Goal: Task Accomplishment & Management: Manage account settings

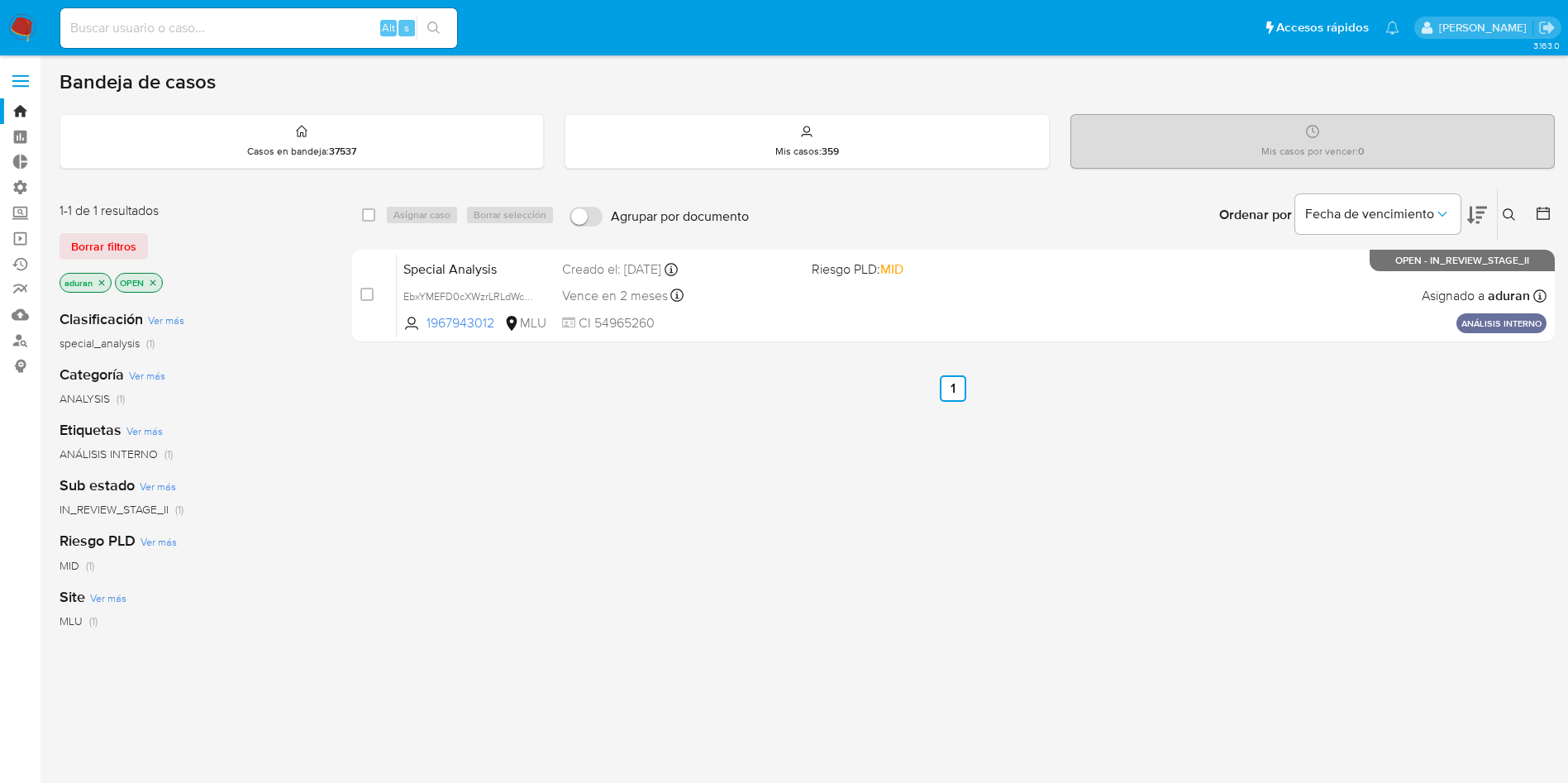
click at [19, 709] on aside "Bandeja Tablero Tablero Externo Administración Reglas Roles Usuarios Equipos Co…" at bounding box center [20, 503] width 41 height 1007
click at [15, 238] on link "Operaciones masivas" at bounding box center [98, 239] width 197 height 26
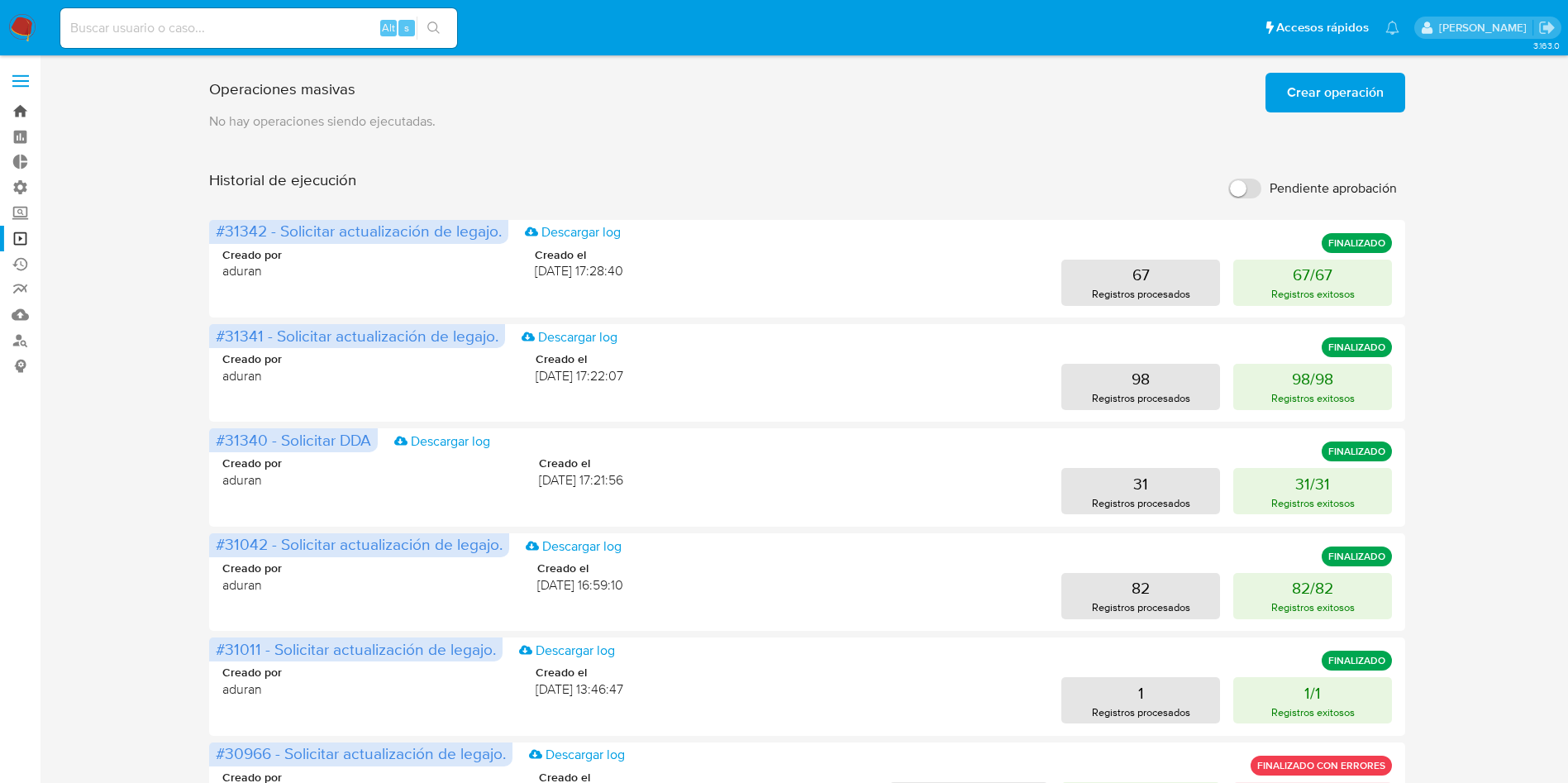
click at [12, 103] on link "Bandeja" at bounding box center [98, 111] width 197 height 26
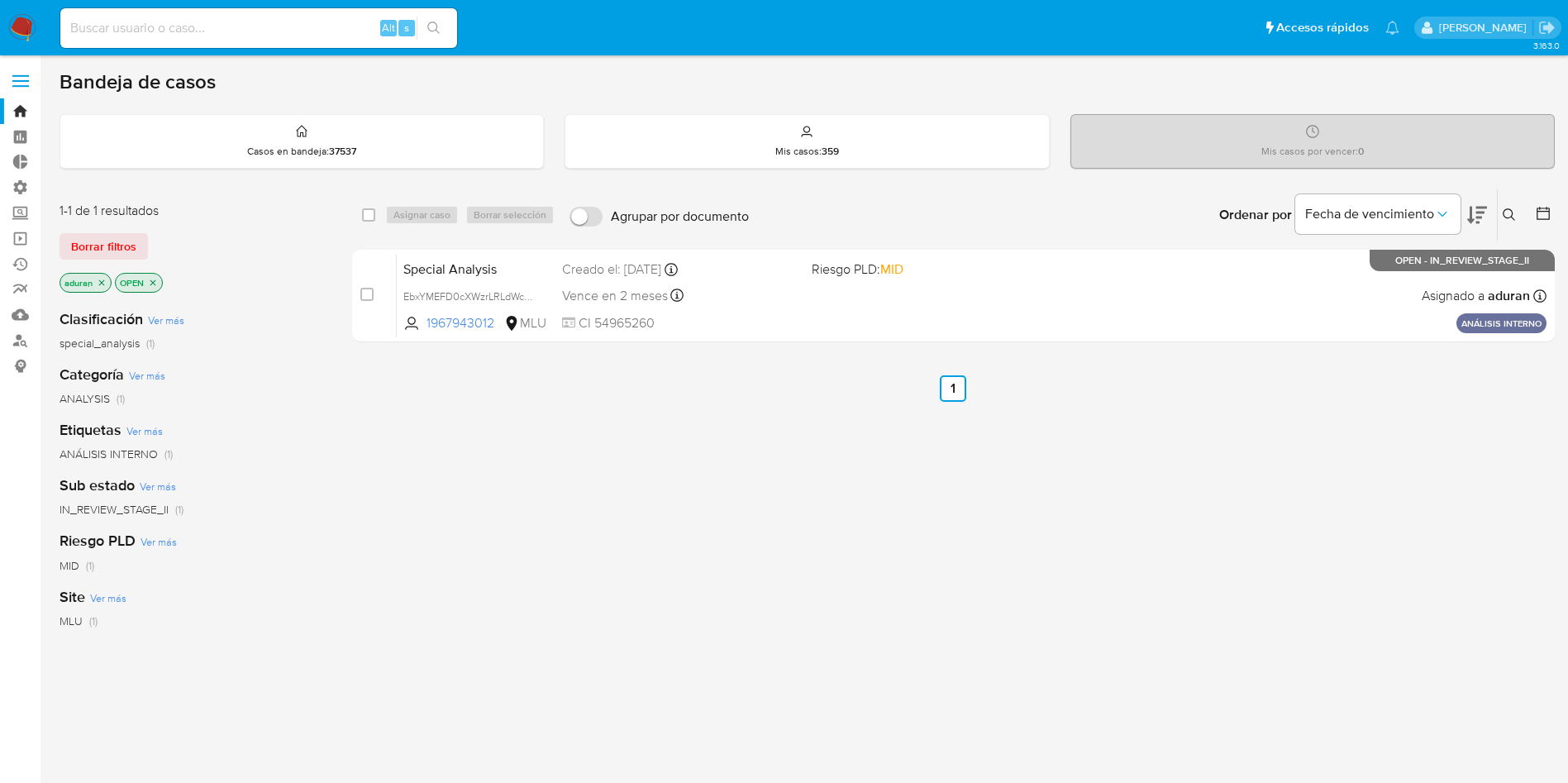
drag, startPoint x: 472, startPoint y: 462, endPoint x: 406, endPoint y: 439, distance: 69.9
click at [452, 485] on div "select-all-cases-checkbox Asignar caso Borrar selección Agrupar por documento O…" at bounding box center [953, 563] width 1202 height 749
click at [129, 237] on span "Borrar filtros" at bounding box center [103, 246] width 66 height 23
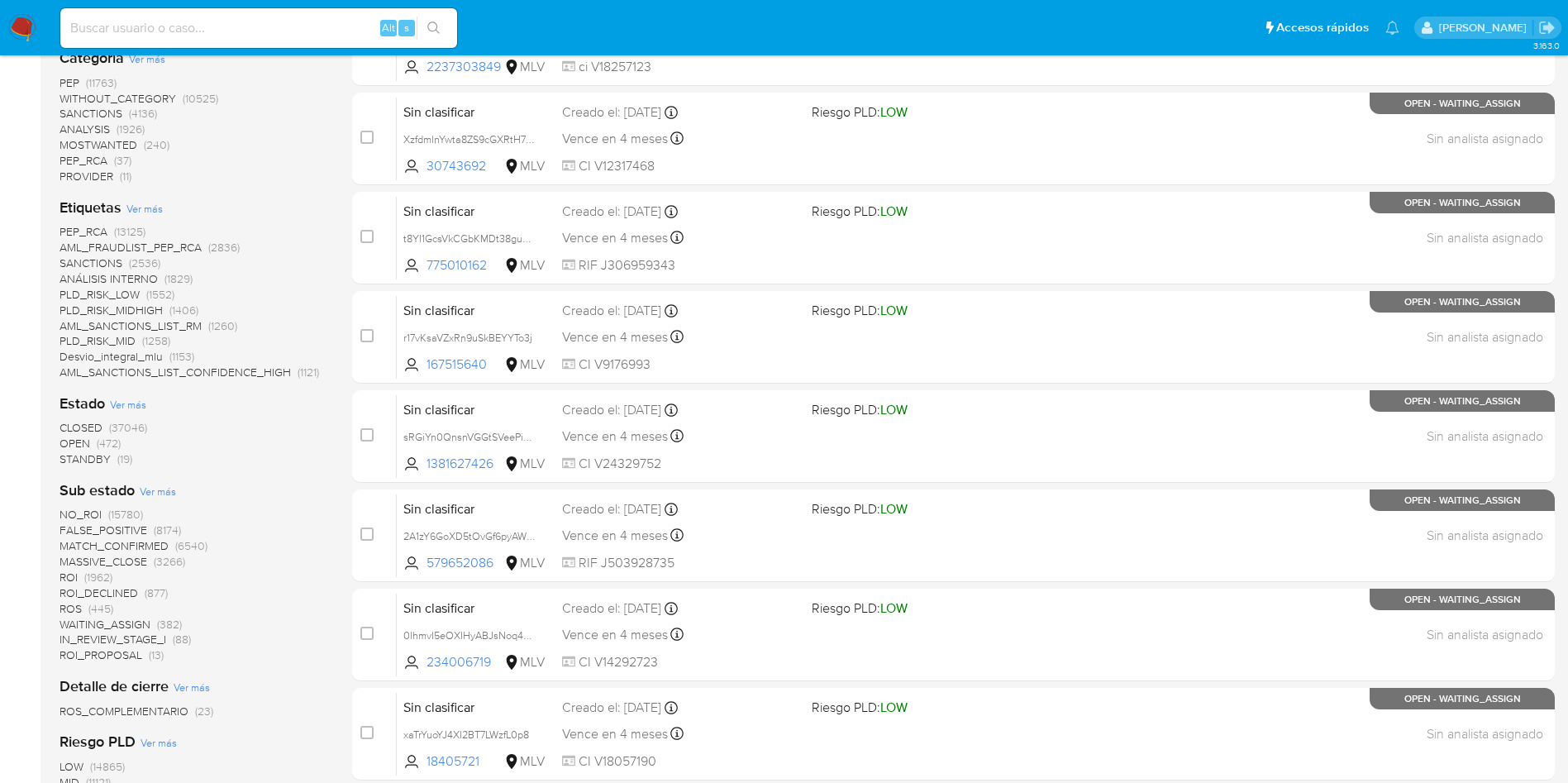
scroll to position [372, 0]
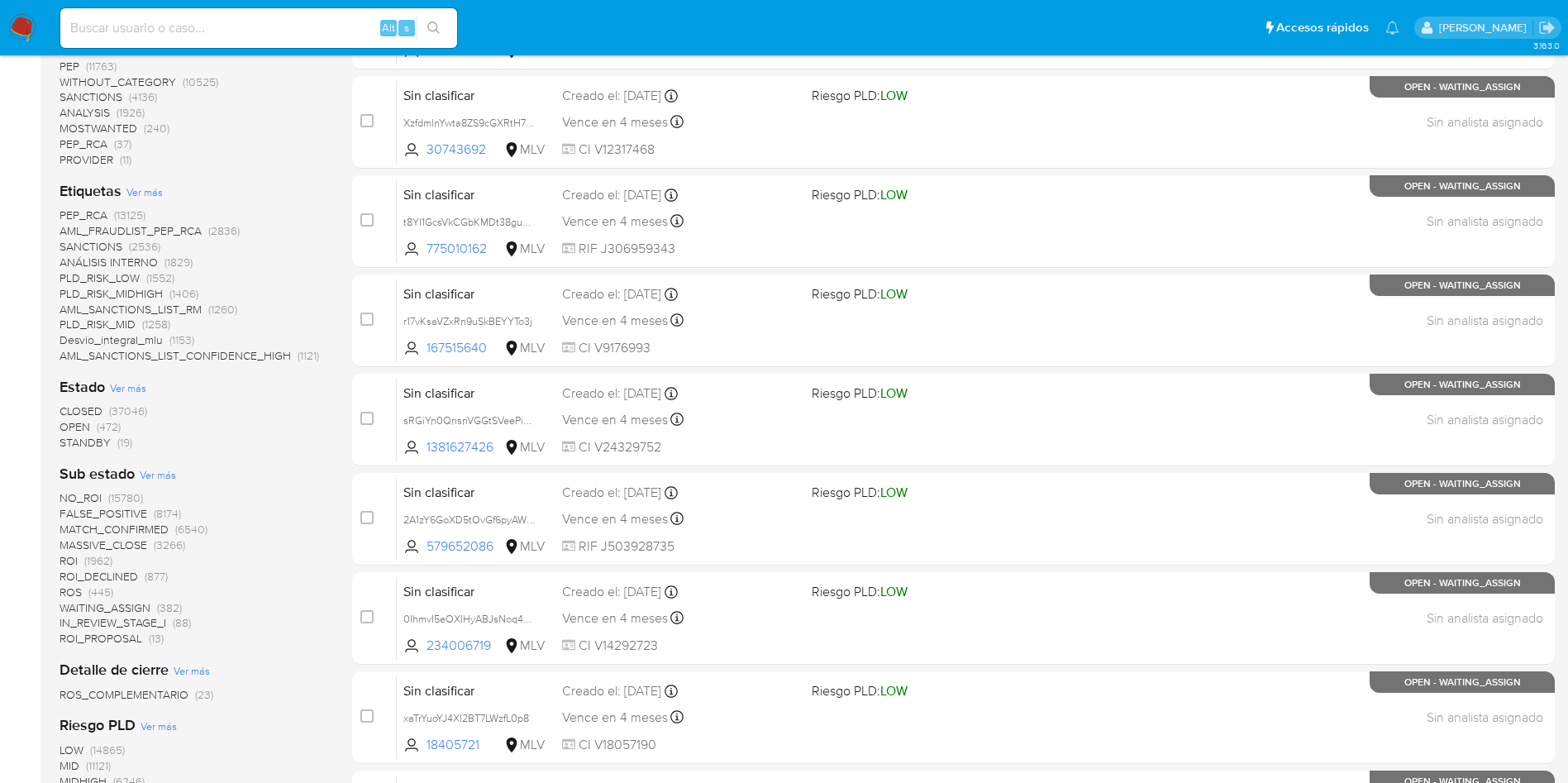
click at [122, 640] on span "ROI_PROPOSAL" at bounding box center [100, 639] width 82 height 17
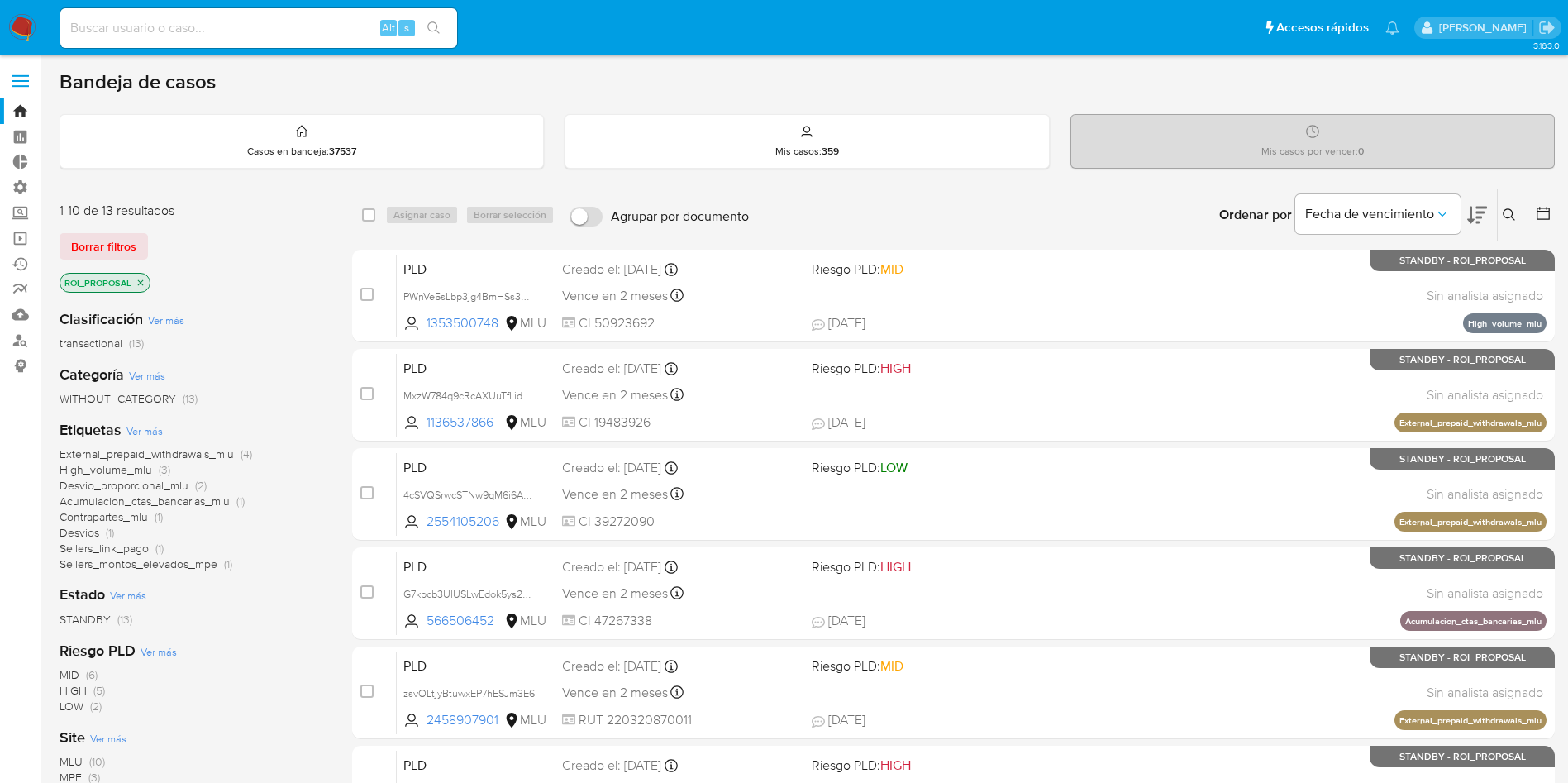
click at [0, 590] on aside "Bandeja Tablero Tablero Externo Administración Reglas Roles Usuarios Equipos Co…" at bounding box center [20, 682] width 41 height 1365
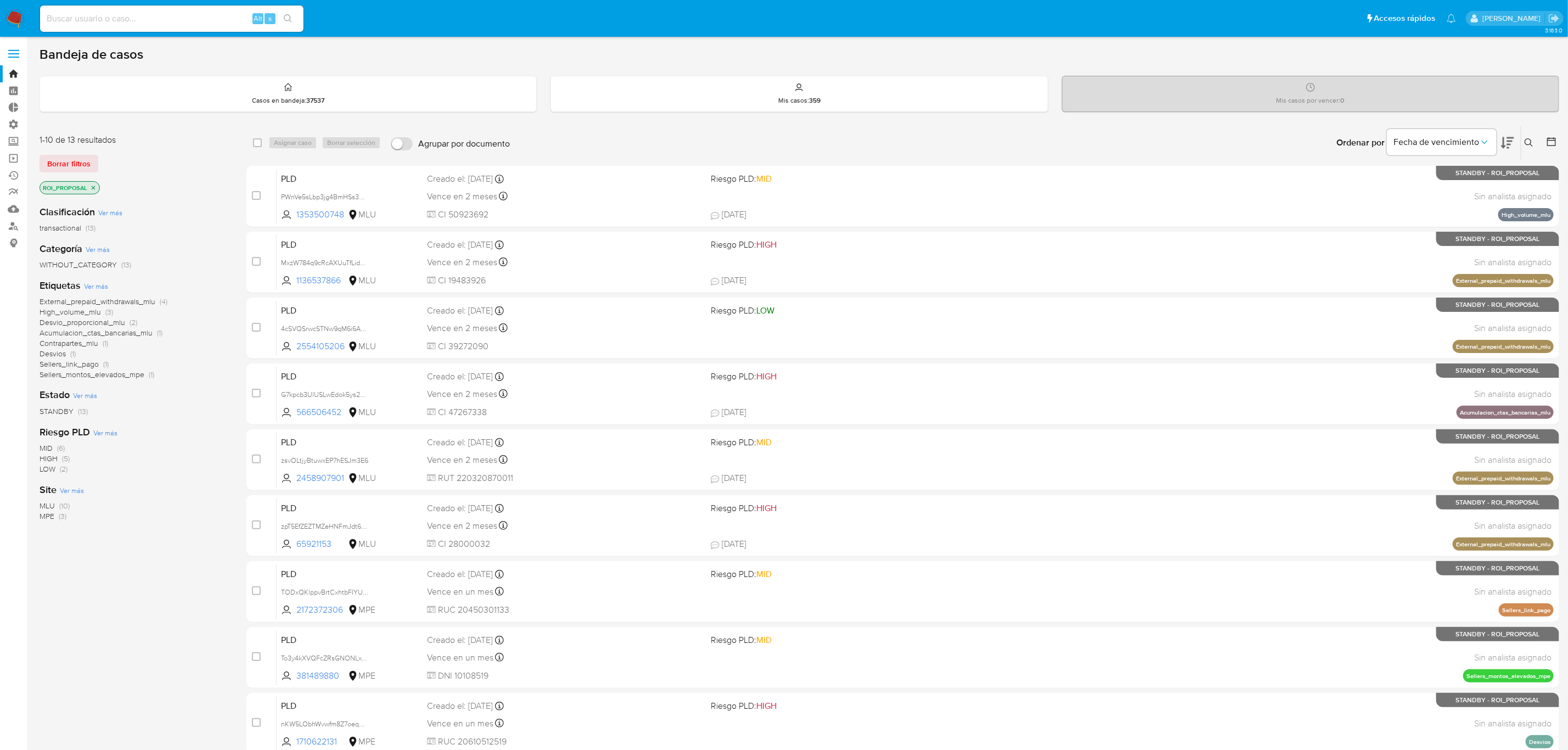
click at [15, 20] on img at bounding box center [15, 18] width 18 height 18
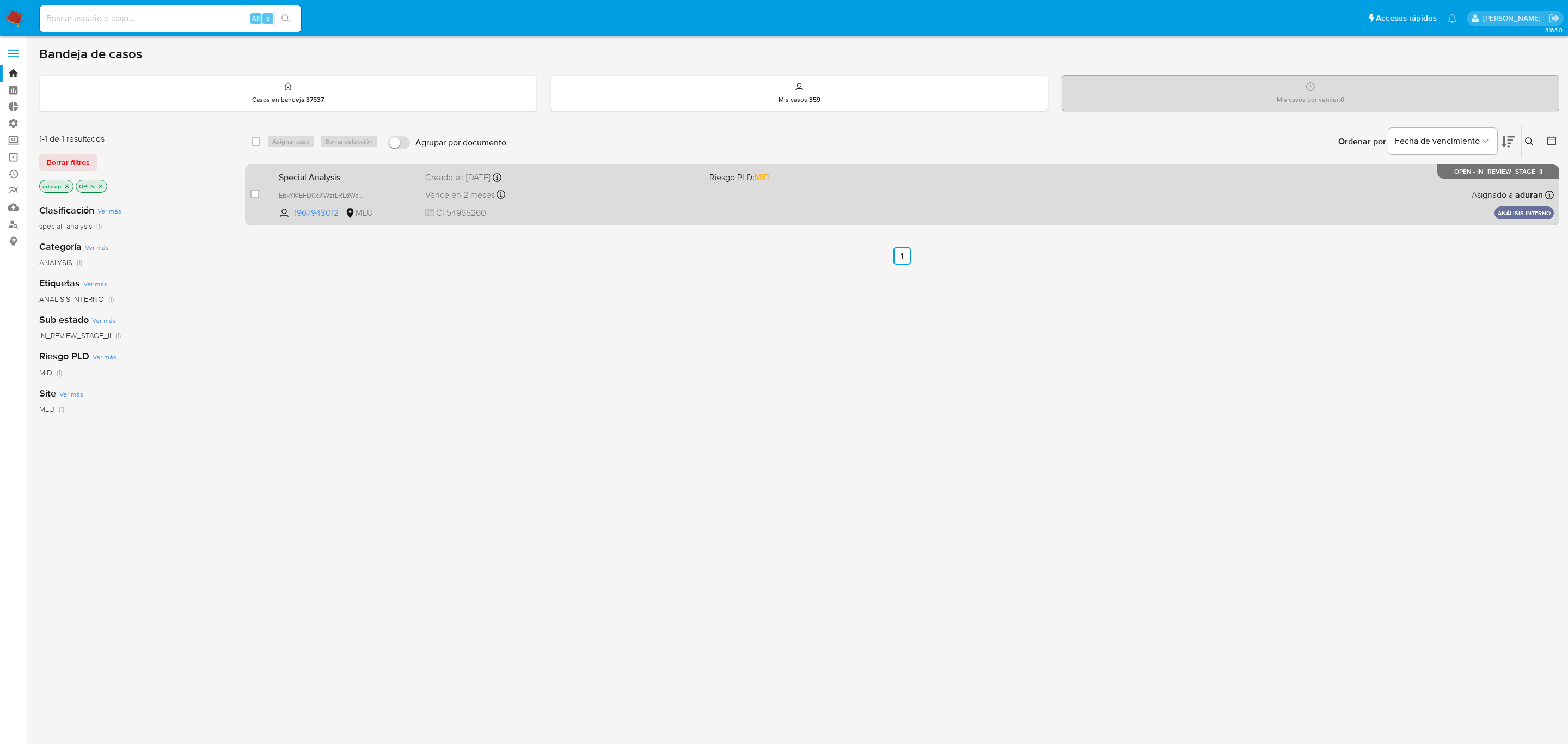
click at [639, 216] on span "CI 54965260" at bounding box center [563, 213] width 276 height 12
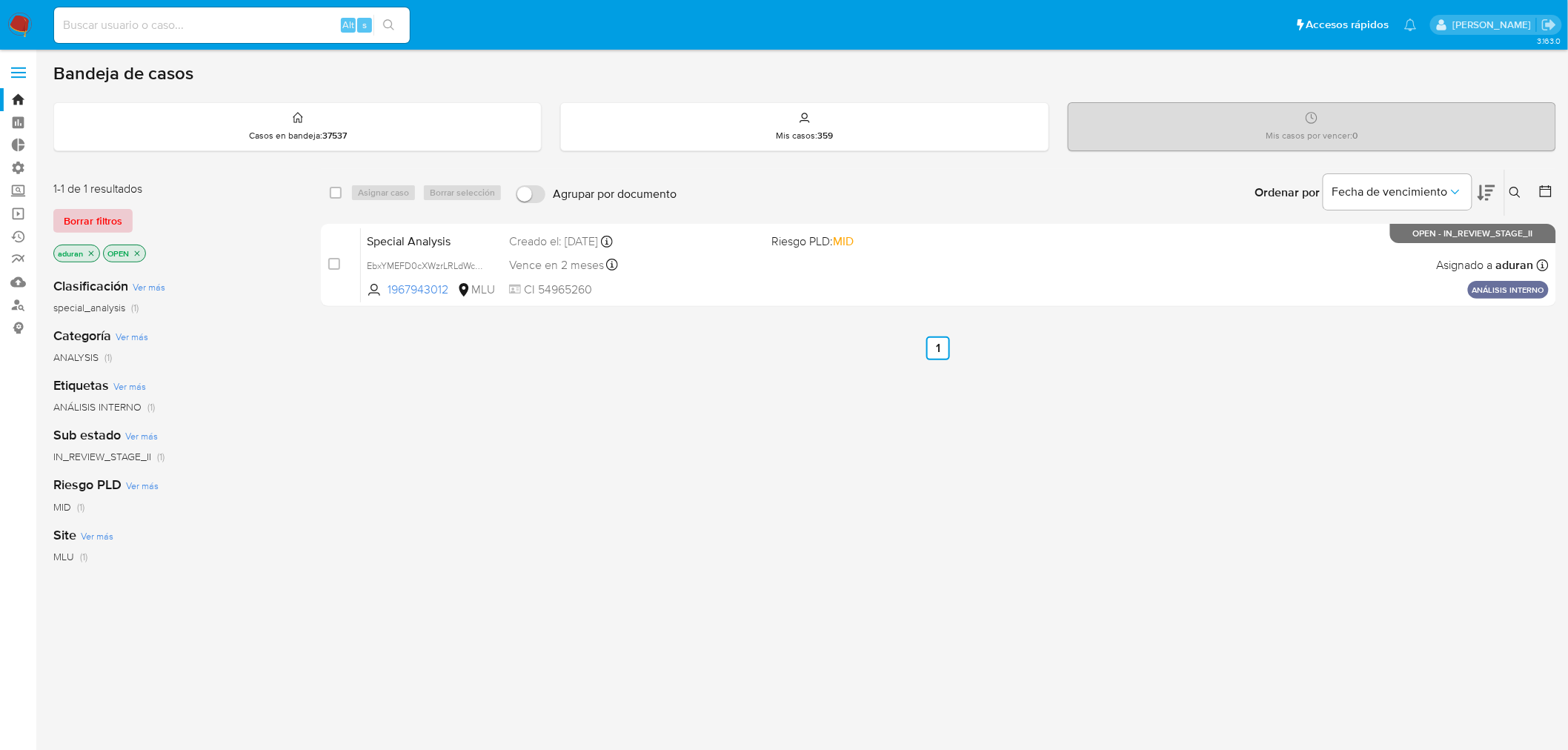
click at [109, 221] on span "Borrar filtros" at bounding box center [93, 220] width 59 height 21
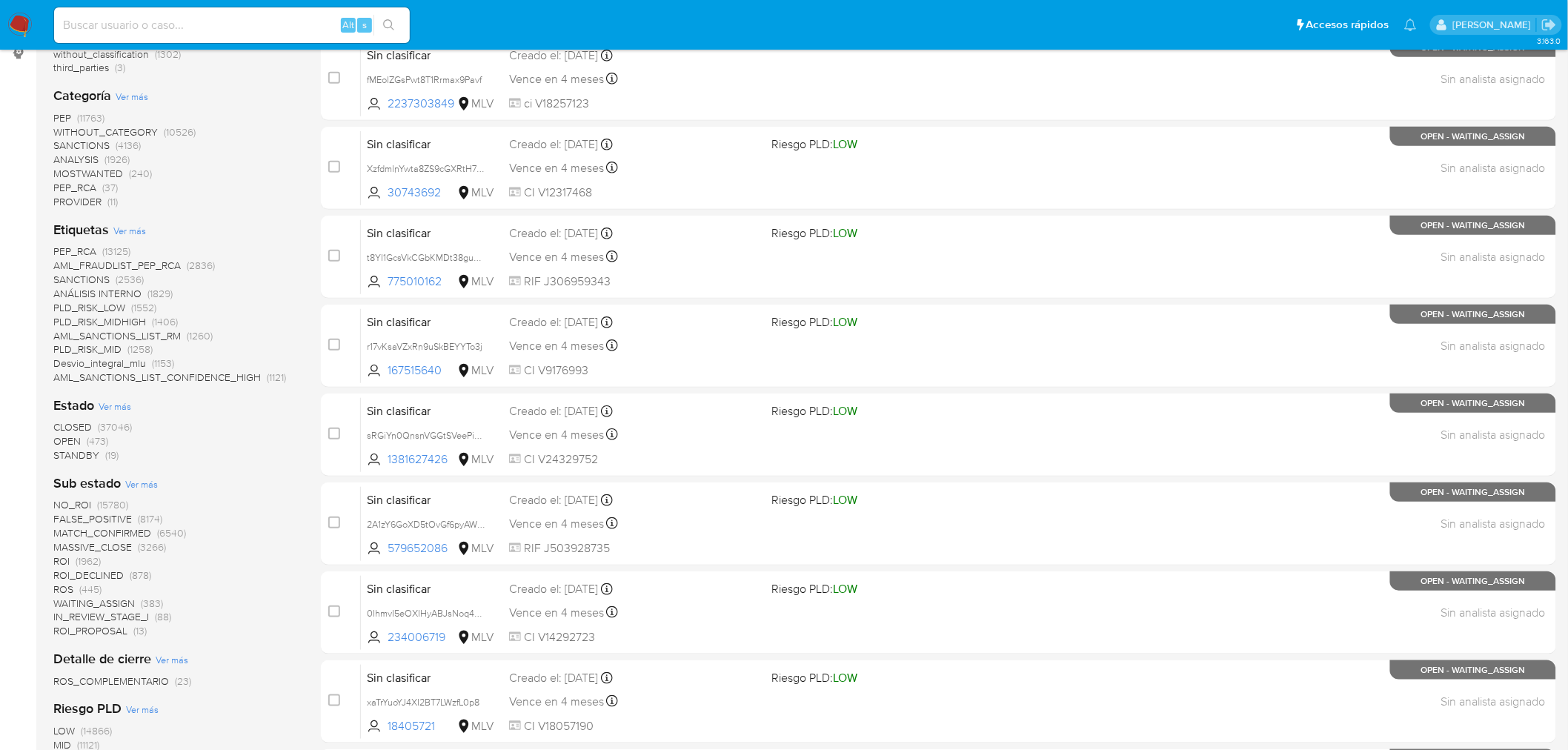
scroll to position [329, 0]
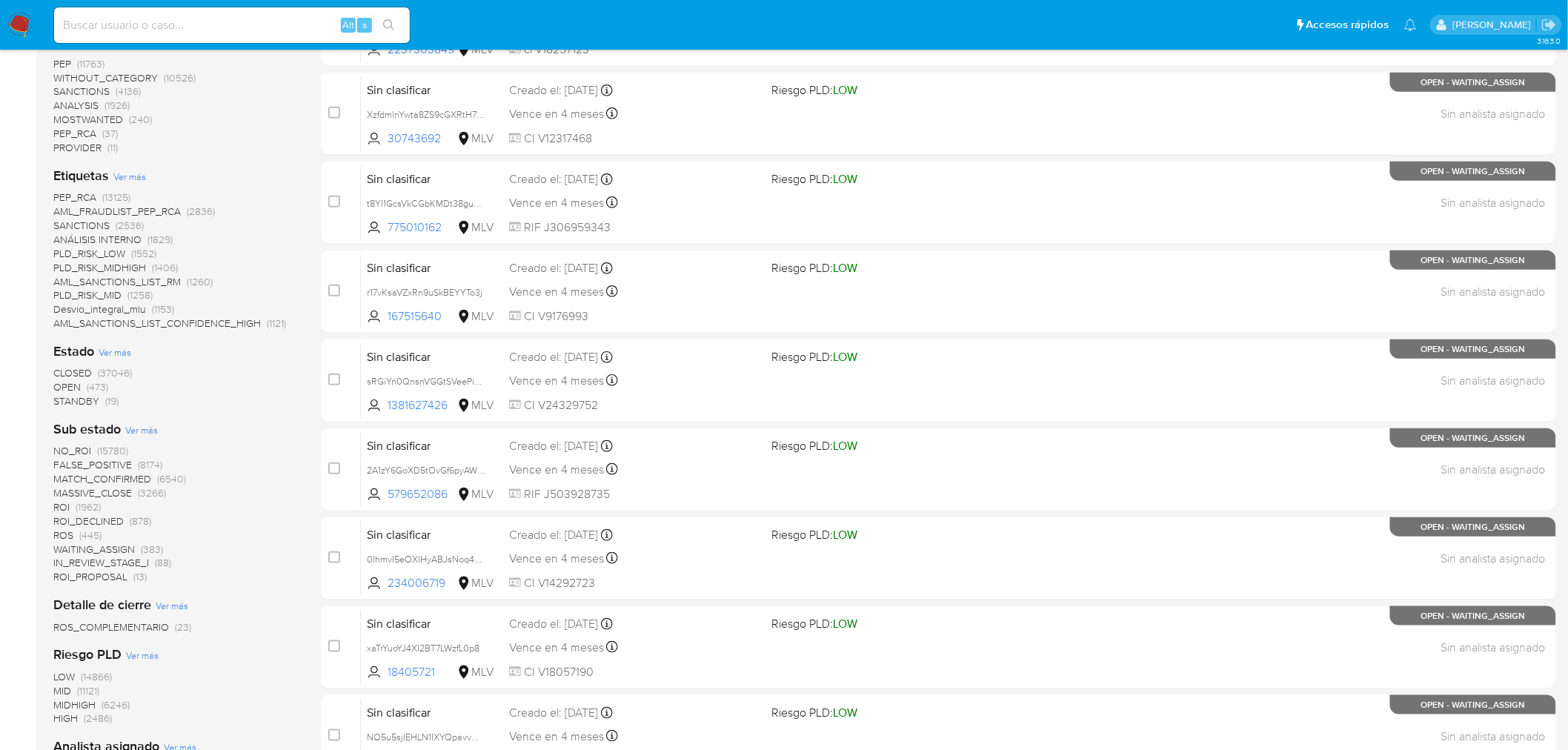
click at [80, 397] on span "STANDBY" at bounding box center [75, 401] width 46 height 15
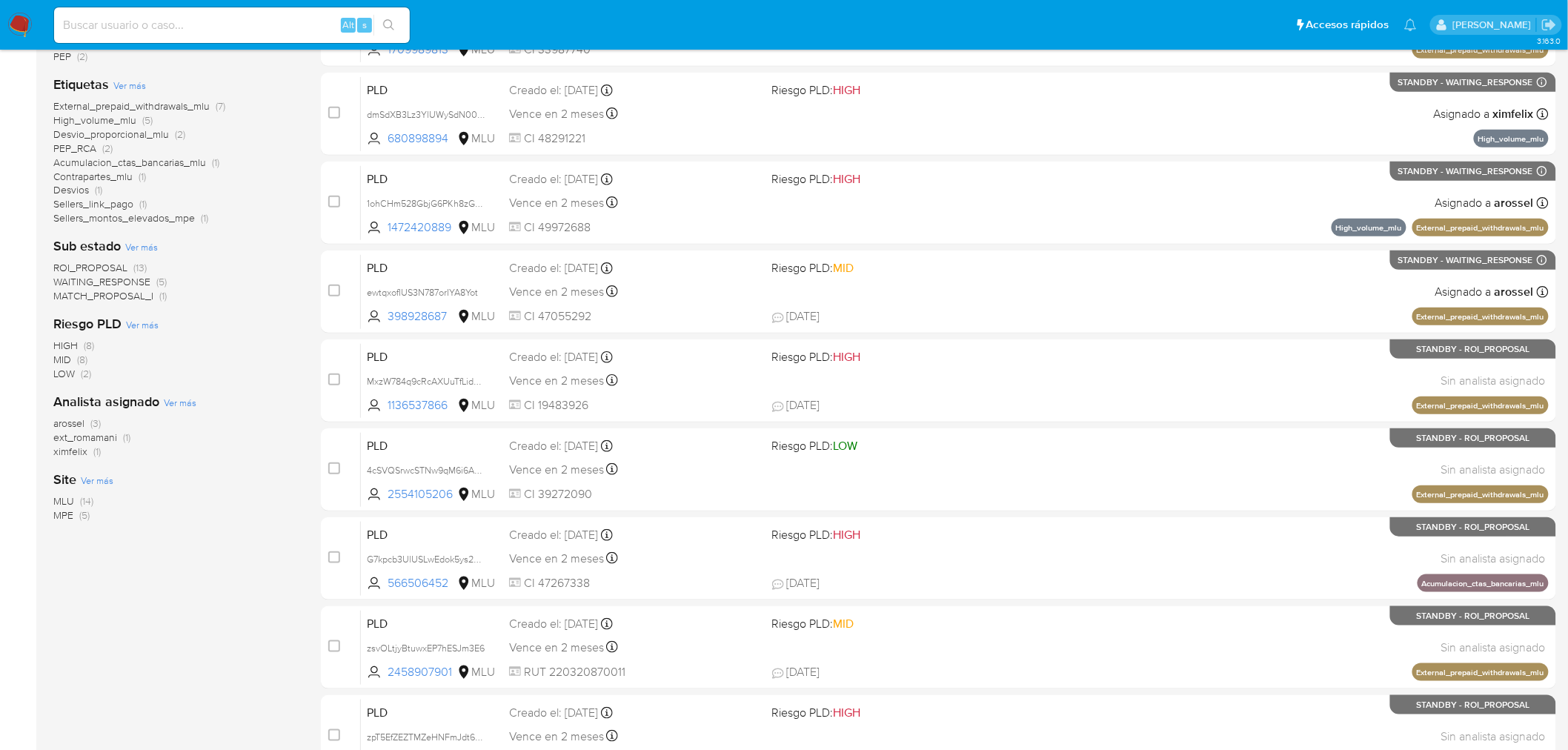
click at [123, 298] on span "MATCH_PROPOSAL_I" at bounding box center [103, 296] width 100 height 15
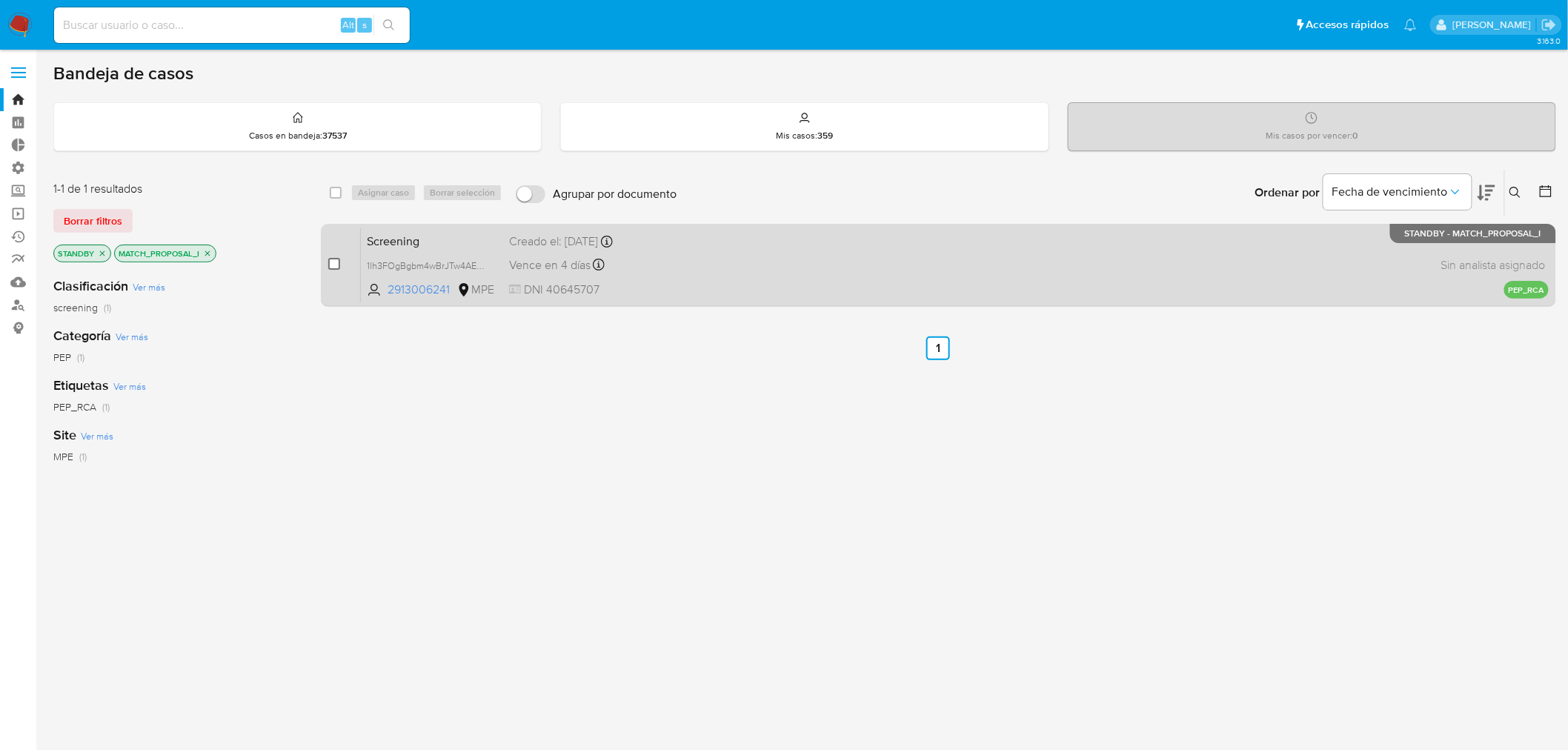
click at [334, 259] on input "checkbox" at bounding box center [334, 264] width 12 height 12
checkbox input "true"
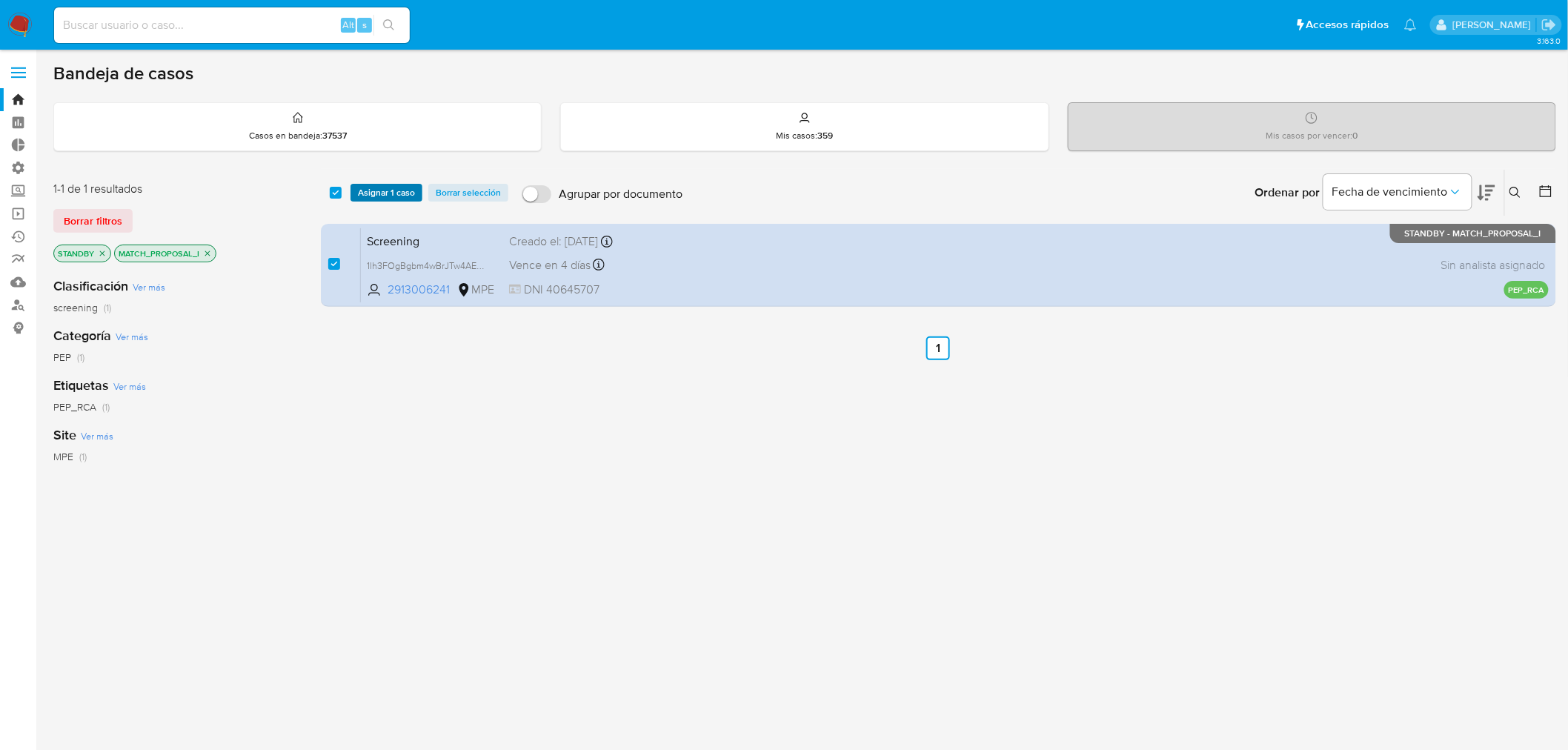
click at [374, 186] on span "Asignar 1 caso" at bounding box center [386, 193] width 57 height 15
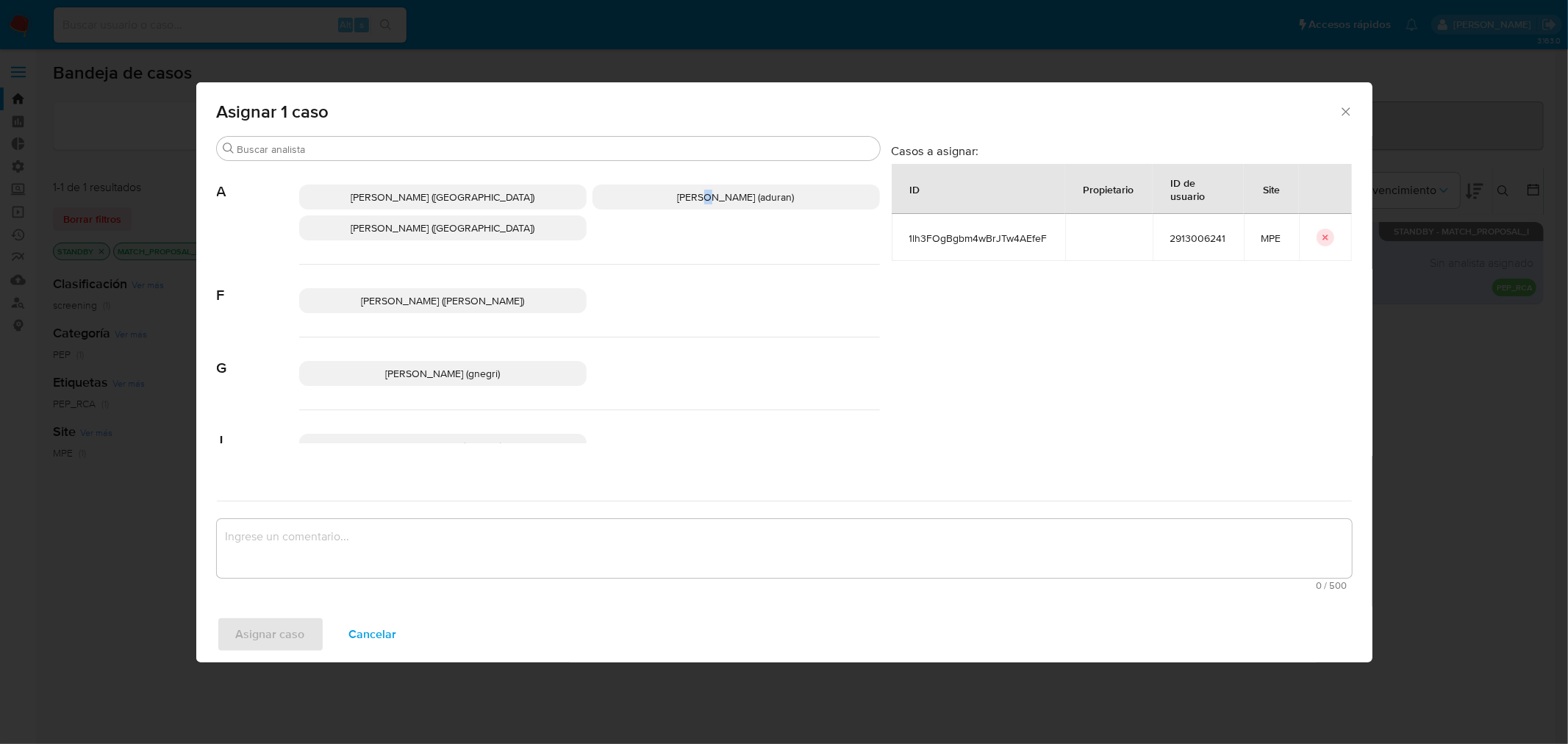
click at [686, 194] on span "[PERSON_NAME] (aduran)" at bounding box center [736, 197] width 117 height 15
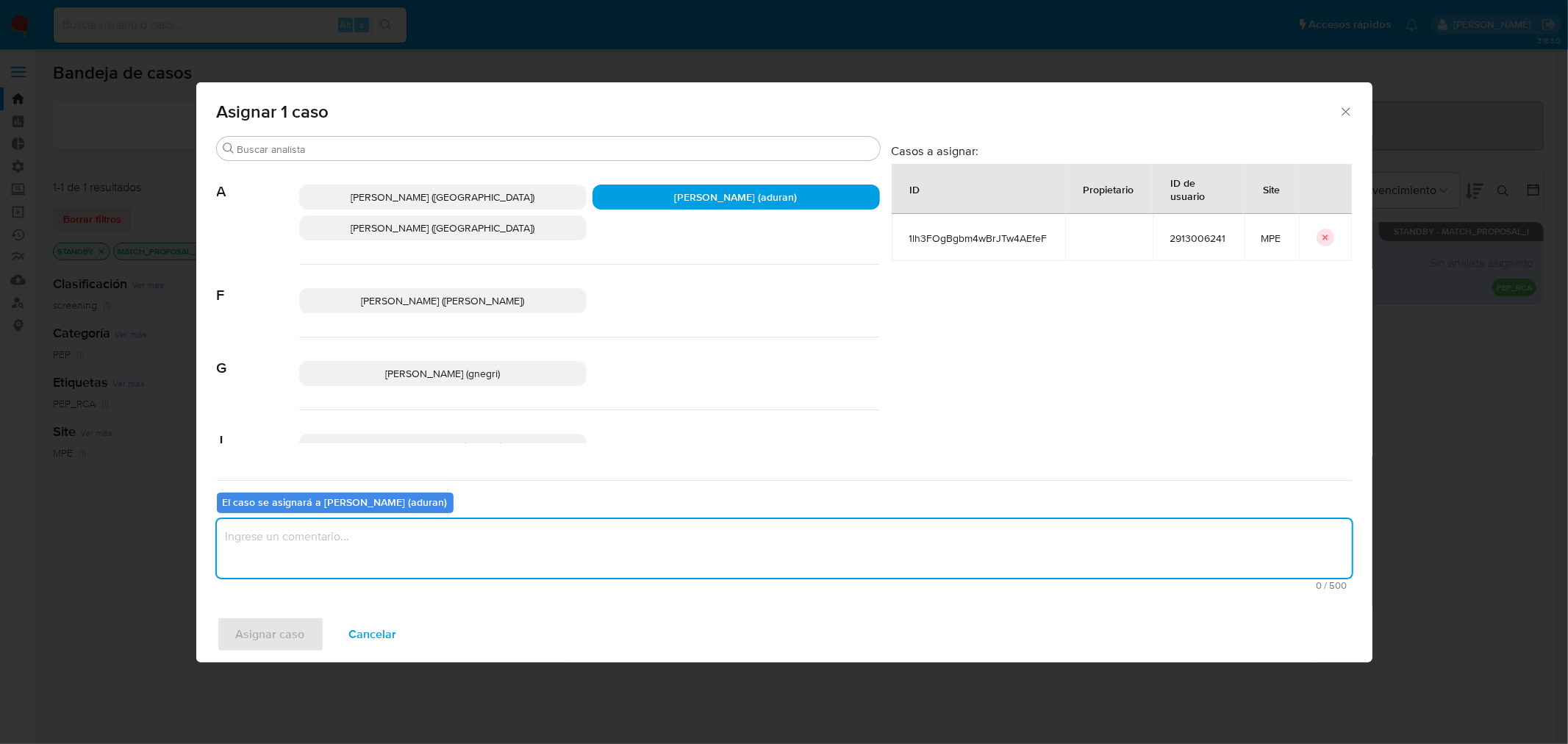
click at [592, 549] on textarea "assign-modal" at bounding box center [784, 548] width 1135 height 59
type textarea "."
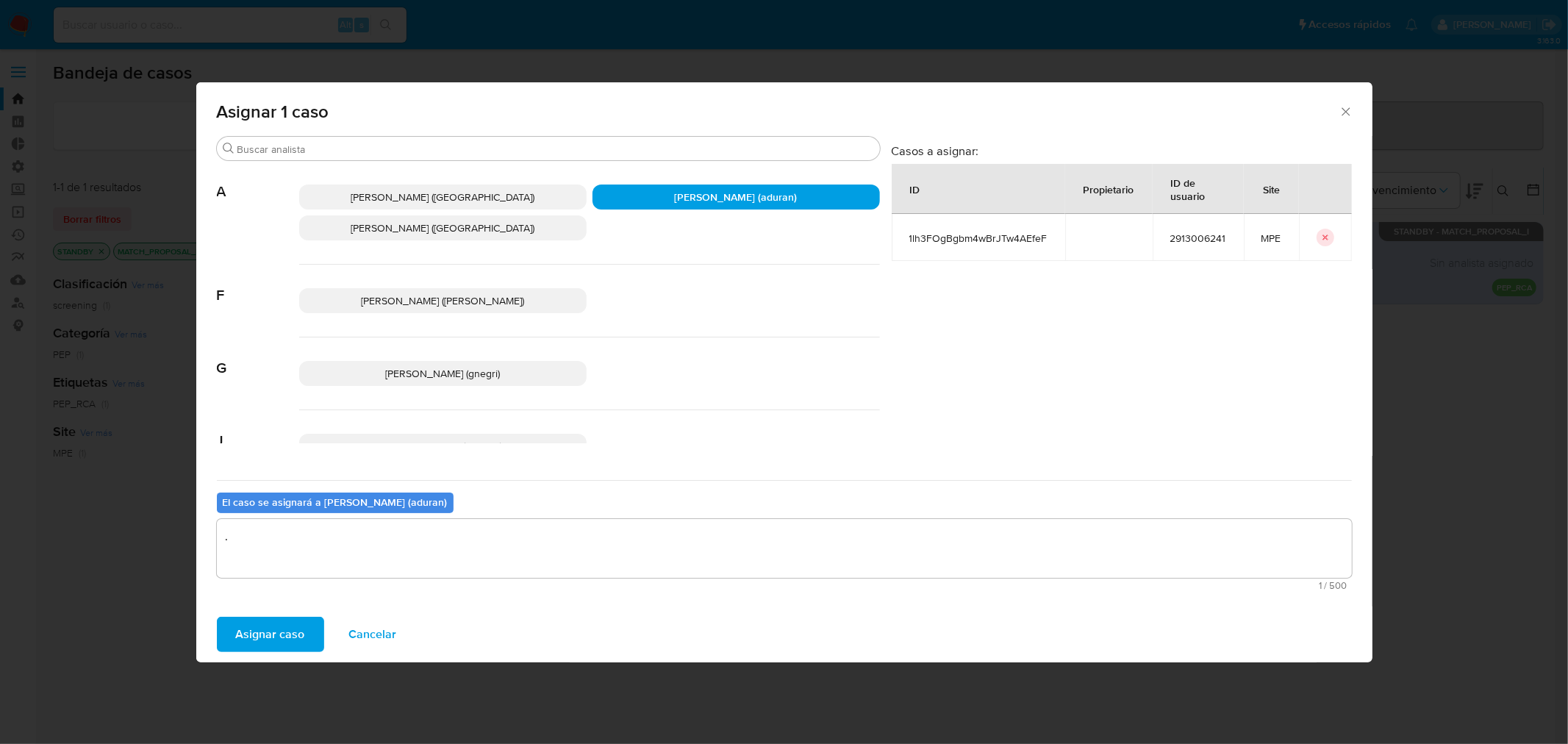
click at [282, 631] on span "Asignar caso" at bounding box center [270, 634] width 69 height 32
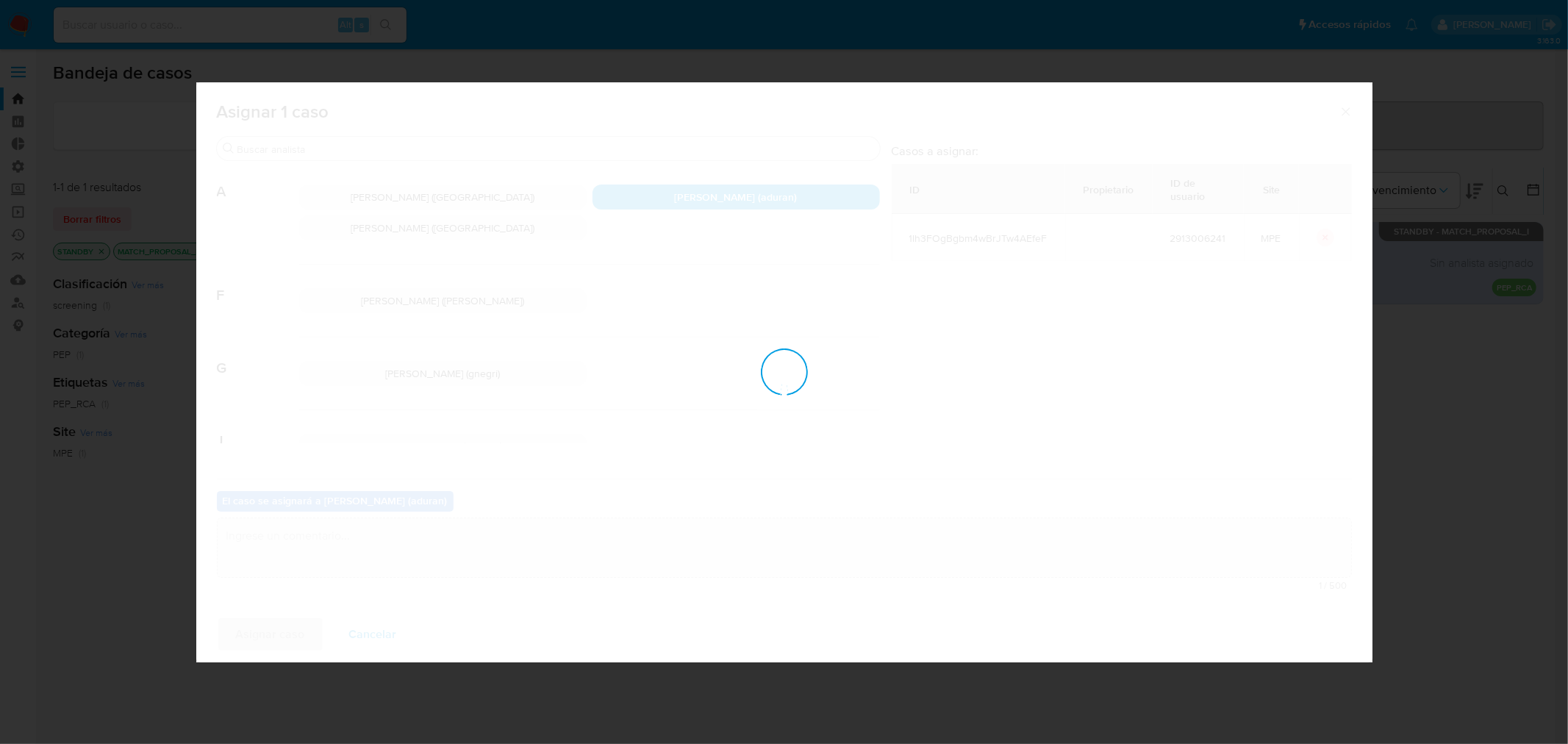
checkbox input "false"
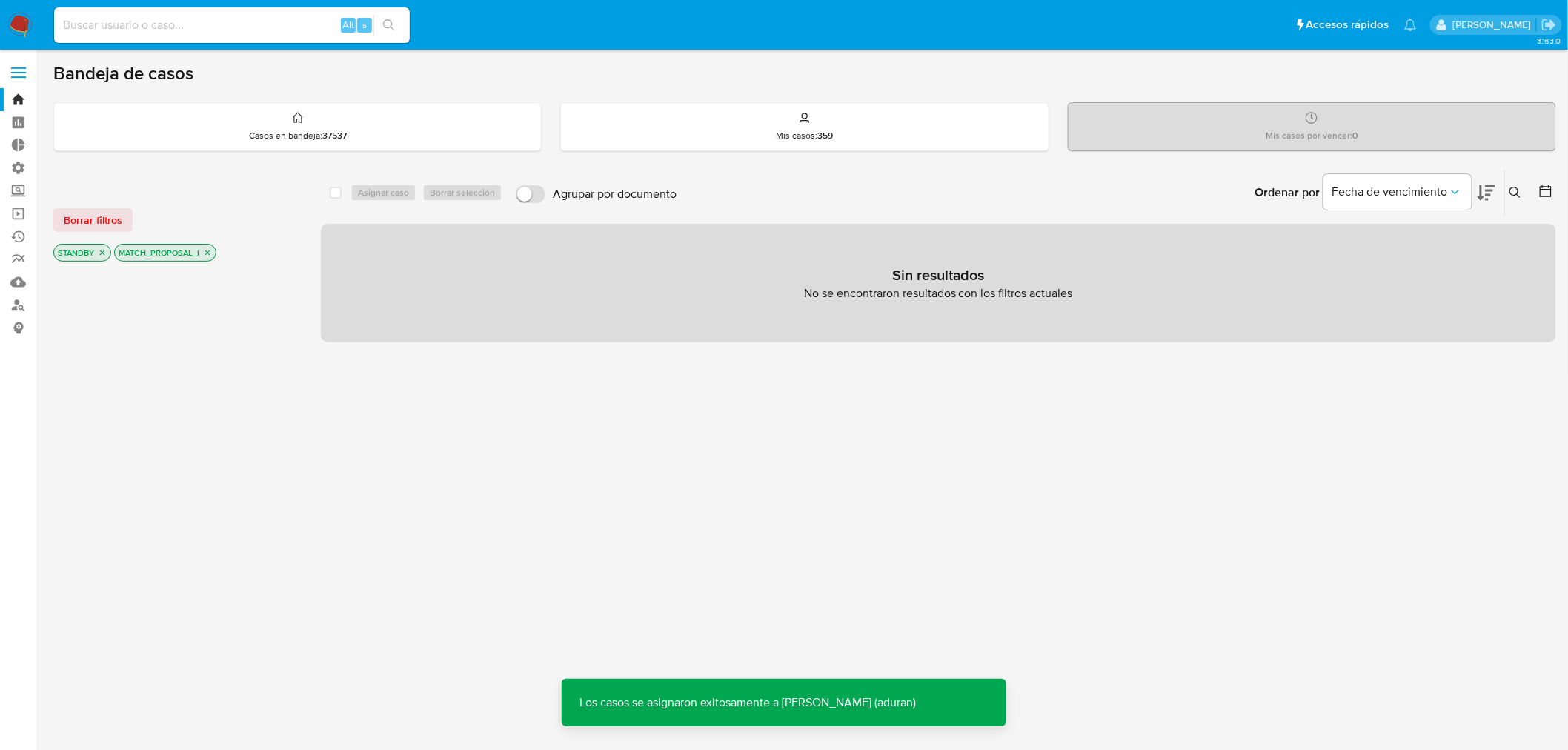
click at [17, 24] on img at bounding box center [20, 25] width 25 height 25
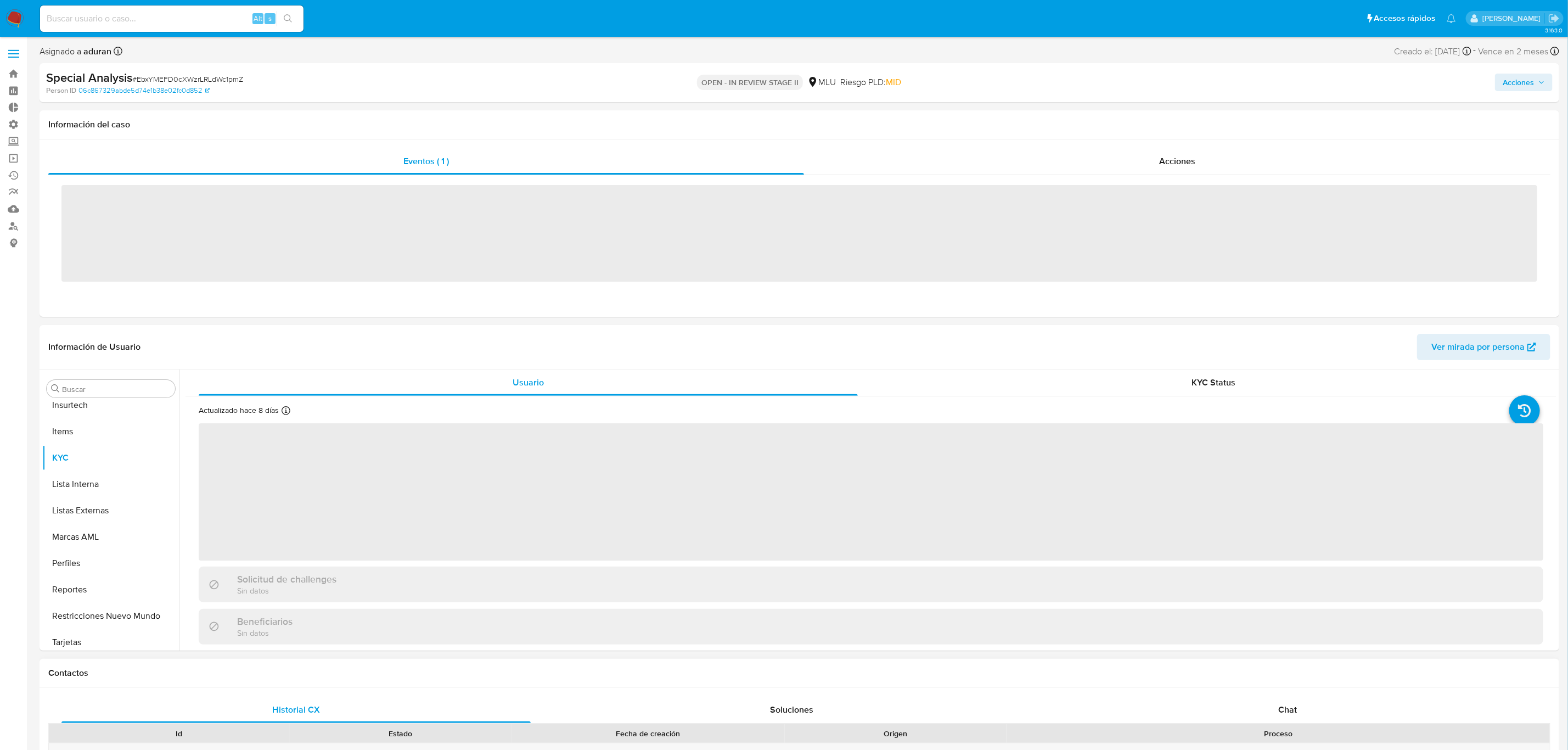
scroll to position [569, 0]
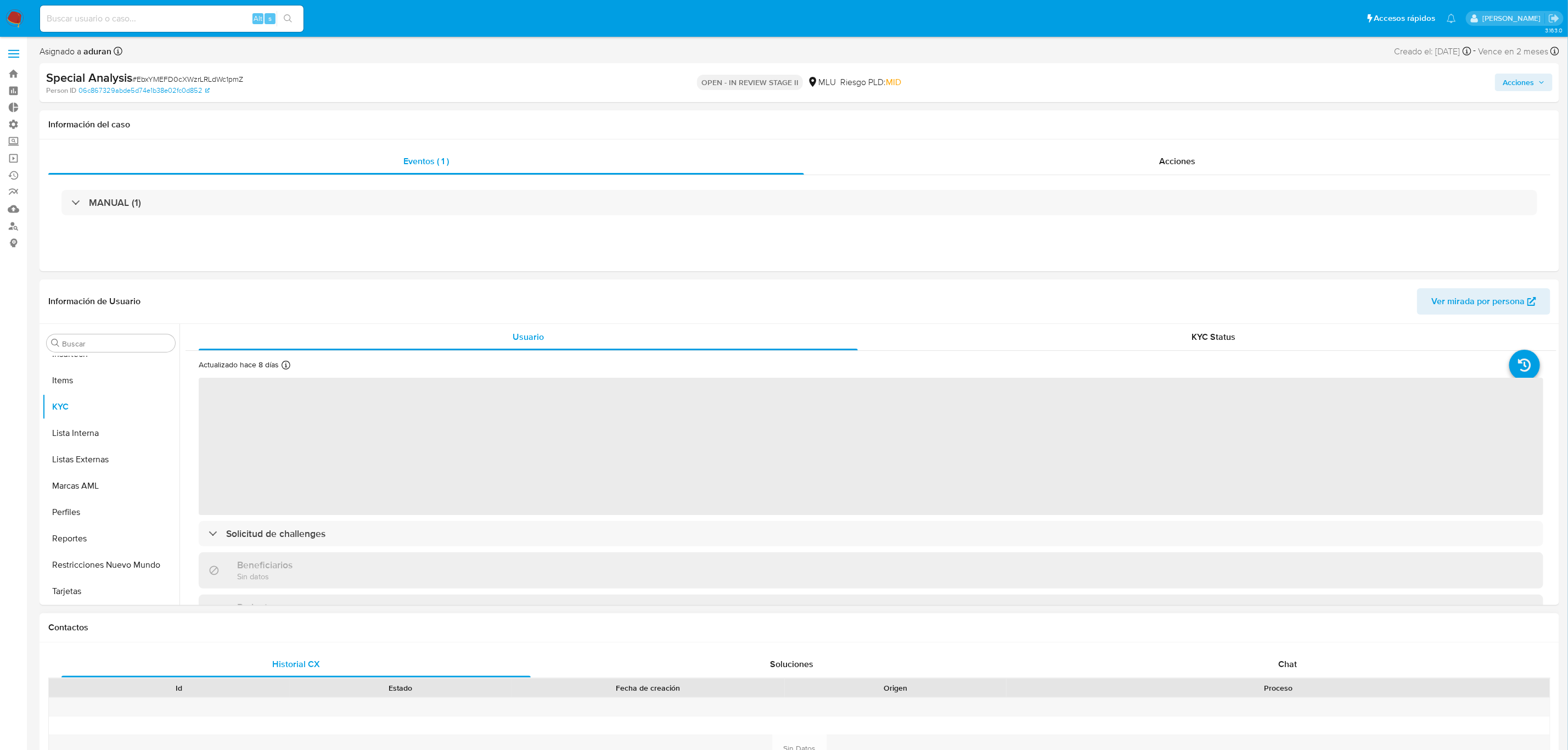
select select "10"
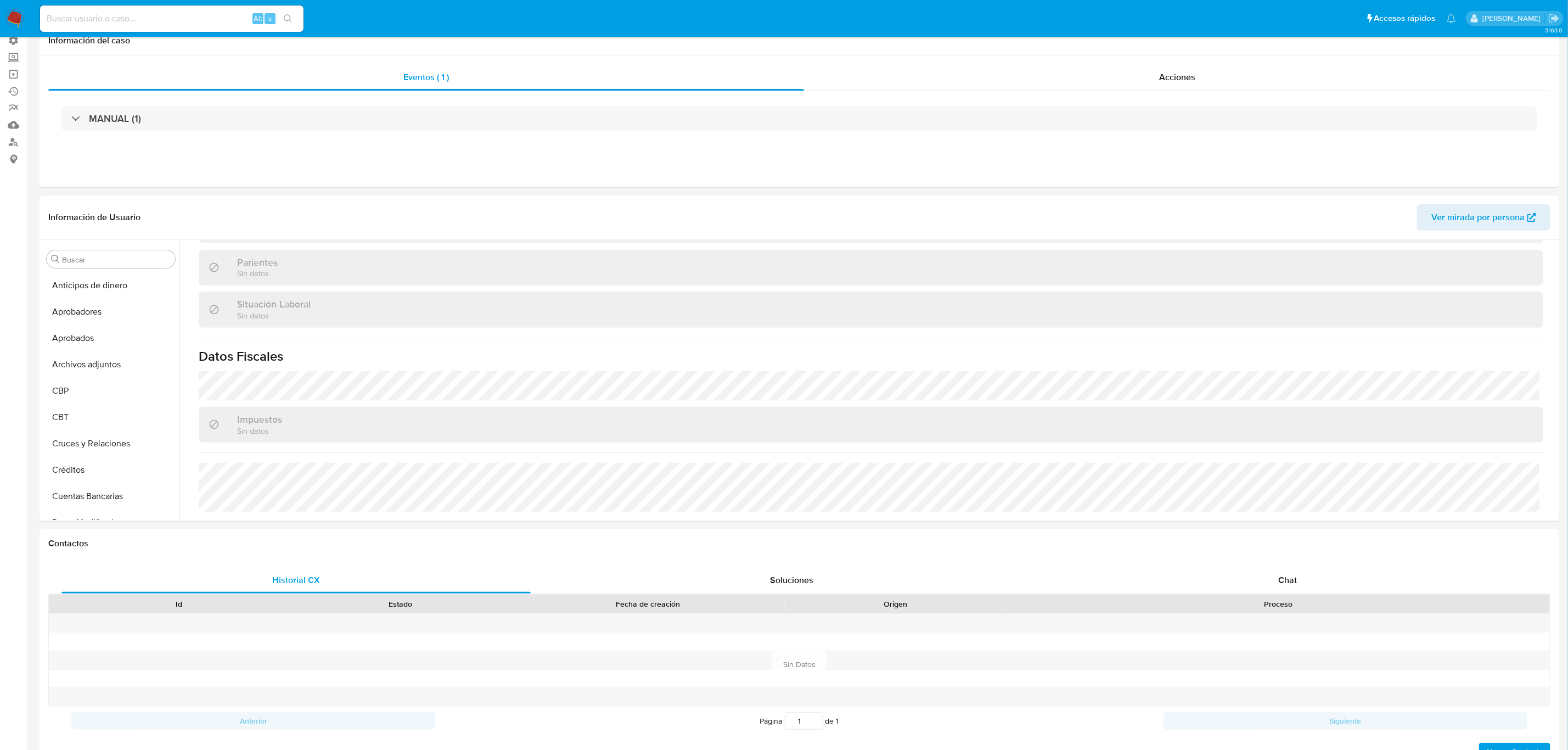
scroll to position [494, 0]
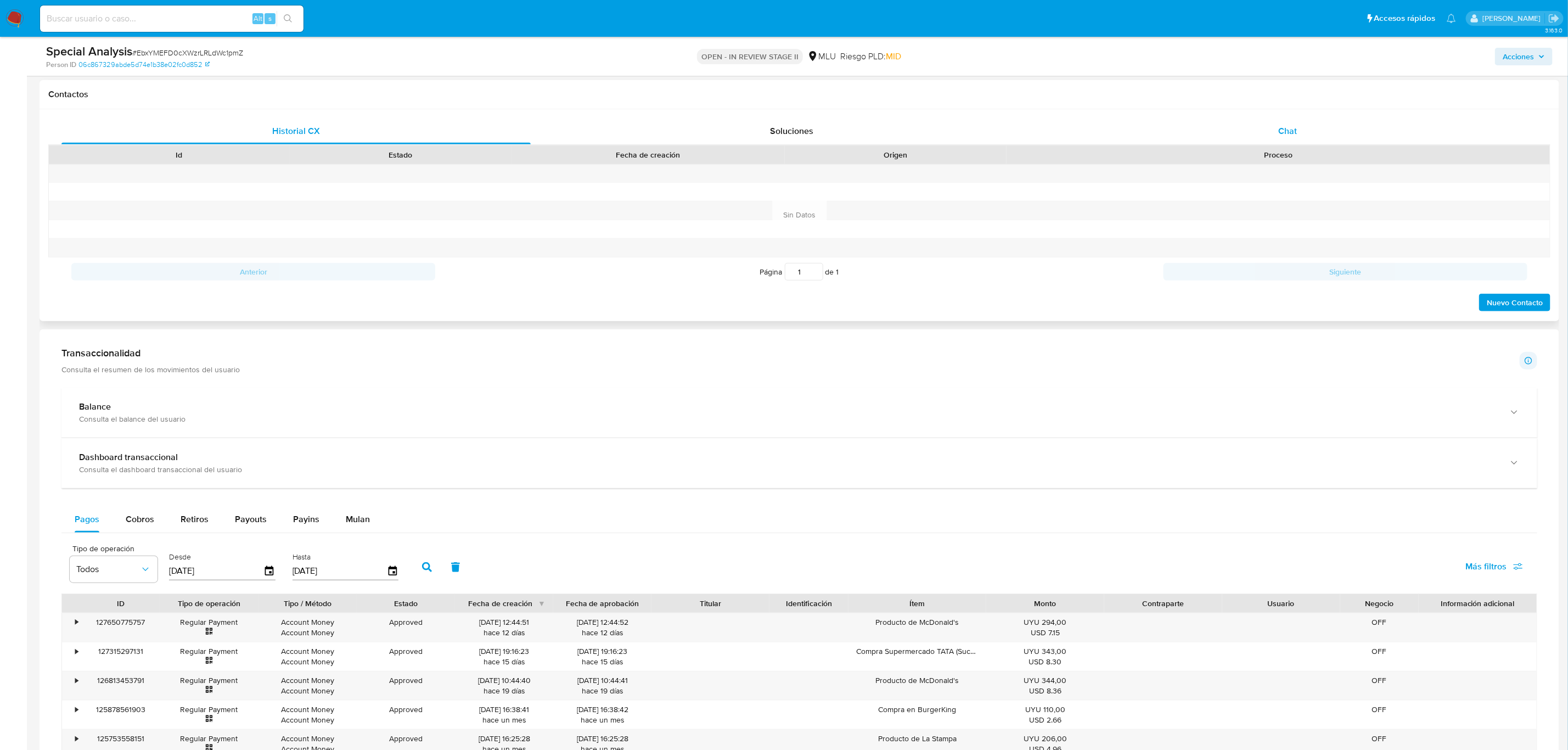
click at [1306, 123] on div "Chat" at bounding box center [1288, 131] width 469 height 26
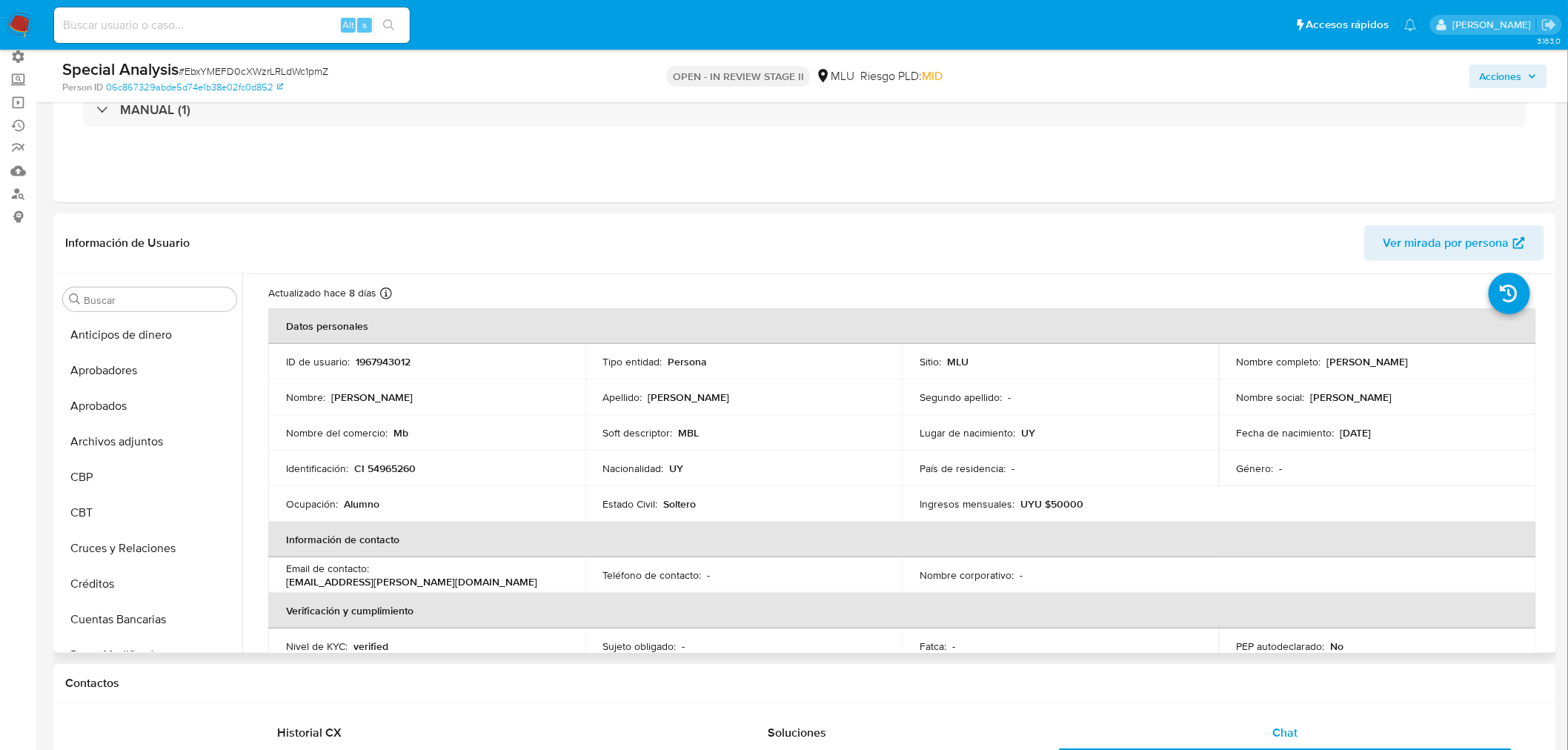
scroll to position [0, 0]
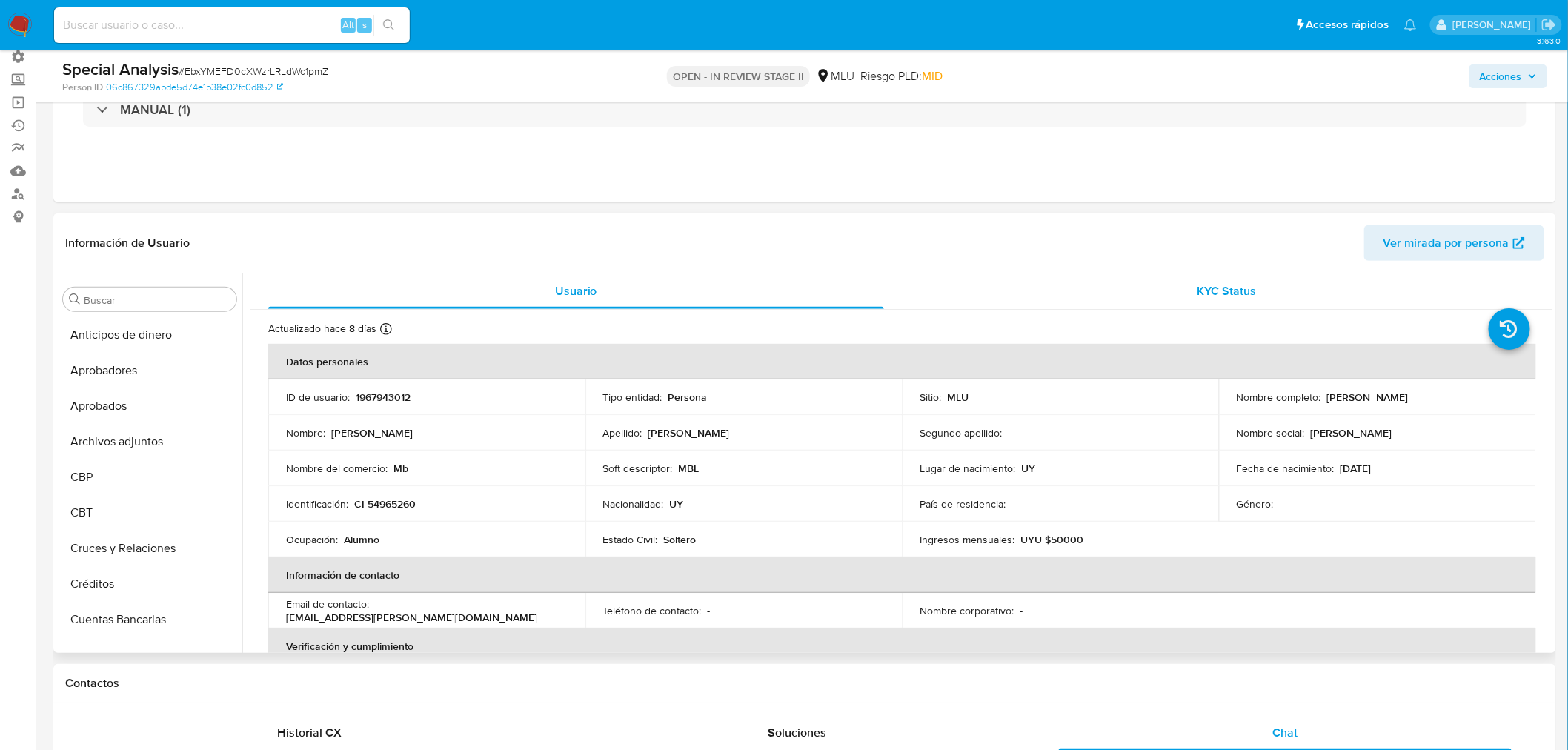
click at [1155, 293] on div "KYC Status" at bounding box center [1227, 291] width 615 height 36
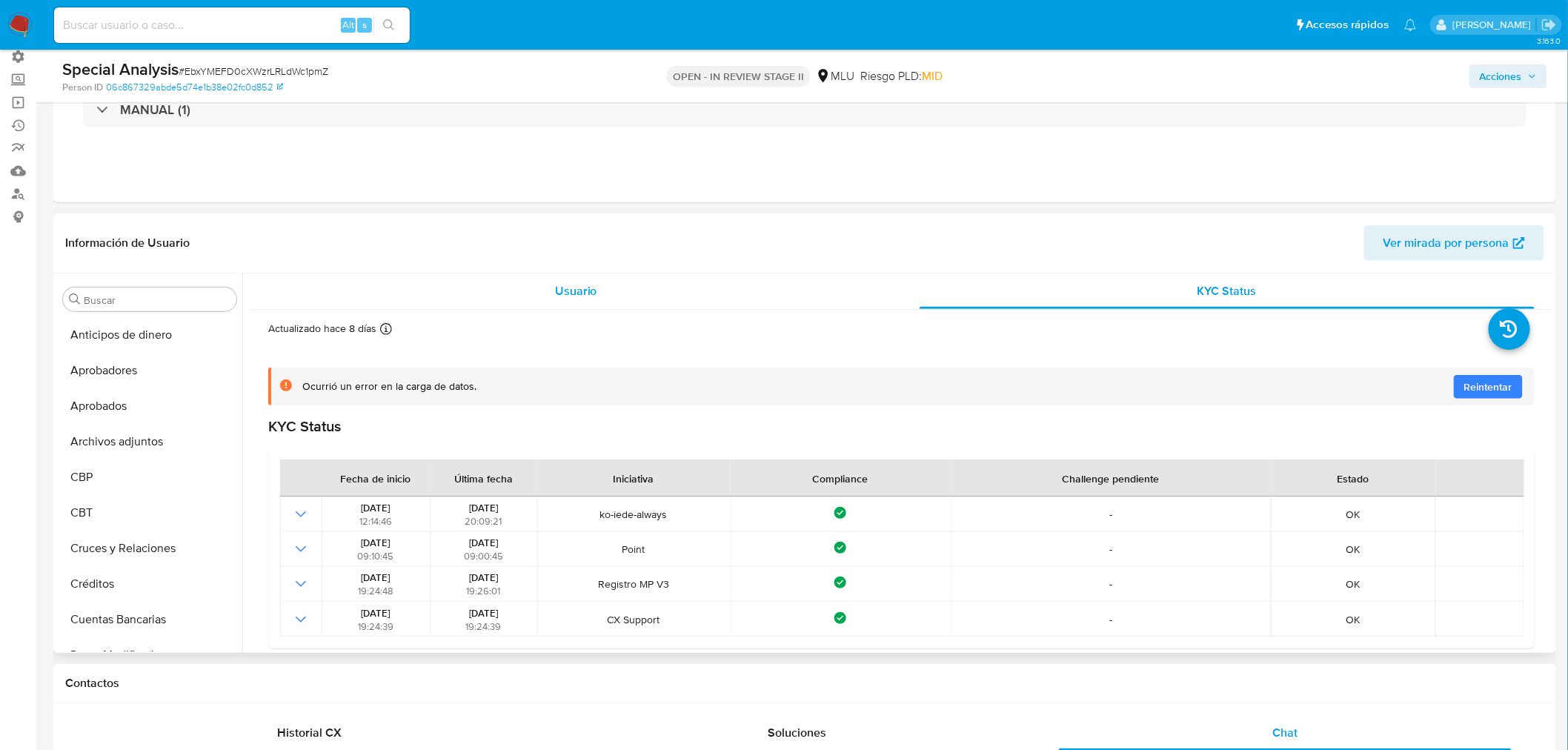
click at [664, 298] on div "Usuario" at bounding box center [576, 291] width 615 height 36
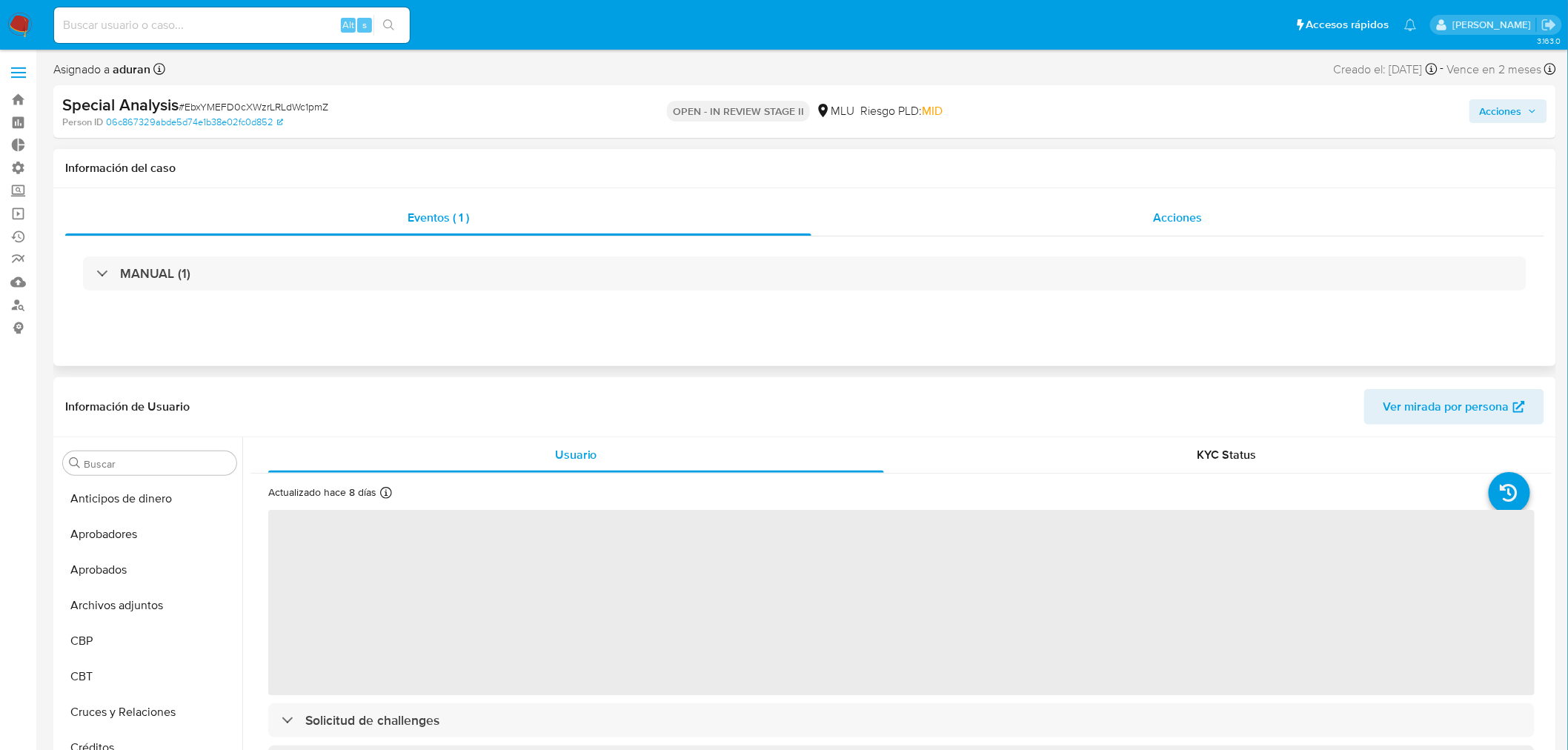
click at [1166, 207] on div "Acciones" at bounding box center [1178, 218] width 734 height 36
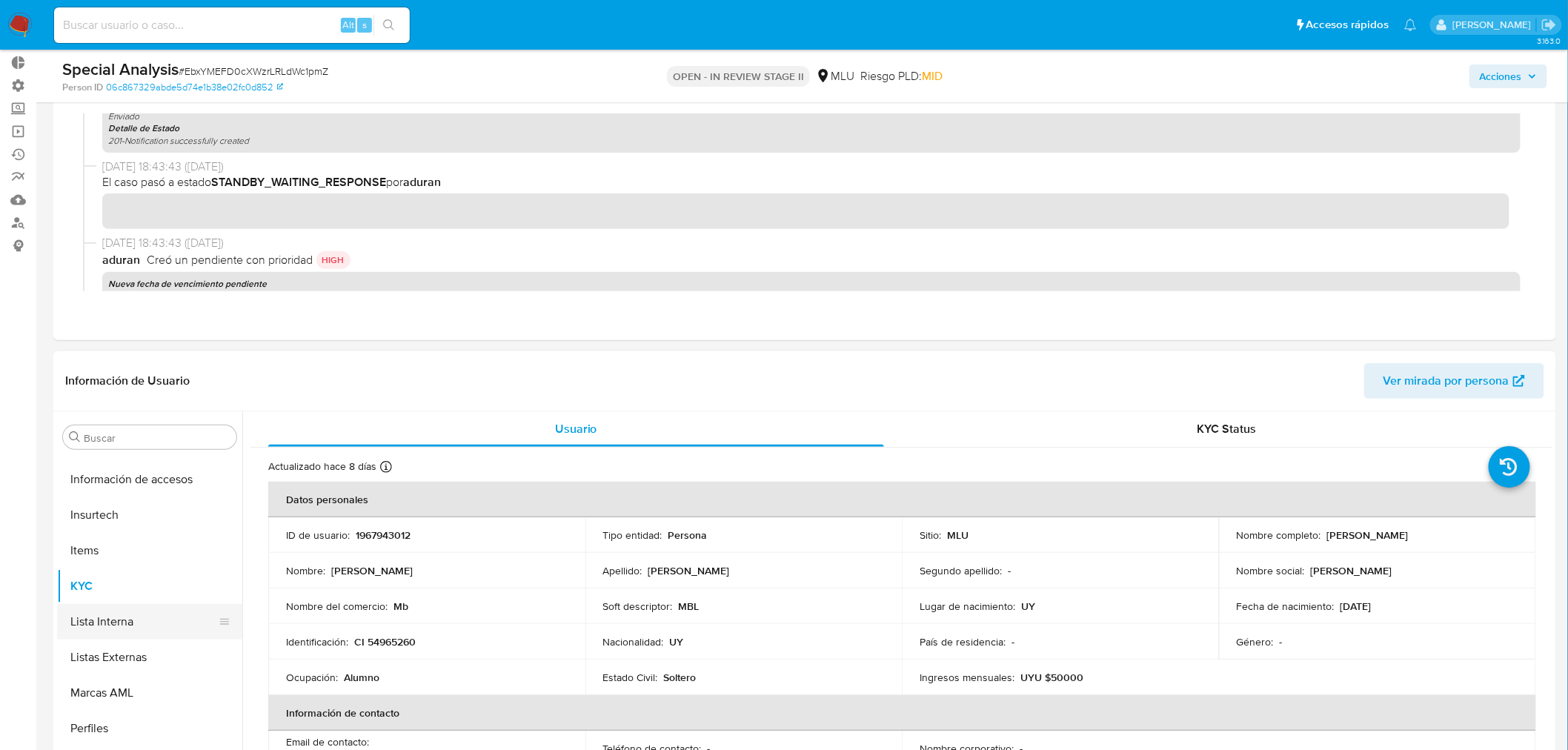
scroll to position [769, 0]
click at [165, 737] on button "Restricciones Nuevo Mundo" at bounding box center [143, 736] width 173 height 36
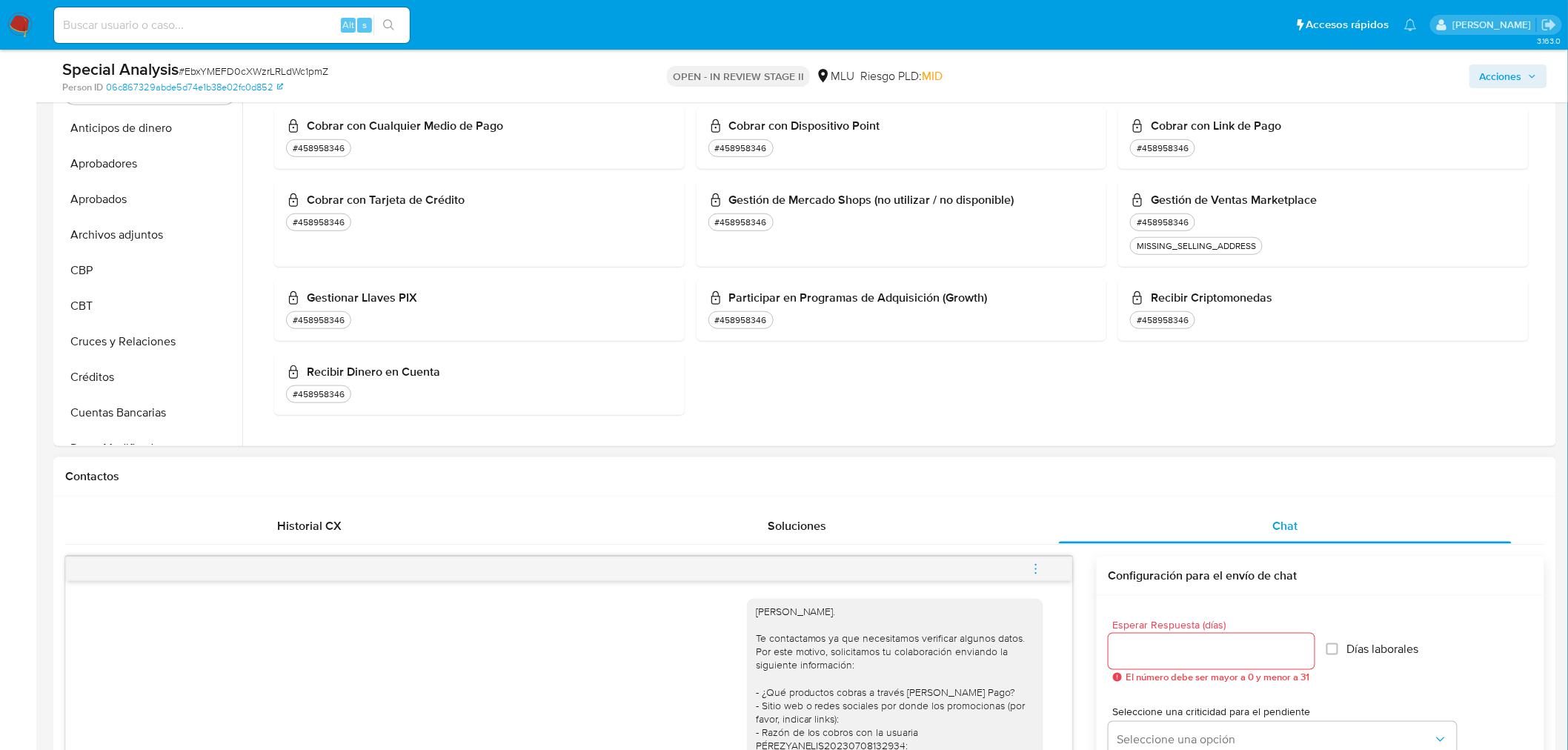
scroll to position [658, 0]
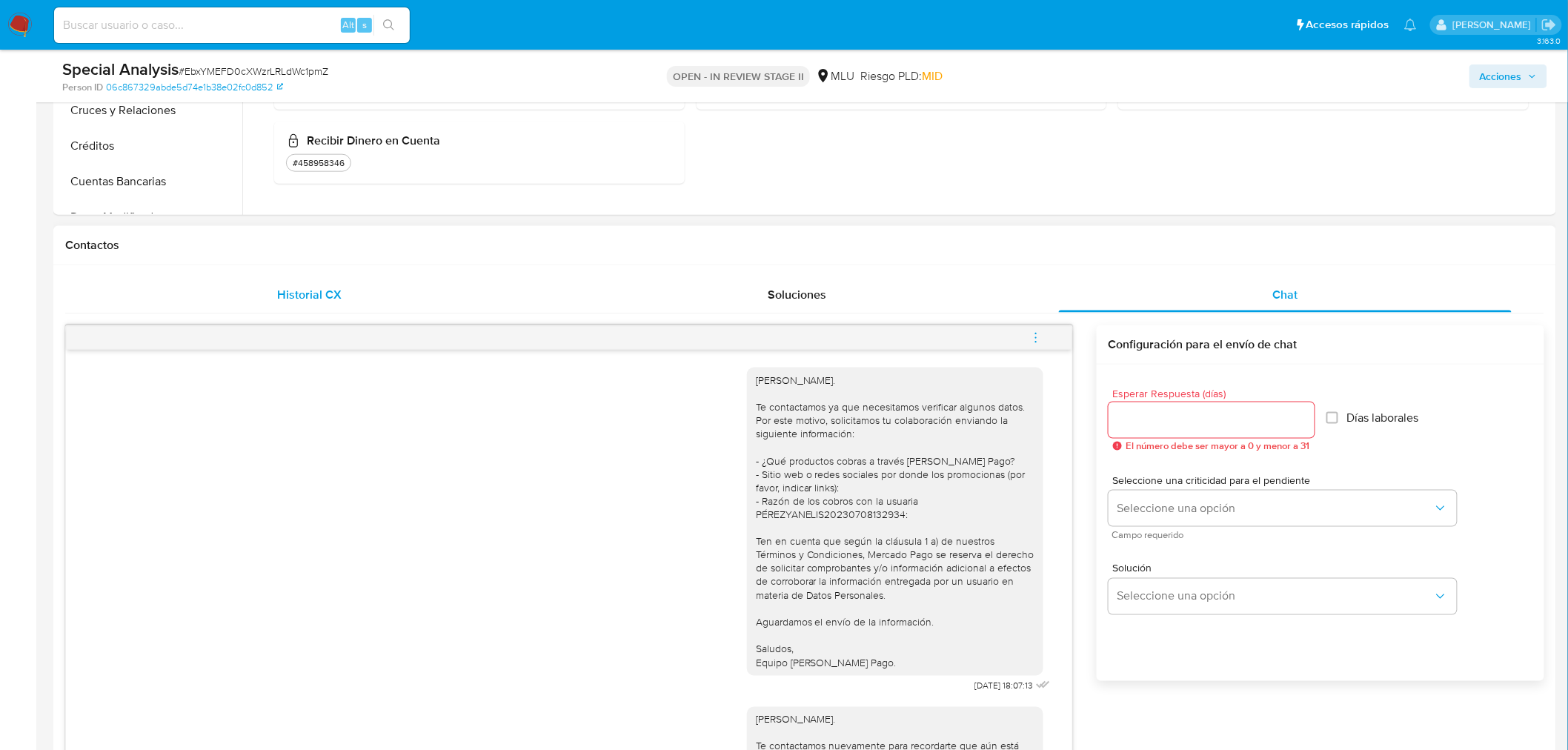
click at [383, 292] on div "Historial CX" at bounding box center [309, 295] width 453 height 36
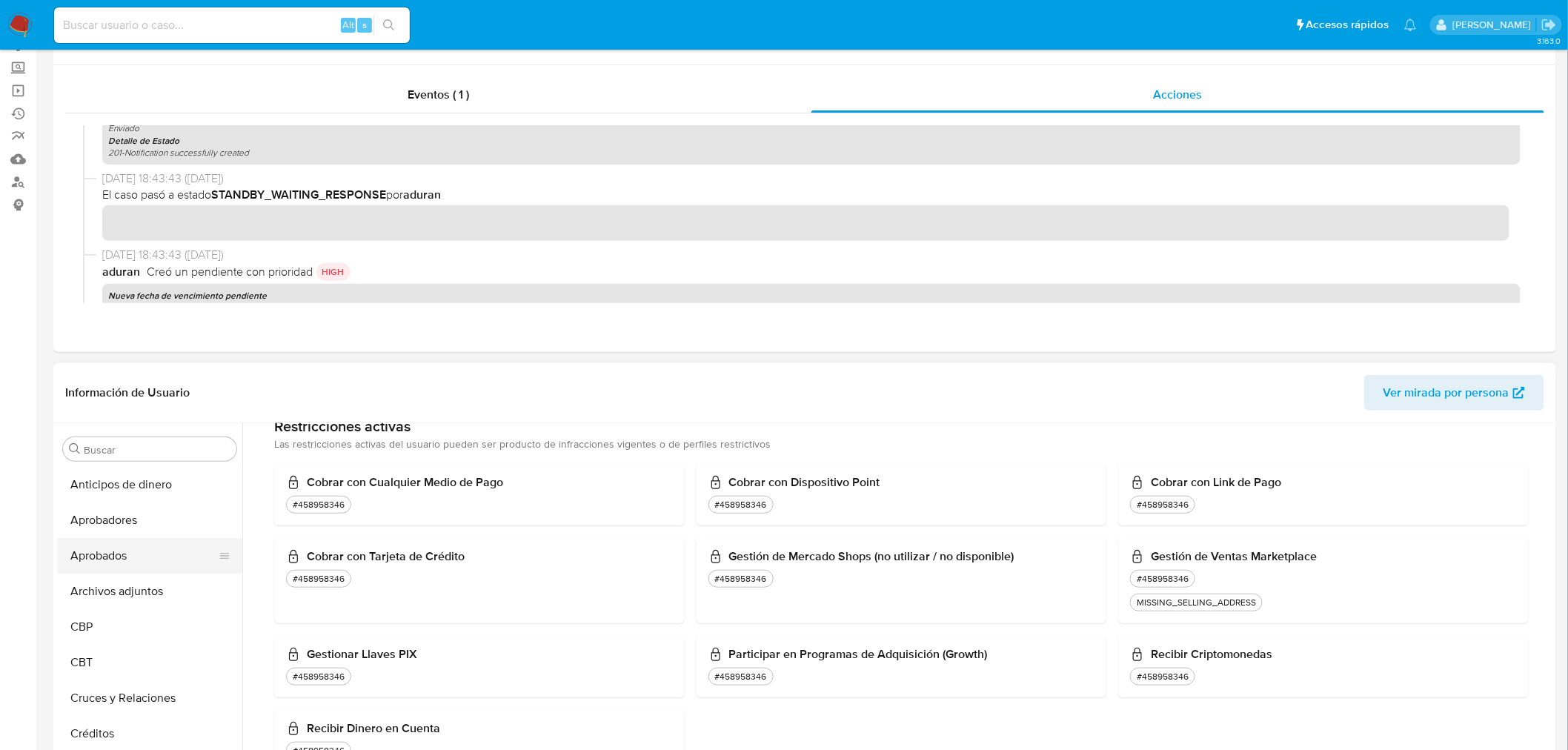
scroll to position [165, 0]
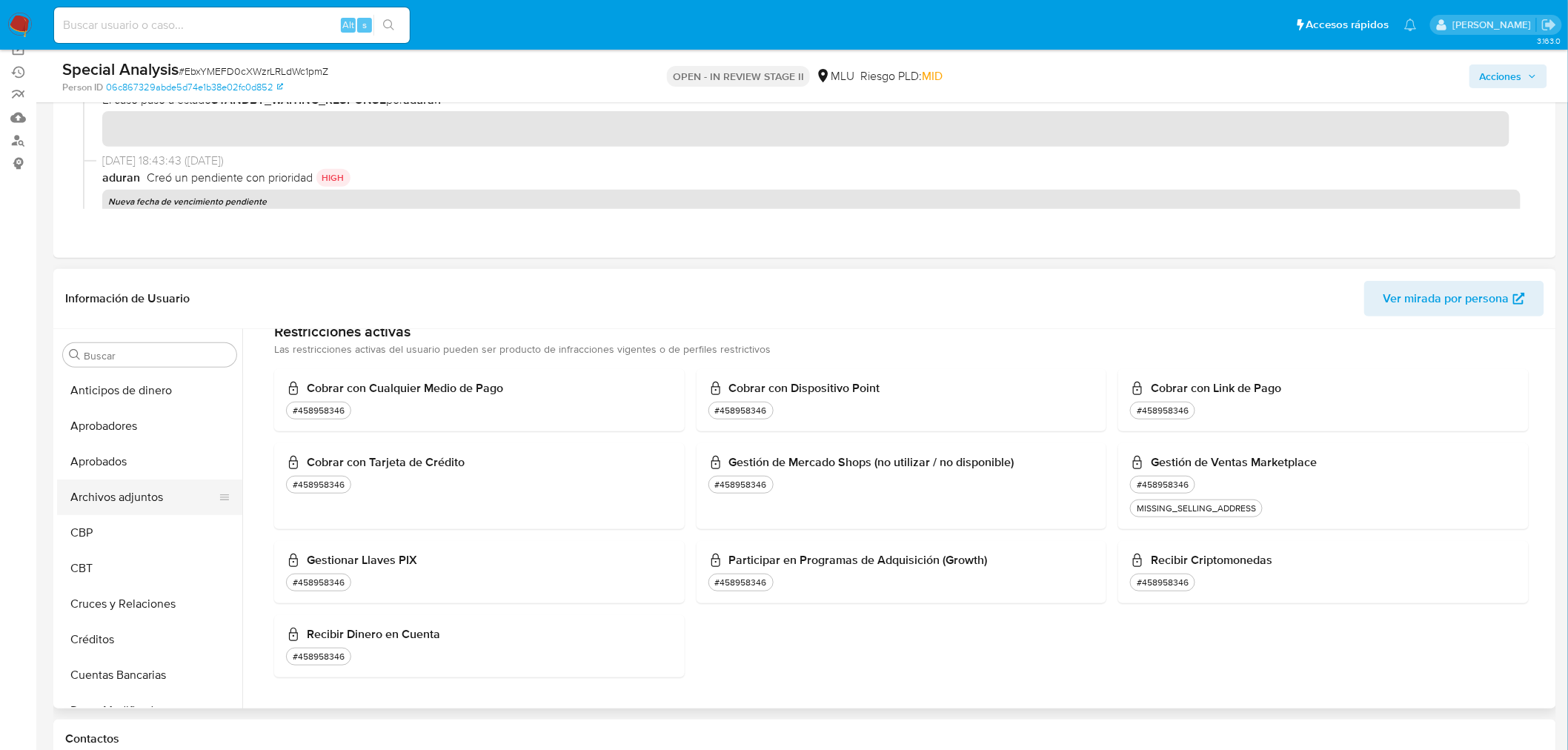
click at [144, 501] on button "Archivos adjuntos" at bounding box center [143, 497] width 173 height 36
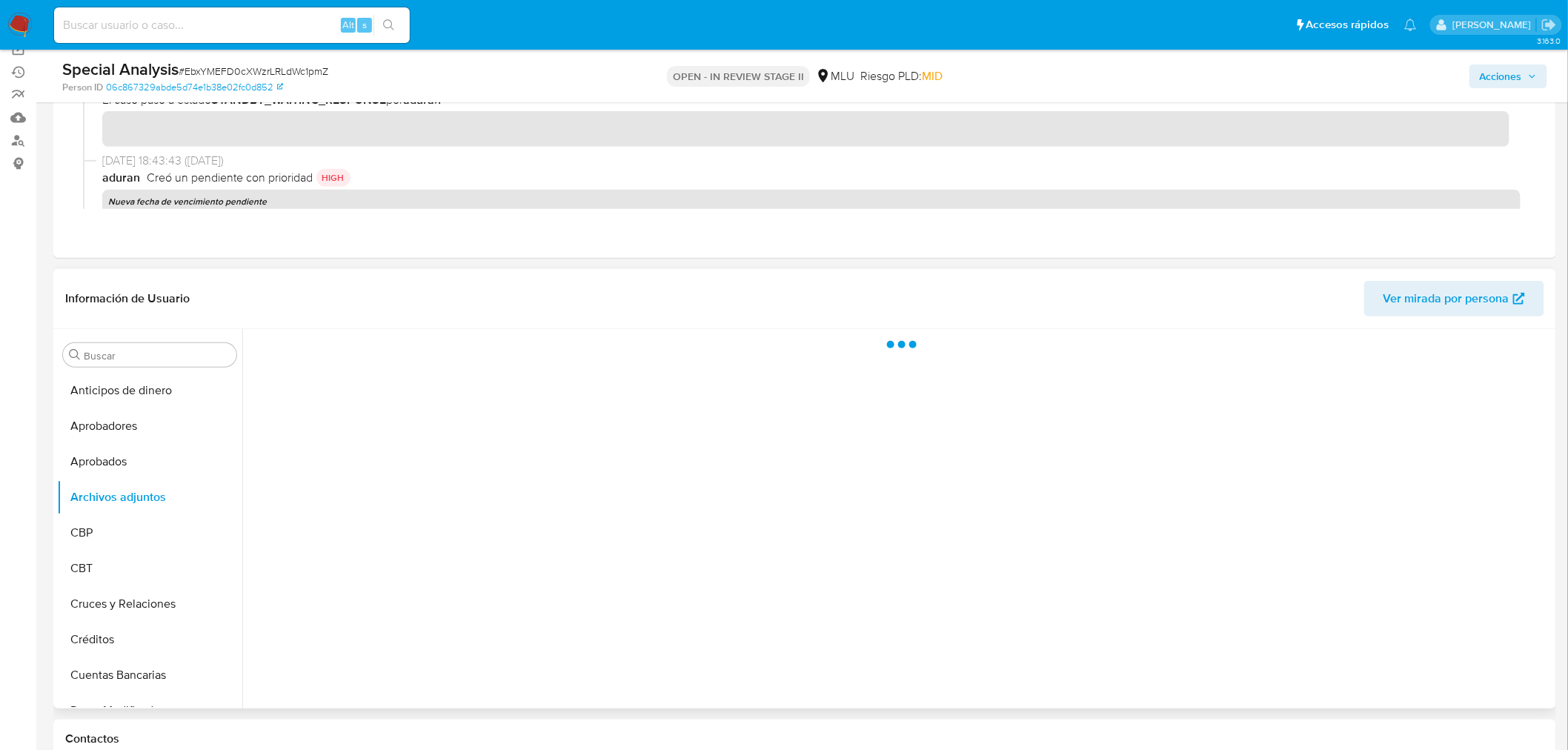
scroll to position [0, 0]
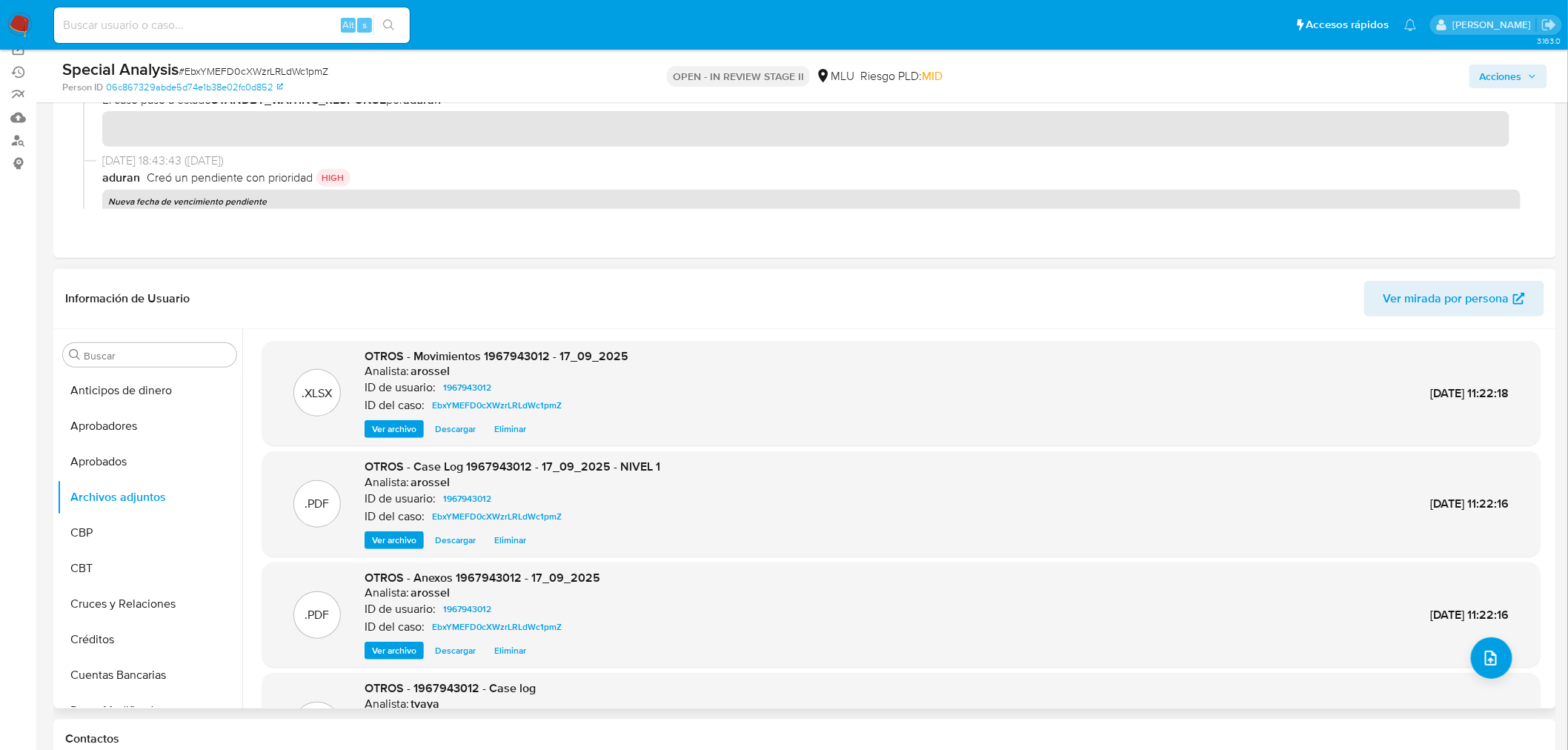
click at [454, 544] on span "Descargar" at bounding box center [455, 540] width 41 height 15
click at [1506, 80] on span "Acciones" at bounding box center [1500, 76] width 42 height 24
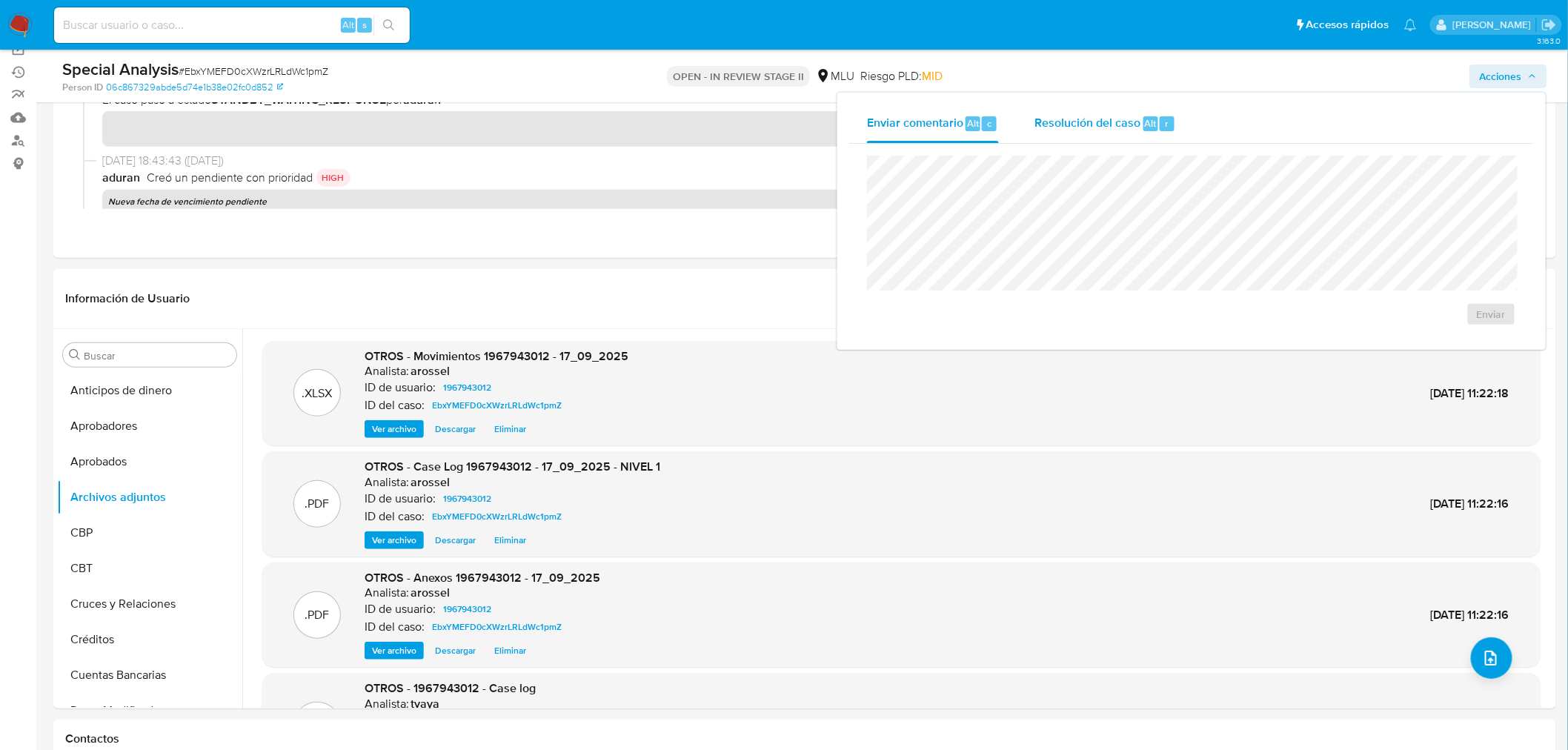
click at [1145, 128] on span "Alt" at bounding box center [1151, 123] width 12 height 14
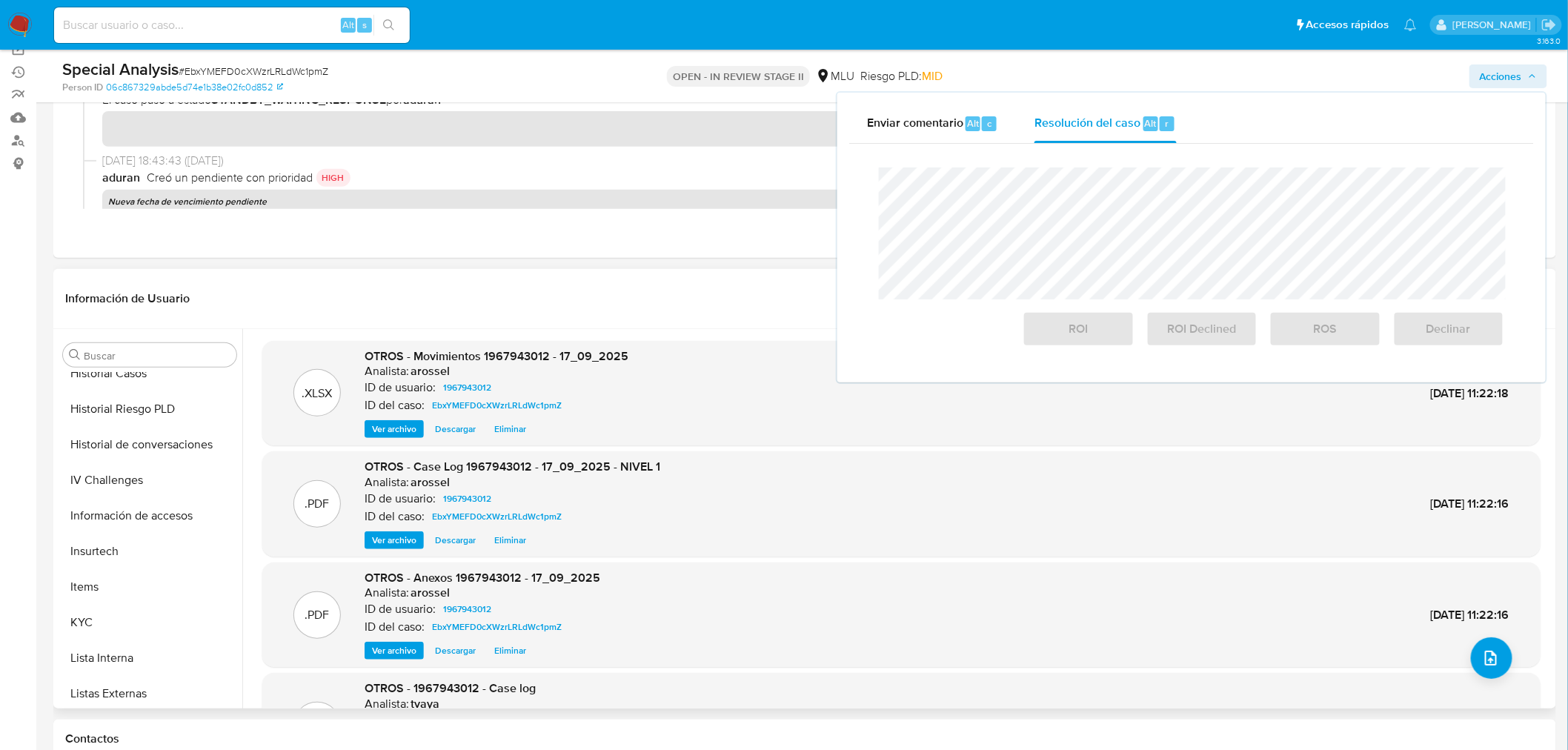
scroll to position [657, 0]
click at [99, 561] on button "KYC" at bounding box center [143, 551] width 173 height 36
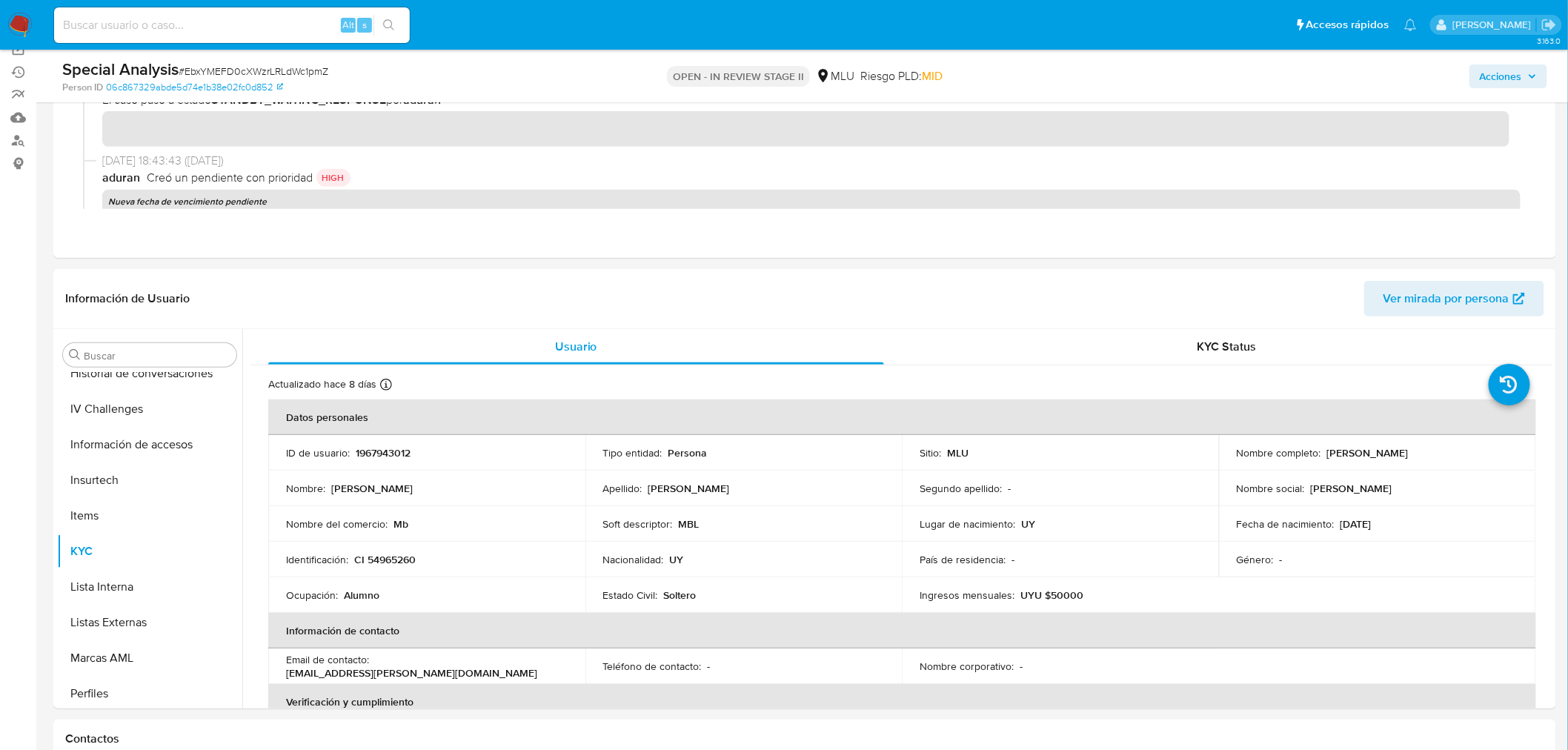
click at [1537, 57] on div "Special Analysis # EbxYMEFD0cXWzrLRLdWc1pmZ Person ID 06c867329abde5d74e1b38e02…" at bounding box center [804, 76] width 1503 height 53
click at [1528, 75] on icon "button" at bounding box center [1532, 76] width 9 height 9
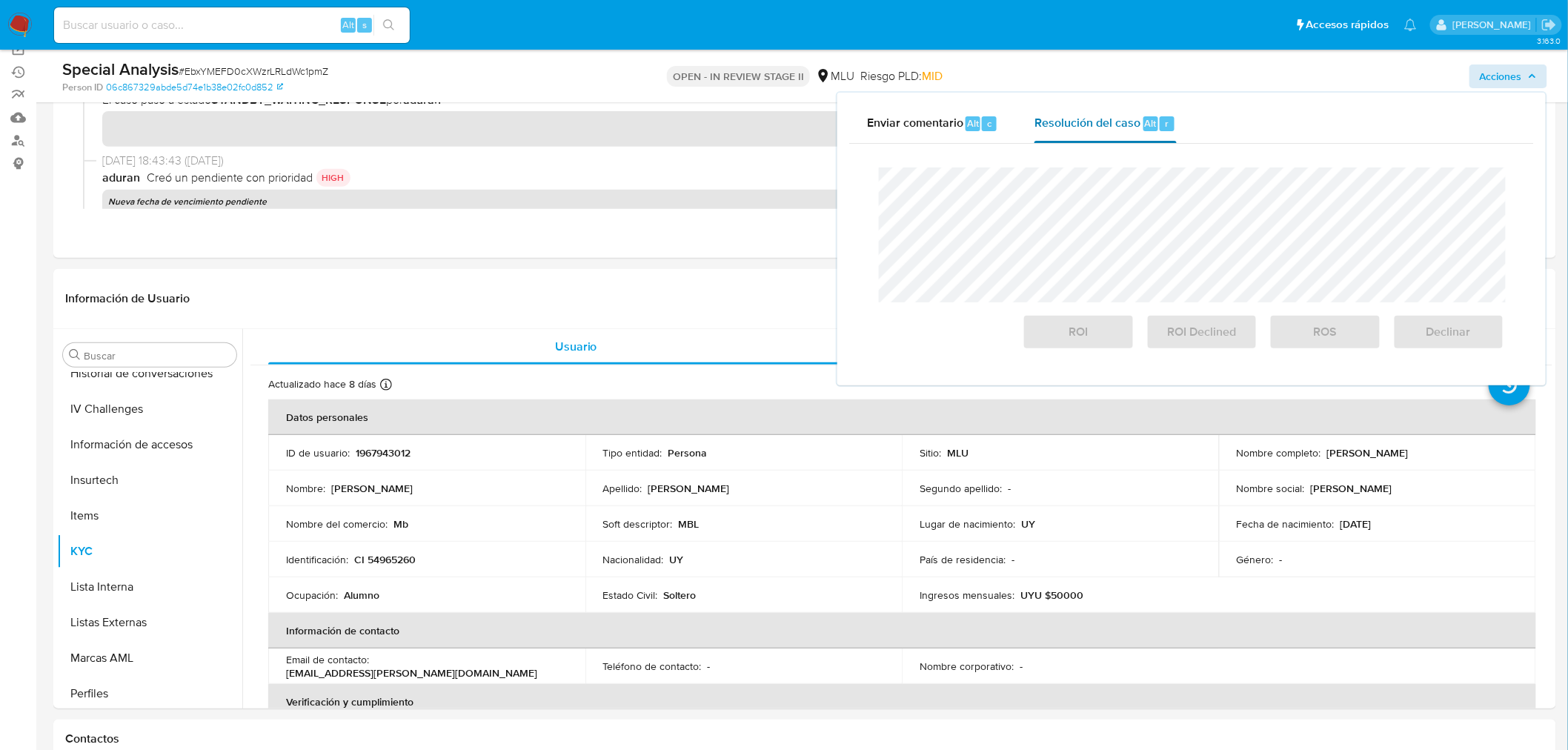
click at [1087, 132] on div "Resolución del caso Alt r" at bounding box center [1105, 123] width 142 height 39
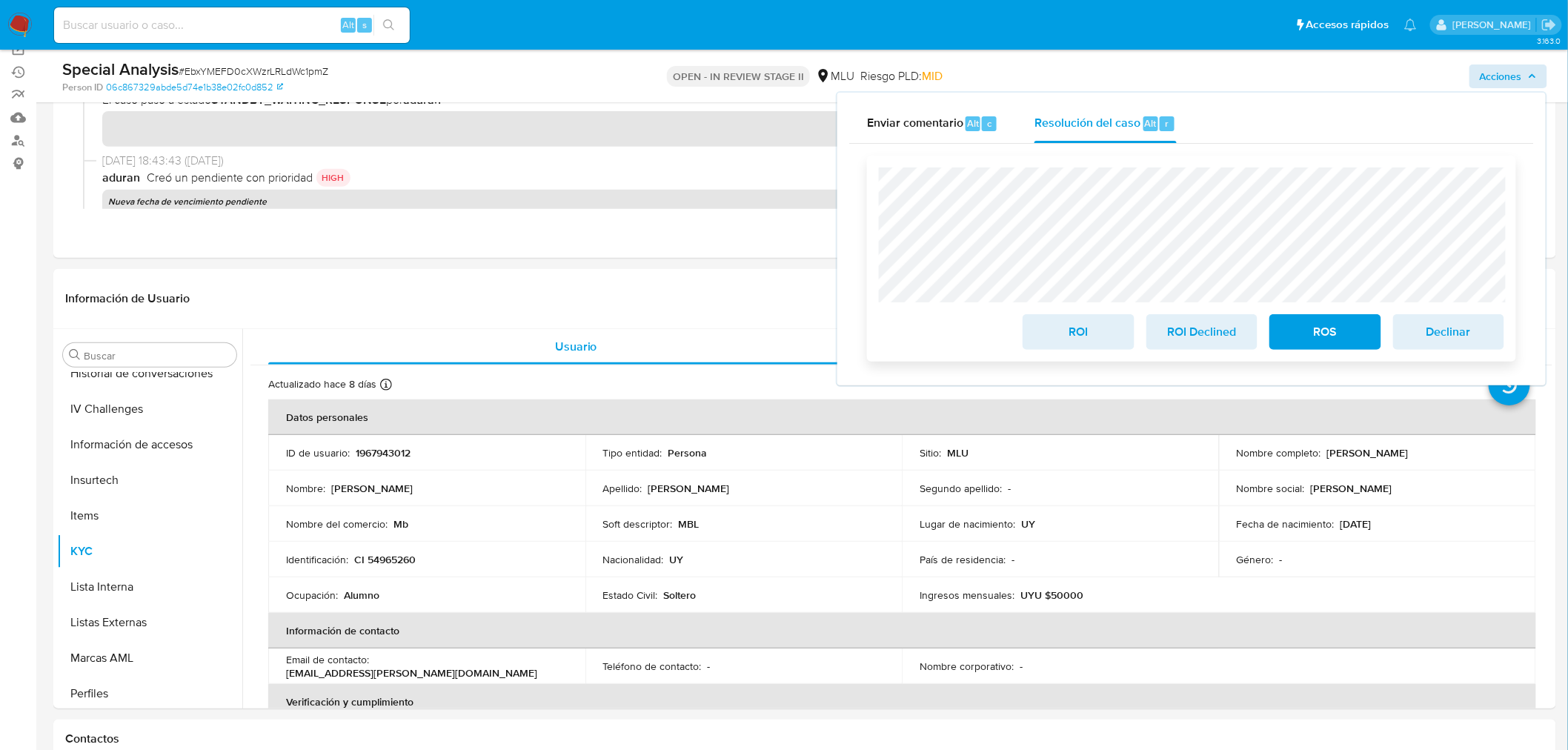
click at [1205, 336] on span "ROI Declined" at bounding box center [1202, 331] width 73 height 32
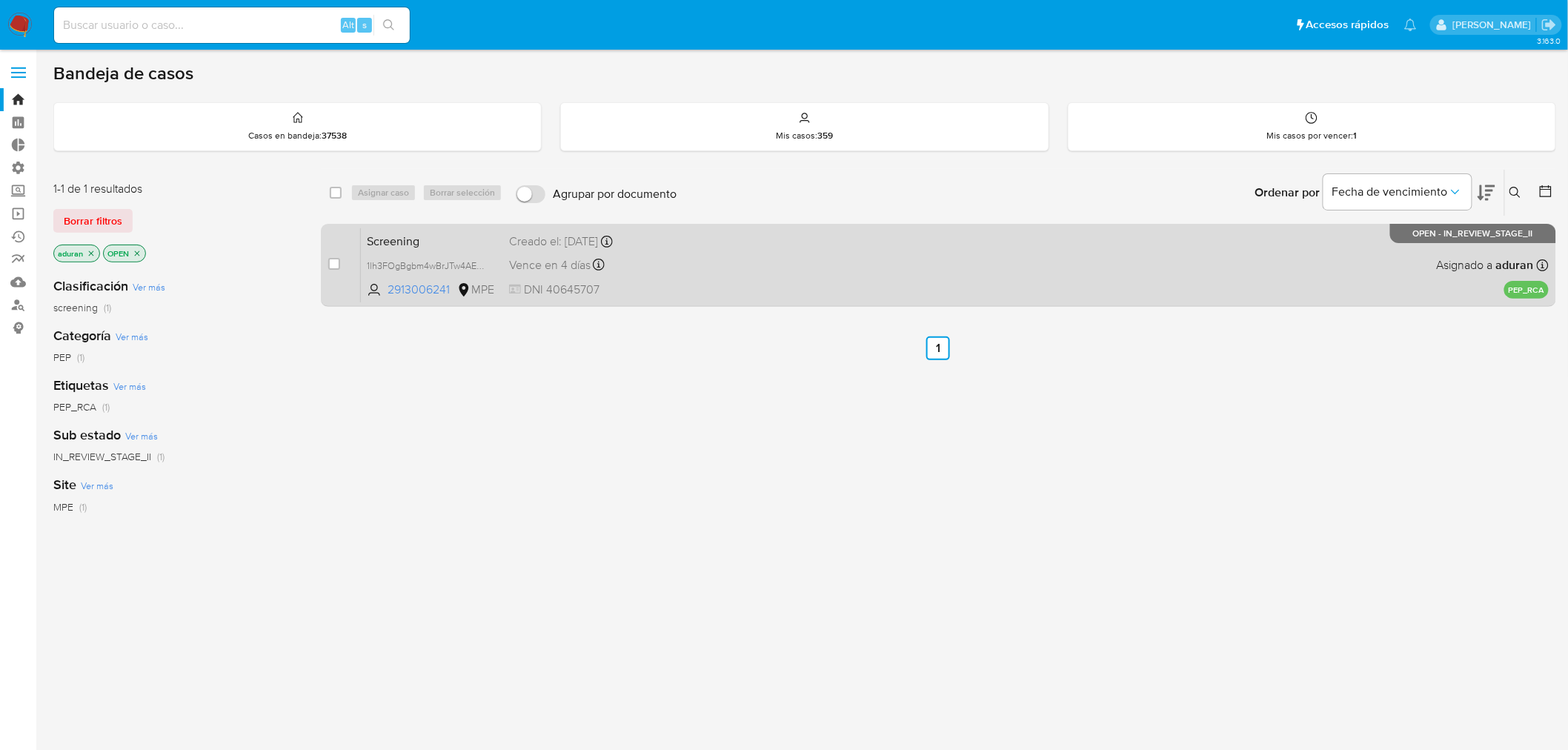
click at [842, 284] on div "Screening 1lh3FOgBgbm4wBrJTw4AEfeF 2913006241 MPE Creado el: 09/10/2025 Creado …" at bounding box center [955, 265] width 1188 height 75
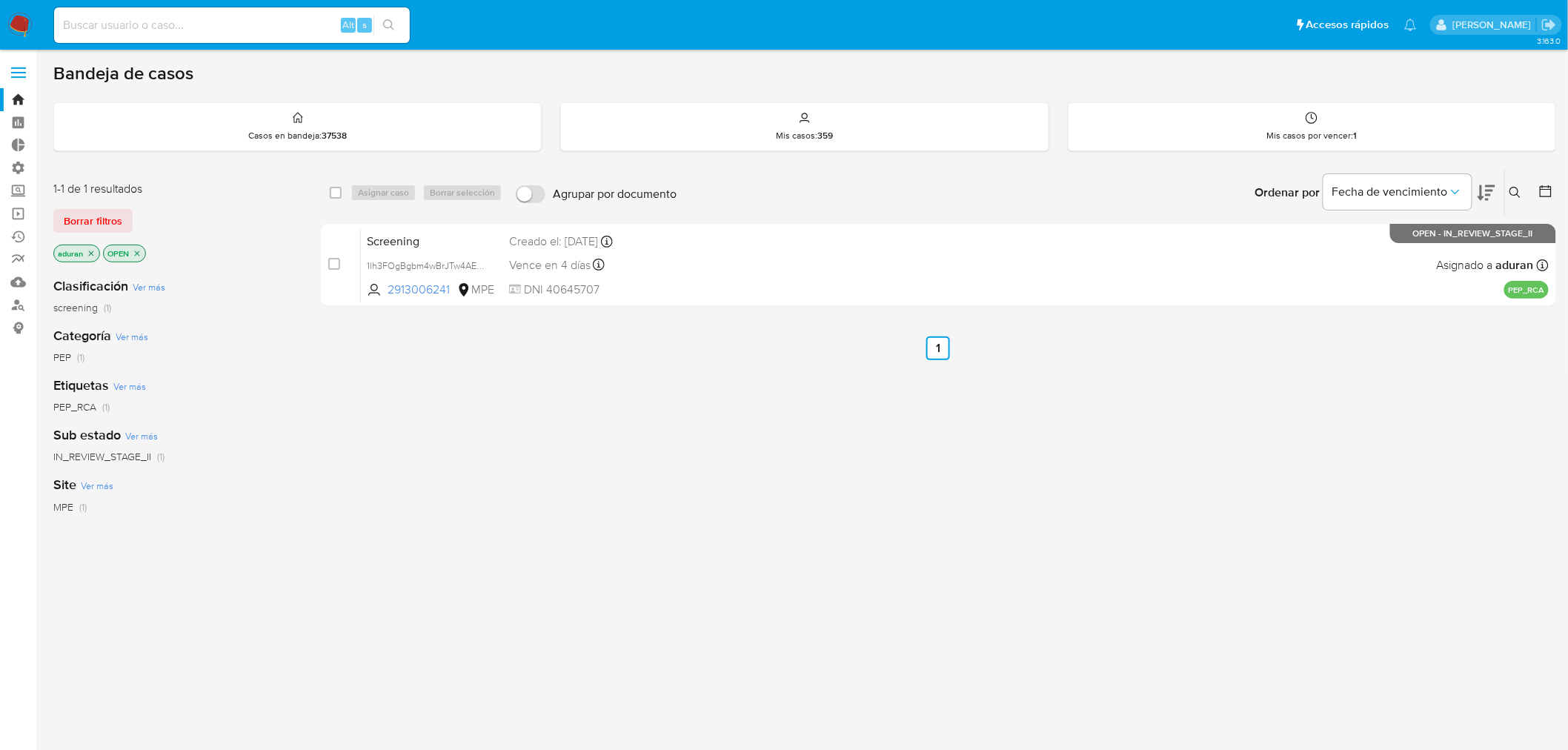
click at [8, 18] on nav "Pausado Ver notificaciones Alt s Accesos rápidos Presiona las siguientes teclas…" at bounding box center [784, 25] width 1568 height 50
click at [17, 22] on img at bounding box center [20, 25] width 25 height 25
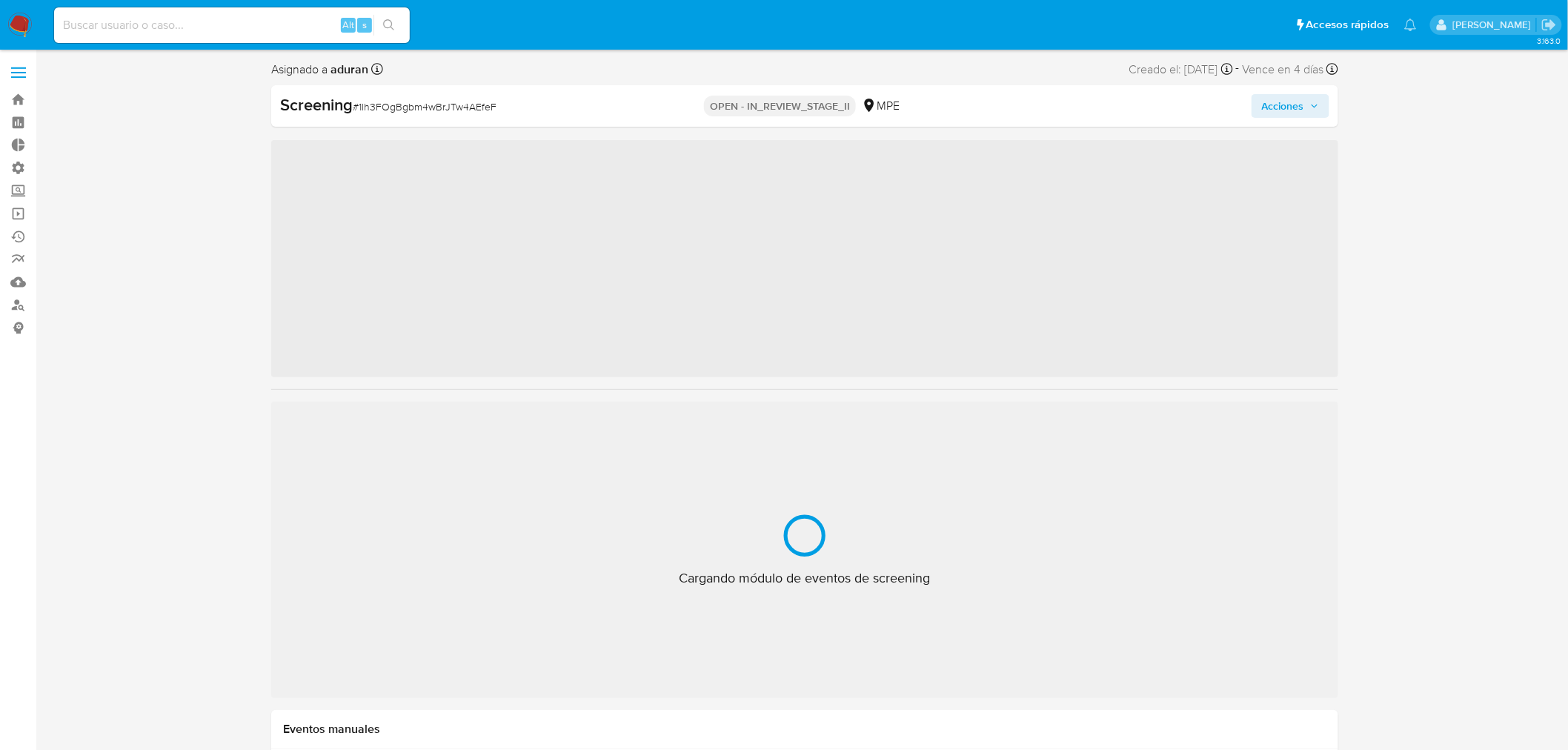
scroll to position [733, 0]
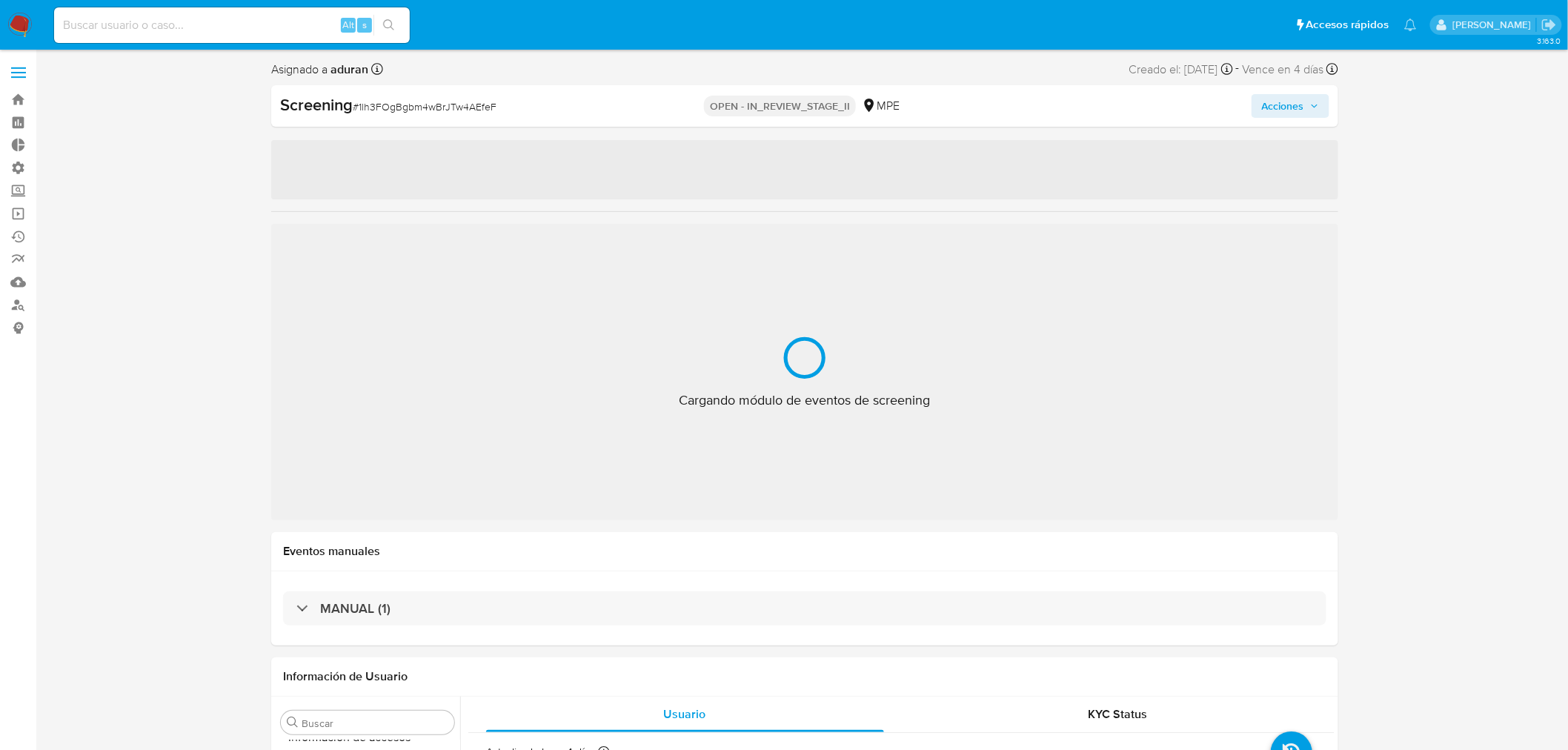
select select "10"
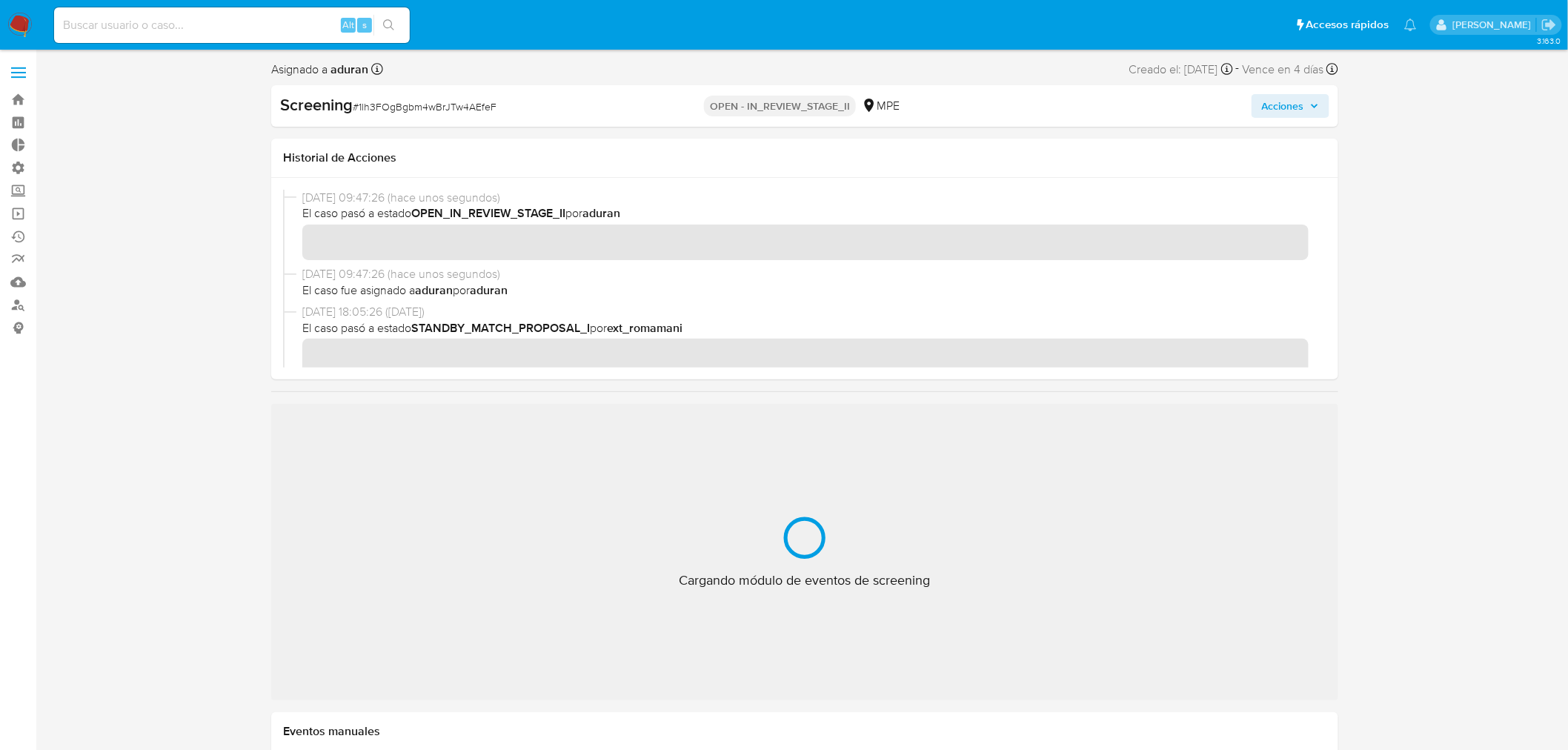
click at [580, 287] on span "El caso fue asignado a aduran por aduran" at bounding box center [811, 291] width 1018 height 17
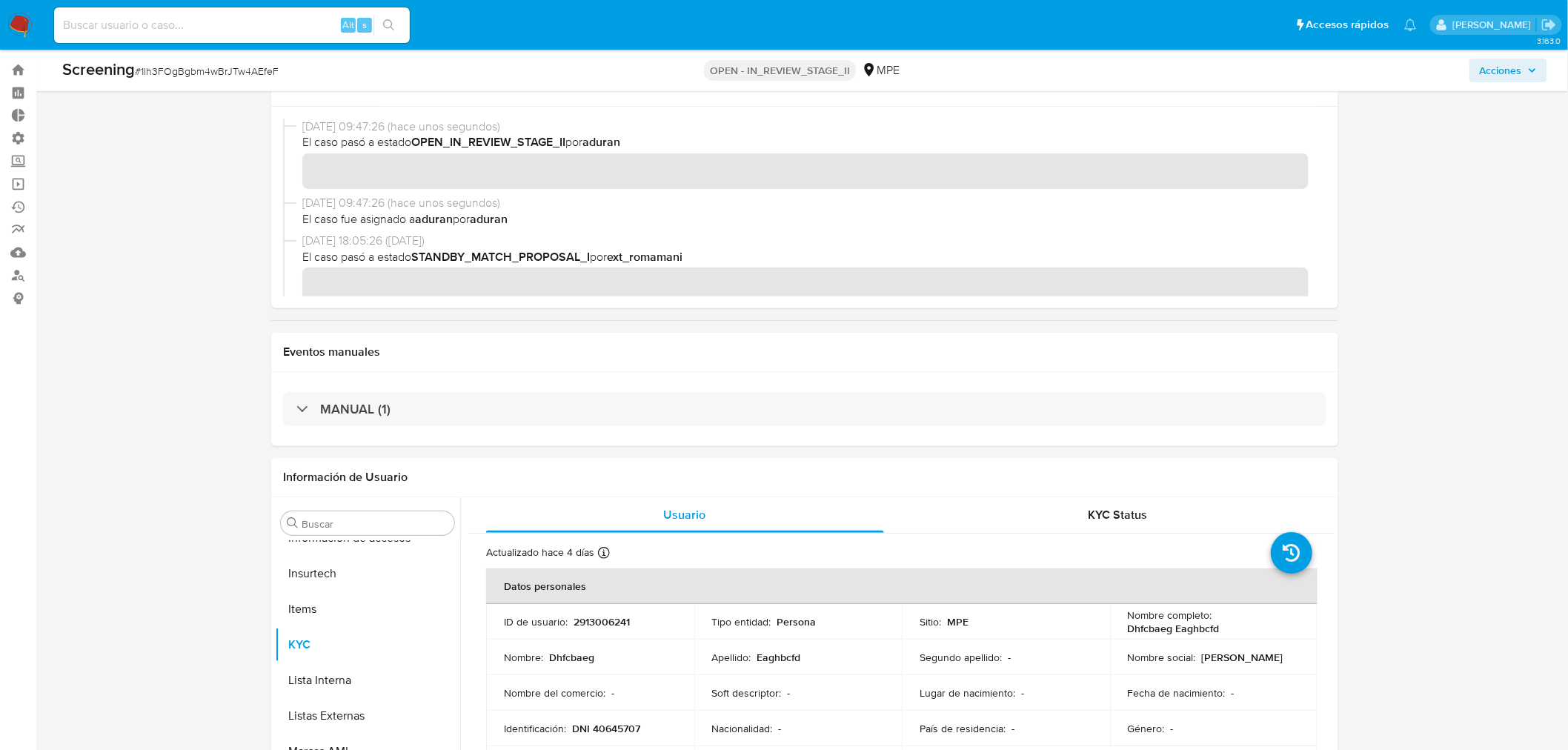
scroll to position [0, 0]
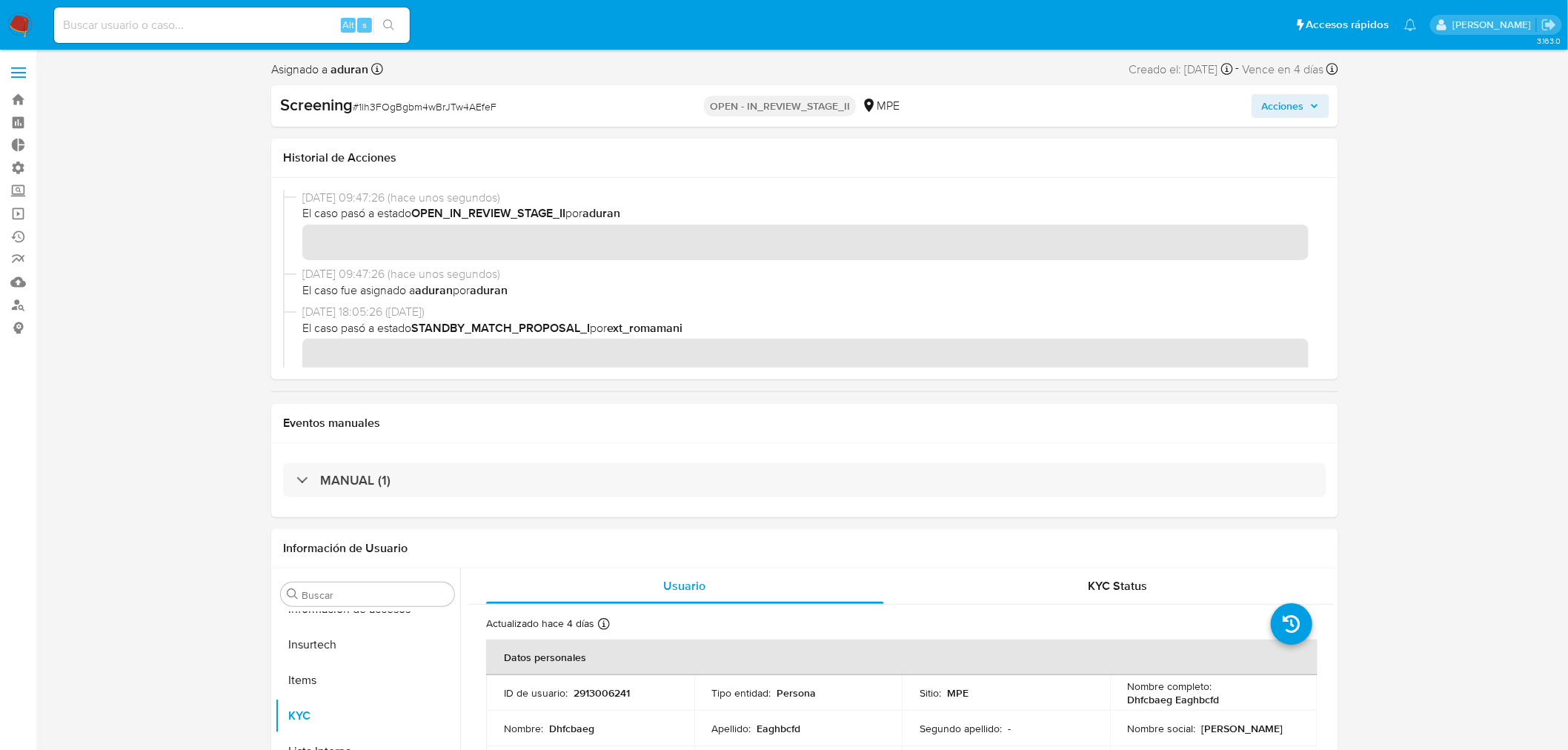
click at [1286, 98] on span "Acciones" at bounding box center [1282, 106] width 42 height 24
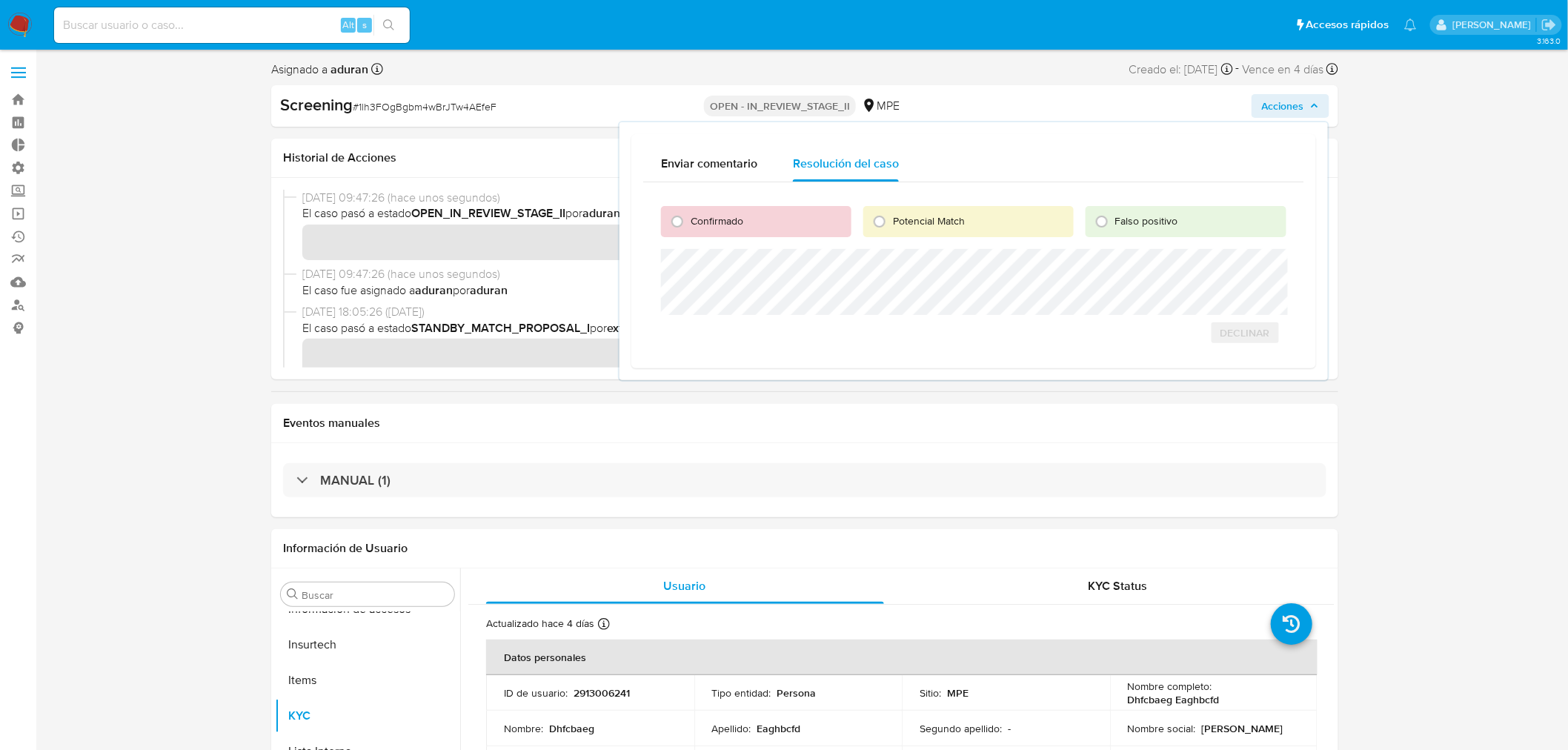
click at [721, 222] on span "Confirmado" at bounding box center [717, 221] width 53 height 15
click at [689, 222] on input "Confirmado" at bounding box center [677, 221] width 24 height 24
radio input "true"
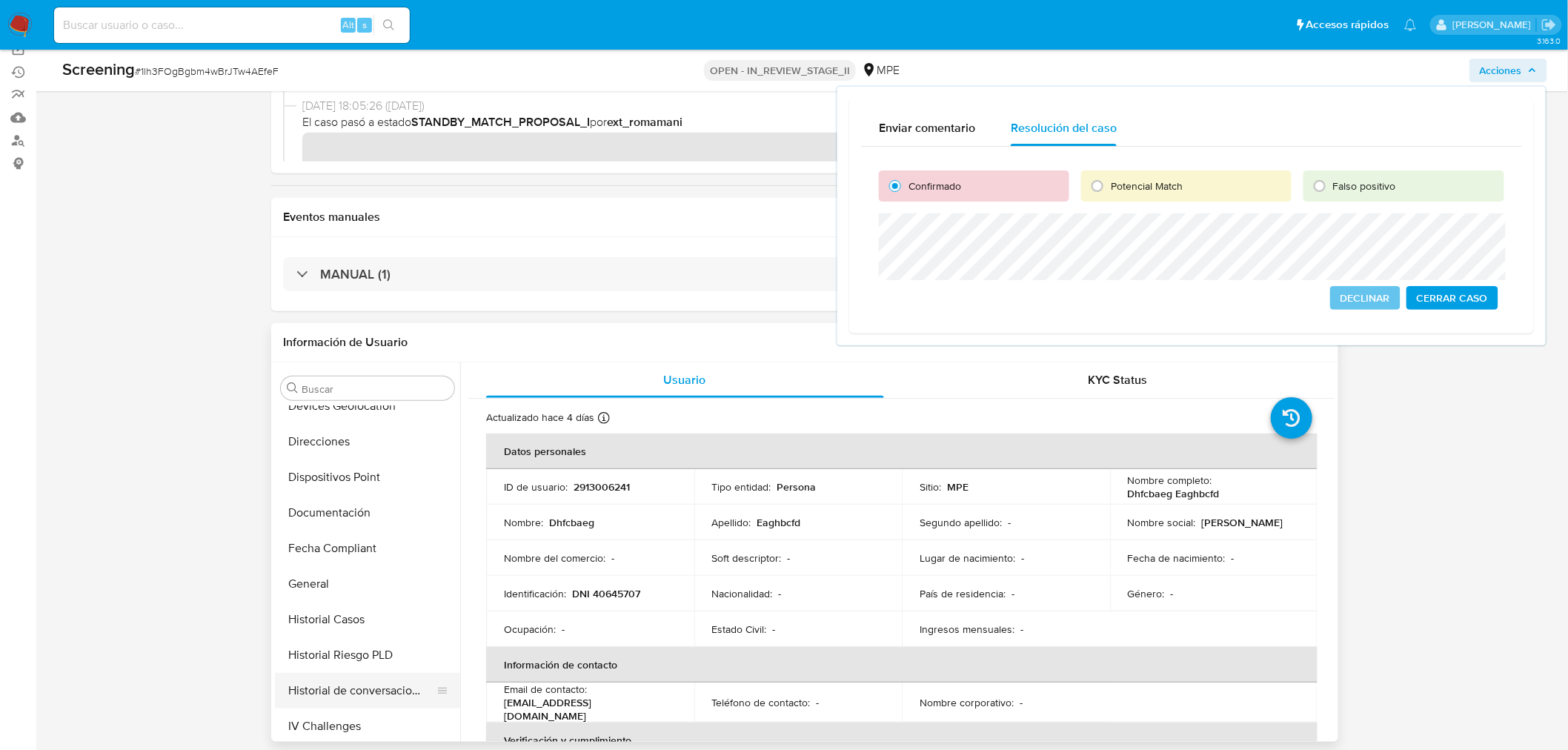
scroll to position [404, 0]
click at [1101, 380] on span "KYC Status" at bounding box center [1118, 380] width 60 height 17
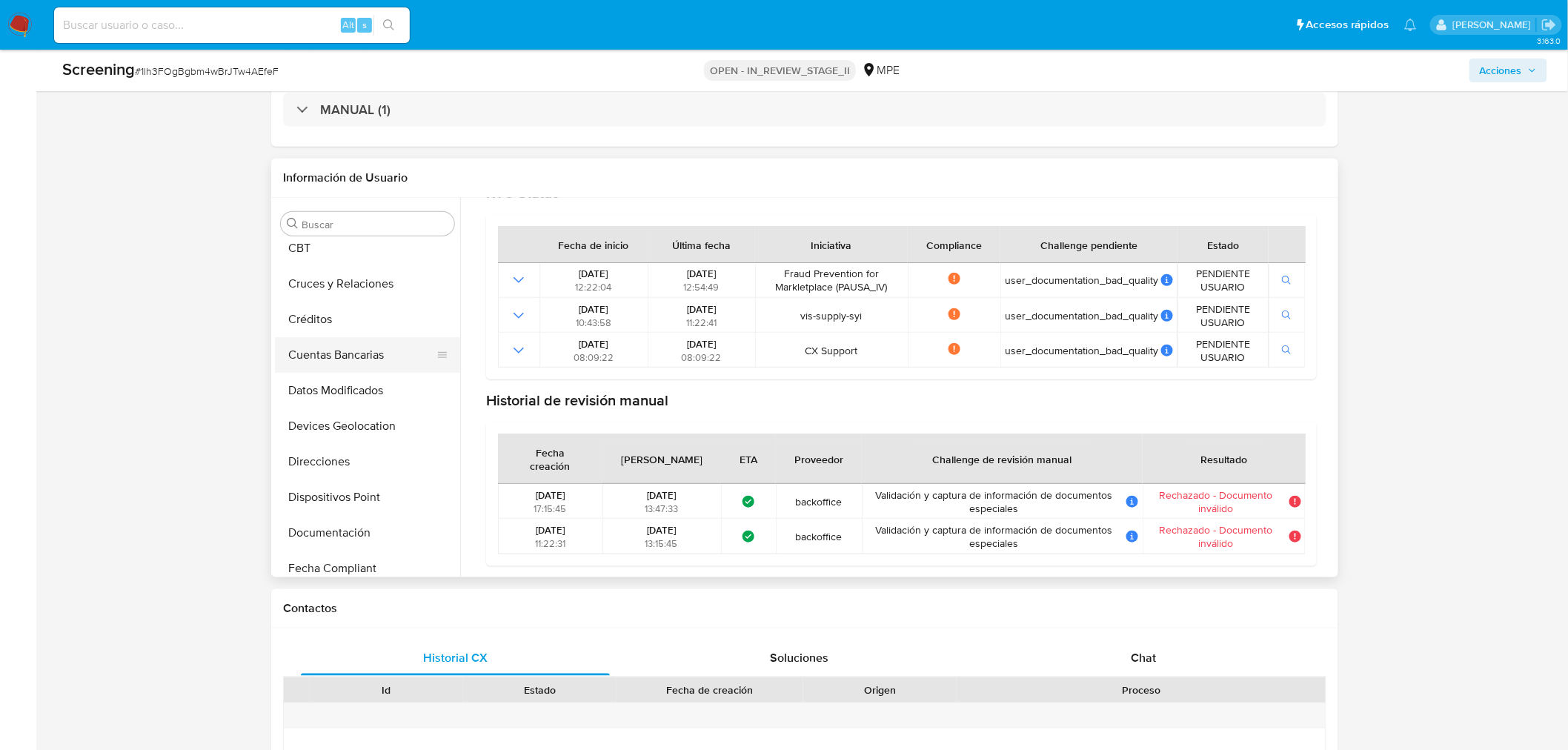
scroll to position [157, 0]
click at [344, 559] on button "Documentación" at bounding box center [361, 565] width 173 height 36
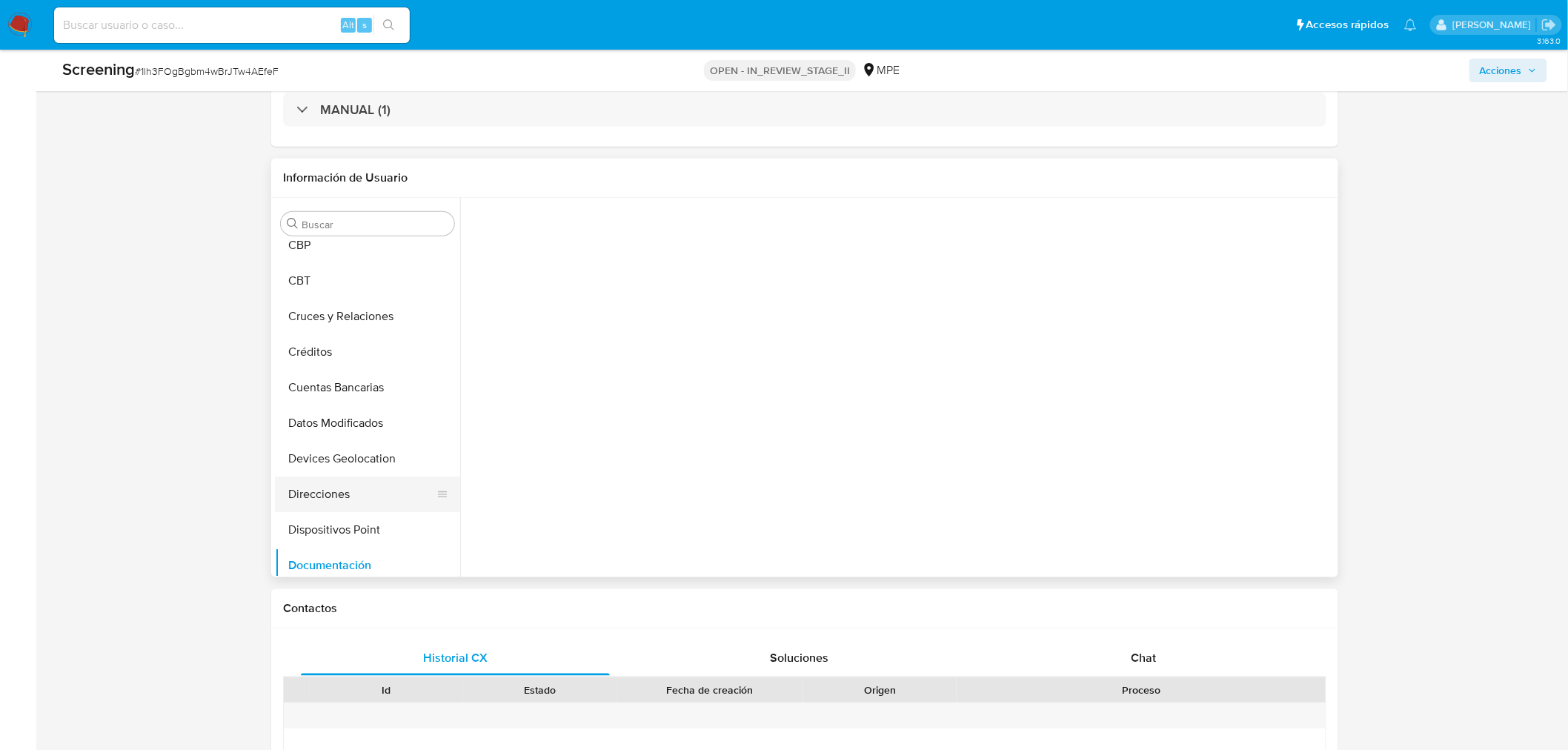
scroll to position [0, 0]
click at [564, 317] on button "Identificación" at bounding box center [564, 309] width 193 height 38
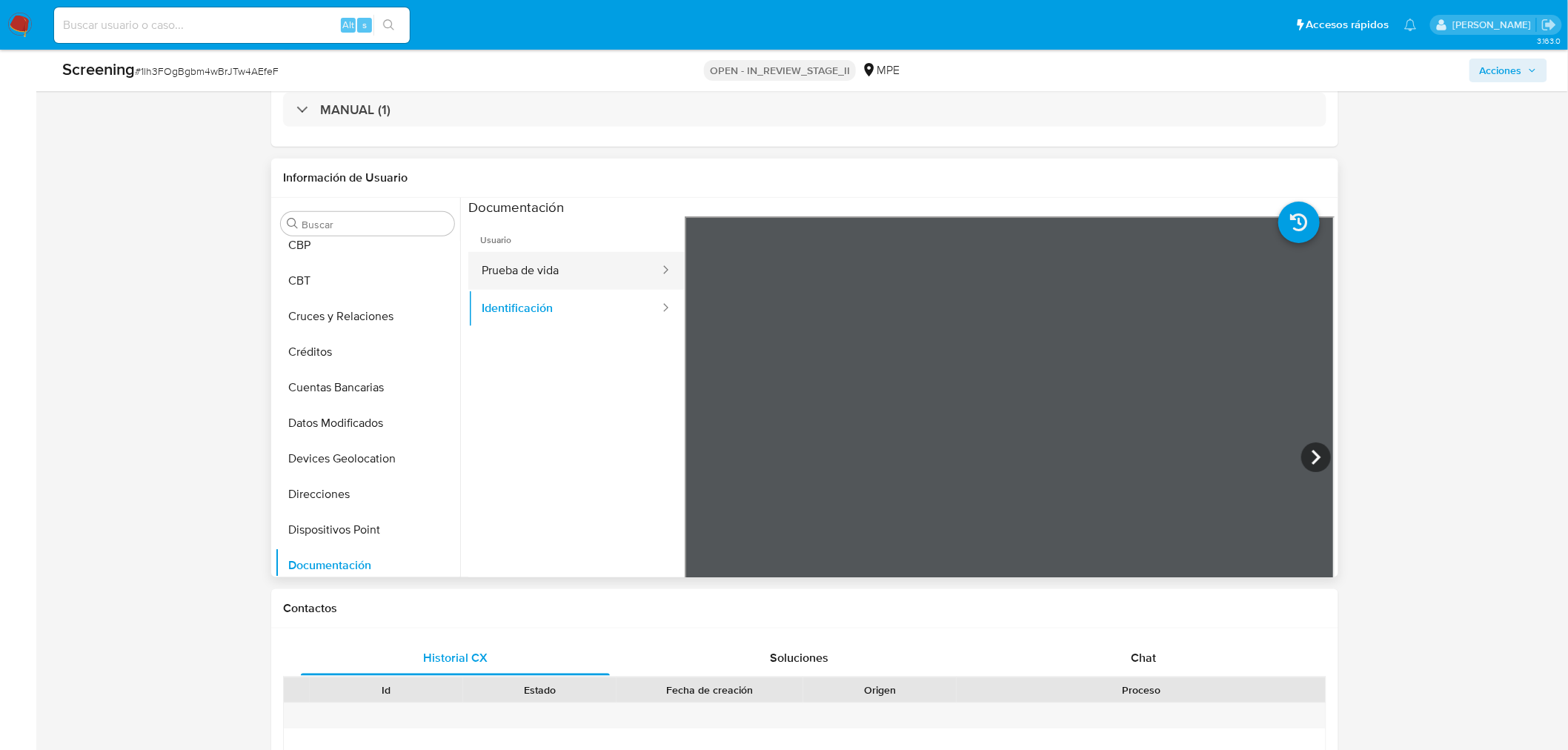
click at [520, 265] on button "Prueba de vida" at bounding box center [564, 271] width 193 height 38
click at [586, 306] on button "Identificación" at bounding box center [564, 309] width 193 height 38
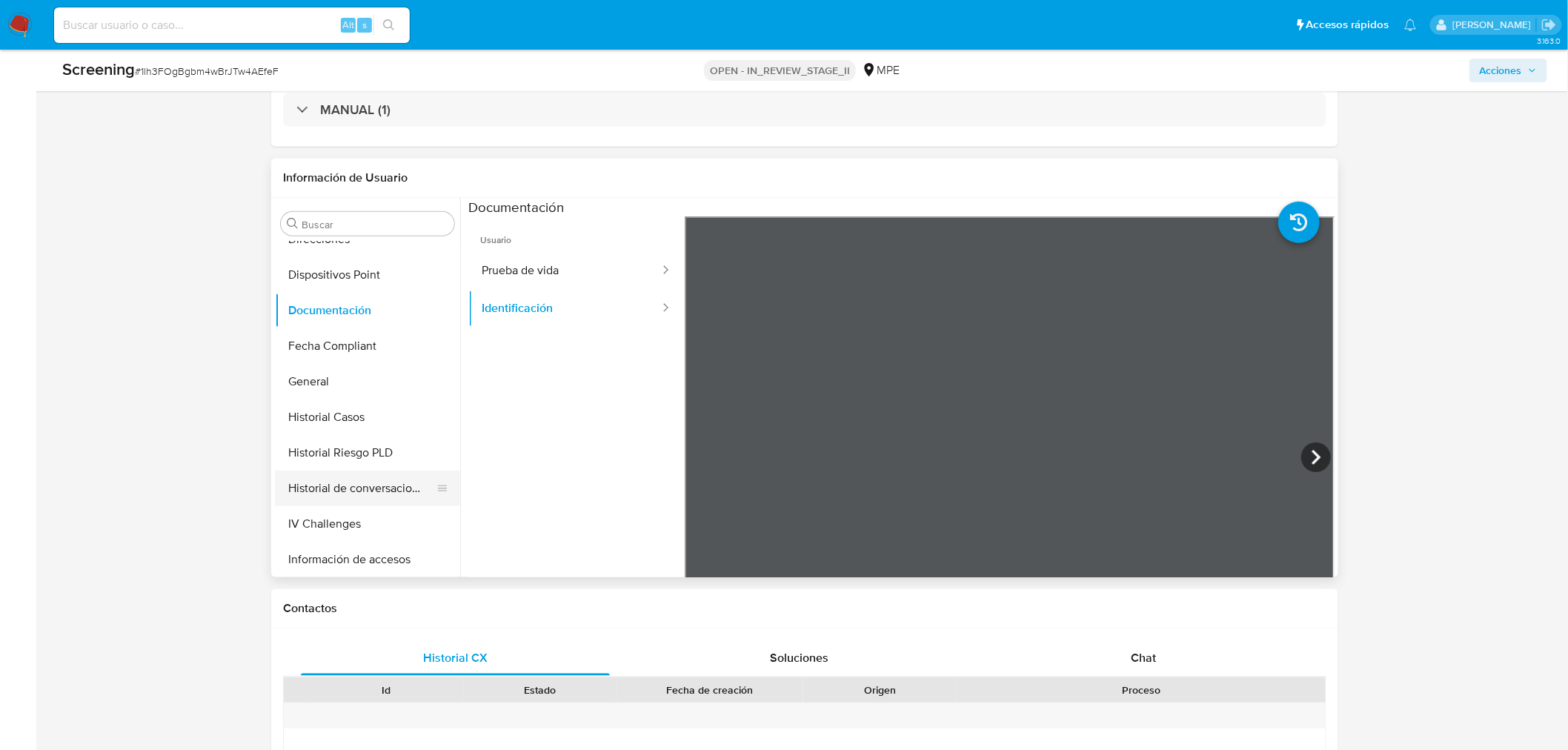
scroll to position [576, 0]
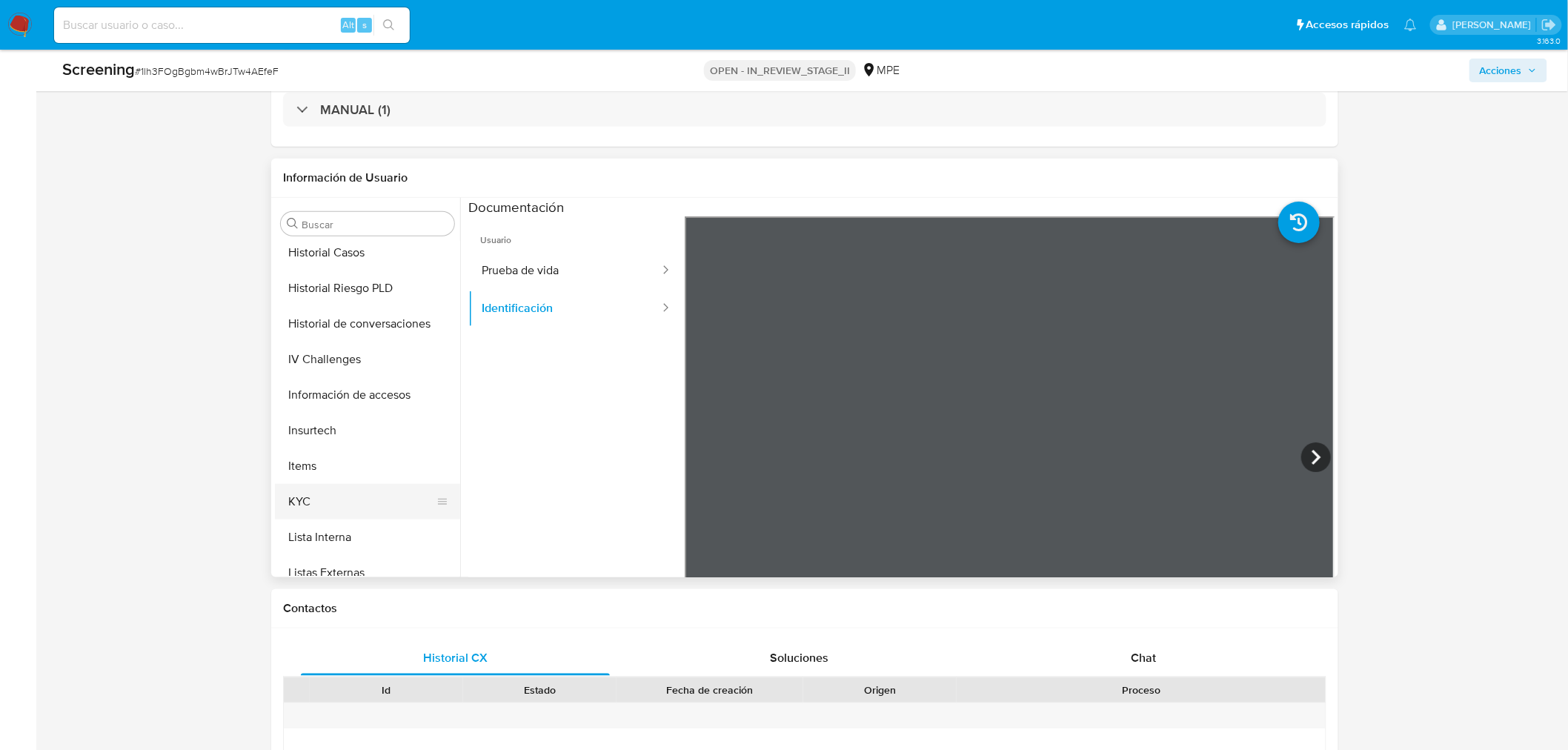
click at [355, 510] on button "KYC" at bounding box center [361, 501] width 173 height 36
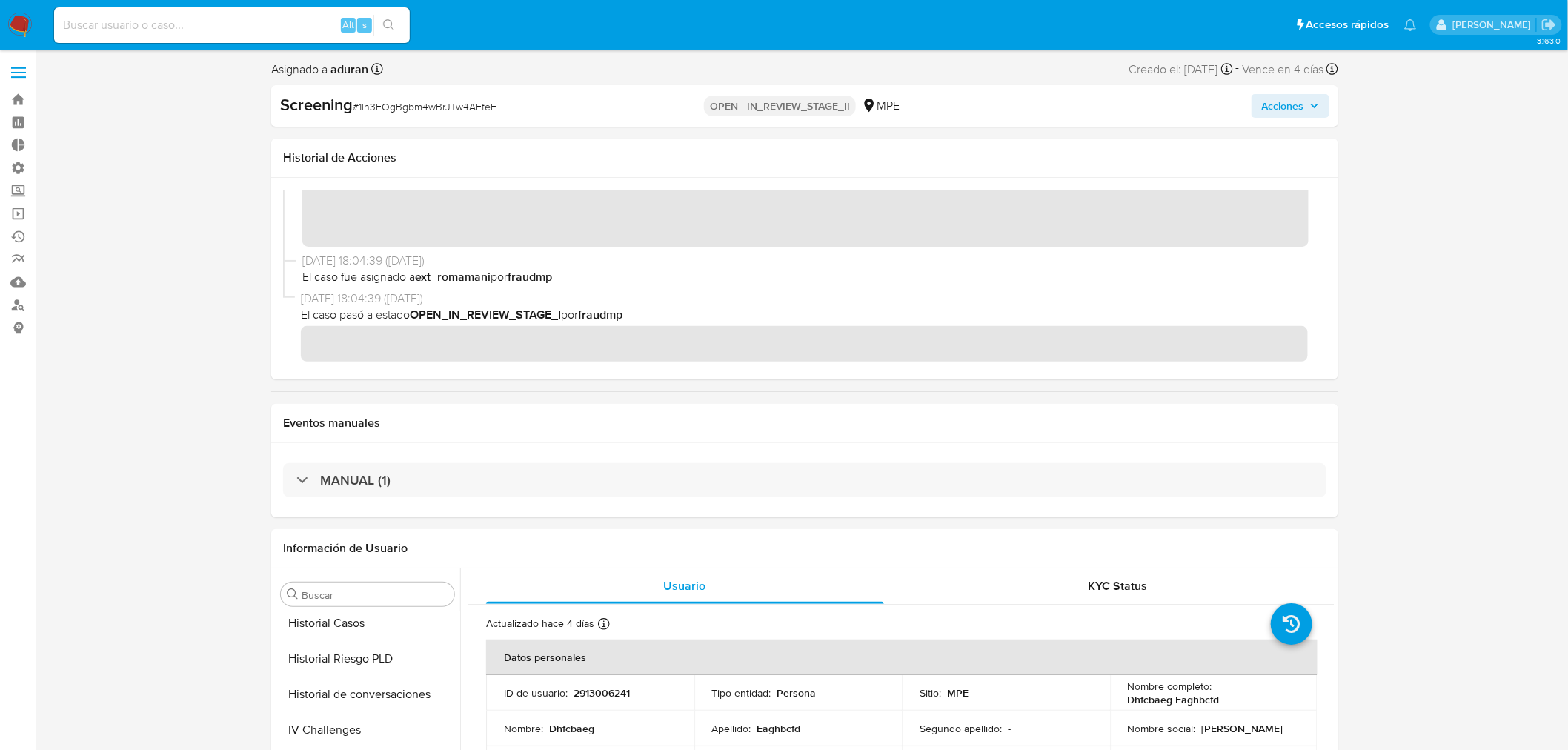
scroll to position [81, 0]
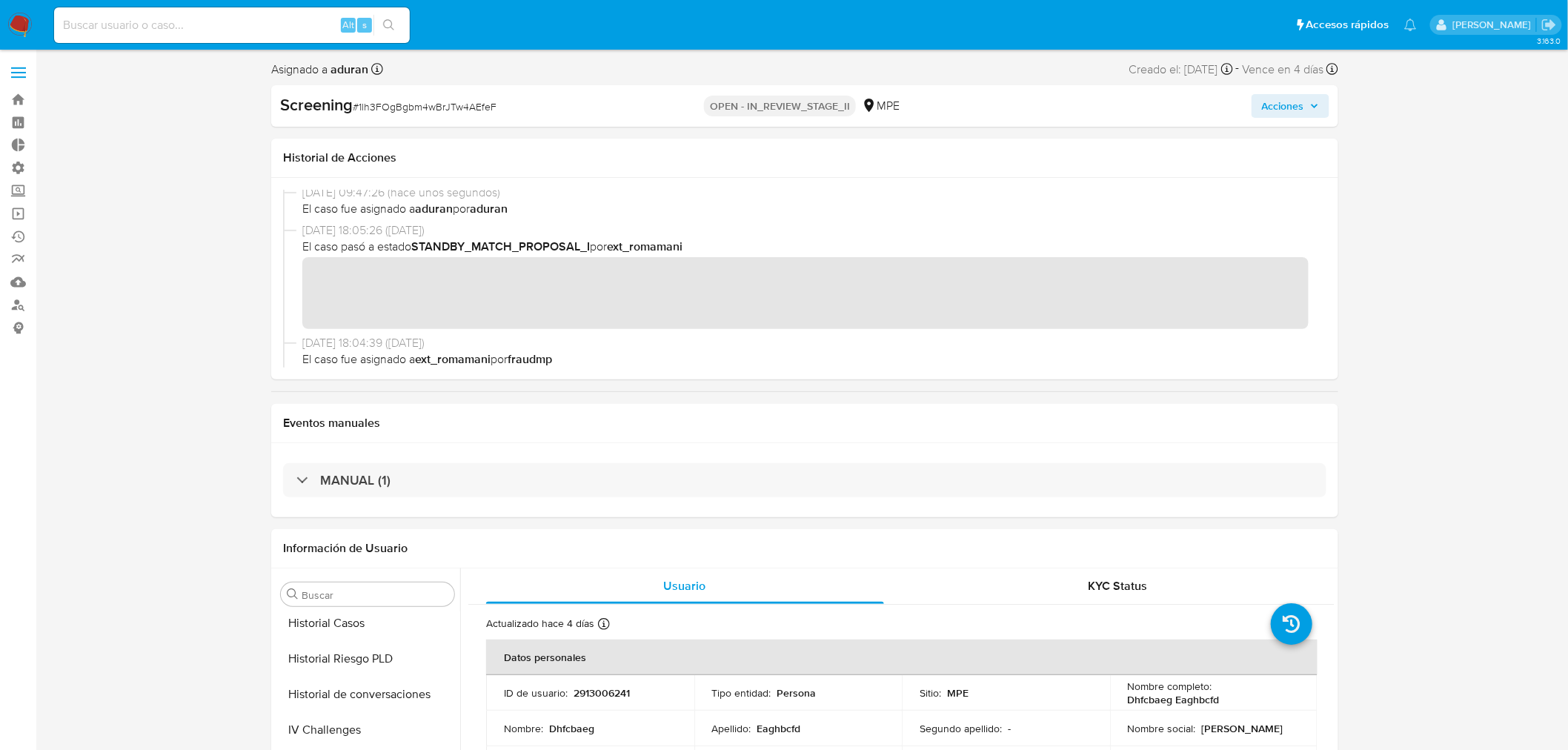
click at [1276, 105] on span "Acciones" at bounding box center [1282, 106] width 42 height 24
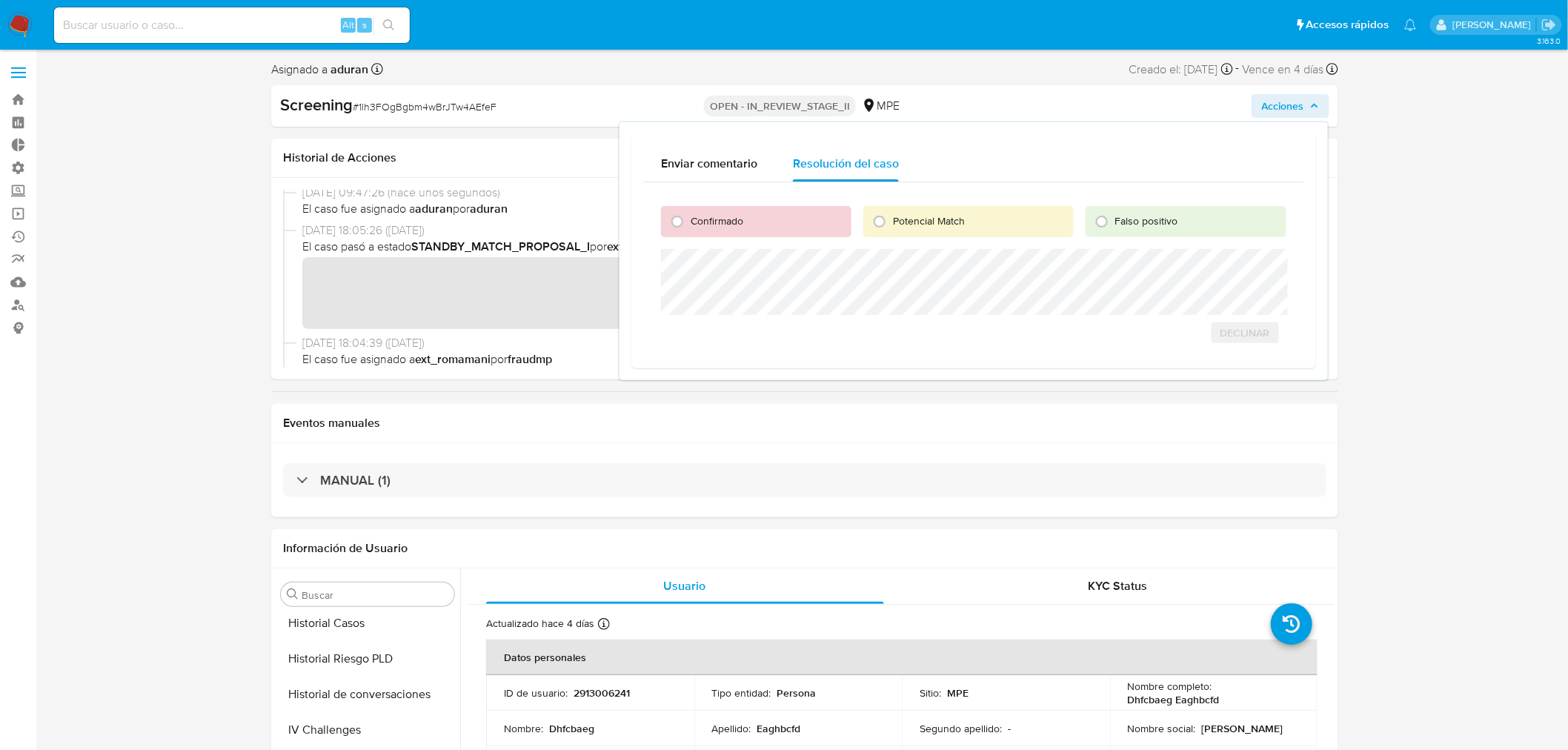
drag, startPoint x: 771, startPoint y: 235, endPoint x: 759, endPoint y: 226, distance: 15.0
click at [769, 234] on div "Confirmado" at bounding box center [756, 222] width 191 height 31
click at [729, 215] on span "Confirmado" at bounding box center [717, 221] width 53 height 15
click at [689, 215] on input "Confirmado" at bounding box center [677, 221] width 24 height 24
radio input "true"
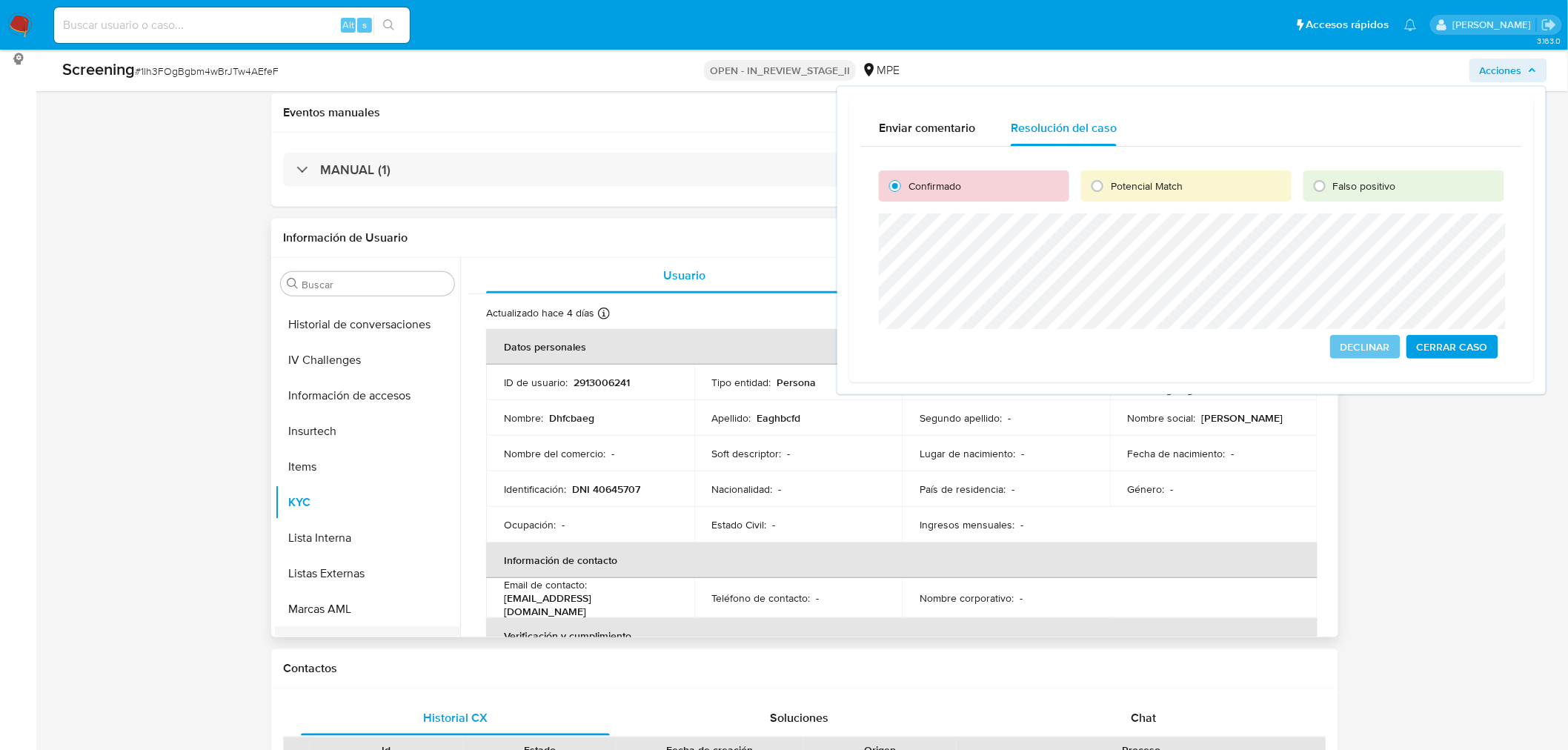
scroll to position [733, 0]
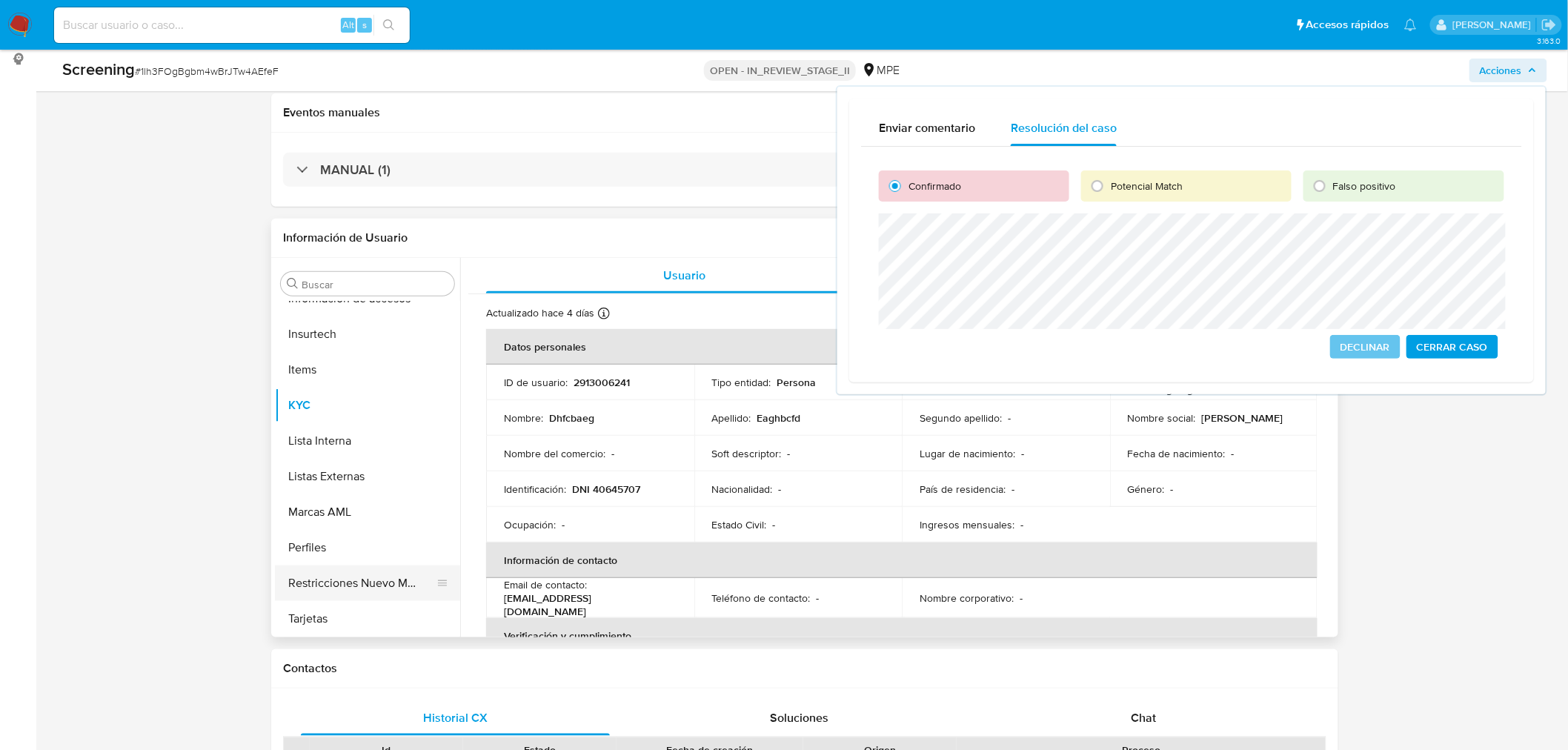
click at [366, 588] on button "Restricciones Nuevo Mundo" at bounding box center [361, 583] width 173 height 36
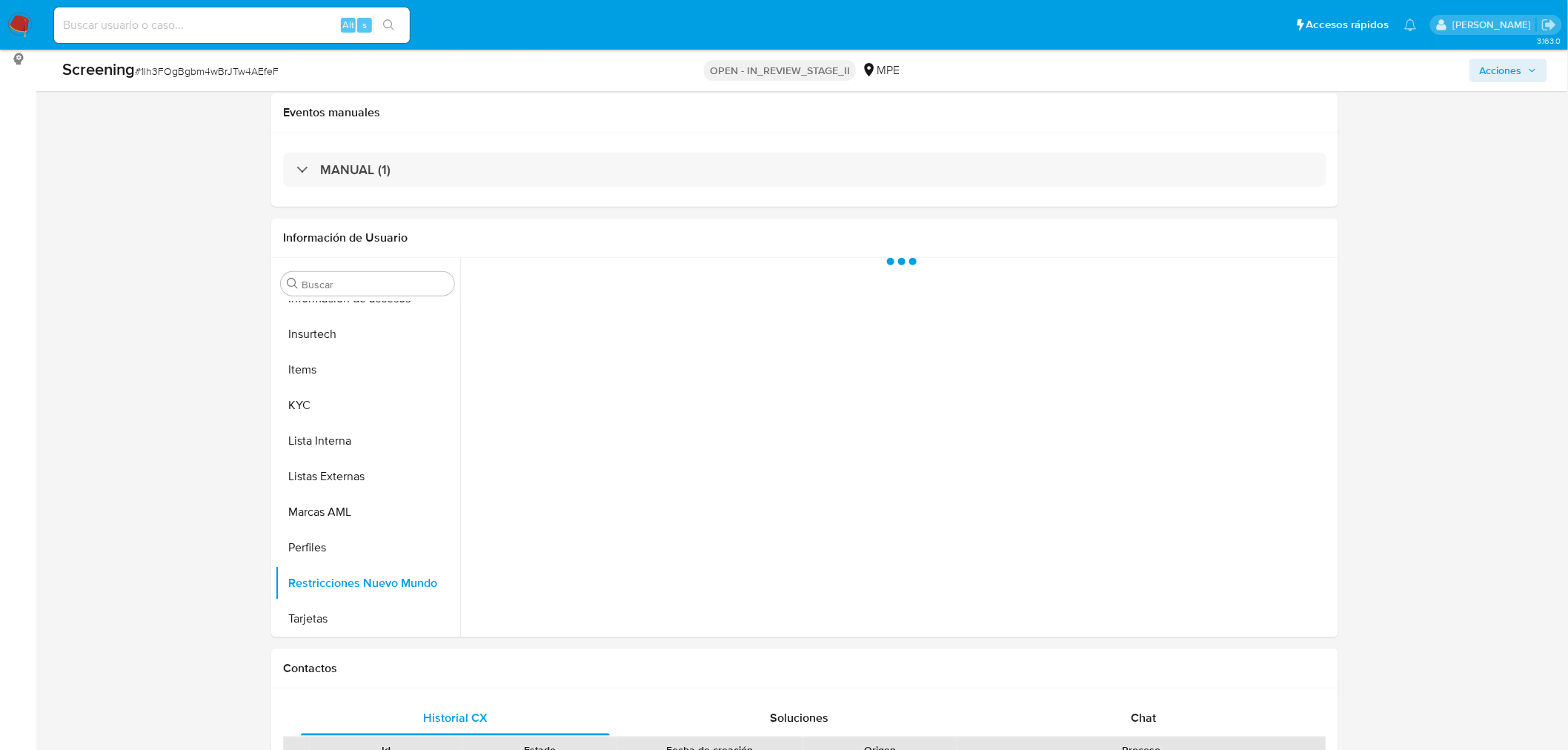
click at [1527, 62] on span "Acciones" at bounding box center [1508, 70] width 57 height 21
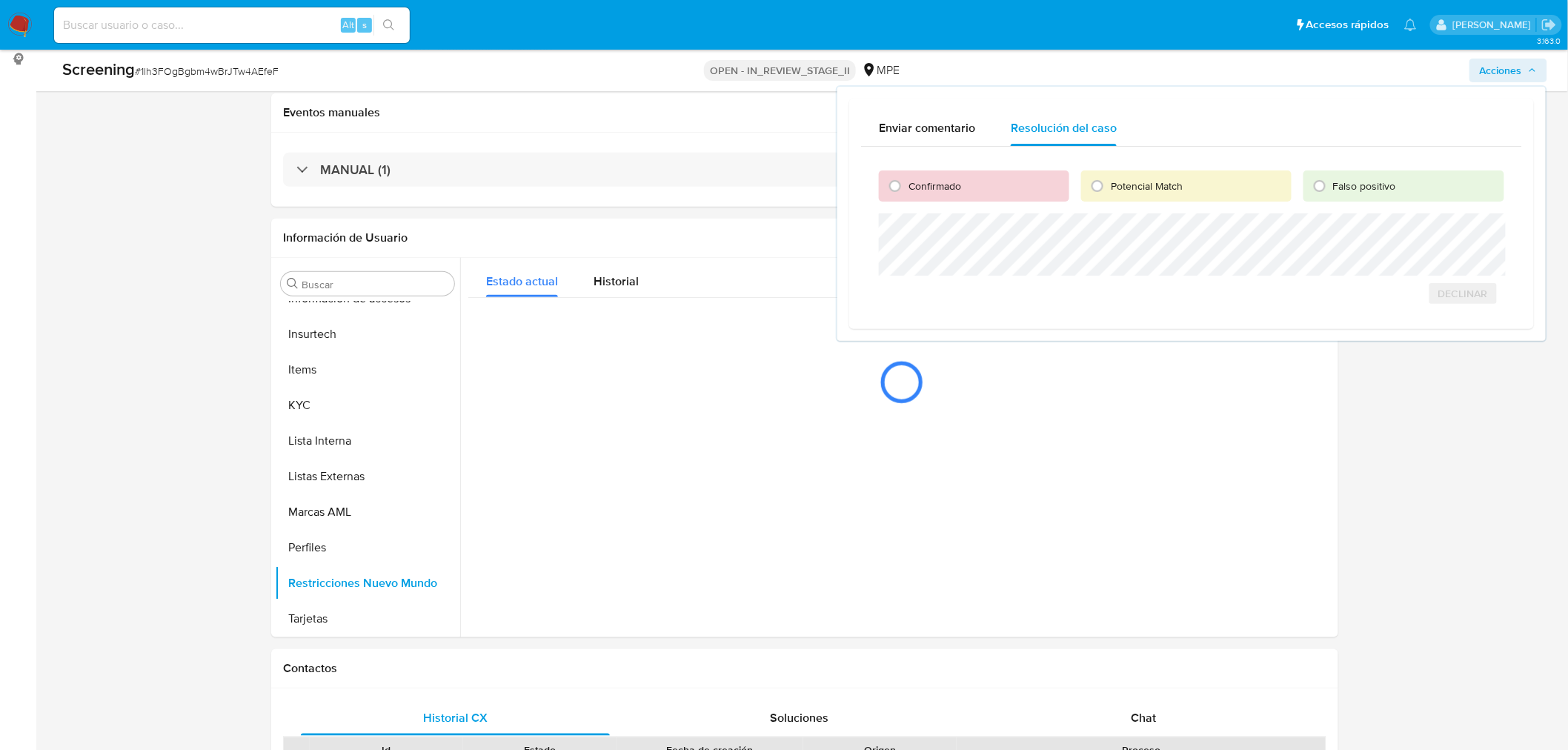
click at [943, 195] on div "Confirmado" at bounding box center [974, 186] width 191 height 31
click at [931, 190] on span "Confirmado" at bounding box center [935, 186] width 53 height 15
click at [907, 190] on input "Confirmado" at bounding box center [895, 186] width 24 height 24
radio input "true"
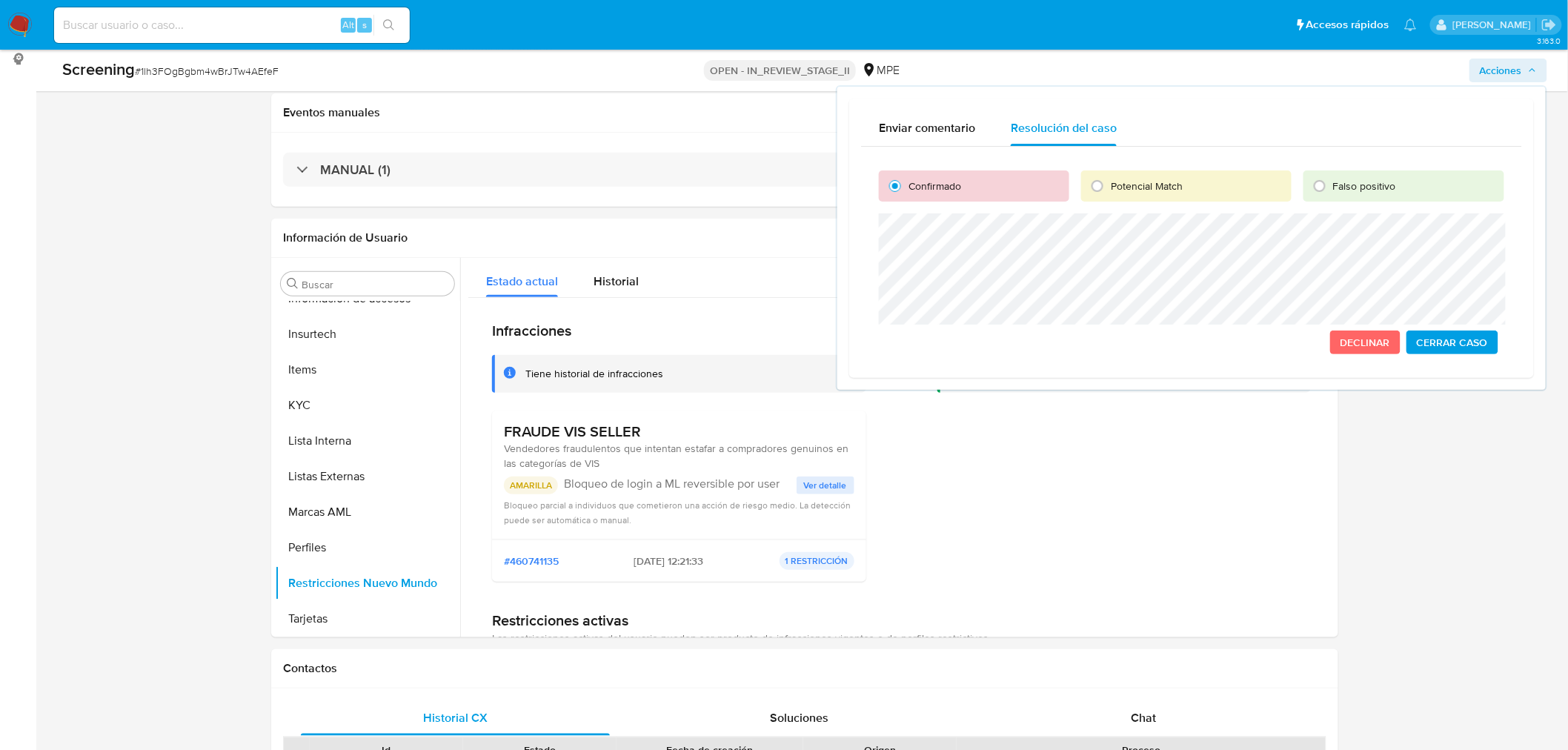
click at [1454, 346] on span "Cerrar Caso" at bounding box center [1452, 342] width 71 height 21
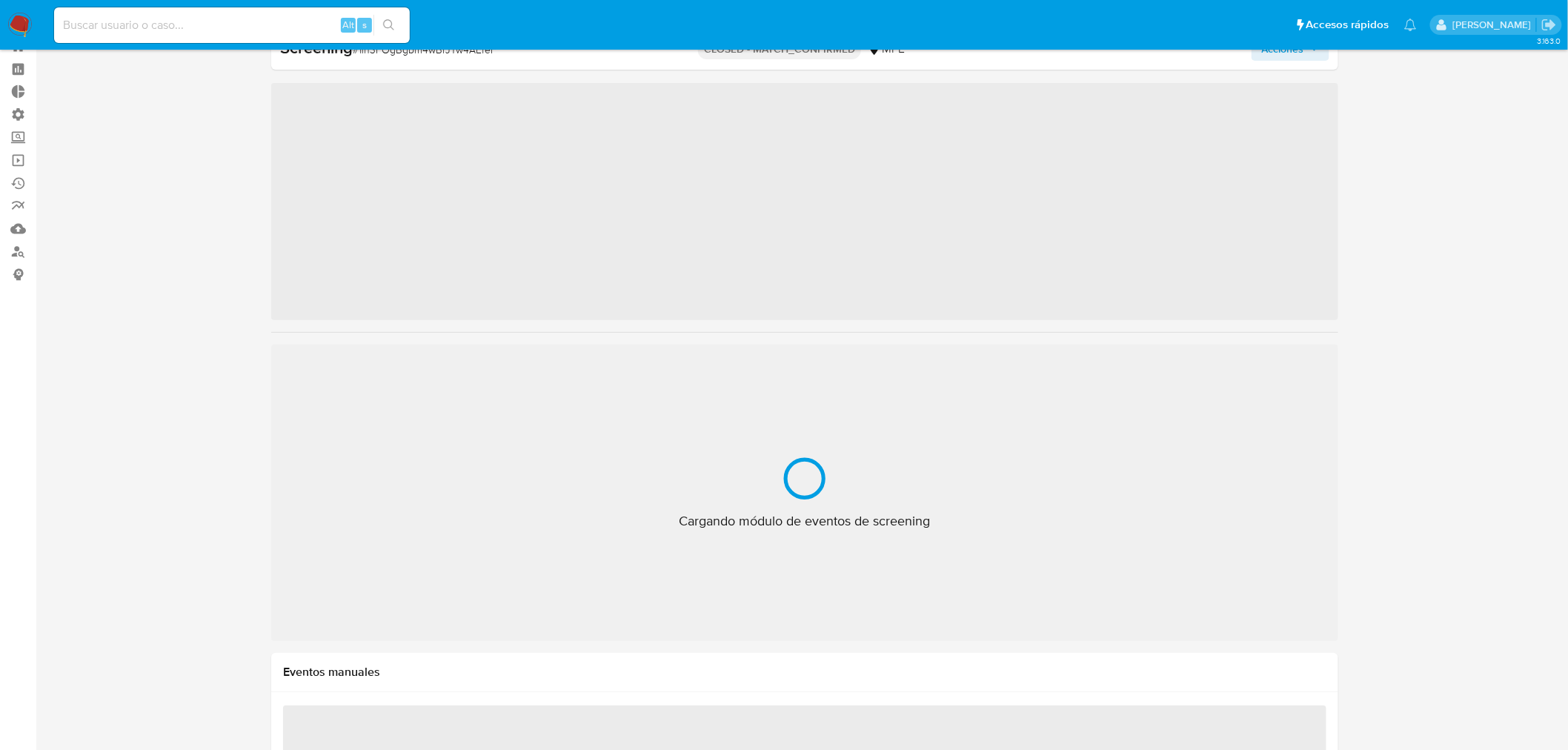
scroll to position [732, 0]
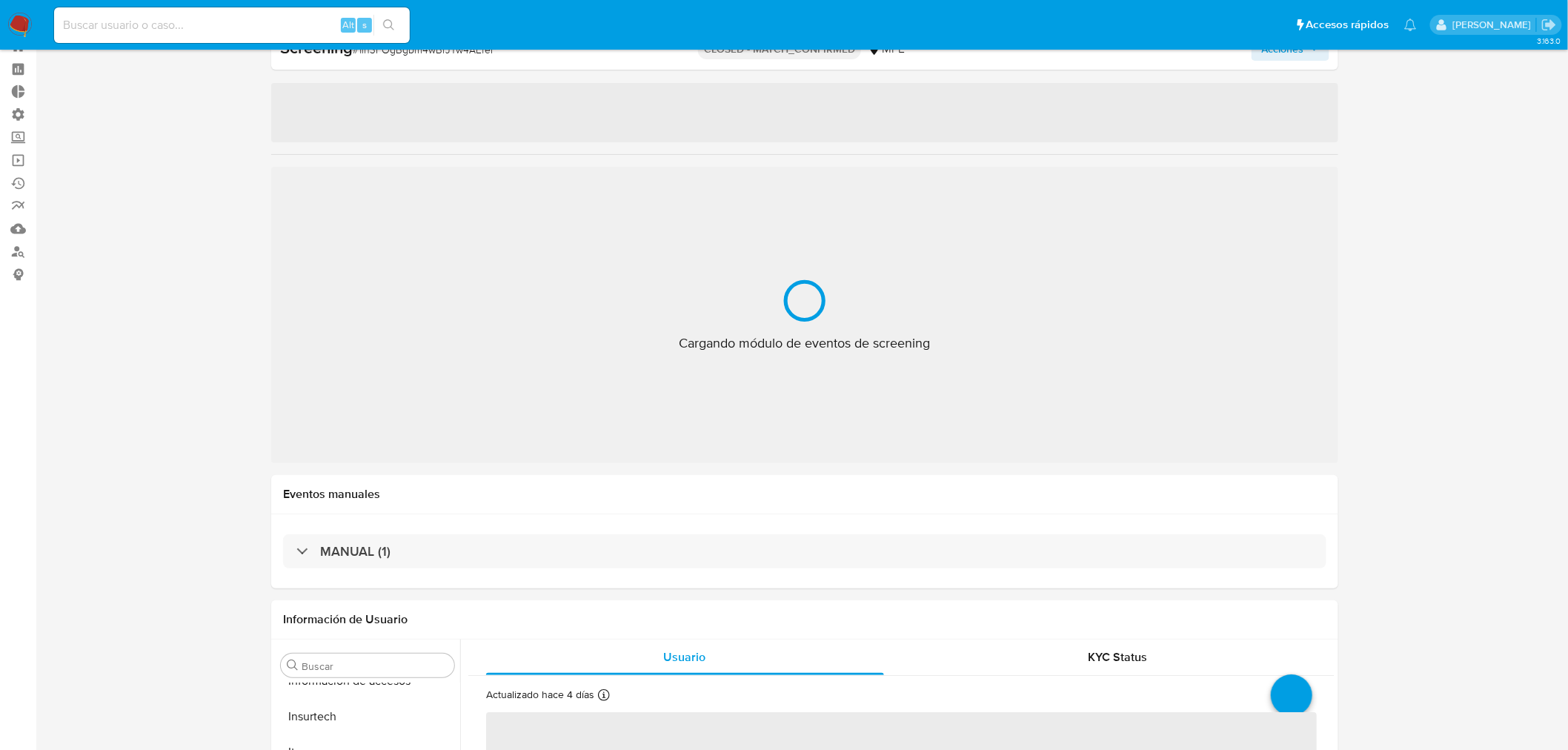
select select "10"
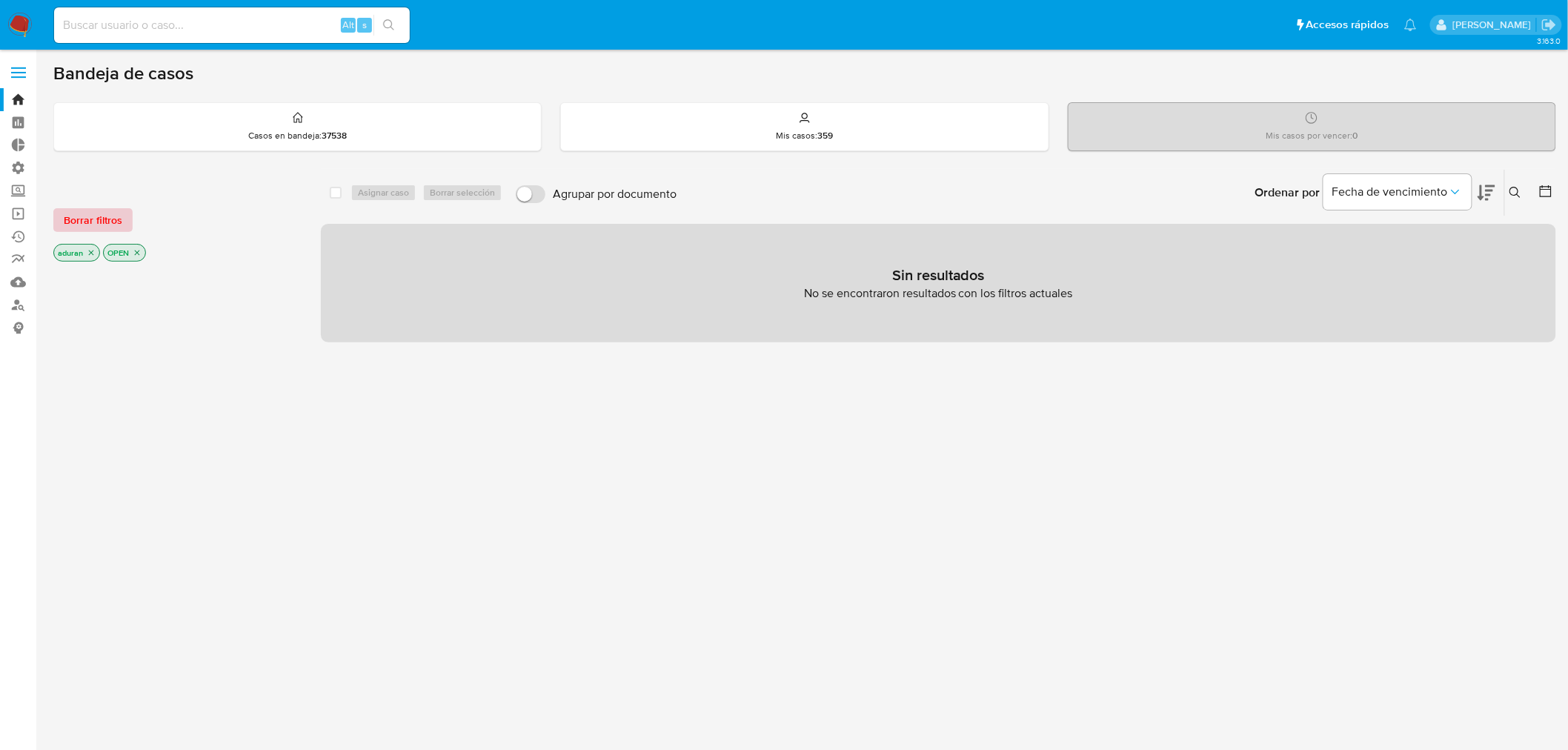
click at [105, 223] on span "Borrar filtros" at bounding box center [93, 220] width 59 height 21
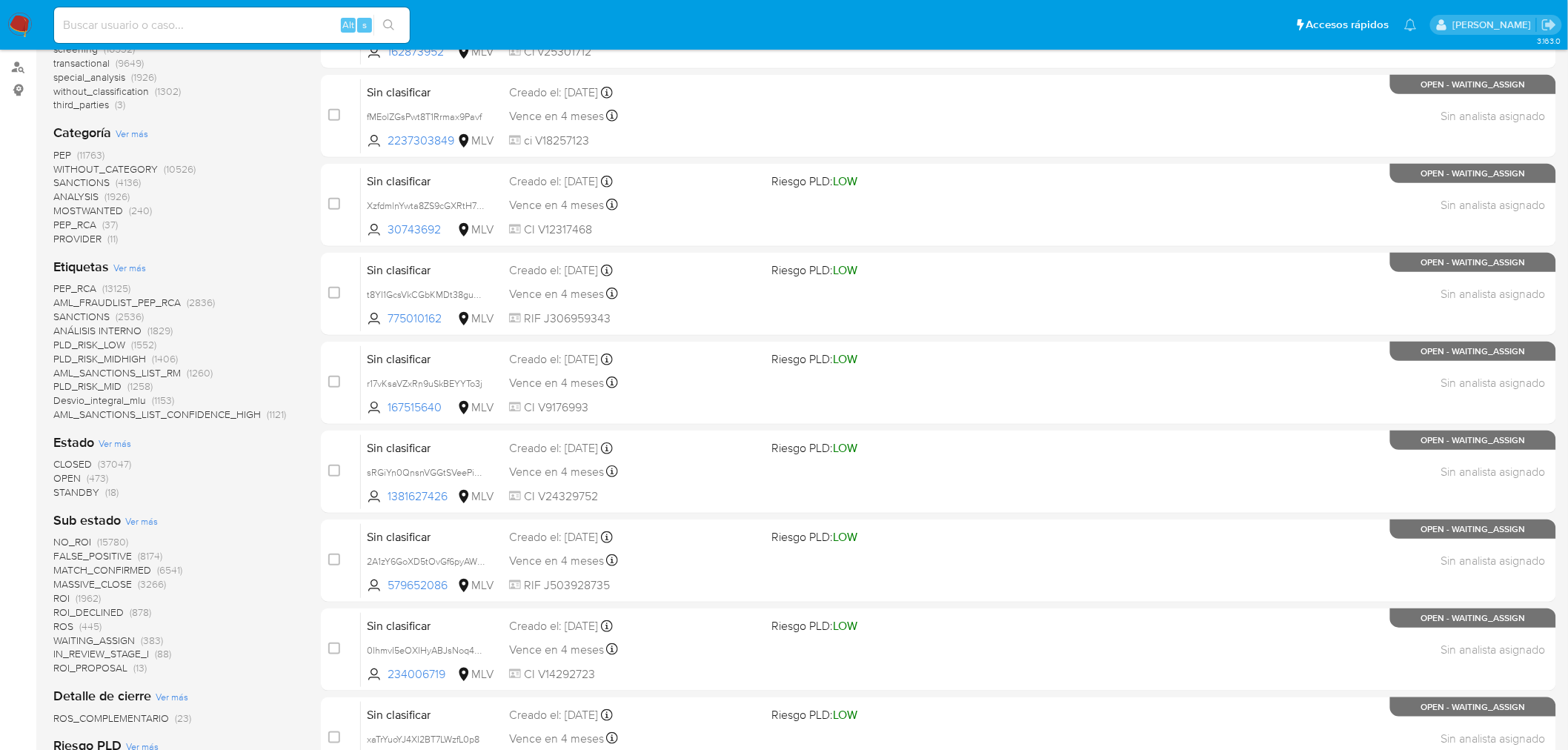
scroll to position [247, 0]
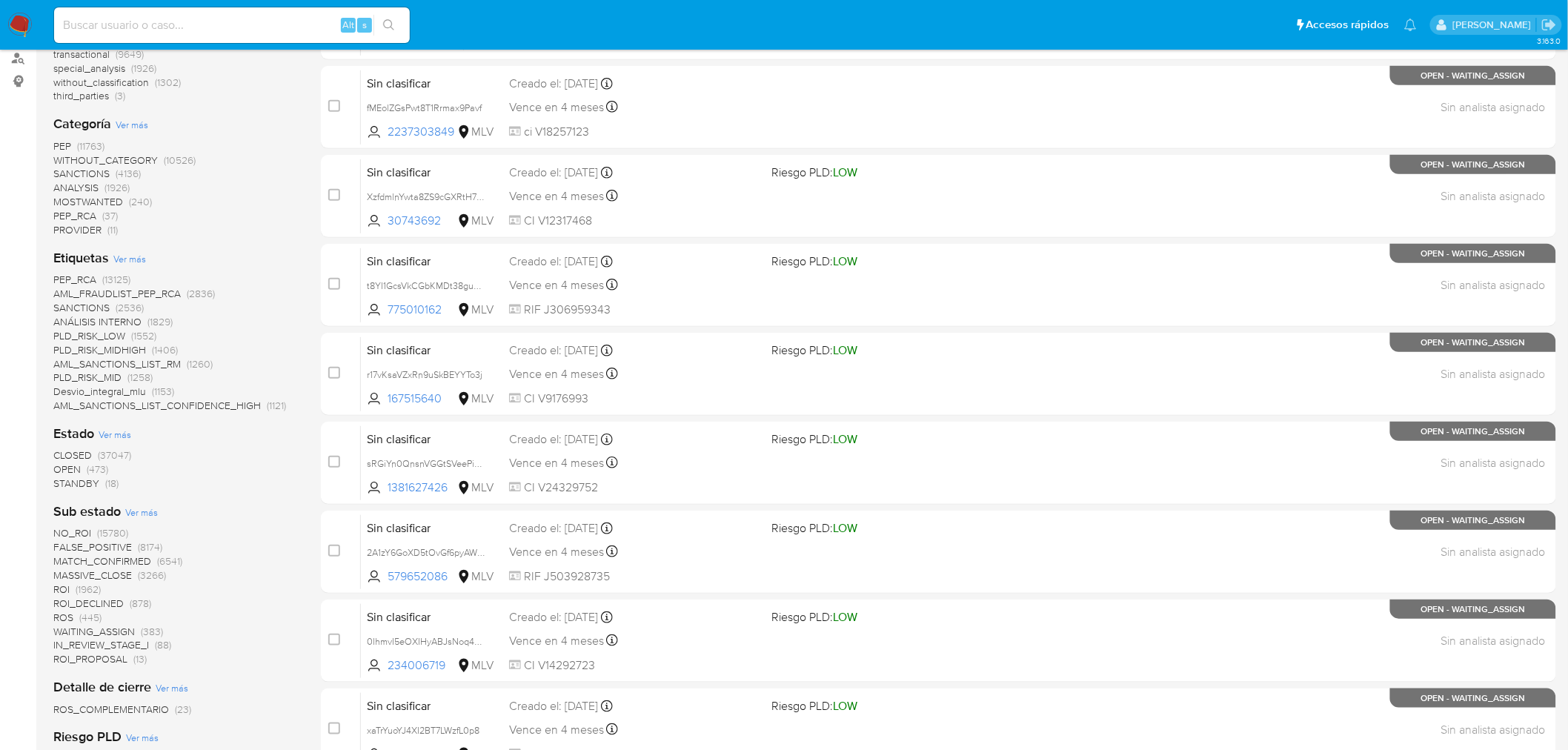
click at [83, 481] on span "STANDBY" at bounding box center [75, 483] width 46 height 15
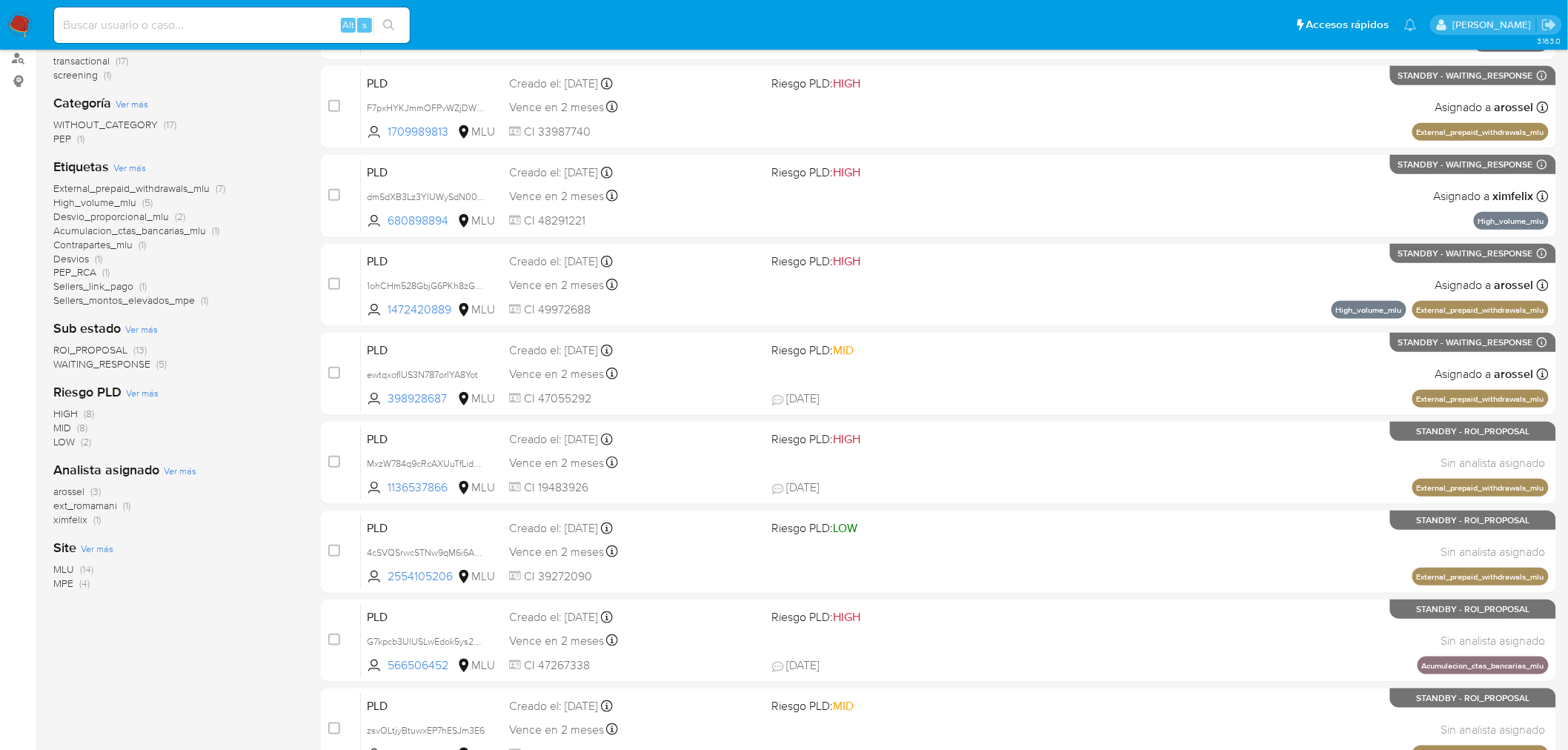
click at [102, 346] on span "ROI_PROPOSAL" at bounding box center [89, 350] width 74 height 15
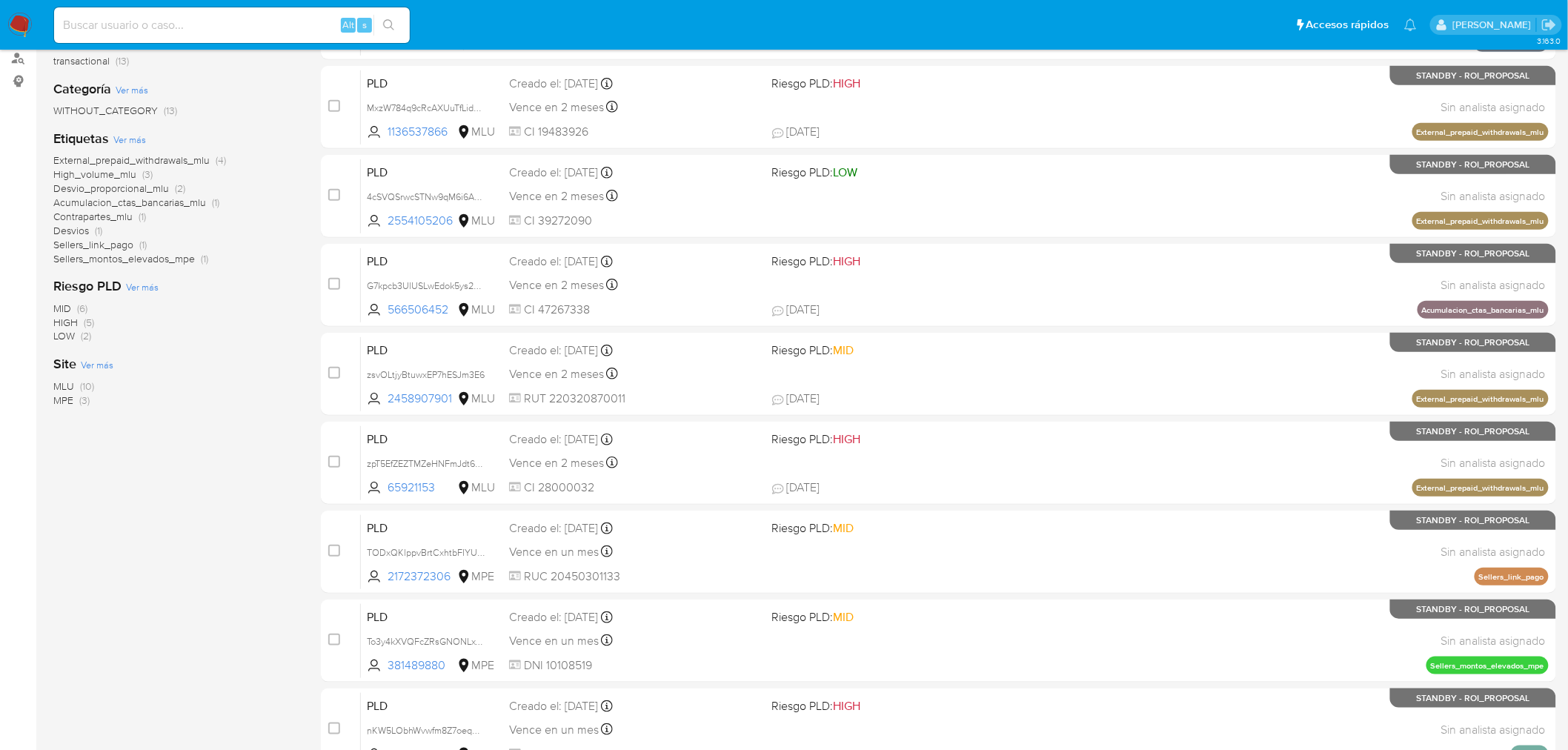
click at [65, 398] on span "MPE" at bounding box center [63, 400] width 20 height 15
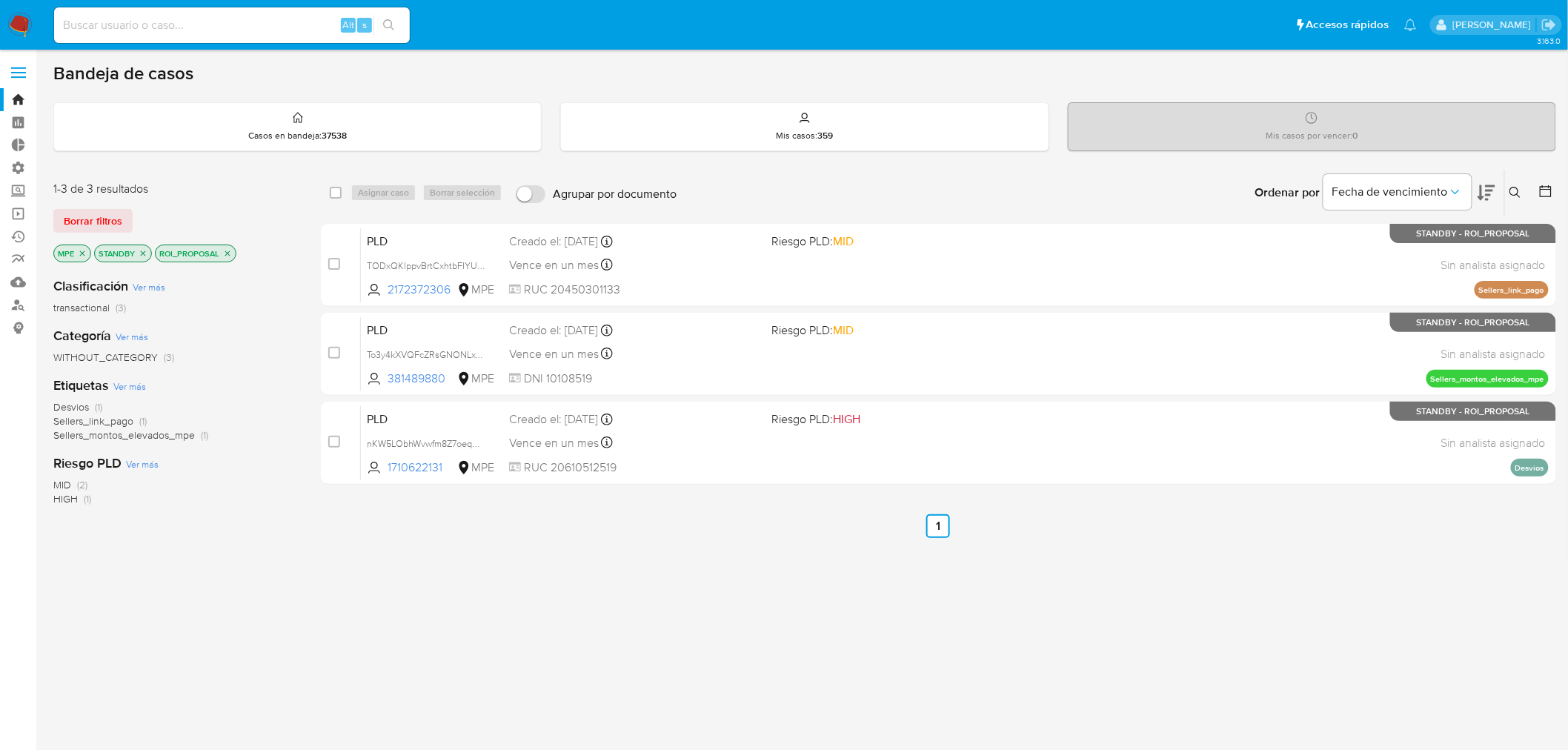
click at [331, 199] on div "select-all-cases-checkbox" at bounding box center [335, 193] width 12 height 15
click at [339, 188] on input "checkbox" at bounding box center [335, 192] width 12 height 12
checkbox input "true"
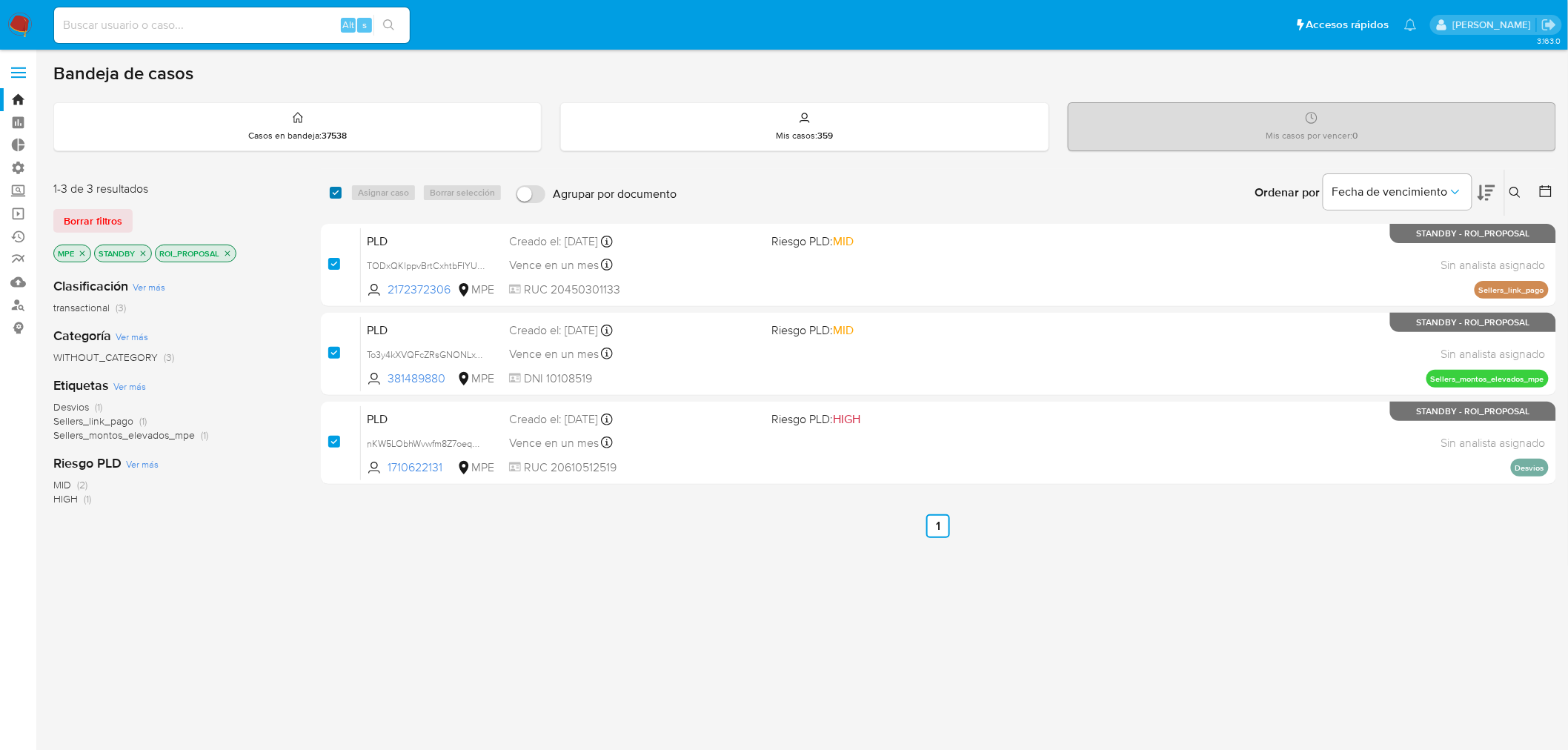
checkbox input "true"
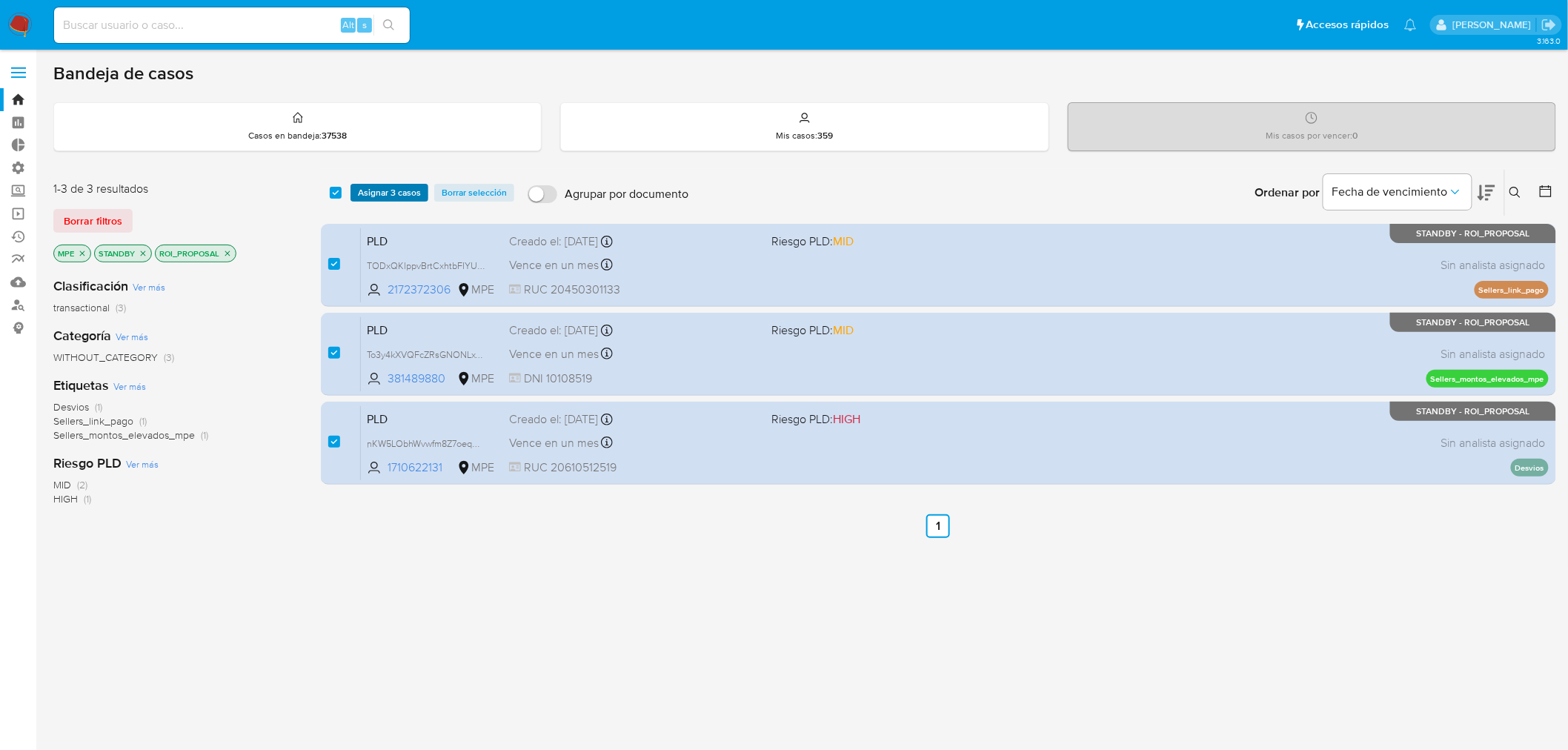
click at [368, 191] on span "Asignar 3 casos" at bounding box center [389, 193] width 63 height 15
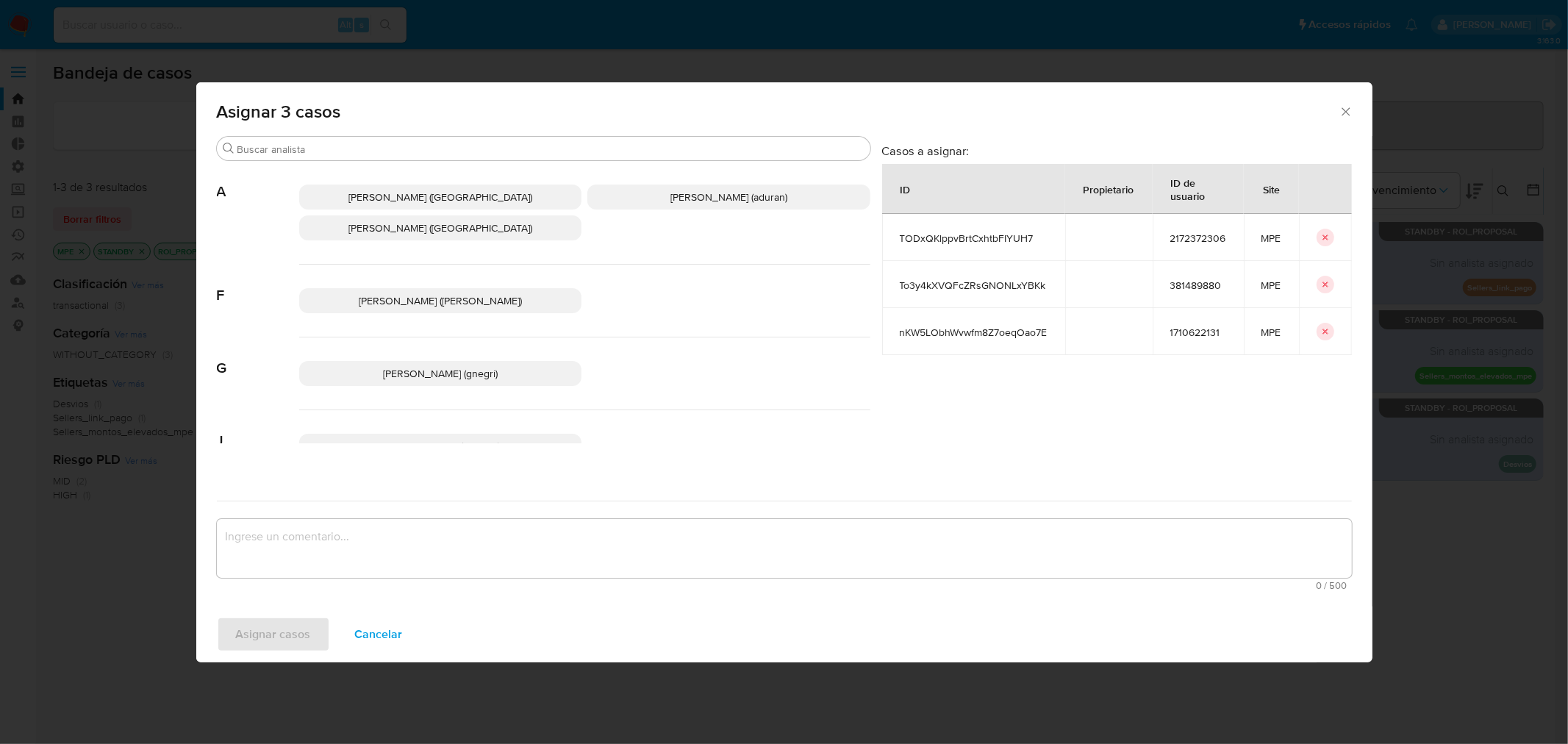
click at [634, 199] on p "Agustin Matias Duran (aduran)" at bounding box center [729, 197] width 283 height 25
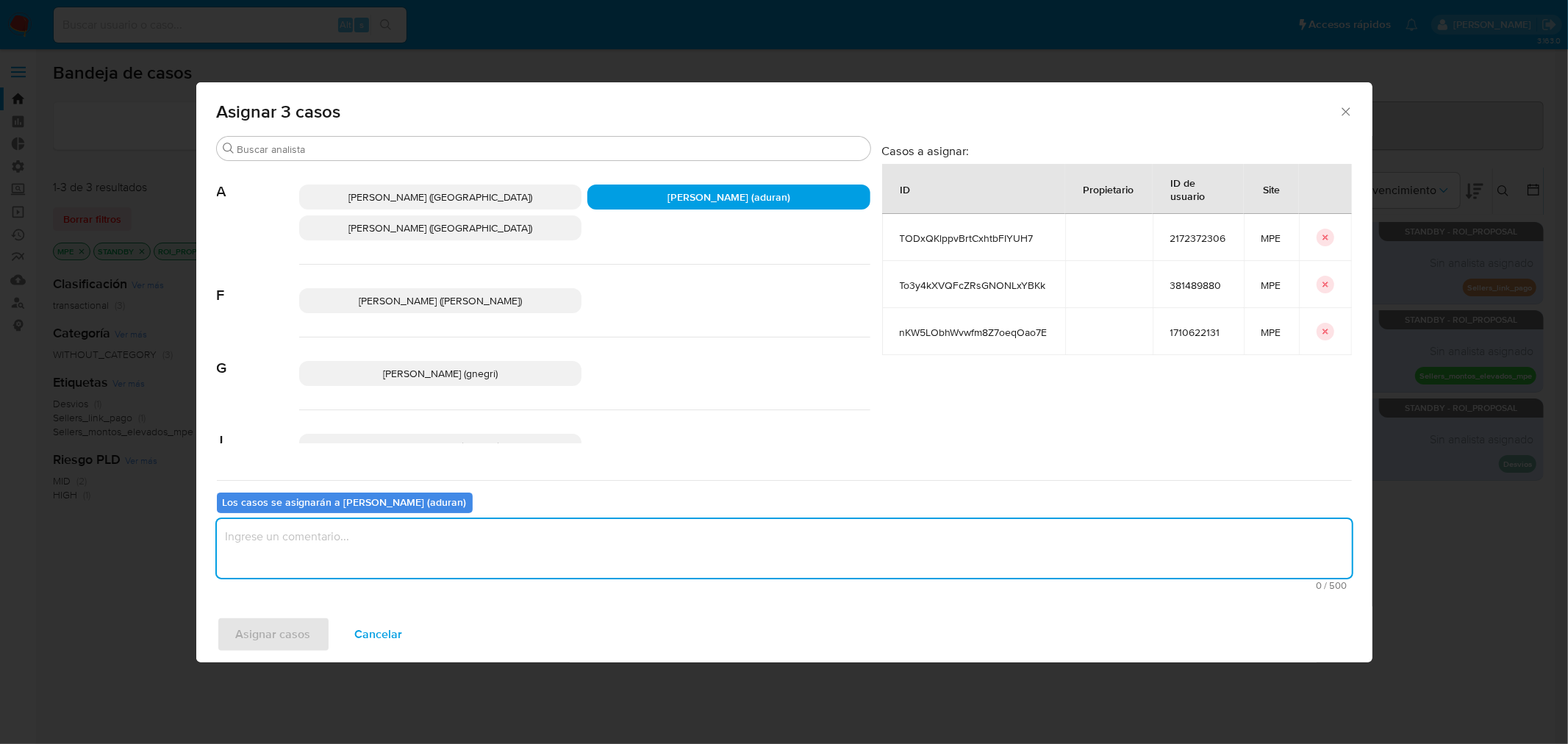
click at [595, 544] on textarea "assign-modal" at bounding box center [784, 548] width 1135 height 59
type textarea "."
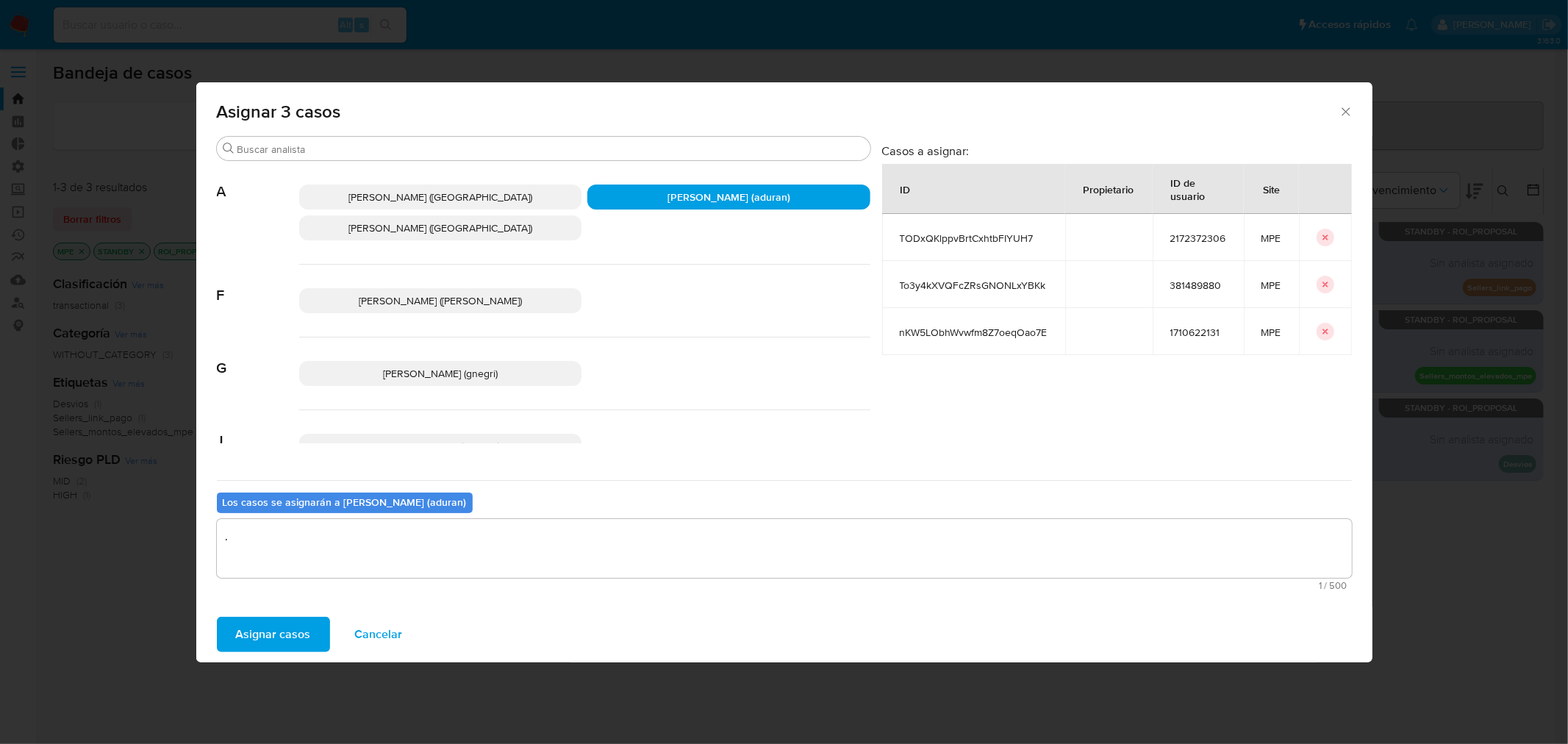
click at [285, 634] on span "Asignar casos" at bounding box center [273, 634] width 75 height 32
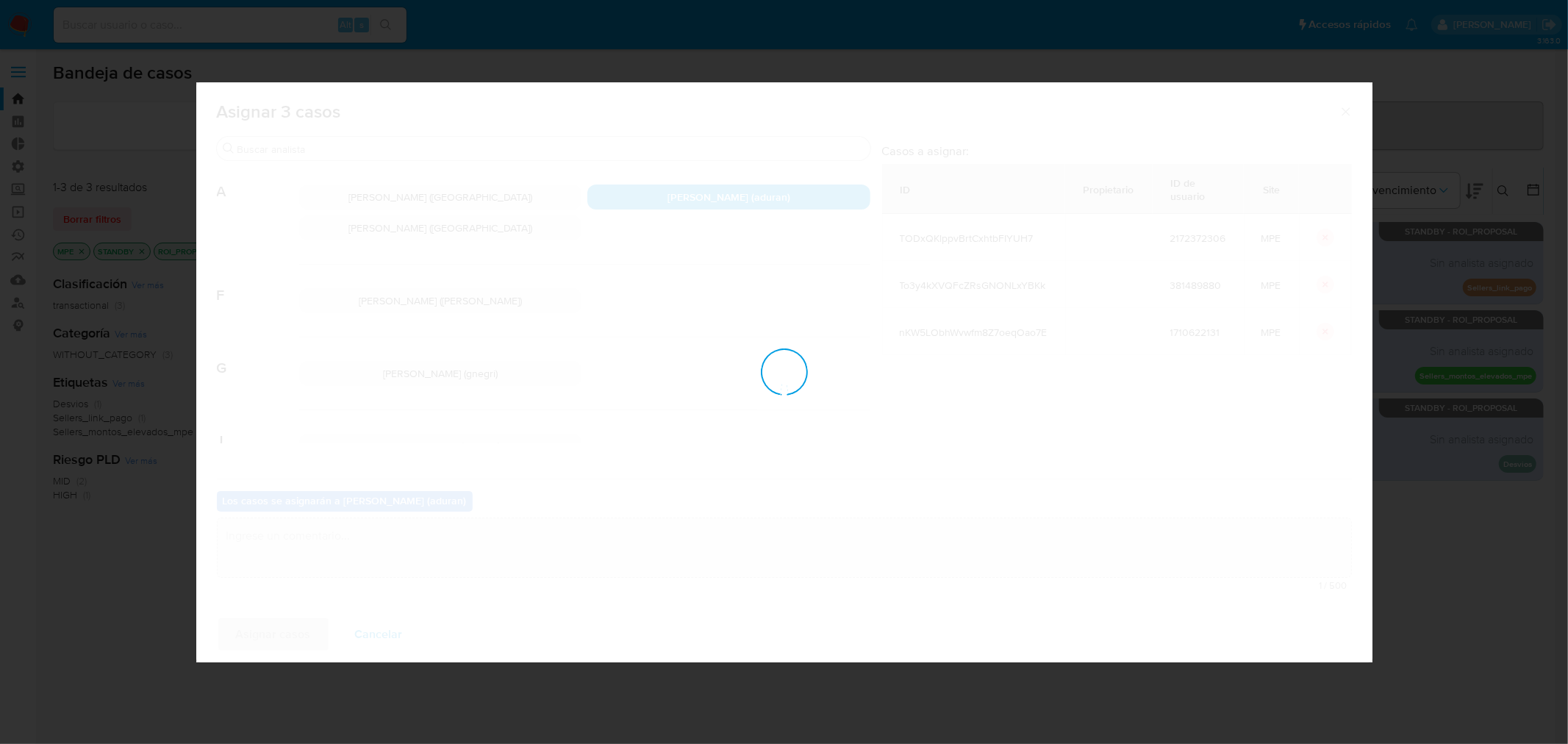
checkbox input "false"
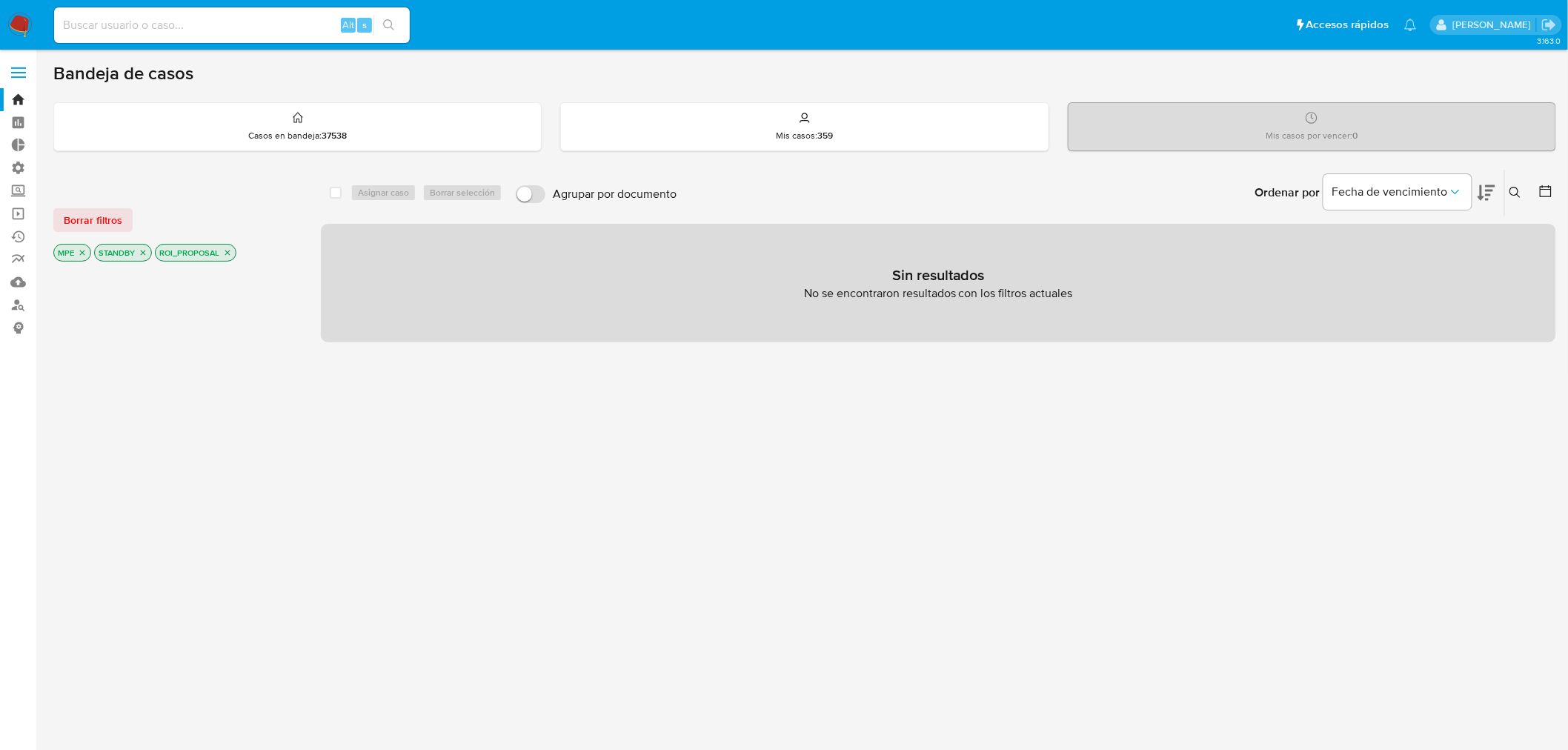
click at [18, 35] on img at bounding box center [20, 25] width 25 height 25
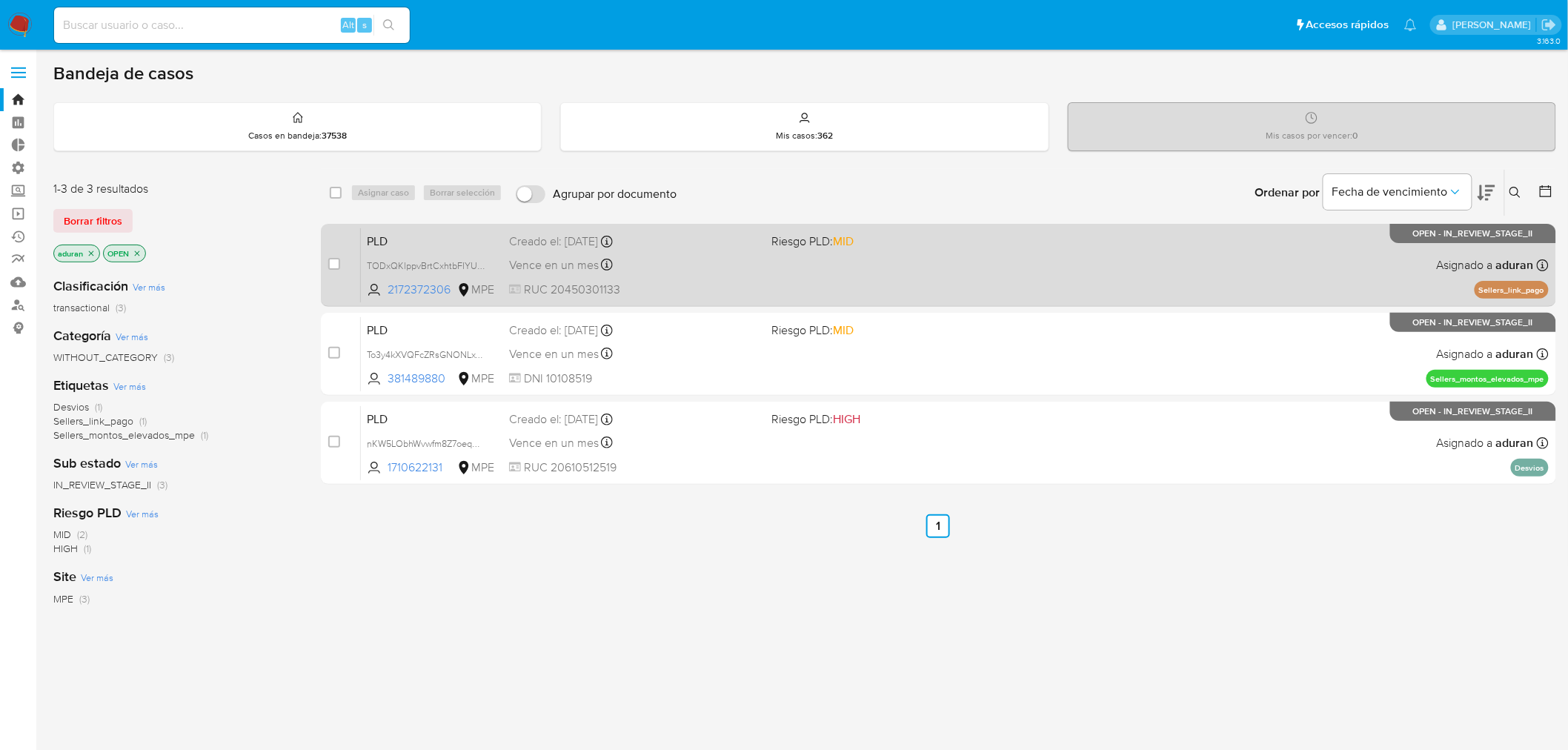
click at [729, 282] on span "RUC 20450301133" at bounding box center [634, 290] width 251 height 17
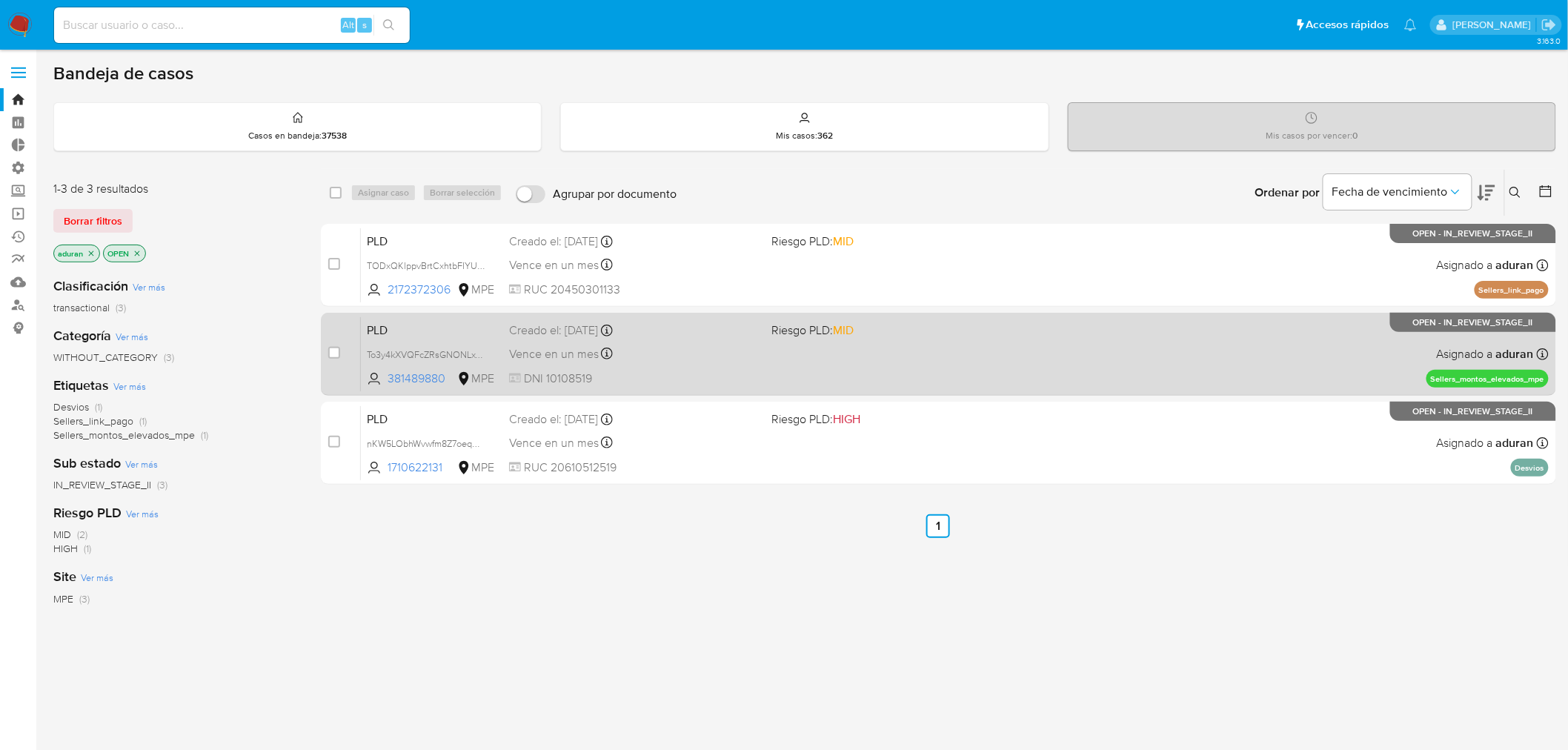
click at [708, 344] on div "Vence en un mes Vence el [DATE] 07:33:19" at bounding box center [634, 354] width 251 height 20
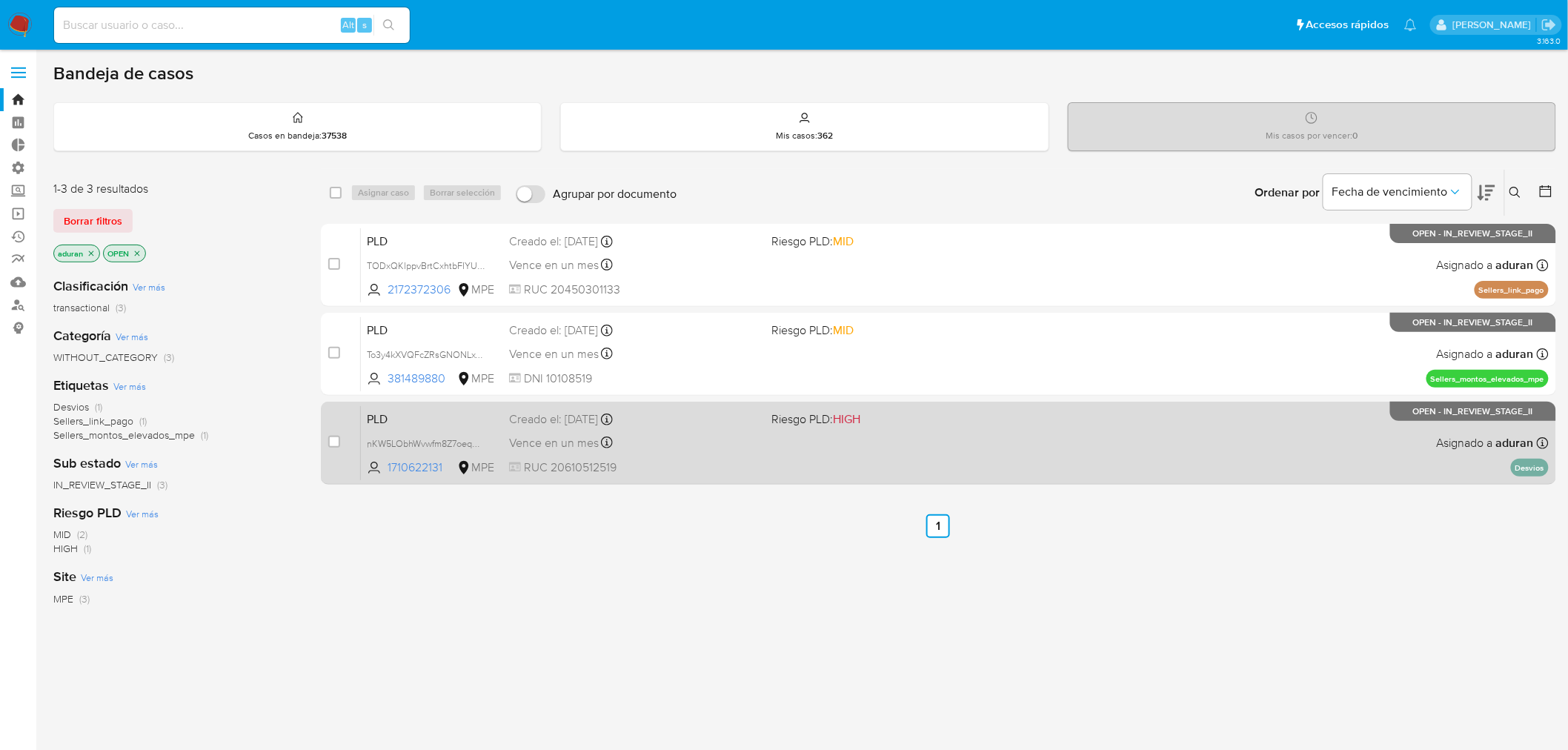
click at [694, 440] on div "Vence en un mes Vence el [DATE] 07:33:18" at bounding box center [634, 443] width 251 height 20
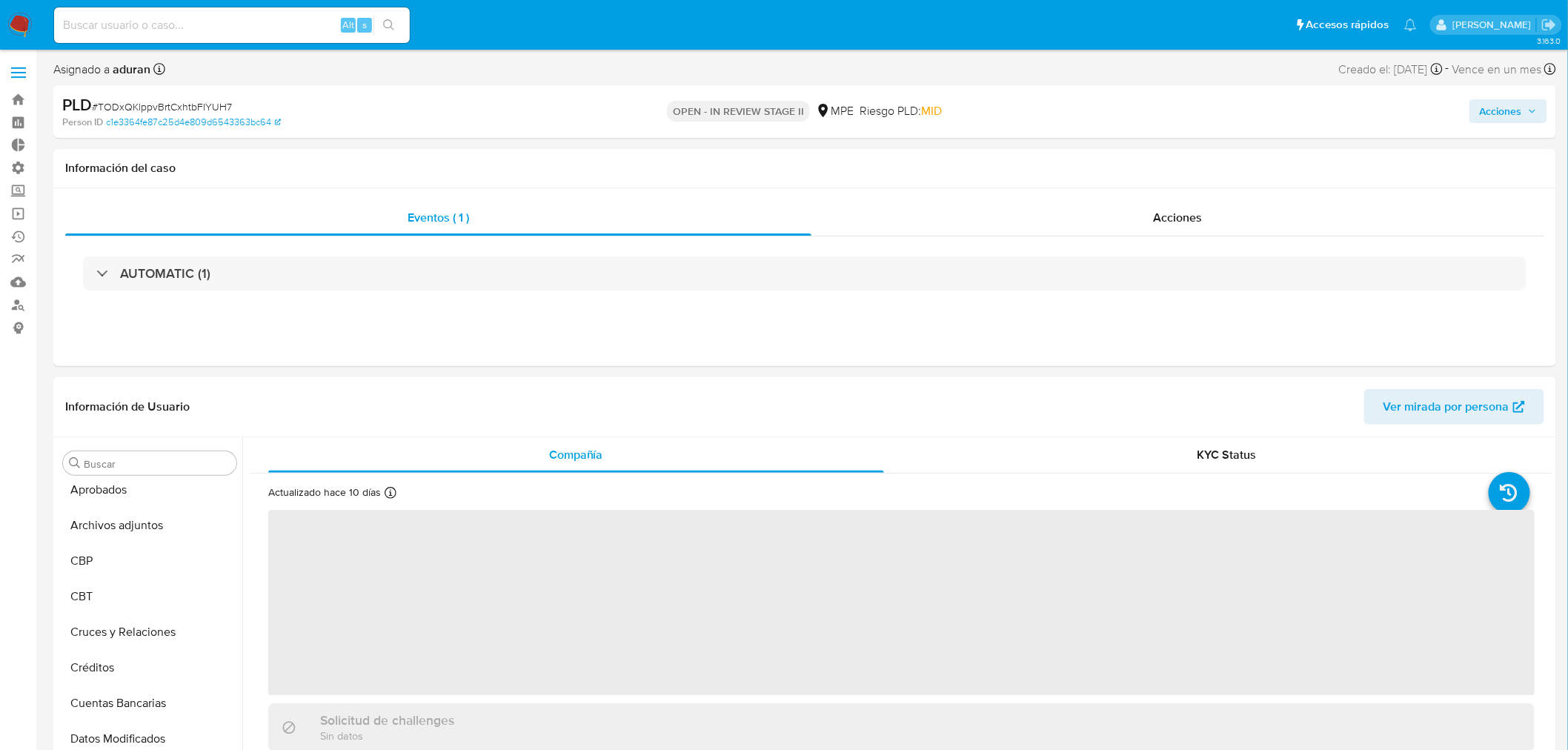
scroll to position [733, 0]
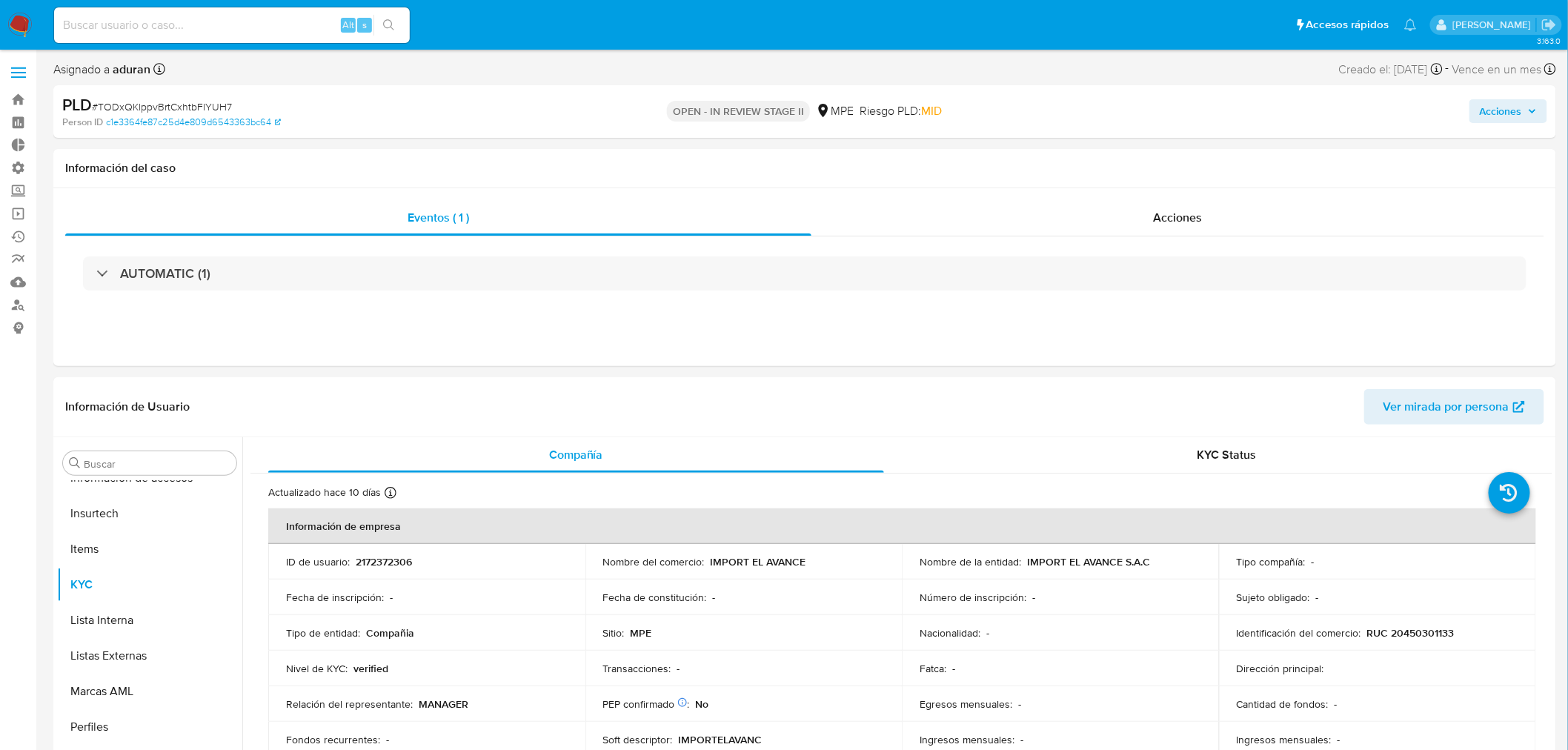
select select "10"
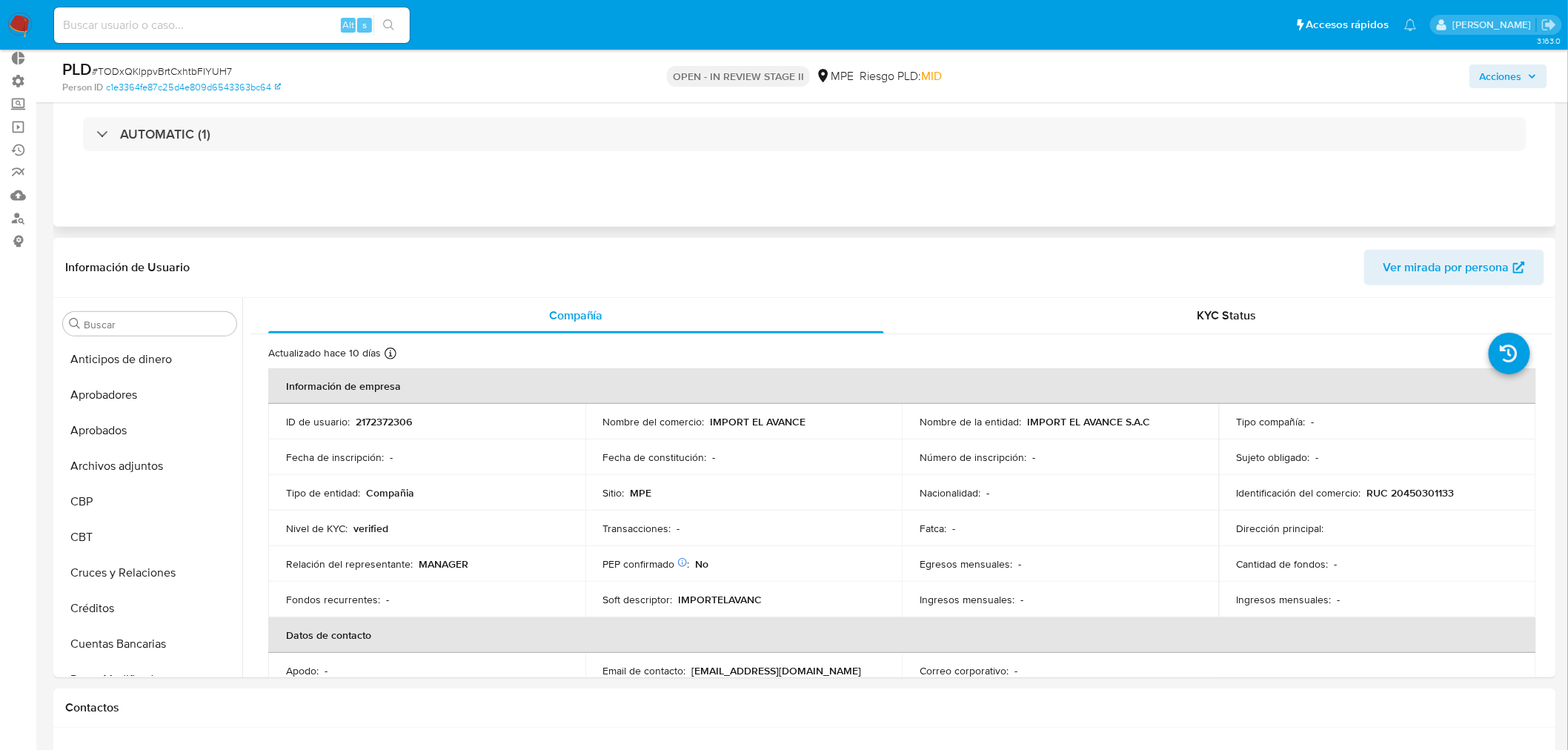
scroll to position [0, 0]
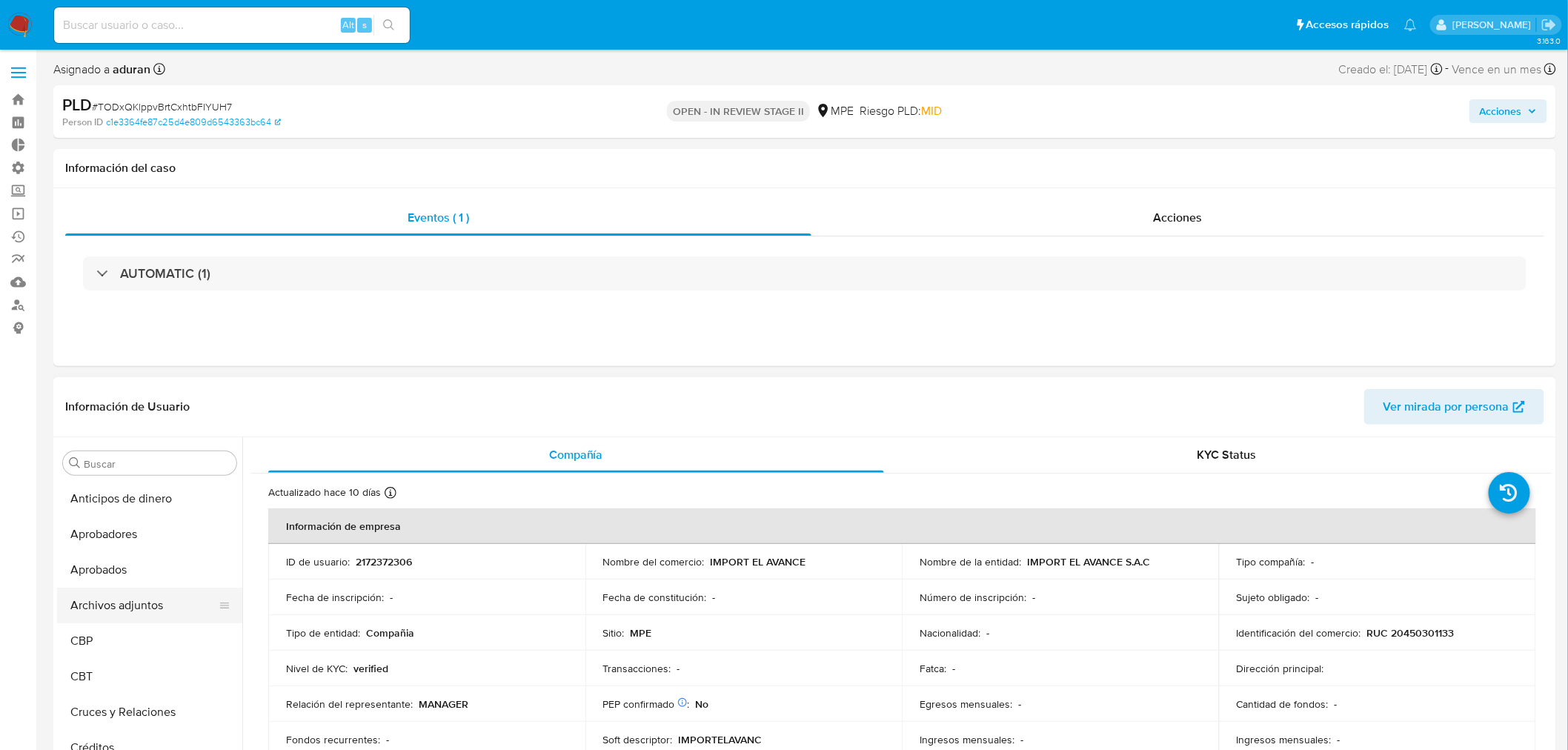
click at [137, 612] on button "Archivos adjuntos" at bounding box center [143, 605] width 173 height 36
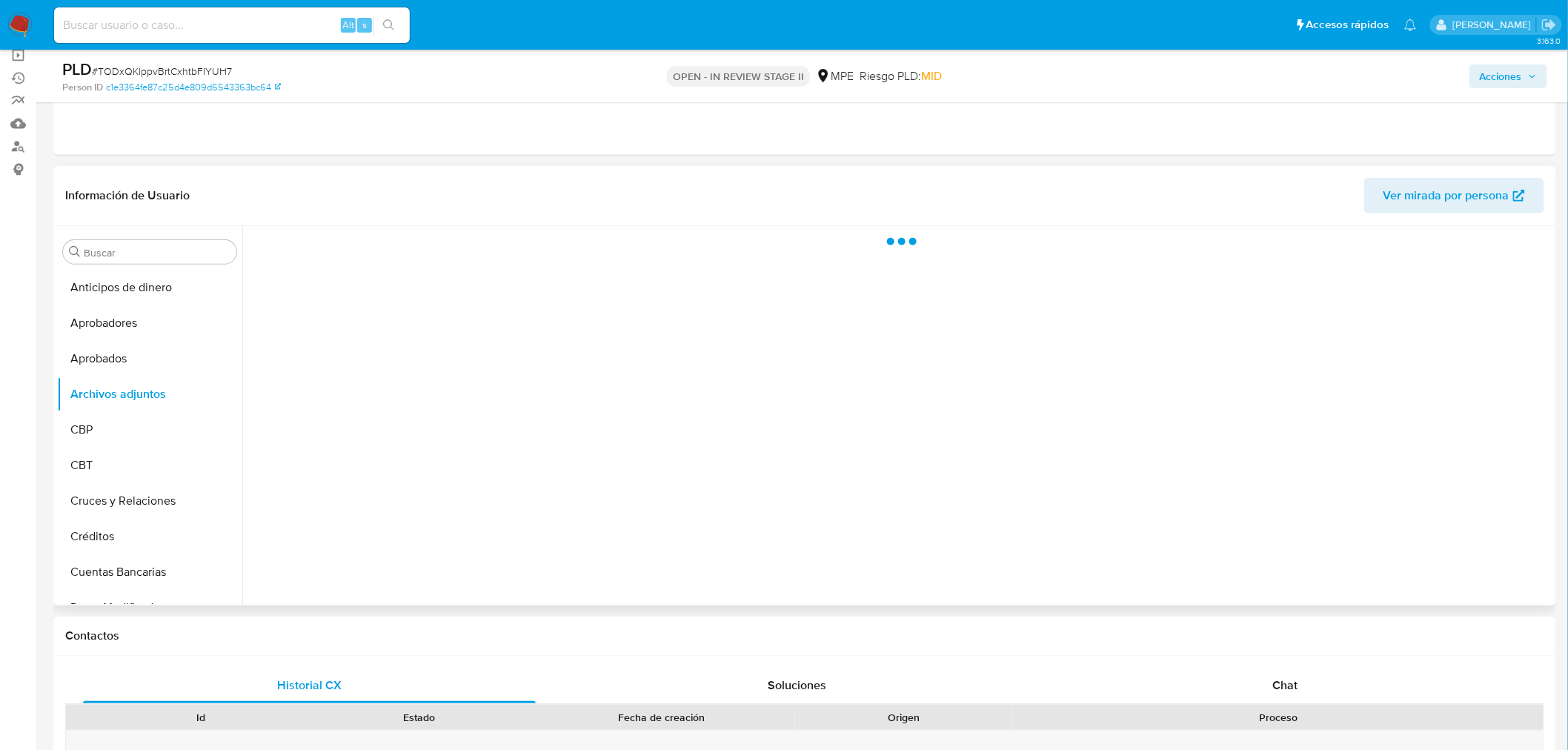
scroll to position [165, 0]
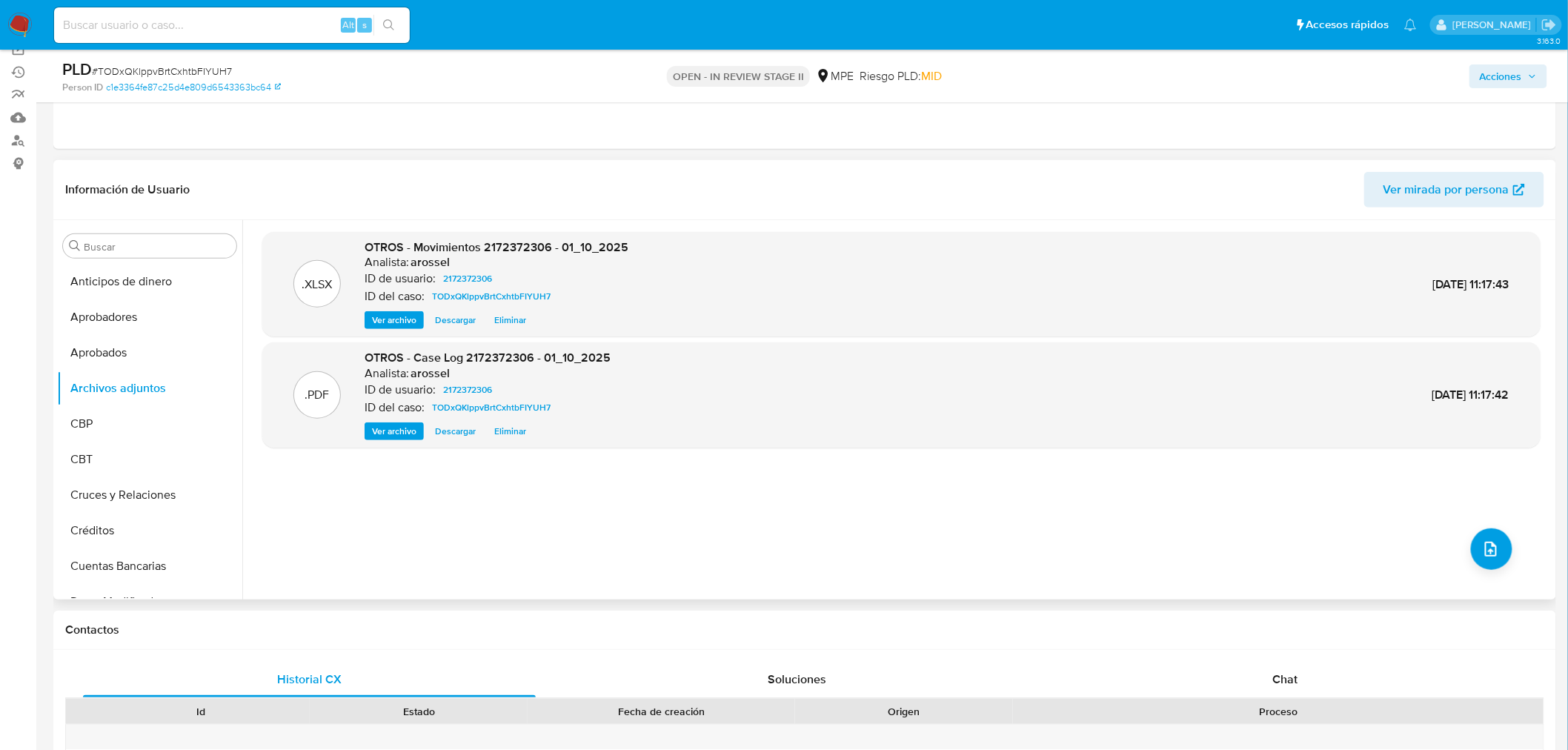
click at [458, 435] on span "Descargar" at bounding box center [455, 432] width 41 height 15
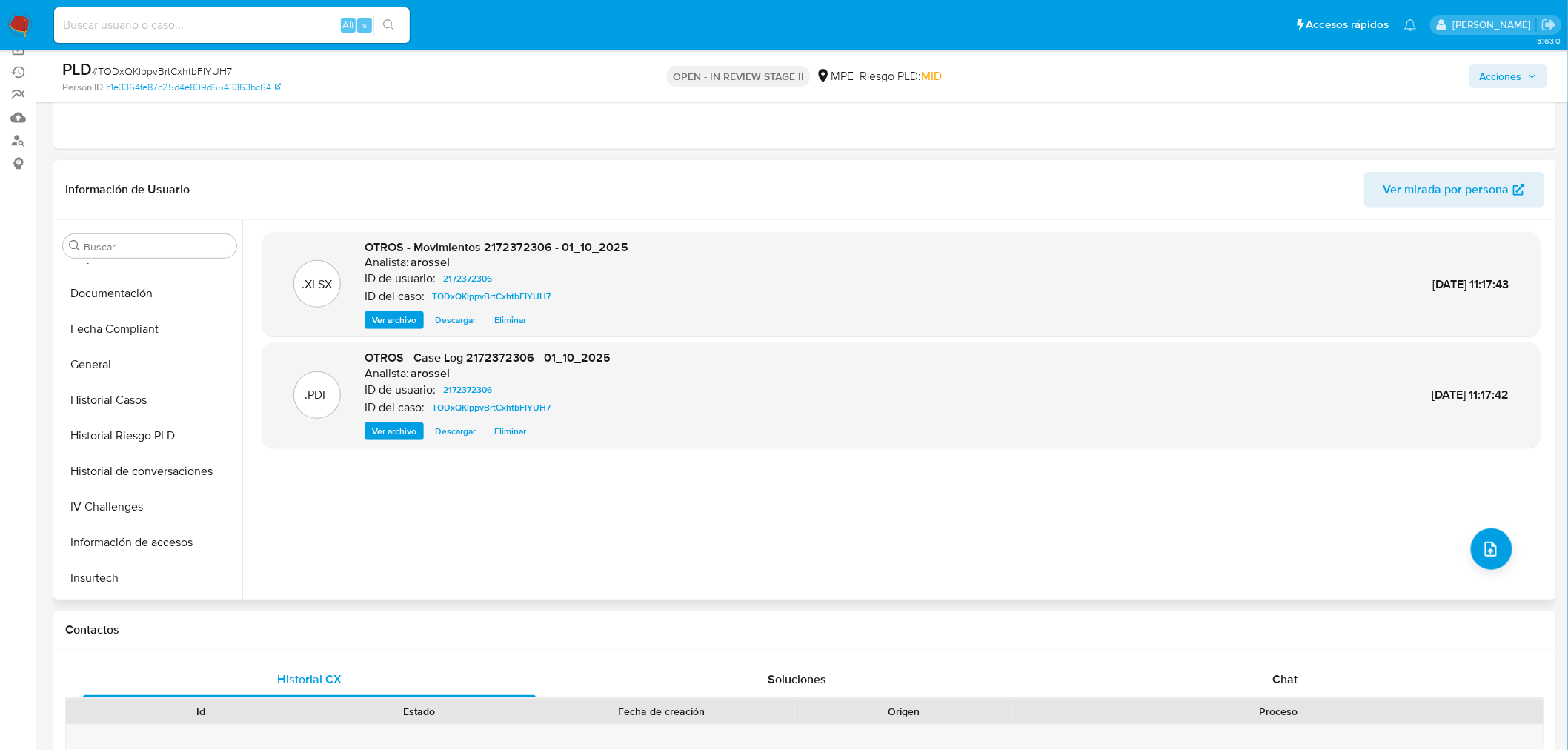
scroll to position [404, 0]
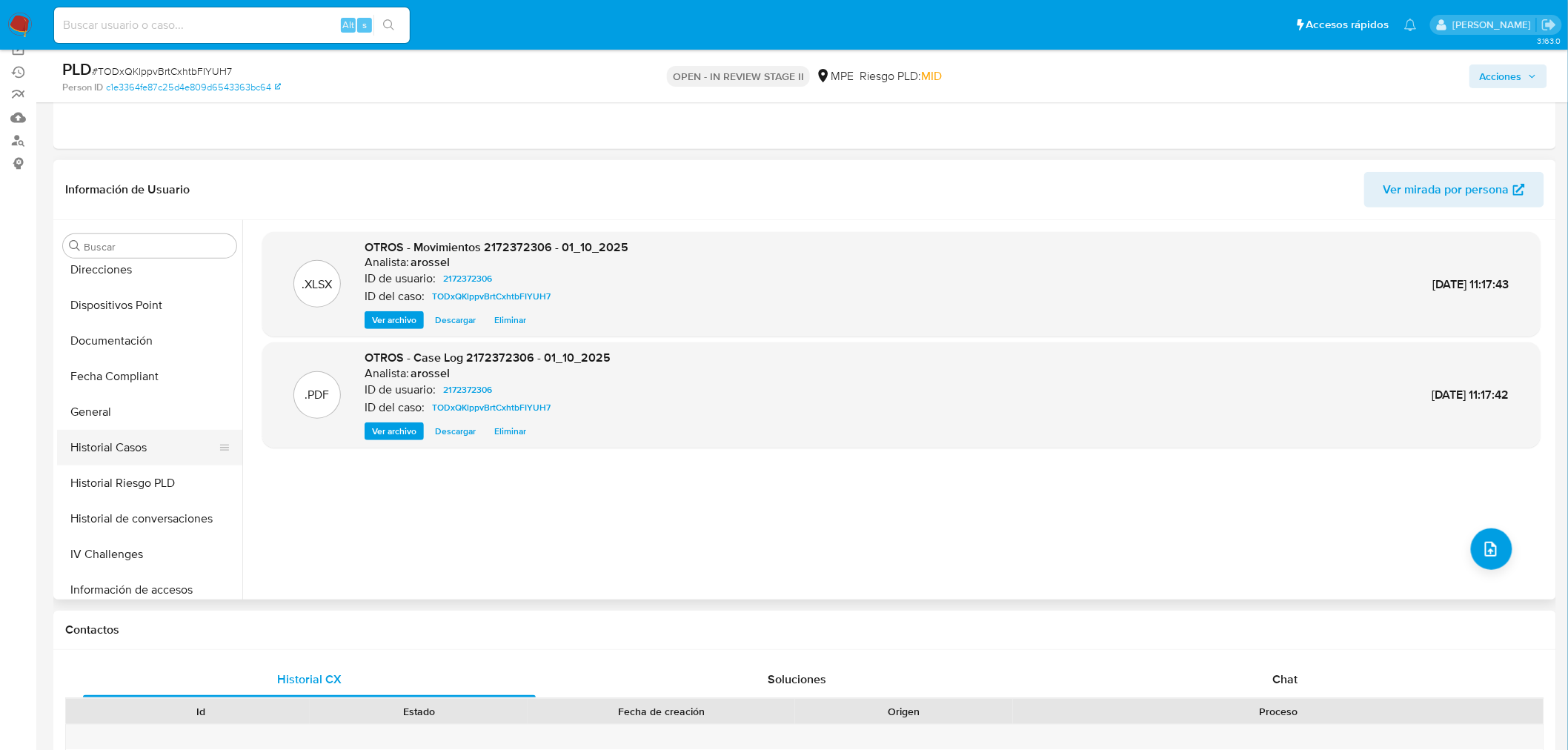
click at [149, 455] on button "Historial Casos" at bounding box center [143, 448] width 173 height 36
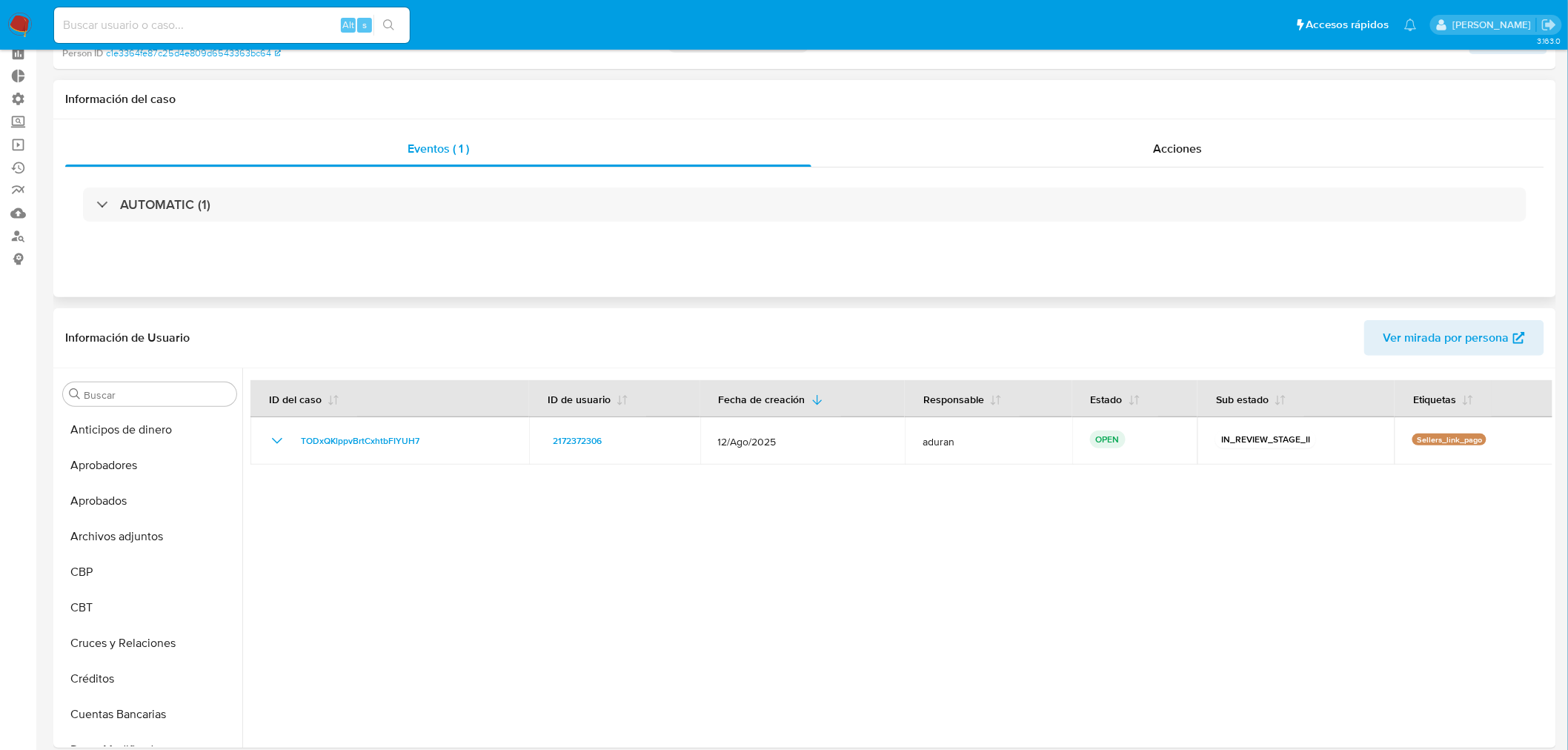
scroll to position [0, 0]
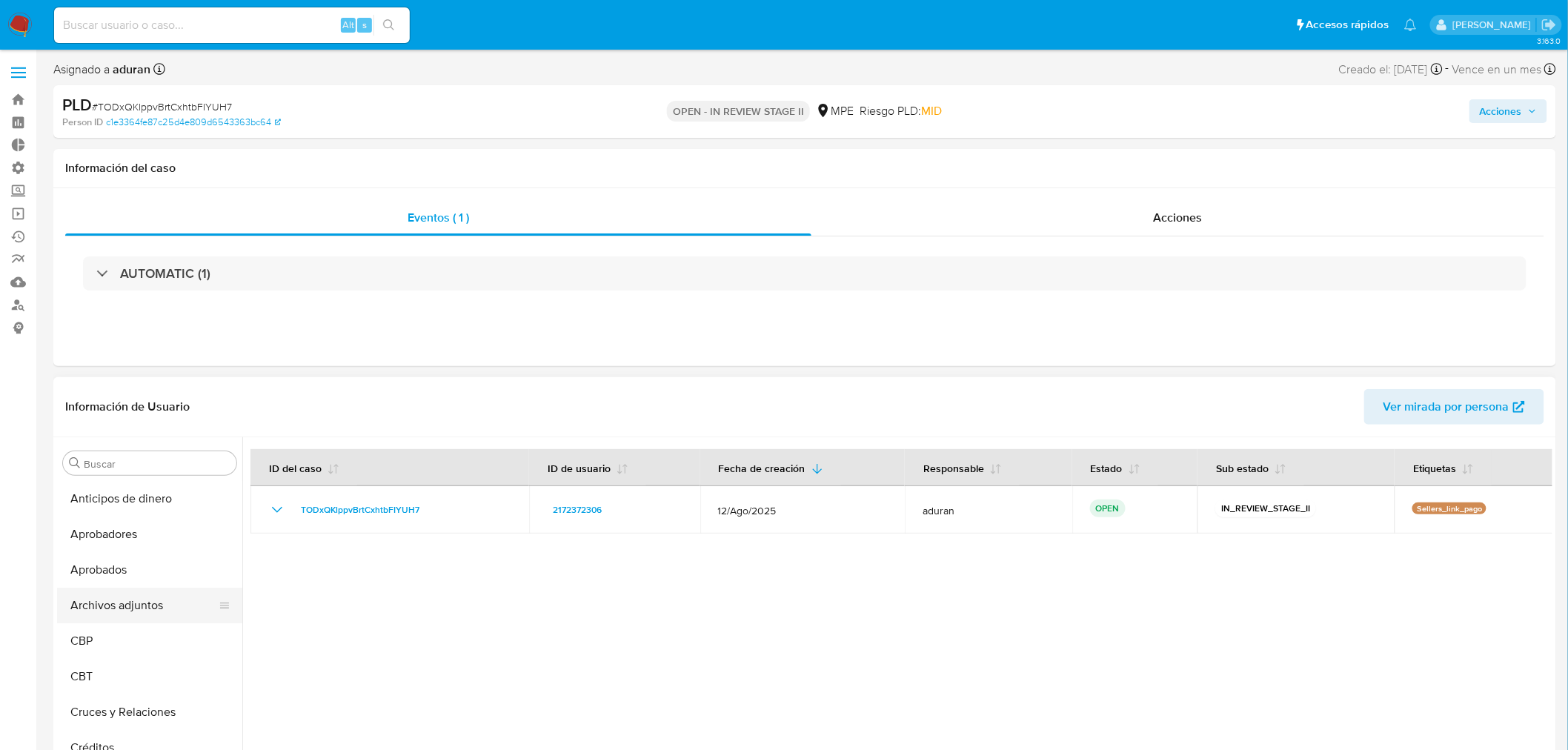
click at [134, 600] on button "Archivos adjuntos" at bounding box center [143, 605] width 173 height 36
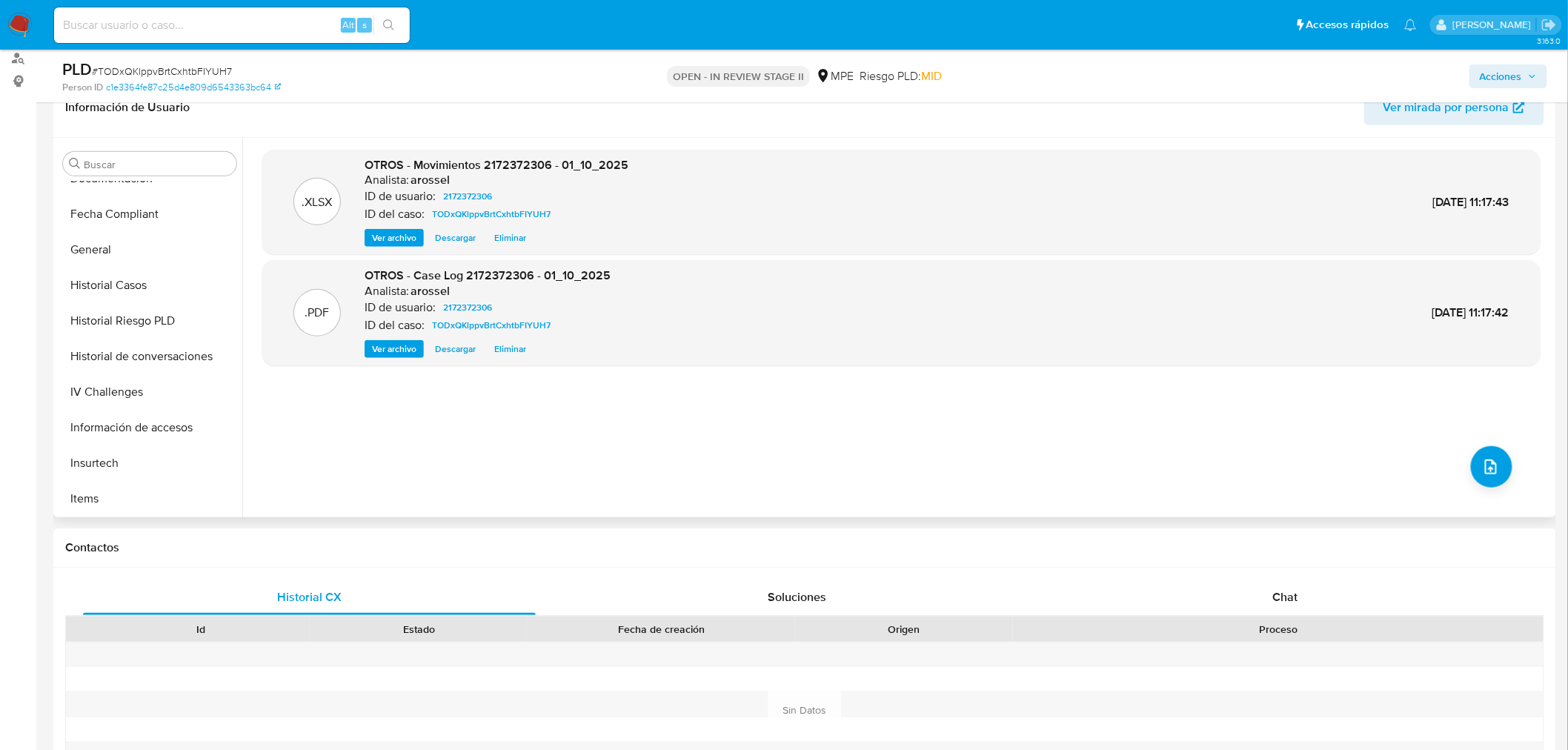
scroll to position [494, 0]
click at [1421, 72] on icon "button" at bounding box center [1532, 76] width 9 height 9
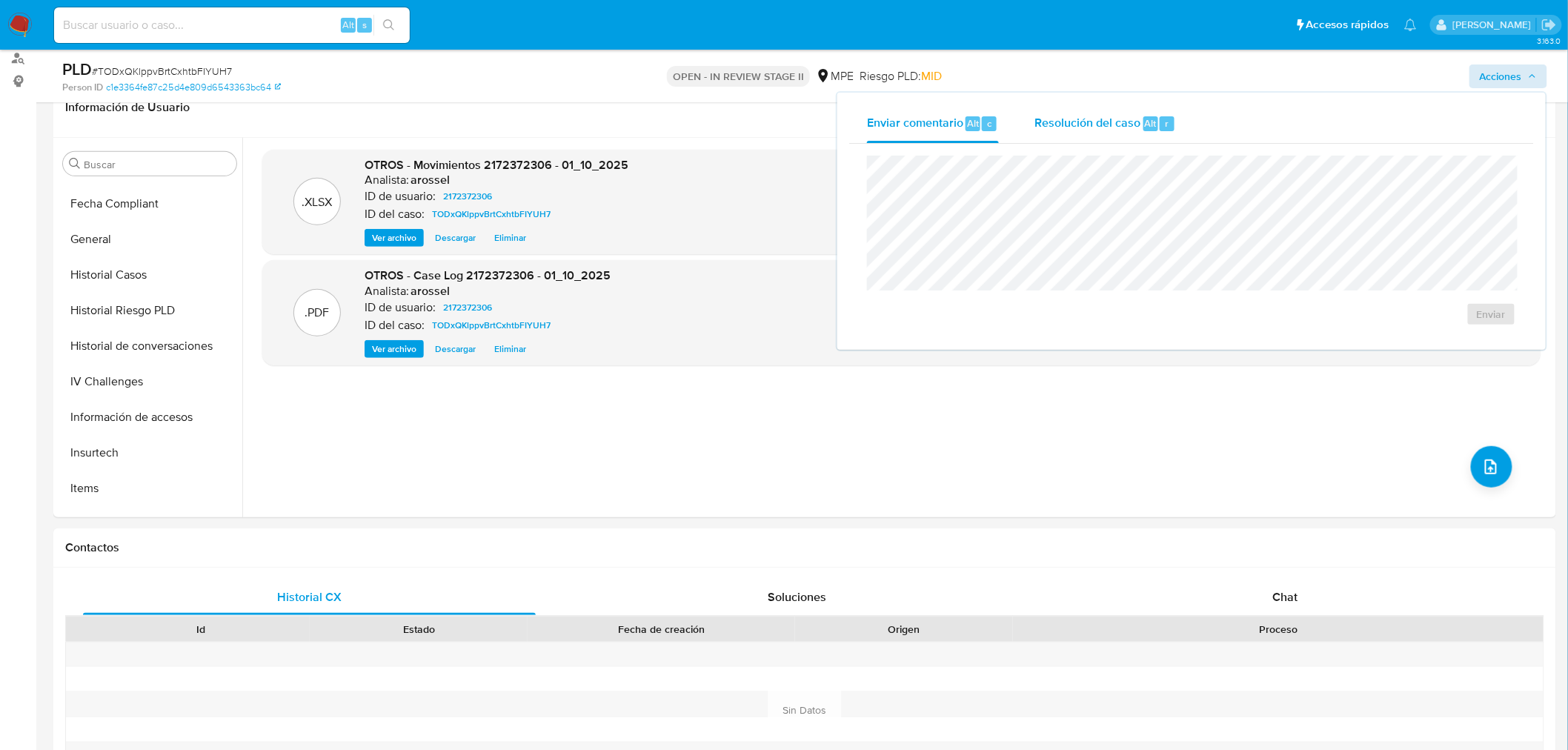
click at [1128, 117] on span "Resolución del caso" at bounding box center [1088, 123] width 106 height 17
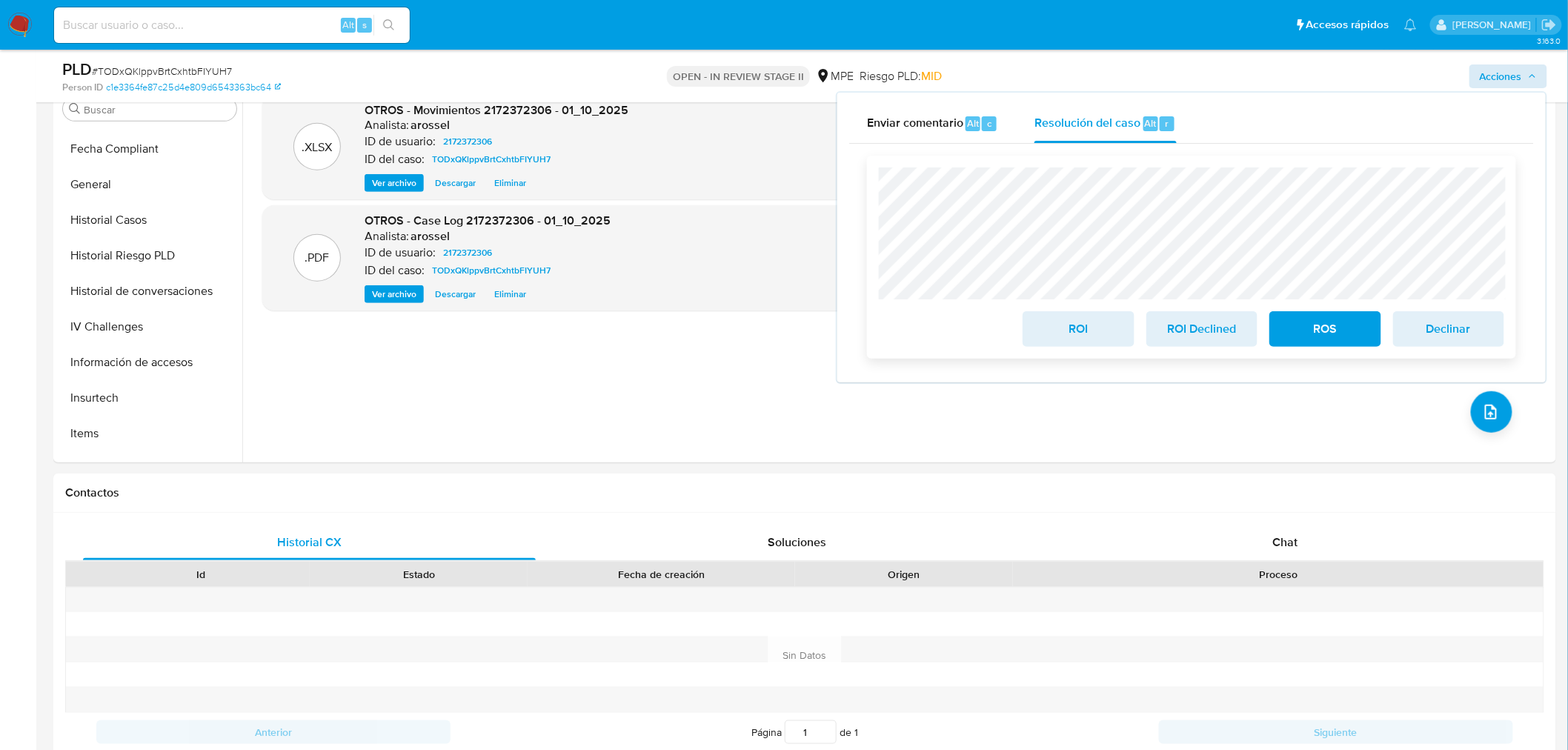
scroll to position [329, 0]
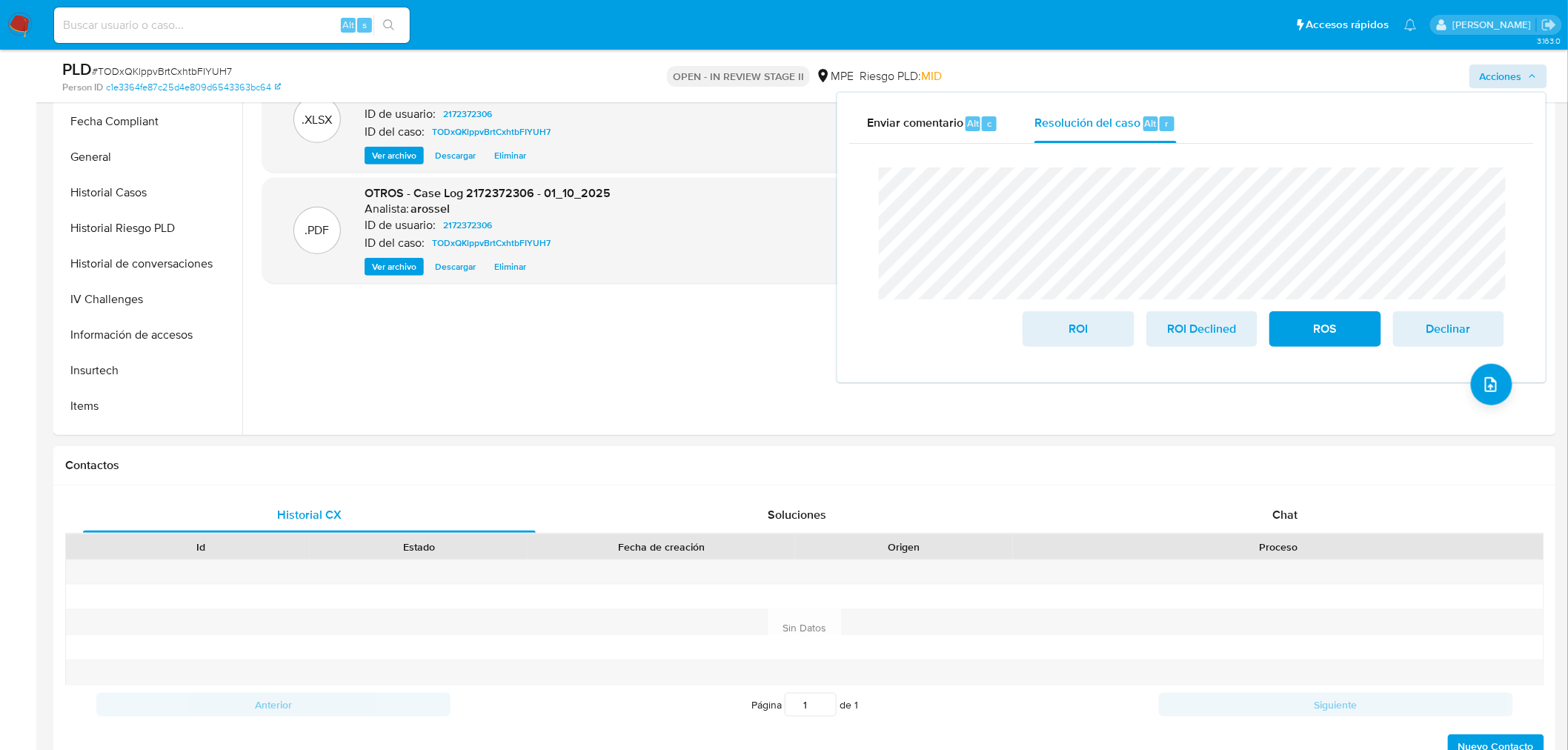
click at [854, 220] on div "Cierre de caso ROI ROI Declined ROS Declinar" at bounding box center [1191, 258] width 684 height 227
click at [862, 226] on div "Cierre de caso ROI ROI Declined ROS Declinar" at bounding box center [1191, 258] width 684 height 227
click at [871, 238] on div "ROI ROI Declined ROS Declinar" at bounding box center [1191, 257] width 649 height 203
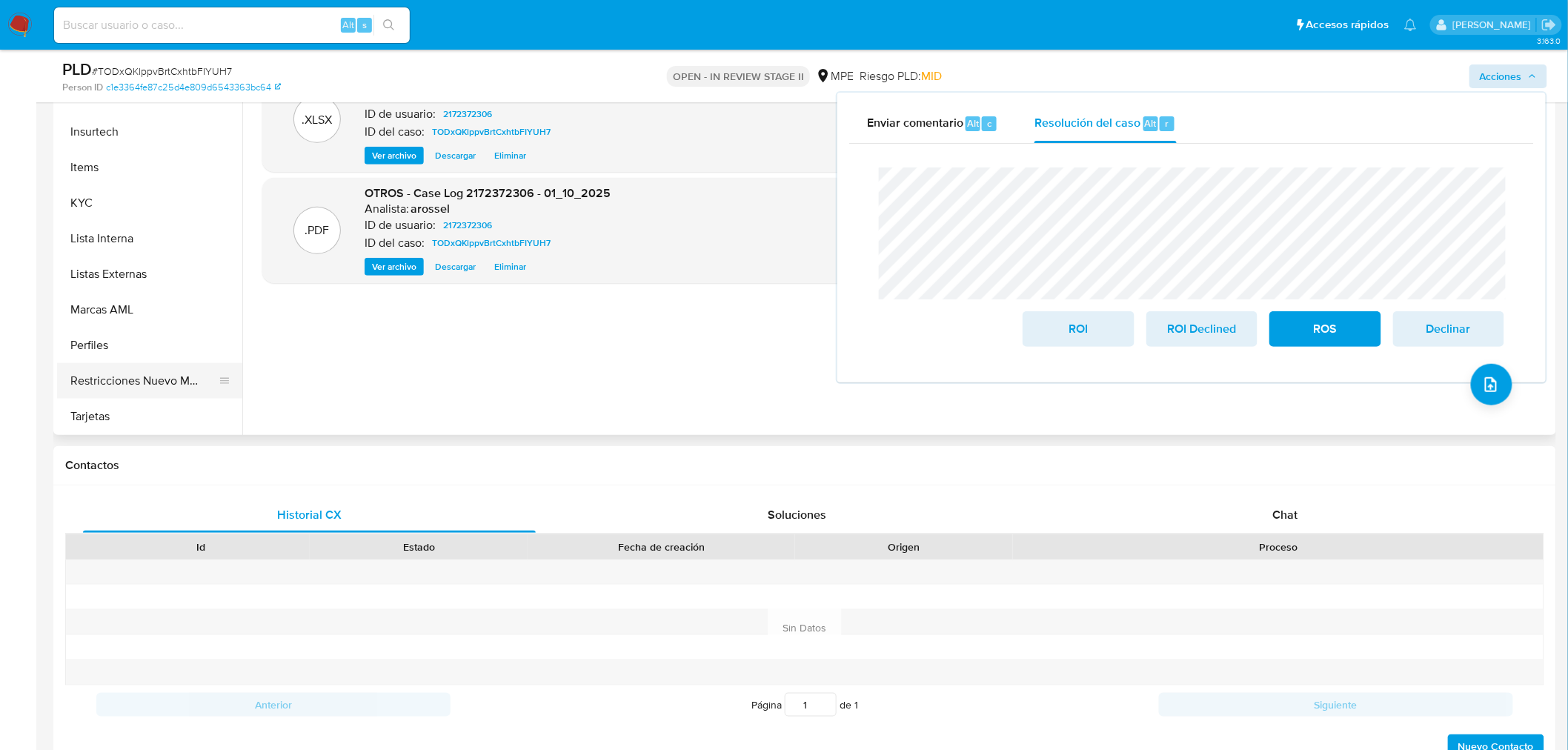
click at [133, 390] on button "Restricciones Nuevo Mundo" at bounding box center [143, 380] width 173 height 36
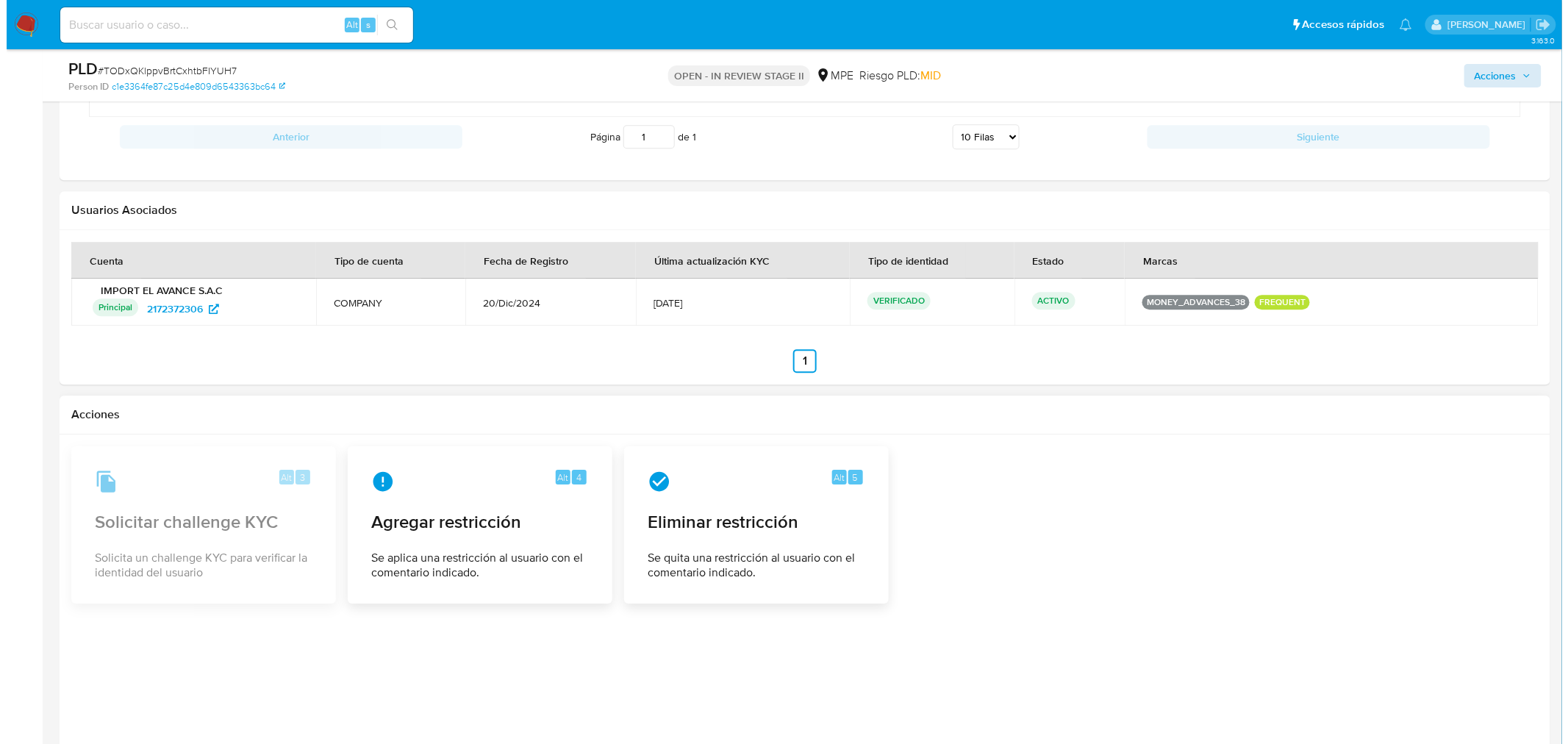
scroll to position [1706, 0]
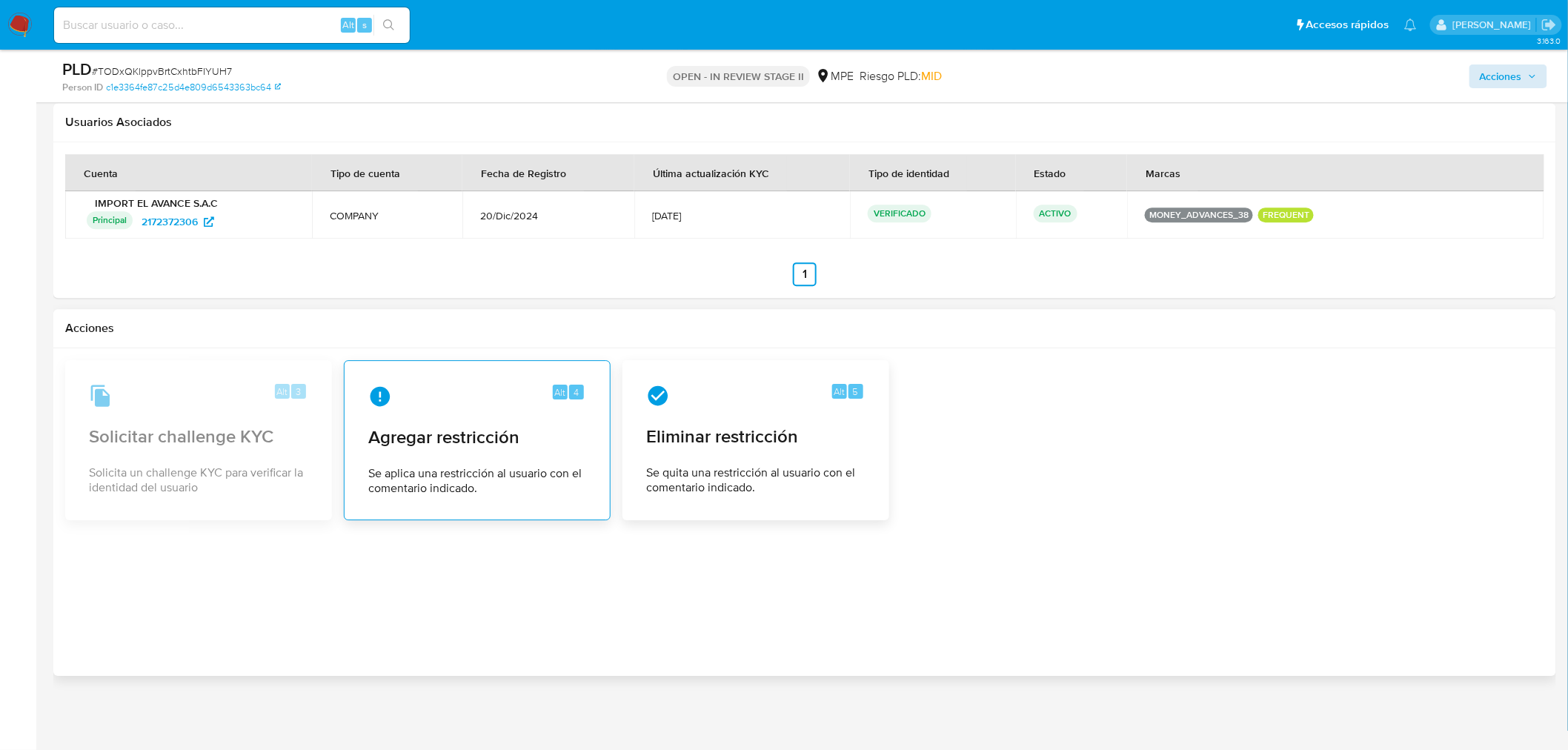
click at [418, 476] on span "Se aplica una restricción al usuario con el comentario indicado." at bounding box center [477, 481] width 218 height 30
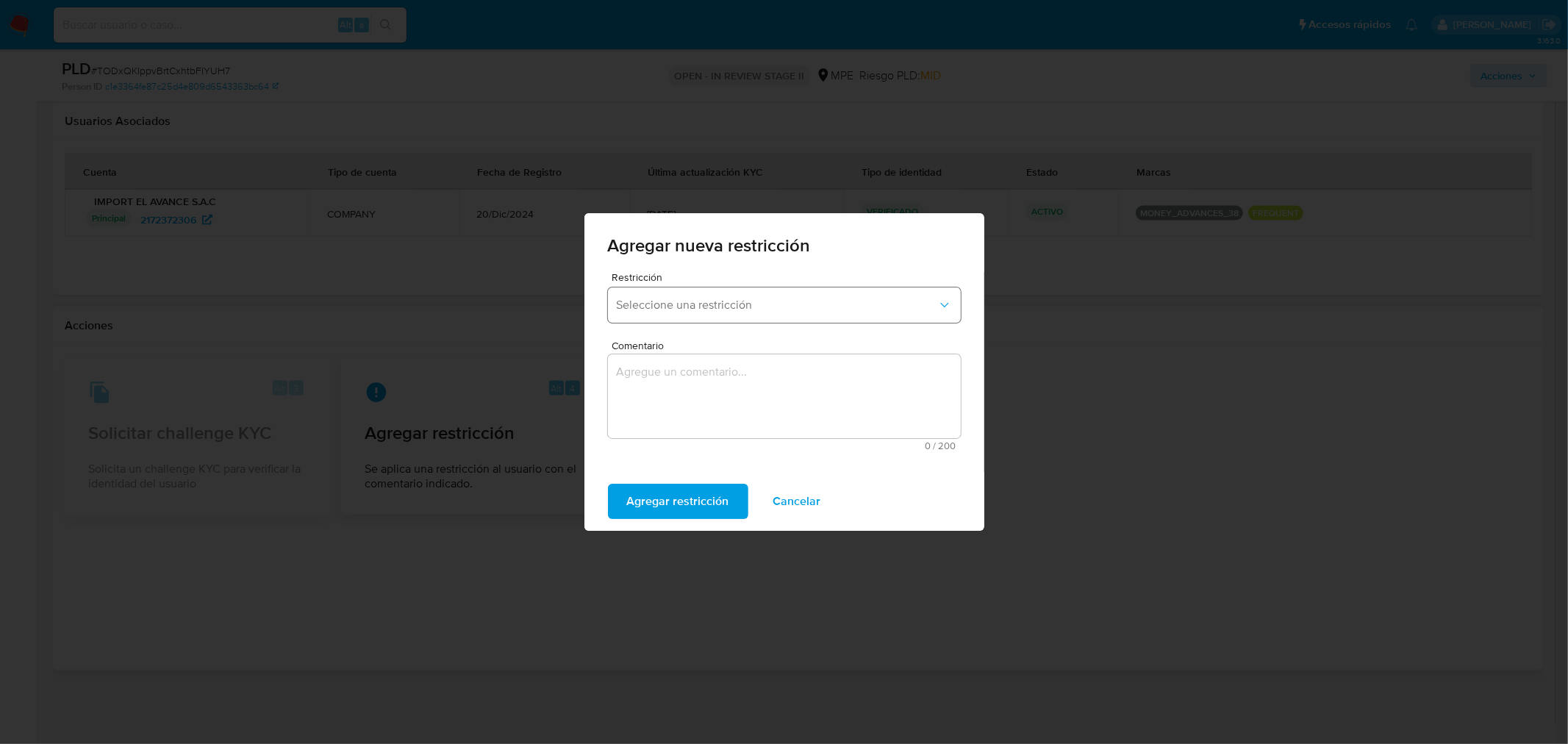
click at [699, 306] on span "Seleccione una restricción" at bounding box center [777, 305] width 321 height 15
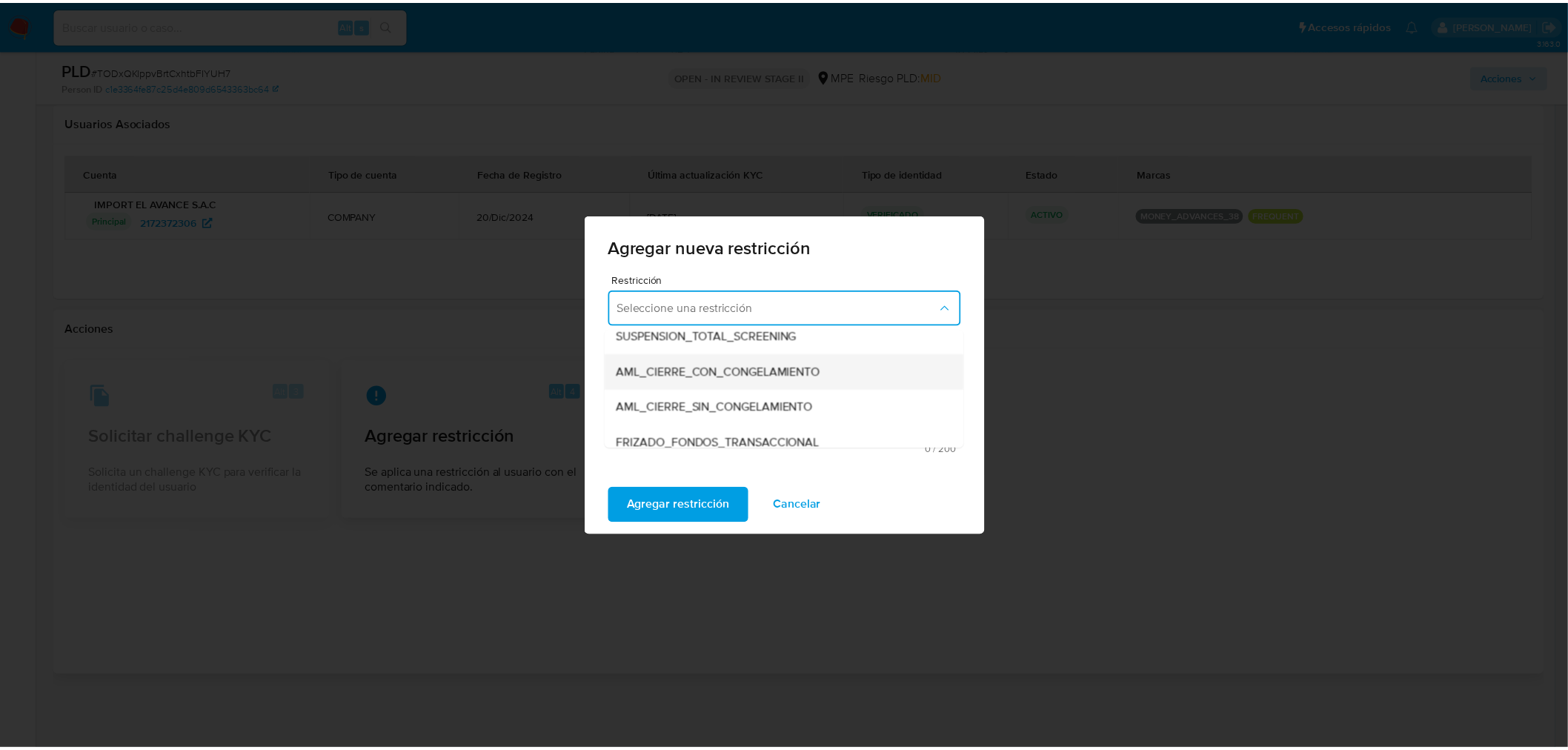
scroll to position [165, 0]
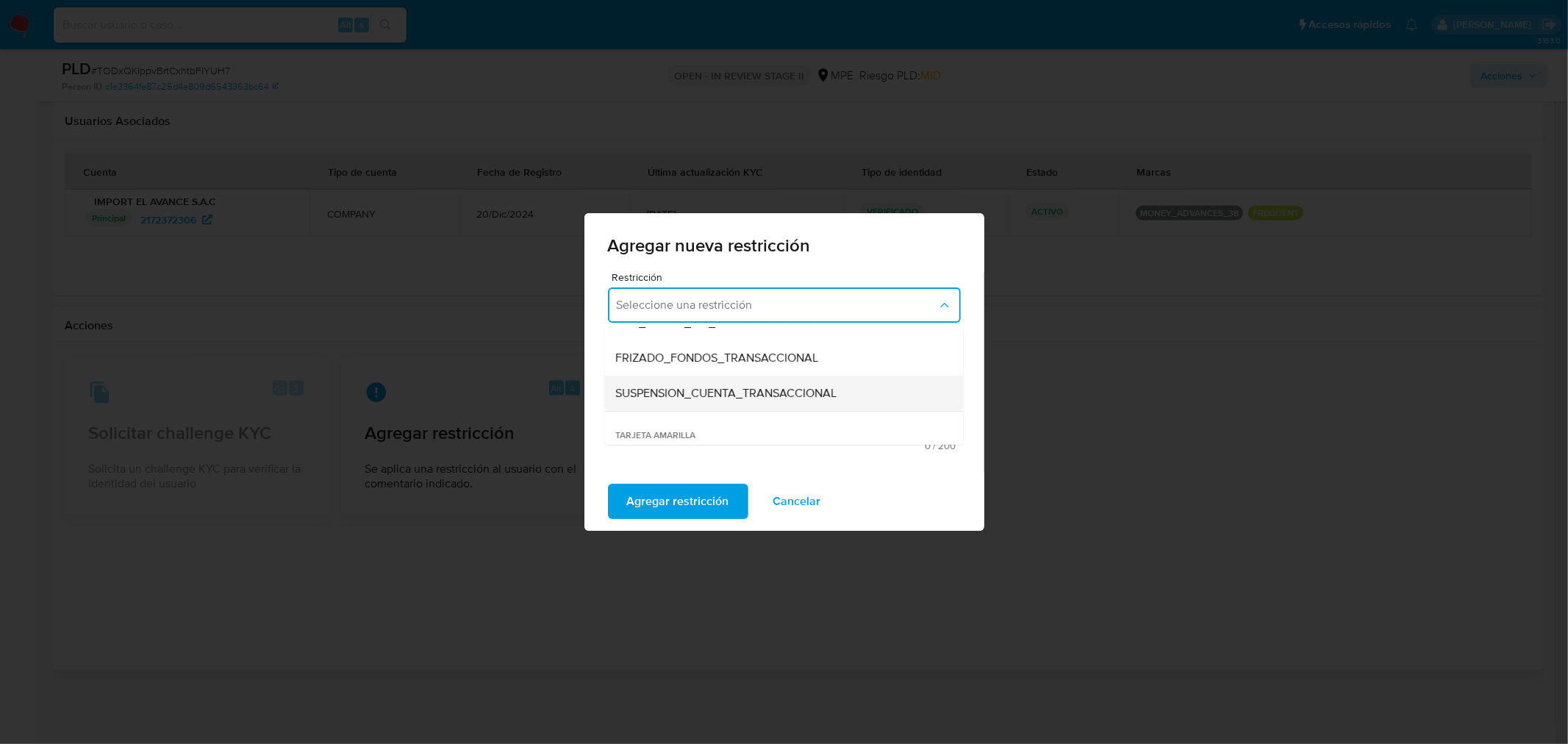
click at [803, 391] on span "SUSPENSION_CUENTA_TRANSACCIONAL" at bounding box center [726, 394] width 221 height 15
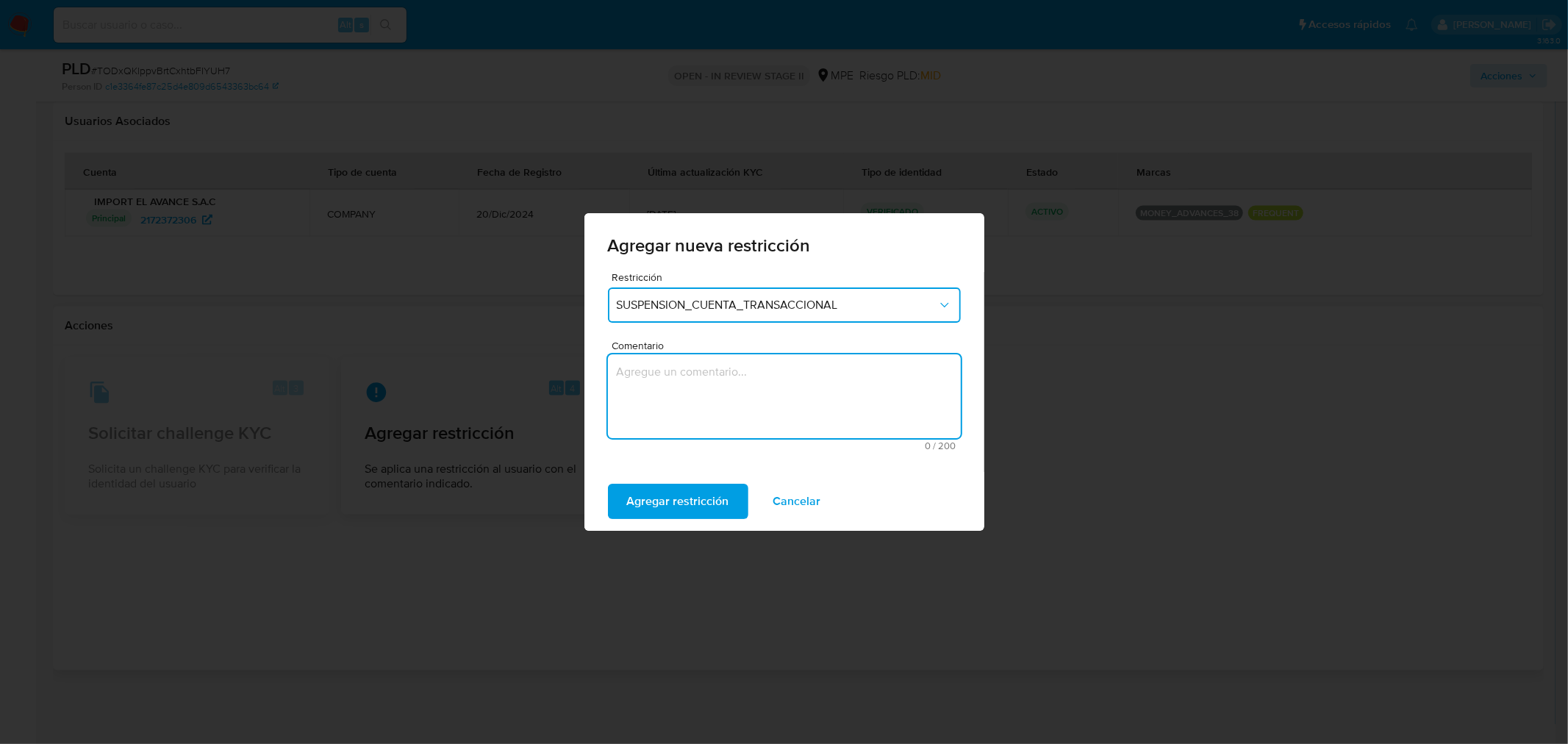
click at [786, 400] on textarea "Comentario" at bounding box center [784, 396] width 353 height 84
type textarea "AML - Limitar operativa del cliente"
click at [655, 530] on div "Agregar restricción Cancelar" at bounding box center [784, 501] width 400 height 59
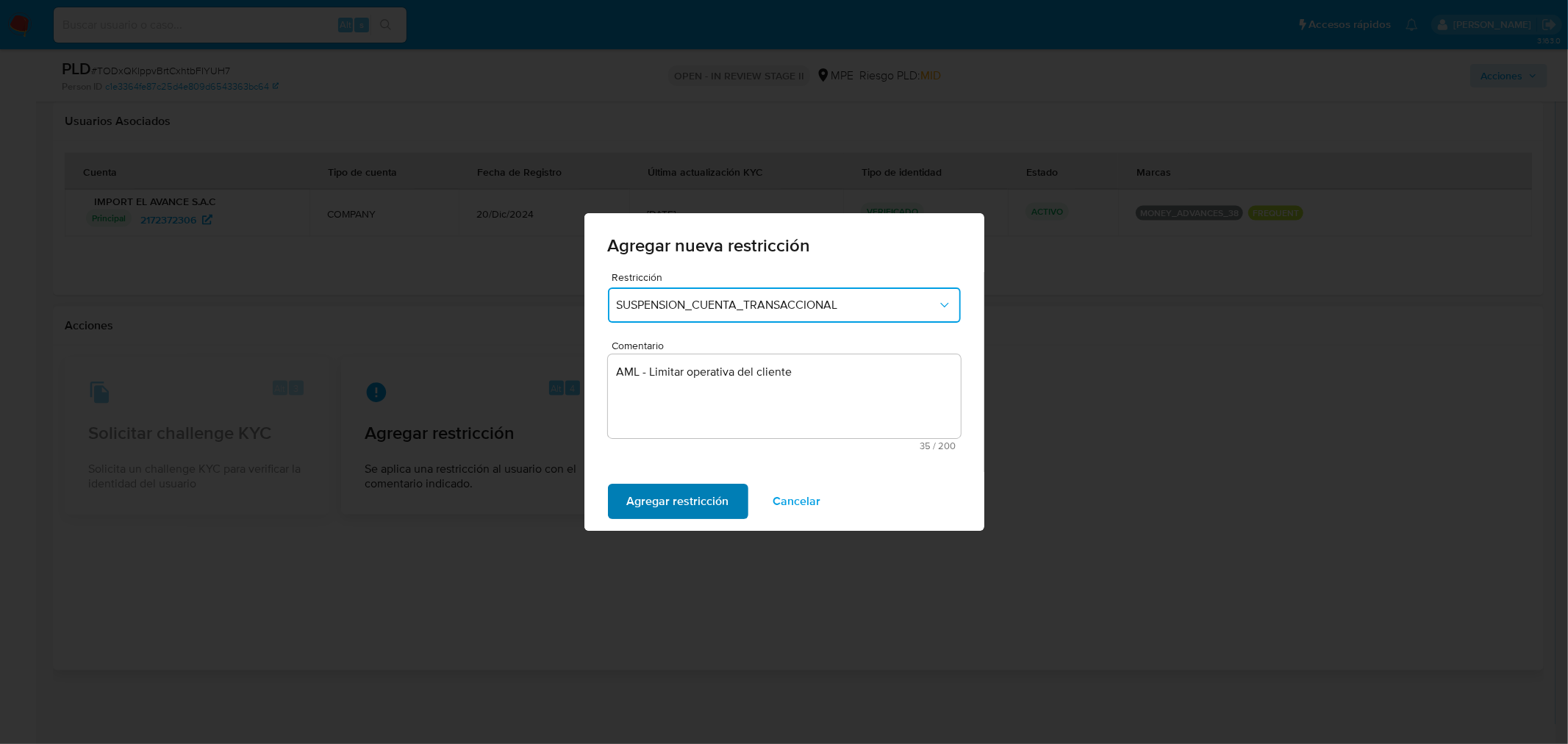
click at [658, 508] on span "Agregar restricción" at bounding box center [678, 501] width 102 height 32
click at [637, 495] on span "Confirmar" at bounding box center [653, 501] width 53 height 32
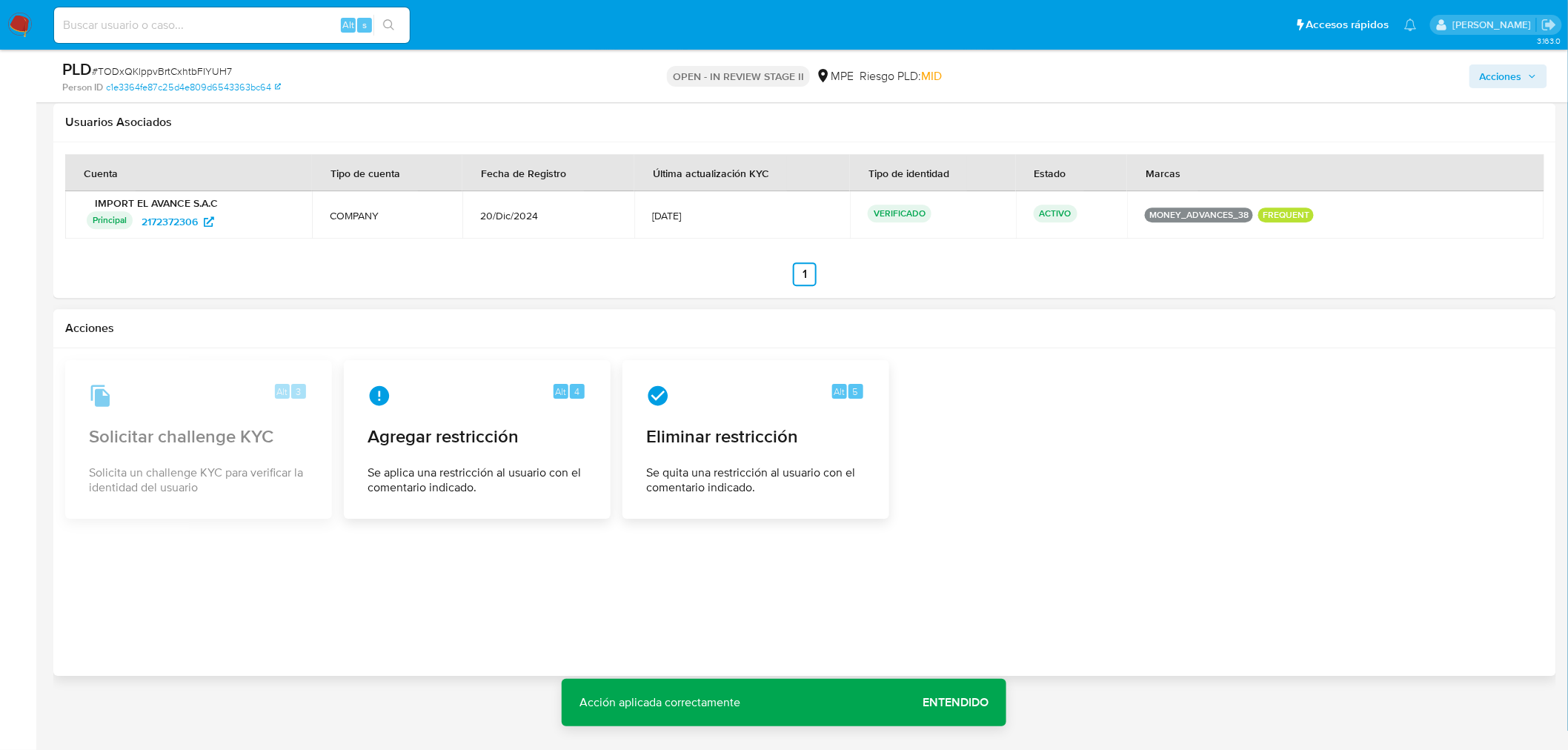
click at [1421, 72] on icon "button" at bounding box center [1532, 76] width 9 height 9
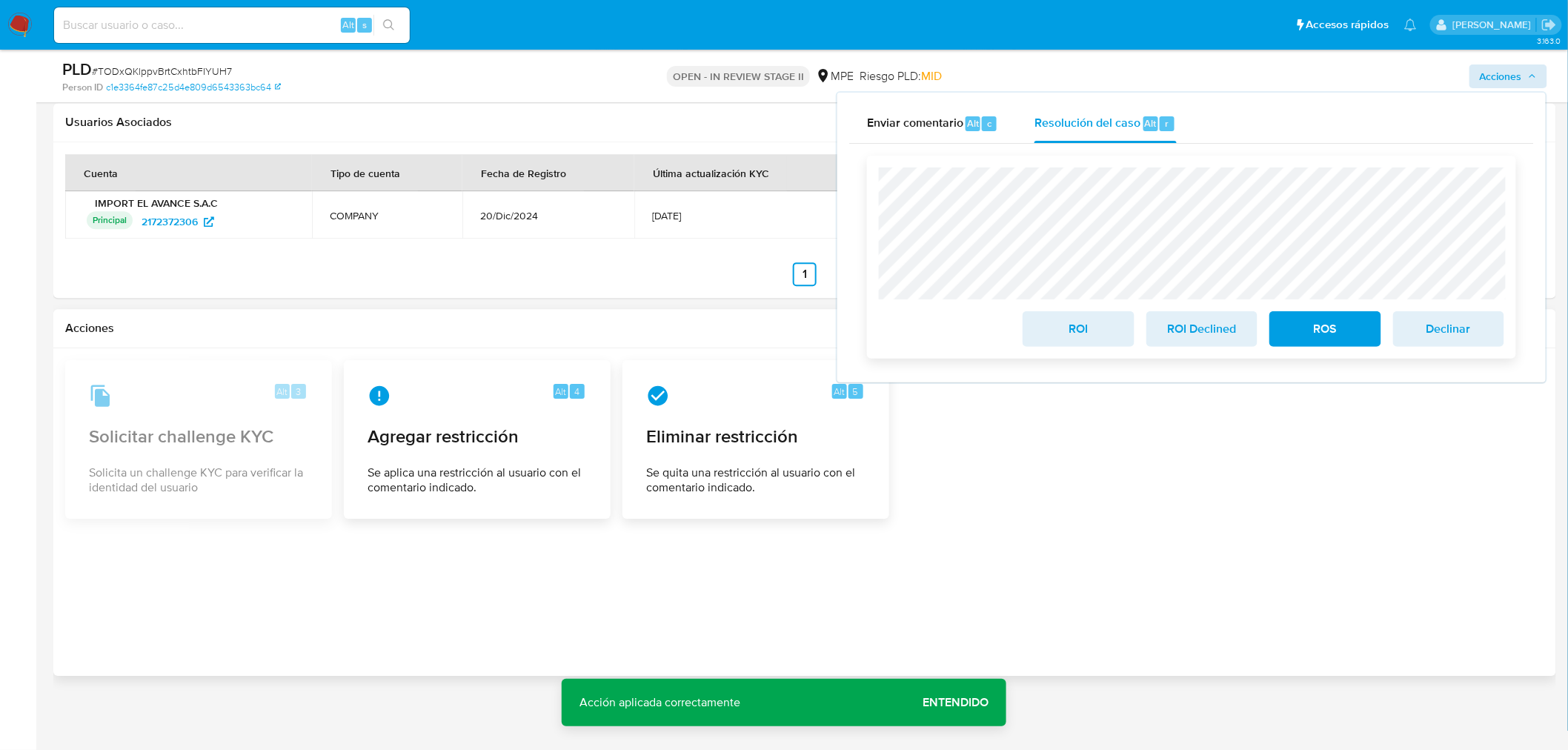
click at [1117, 338] on button "ROI" at bounding box center [1078, 329] width 111 height 36
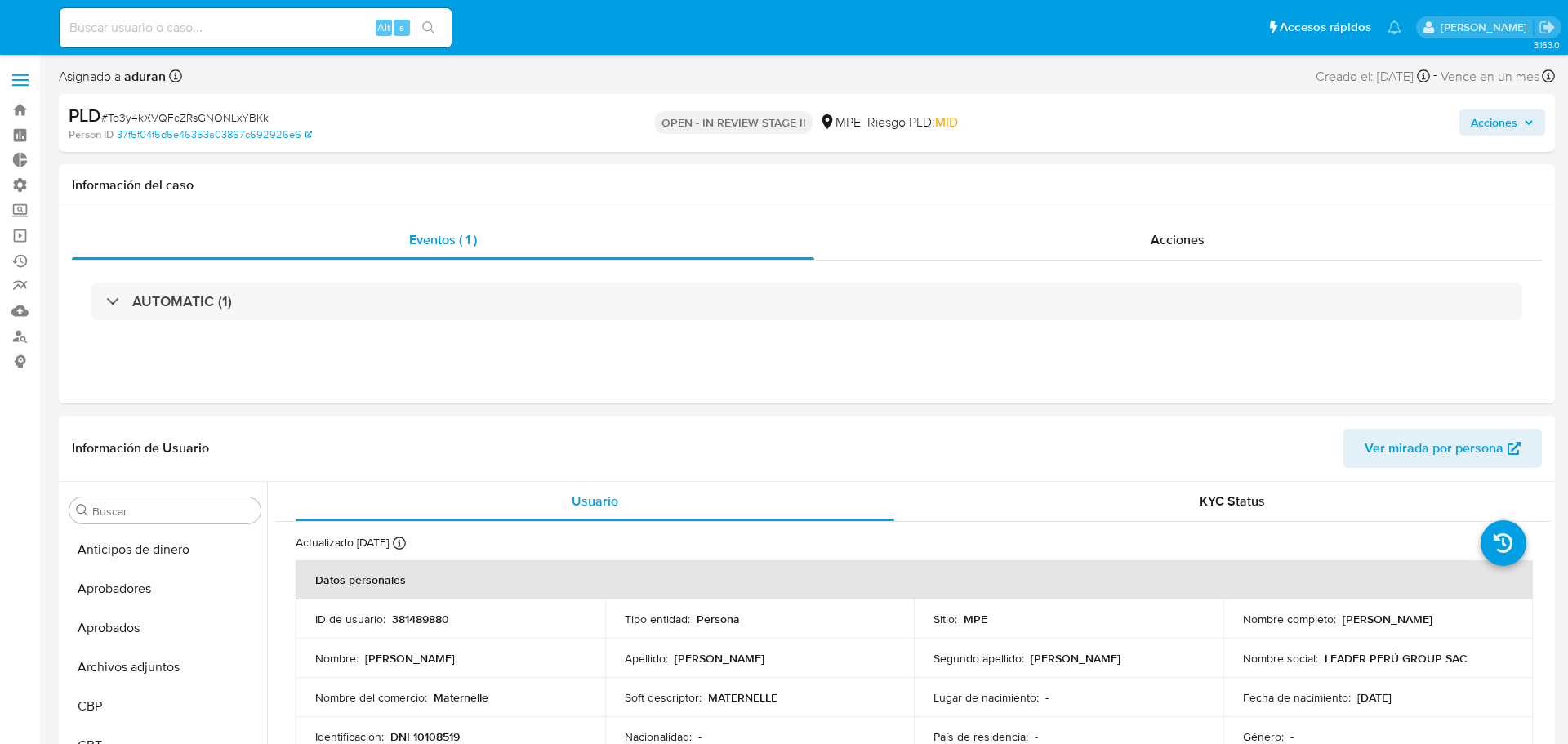
select select "10"
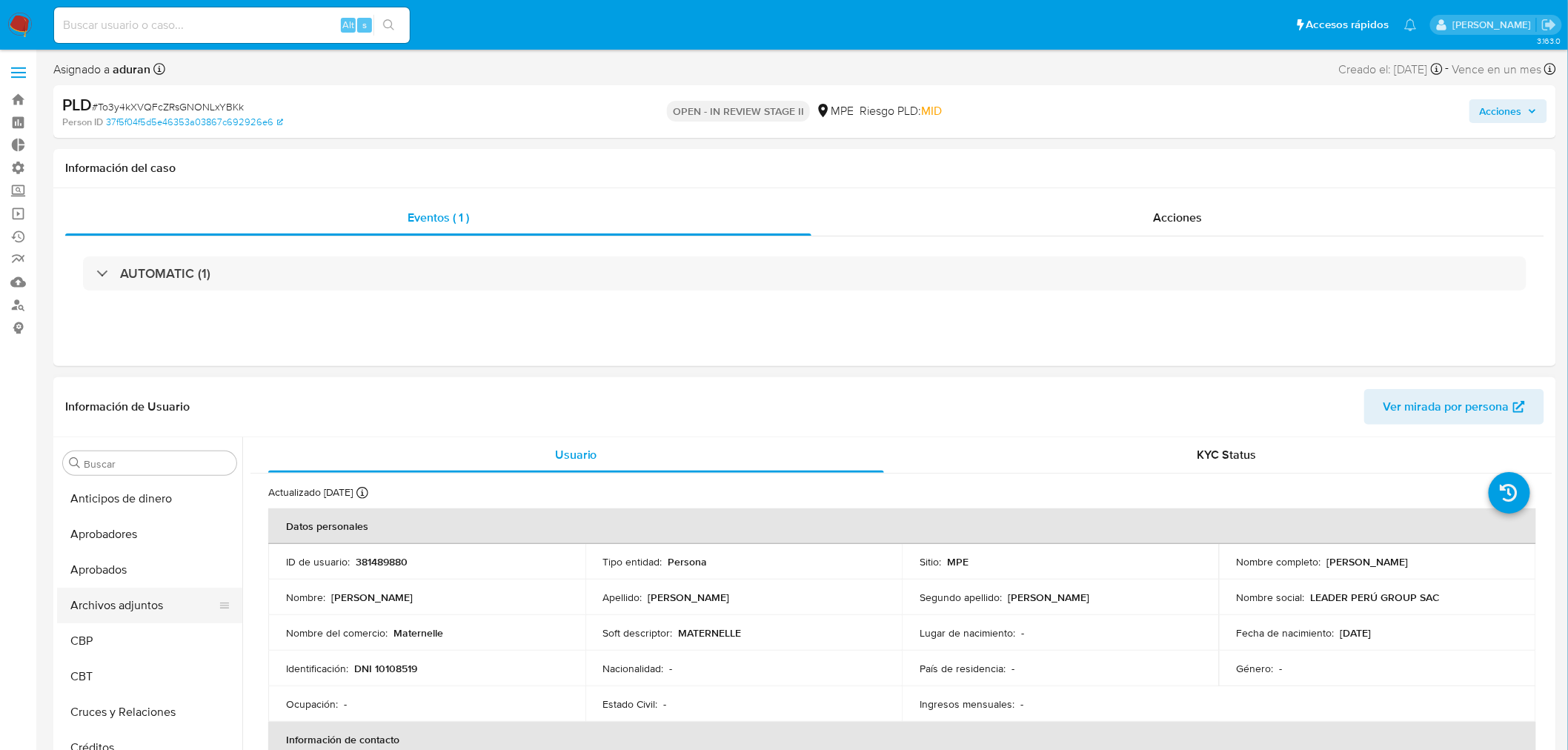
click at [114, 599] on button "Archivos adjuntos" at bounding box center [143, 605] width 173 height 36
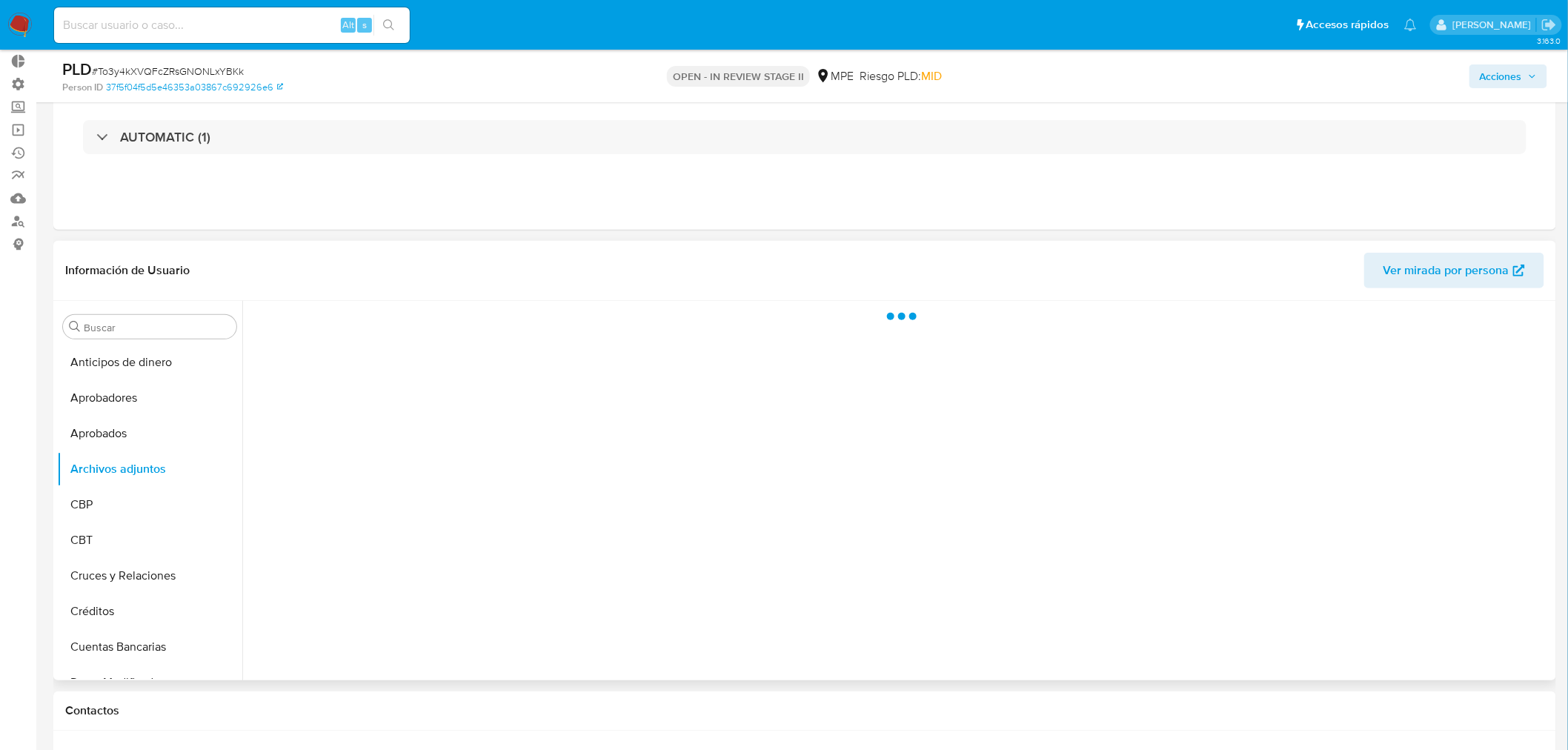
scroll to position [165, 0]
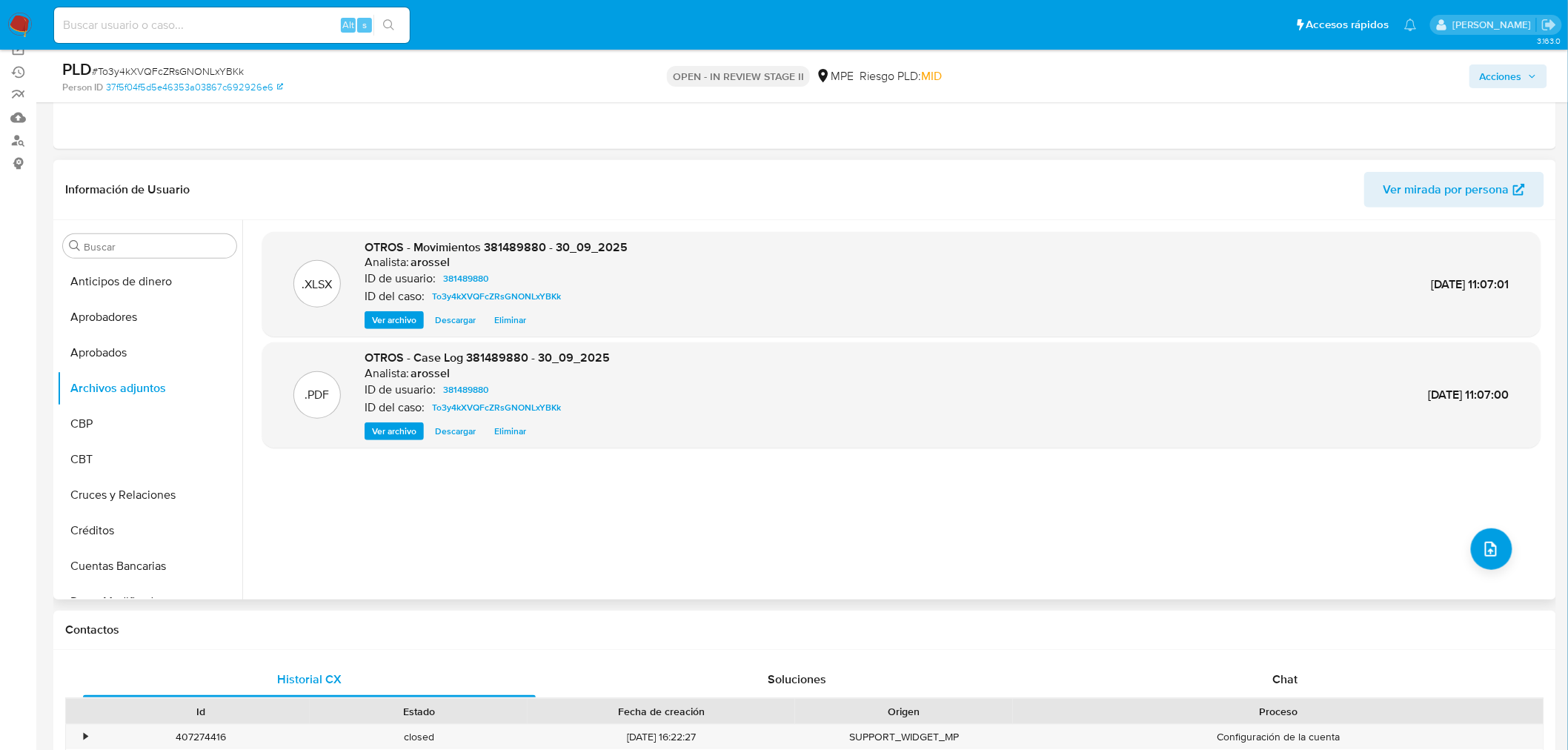
click at [460, 433] on span "Descargar" at bounding box center [455, 432] width 41 height 15
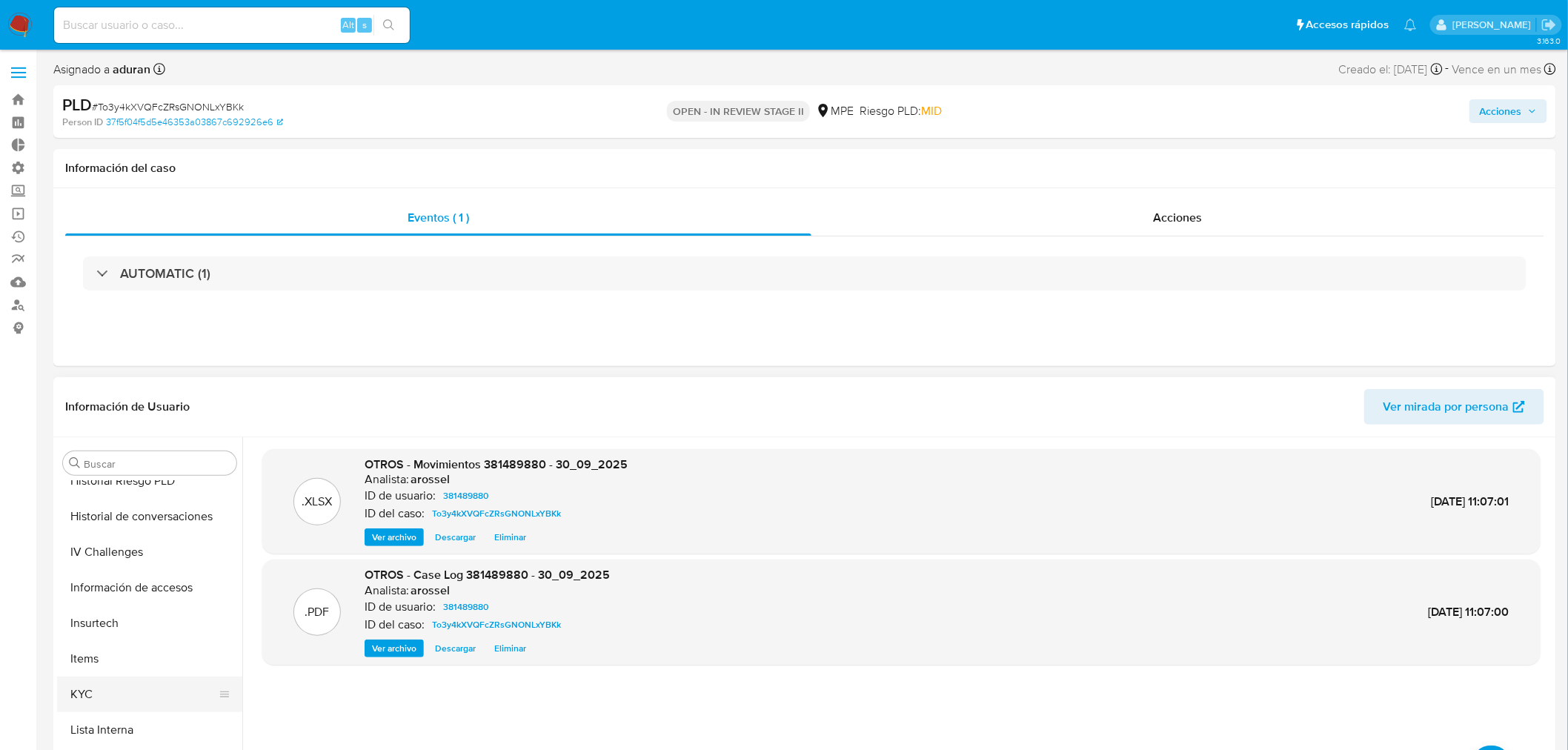
scroll to position [657, 0]
click at [124, 663] on button "KYC" at bounding box center [143, 660] width 173 height 36
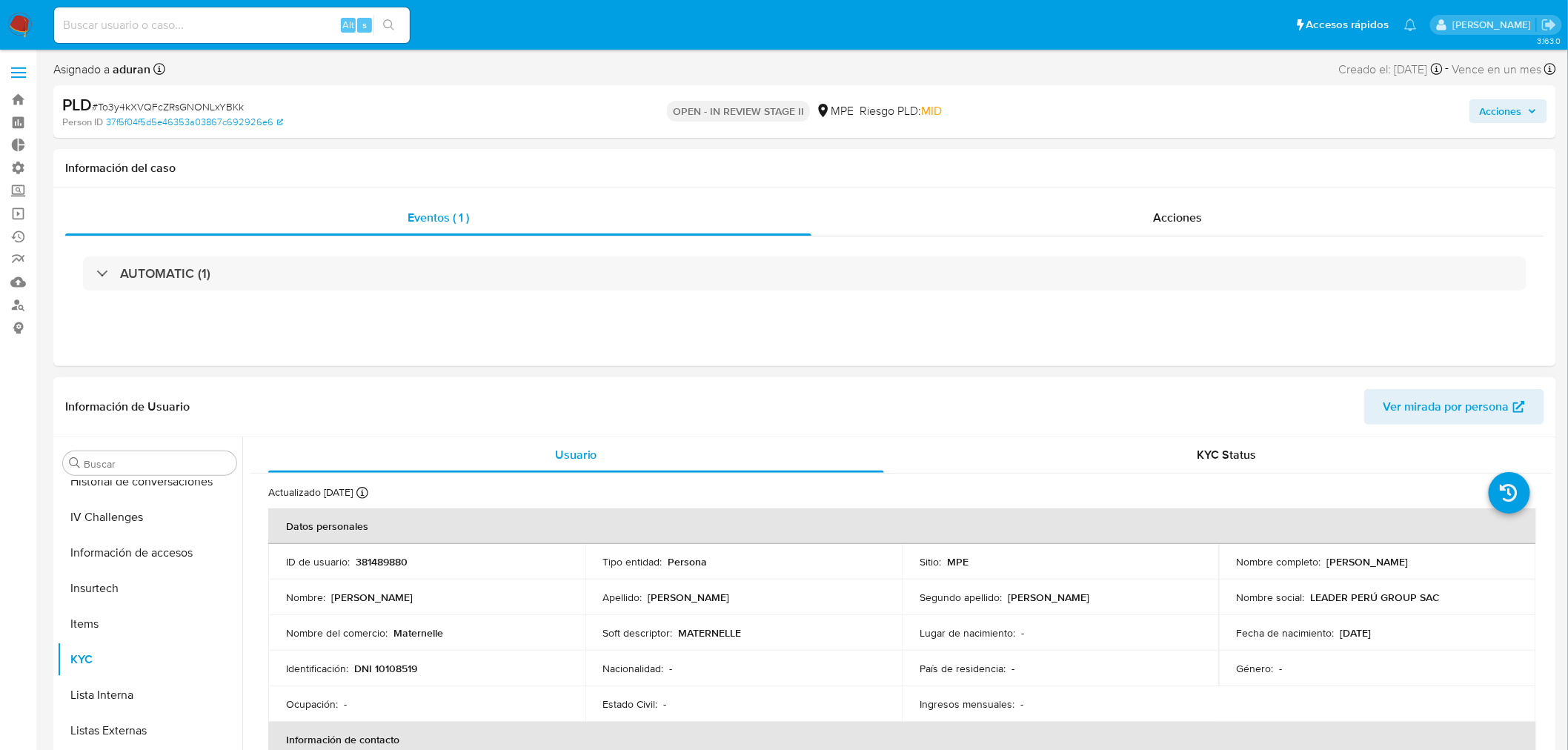
click at [1078, 675] on th "Información de contacto" at bounding box center [902, 739] width 1267 height 36
click at [1421, 117] on span "Acciones" at bounding box center [1500, 111] width 42 height 24
drag, startPoint x: 1151, startPoint y: 154, endPoint x: 1132, endPoint y: 182, distance: 33.8
click at [1150, 156] on span "Alt" at bounding box center [1151, 158] width 12 height 14
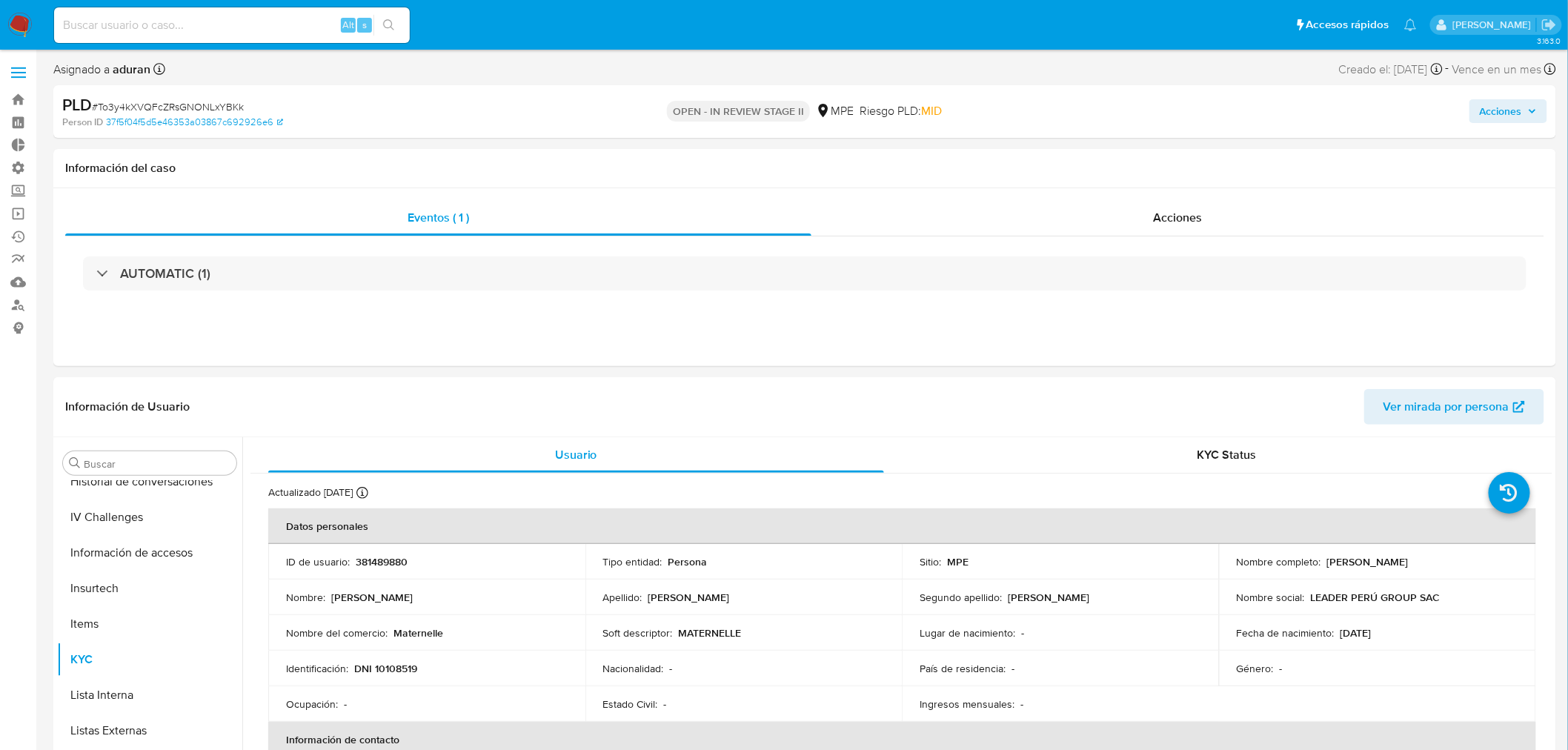
click at [1421, 117] on span "Acciones" at bounding box center [1500, 111] width 42 height 24
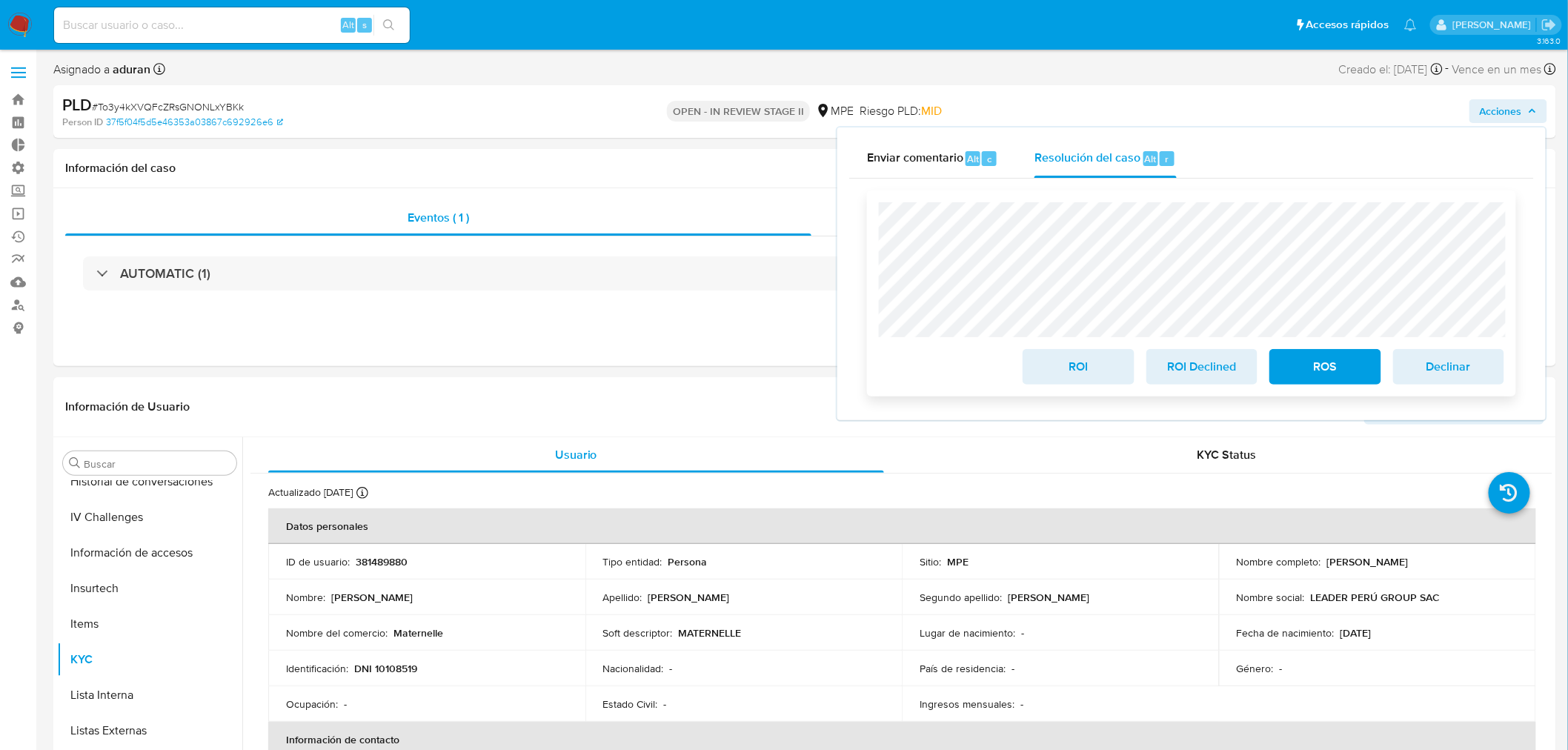
click at [868, 259] on div "ROI ROI Declined ROS Declinar" at bounding box center [1191, 293] width 649 height 206
click at [876, 252] on div "ROI ROI Declined ROS Declinar" at bounding box center [1191, 293] width 649 height 206
click at [853, 261] on div "Cierre de caso ROI ROI Declined ROS Declinar" at bounding box center [1191, 293] width 684 height 230
click at [1076, 380] on span "ROI" at bounding box center [1078, 366] width 73 height 32
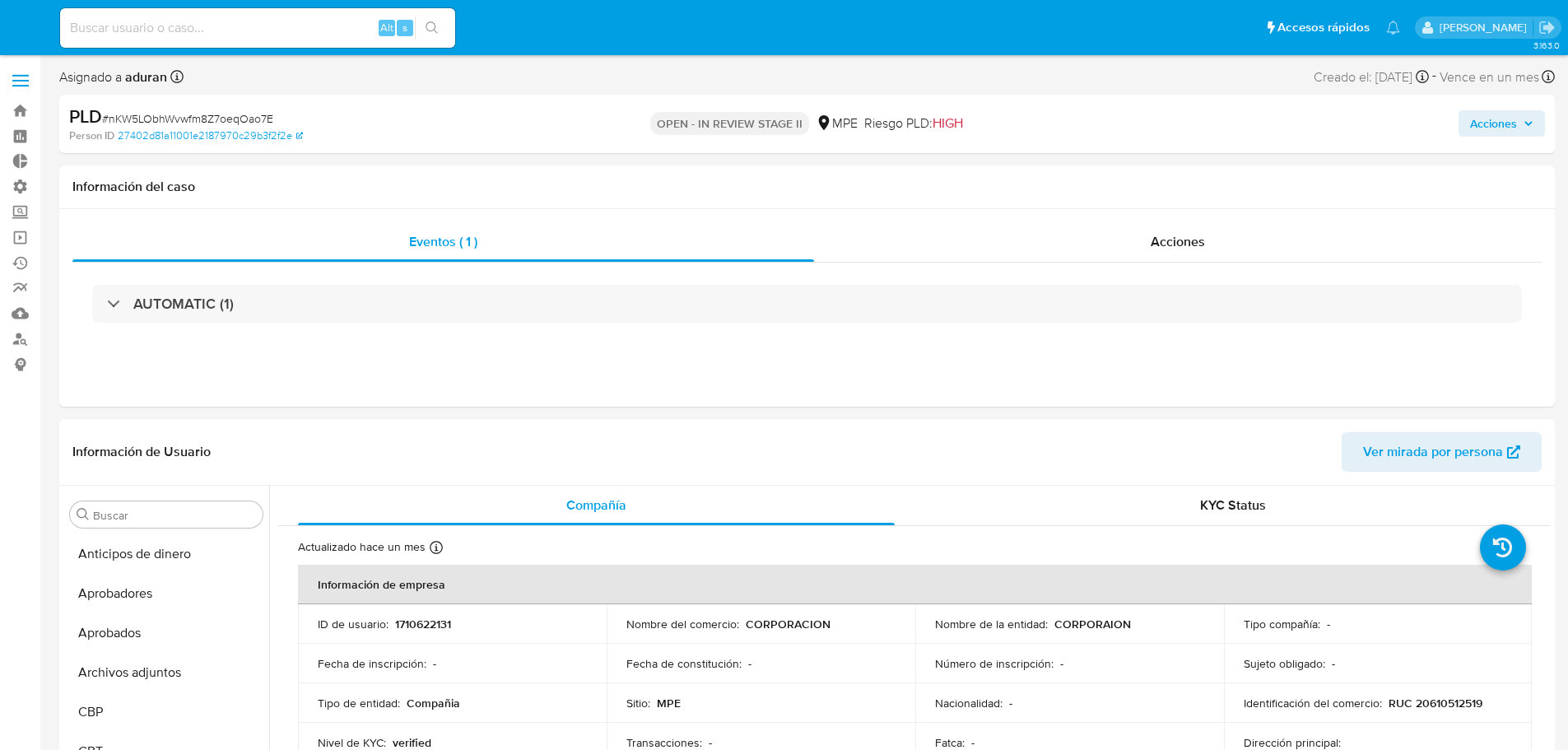
select select "10"
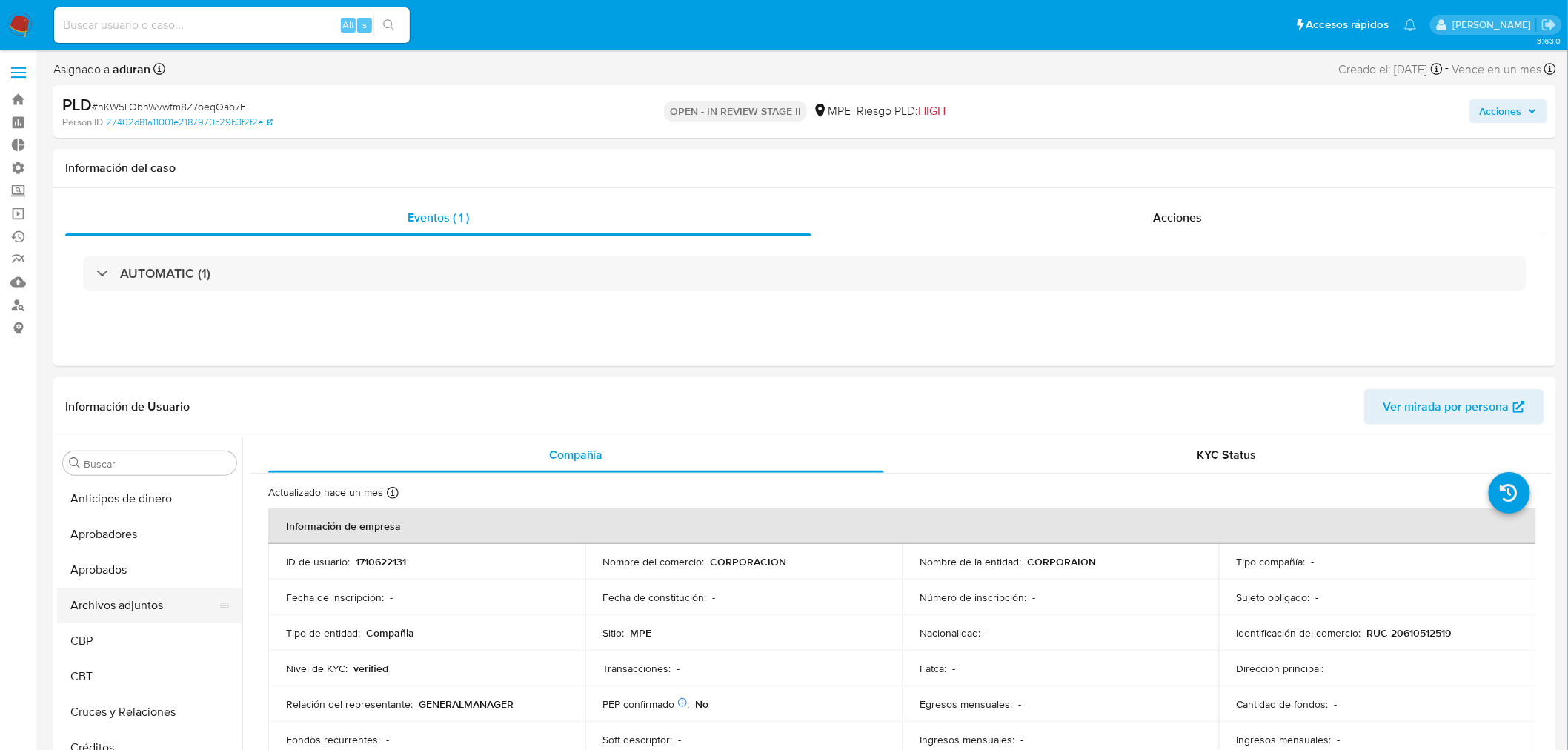
click at [165, 602] on button "Archivos adjuntos" at bounding box center [143, 605] width 173 height 36
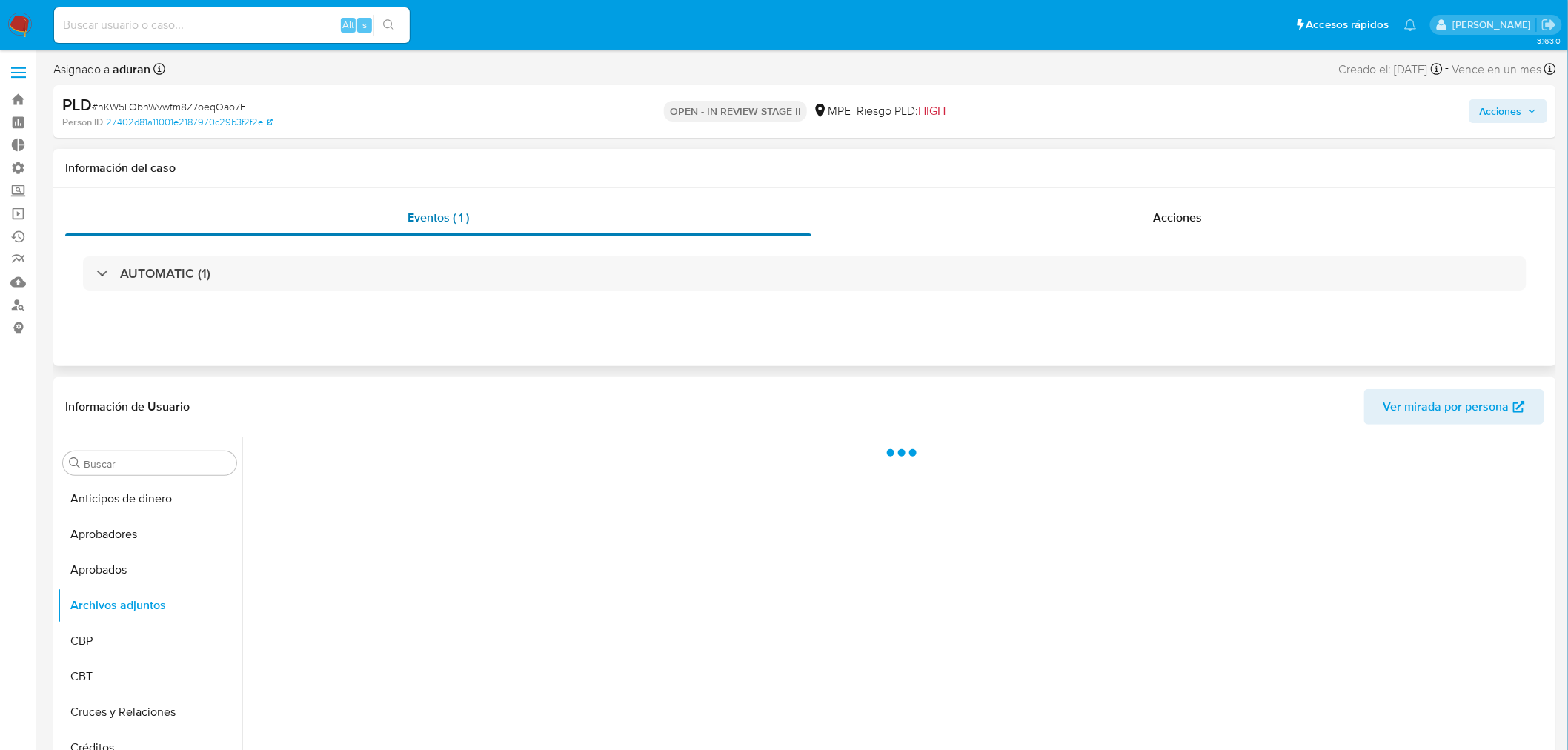
scroll to position [165, 0]
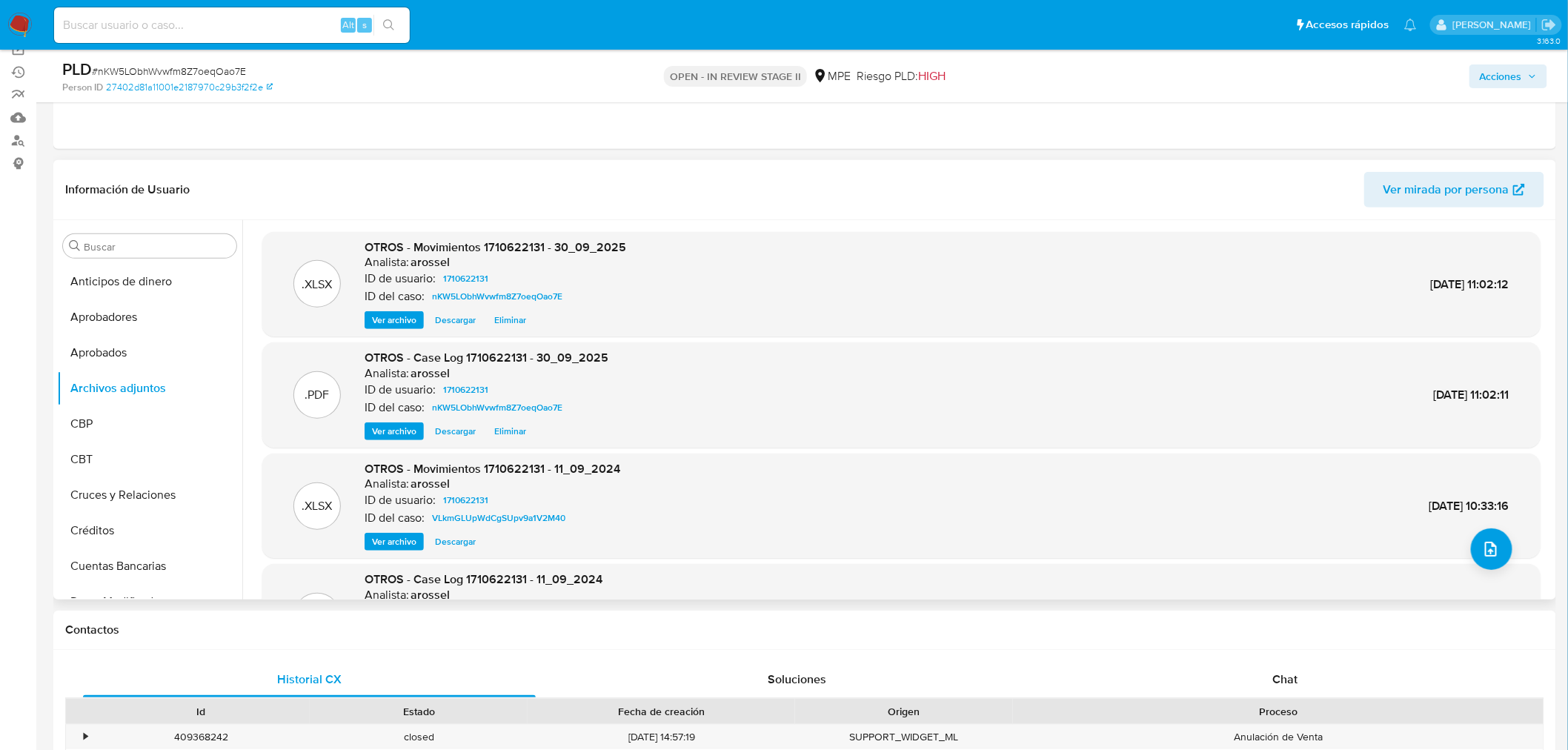
click at [467, 434] on span "Descargar" at bounding box center [455, 432] width 41 height 15
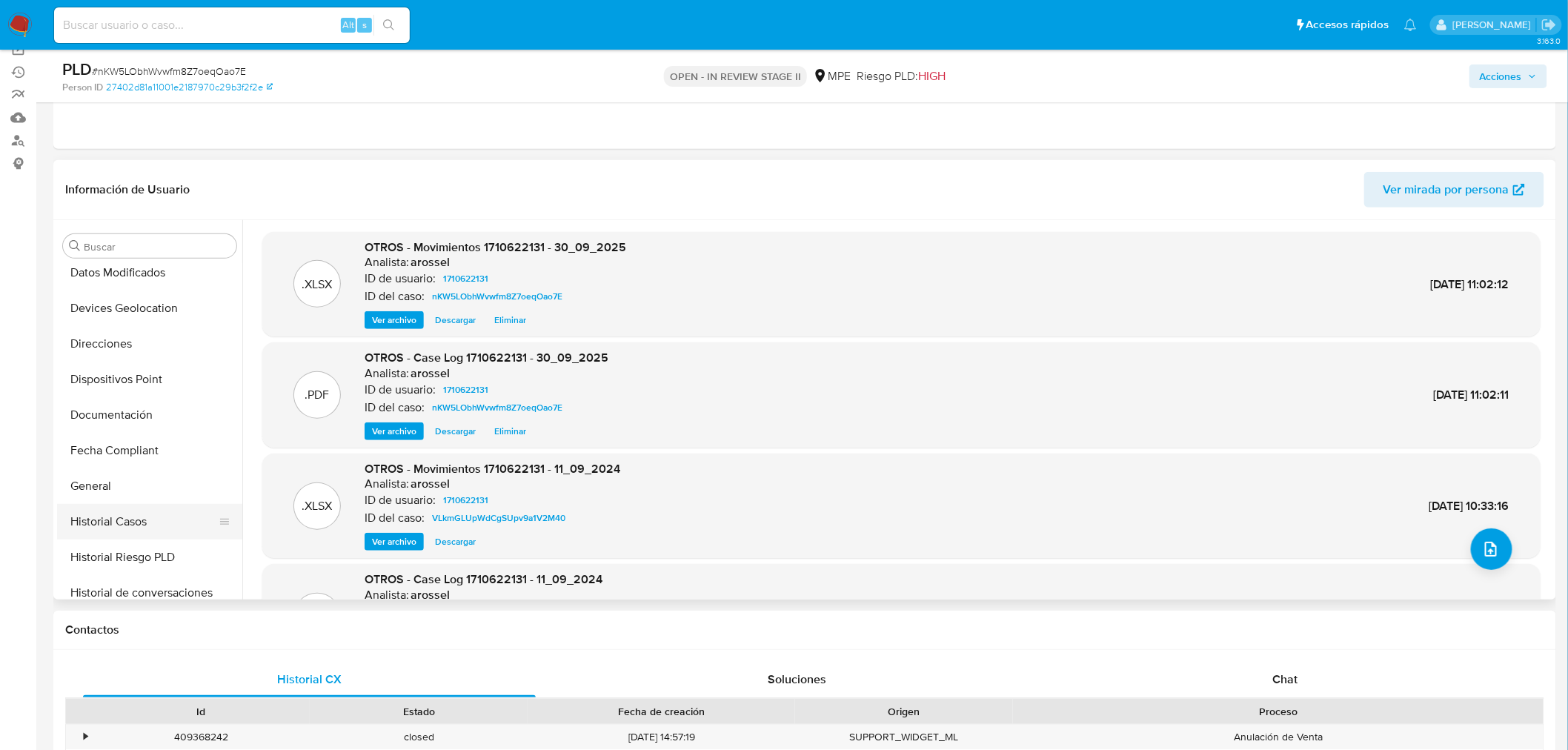
click at [133, 511] on button "Historial Casos" at bounding box center [143, 521] width 173 height 36
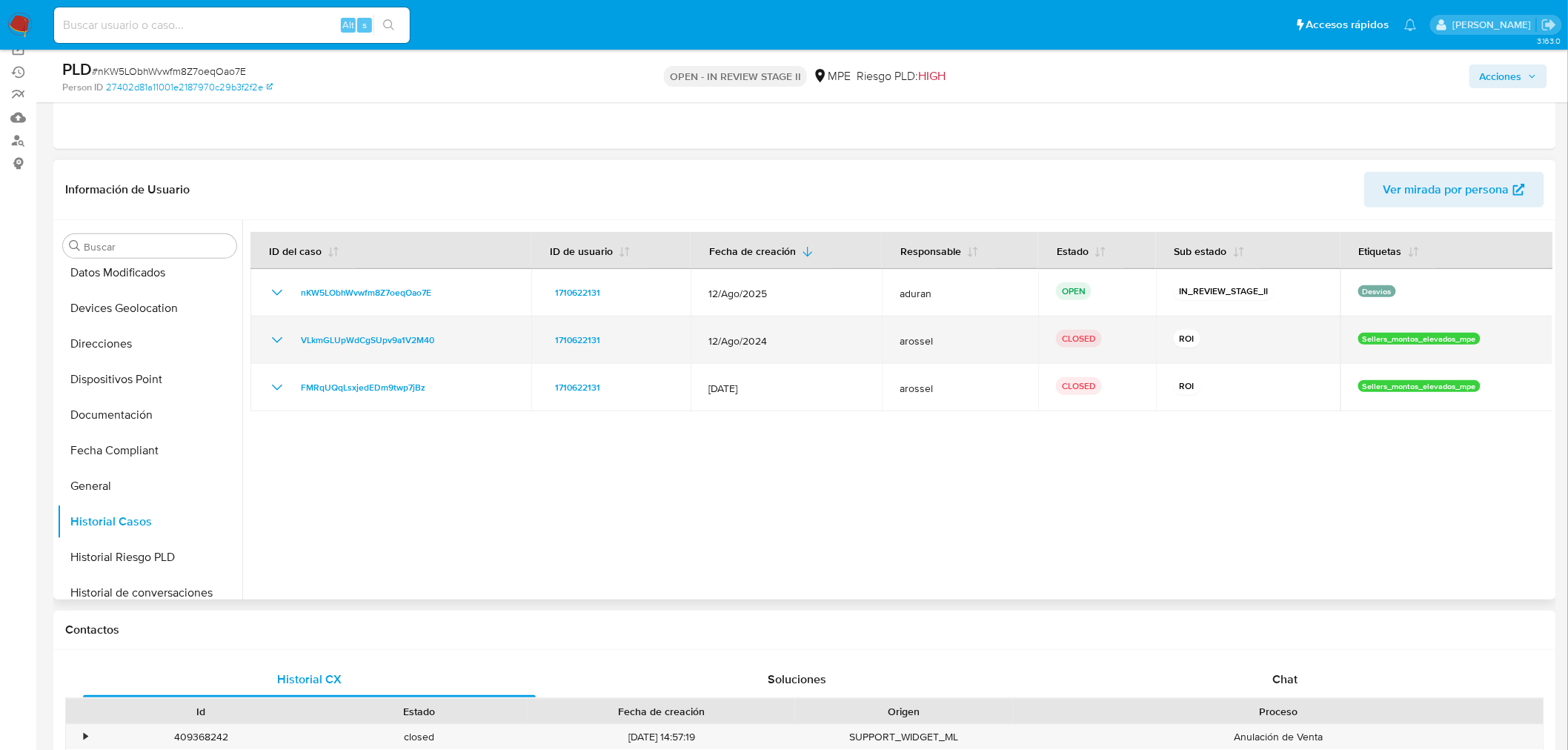
click at [271, 333] on icon "Mostrar/Ocultar" at bounding box center [277, 340] width 17 height 17
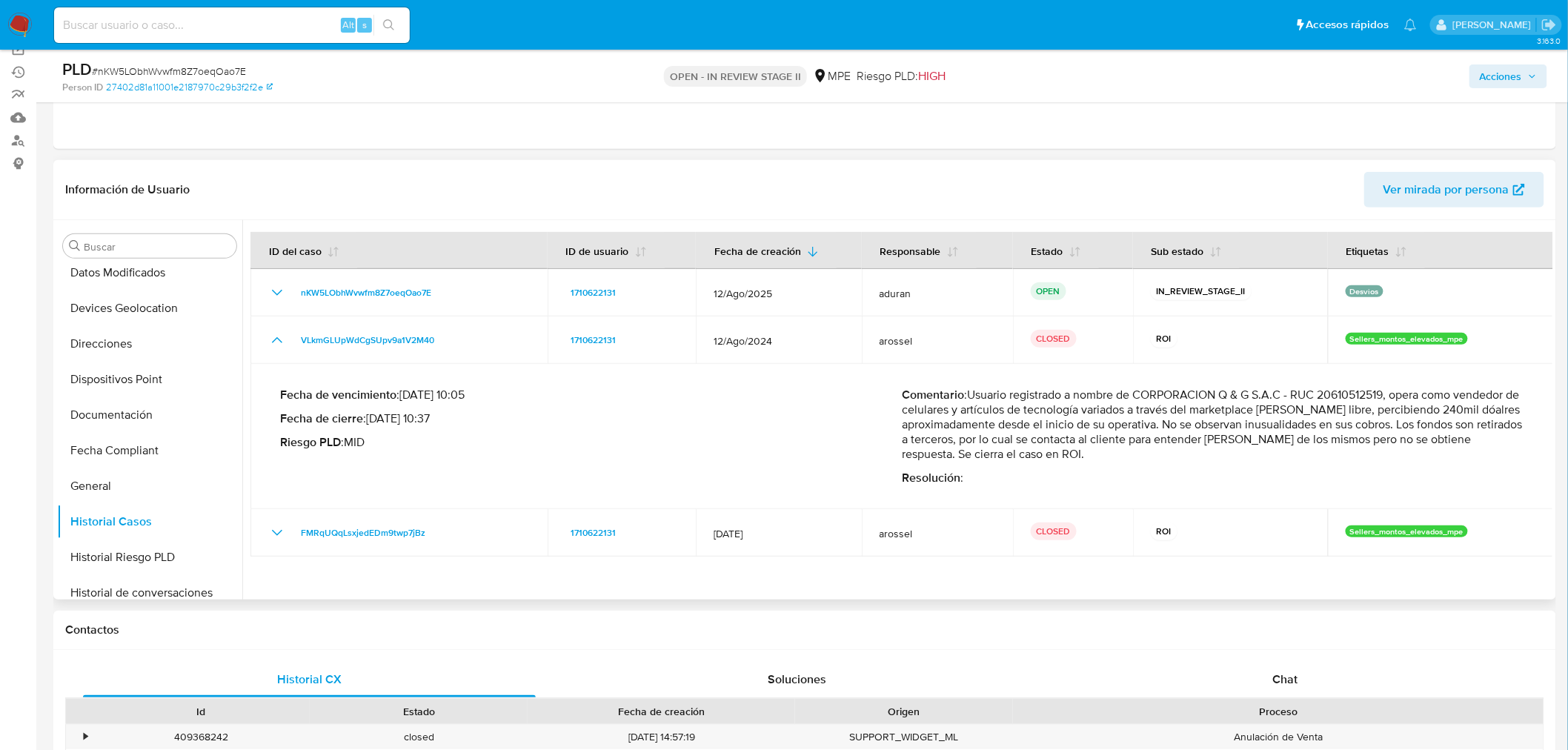
drag, startPoint x: 1097, startPoint y: 457, endPoint x: 972, endPoint y: 397, distance: 138.7
click at [972, 397] on p "Comentario : Usuario registrado a nombre de CORPORACION Q & G S.A.C - RUC 20610…" at bounding box center [1213, 424] width 621 height 74
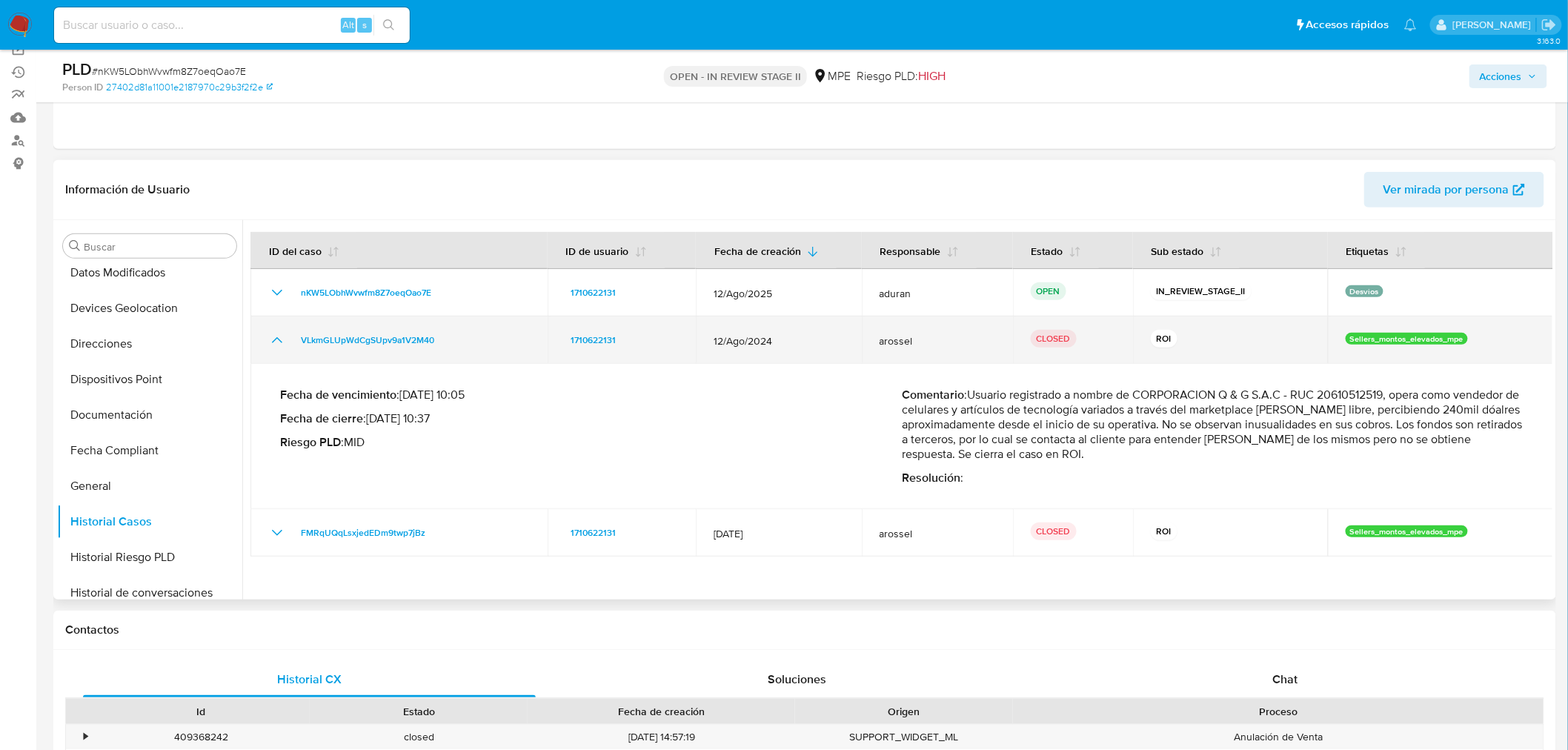
click at [277, 348] on icon "Mostrar/Ocultar" at bounding box center [277, 340] width 17 height 17
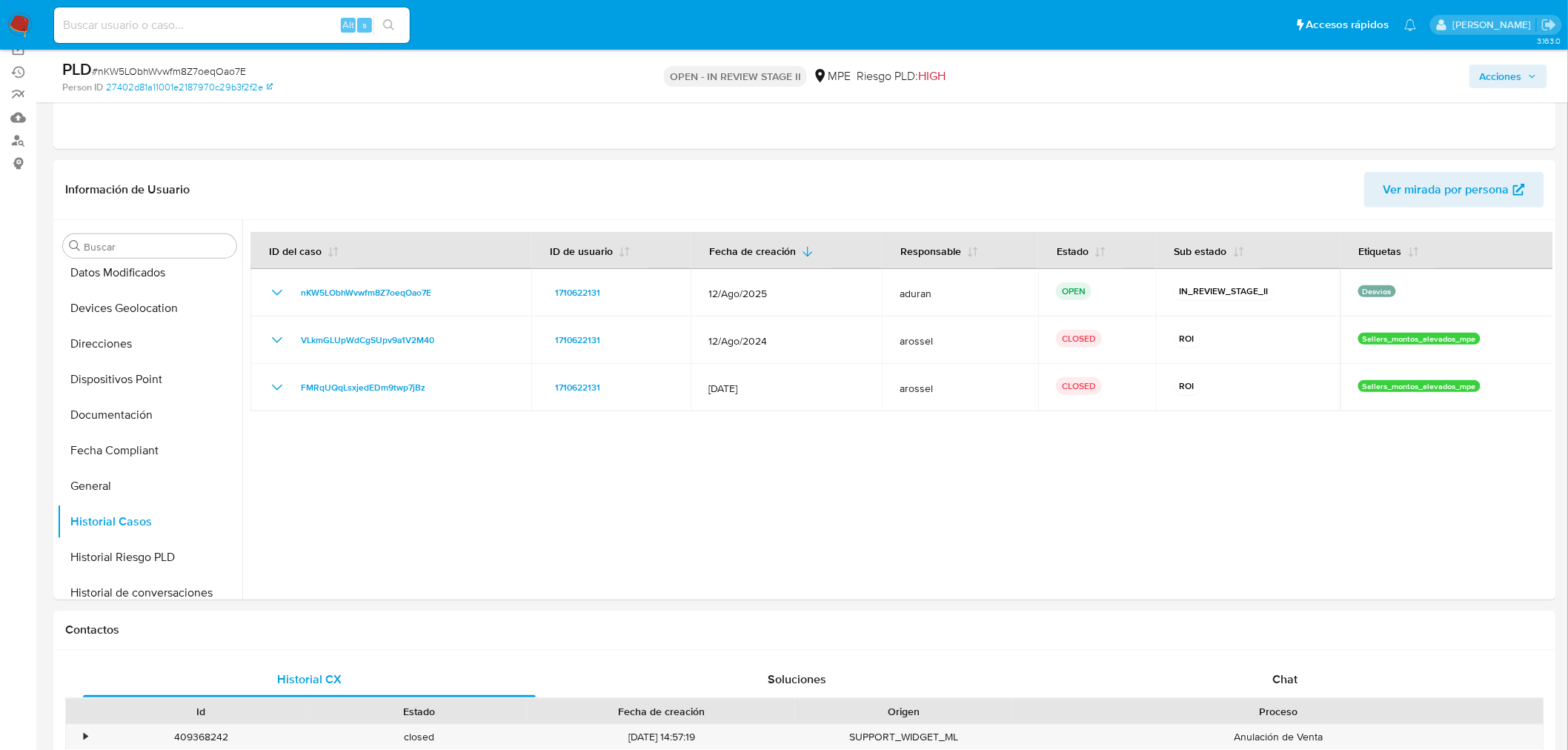
click at [1411, 82] on span "Acciones" at bounding box center [1500, 76] width 42 height 24
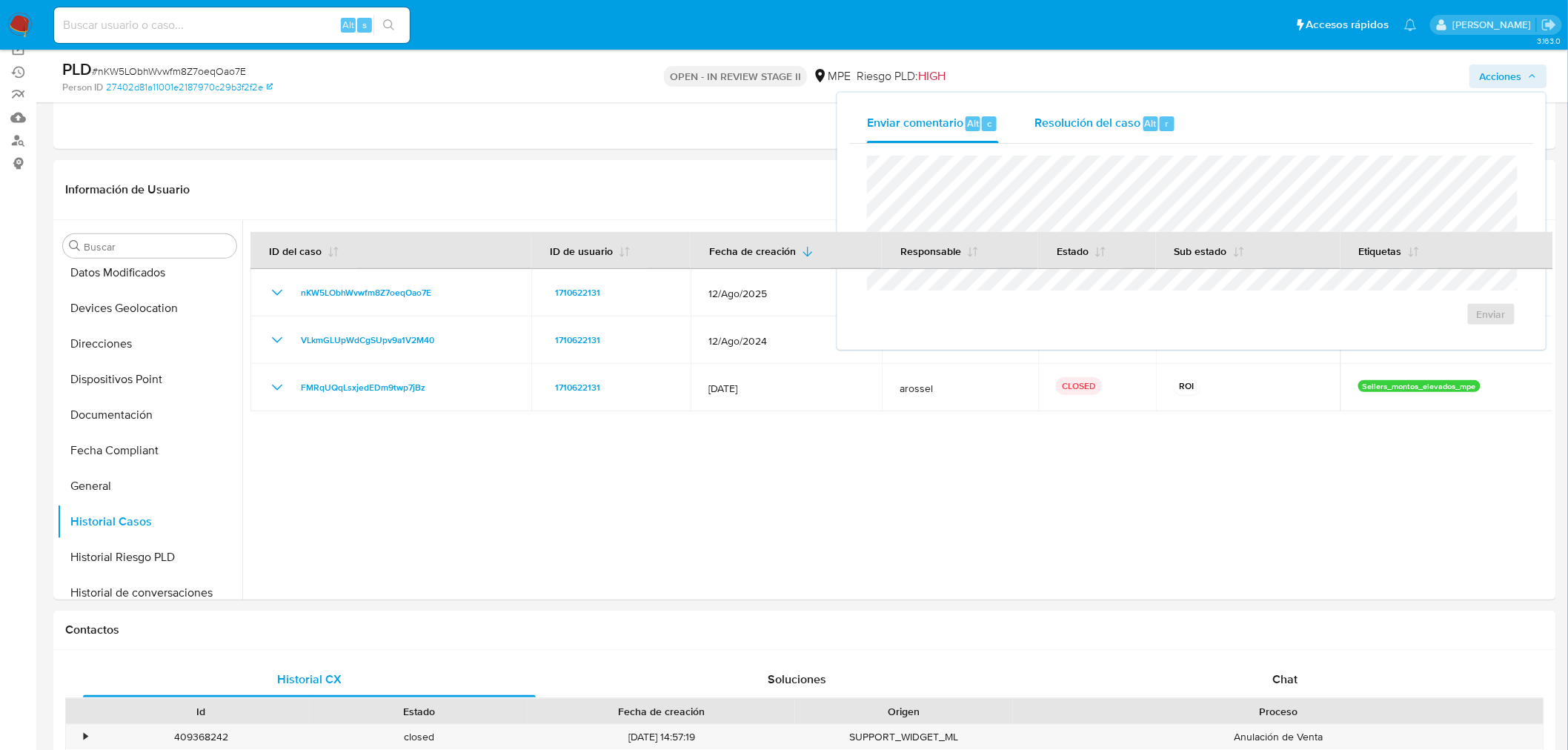
click at [1132, 133] on div "Resolución del caso Alt r" at bounding box center [1105, 123] width 142 height 39
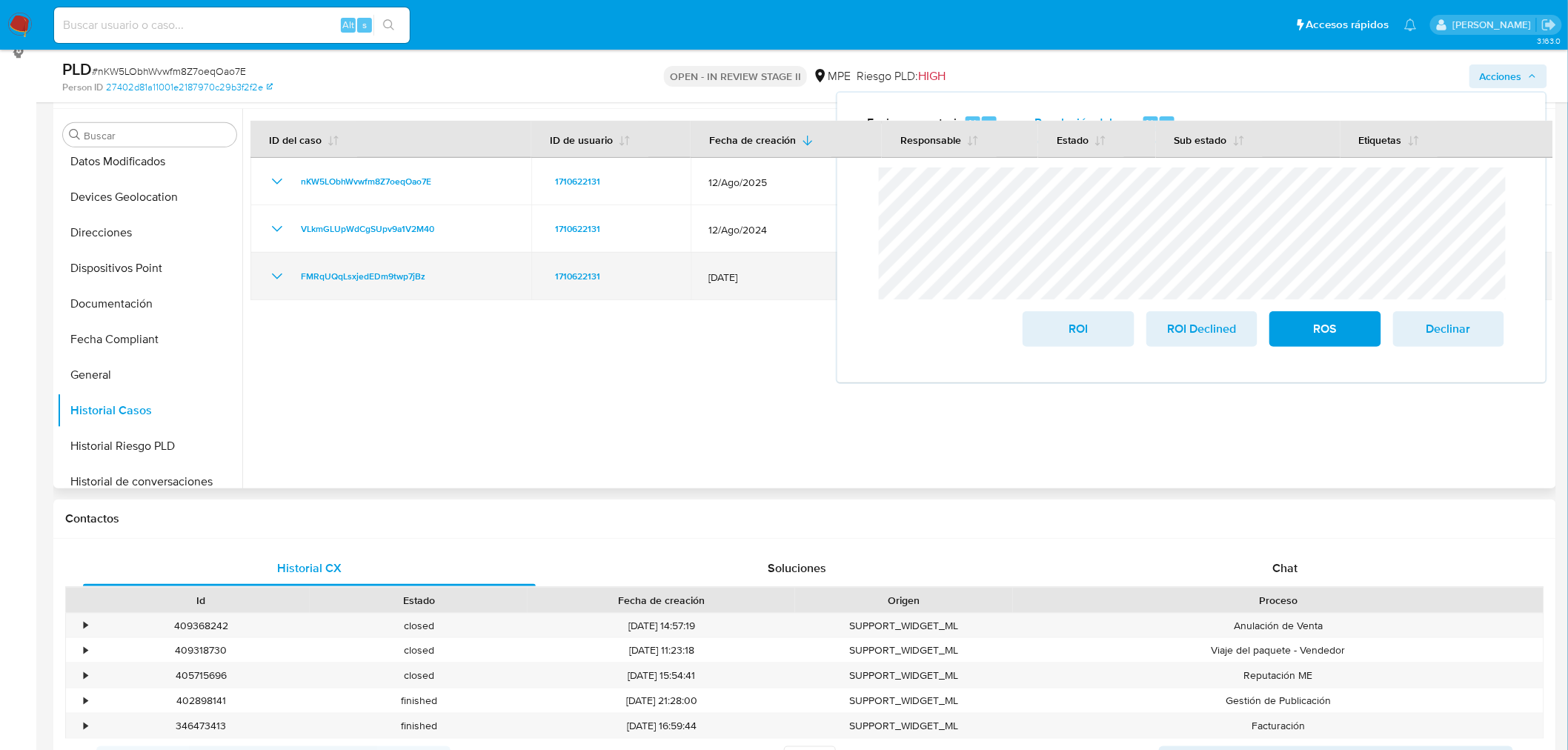
scroll to position [247, 0]
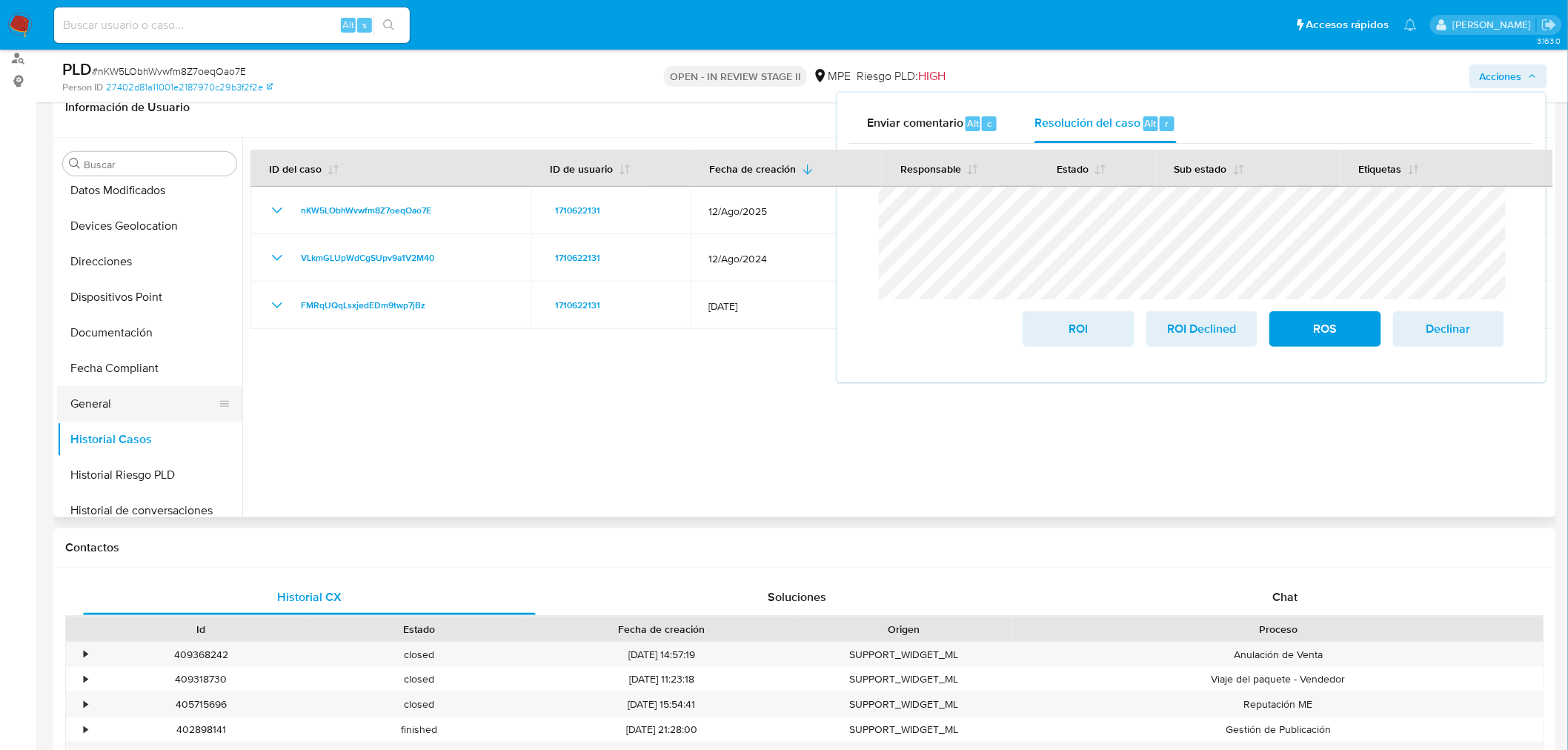
drag, startPoint x: 92, startPoint y: 384, endPoint x: 109, endPoint y: 402, distance: 24.8
click at [107, 400] on ul "Anticipos de dinero Aprobadores Aprobados Archivos adjuntos CBP CBT Cruces y Re…" at bounding box center [150, 348] width 186 height 334
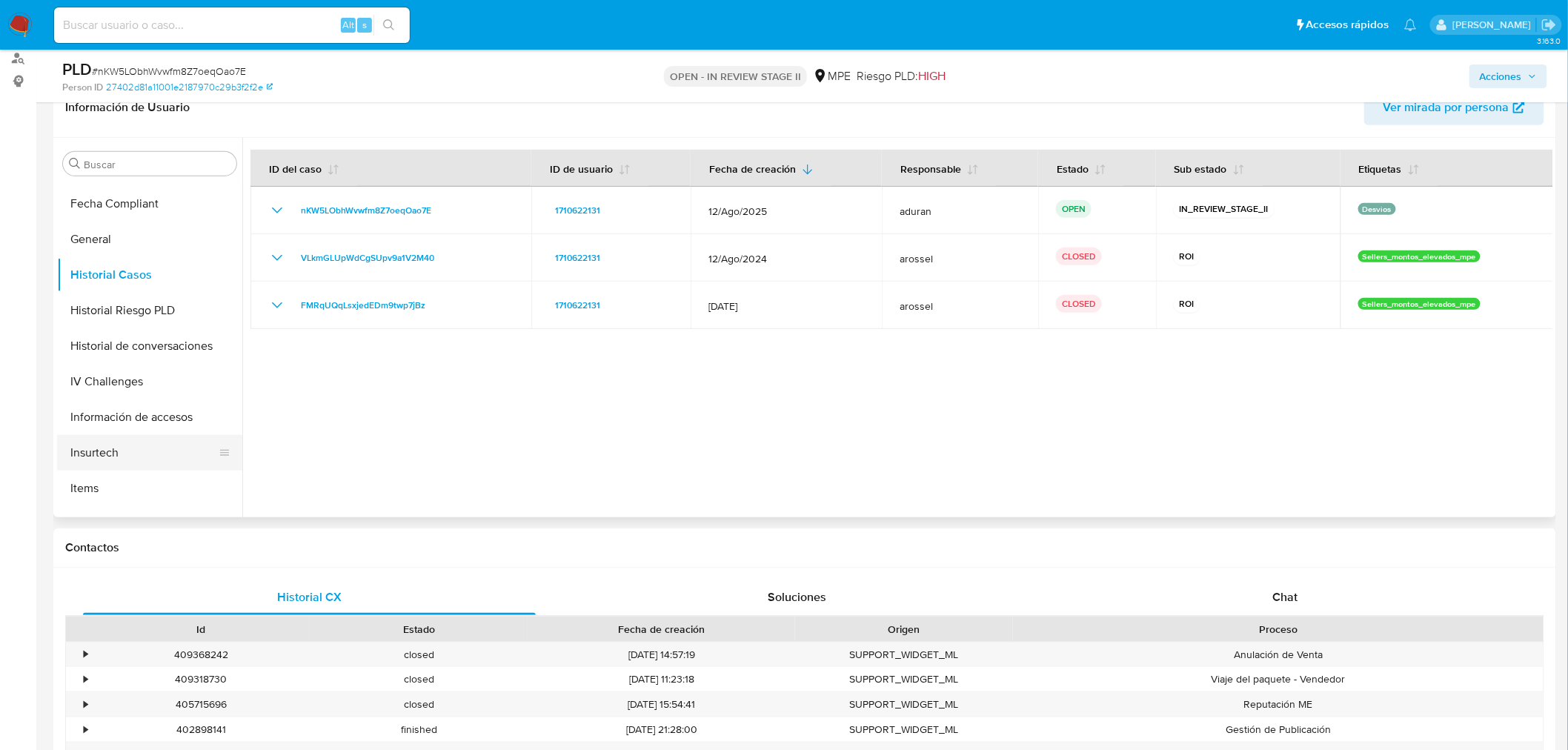
scroll to position [576, 0]
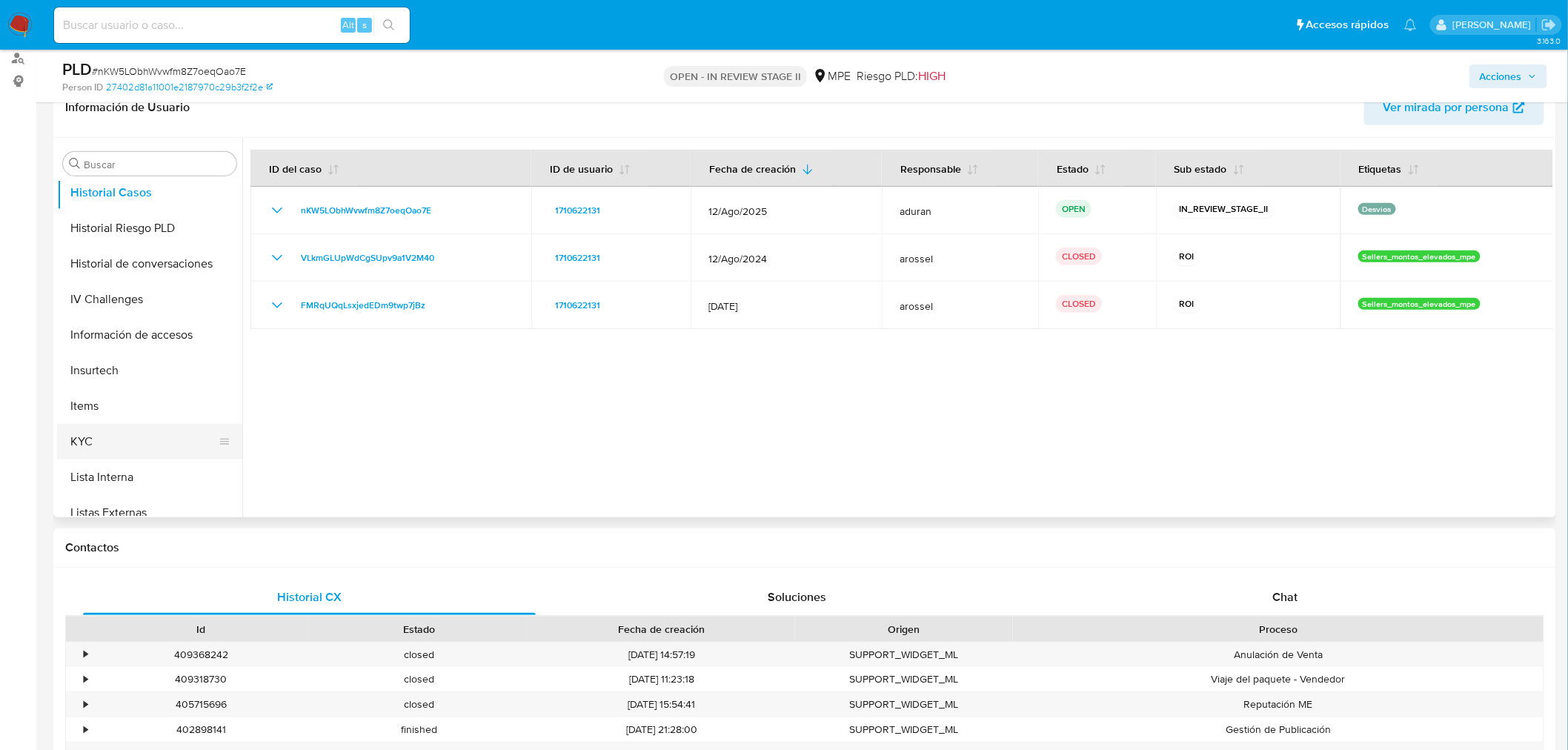
click at [105, 446] on button "KYC" at bounding box center [143, 442] width 173 height 36
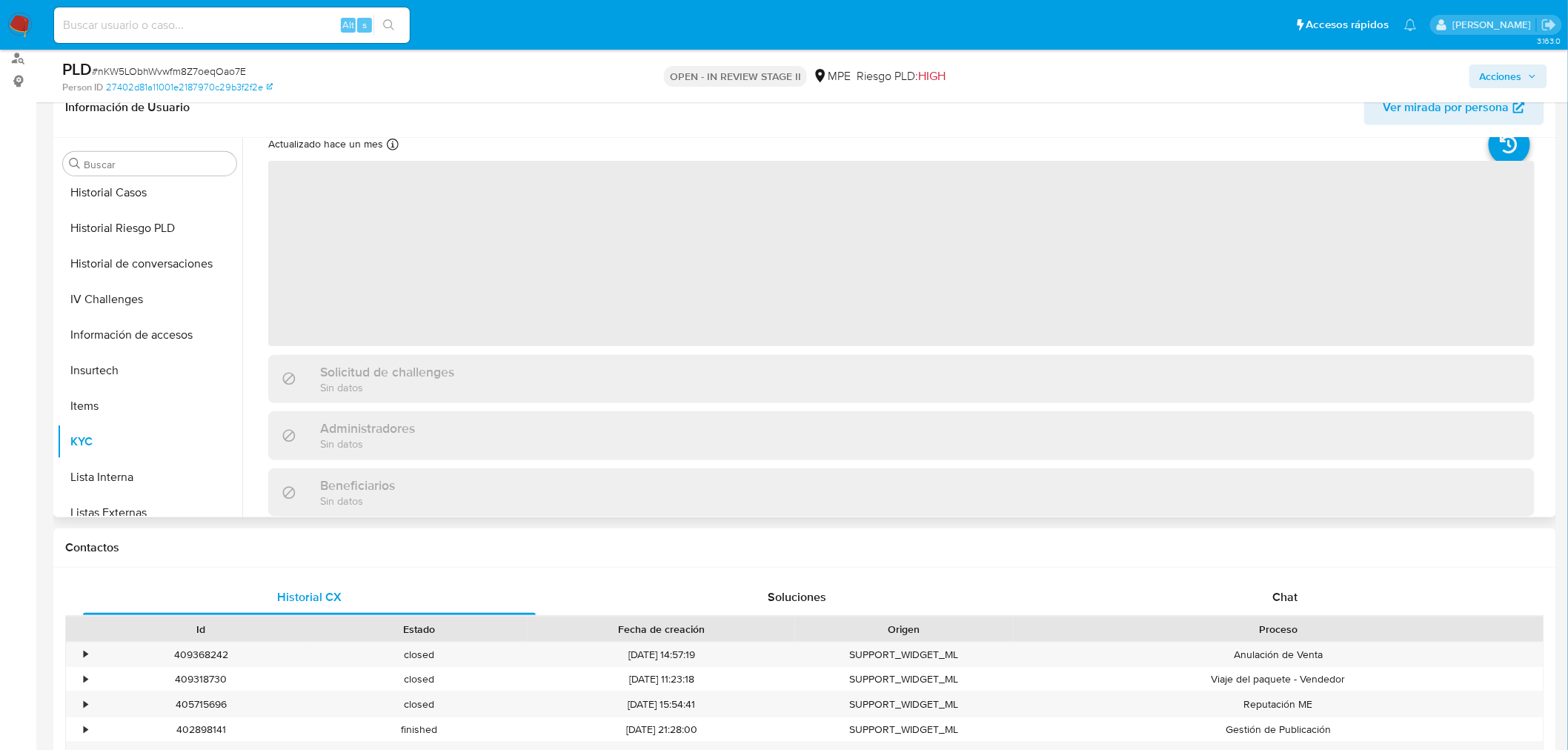
scroll to position [0, 0]
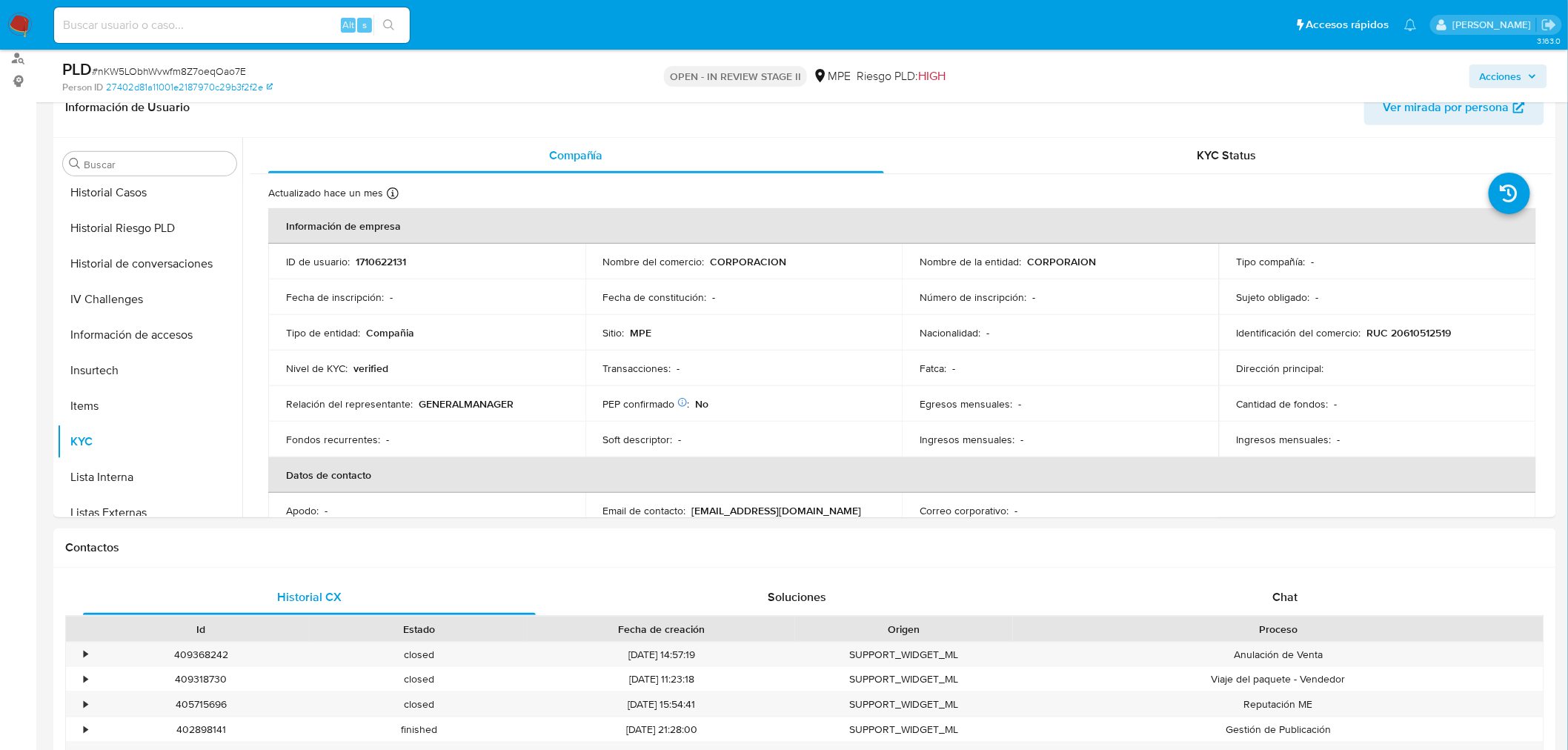
click at [1411, 70] on span "Acciones" at bounding box center [1500, 76] width 42 height 24
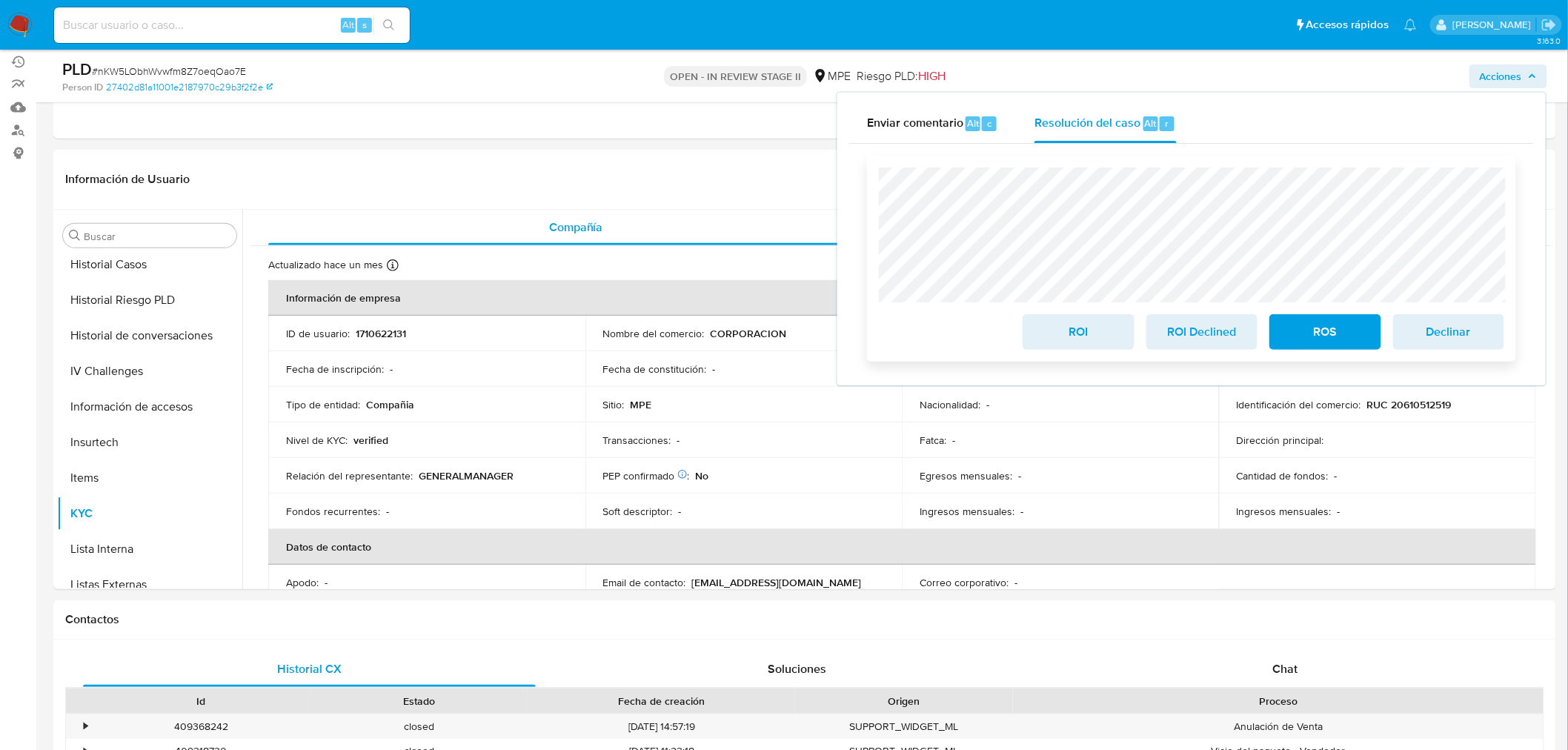
scroll to position [82, 0]
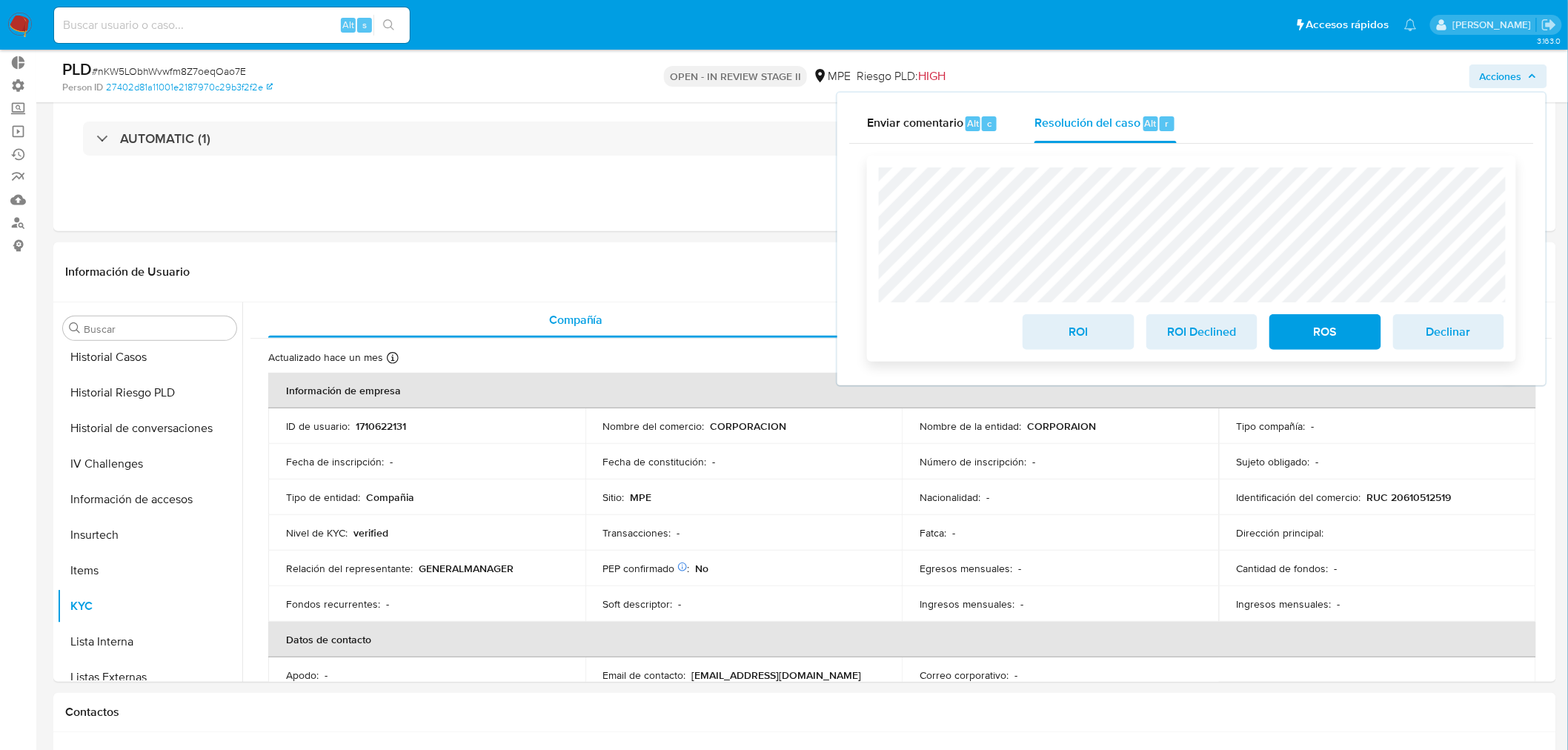
click at [1093, 339] on span "ROI" at bounding box center [1078, 331] width 73 height 32
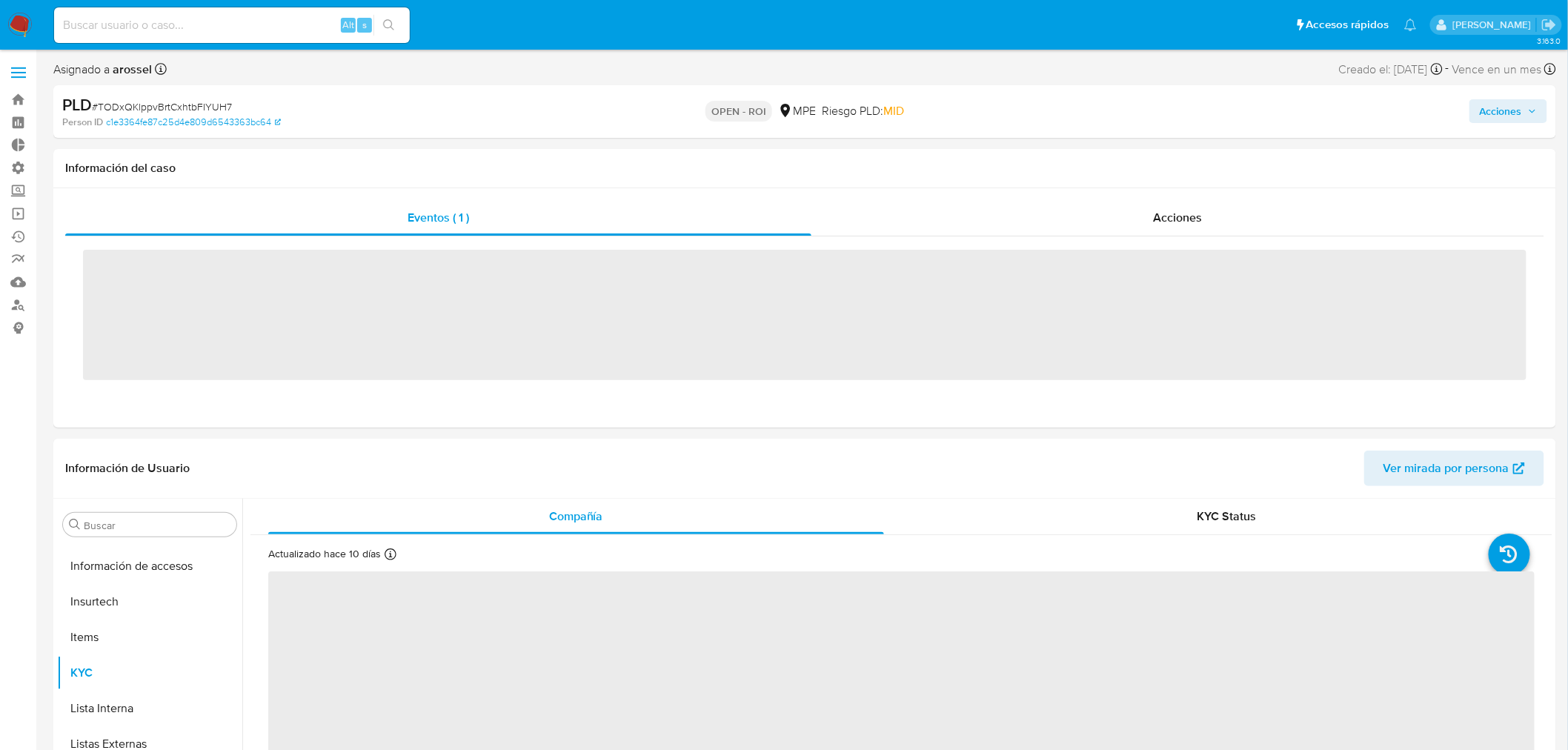
scroll to position [733, 0]
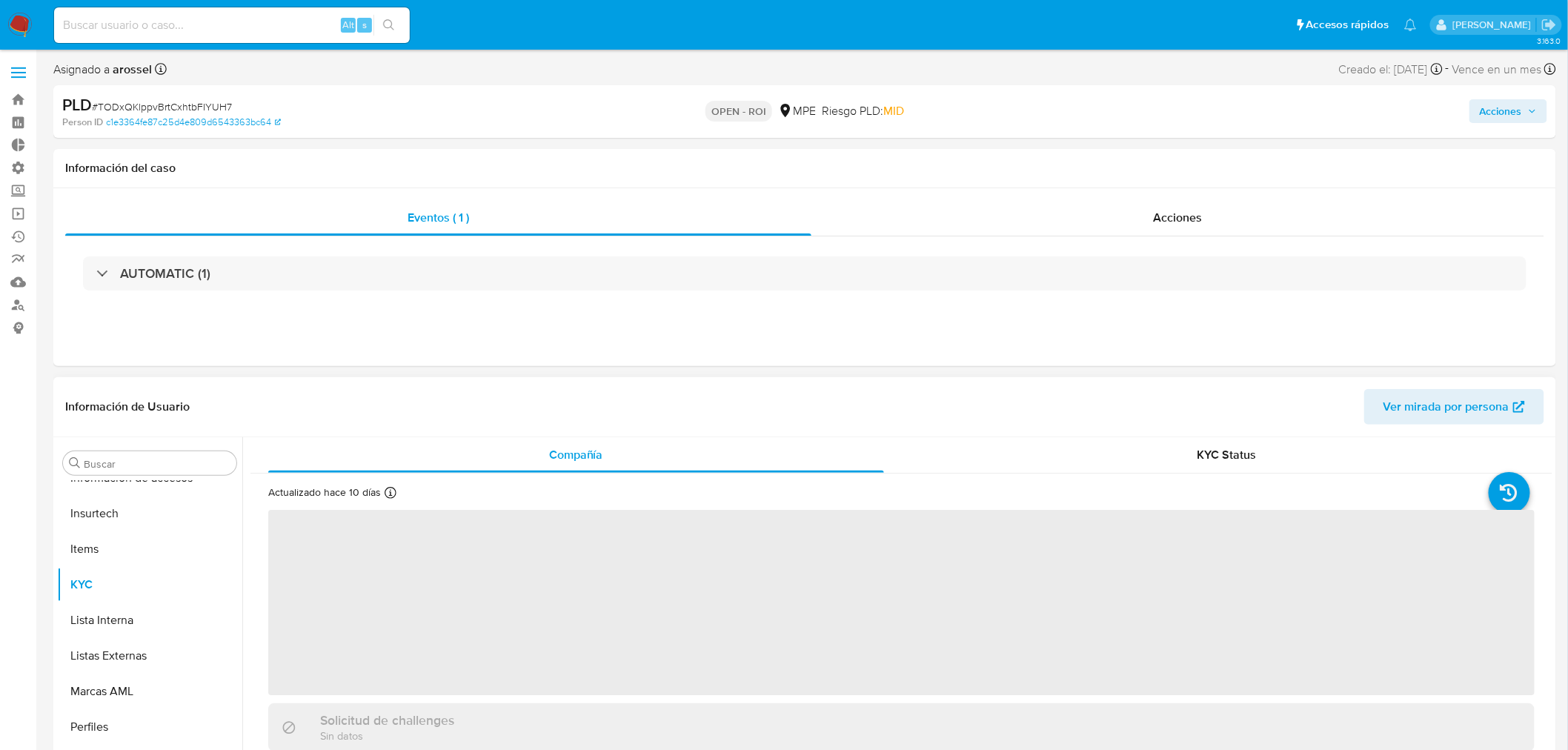
select select "10"
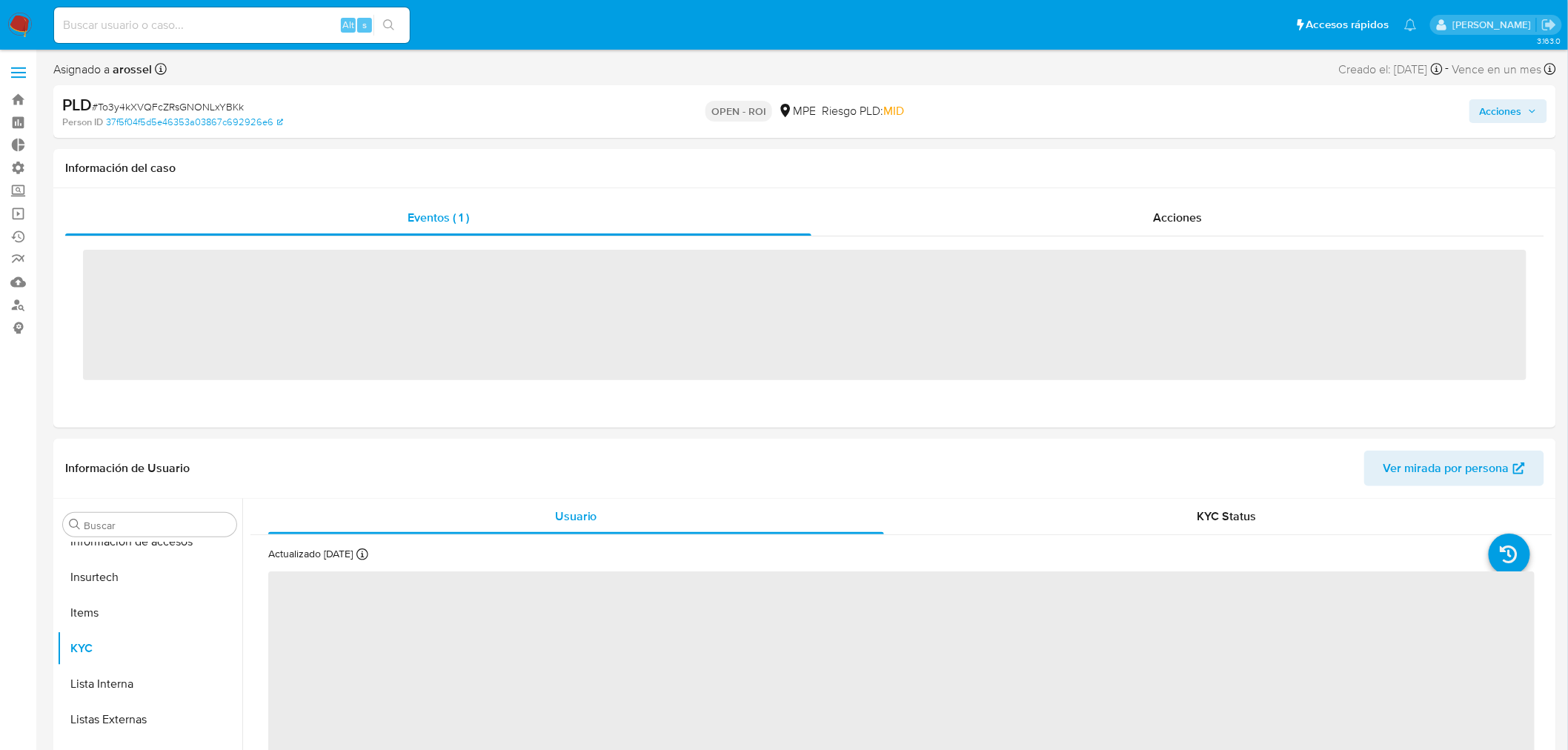
scroll to position [733, 0]
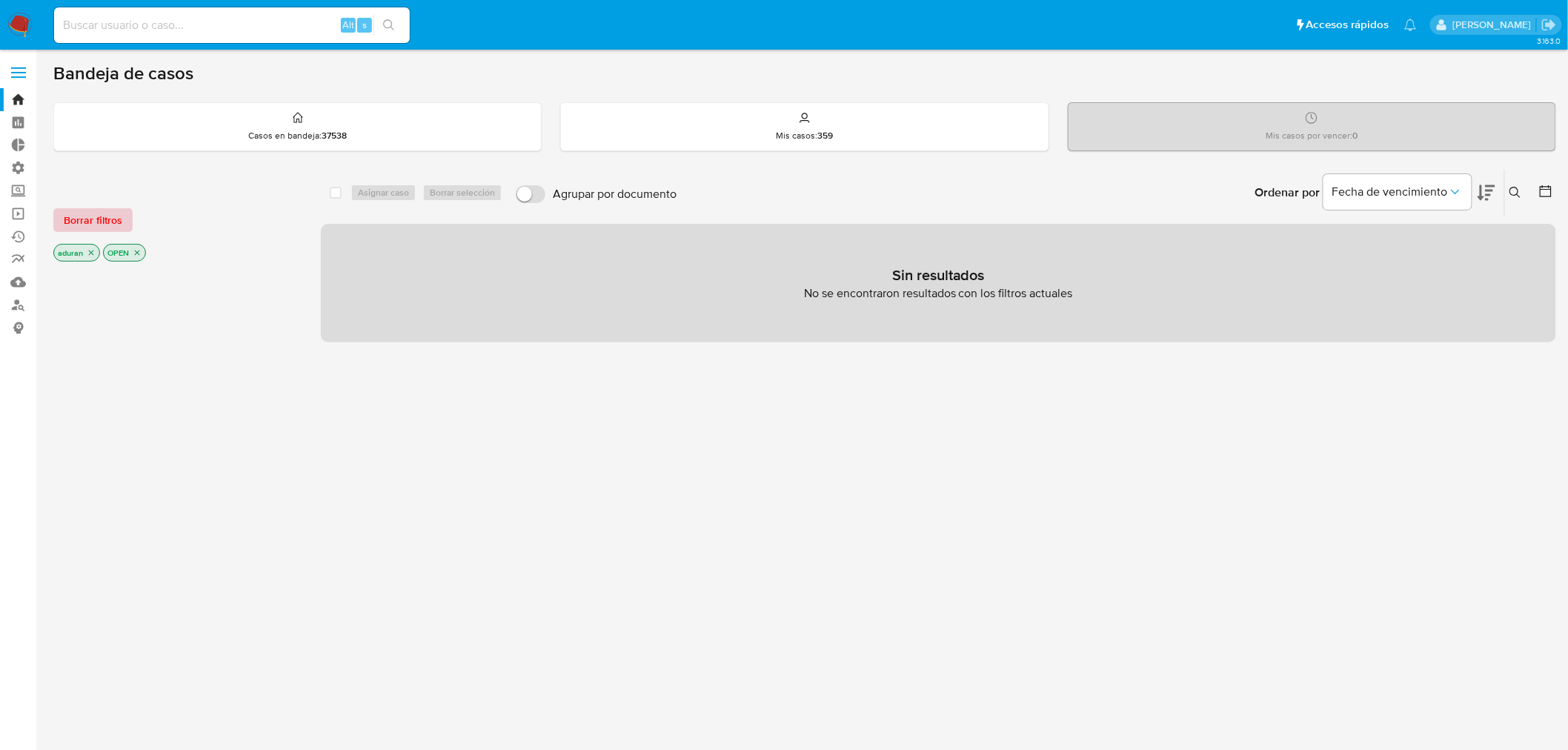
click at [89, 230] on span "Borrar filtros" at bounding box center [93, 220] width 59 height 21
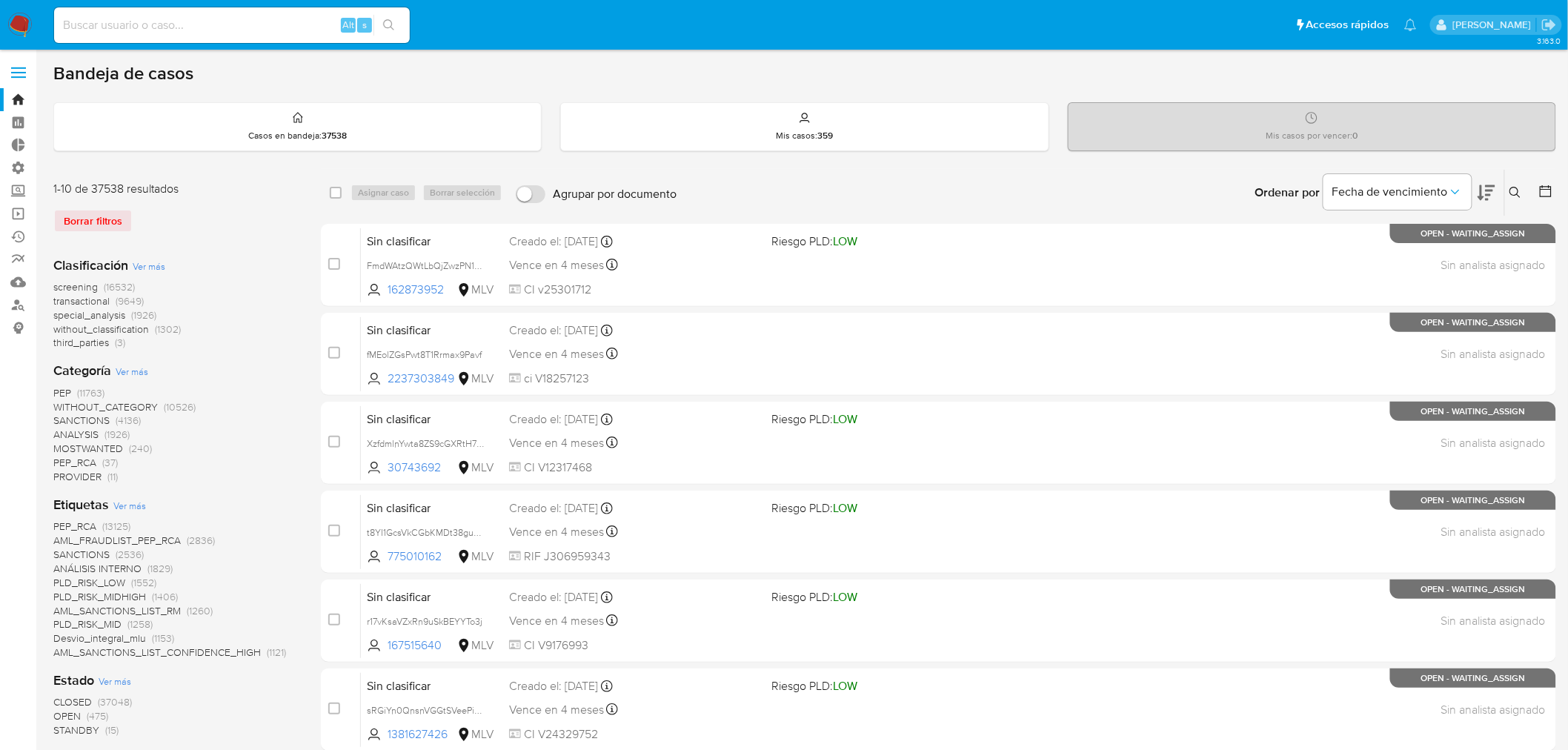
scroll to position [82, 0]
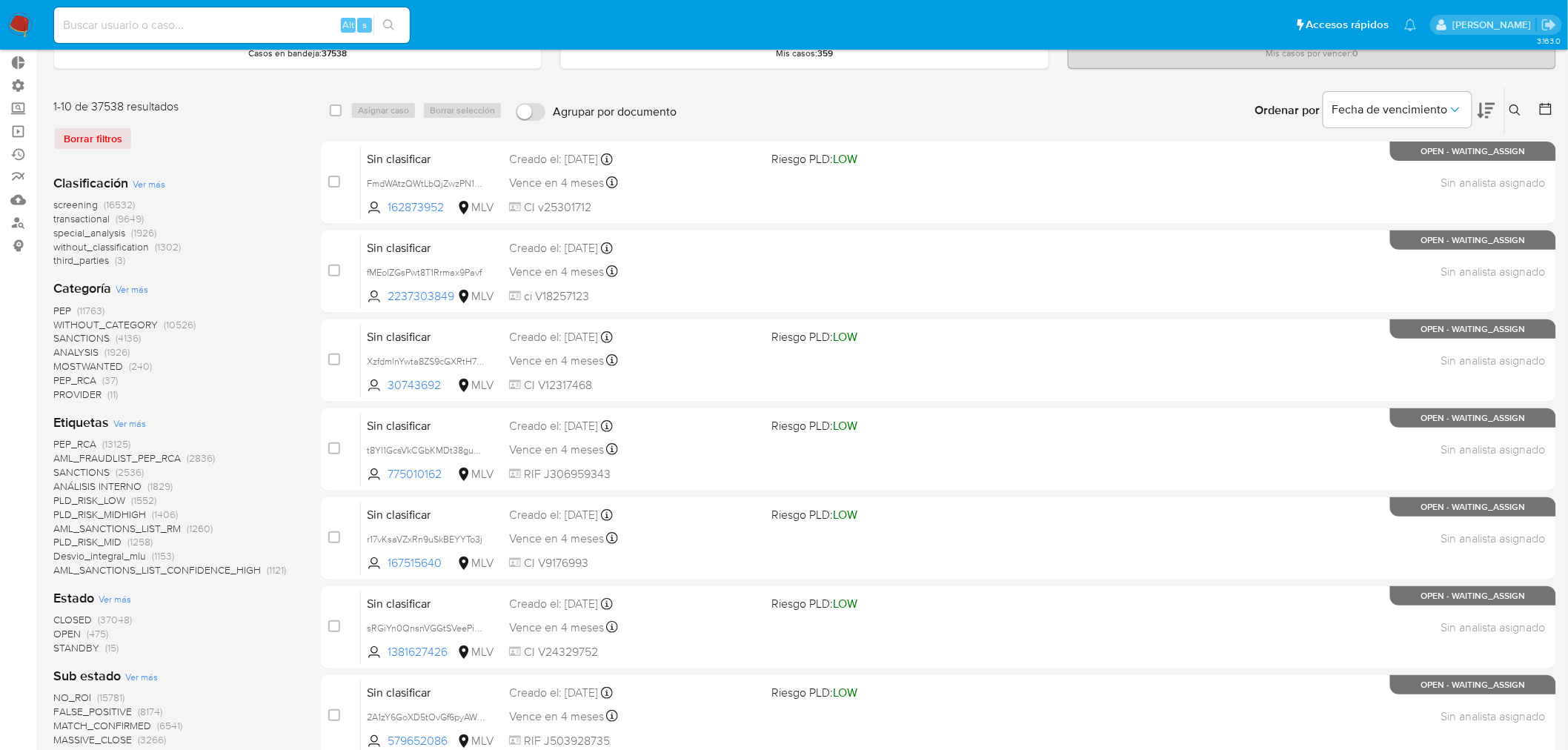
click at [82, 643] on span "STANDBY" at bounding box center [75, 648] width 46 height 15
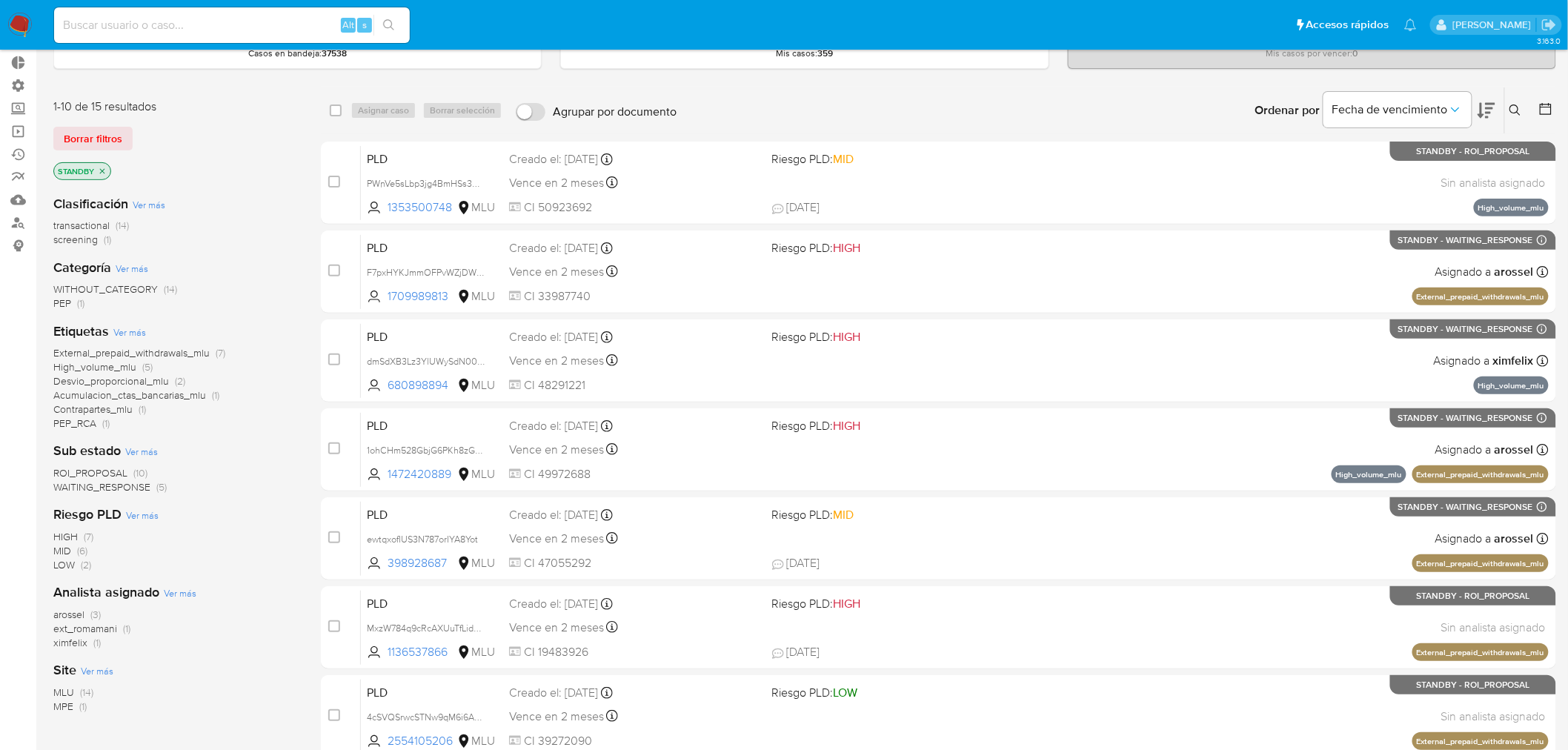
click at [81, 469] on span "ROI_PROPOSAL" at bounding box center [89, 473] width 74 height 15
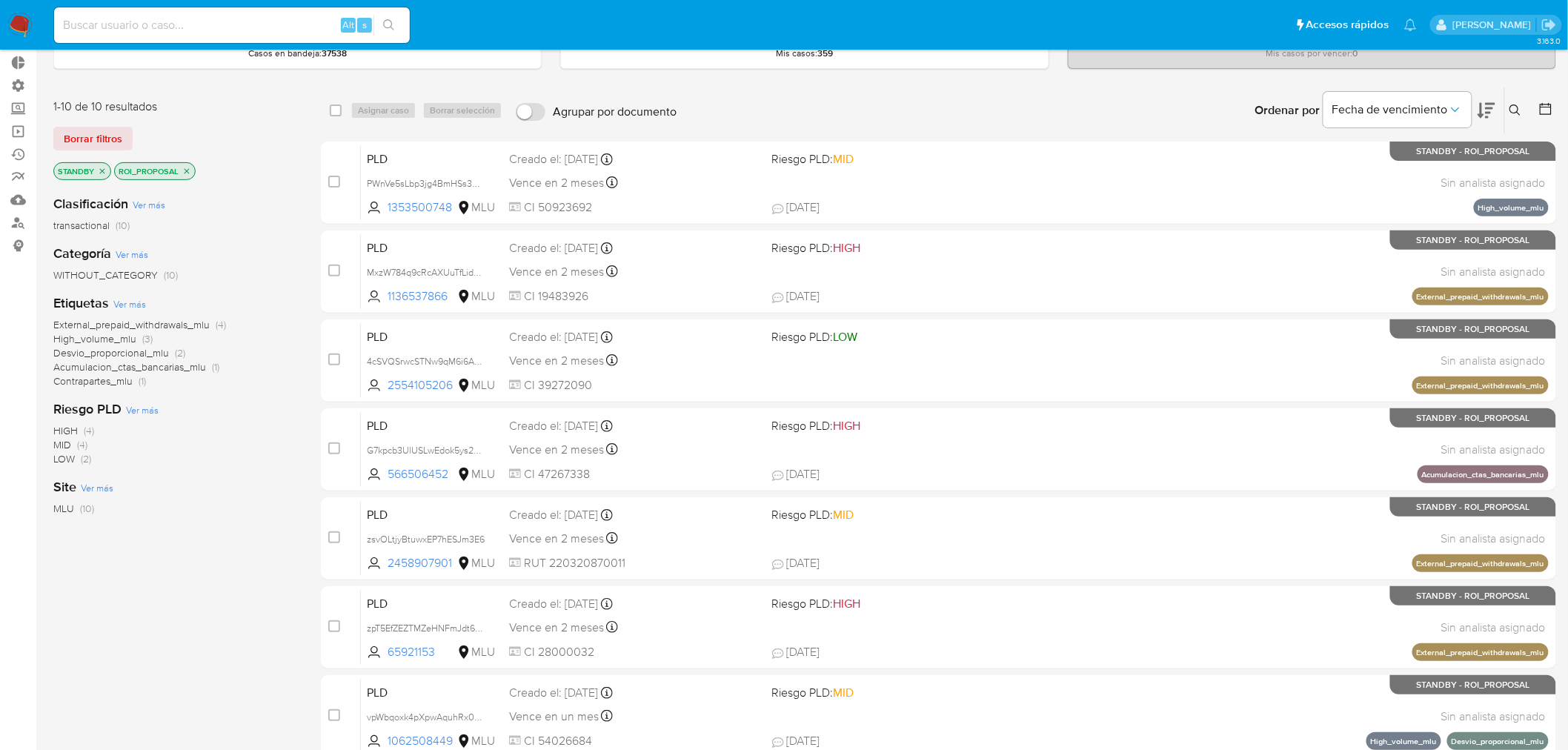
click at [66, 505] on span "MLU" at bounding box center [63, 509] width 21 height 15
click at [334, 104] on div "select-all-cases-checkbox" at bounding box center [335, 110] width 12 height 15
click at [325, 113] on div "select-all-cases-checkbox Asignar caso Borrar selección Agrupar por documento O…" at bounding box center [938, 110] width 1235 height 46
click at [335, 113] on input "checkbox" at bounding box center [335, 110] width 12 height 12
checkbox input "true"
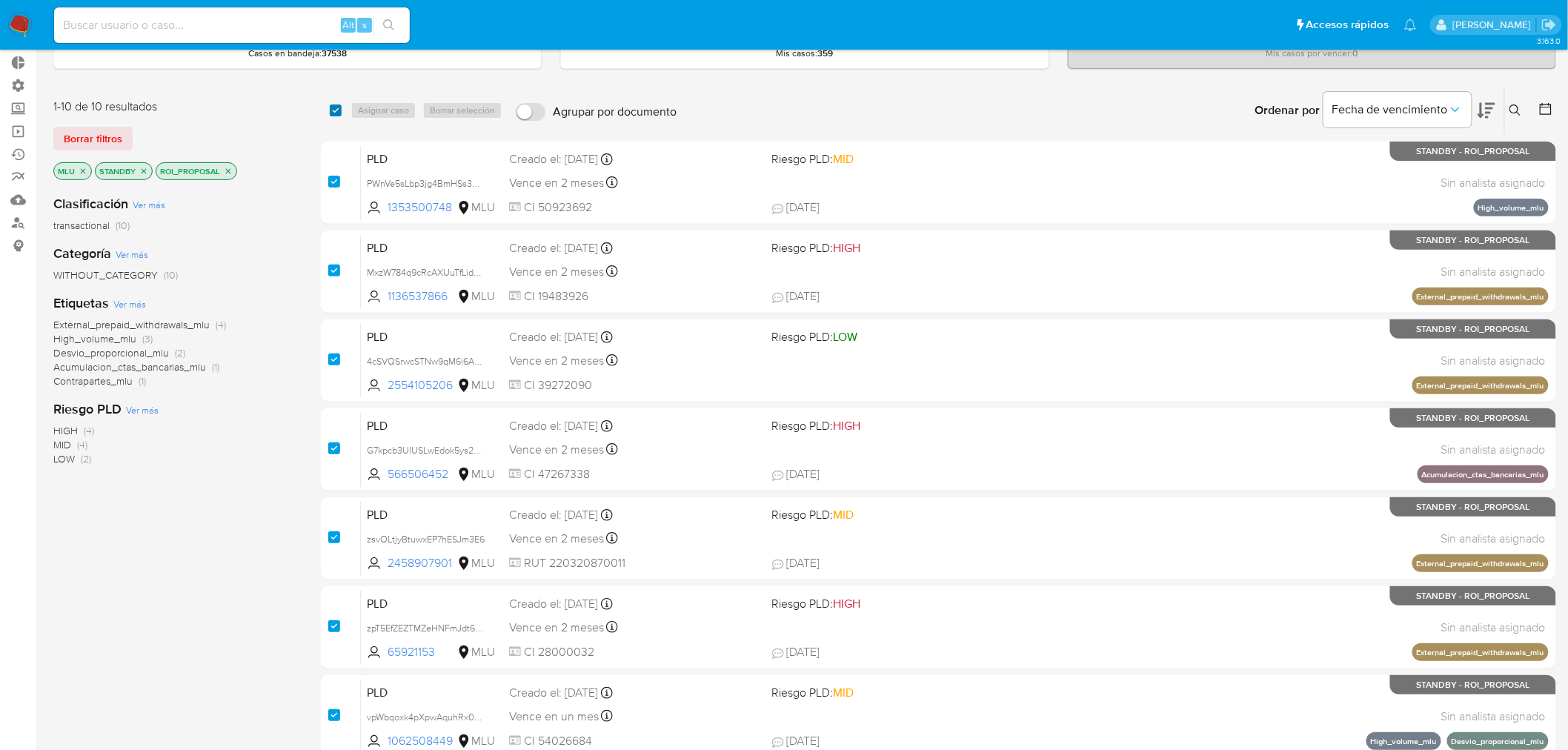
checkbox input "true"
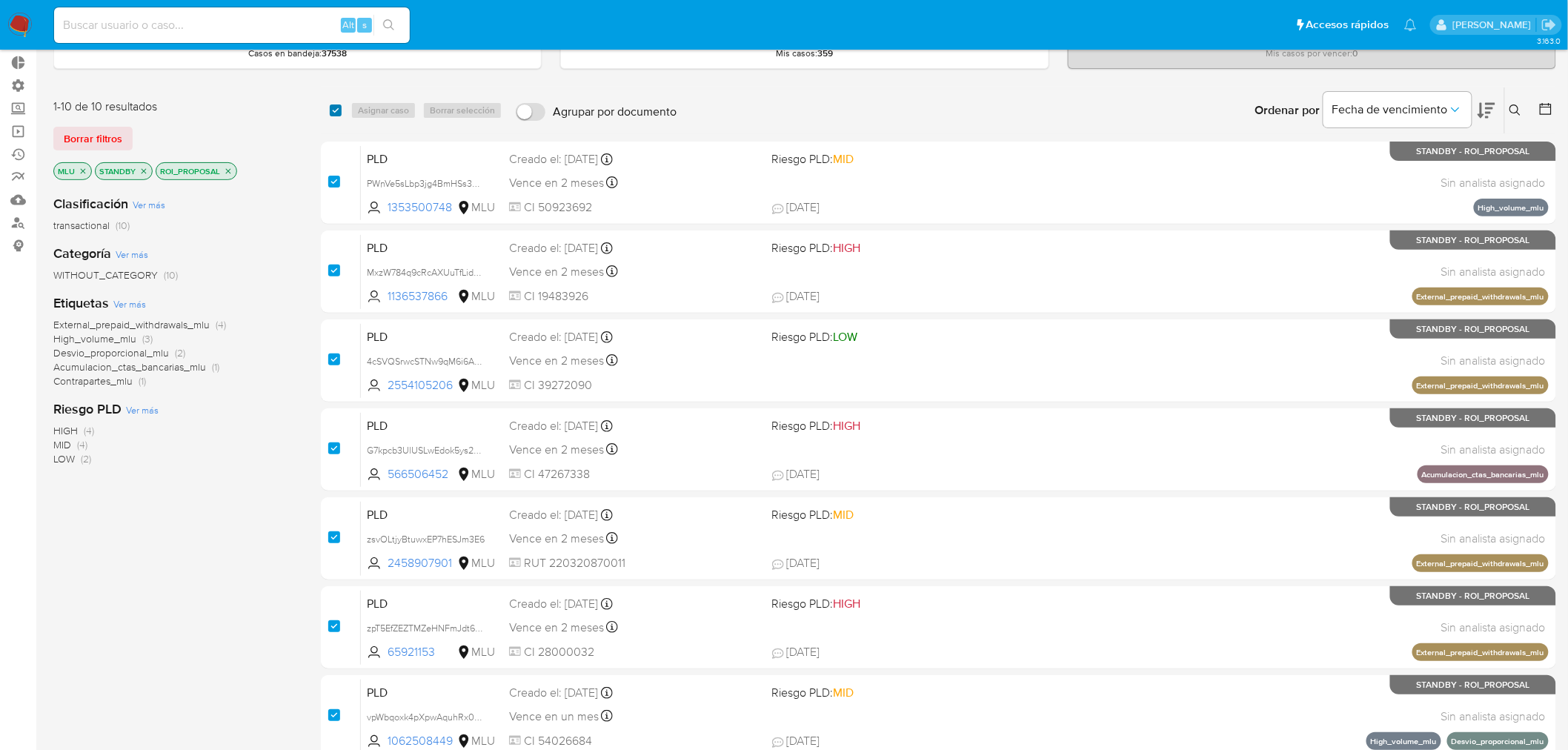
checkbox input "true"
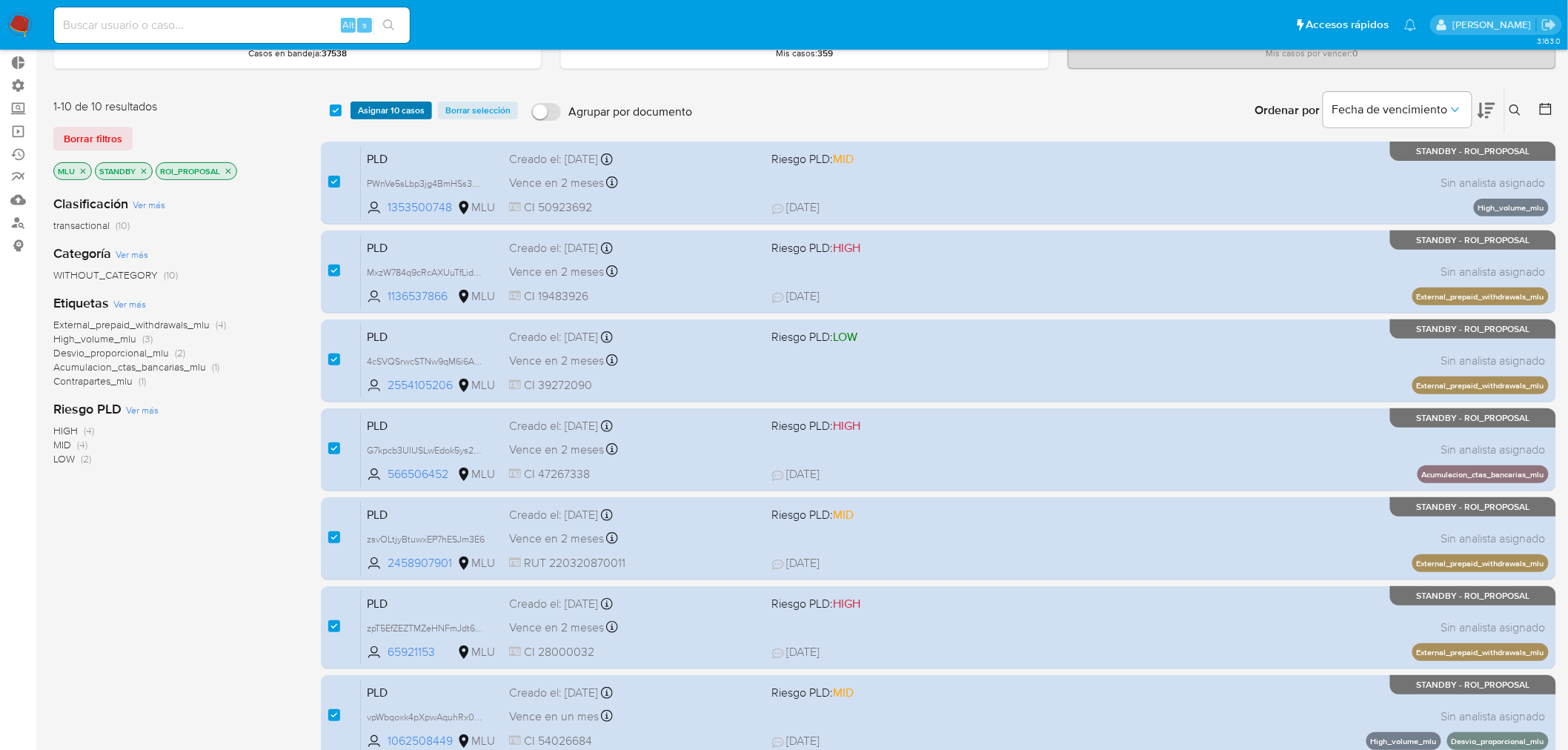
click at [397, 106] on span "Asignar 10 casos" at bounding box center [391, 110] width 66 height 15
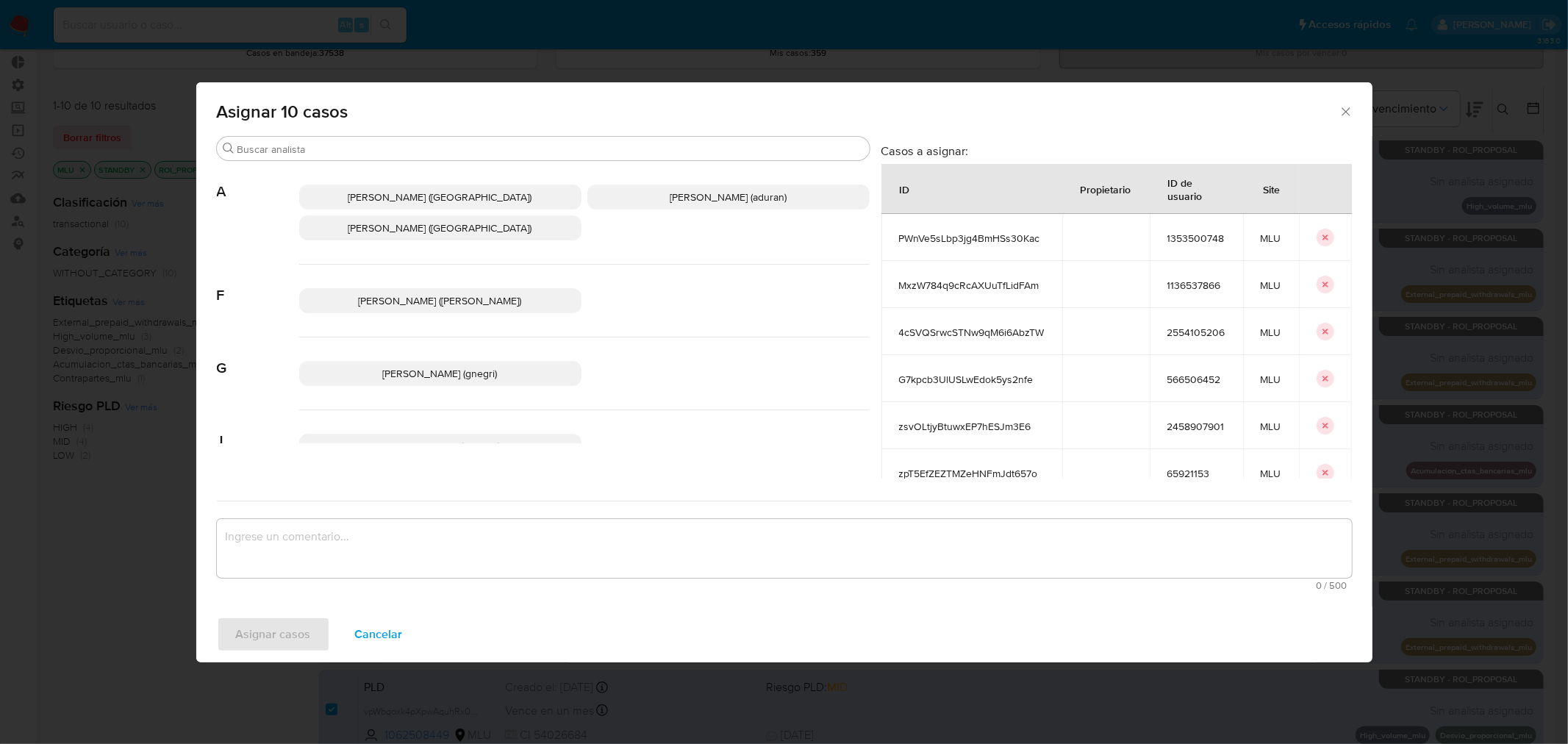
click at [630, 204] on p "Agustin Matias Duran (aduran)" at bounding box center [728, 197] width 282 height 25
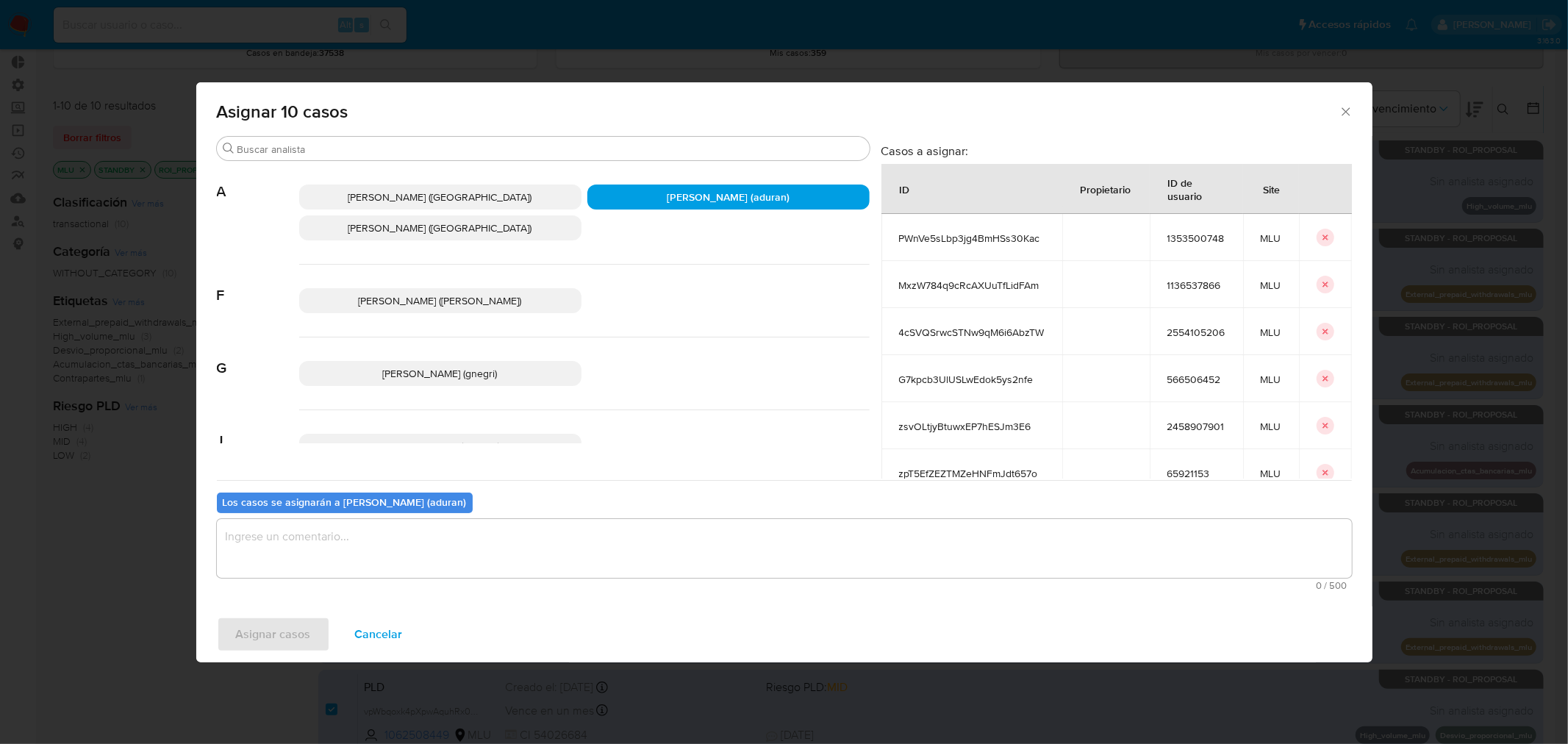
click at [564, 559] on textarea "assign-modal" at bounding box center [784, 548] width 1135 height 59
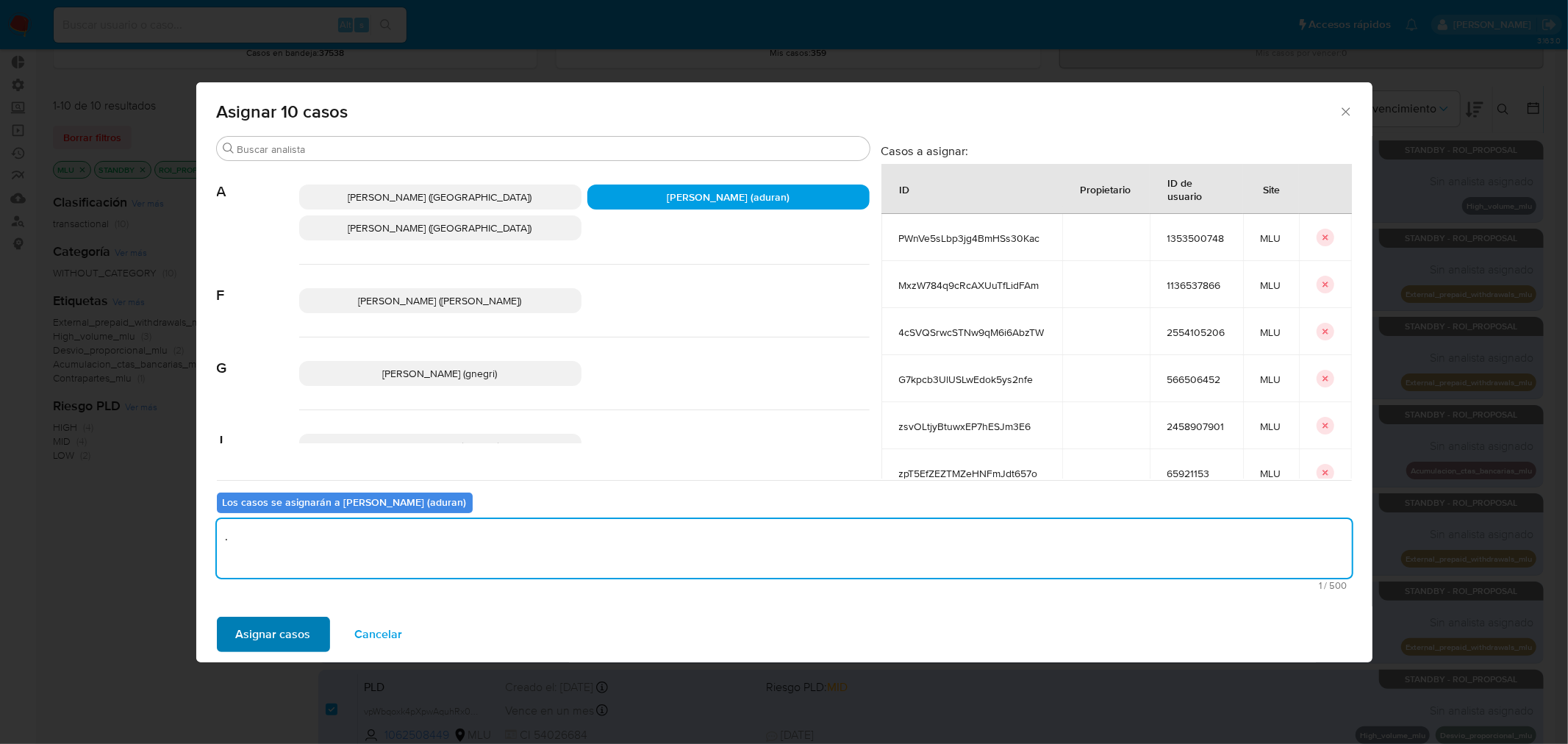
type textarea "."
click at [247, 640] on span "Asignar casos" at bounding box center [273, 634] width 75 height 32
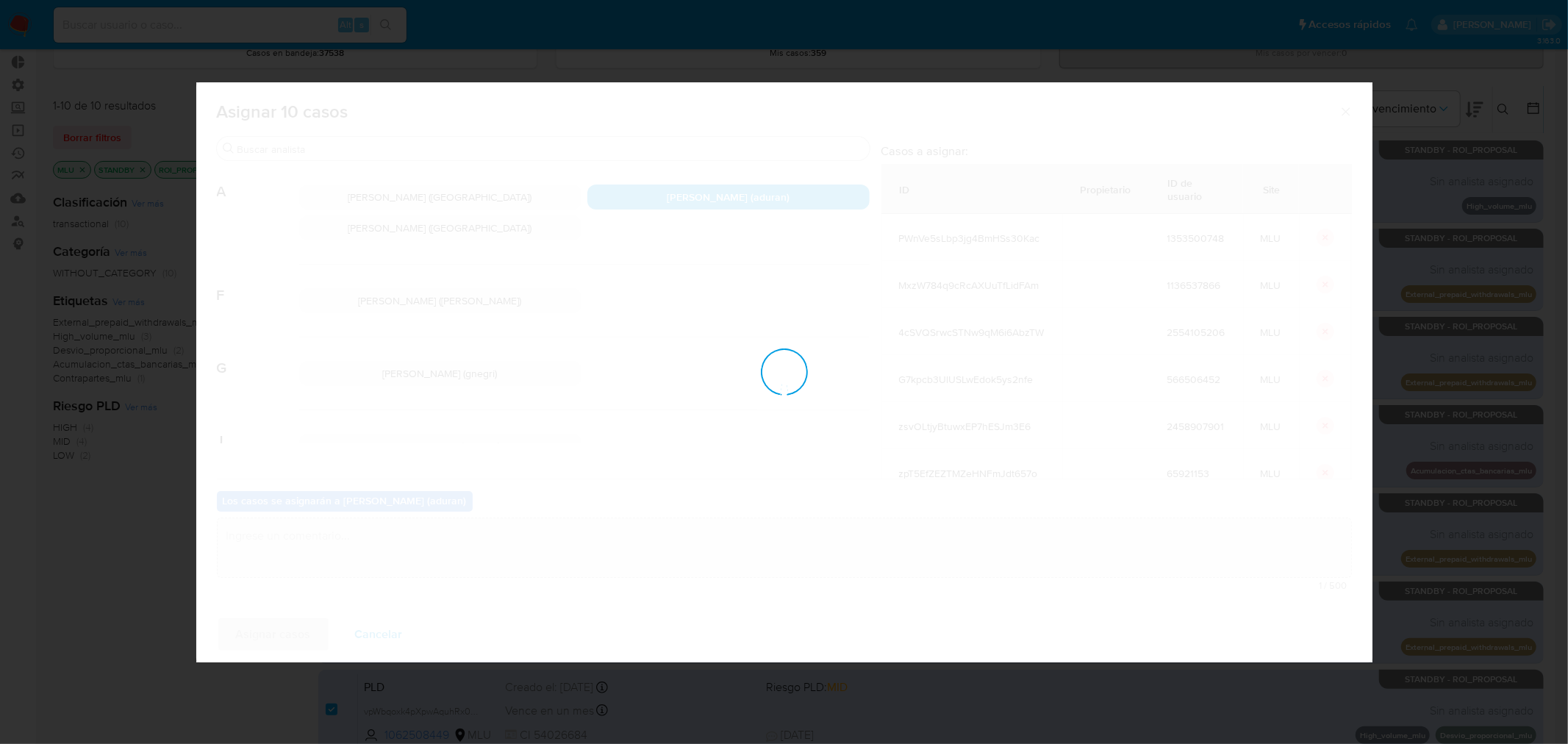
checkbox input "false"
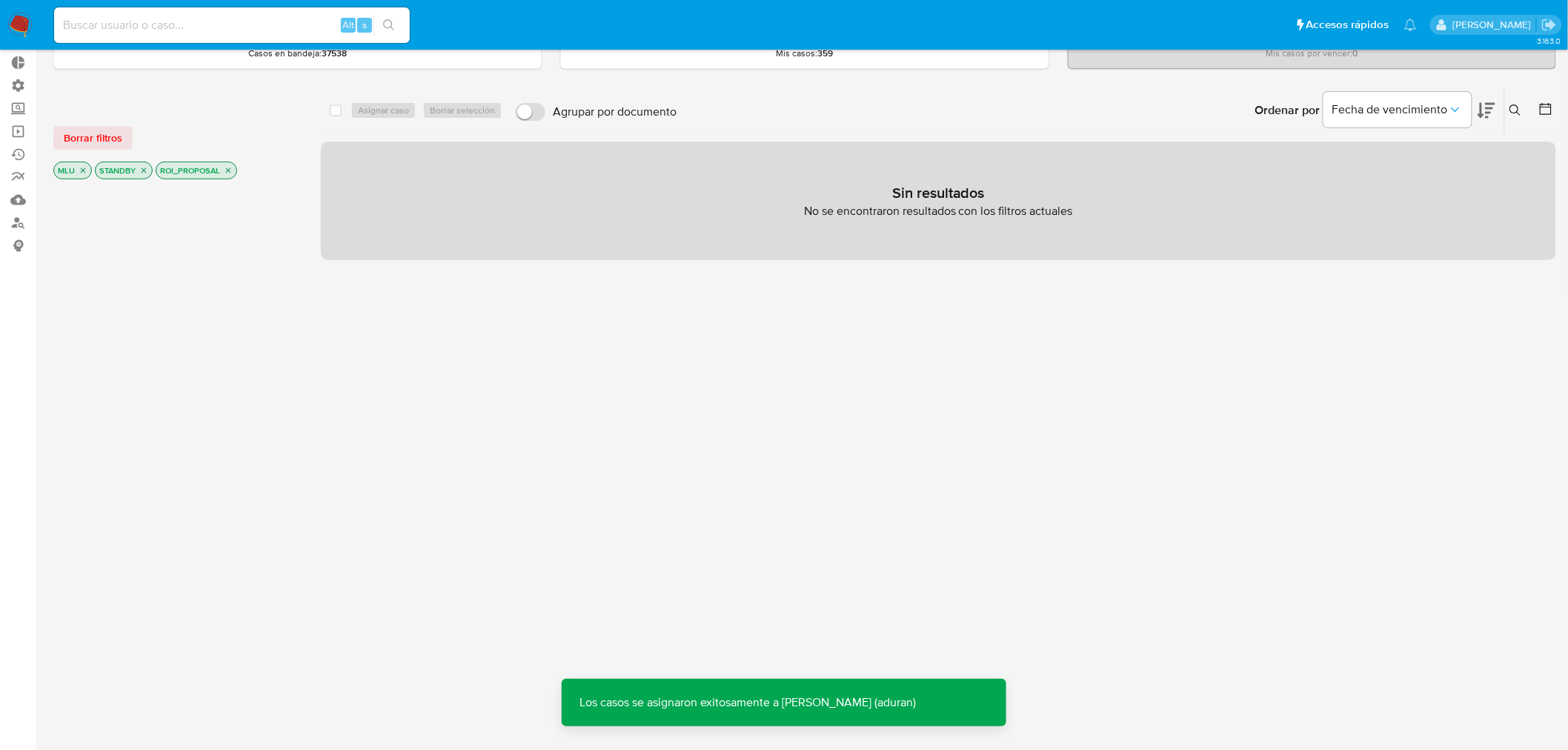
click at [320, 335] on div "Borrar filtros MLU STANDBY ROI_PROPOSAL select-all-cases-checkbox Asignar caso …" at bounding box center [804, 422] width 1503 height 670
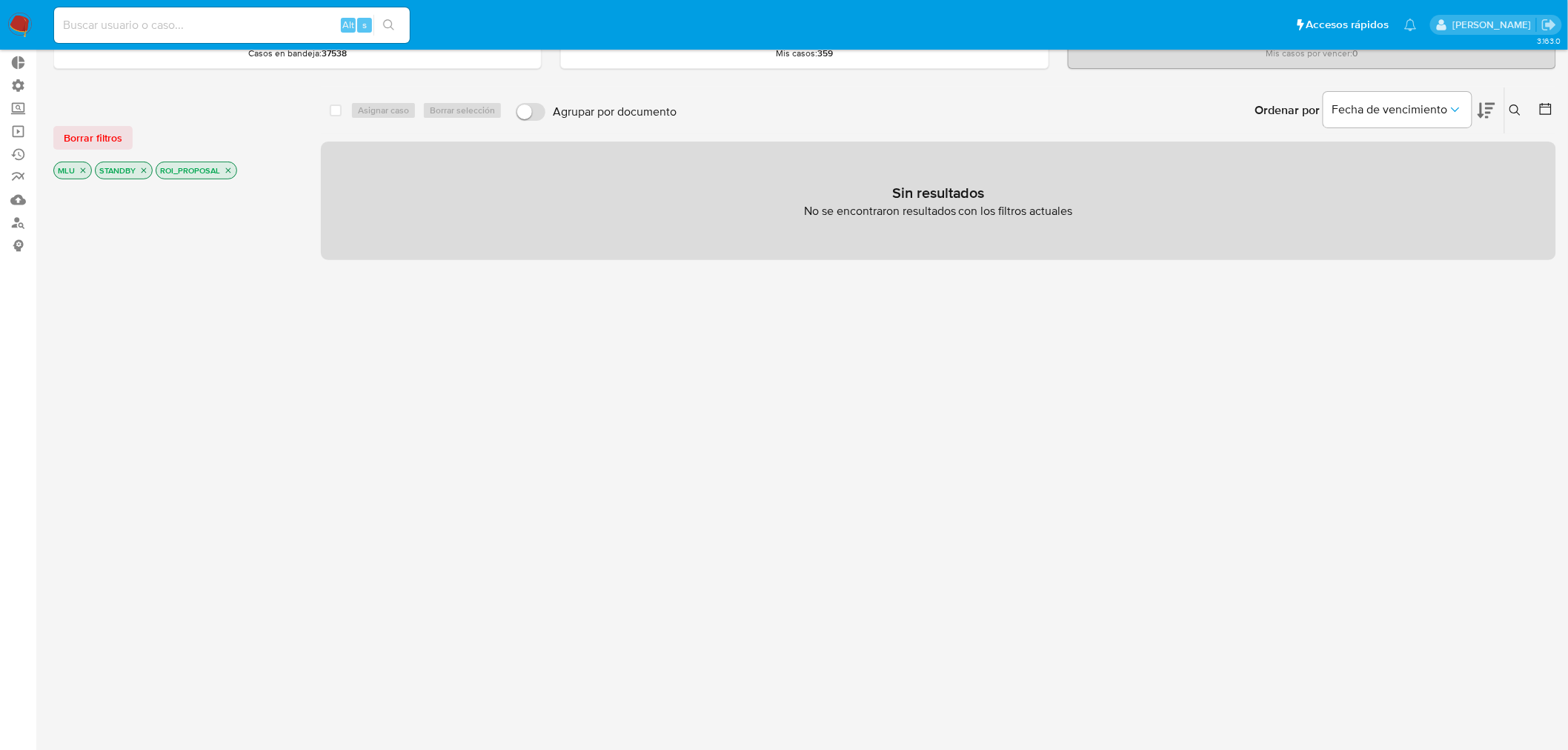
click at [23, 17] on img at bounding box center [20, 25] width 25 height 25
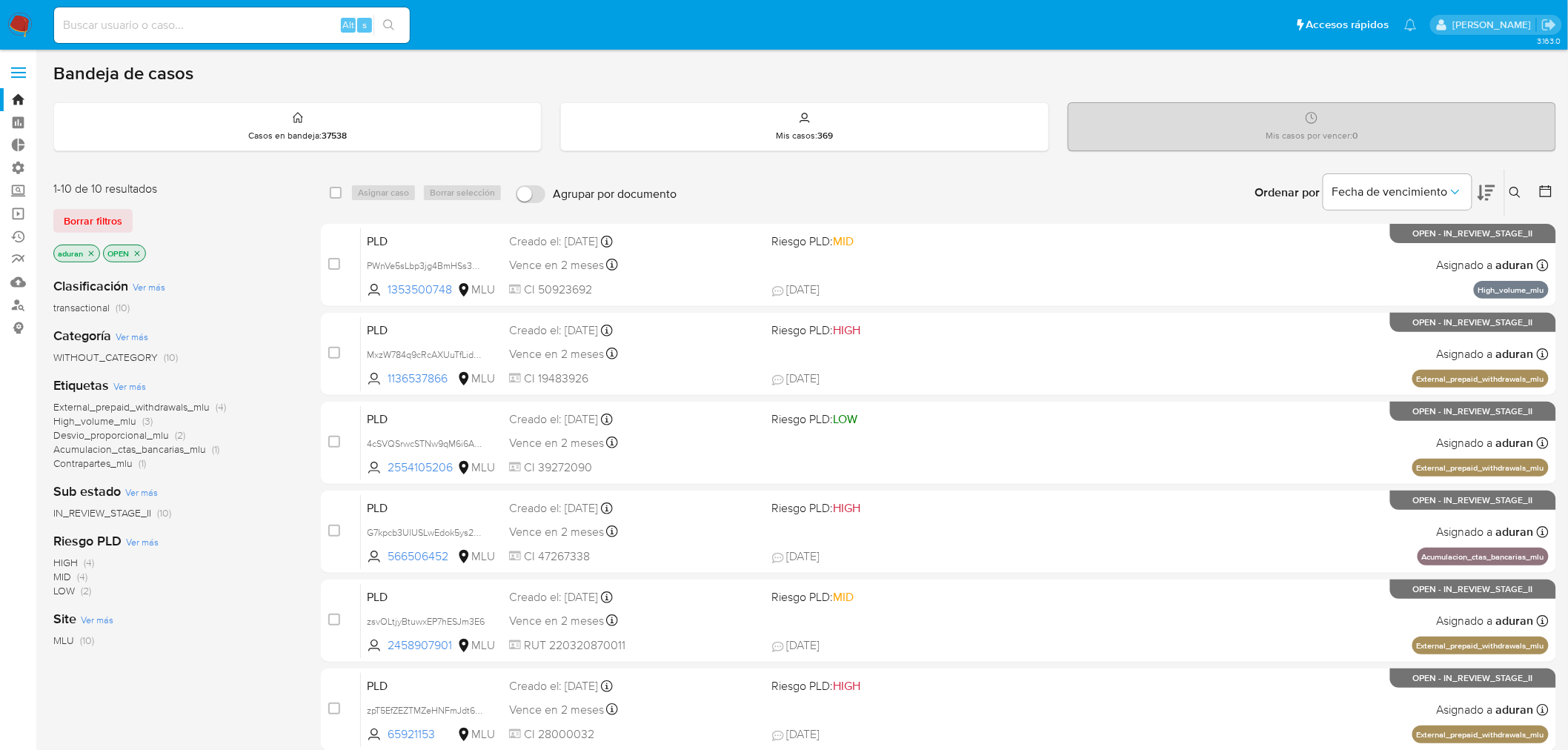
click at [1483, 194] on icon at bounding box center [1486, 192] width 17 height 17
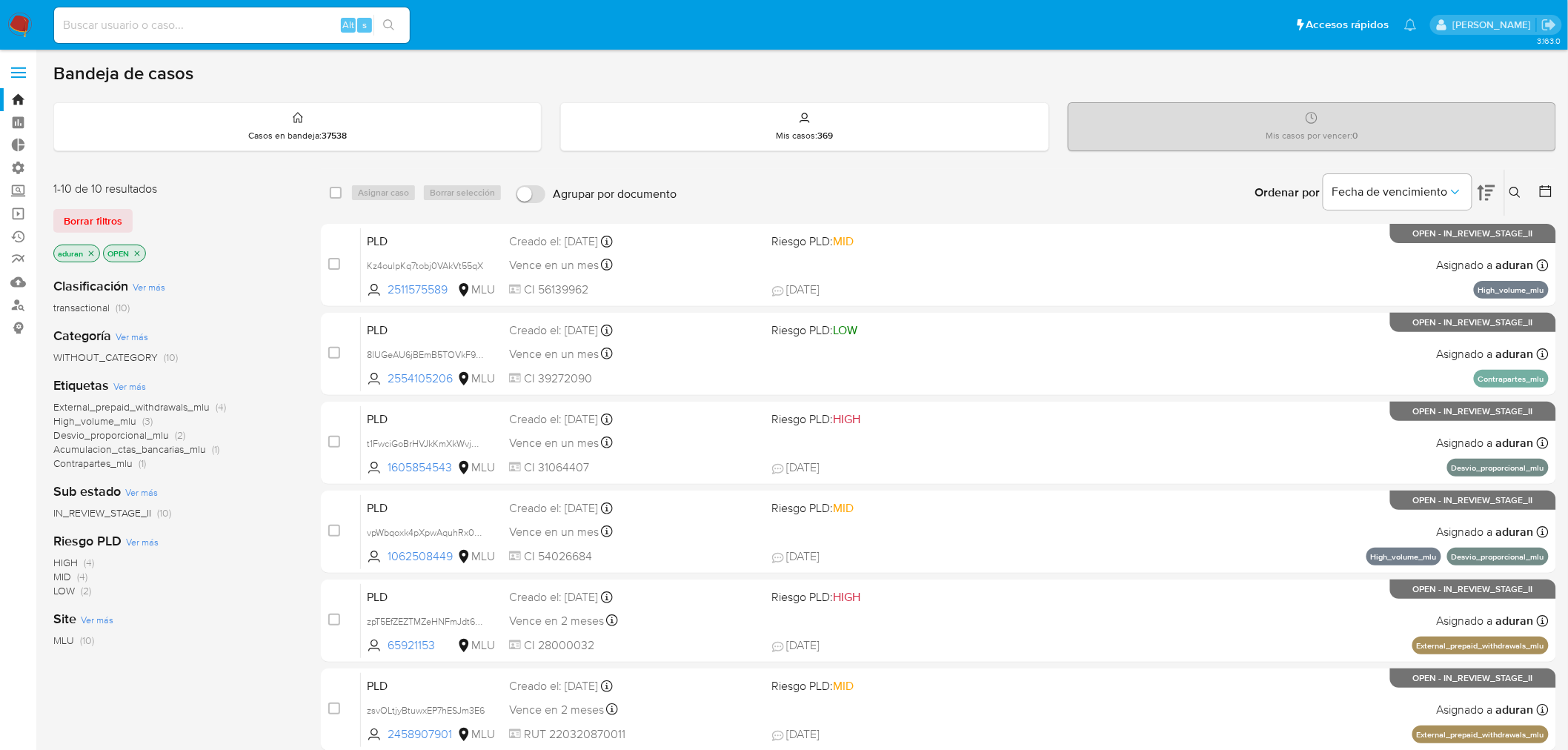
click at [552, 194] on span "Agrupar por documento" at bounding box center [614, 194] width 123 height 15
click at [545, 194] on input "Agrupar por documento" at bounding box center [531, 194] width 30 height 17
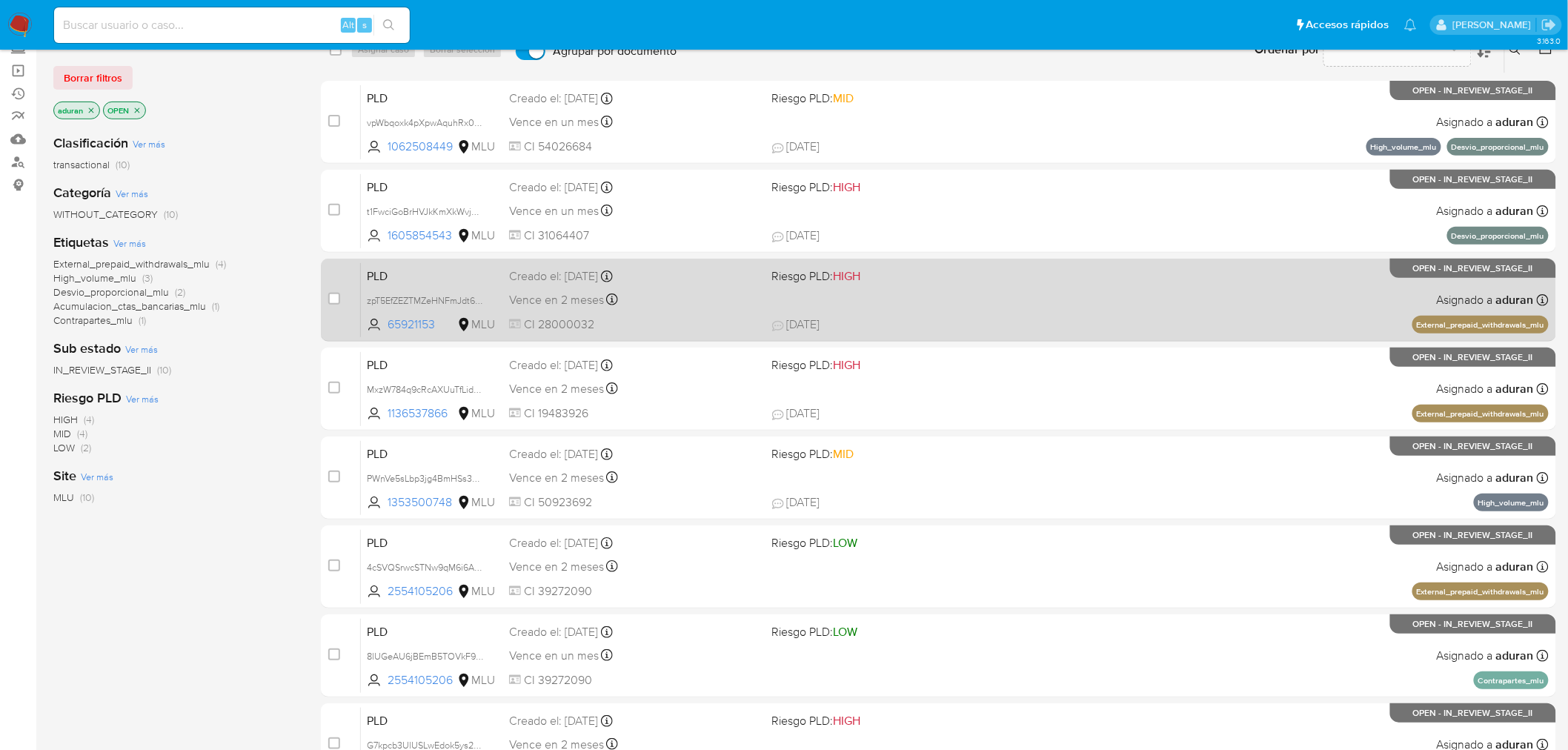
scroll to position [60, 0]
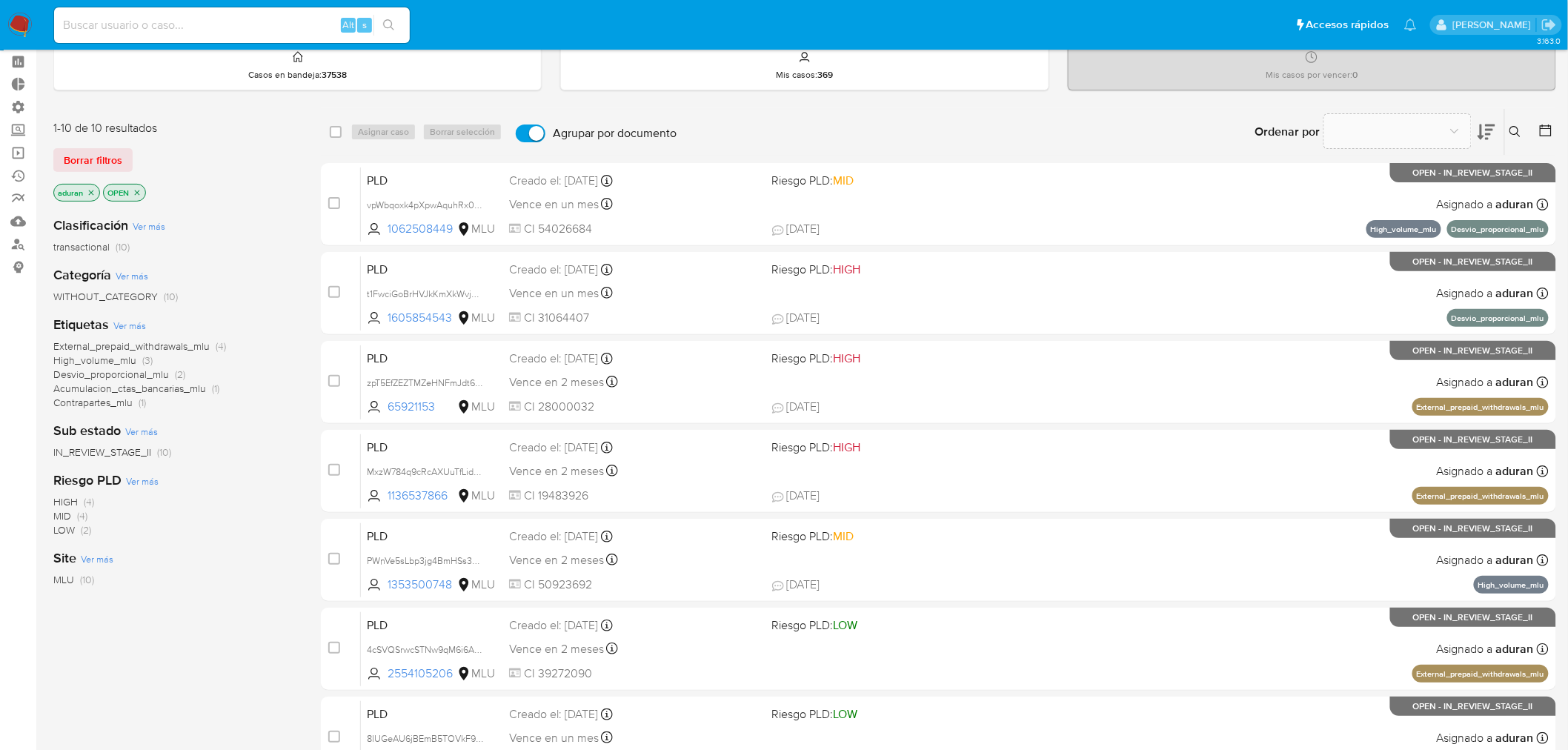
click at [527, 137] on input "Agrupar por documento" at bounding box center [531, 133] width 30 height 17
checkbox input "false"
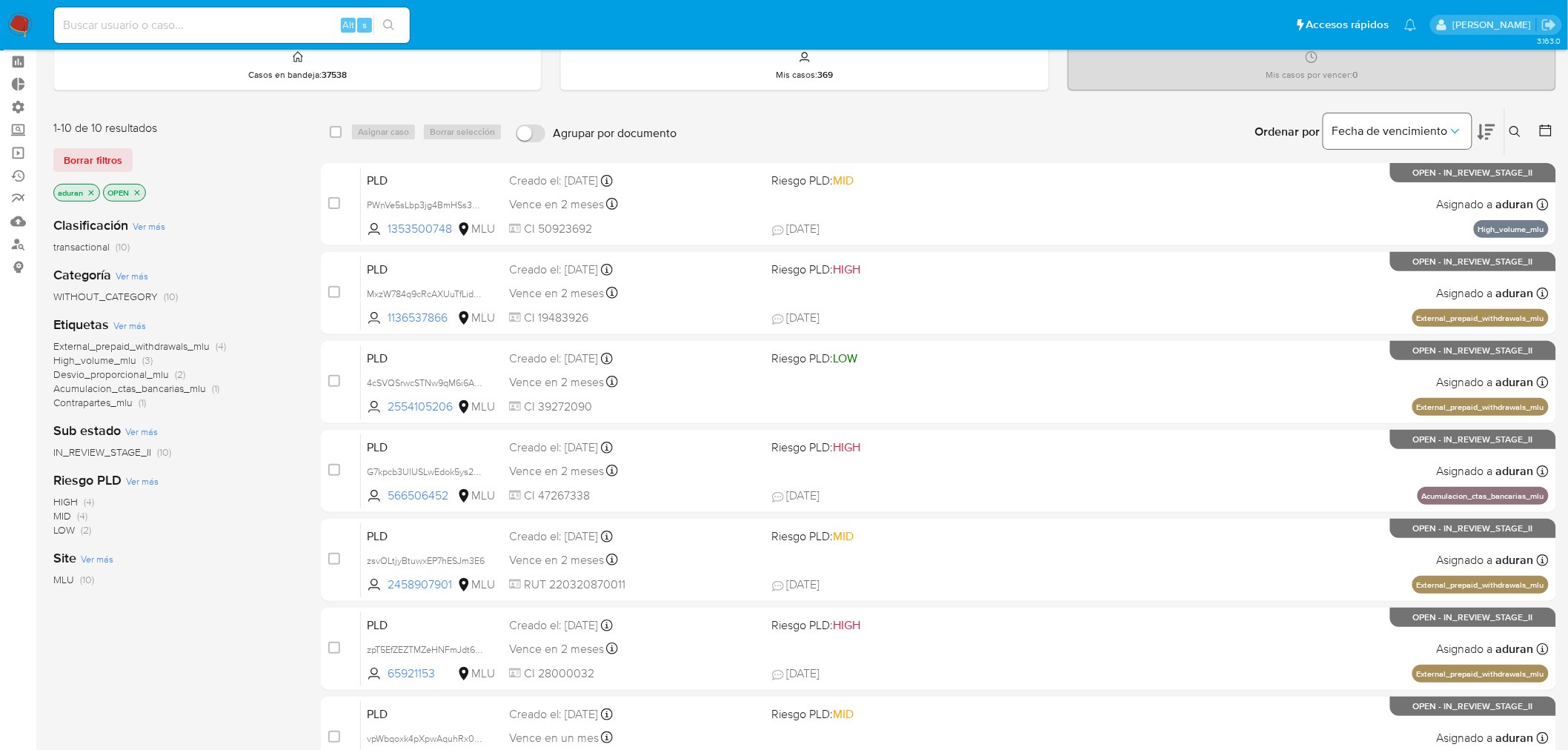
click at [1411, 144] on button "Fecha de vencimiento" at bounding box center [1397, 131] width 148 height 36
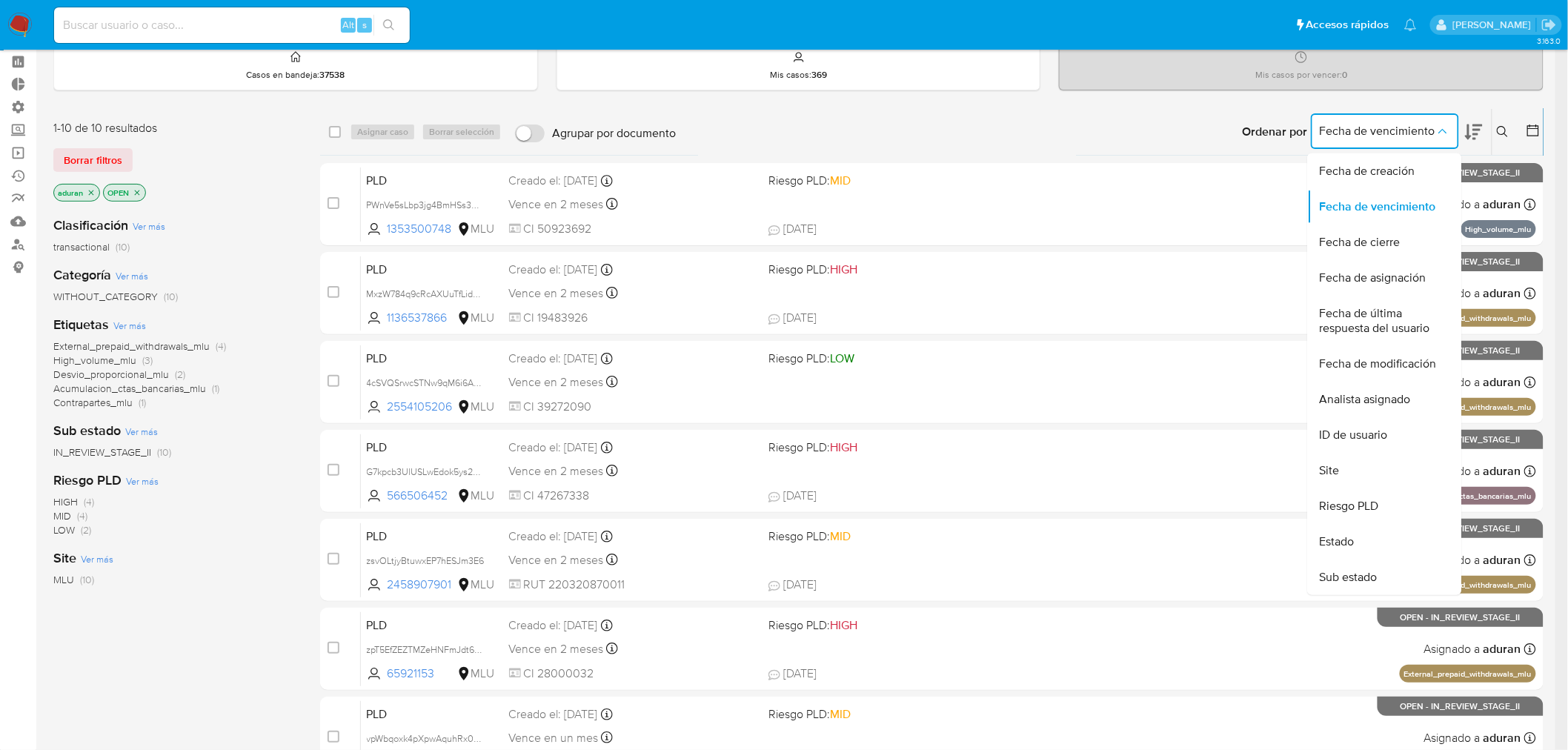
click at [1483, 138] on icon at bounding box center [1473, 131] width 17 height 17
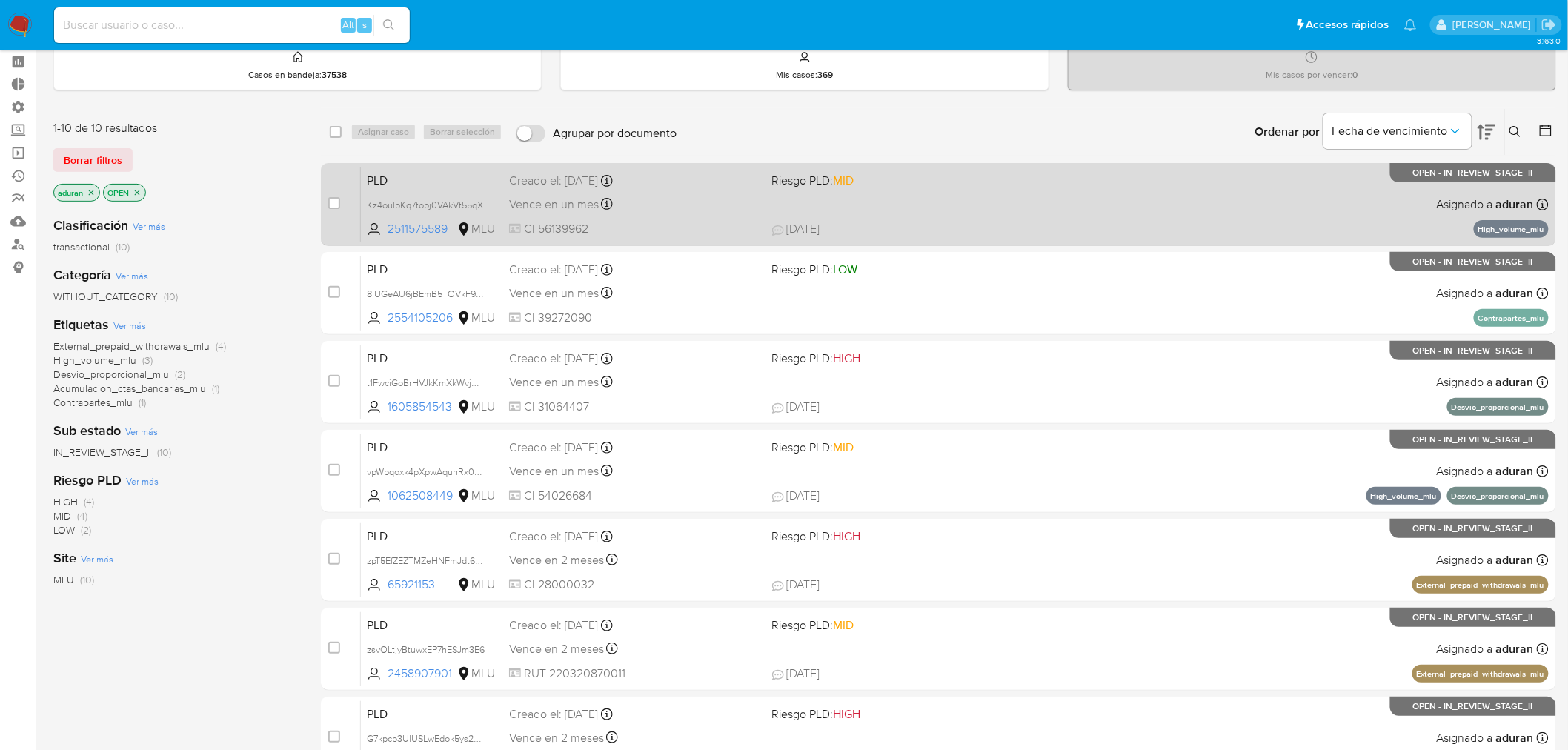
click at [668, 206] on div "Vence en un mes Vence el 10/11/2025 06:34:53" at bounding box center [634, 204] width 251 height 20
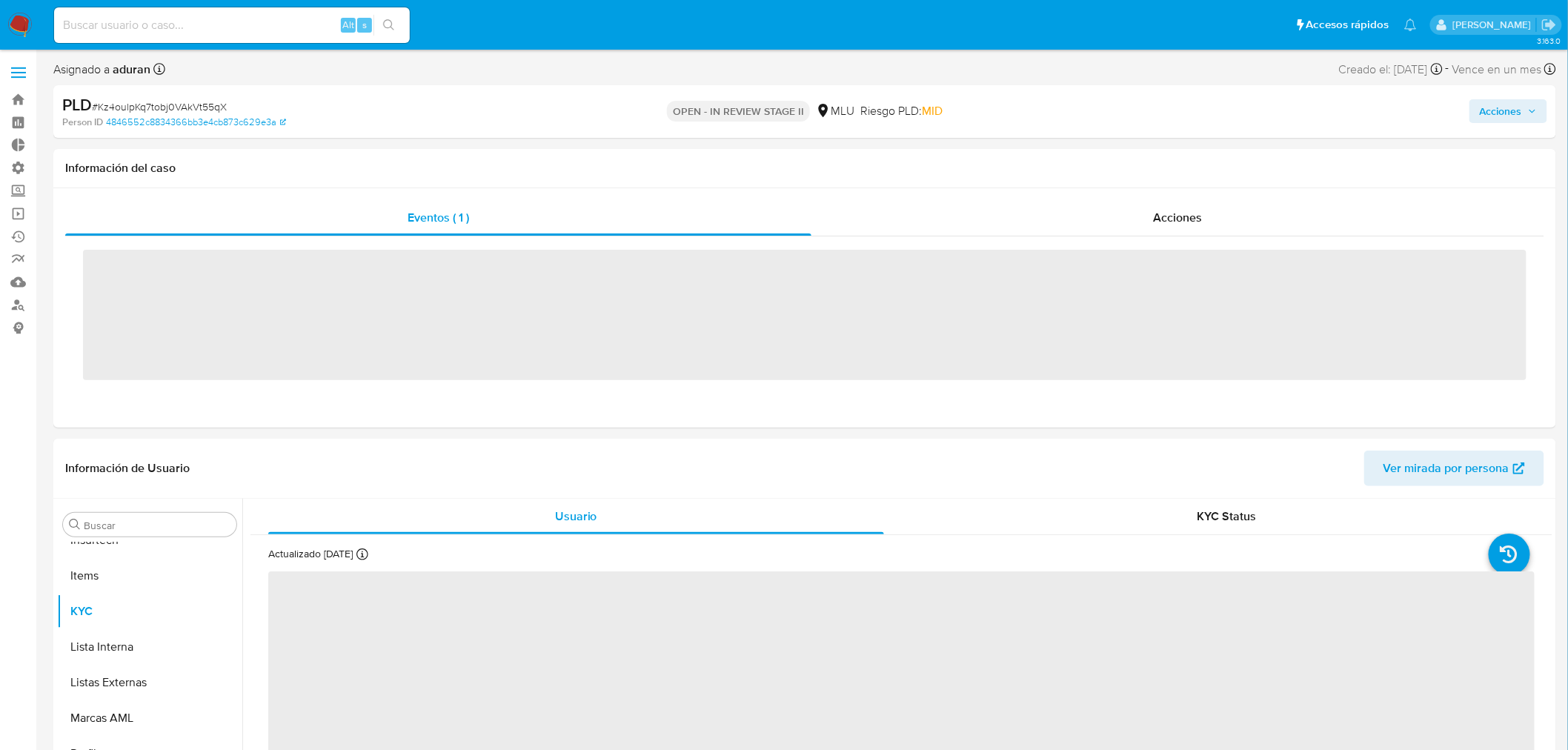
scroll to position [768, 0]
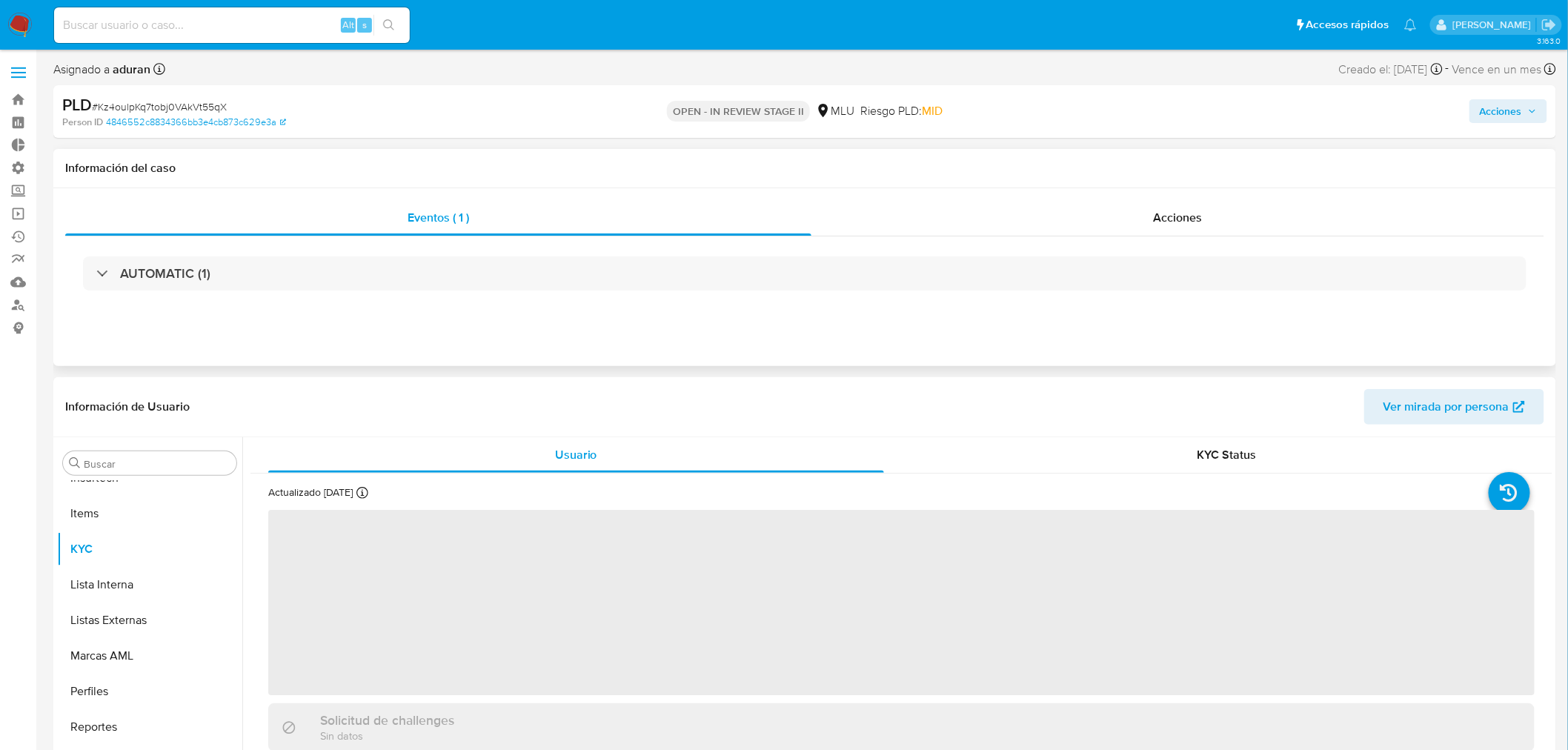
select select "10"
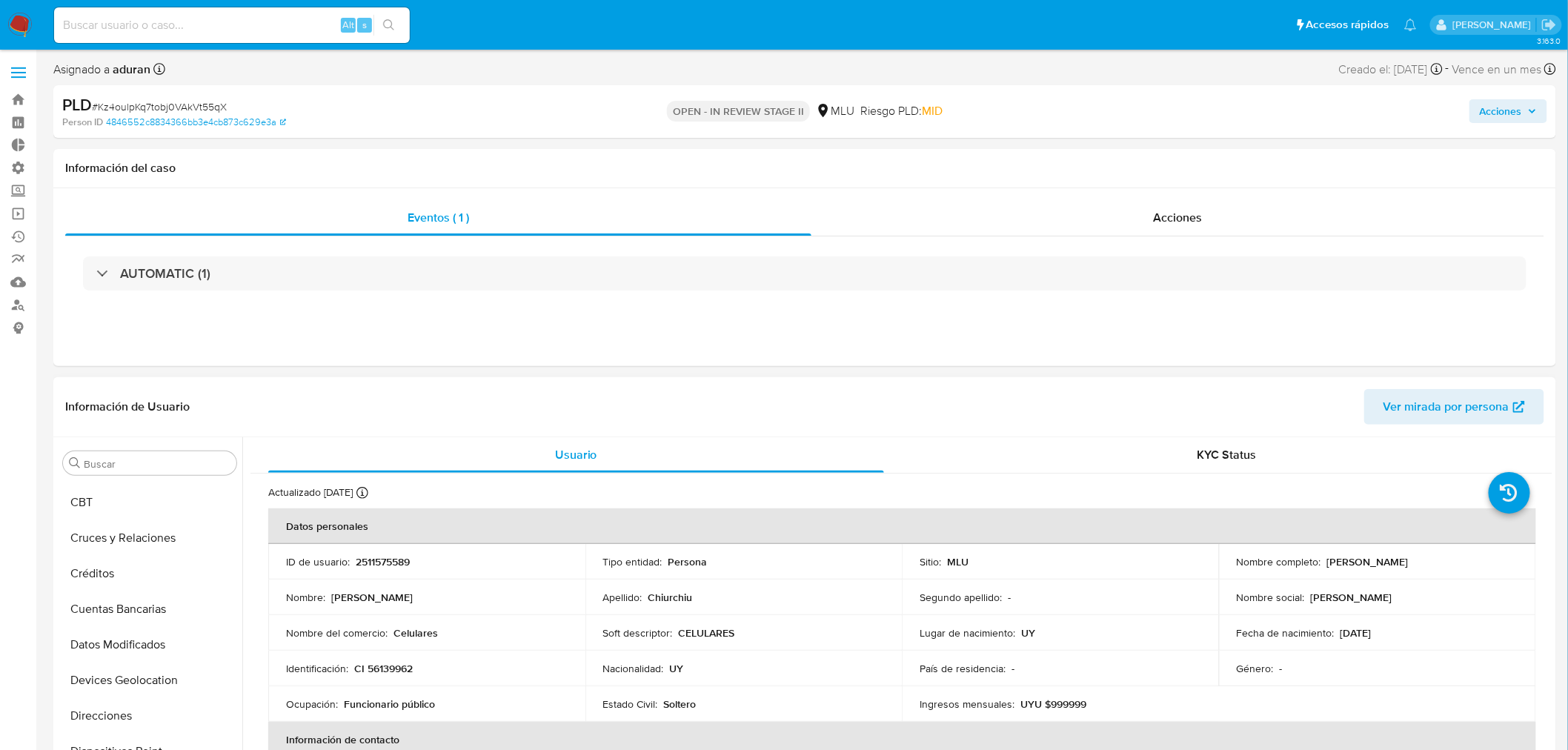
scroll to position [0, 0]
click at [139, 598] on button "Archivos adjuntos" at bounding box center [143, 605] width 173 height 36
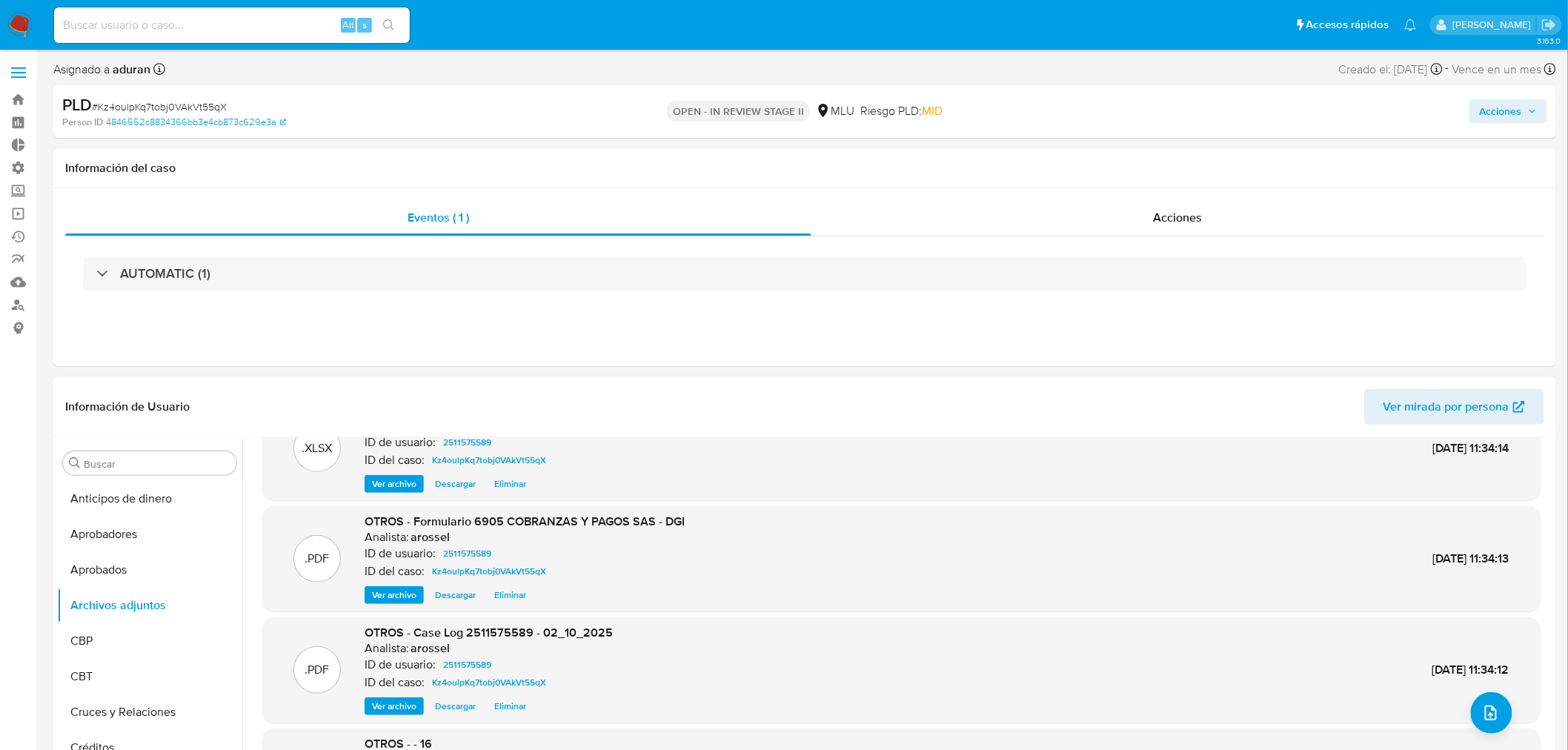
scroll to position [82, 0]
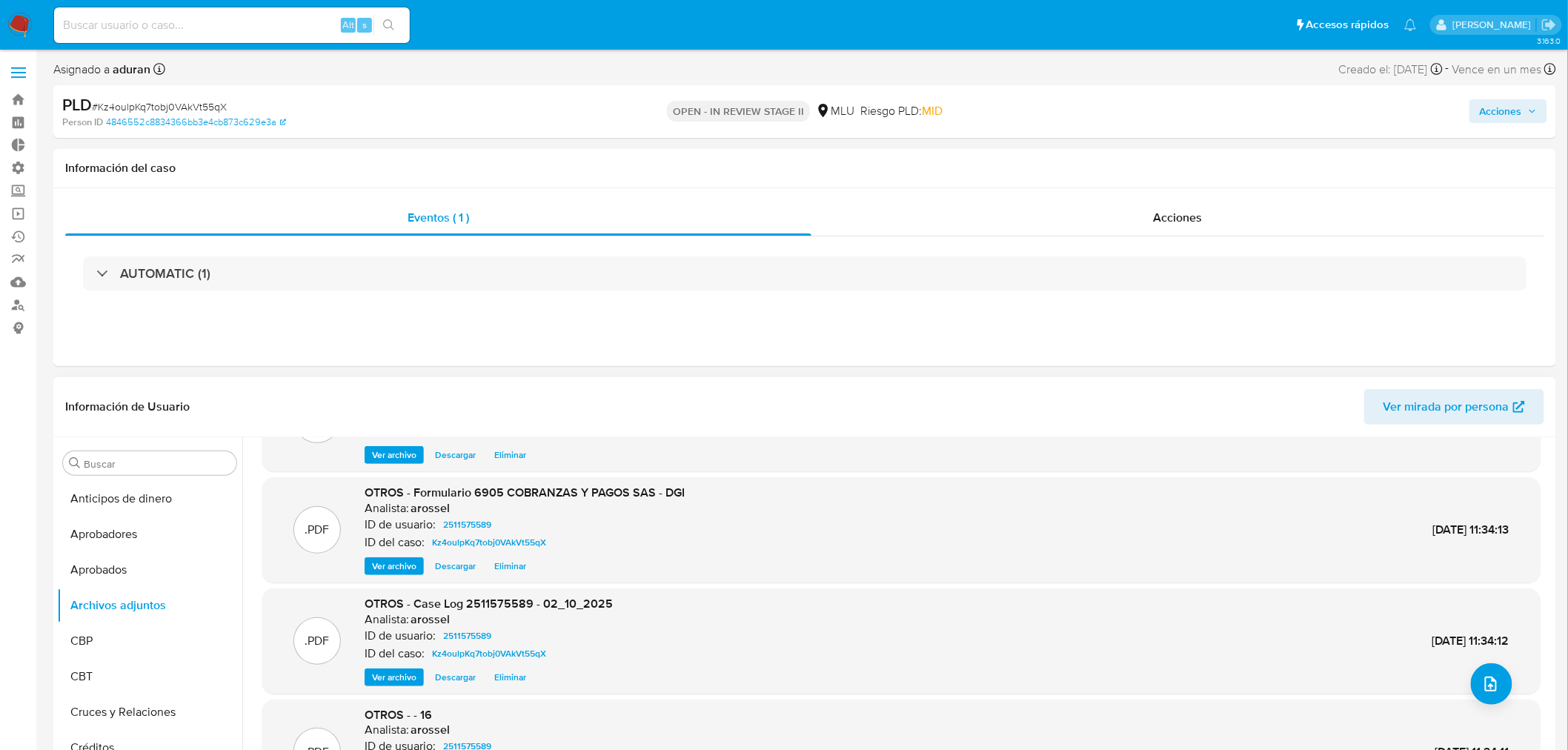
click at [462, 670] on span "Descargar" at bounding box center [455, 678] width 41 height 15
click at [93, 569] on button "KYC" at bounding box center [143, 578] width 173 height 36
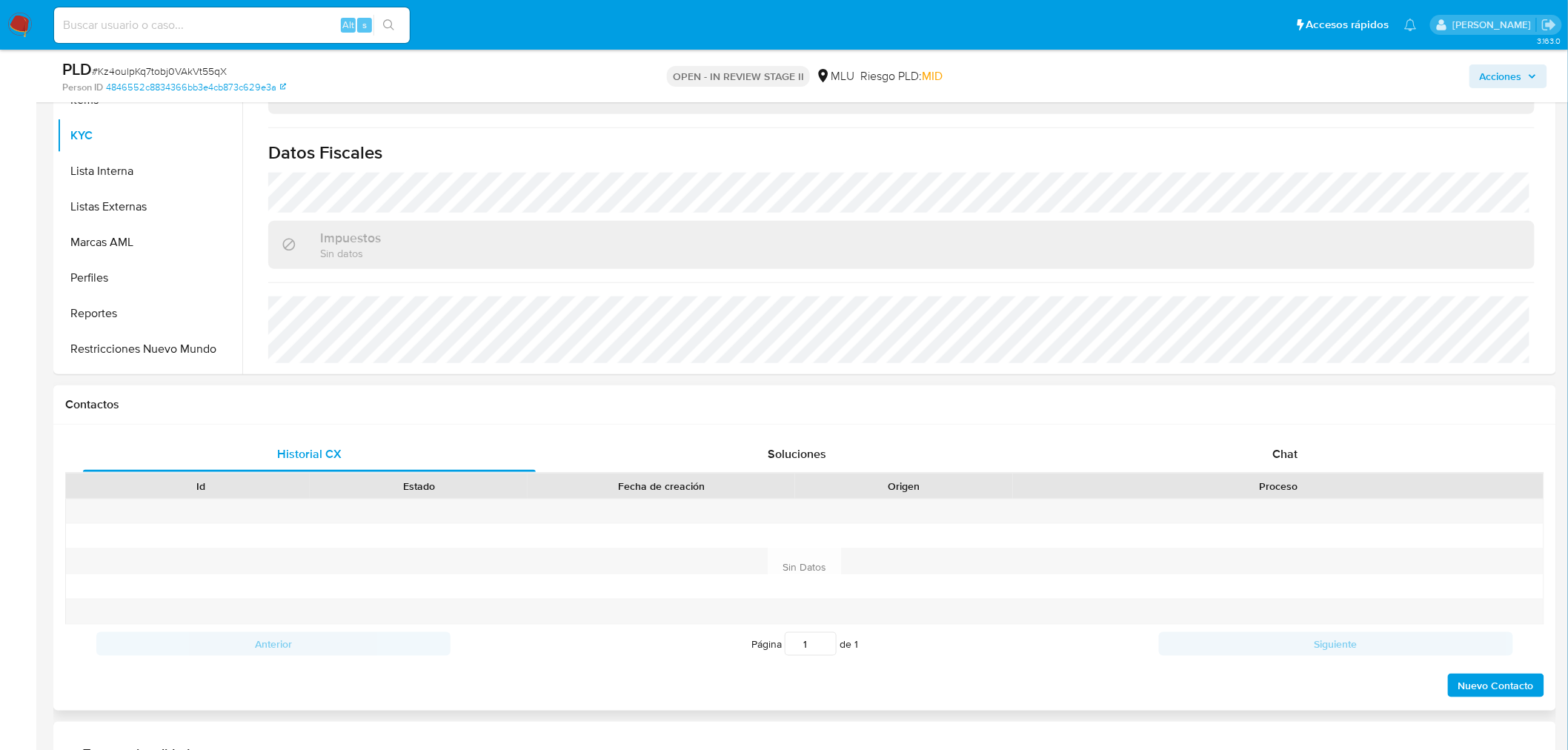
scroll to position [576, 0]
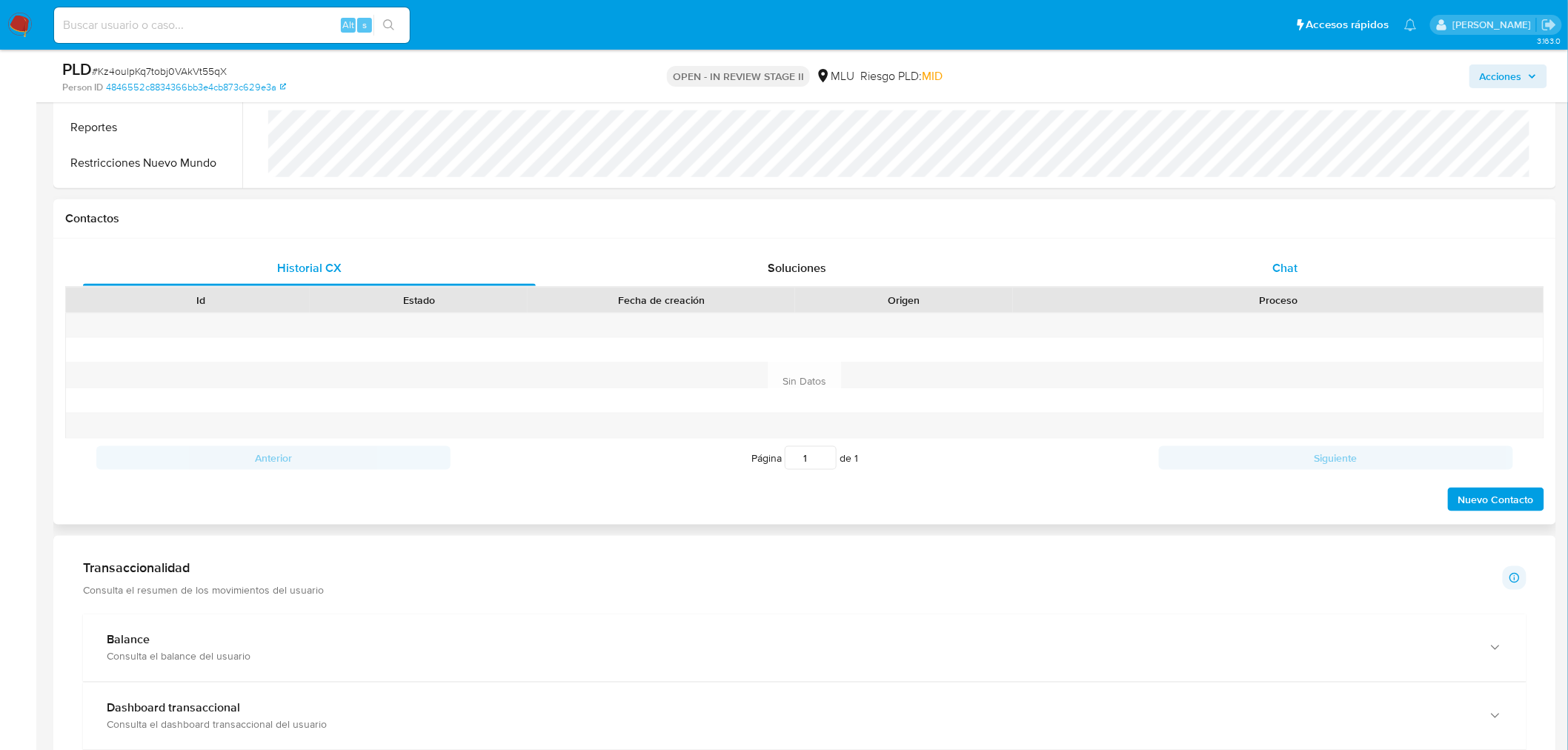
click at [1309, 284] on div "Chat" at bounding box center [1285, 268] width 453 height 36
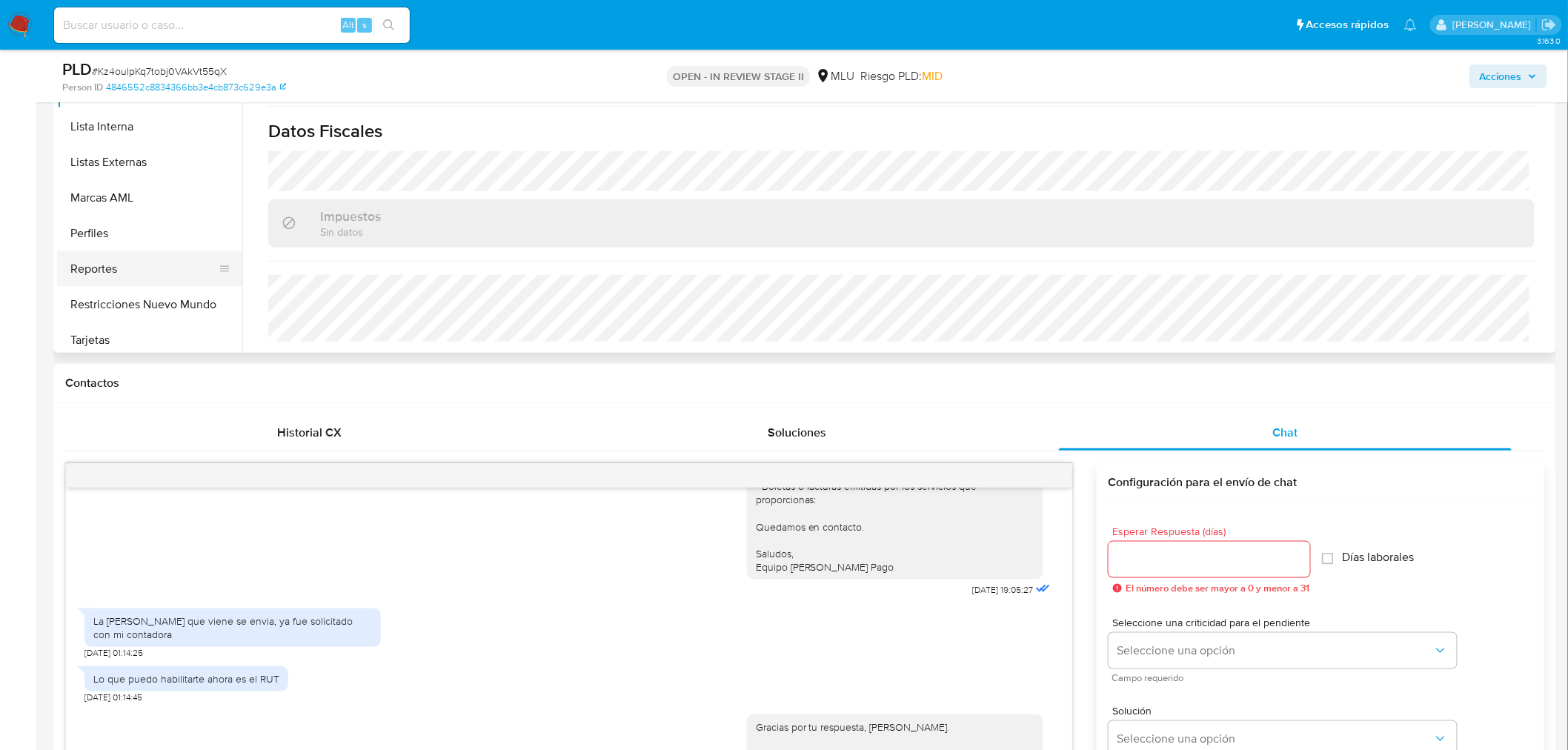
scroll to position [769, 0]
click at [112, 302] on button "Restricciones Nuevo Mundo" at bounding box center [143, 298] width 173 height 36
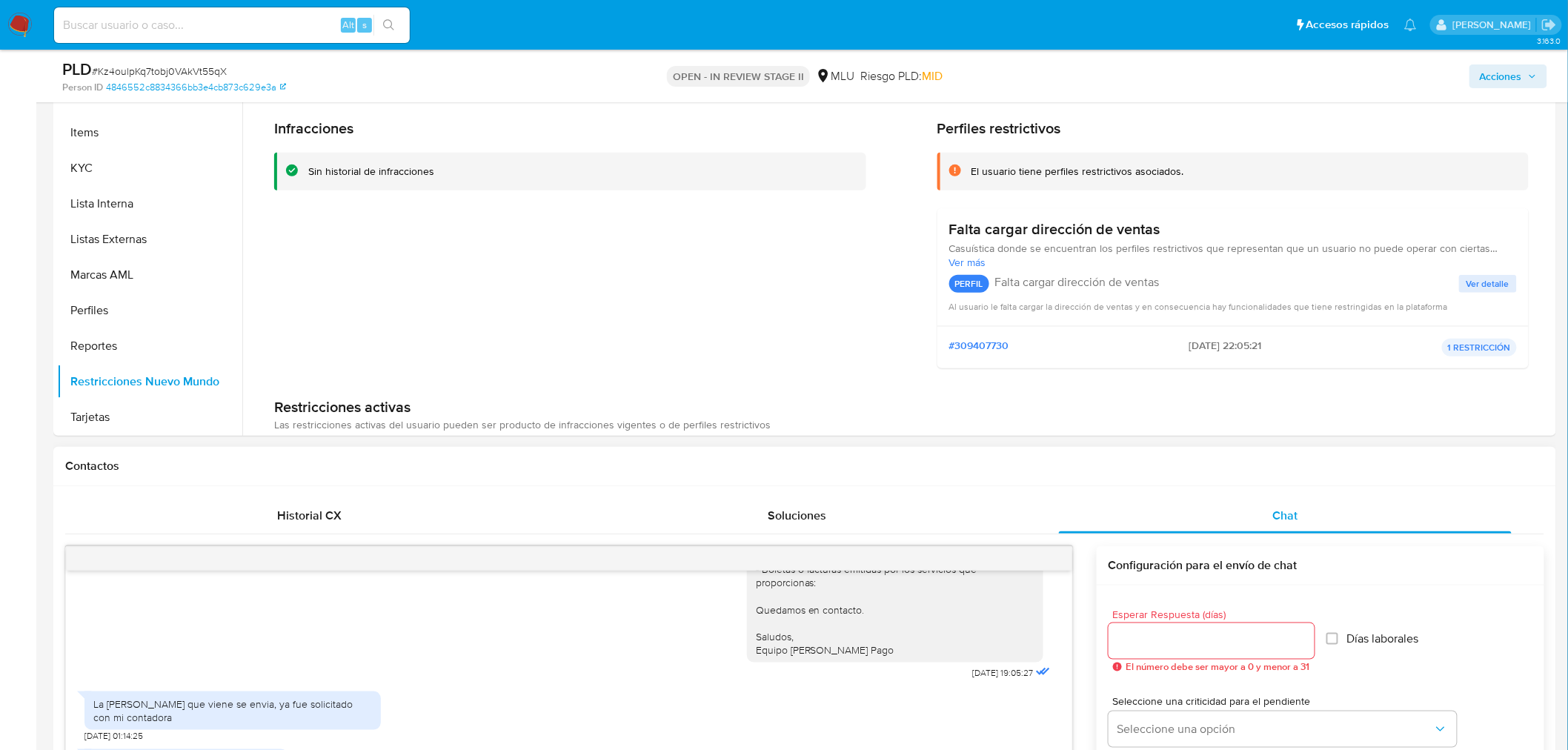
scroll to position [494, 0]
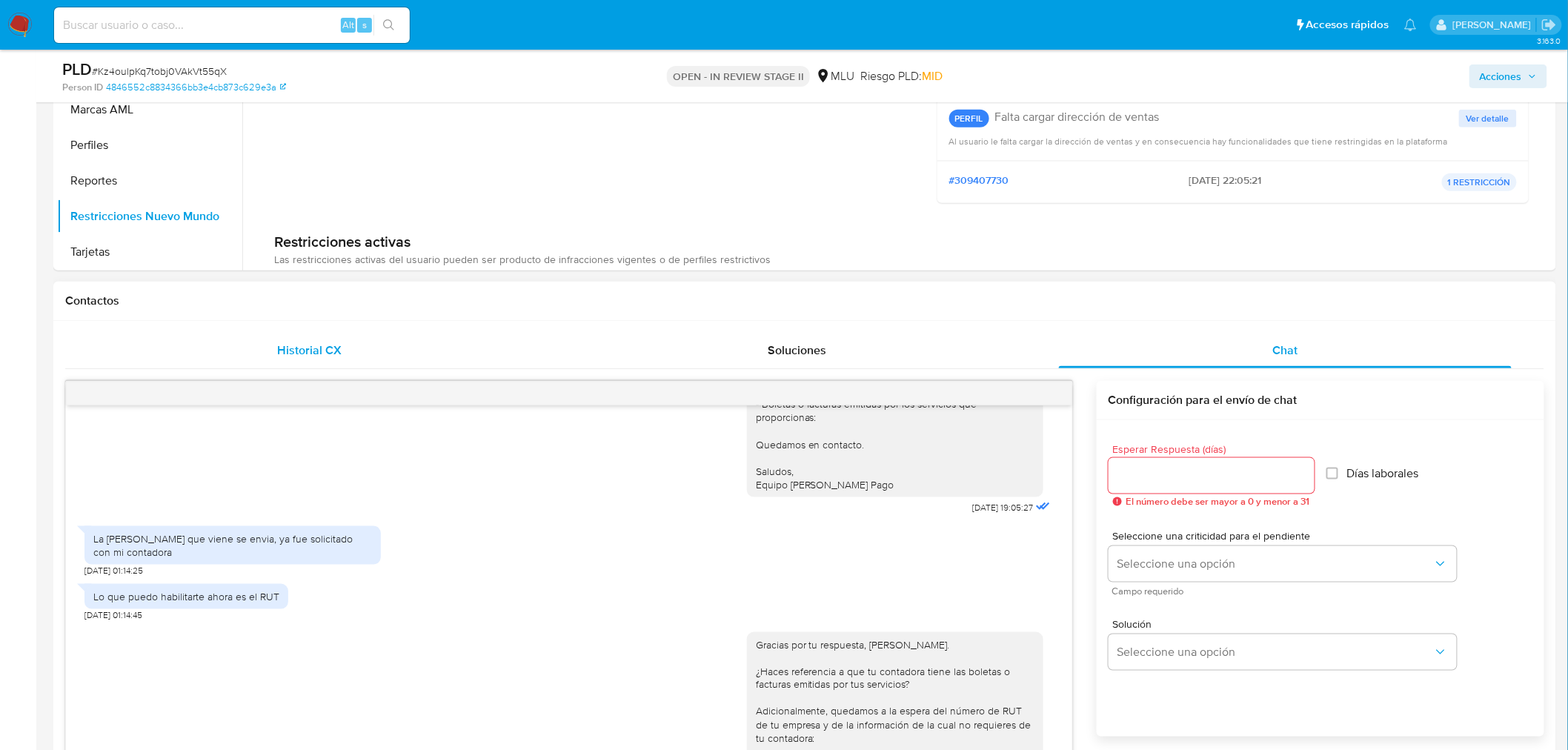
click at [276, 348] on div "Historial CX" at bounding box center [309, 351] width 453 height 36
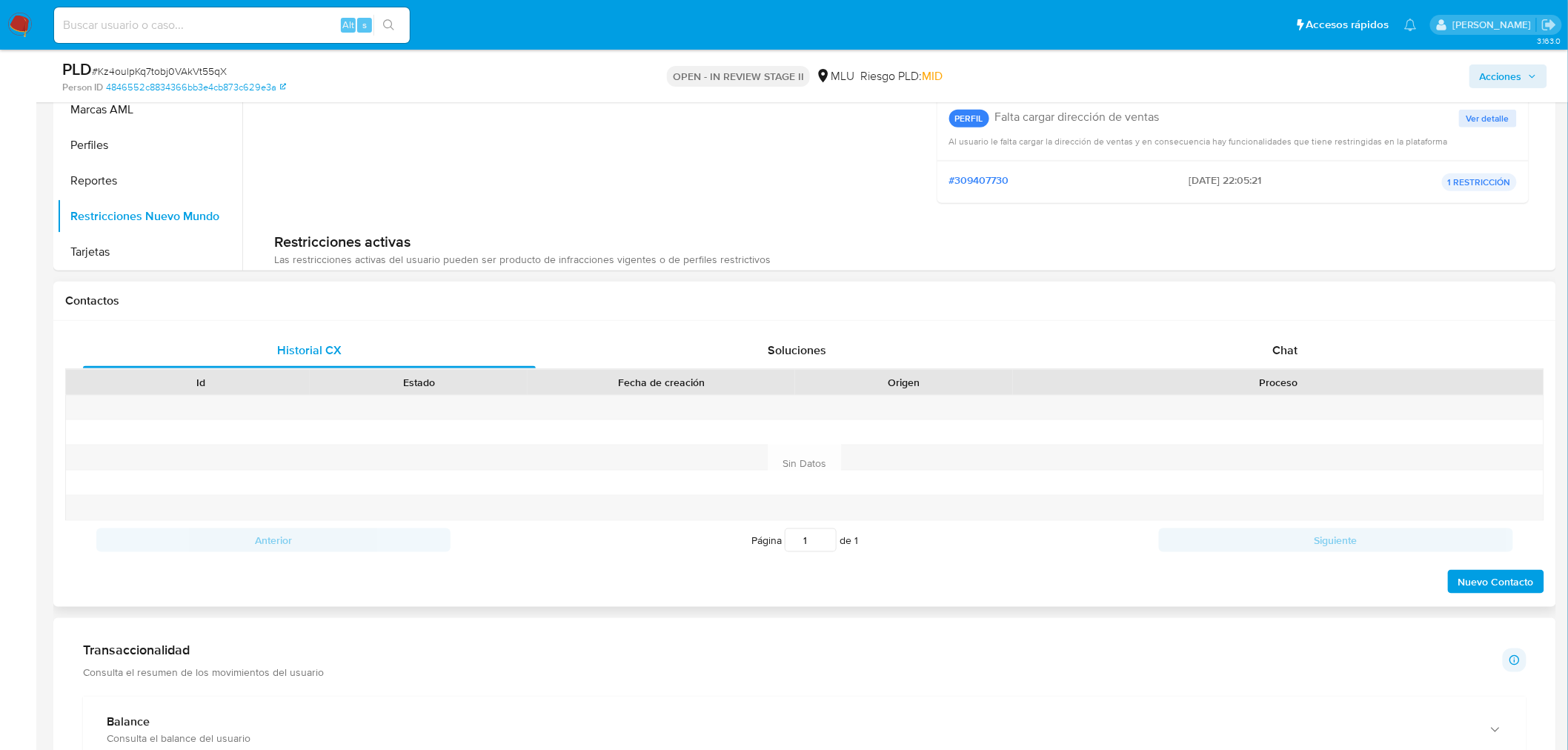
scroll to position [576, 0]
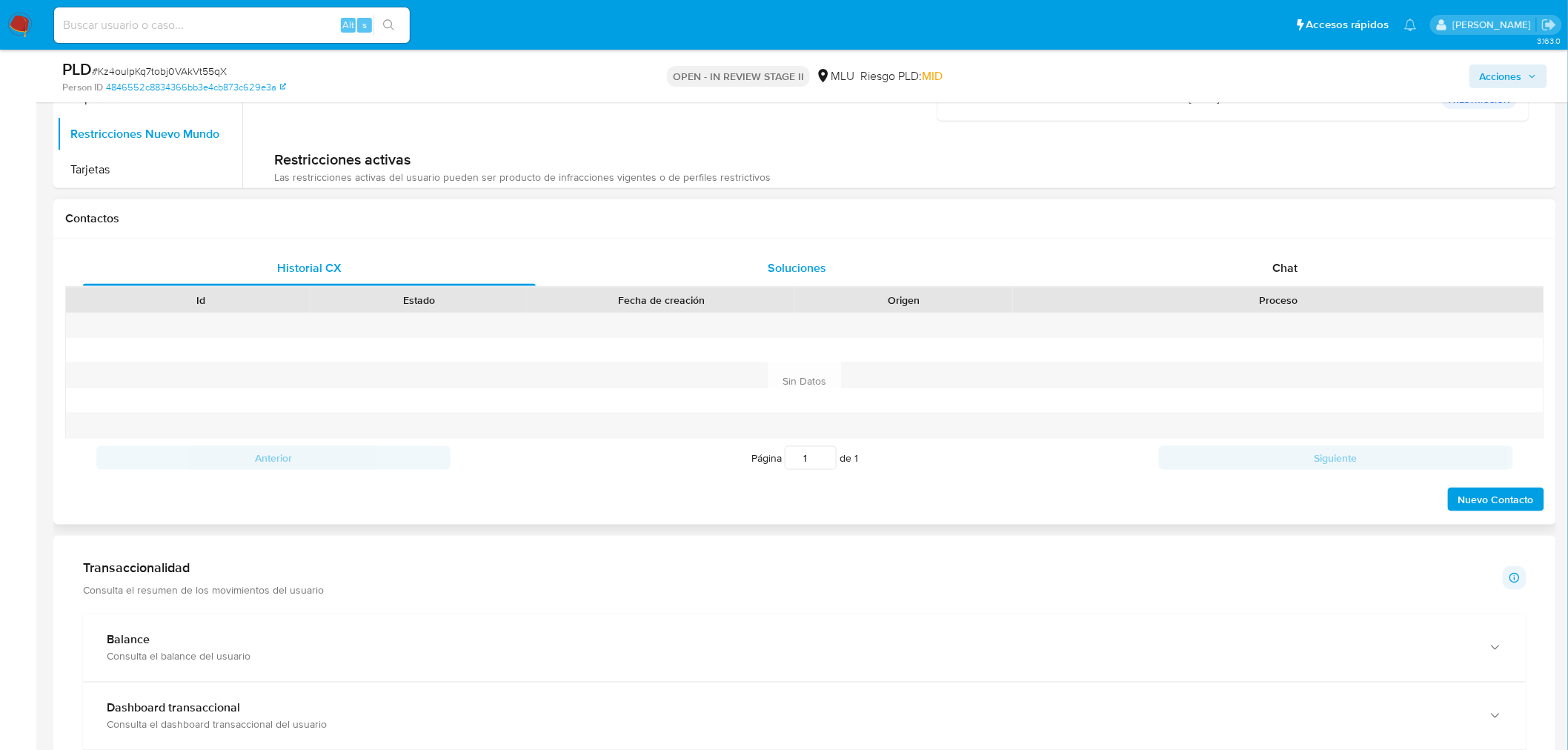
click at [757, 270] on div "Soluciones" at bounding box center [798, 268] width 453 height 36
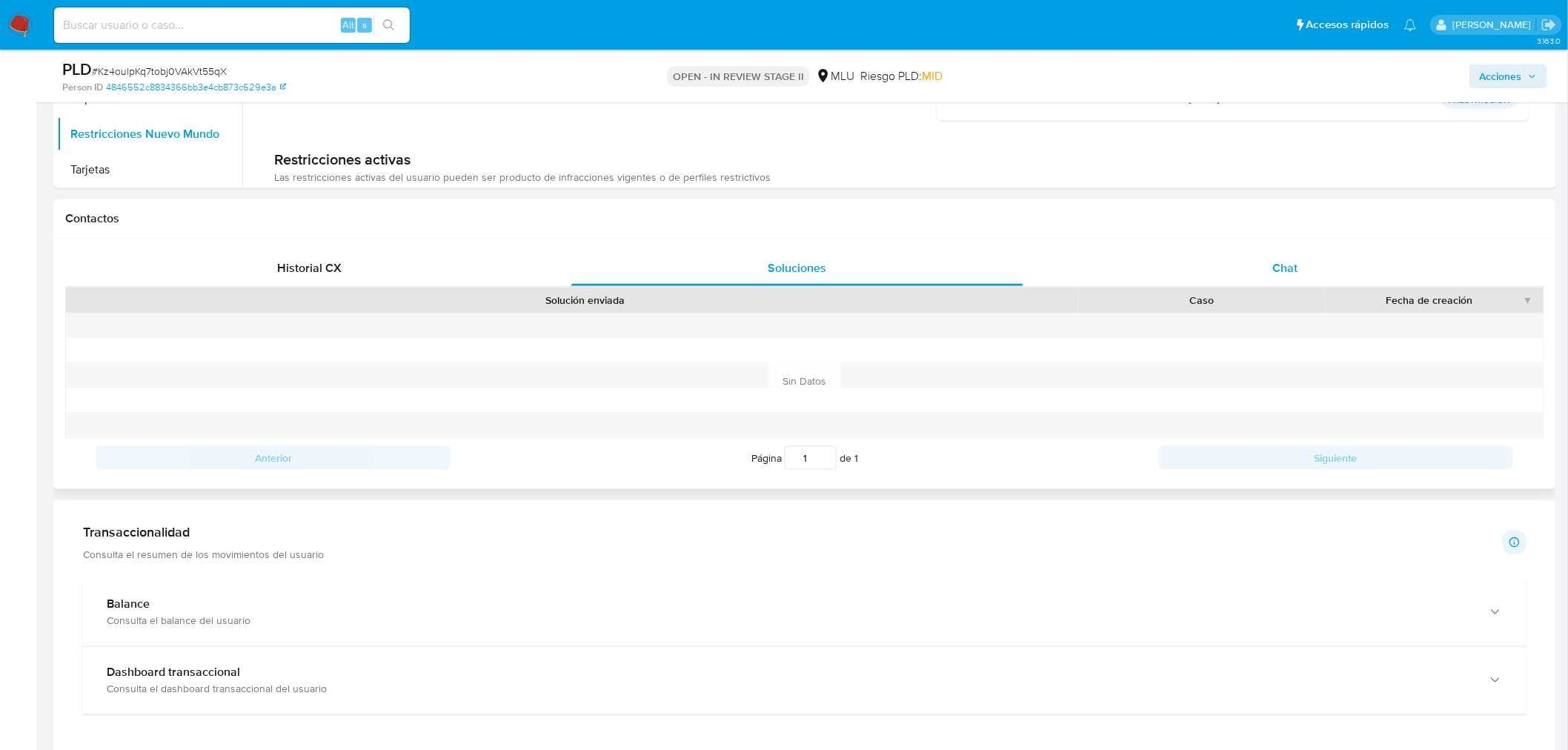
click at [1190, 254] on div "Chat" at bounding box center [1285, 268] width 453 height 36
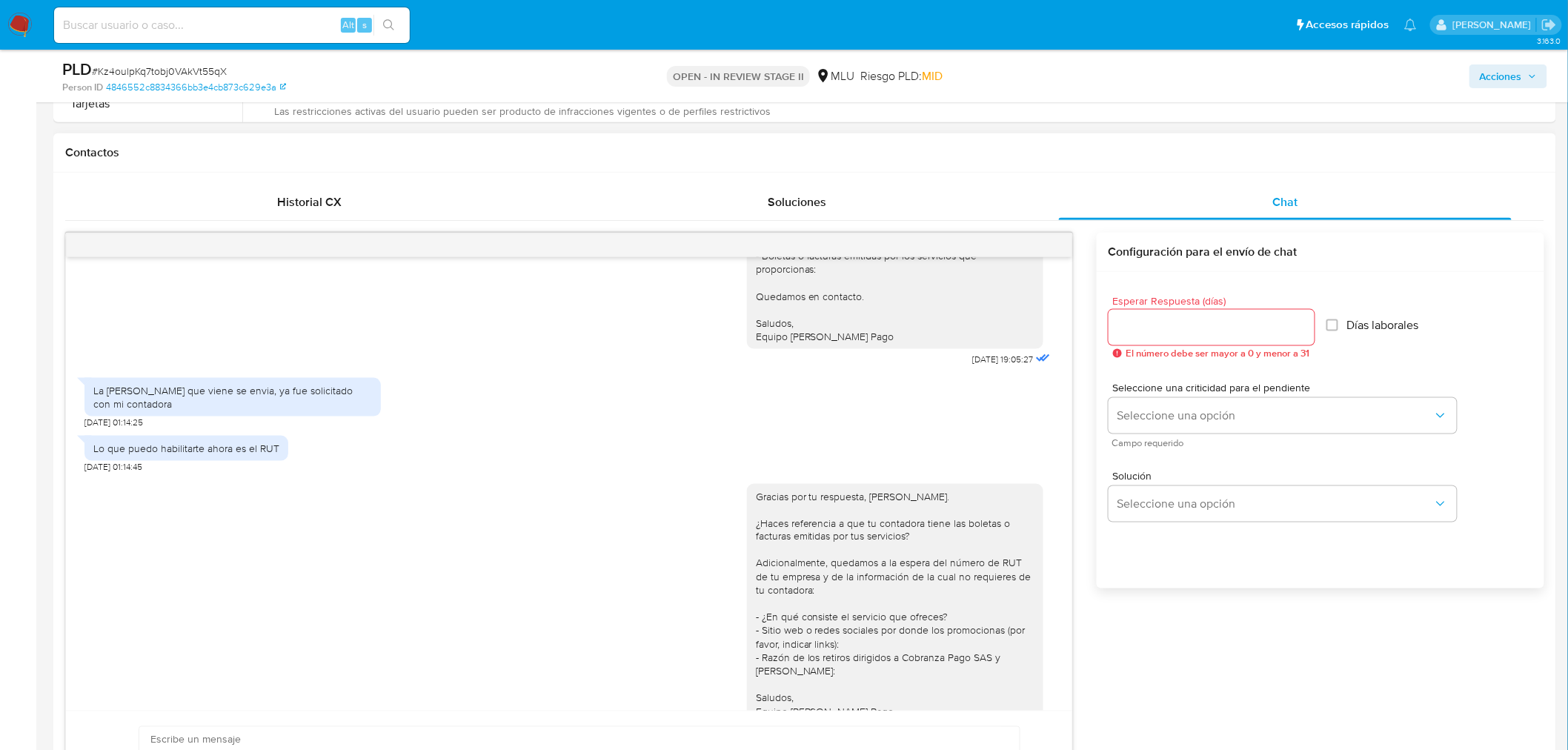
scroll to position [824, 0]
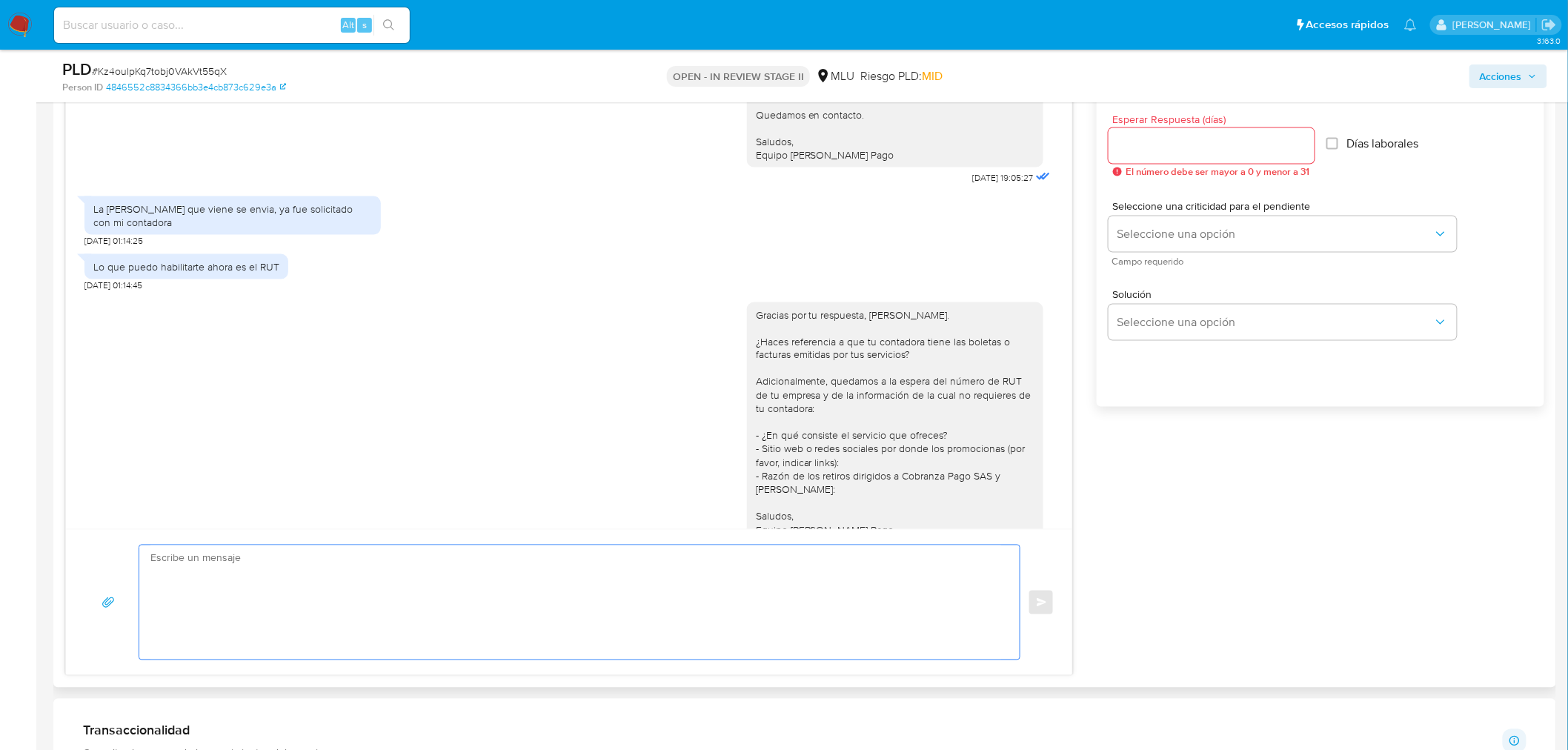
click at [344, 598] on textarea at bounding box center [576, 602] width 851 height 114
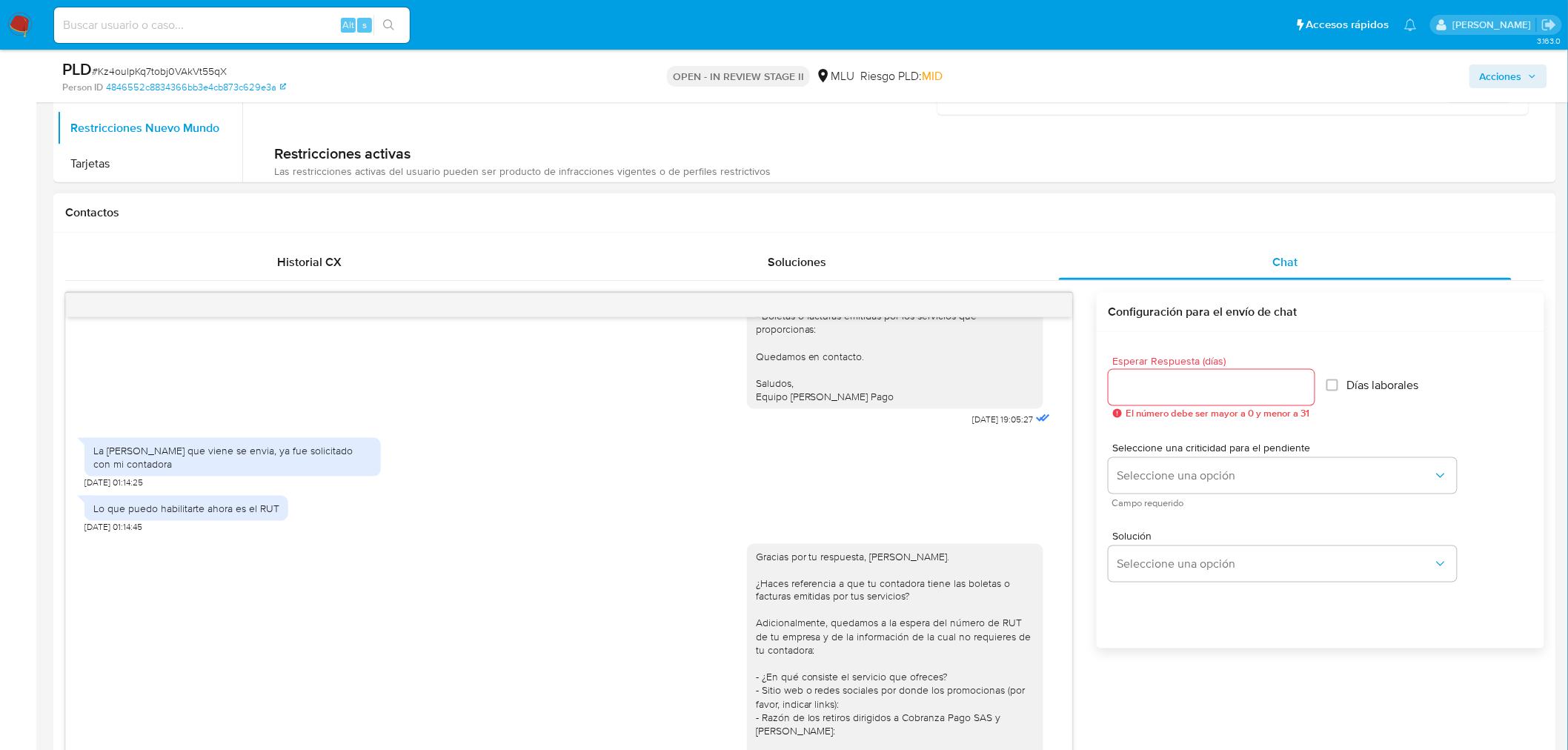
scroll to position [576, 0]
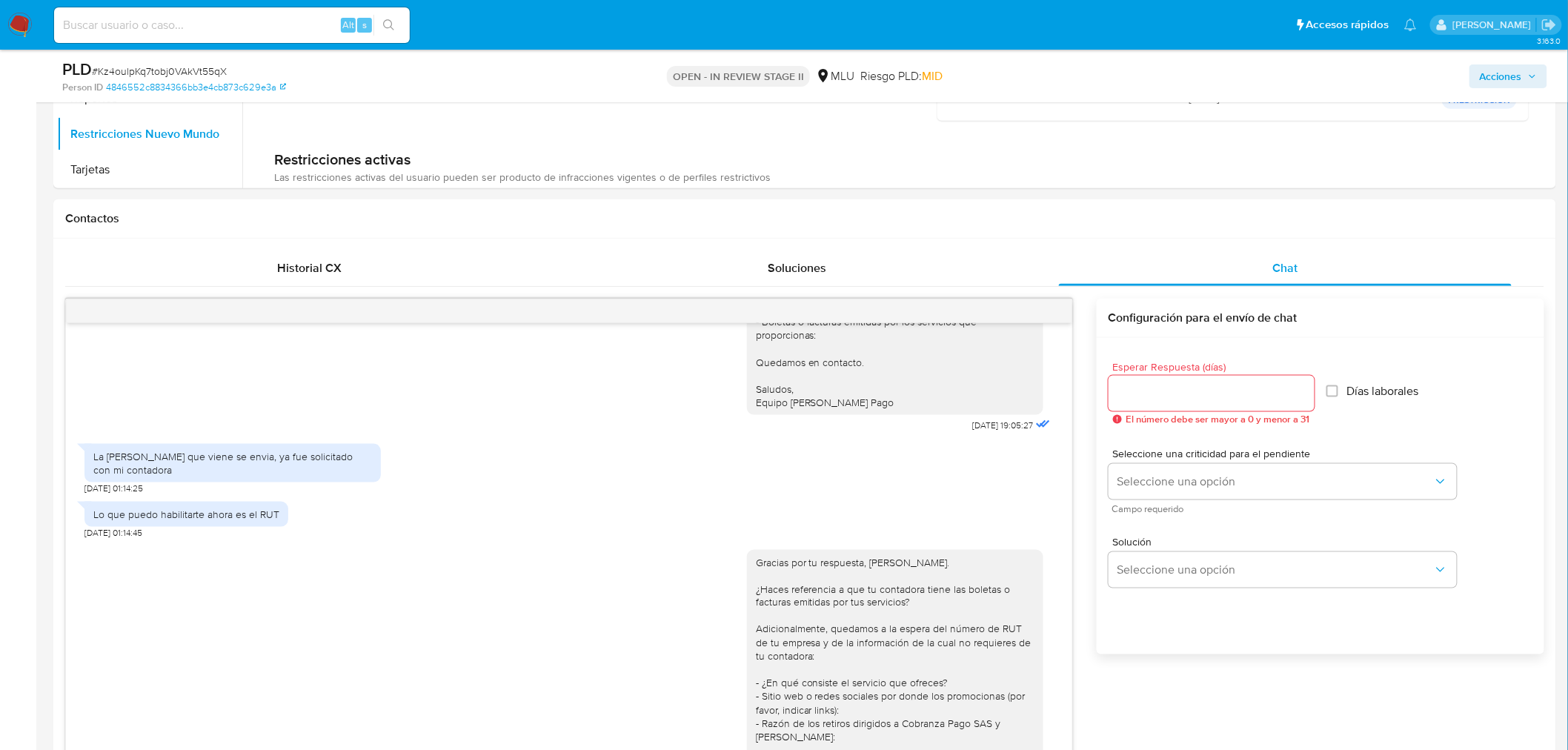
click at [1523, 77] on span "Acciones" at bounding box center [1508, 76] width 57 height 21
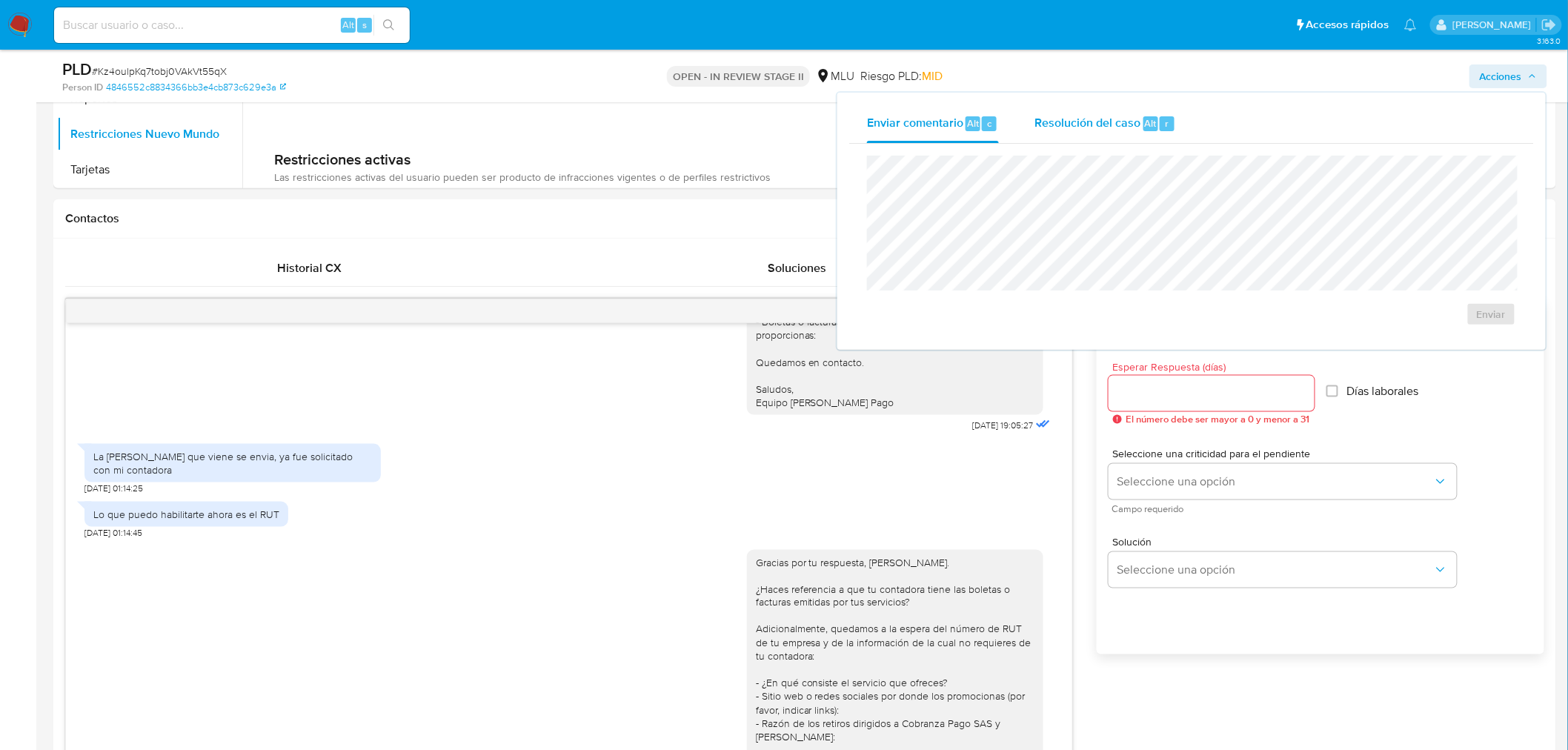
click at [1144, 113] on div "Resolución del caso Alt r" at bounding box center [1105, 123] width 142 height 39
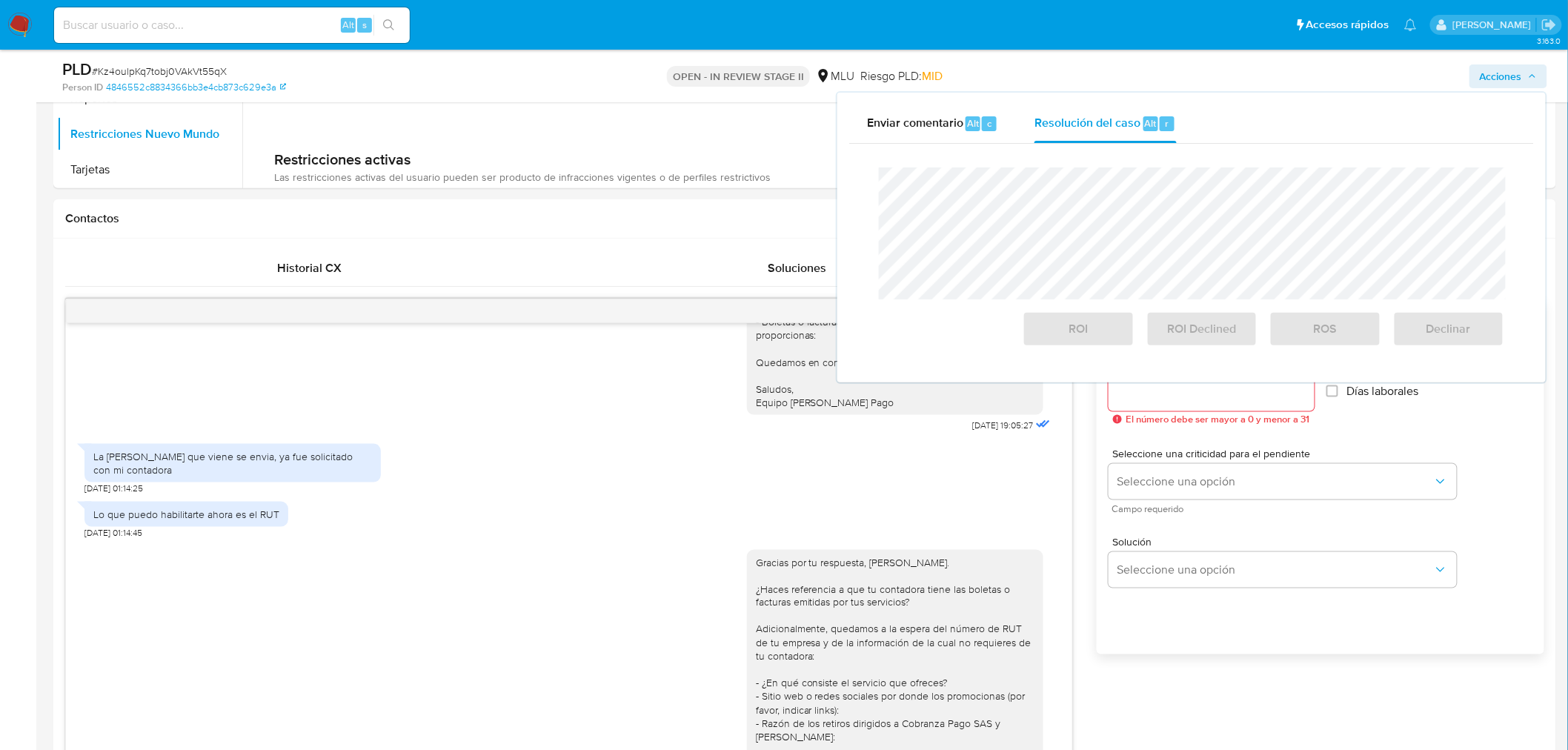
click at [846, 164] on div "Enviar comentario Alt c Resolución del caso Alt r Cierre de caso ROI ROI Declin…" at bounding box center [1191, 238] width 708 height 290
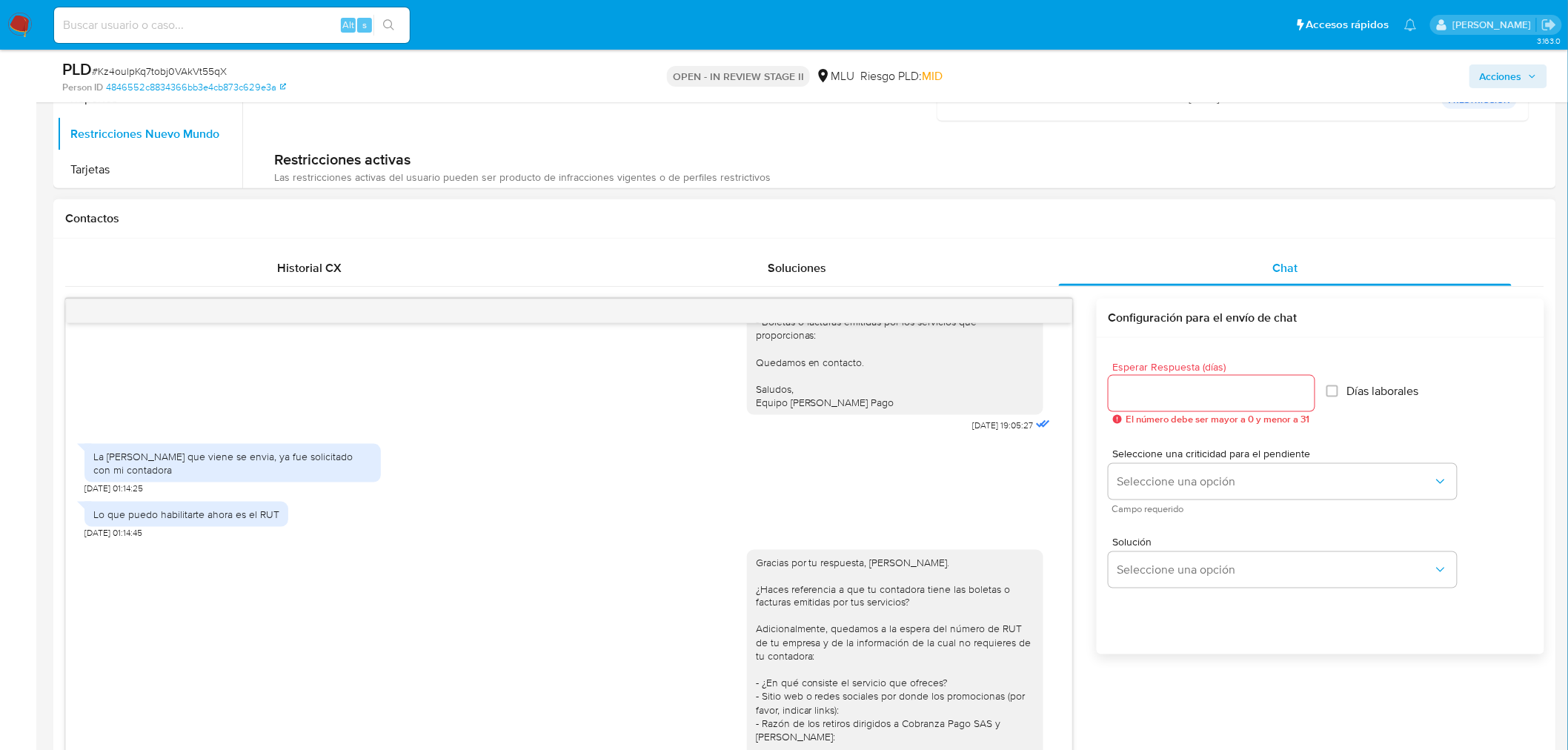
click at [1196, 375] on div at bounding box center [1211, 393] width 206 height 36
click at [1186, 397] on input "Esperar Respuesta (días)" at bounding box center [1211, 393] width 206 height 19
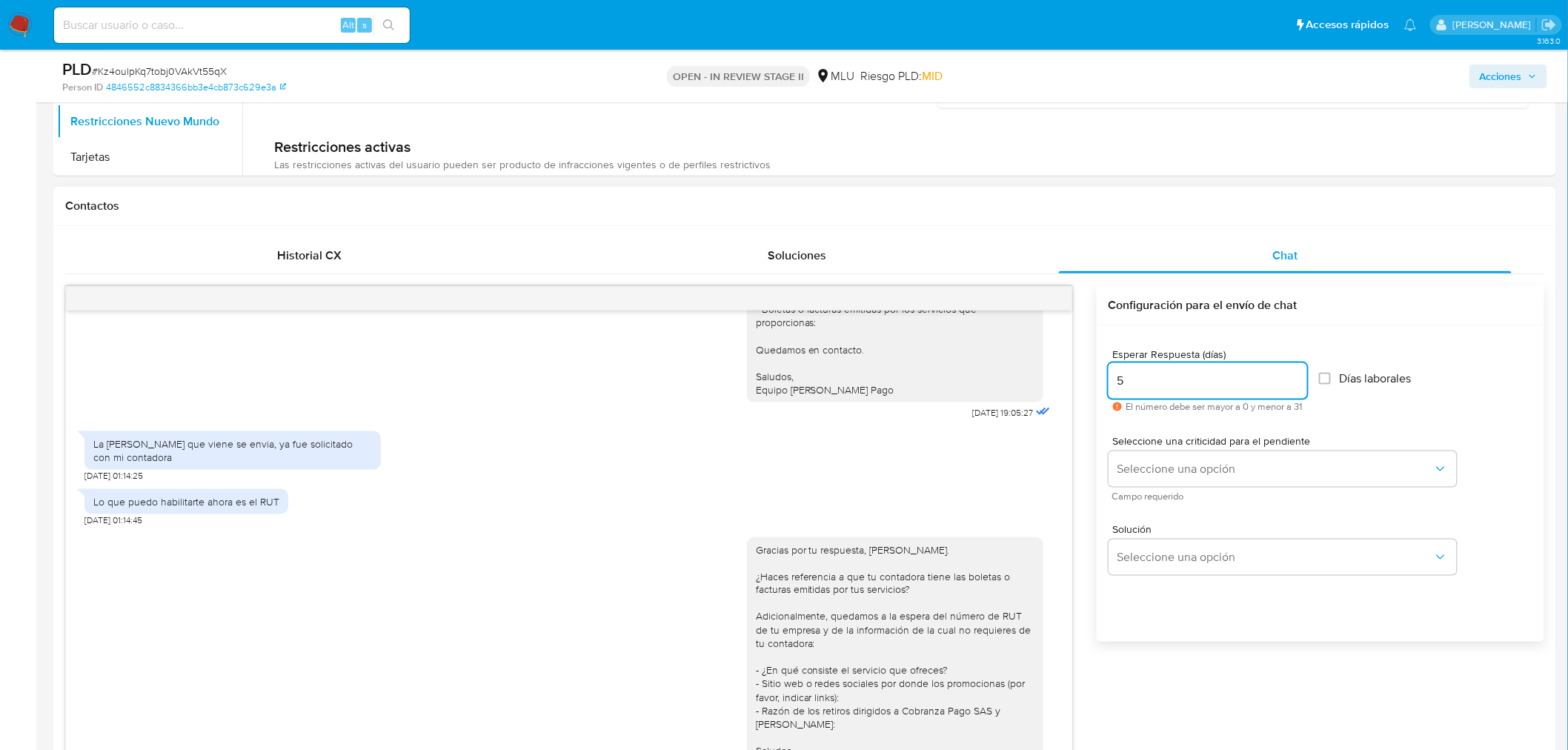
scroll to position [906, 0]
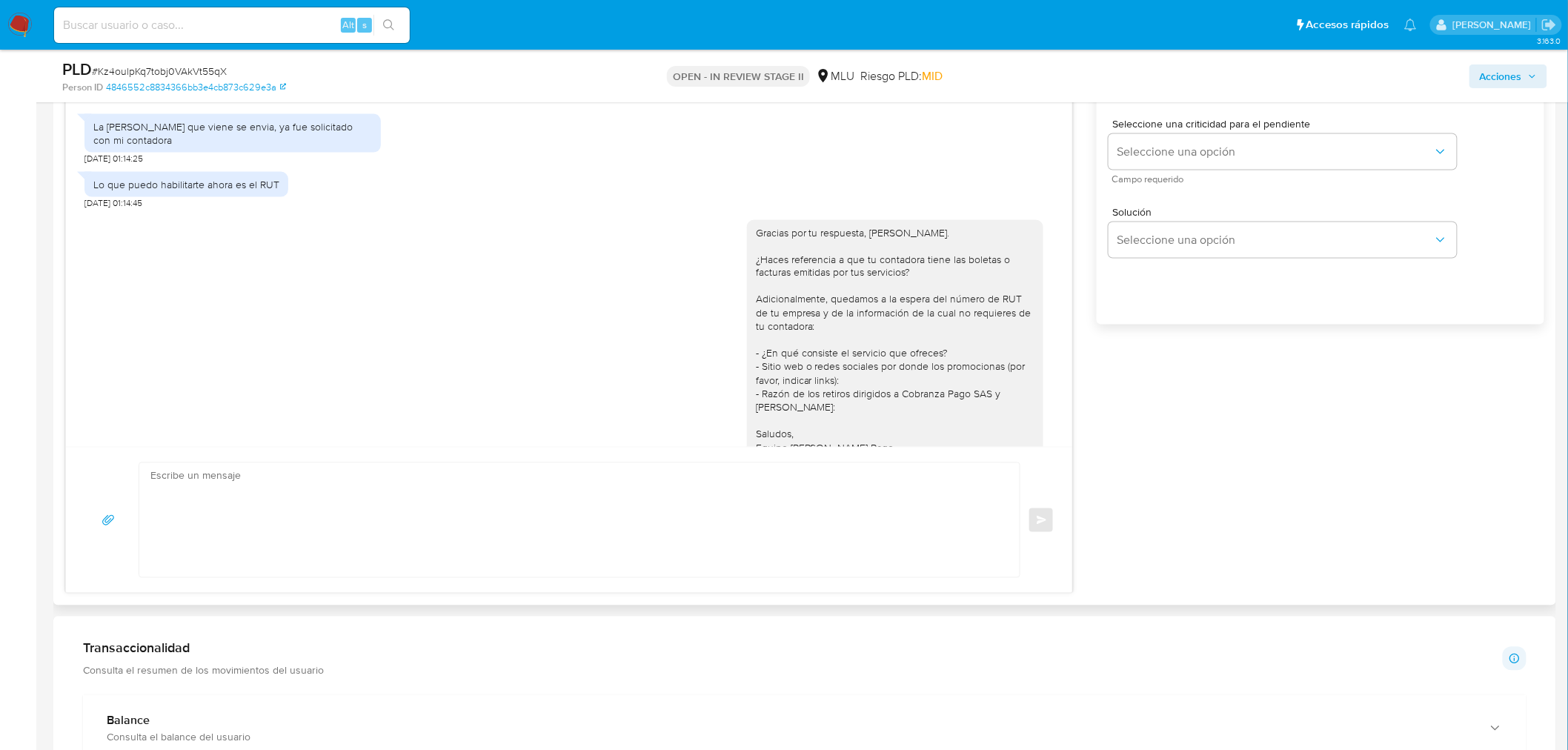
type input "5"
click at [590, 547] on textarea at bounding box center [576, 520] width 851 height 114
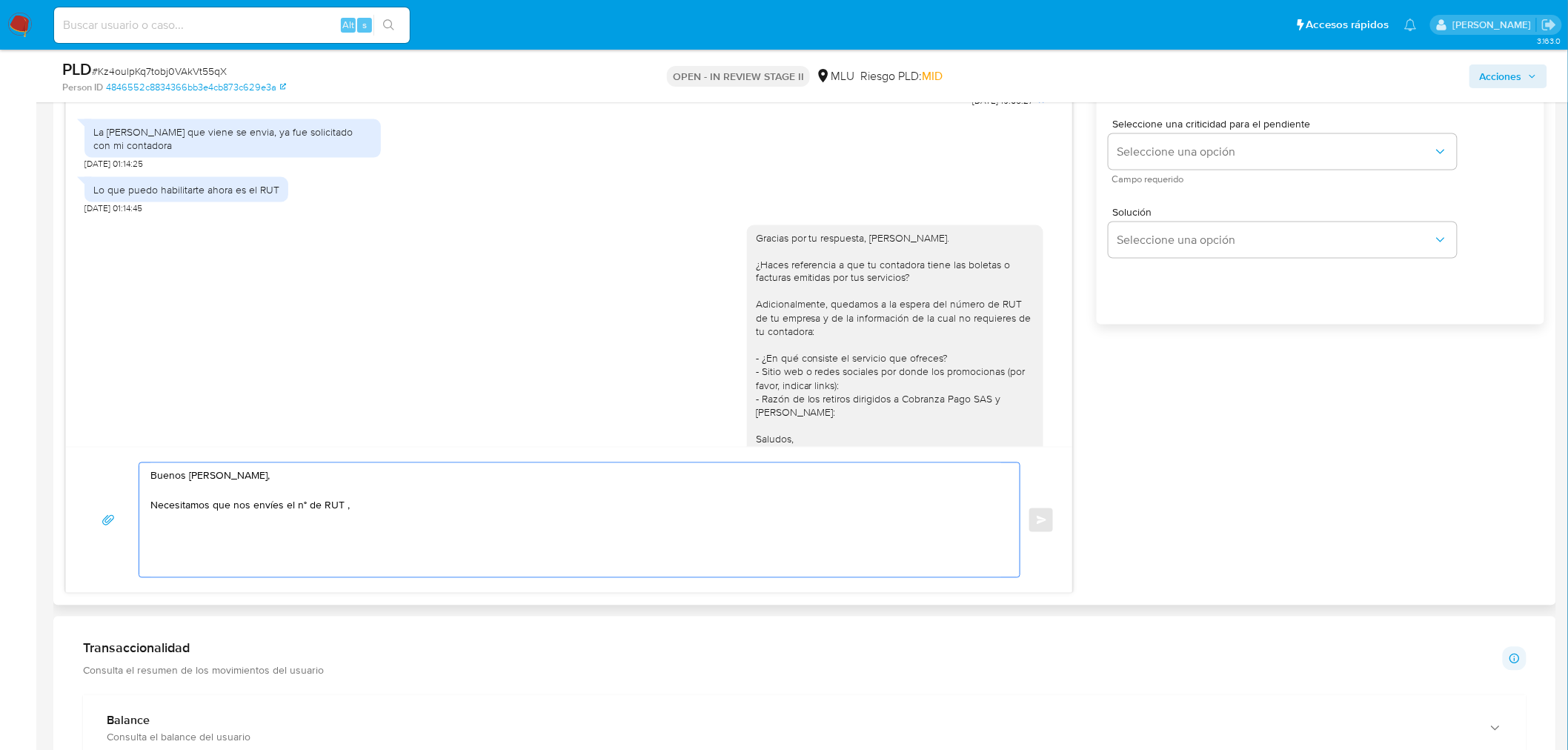
scroll to position [636, 0]
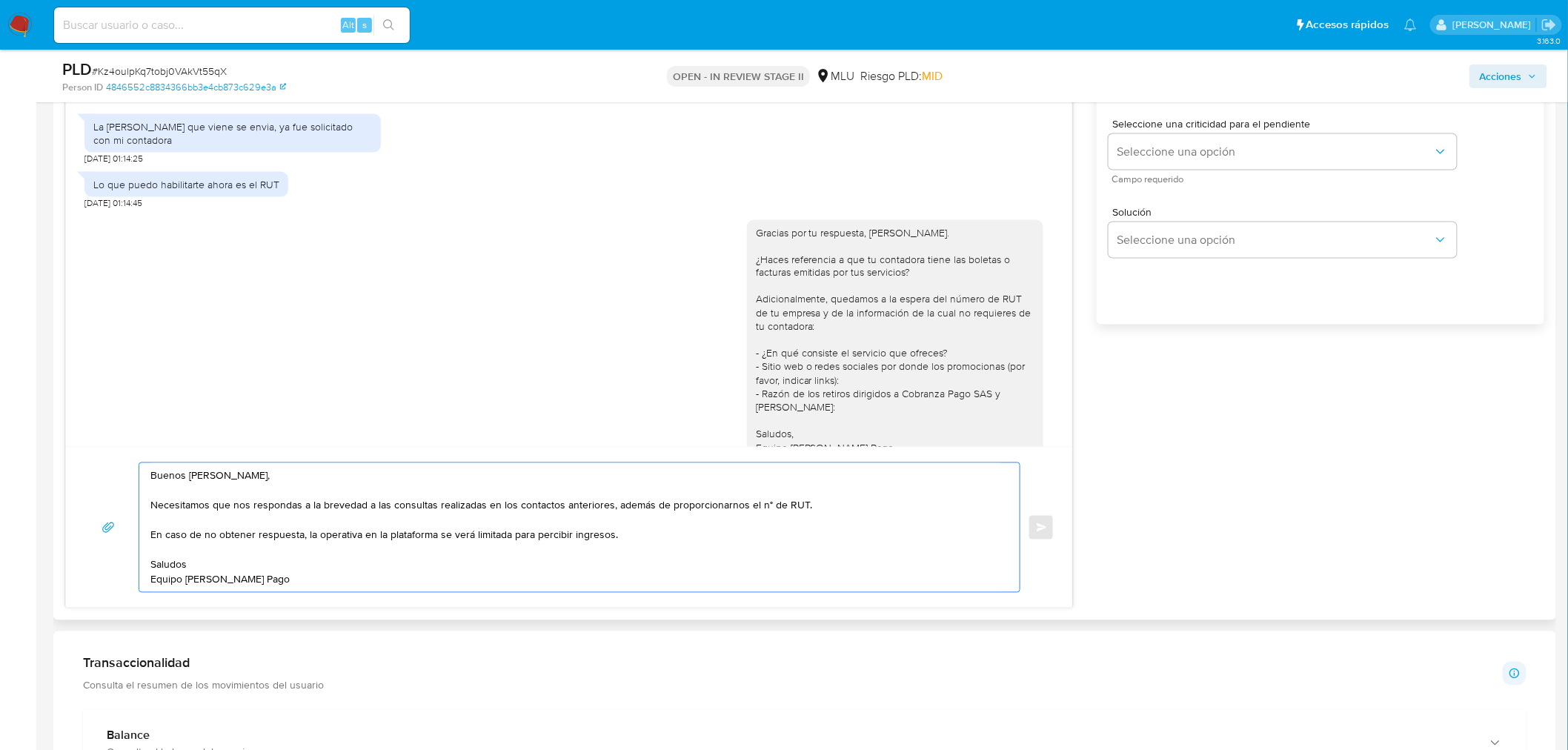
click at [653, 543] on textarea "Buenos días Leandro, Necesitamos que nos respondas a la brevedad a las consulta…" at bounding box center [576, 528] width 851 height 129
click at [460, 537] on textarea "Buenos días Leandro, Necesitamos que nos respondas a la brevedad a las consulta…" at bounding box center [576, 528] width 851 height 129
type textarea "Buenos días Leandro, Necesitamos que nos respondas a la brevedad a las consulta…"
drag, startPoint x: 290, startPoint y: 590, endPoint x: 147, endPoint y: 463, distance: 191.3
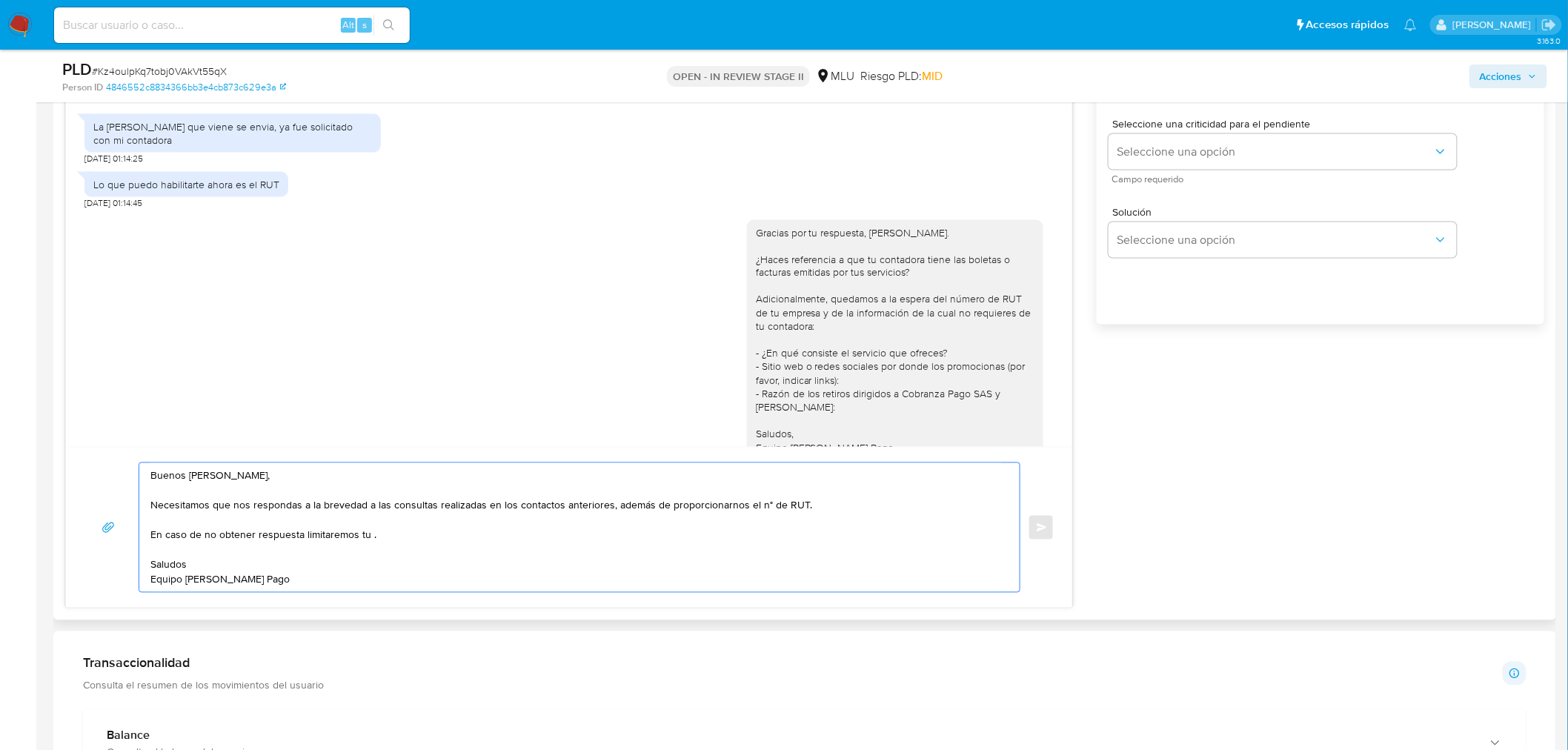
click at [147, 463] on div "Buenos días Leandro, Necesitamos que nos respondas a la brevedad a las consulta…" at bounding box center [576, 528] width 873 height 129
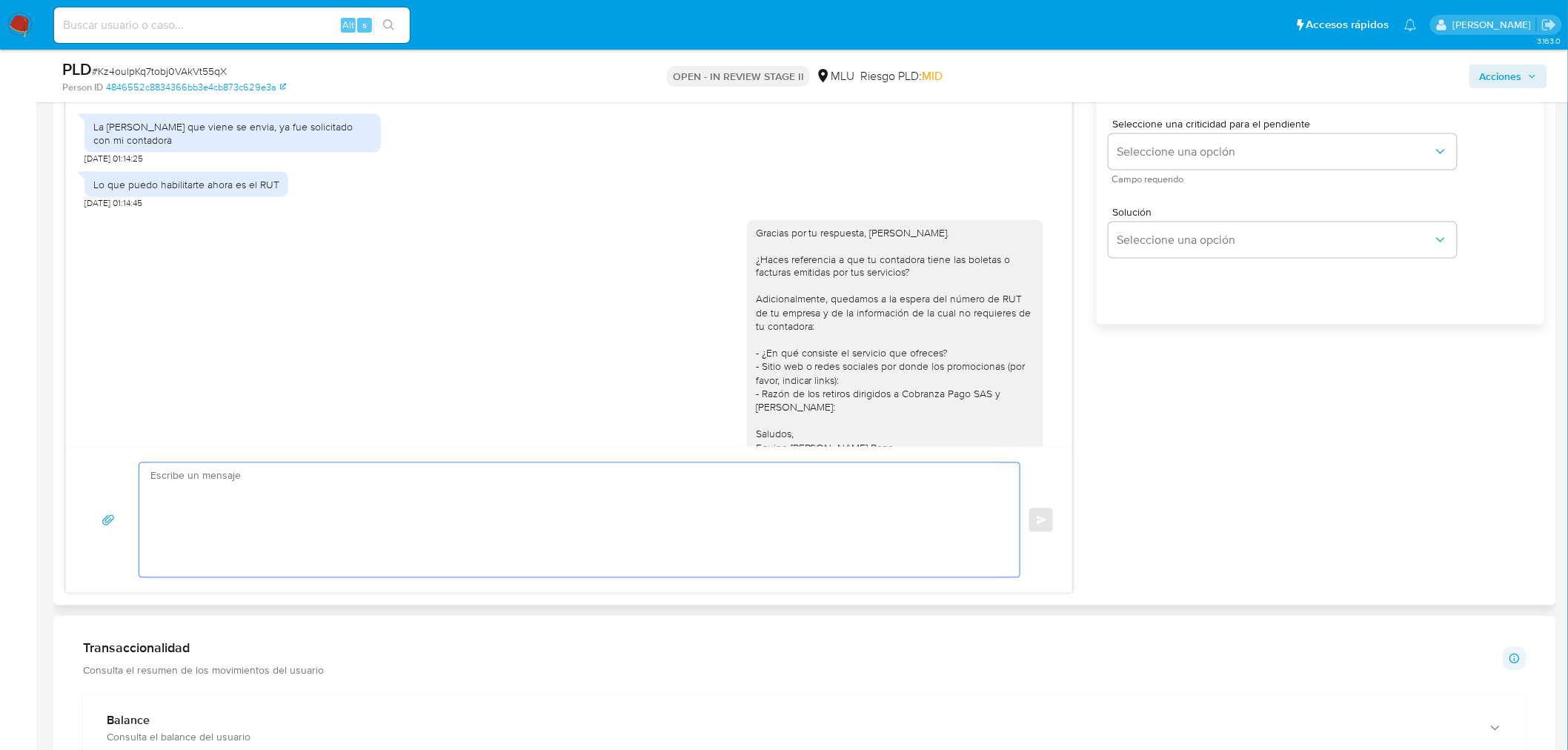
click at [275, 486] on textarea at bounding box center [576, 520] width 851 height 114
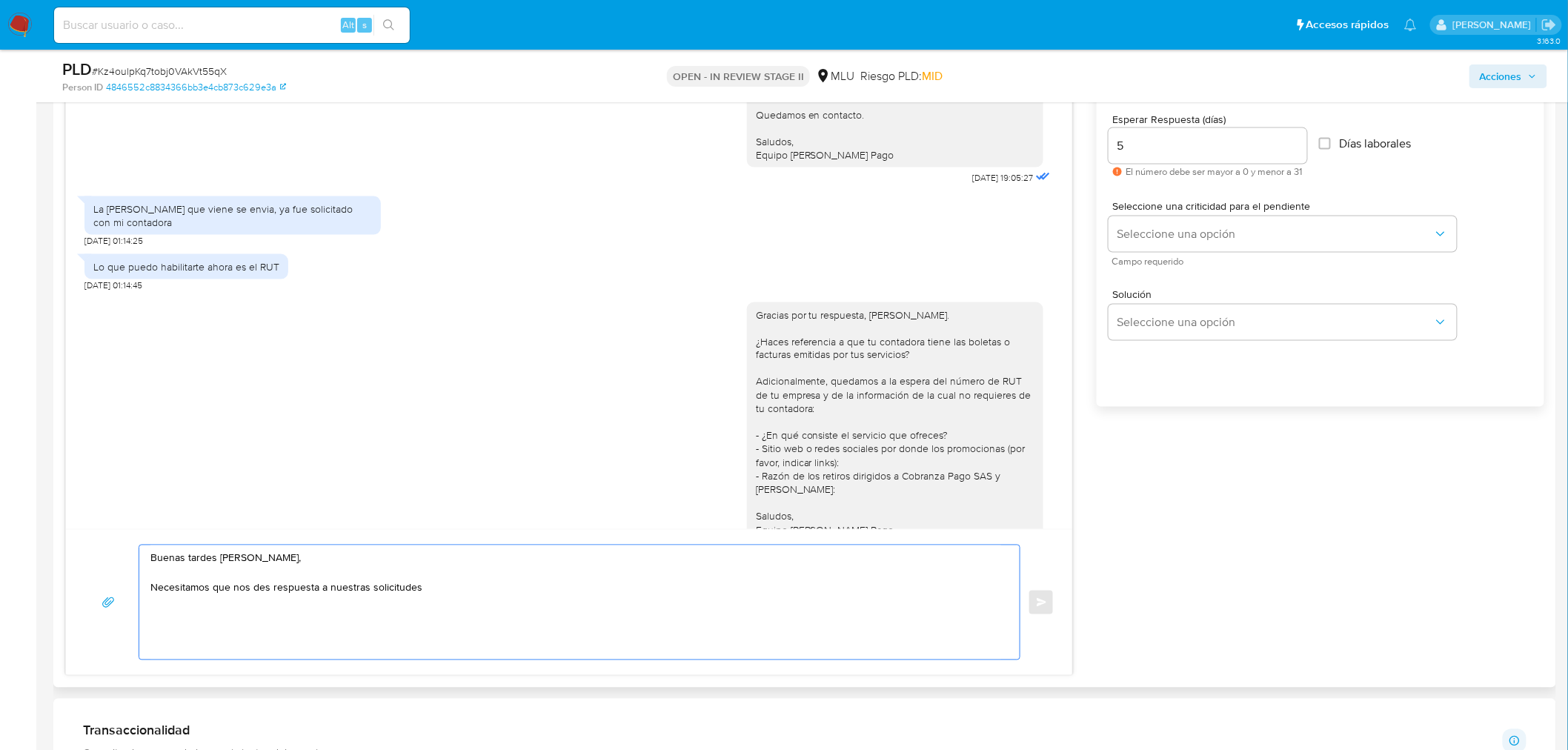
scroll to position [390, 0]
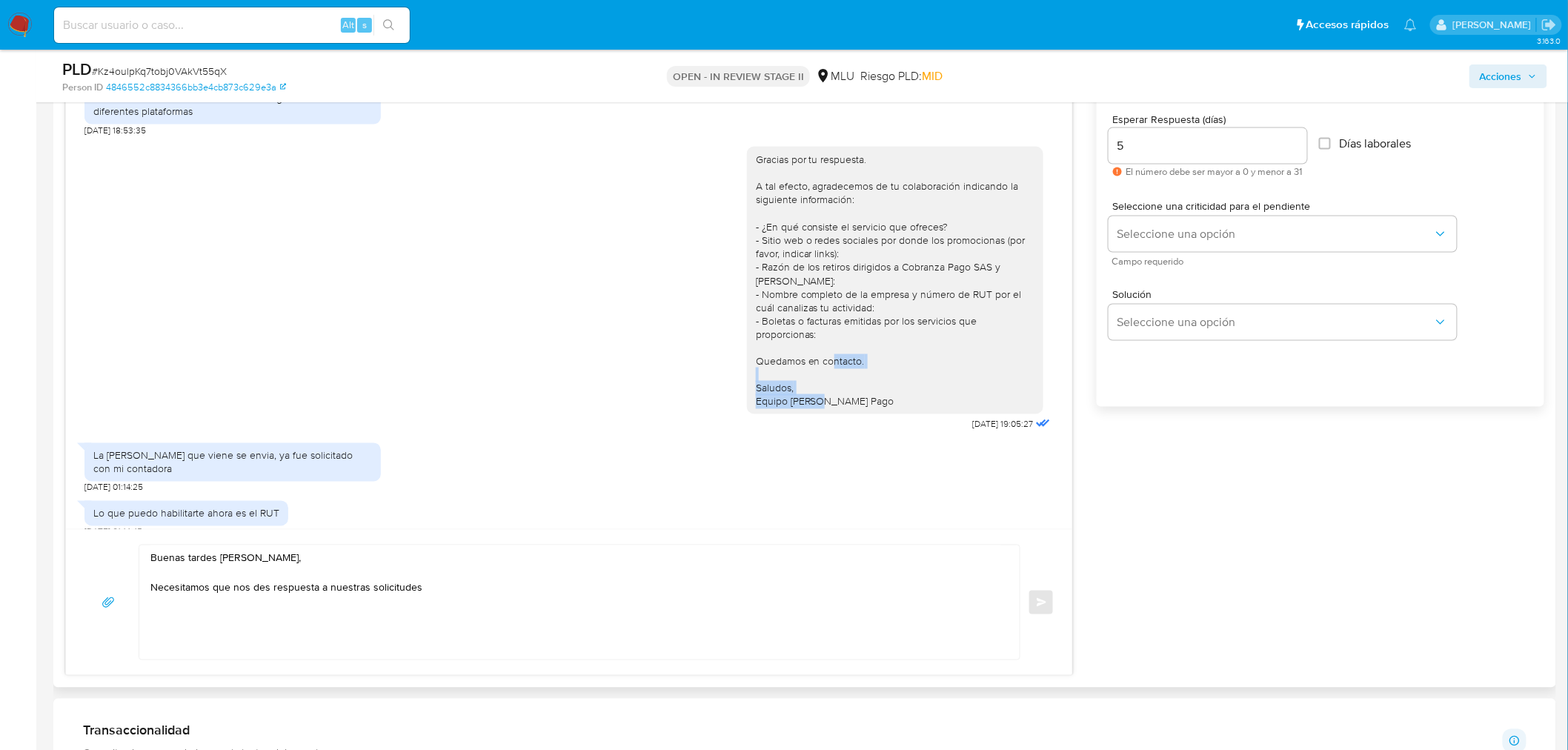
drag, startPoint x: 865, startPoint y: 370, endPoint x: 741, endPoint y: 357, distance: 124.7
click at [747, 357] on div "Gracias por tu respuesta. A tal efecto, agradecemos de tu colaboración indicand…" at bounding box center [895, 281] width 297 height 269
copy div "Saludos, Equipo de Mercado Pago"
click at [253, 612] on textarea "Buenas tardes Leandro, Necesitamos que nos des respuesta a nuestras solicitudes" at bounding box center [576, 602] width 851 height 114
click at [490, 599] on textarea "Buenas tardes Leandro, Necesitamos que nos des respuesta a nuestras solicitudes" at bounding box center [576, 602] width 851 height 114
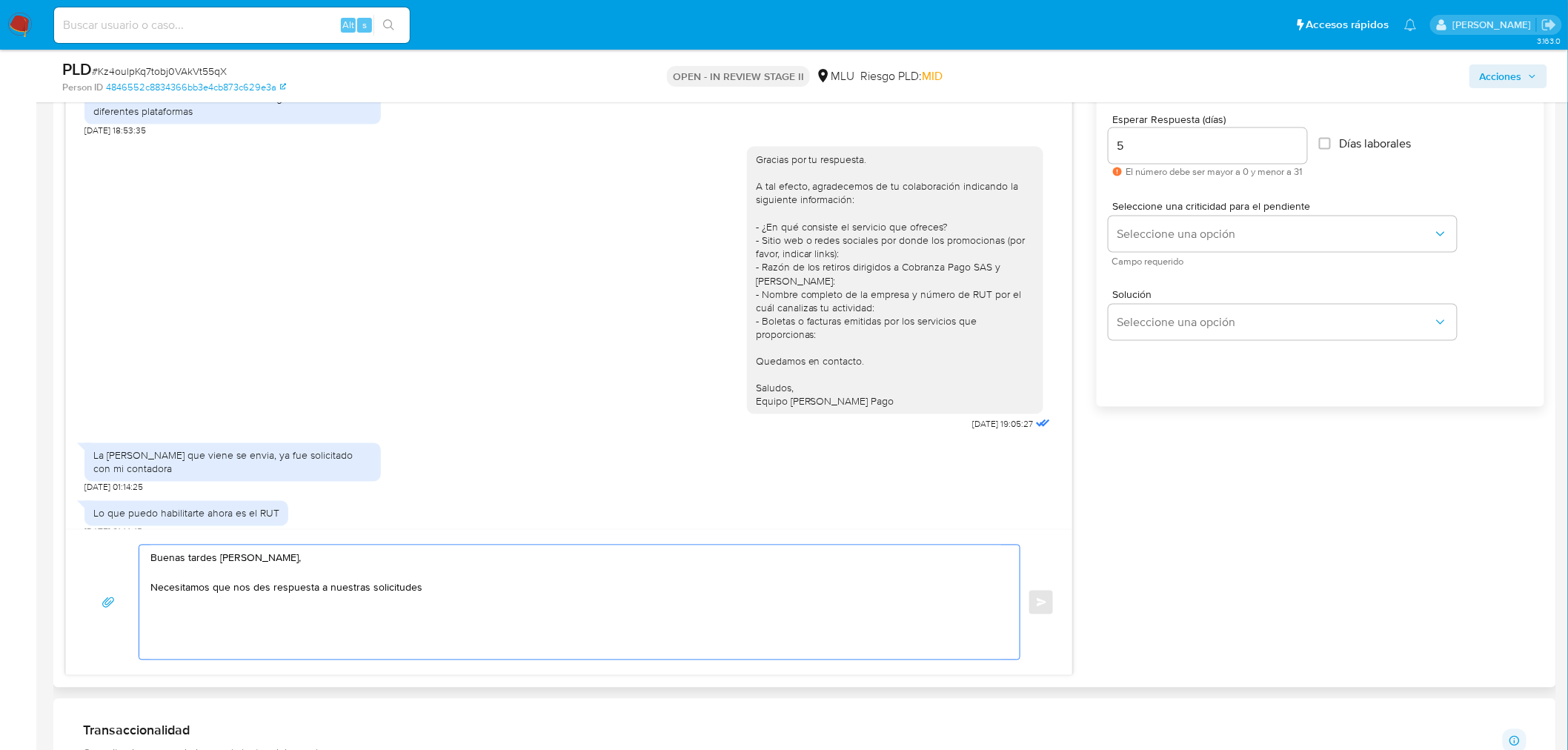
paste textarea "Saludos, Equipo de Mercado Pago"
click at [419, 593] on textarea "Buenas tardes Leandro, Necesitamos que nos des respuesta a nuestras solicitudes…" at bounding box center [576, 602] width 851 height 114
click at [449, 587] on textarea "Buenas tardes Leandro, Necesitamos que nos des respuesta a nuestras solicitudes…" at bounding box center [576, 602] width 851 height 114
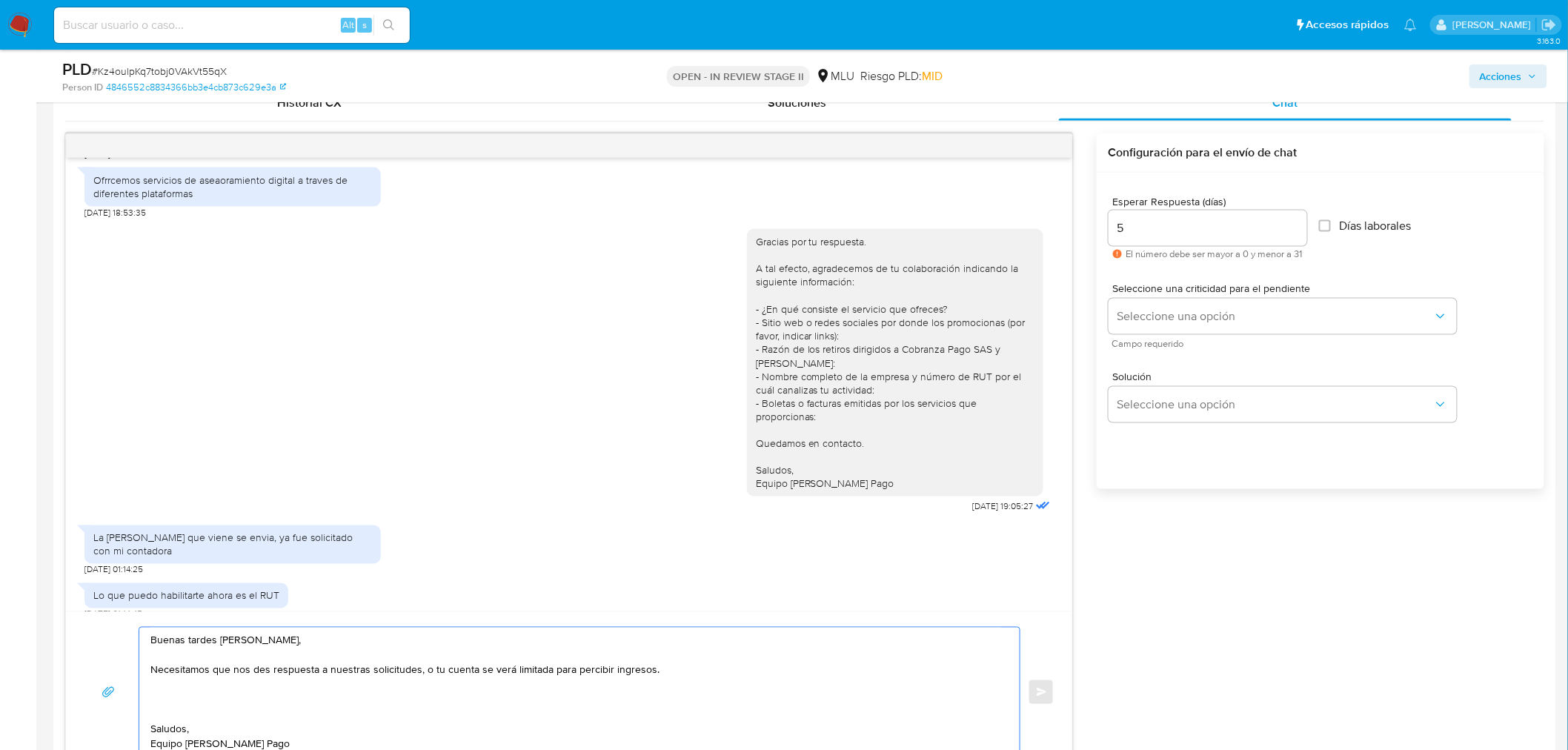
scroll to position [307, 0]
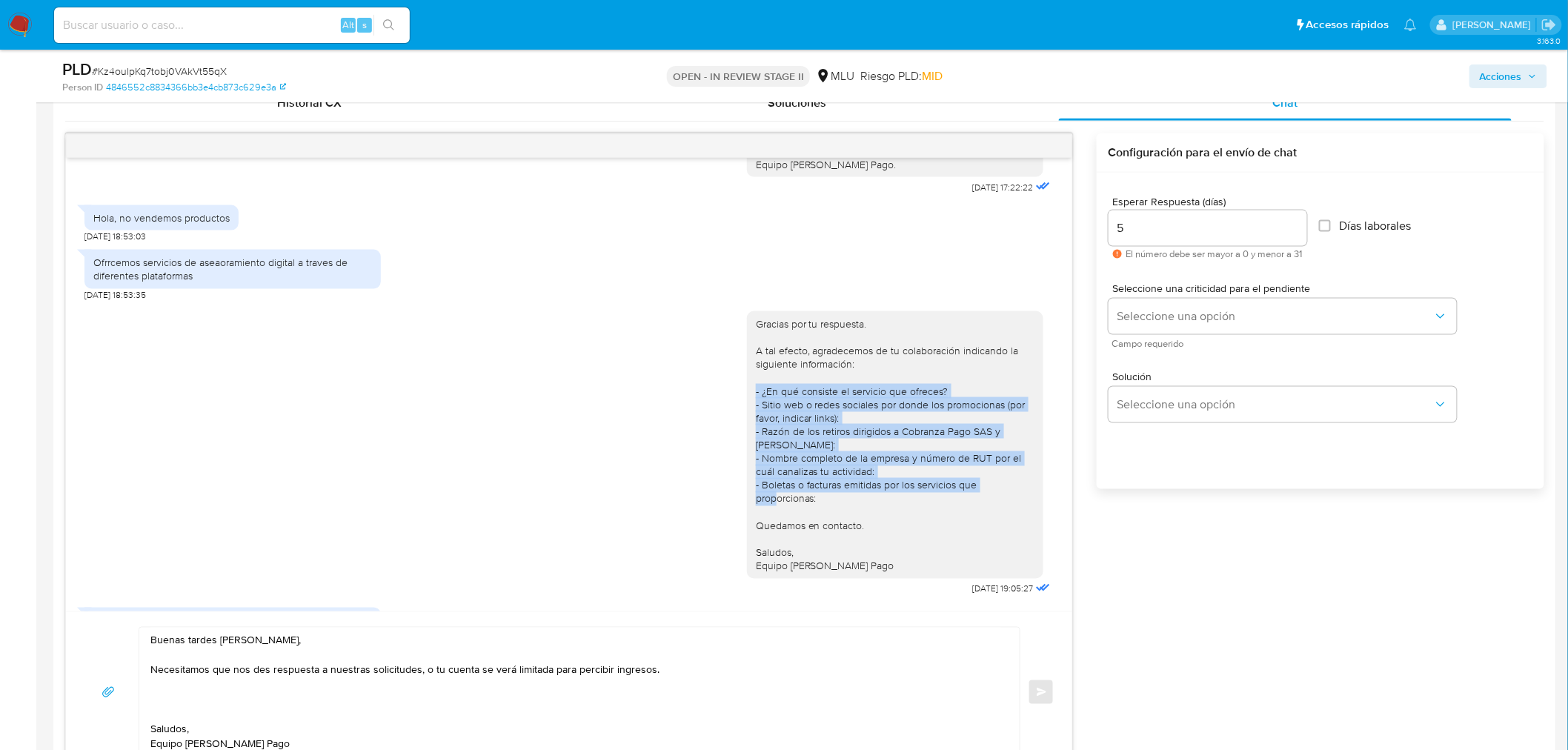
drag, startPoint x: 743, startPoint y: 376, endPoint x: 833, endPoint y: 467, distance: 128.0
click at [833, 467] on div "Gracias por tu respuesta. A tal efecto, agradecemos de tu colaboración indicand…" at bounding box center [895, 445] width 278 height 256
copy div "- ¿En qué consiste el servicio que ofreces? - Sitio web o redes sociales por do…"
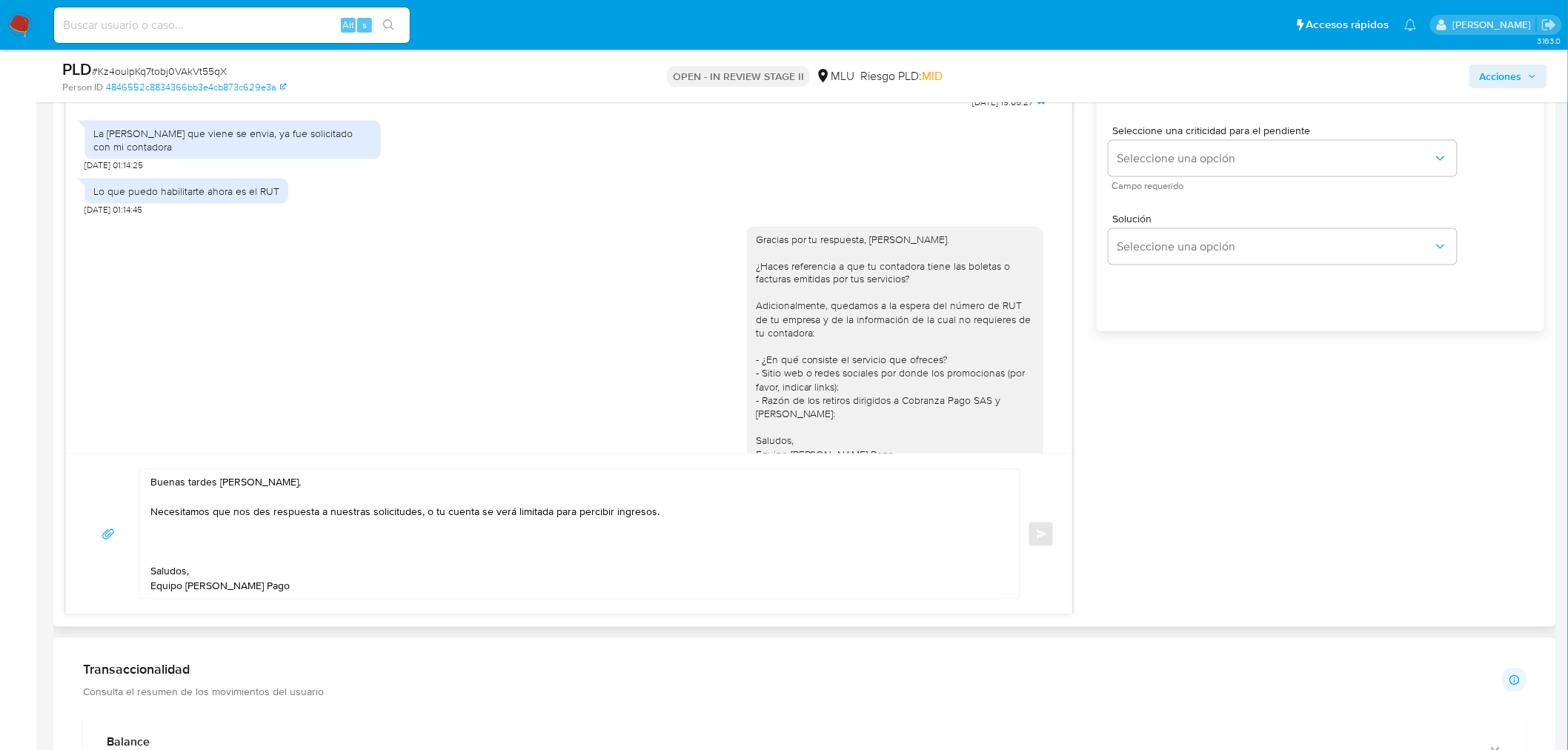
scroll to position [906, 0]
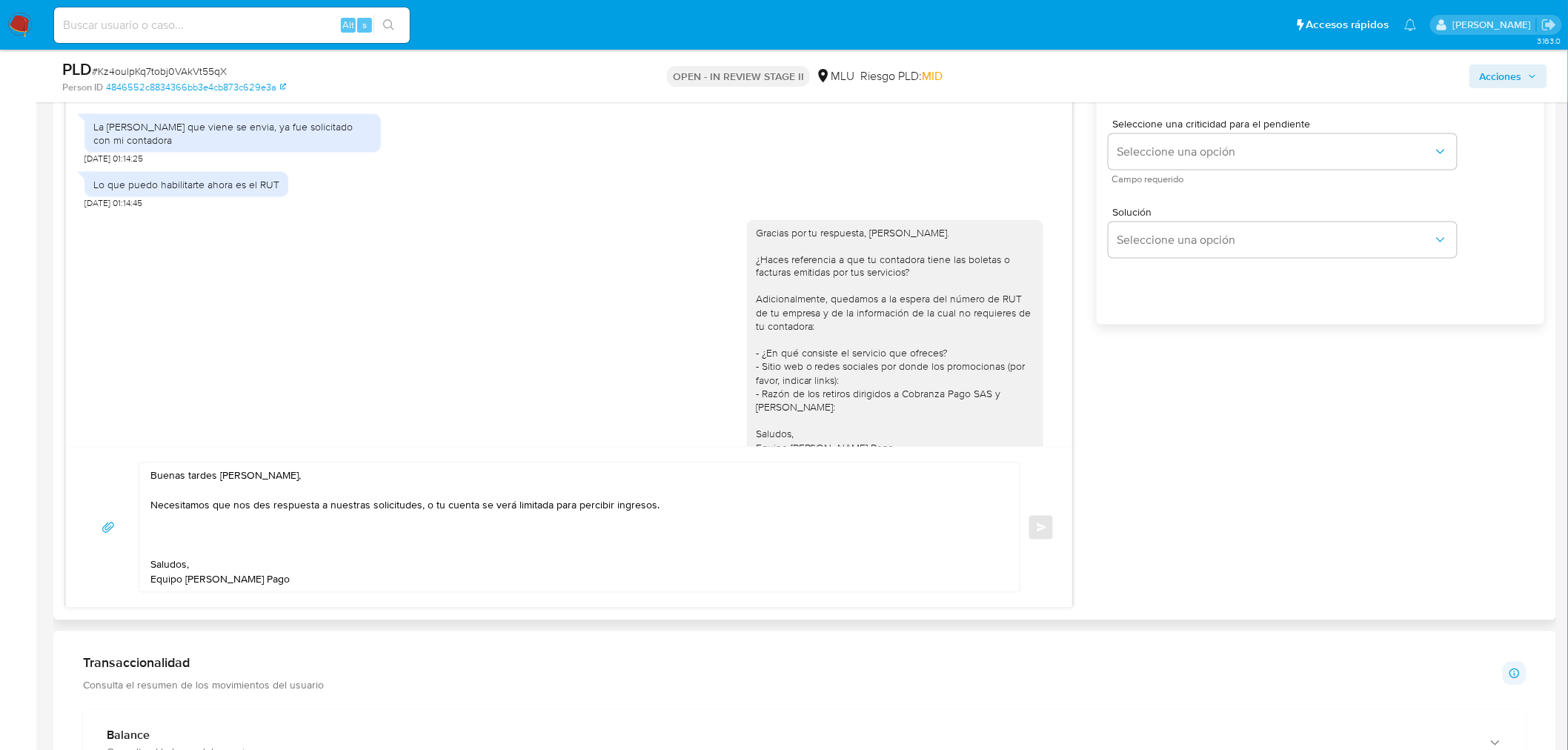
click at [205, 525] on textarea "Buenas tardes Leandro, Necesitamos que nos des respuesta a nuestras solicitudes…" at bounding box center [576, 528] width 851 height 129
click at [660, 506] on textarea "Buenas tardes Leandro, Necesitamos que nos des respuesta a nuestras solicitudes…" at bounding box center [576, 528] width 851 height 129
click at [664, 516] on textarea "Buenas tardes Leandro, Necesitamos que nos des respuesta a nuestras solicitudes…" at bounding box center [576, 528] width 851 height 129
click at [643, 526] on textarea "Buenas tardes Leandro, Necesitamos que nos des respuesta a nuestras solicitudes…" at bounding box center [576, 528] width 851 height 129
paste textarea "- ¿En qué consiste el servicio que ofreces? - Sitio web o redes sociales por do…"
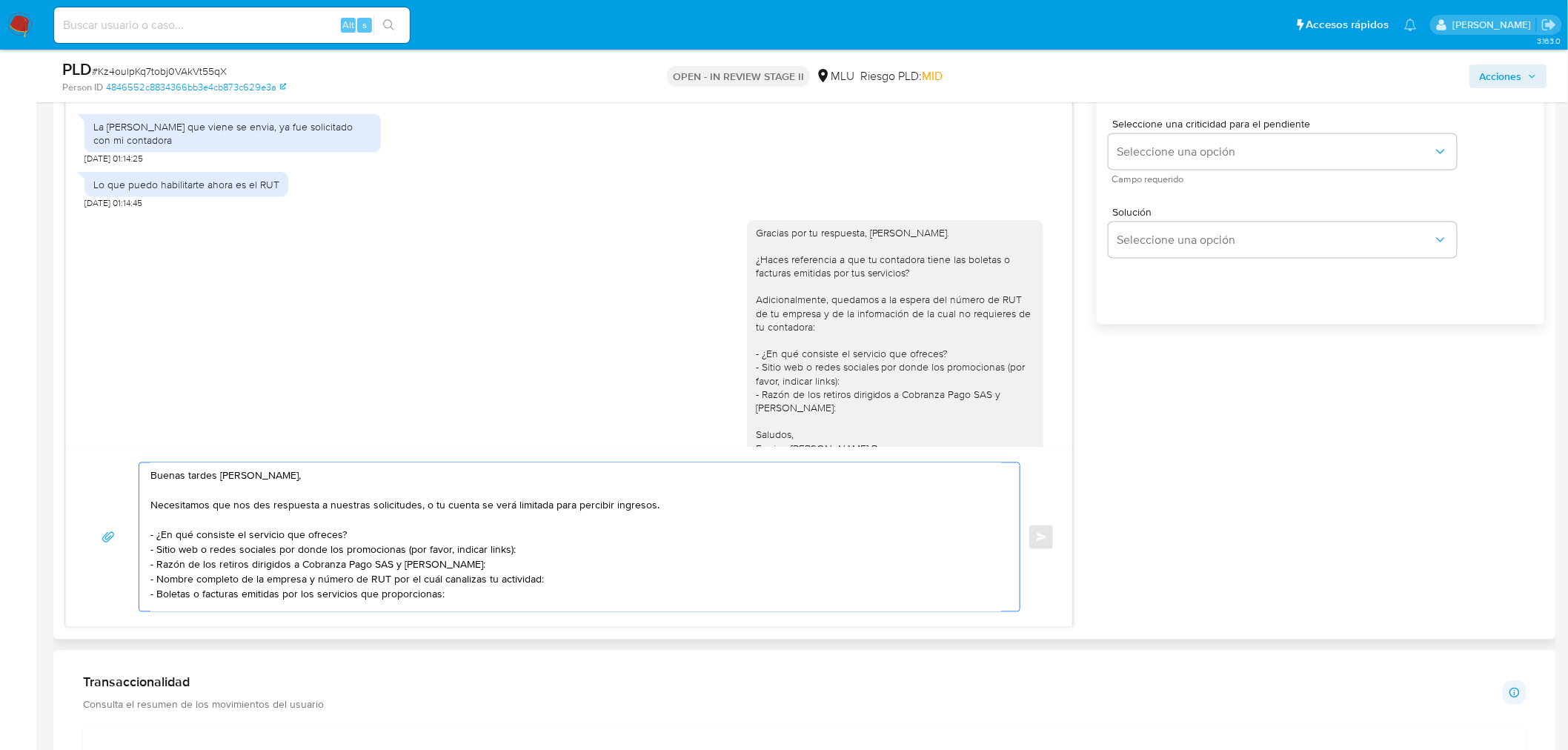
scroll to position [988, 0]
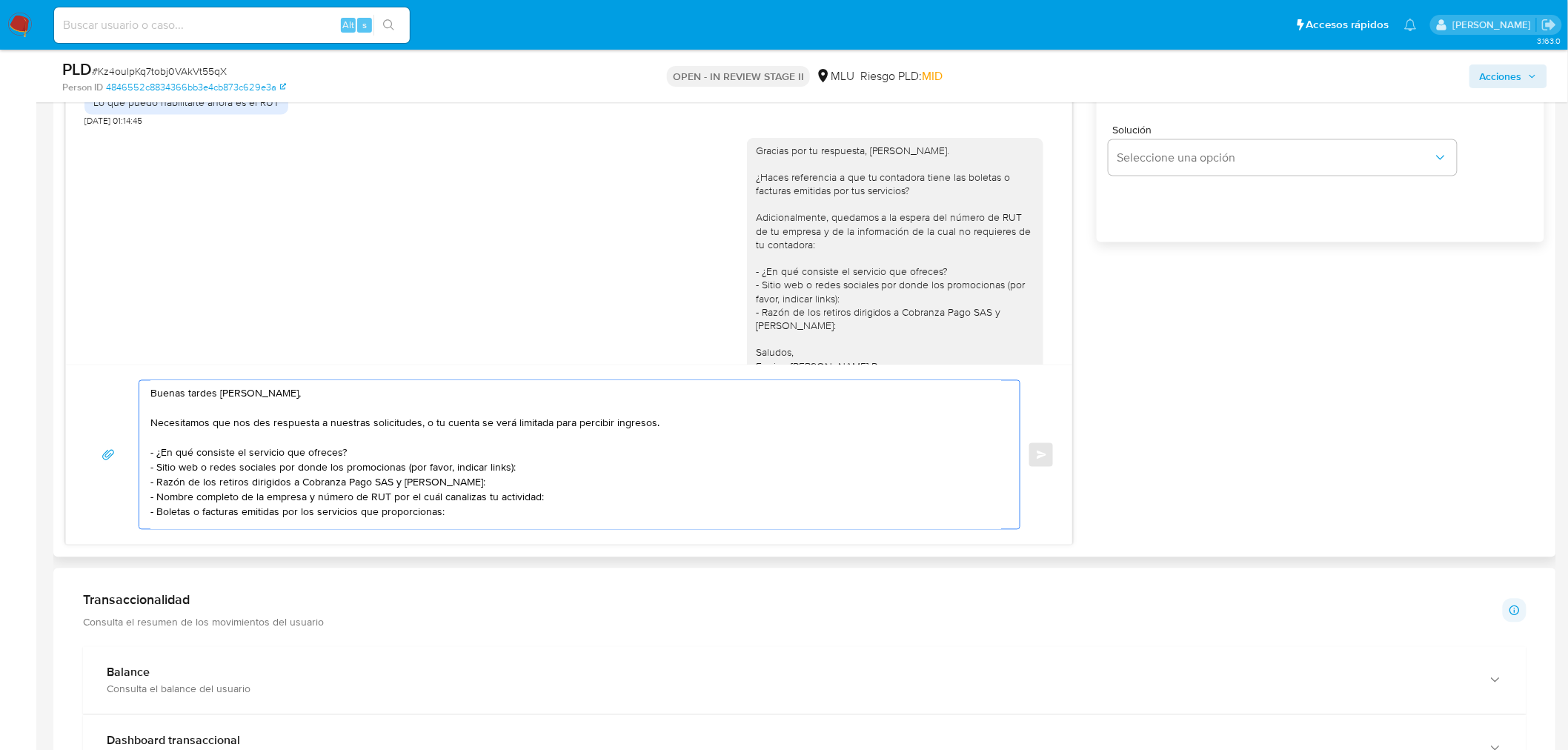
click at [381, 433] on textarea "Buenas tardes Leandro, Necesitamos que nos des respuesta a nuestras solicitudes…" at bounding box center [576, 455] width 851 height 148
drag, startPoint x: 351, startPoint y: 428, endPoint x: 416, endPoint y: 424, distance: 65.1
click at [389, 423] on textarea "Buenas tardes Leandro, Necesitamos que nos des respuesta a nuestras solicitudes…" at bounding box center [576, 455] width 851 height 148
click at [417, 425] on textarea "Buenas tardes Leandro, Necesitamos que nos des respuesta a nuestras solicitudes…" at bounding box center [576, 455] width 851 height 148
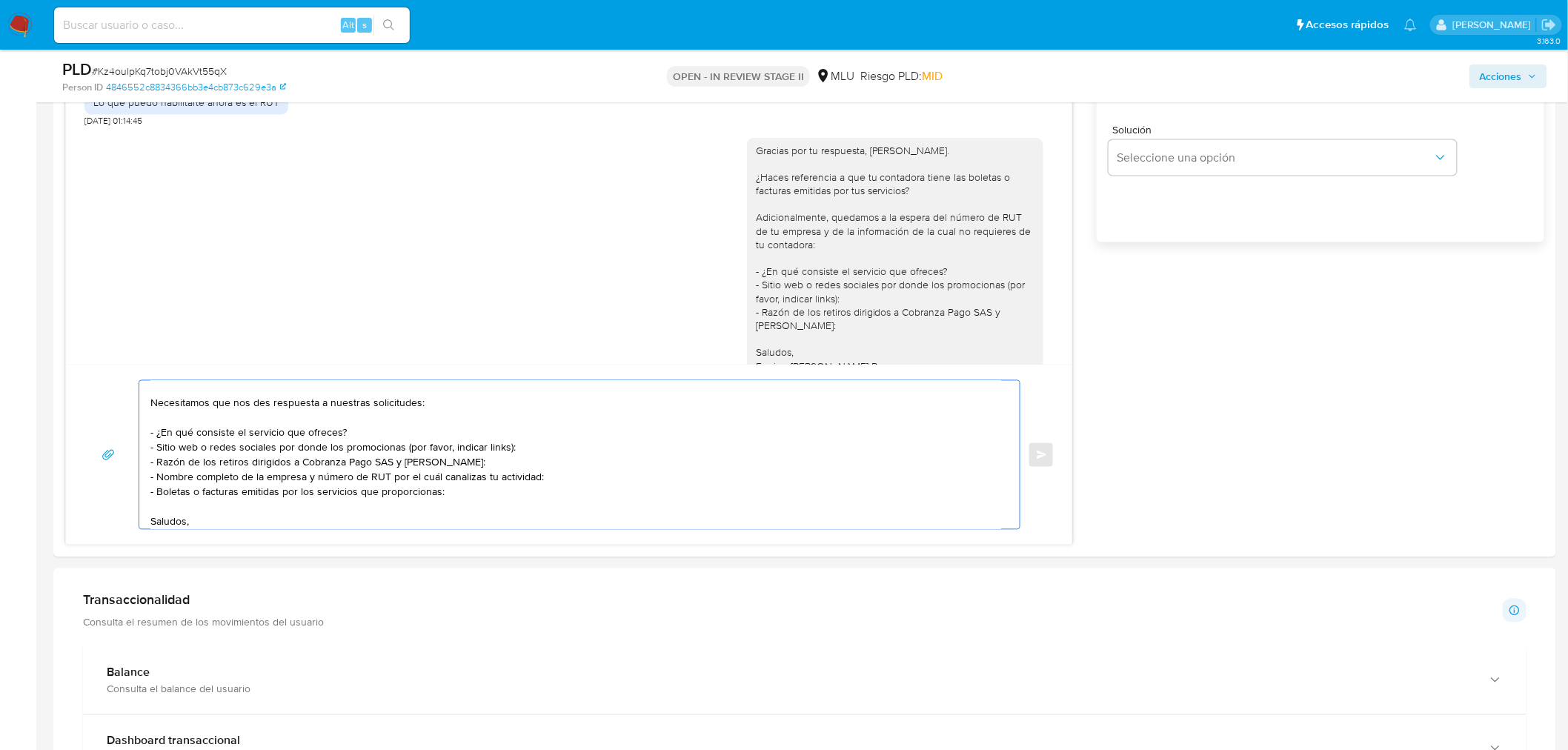
scroll to position [35, 0]
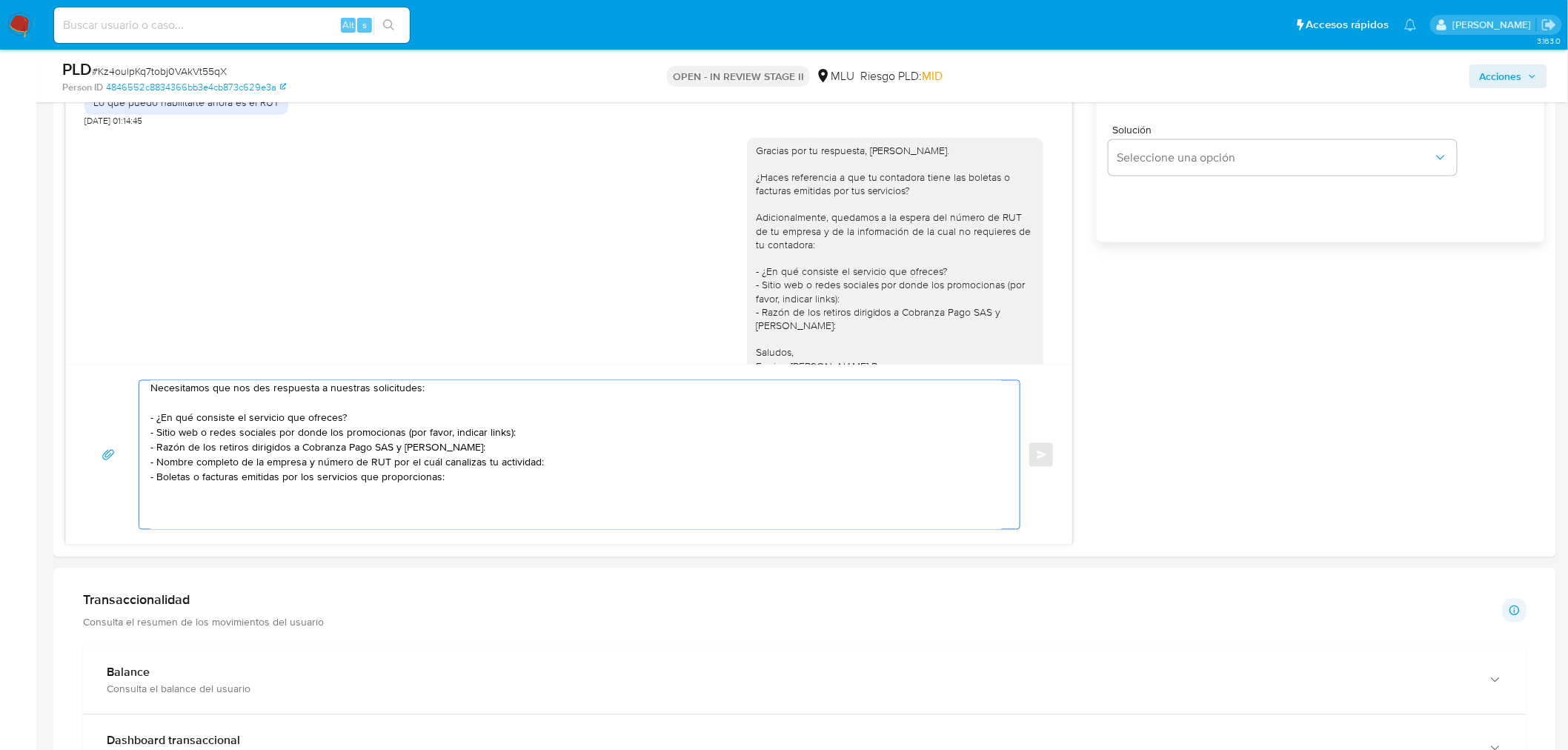
paste textarea "o tu cuenta se verá limitada para percibir ingresos."
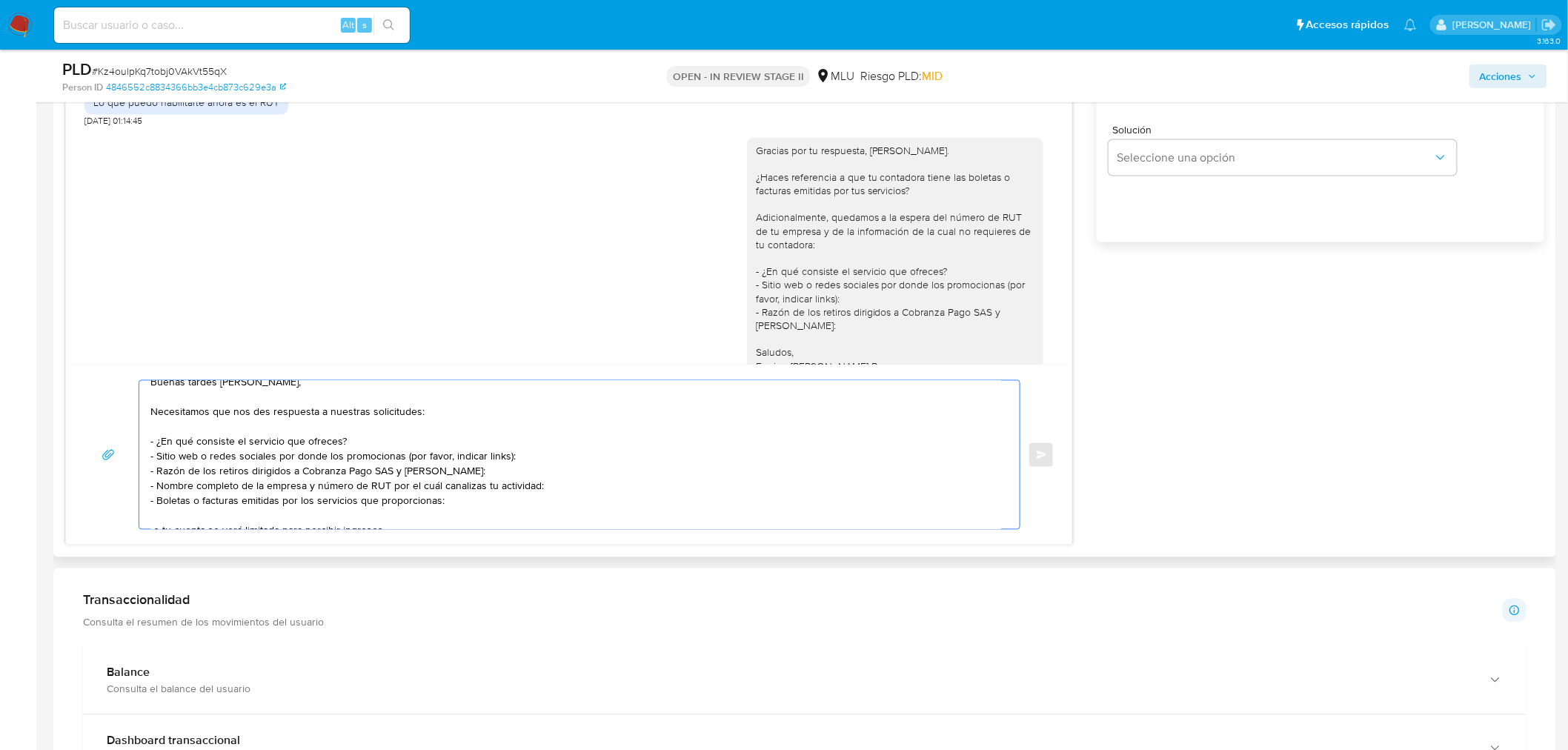
scroll to position [0, 0]
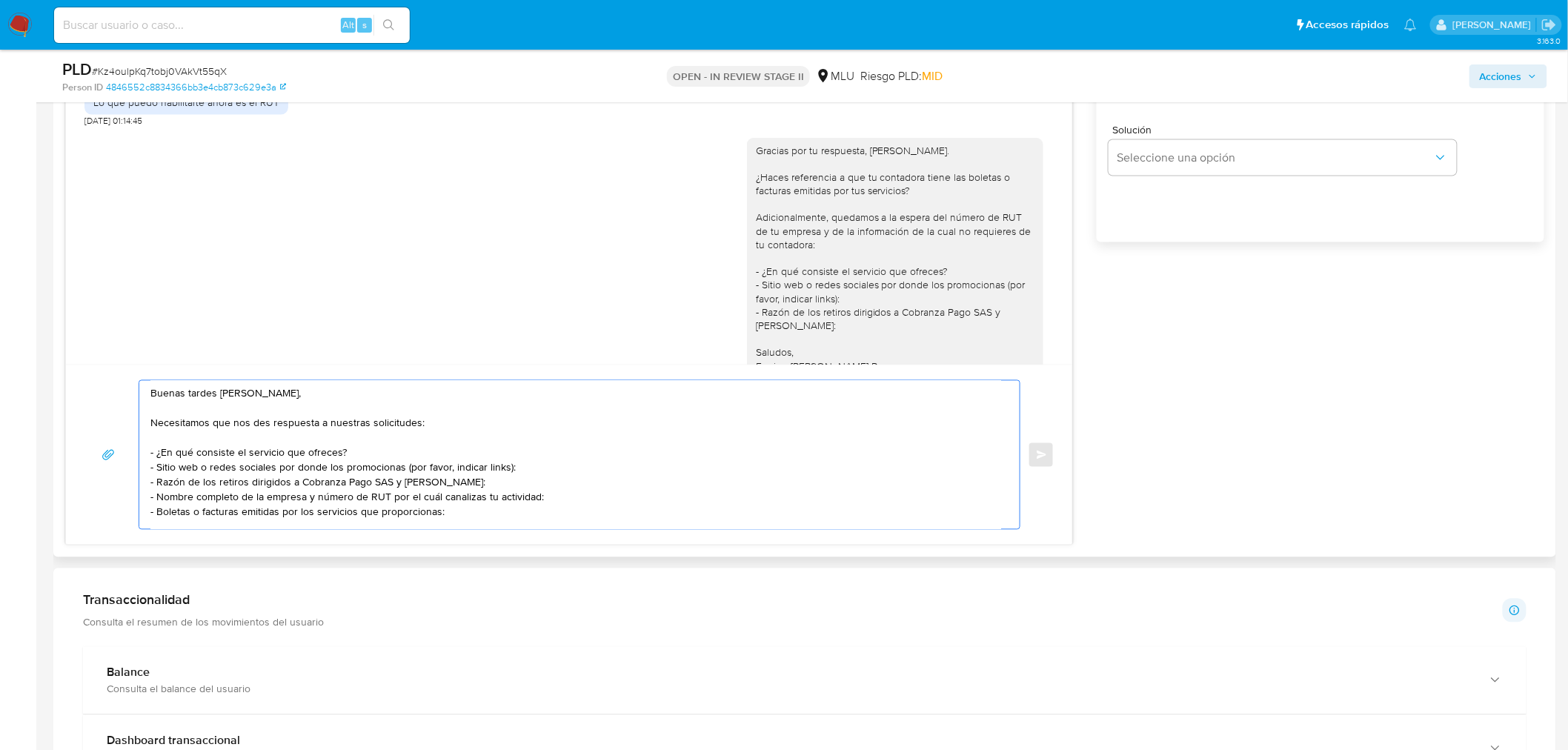
drag, startPoint x: 334, startPoint y: 446, endPoint x: 415, endPoint y: 433, distance: 82.0
click at [413, 434] on textarea "Buenas tardes Leandro, Necesitamos que nos des respuesta a nuestras solicitudes…" at bounding box center [576, 455] width 851 height 148
click at [424, 423] on textarea "Buenas tardes Leandro, Necesitamos que nos des respuesta a nuestras solicitudes…" at bounding box center [576, 455] width 851 height 148
click at [465, 426] on textarea "Buenas tardes Leandro, Necesitamos que nos des respuesta a nuestras solicitudes…" at bounding box center [576, 455] width 851 height 148
drag, startPoint x: 457, startPoint y: 425, endPoint x: 136, endPoint y: 426, distance: 321.0
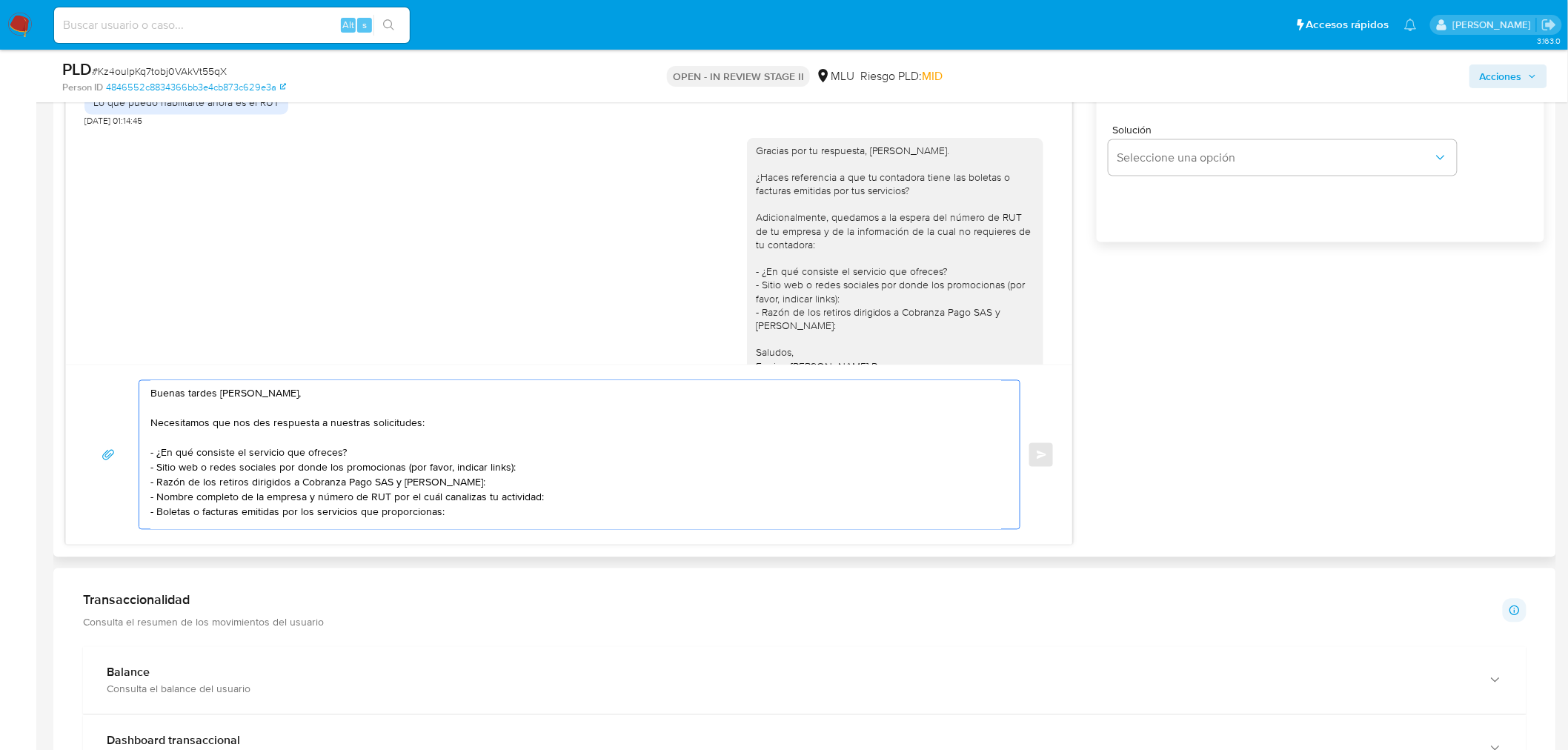
click at [136, 426] on div "Buenas tardes Leandro, Necesitamos que nos des respuesta a nuestras solicitudes…" at bounding box center [569, 455] width 971 height 150
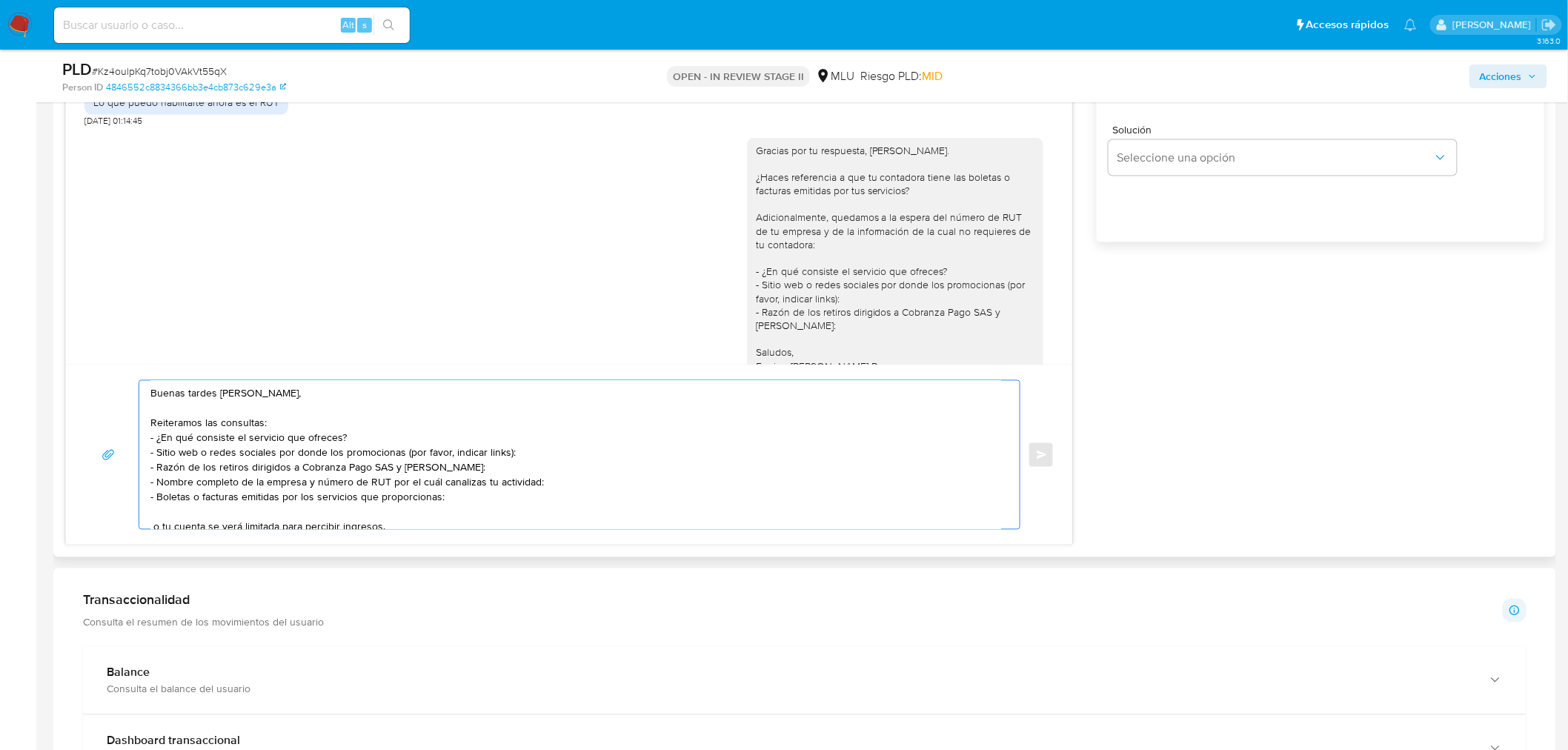
scroll to position [54, 0]
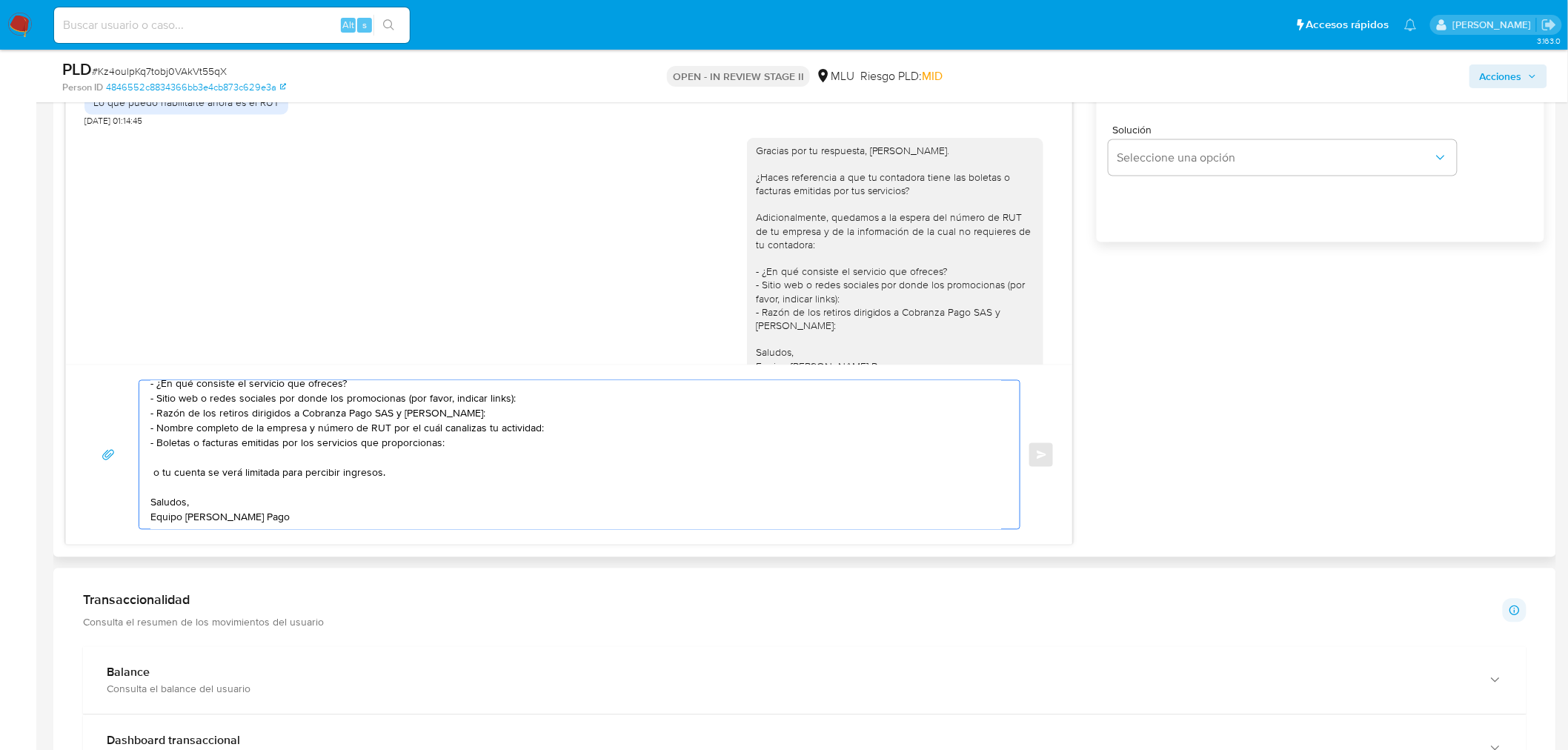
click at [384, 472] on textarea "Buenas tardes Leandro, Reiteramos las consultas: - ¿En qué consiste el servicio…" at bounding box center [576, 455] width 851 height 148
drag, startPoint x: 423, startPoint y: 472, endPoint x: 133, endPoint y: 473, distance: 290.0
click at [133, 473] on div "Buenas tardes Leandro, Reiteramos las consultas: - ¿En qué consiste el servicio…" at bounding box center [569, 455] width 971 height 150
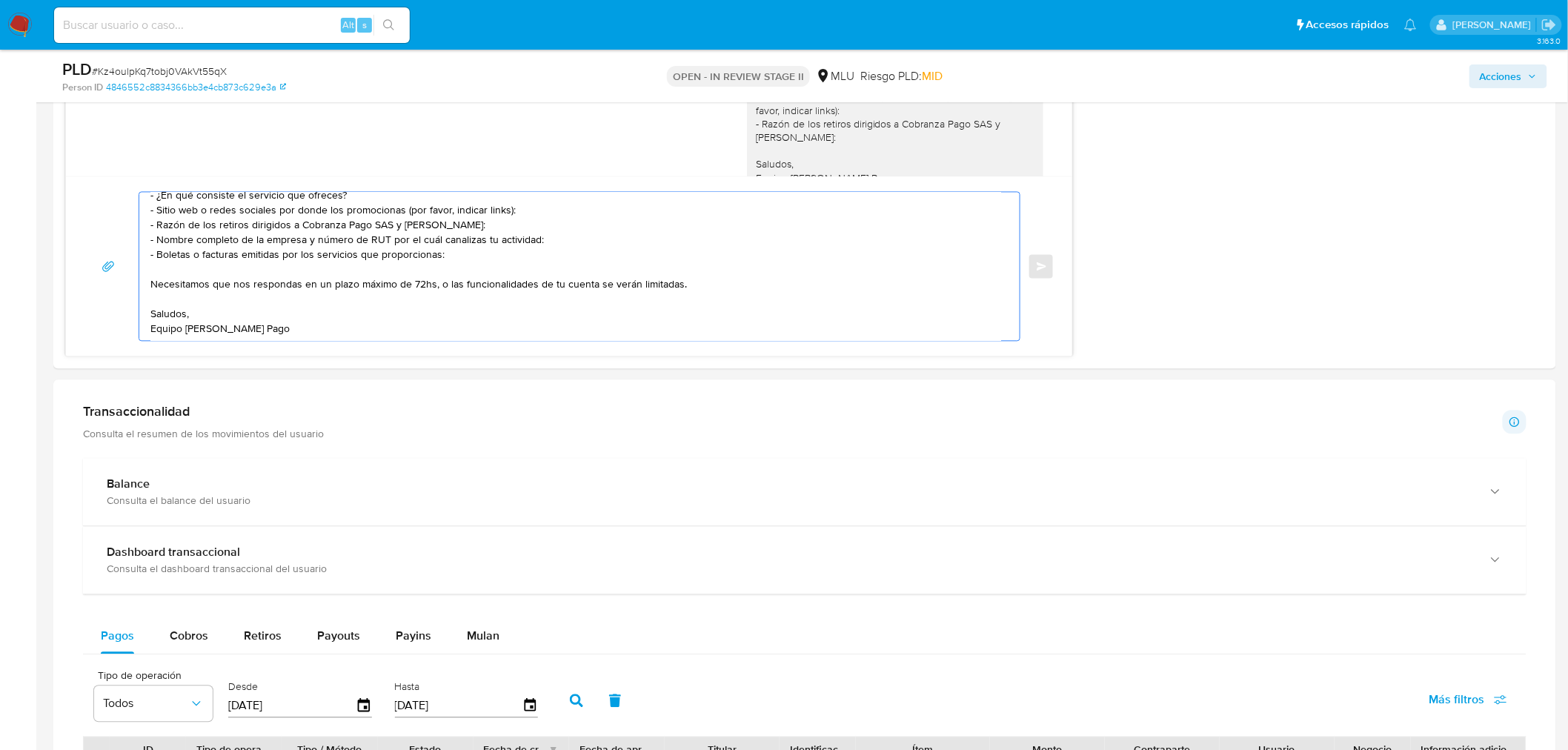
type textarea "Buenas tardes Leandro, Reiteramos las consultas: - ¿En qué consiste el servicio…"
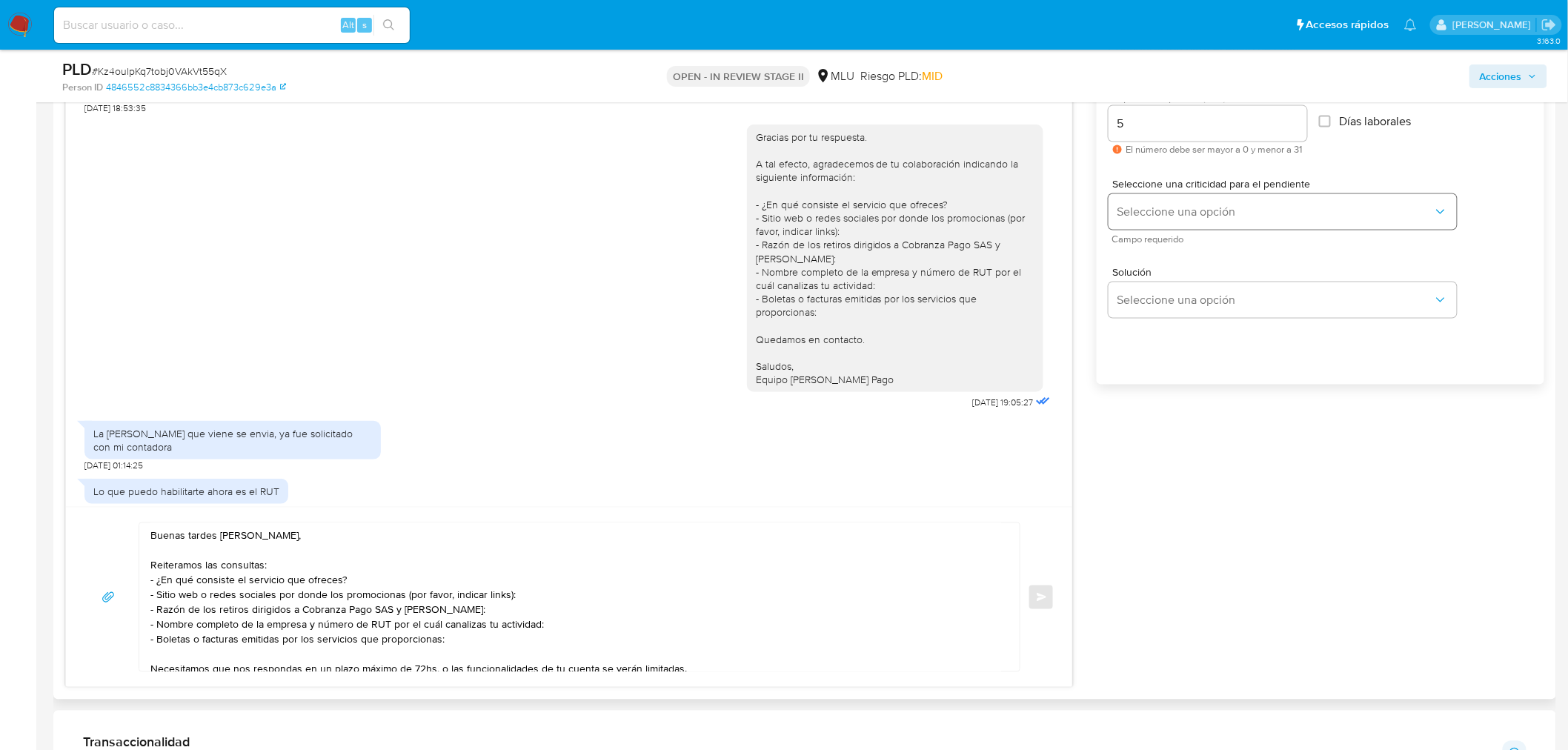
scroll to position [766, 0]
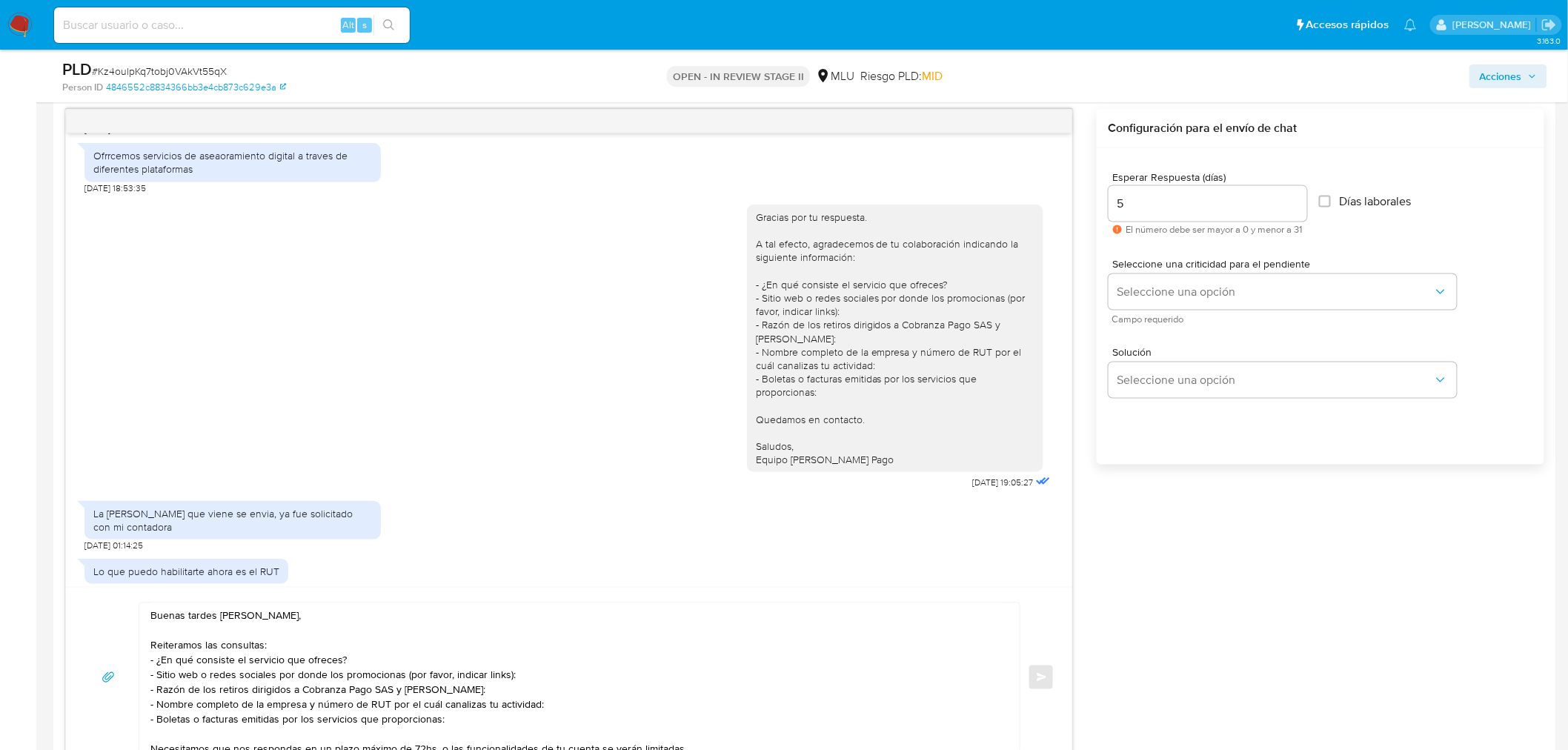
click at [1188, 197] on input "5" at bounding box center [1208, 203] width 199 height 19
click at [1208, 291] on span "Seleccione una opción" at bounding box center [1275, 292] width 316 height 15
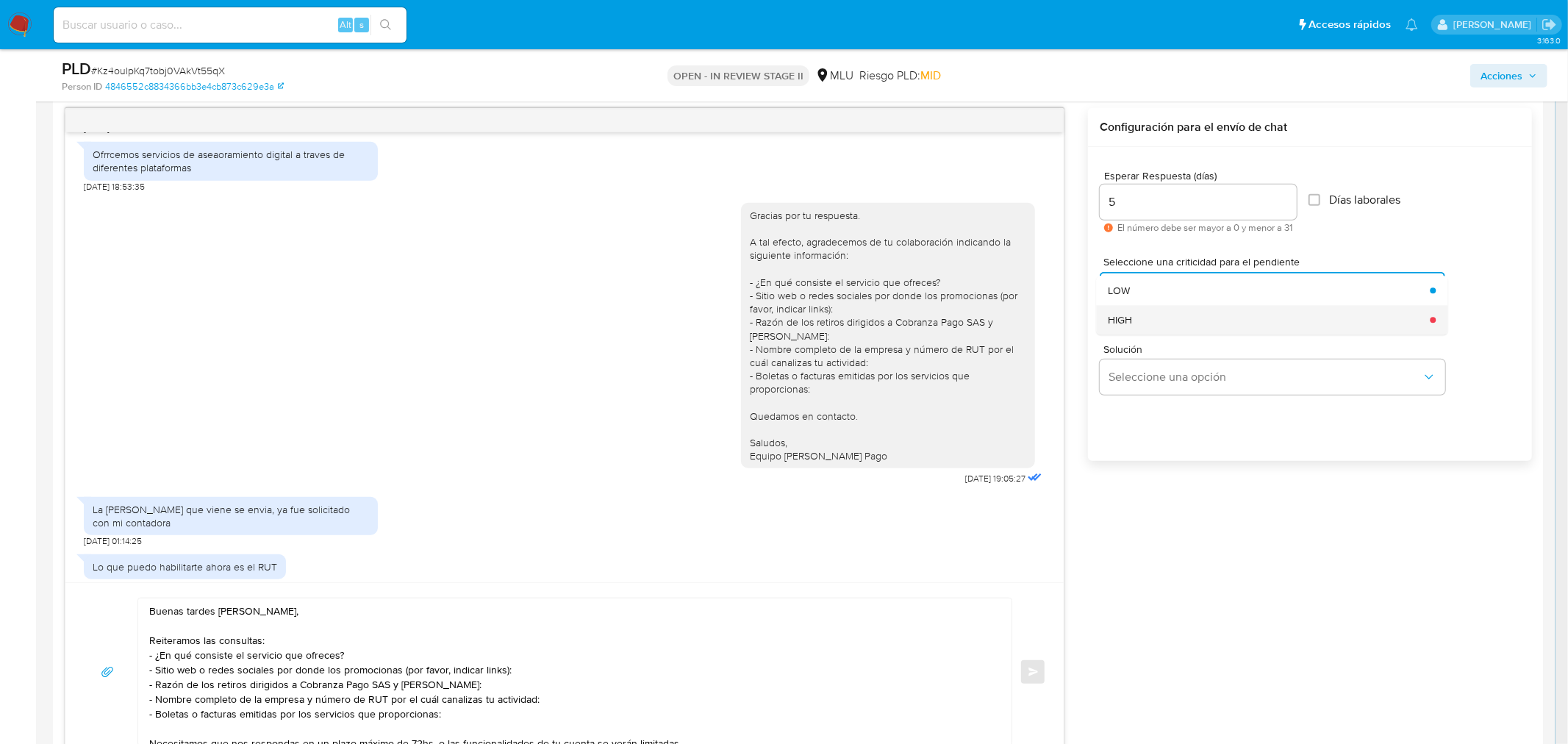
click at [1162, 309] on div "HIGH" at bounding box center [1264, 320] width 313 height 30
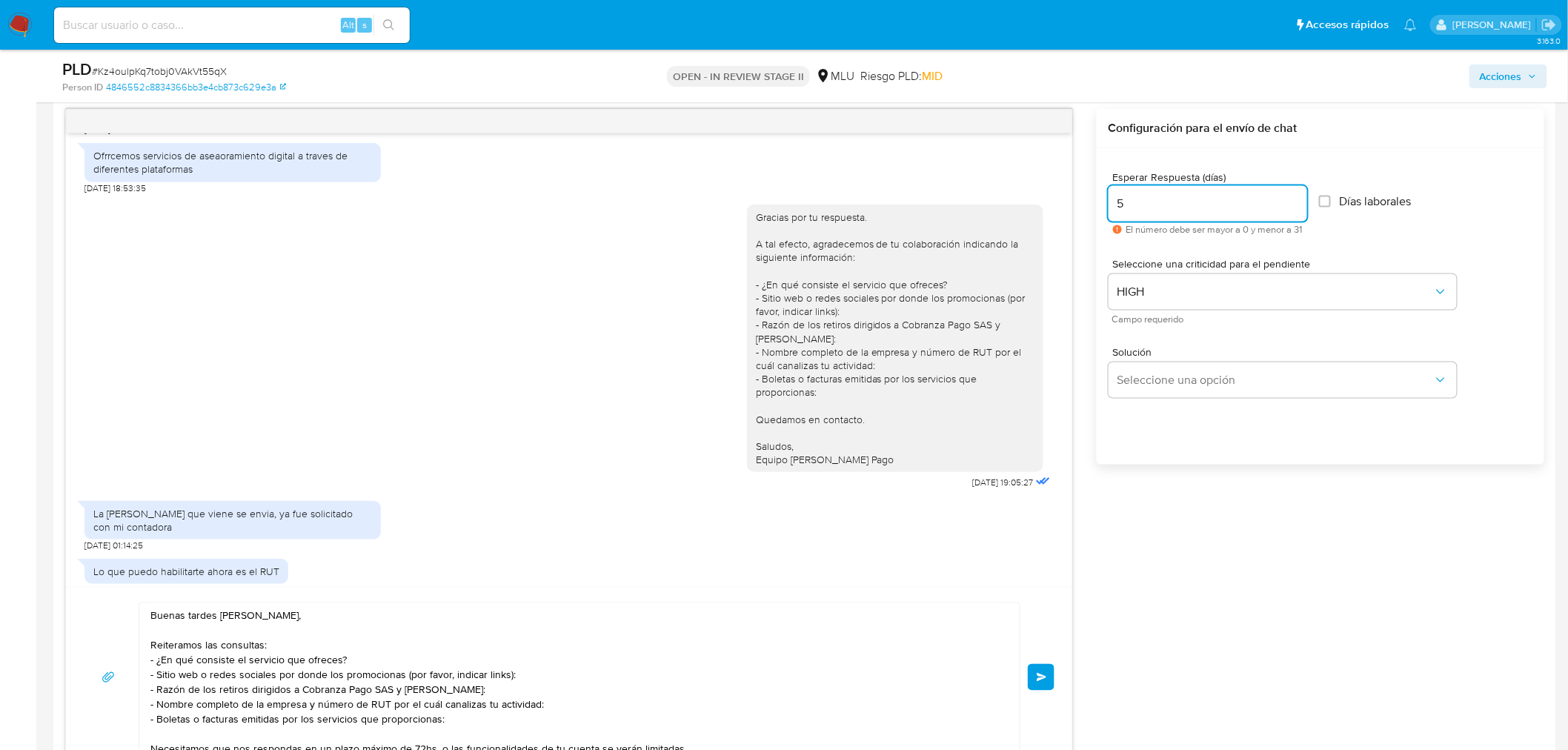
drag, startPoint x: 1175, startPoint y: 201, endPoint x: 1107, endPoint y: 196, distance: 68.2
click at [1108, 196] on div "5" at bounding box center [1208, 204] width 199 height 36
type input "3"
click at [1257, 528] on div "Hola, Leandro. Te contactamos ya que necesitamos verificar algunos datos. Por e…" at bounding box center [804, 438] width 1479 height 659
click at [1329, 202] on input "Días laborales" at bounding box center [1324, 201] width 12 height 12
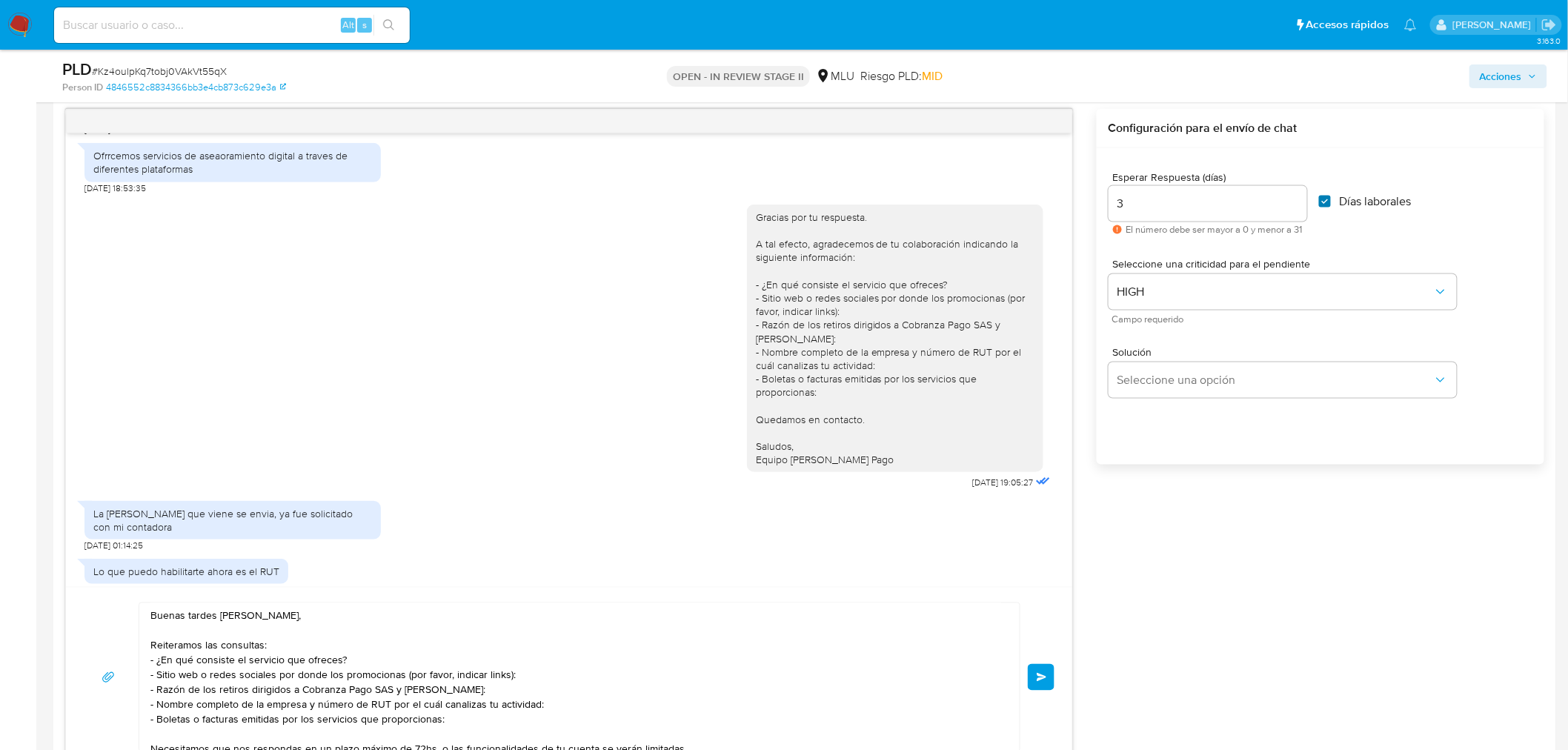
checkbox input "true"
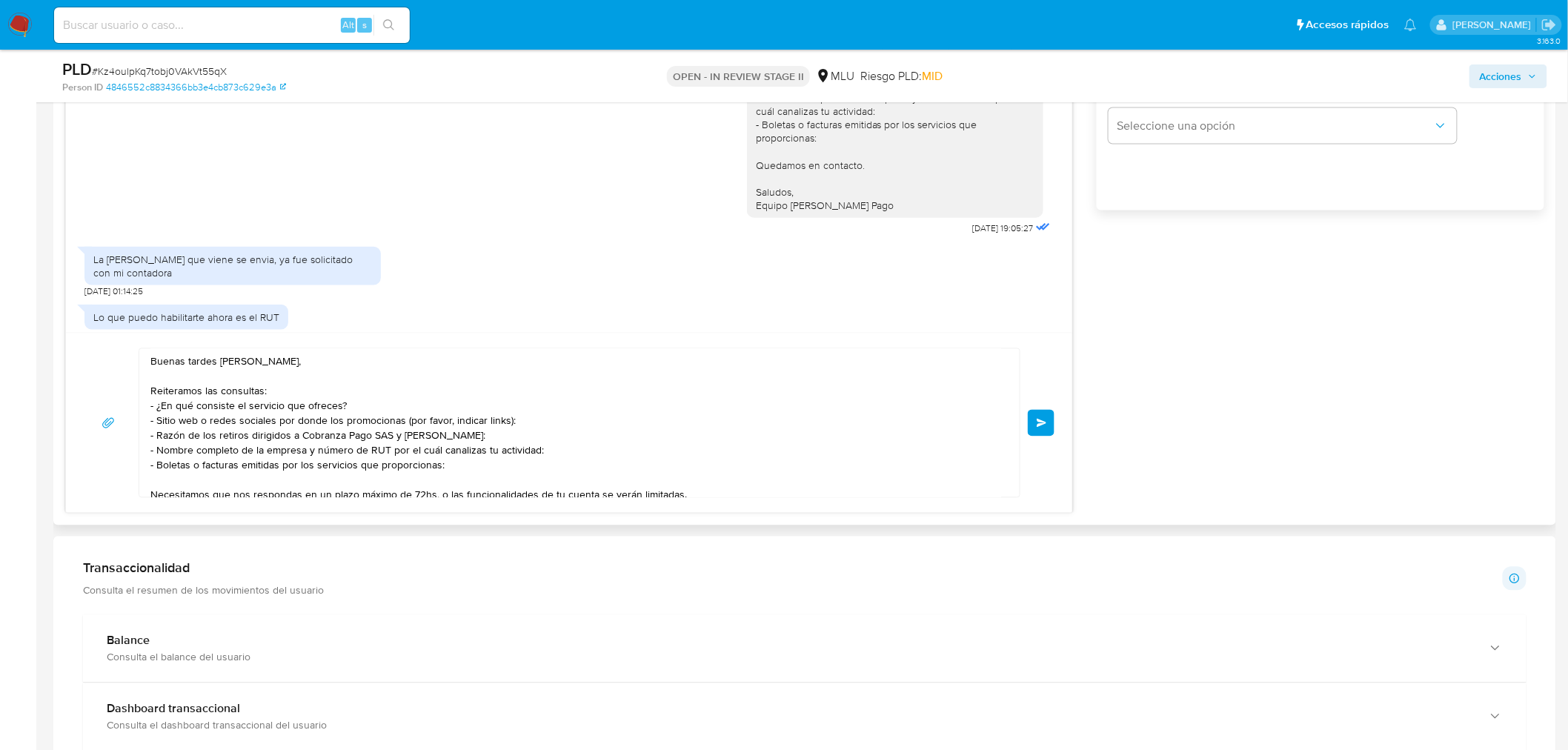
scroll to position [1013, 0]
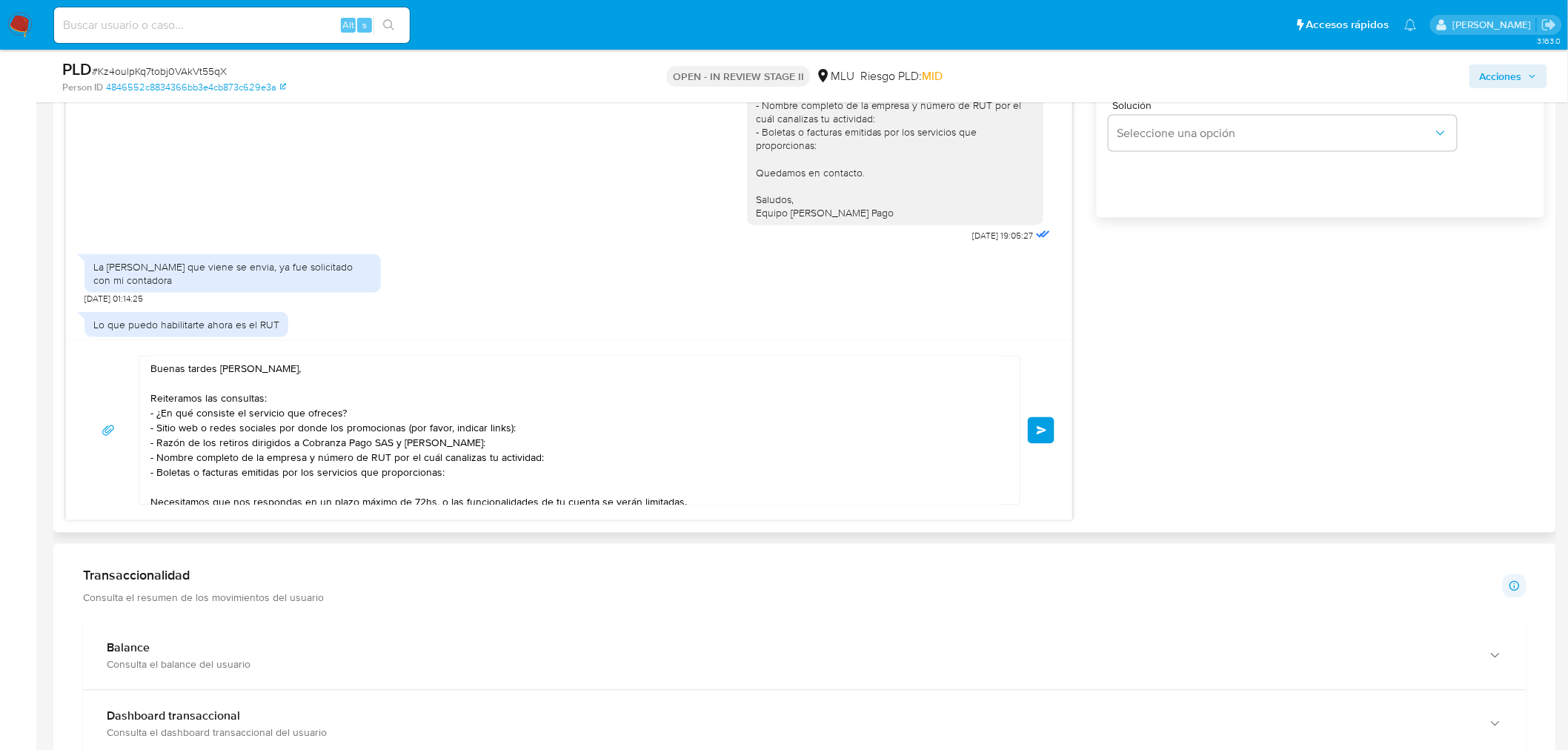
click at [1035, 439] on button "Enviar" at bounding box center [1041, 431] width 27 height 27
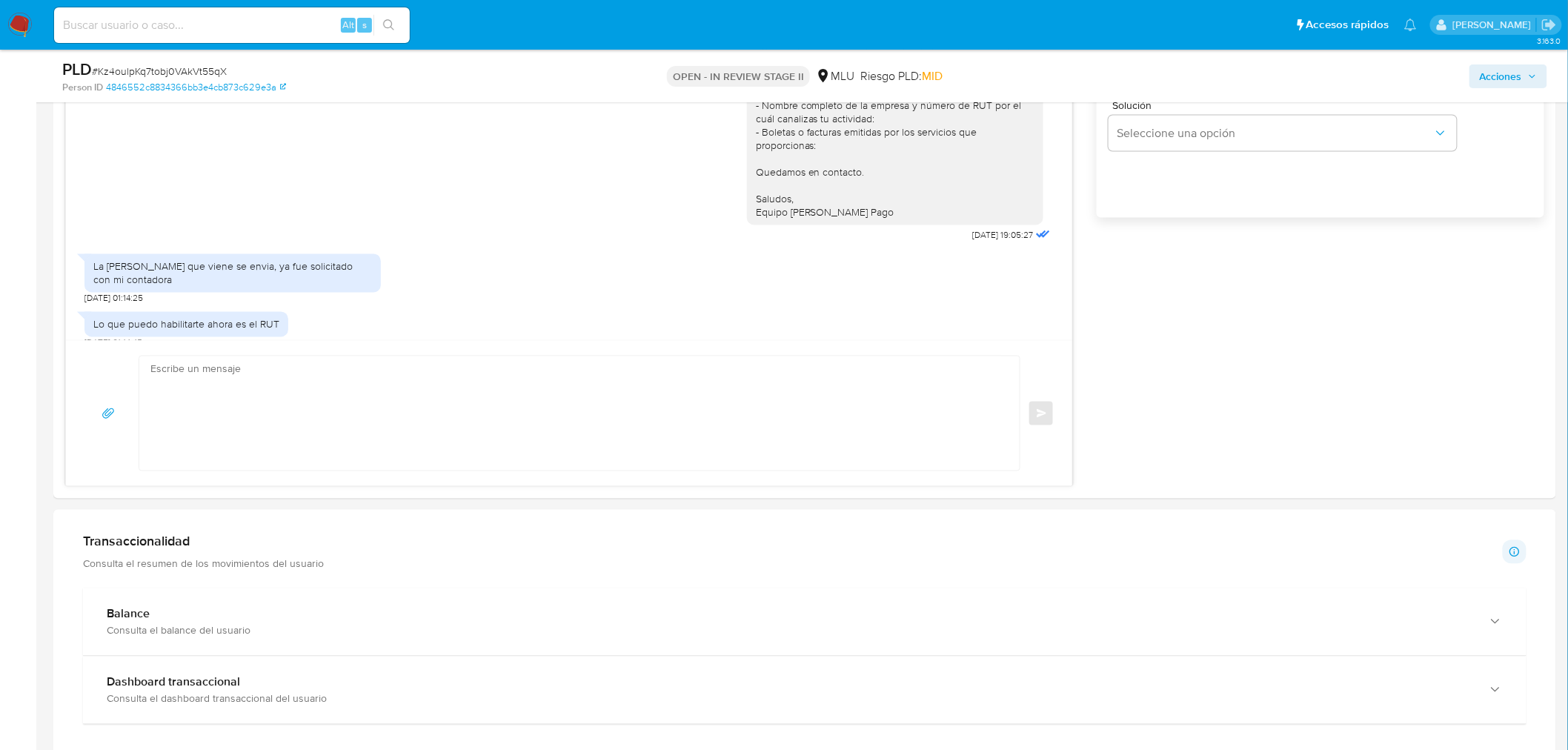
scroll to position [908, 0]
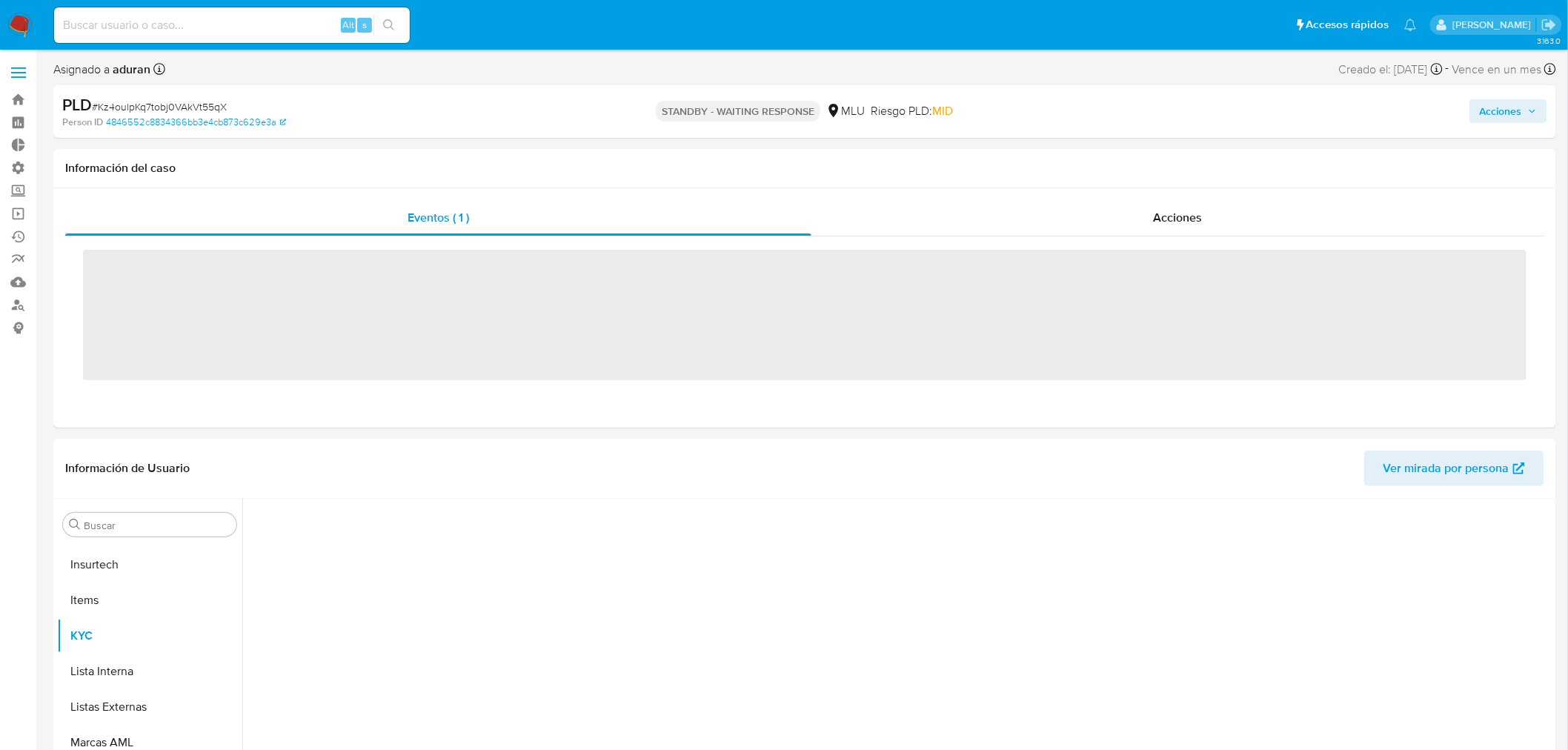
scroll to position [768, 0]
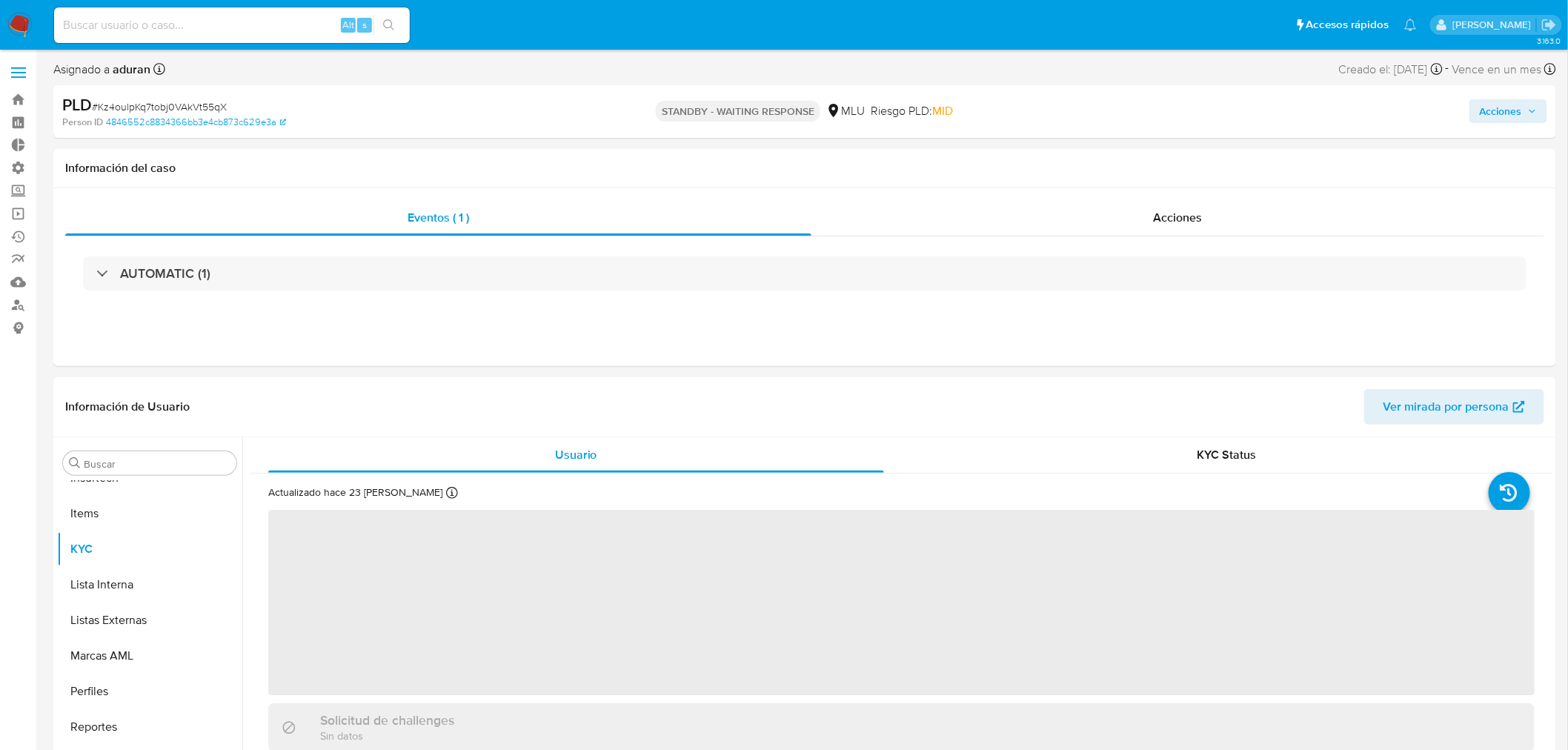
select select "10"
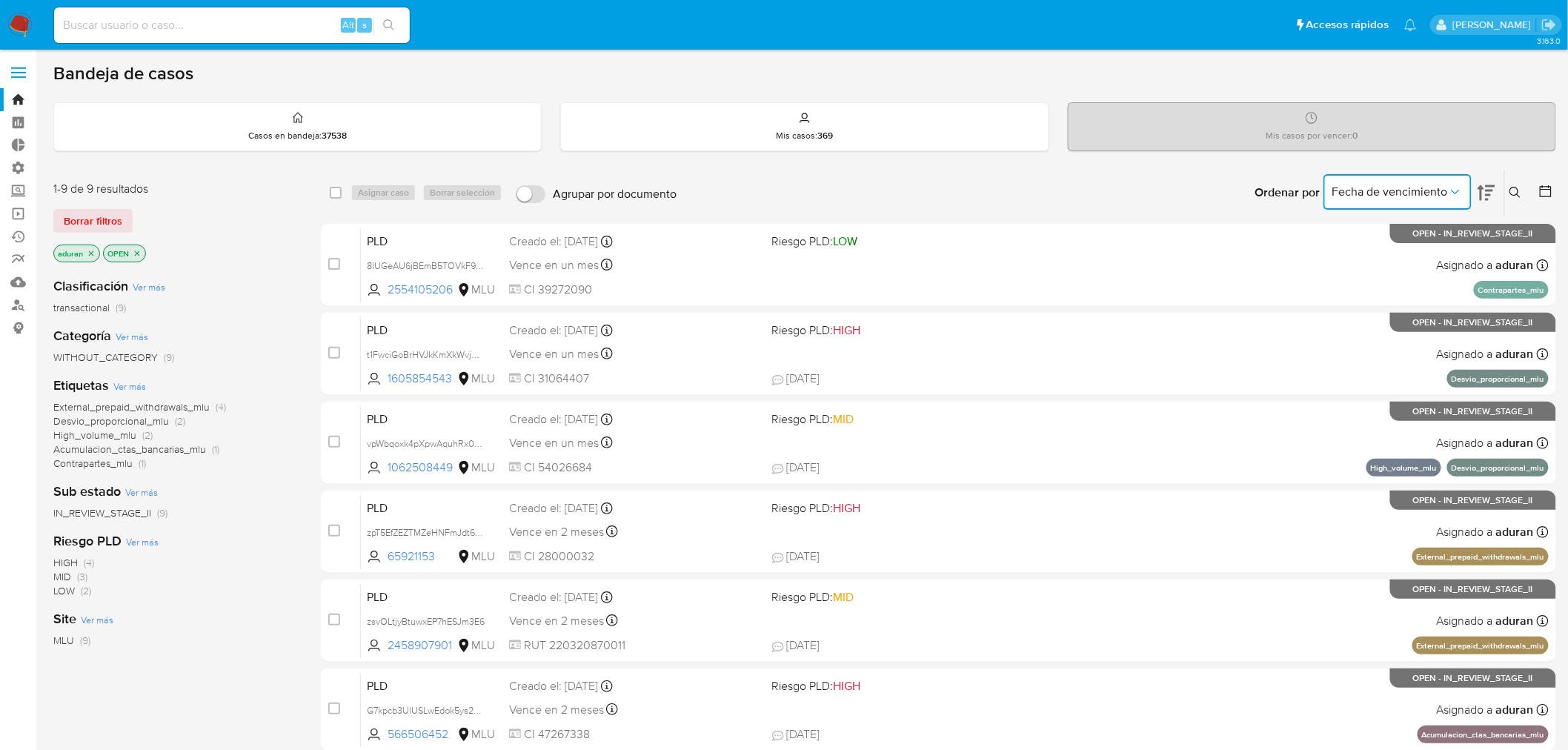
click at [1376, 190] on span "Fecha de vencimiento" at bounding box center [1390, 192] width 116 height 15
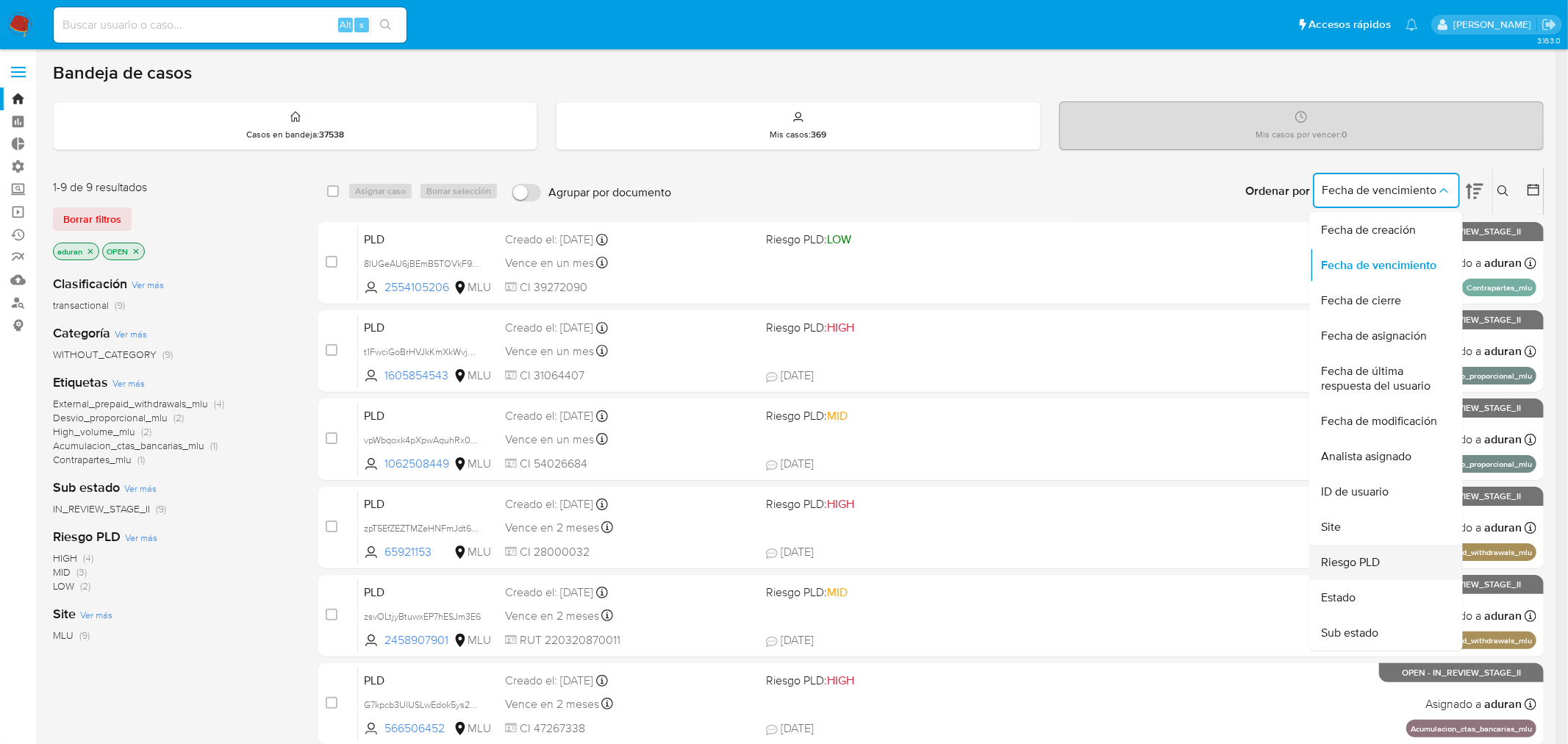
click at [1378, 566] on span "Riesgo PLD" at bounding box center [1351, 562] width 59 height 15
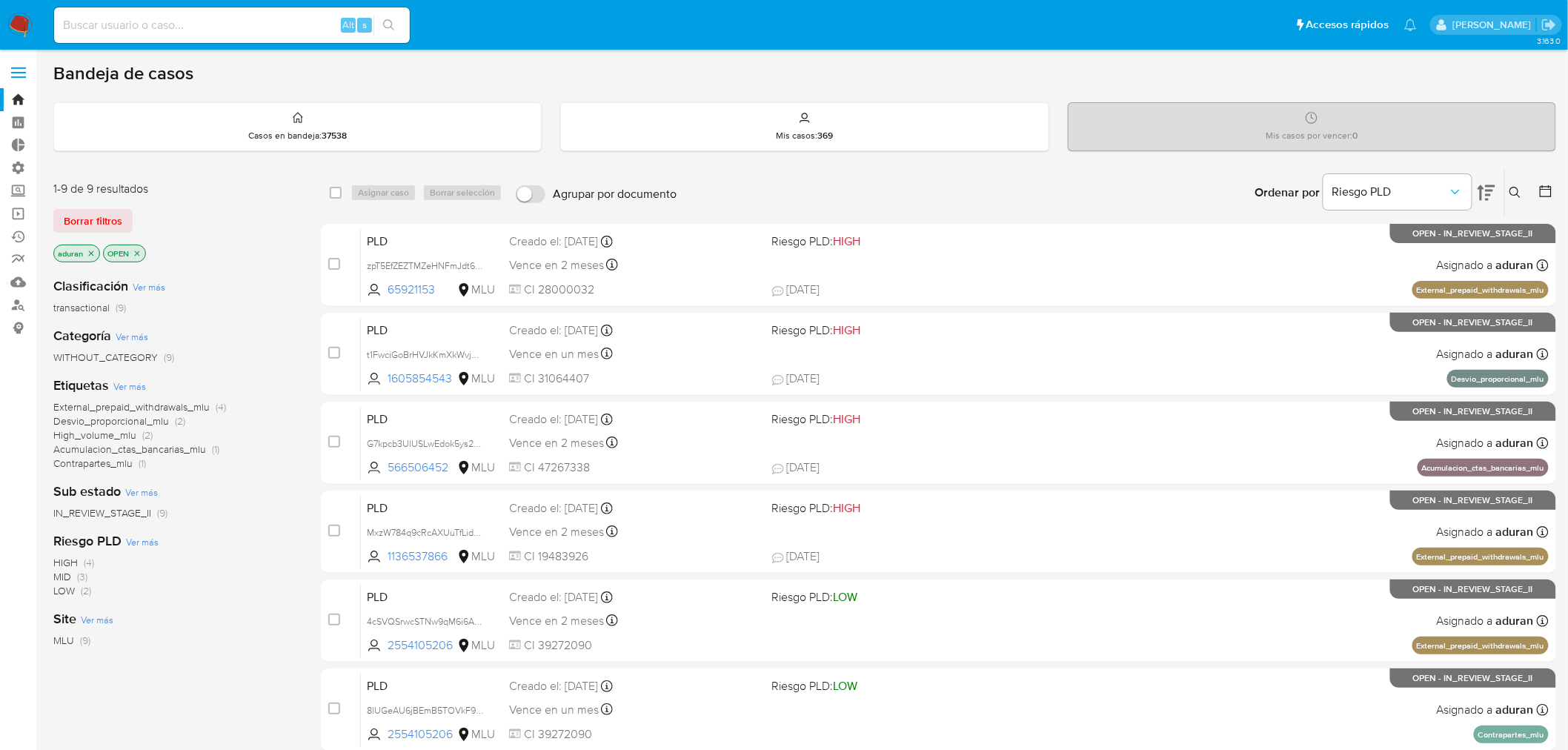
click at [1492, 186] on icon at bounding box center [1486, 193] width 17 height 16
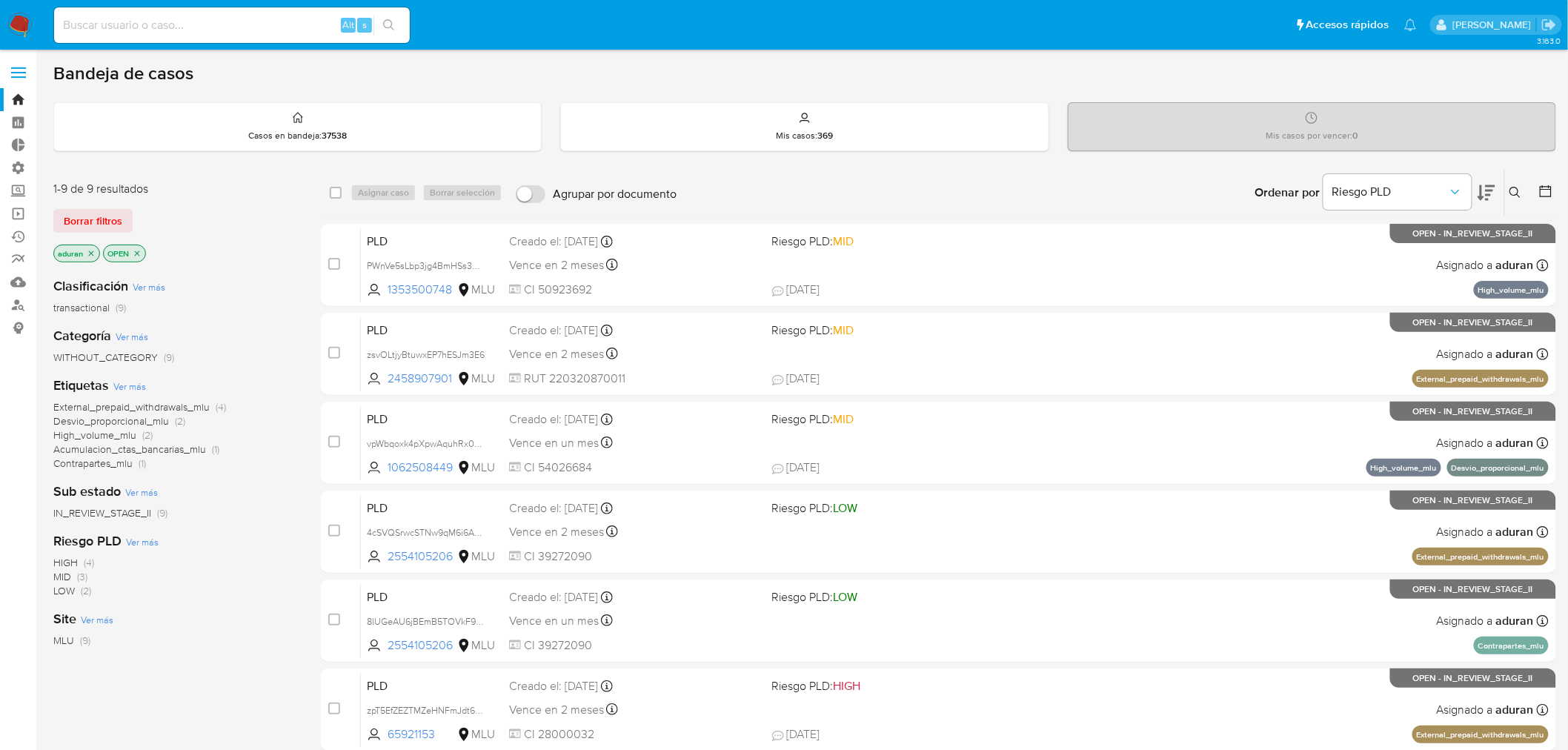
click at [1492, 186] on icon at bounding box center [1486, 193] width 17 height 16
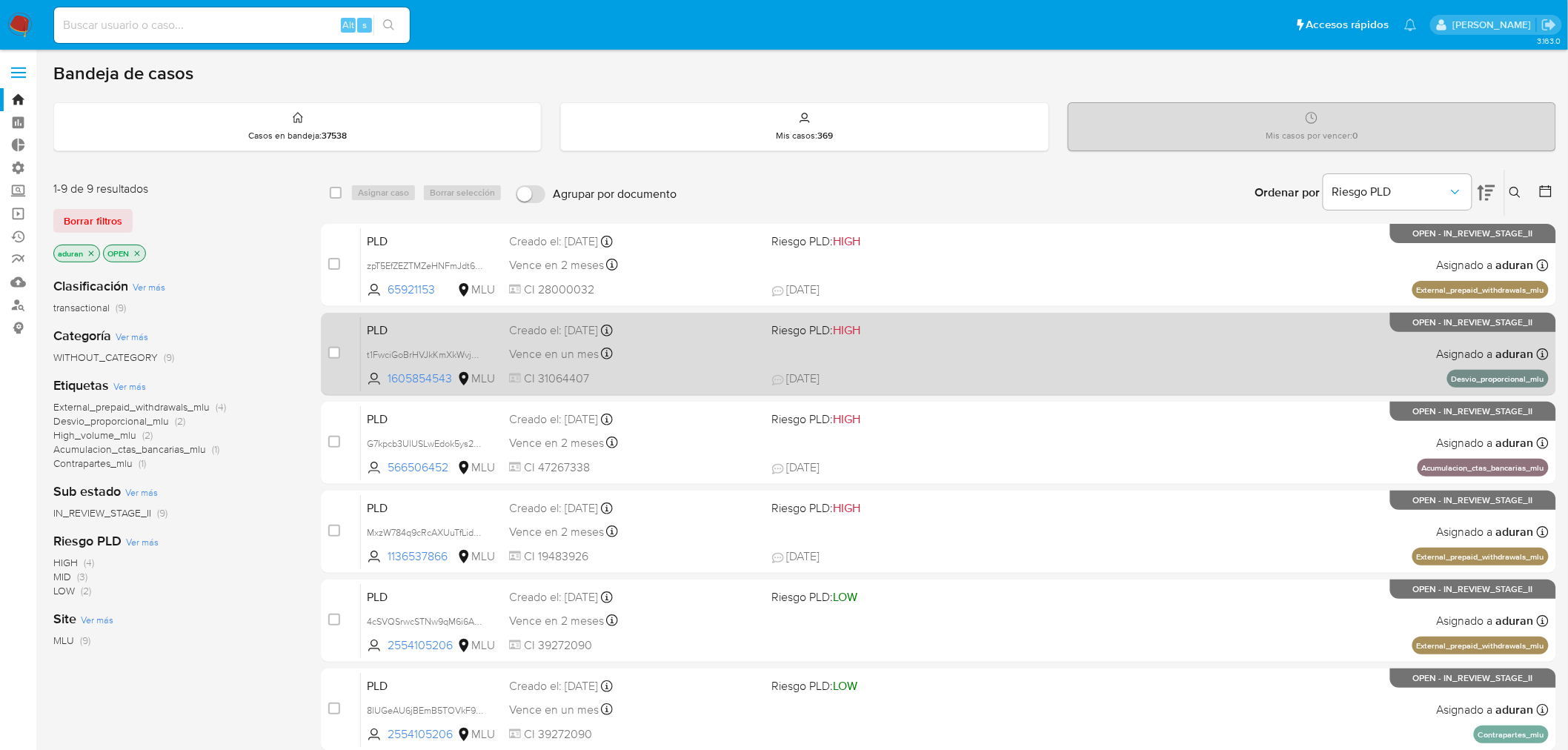
click at [893, 379] on span "08/10/2025 08/10/2025 16:50" at bounding box center [1029, 379] width 514 height 17
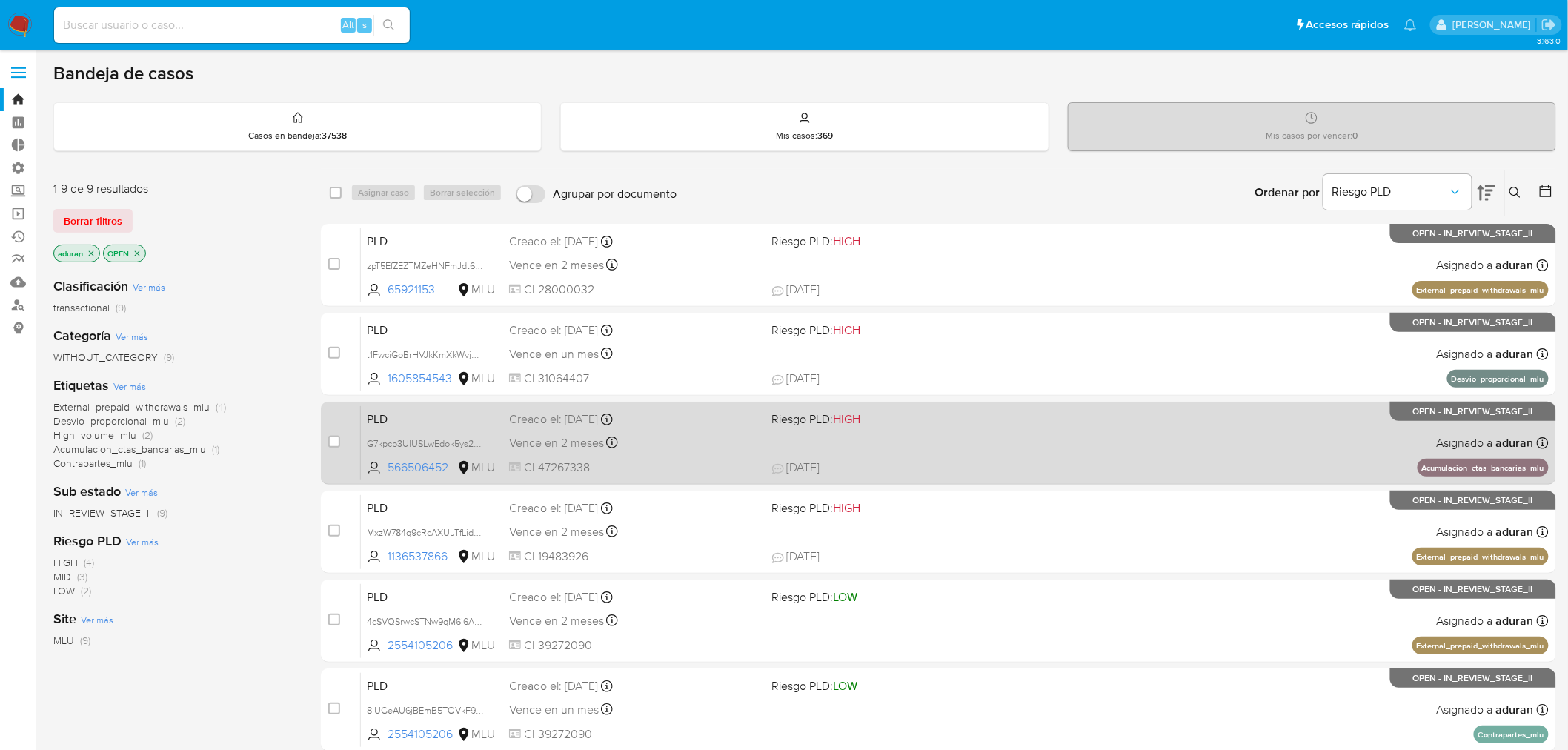
click at [922, 463] on span "07/10/2025 07/10/2025 22:42" at bounding box center [1029, 468] width 514 height 17
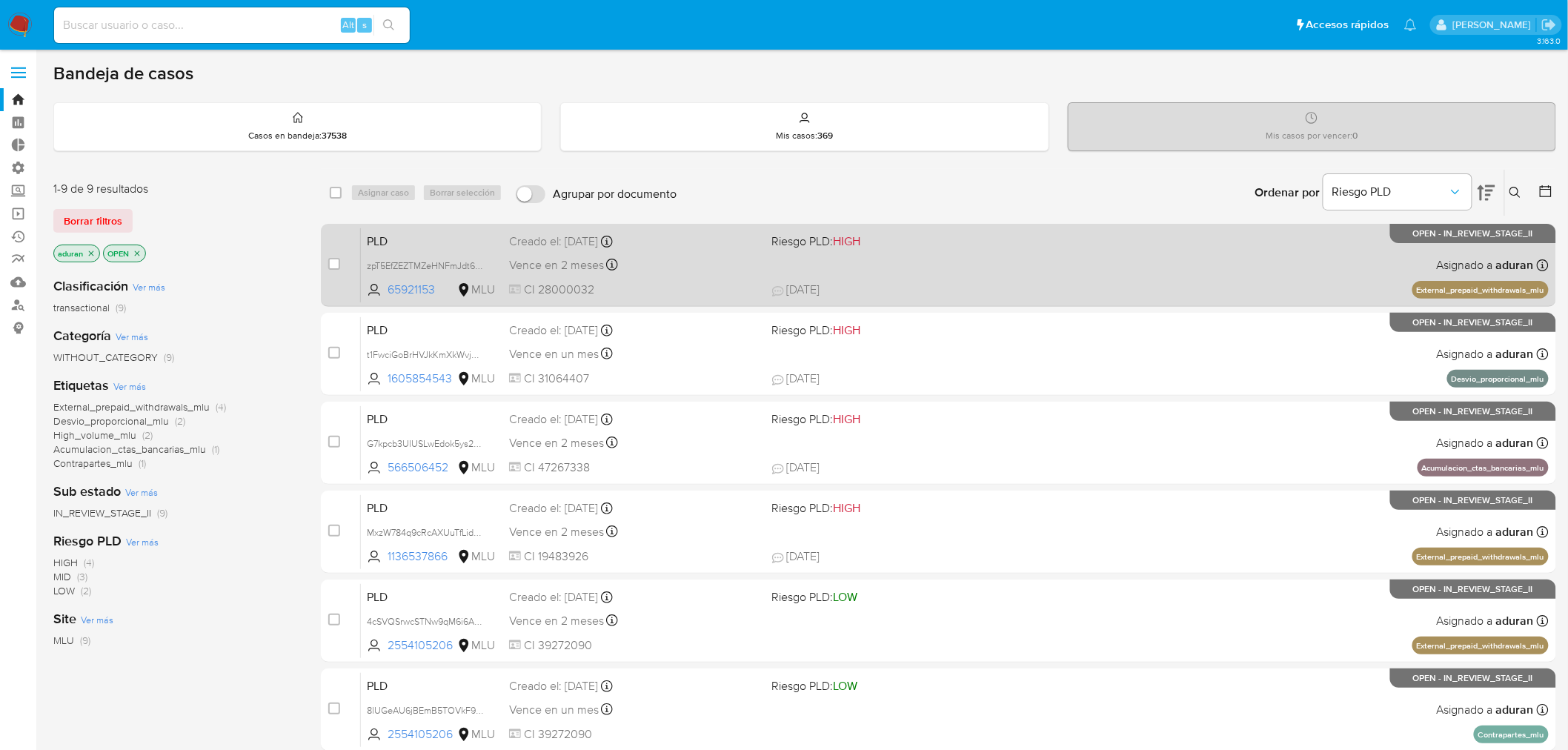
click at [872, 279] on div "PLD zpT5EfZEZTMZeHNFmJdt657o 65921153 MLU Riesgo PLD: HIGH Creado el: 12/09/202…" at bounding box center [955, 265] width 1188 height 75
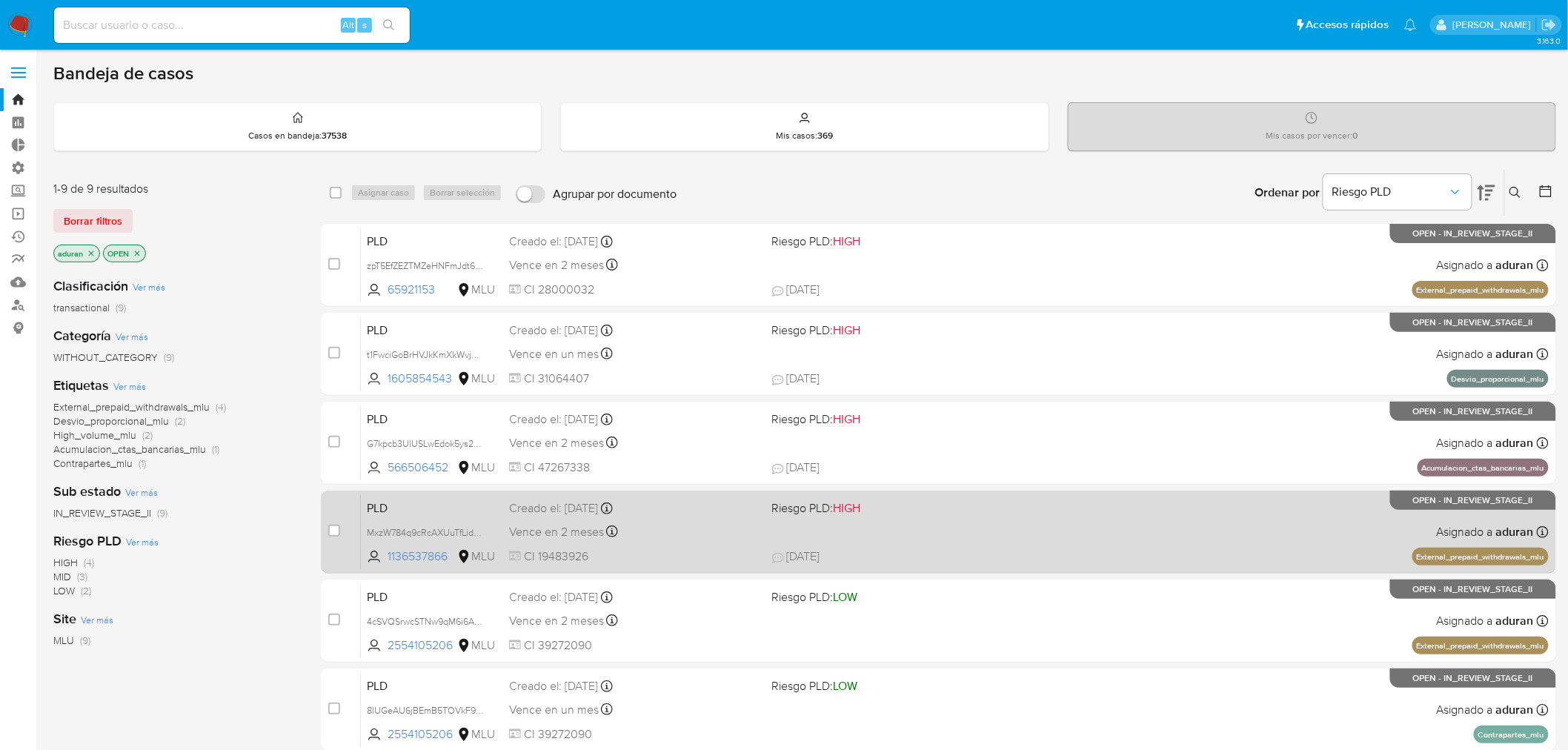
click at [894, 522] on div "PLD MxzW784q9cRcAXUuTfLidFAm 1136537866 MLU Riesgo PLD: HIGH Creado el: 12/09/2…" at bounding box center [955, 532] width 1188 height 75
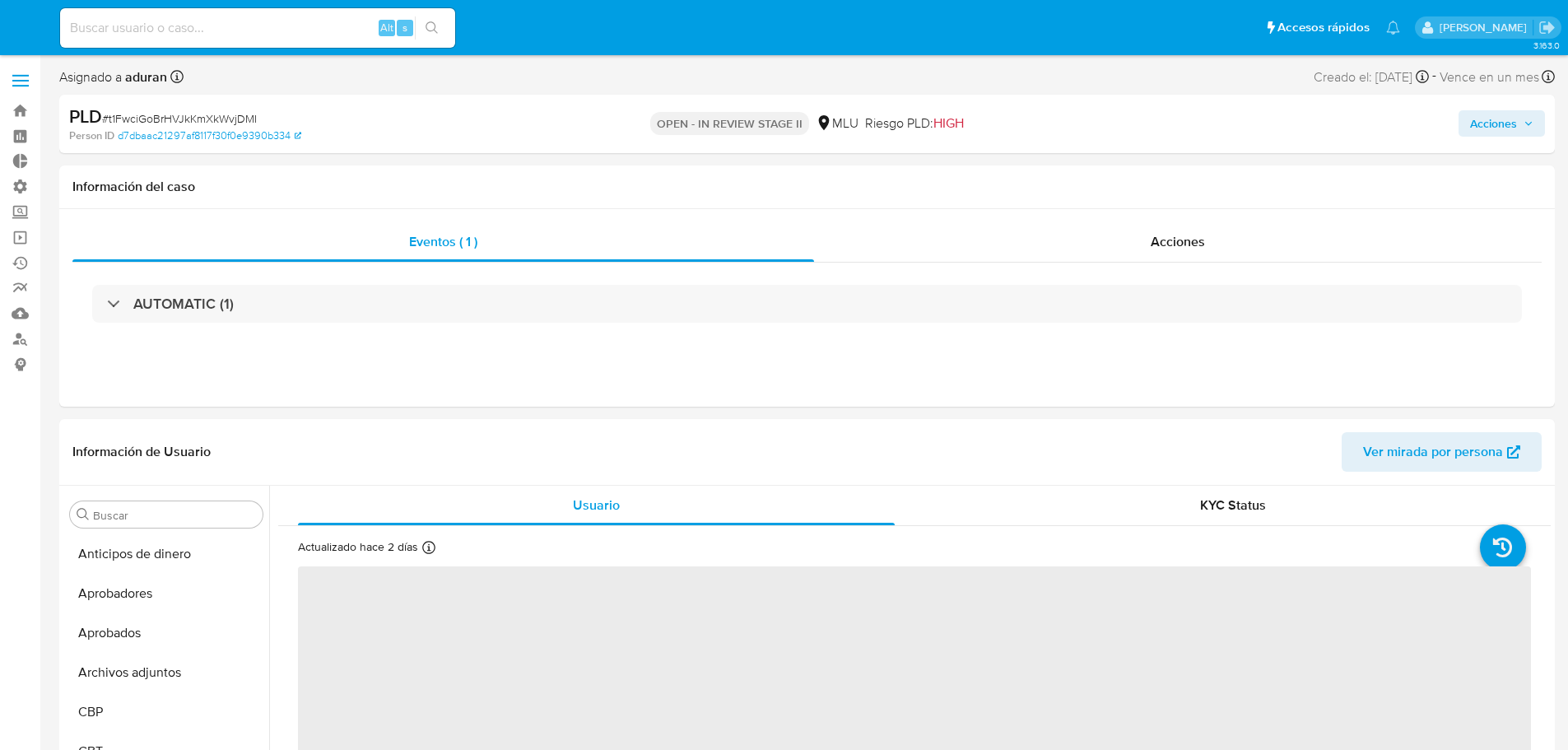
select select "10"
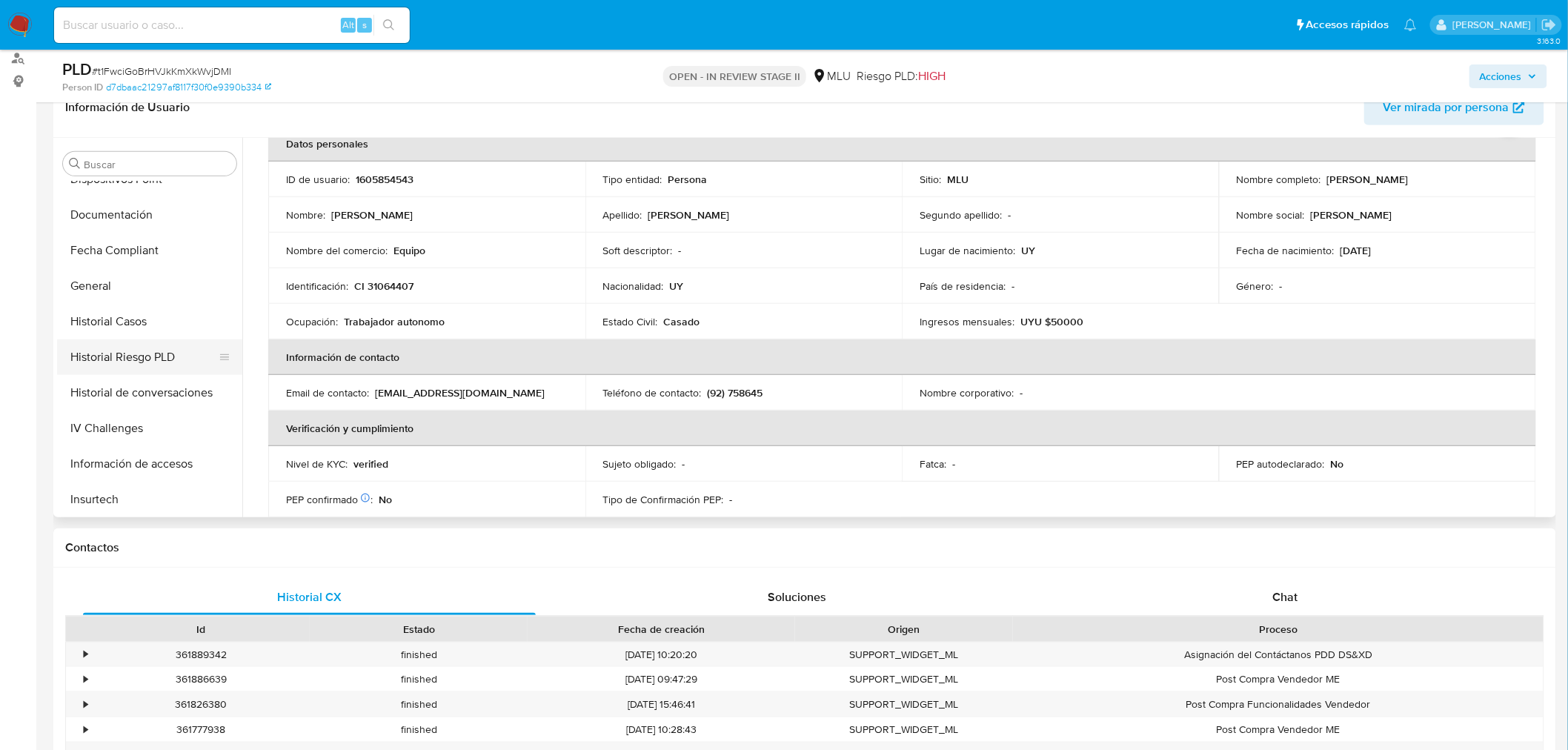
scroll to position [439, 0]
click at [131, 331] on button "Historial Casos" at bounding box center [143, 329] width 173 height 36
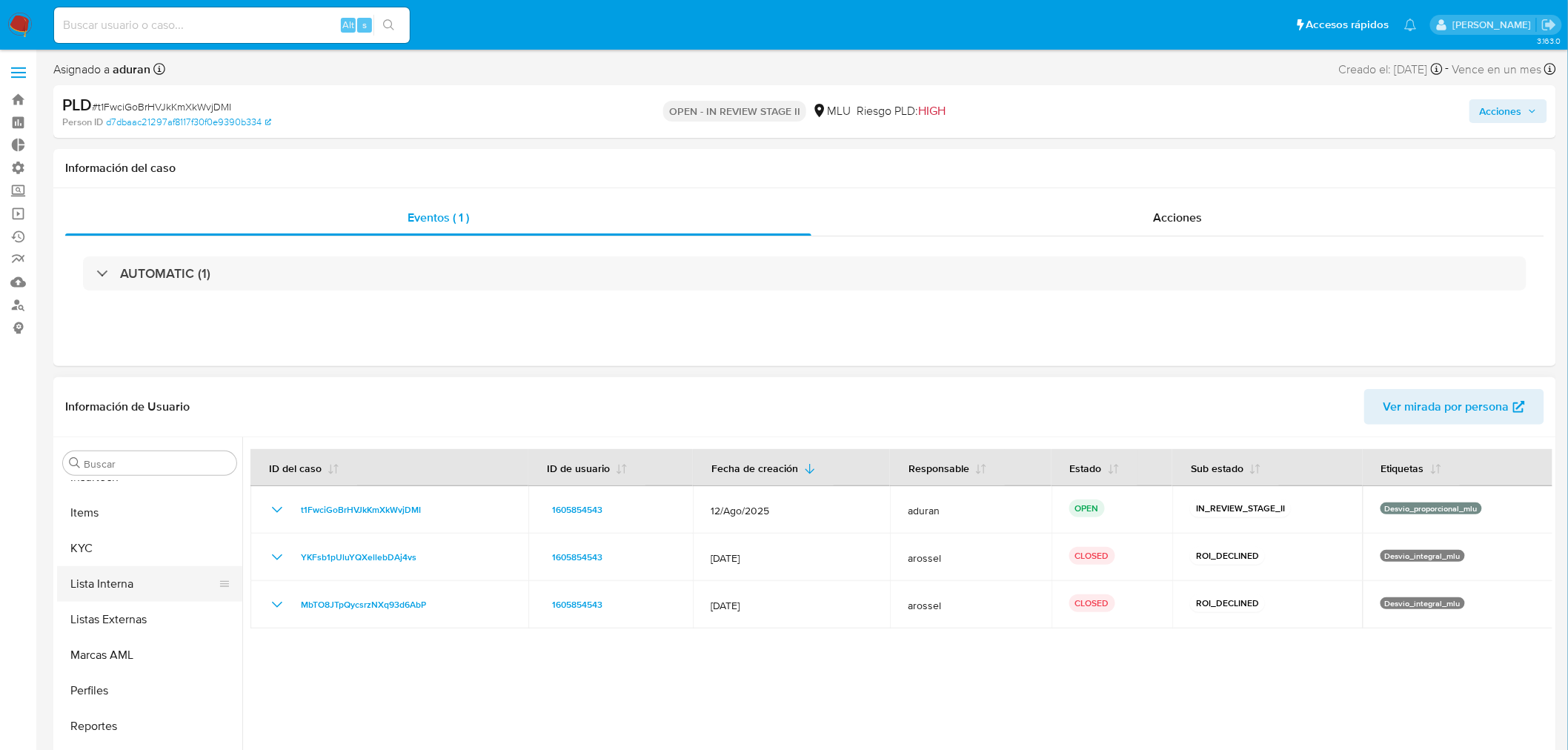
scroll to position [768, 0]
click at [121, 532] on button "KYC" at bounding box center [143, 549] width 173 height 36
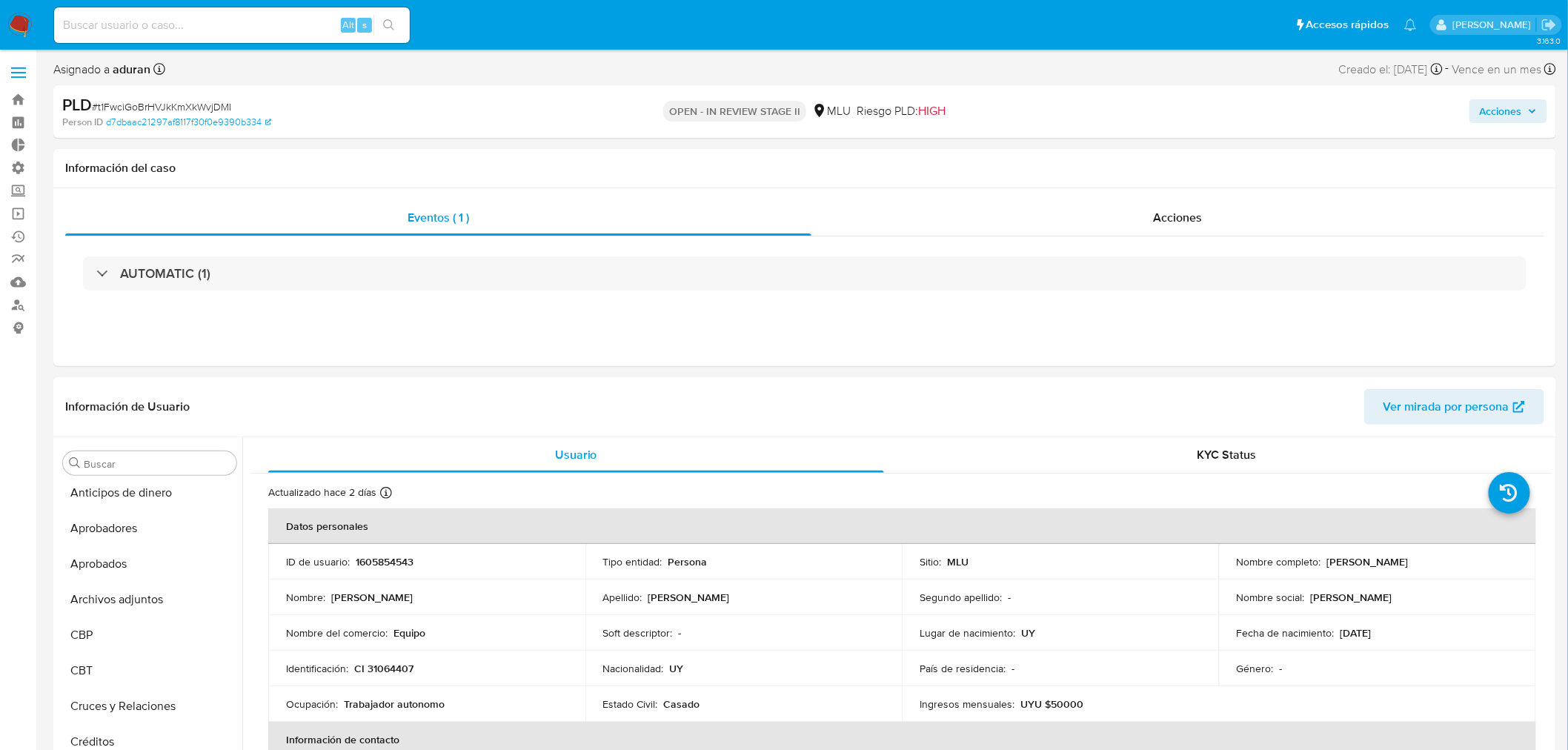
scroll to position [0, 0]
click at [128, 610] on button "Archivos adjuntos" at bounding box center [143, 605] width 173 height 36
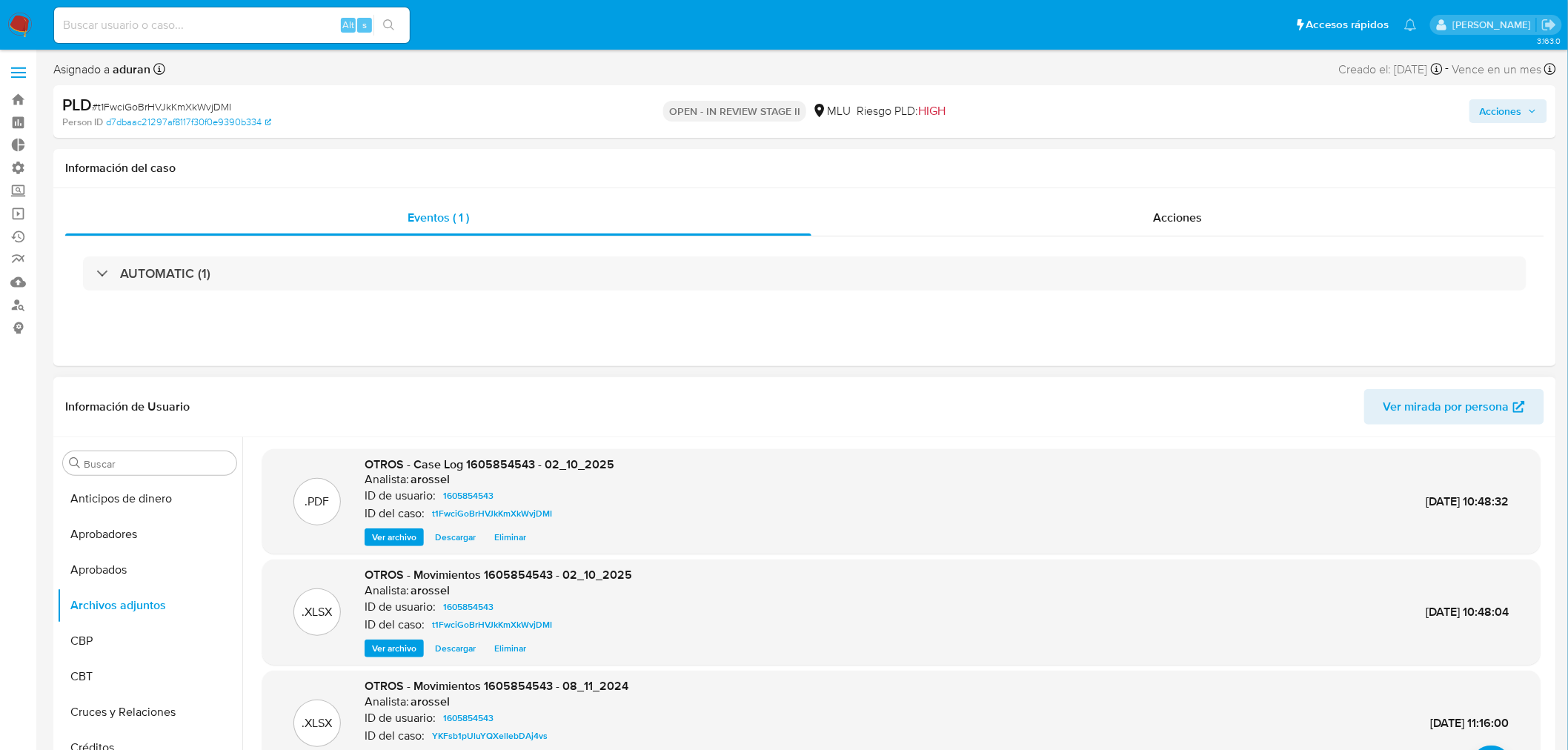
click at [466, 537] on span "Descargar" at bounding box center [455, 538] width 41 height 15
click at [642, 390] on header "Información de Usuario Ver mirada por persona" at bounding box center [804, 407] width 1479 height 36
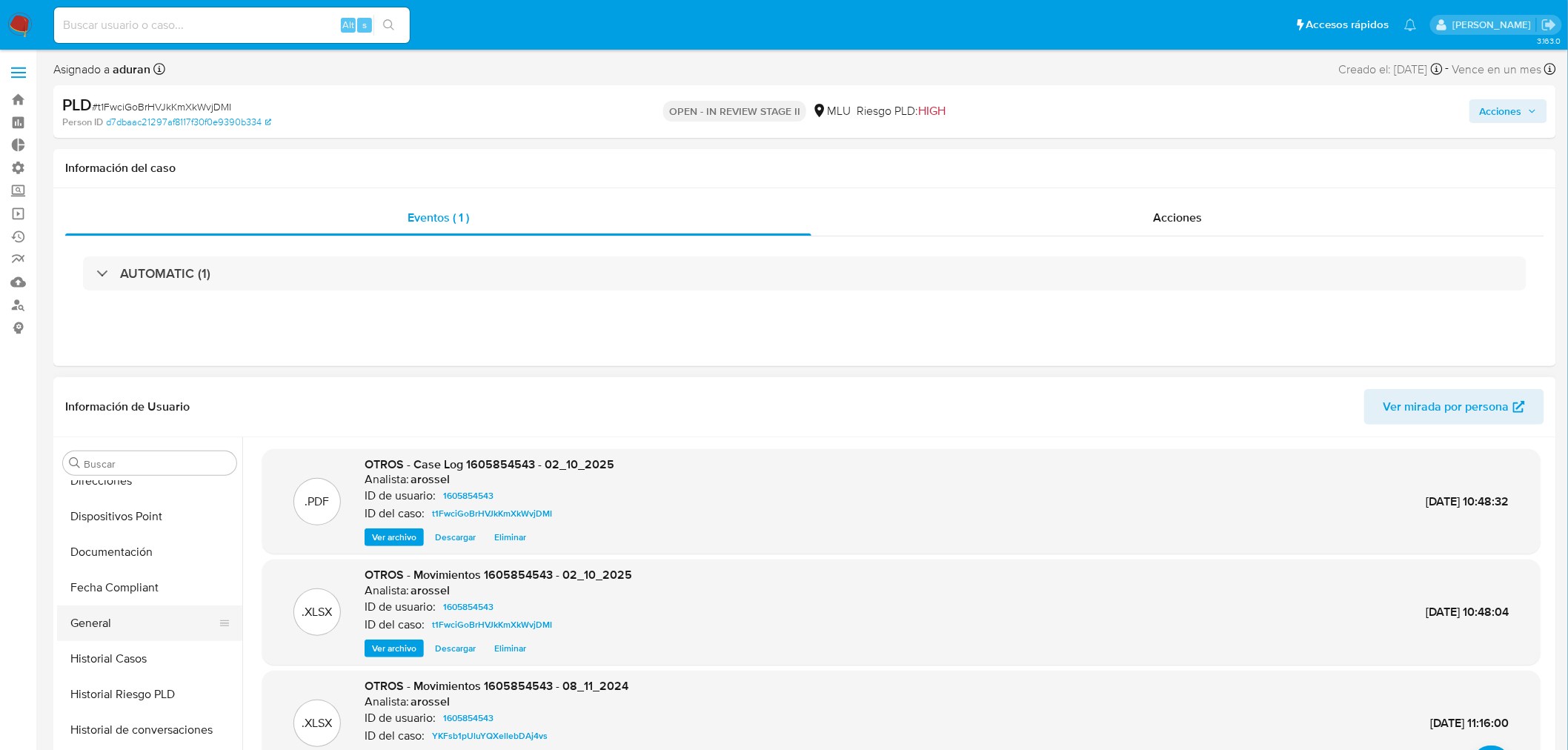
scroll to position [410, 0]
click at [135, 656] on button "Historial Casos" at bounding box center [143, 658] width 173 height 36
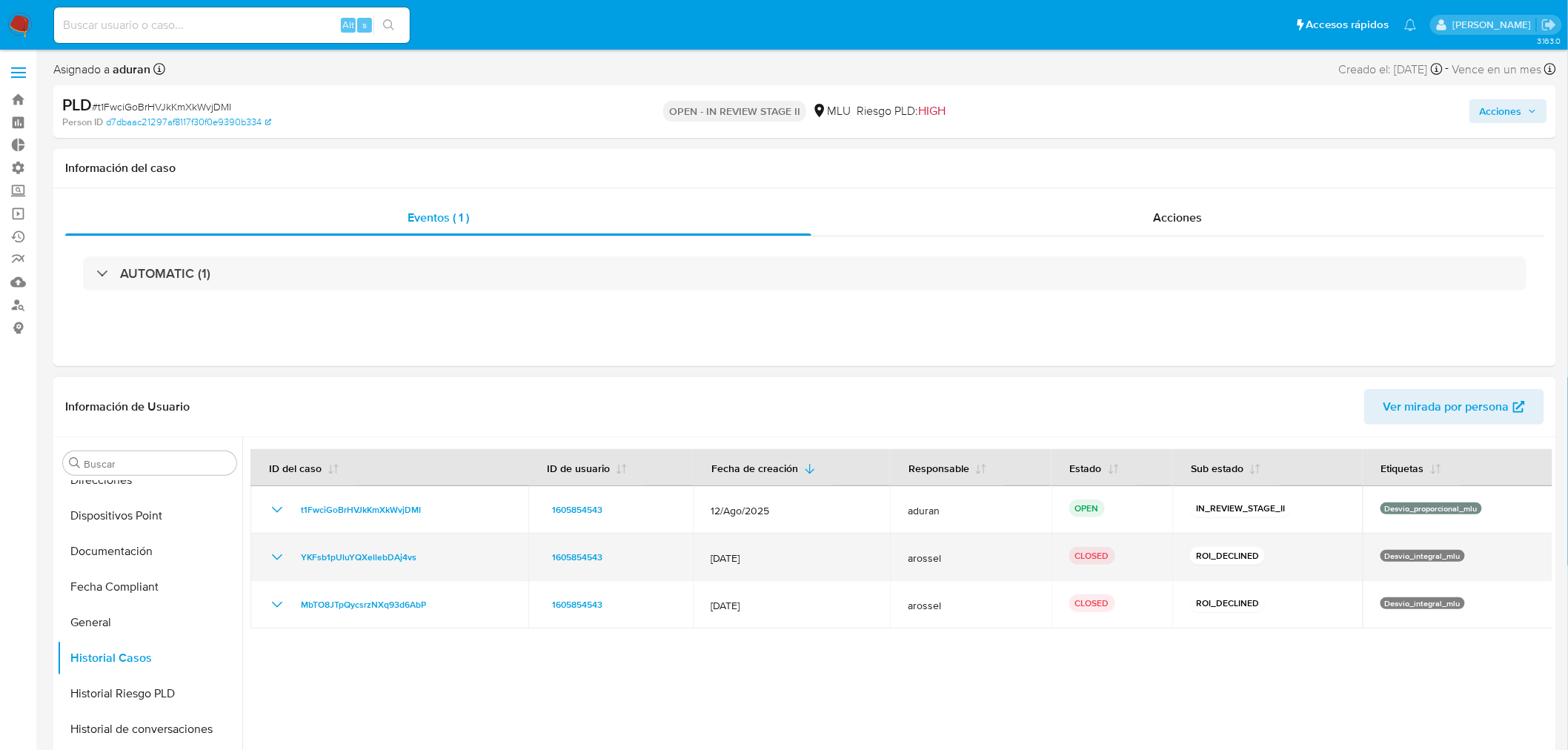
click at [276, 558] on icon "Mostrar/Ocultar" at bounding box center [277, 557] width 11 height 6
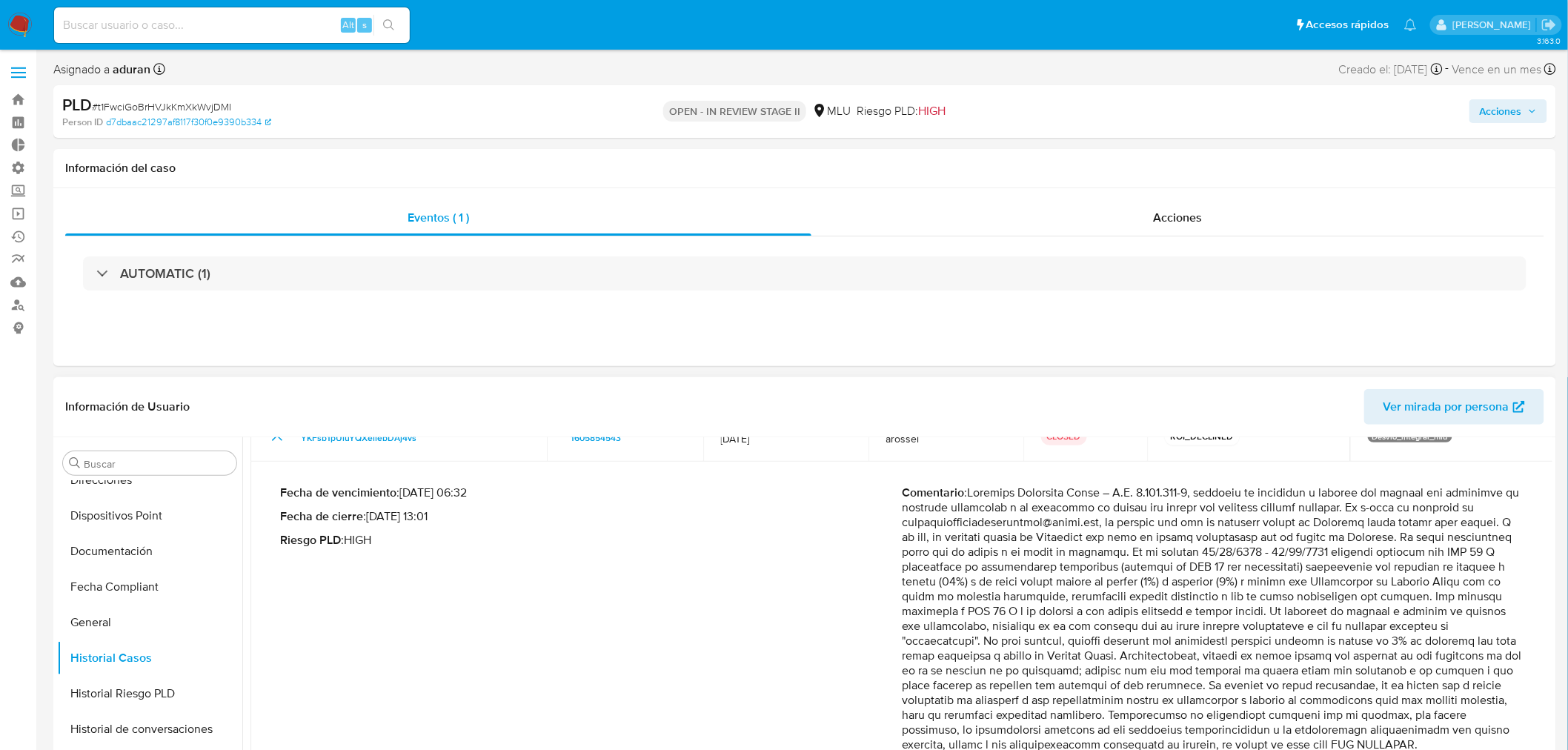
scroll to position [157, 0]
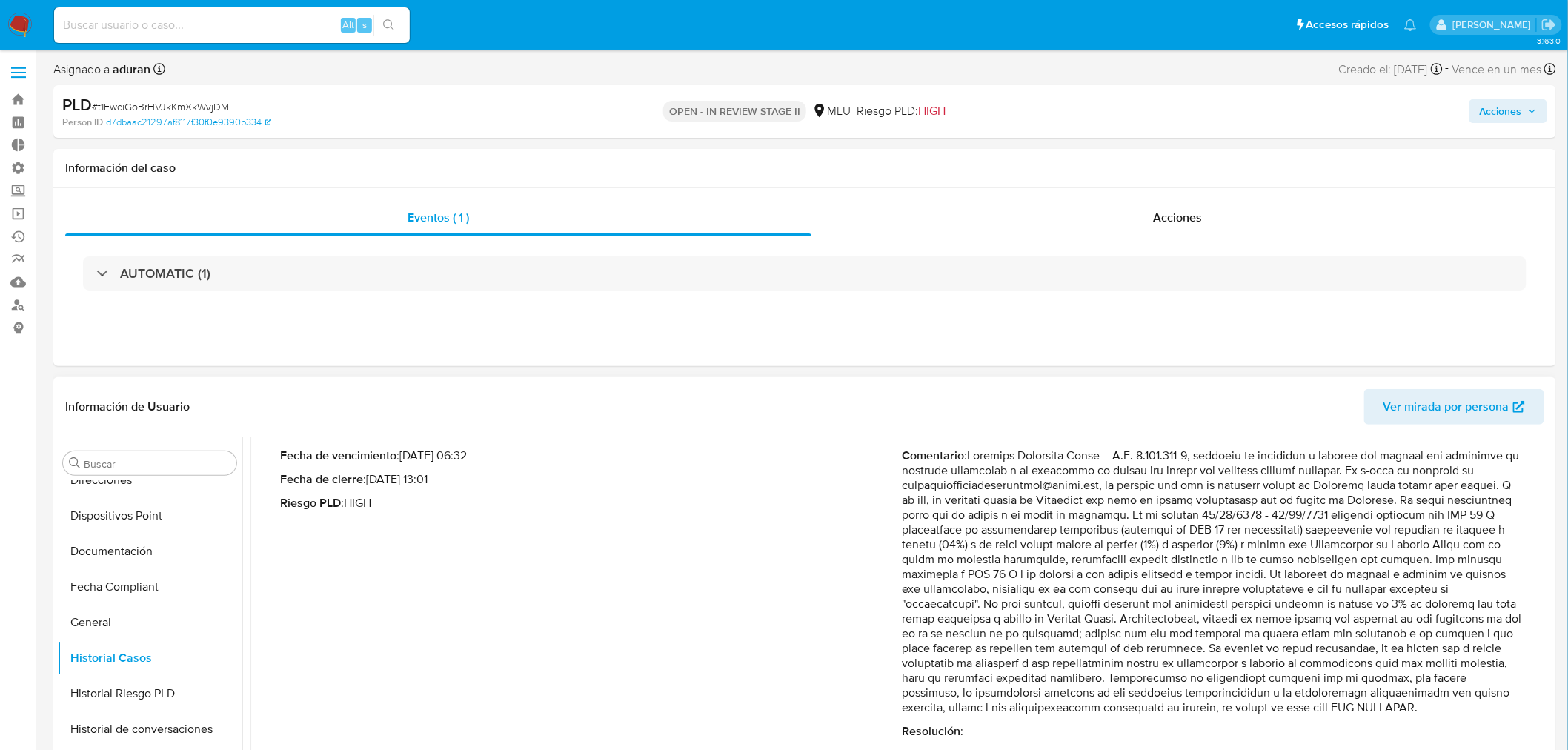
drag, startPoint x: 971, startPoint y: 454, endPoint x: 1168, endPoint y: 581, distance: 234.4
click at [1168, 581] on p "Comentario :" at bounding box center [1213, 582] width 621 height 267
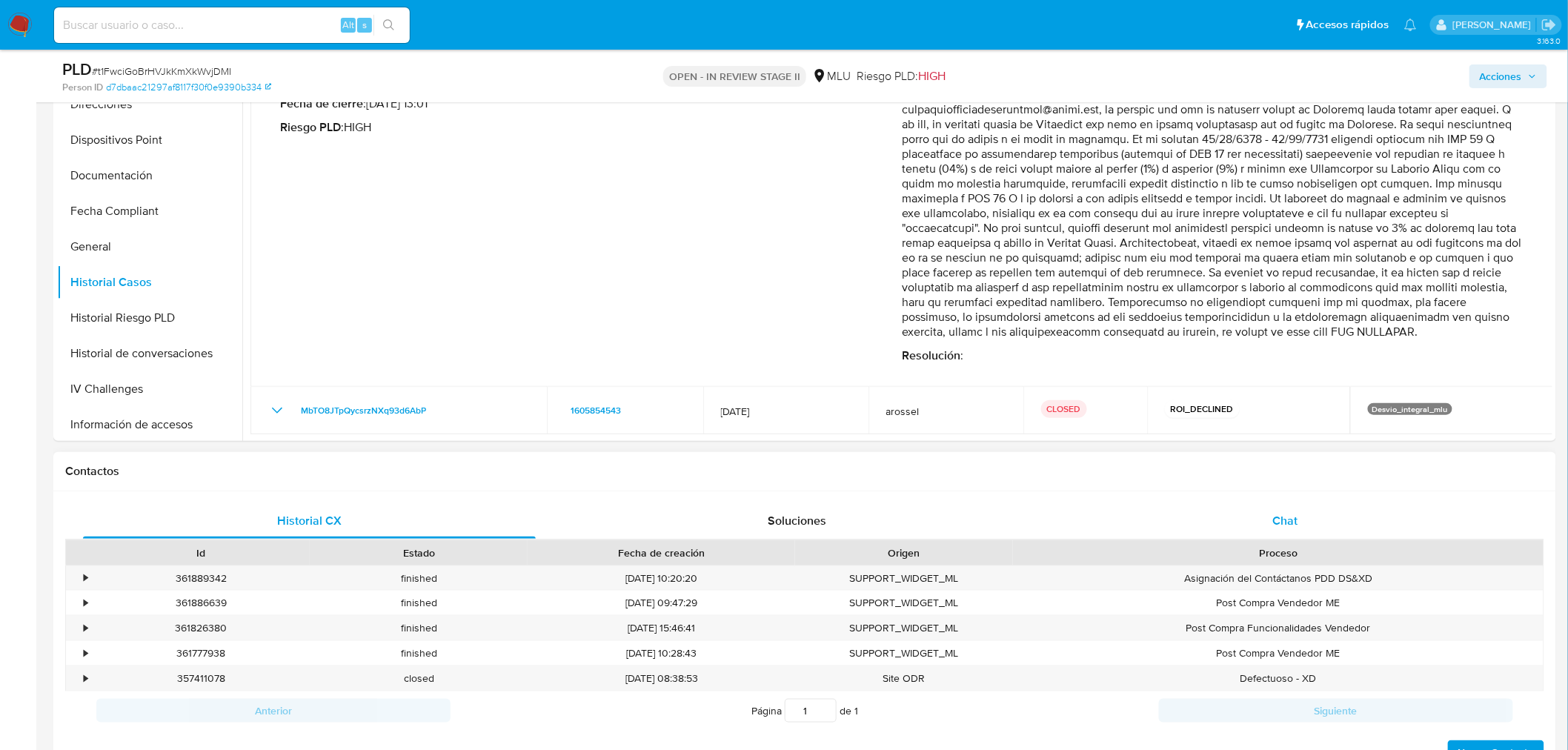
scroll to position [329, 0]
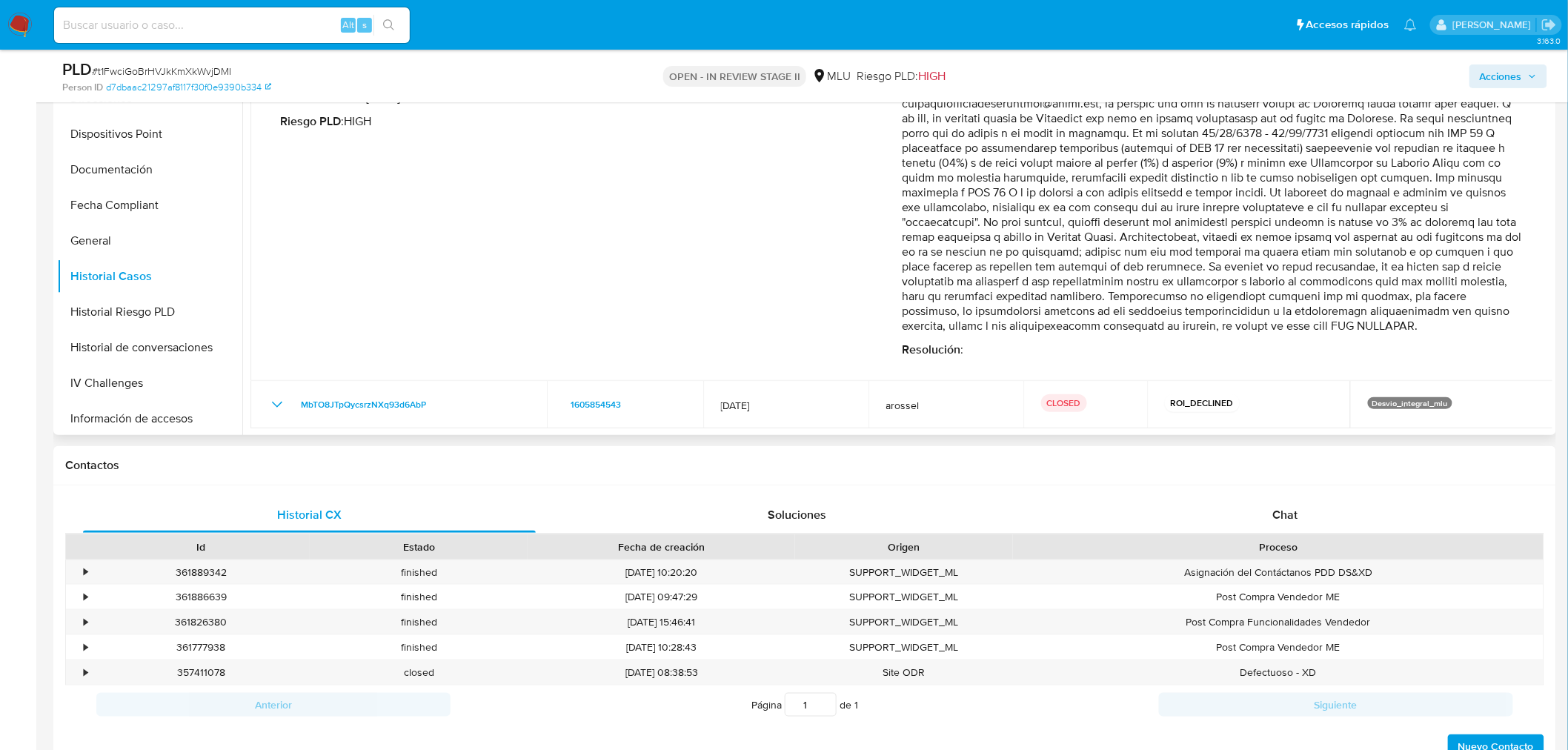
click at [1411, 327] on p "Comentario :" at bounding box center [1213, 200] width 621 height 267
click at [769, 283] on div "Fecha de vencimiento : 10/01/2025 06:32 Fecha de cierre : 18/11/2024 13:01 Ries…" at bounding box center [591, 211] width 621 height 291
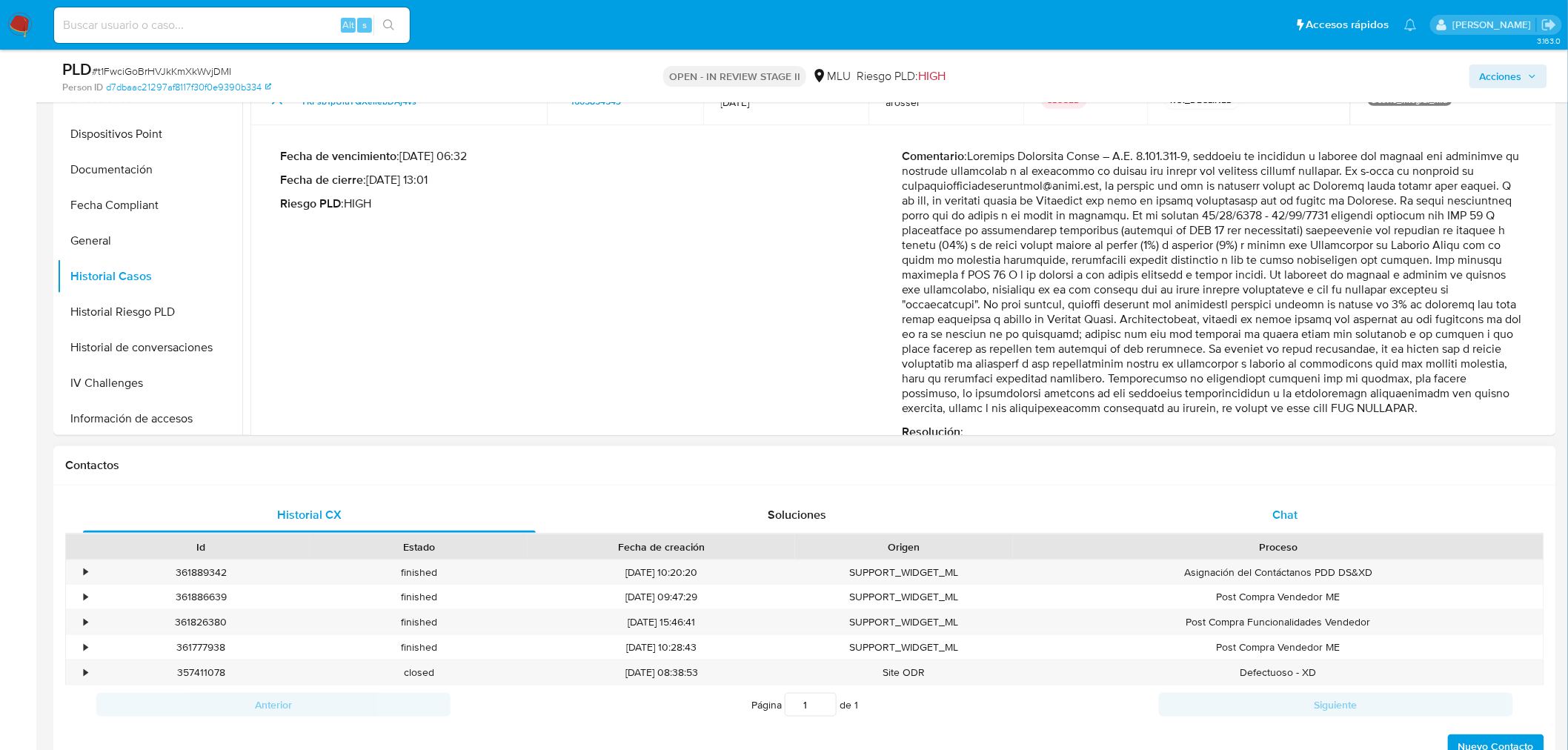
click at [1254, 519] on div "Chat" at bounding box center [1285, 515] width 453 height 36
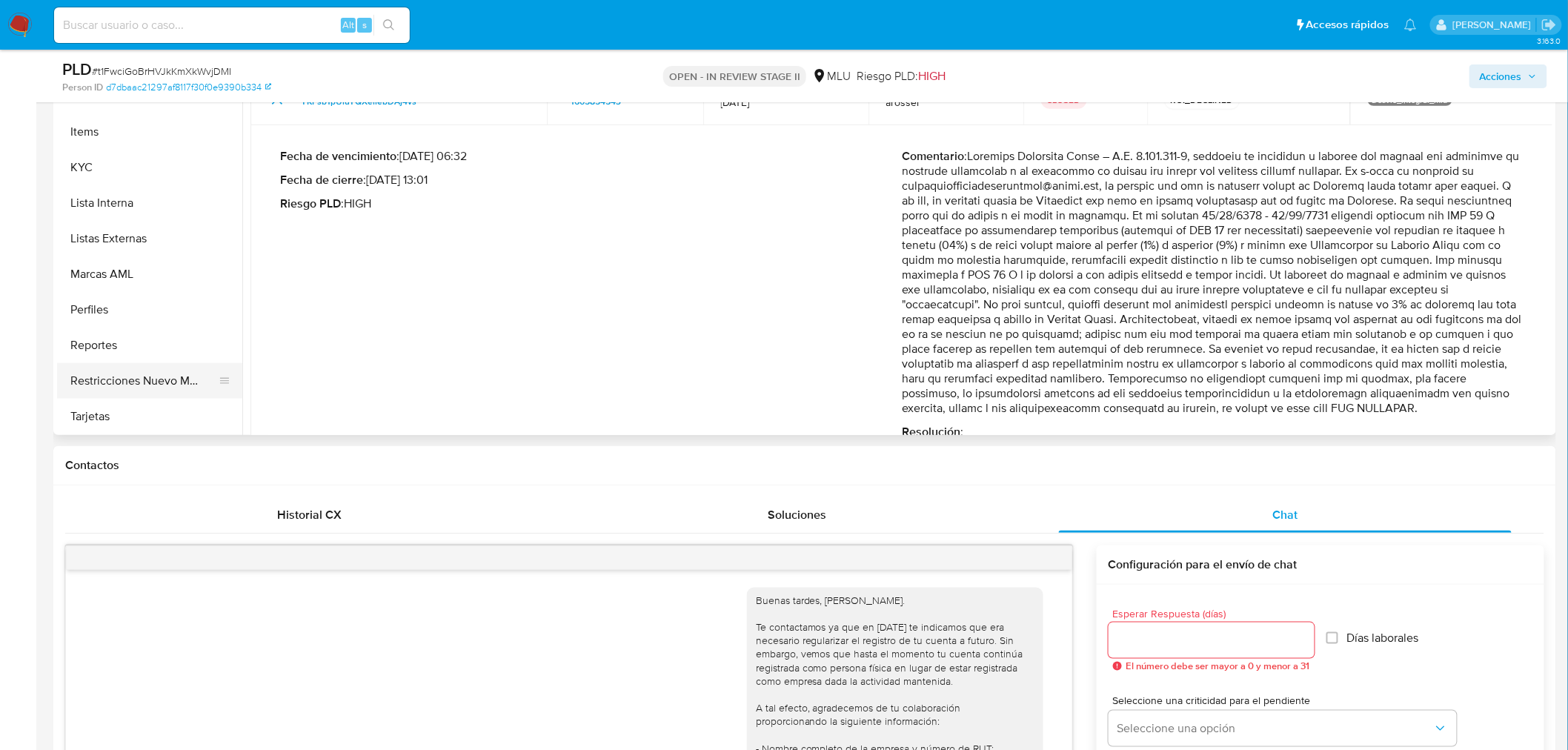
scroll to position [769, 0]
click at [195, 373] on button "Restricciones Nuevo Mundo" at bounding box center [143, 380] width 173 height 36
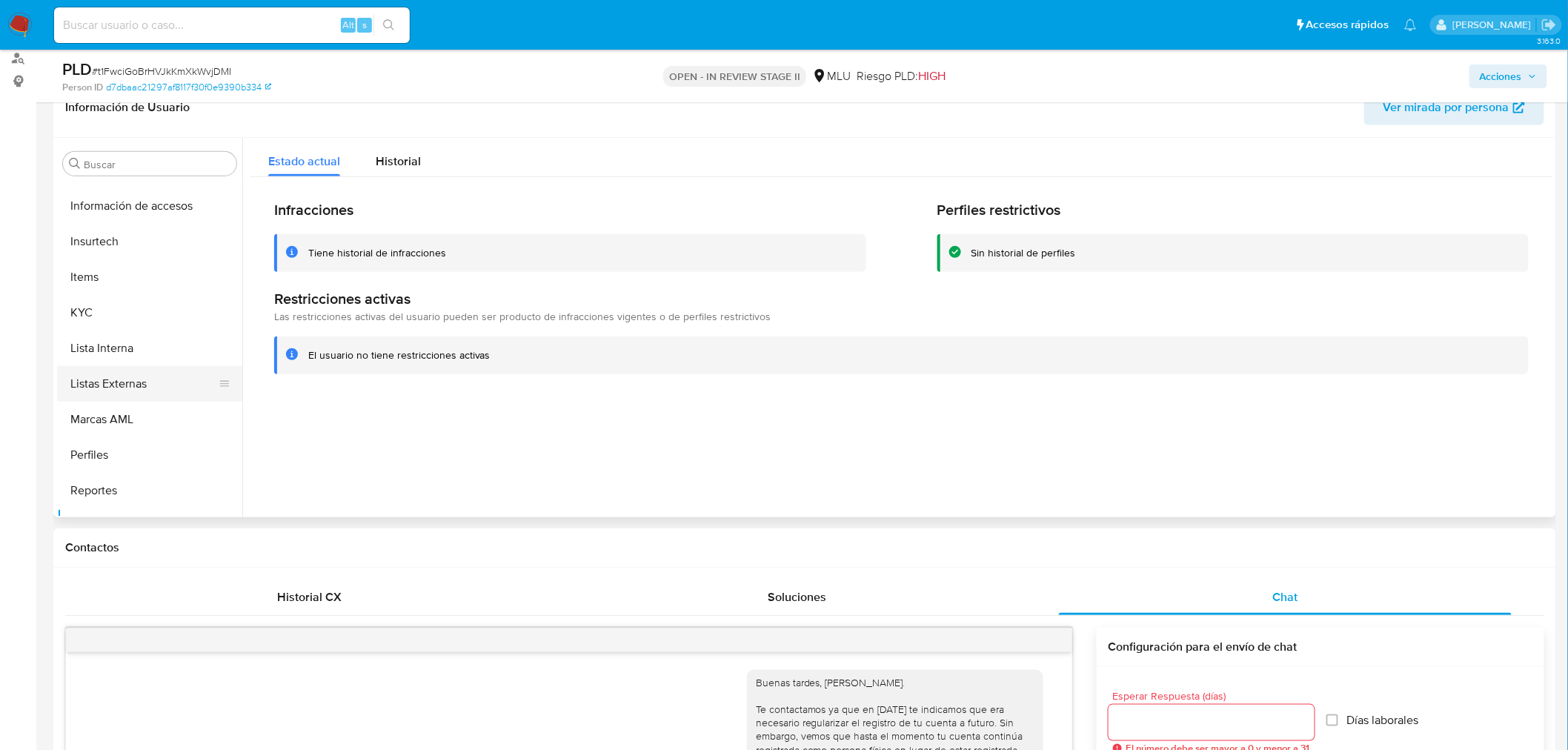
scroll to position [522, 0]
click at [123, 488] on button "KYC" at bounding box center [143, 496] width 173 height 36
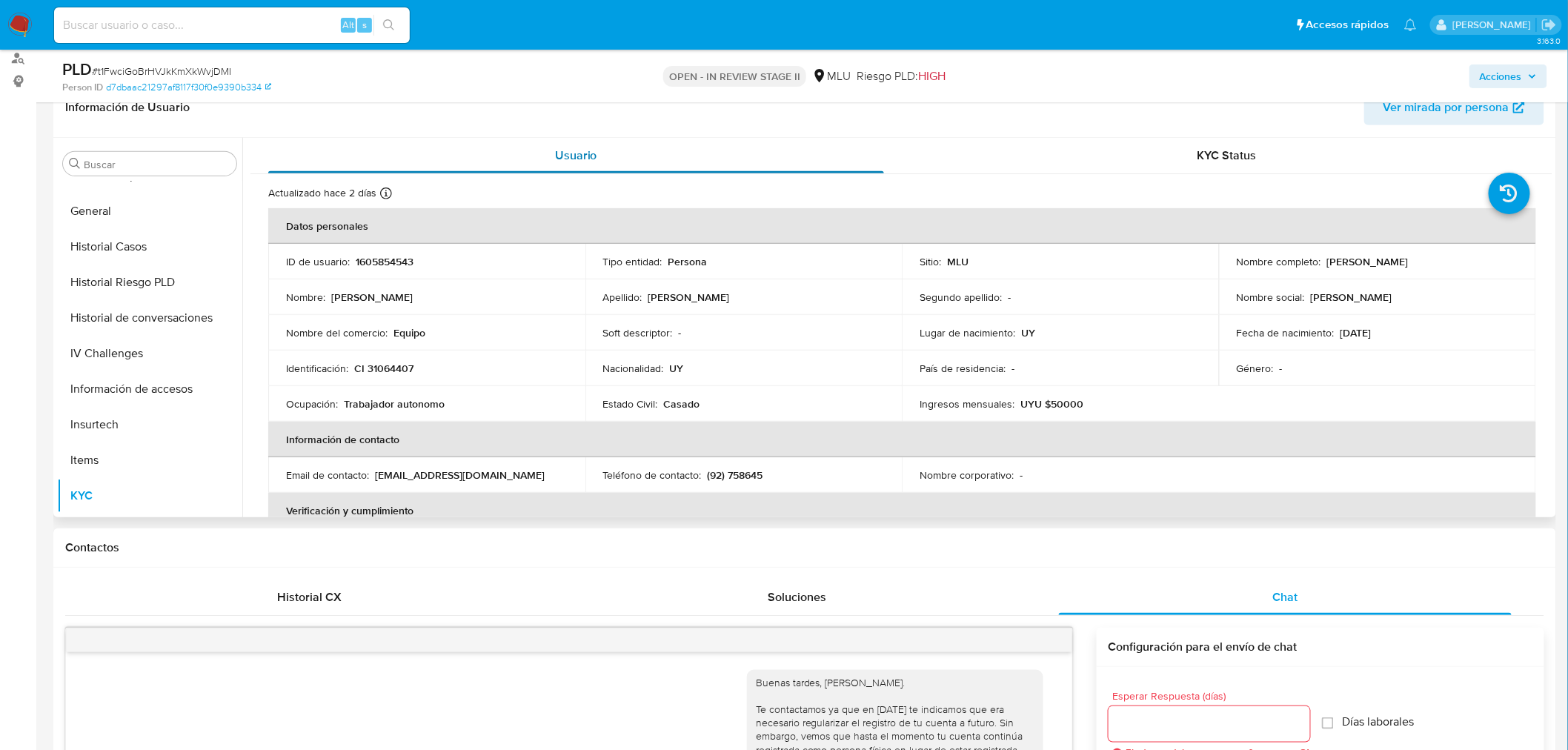
scroll to position [0, 0]
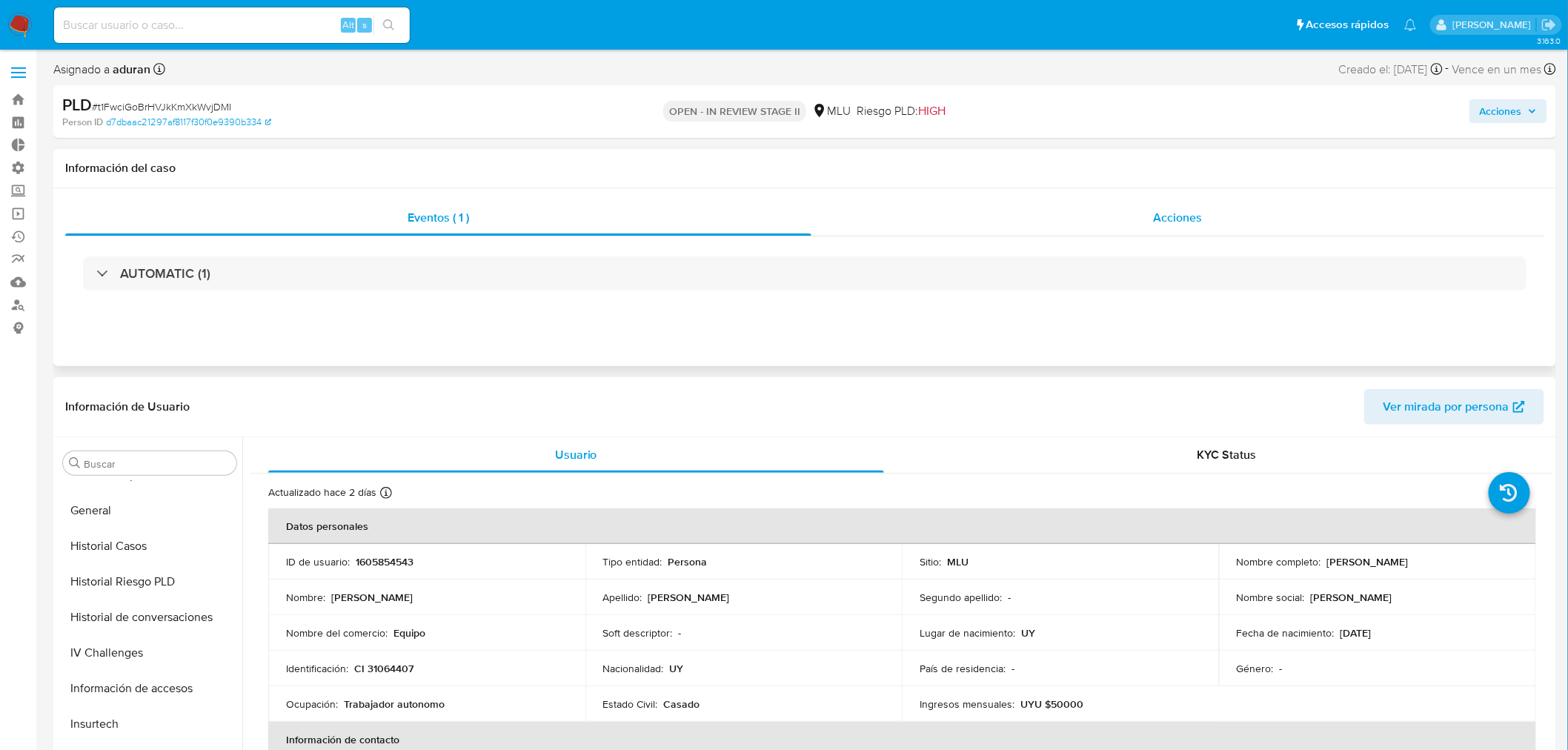
click at [1160, 230] on div "Acciones" at bounding box center [1178, 218] width 734 height 36
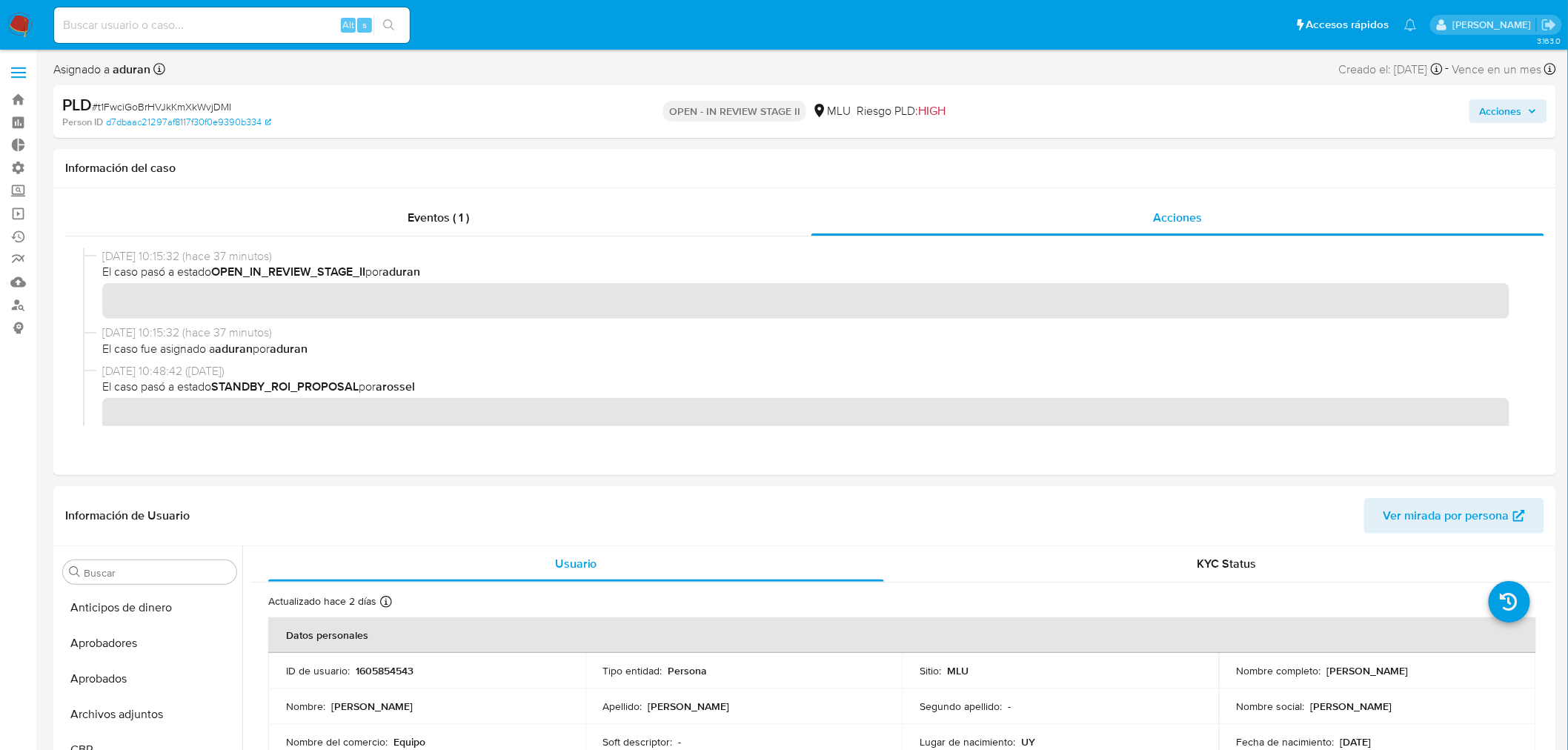
click at [366, 486] on div "Información de Usuario Ver mirada por persona" at bounding box center [804, 516] width 1503 height 60
click at [136, 642] on button "Archivos adjuntos" at bounding box center [143, 631] width 173 height 36
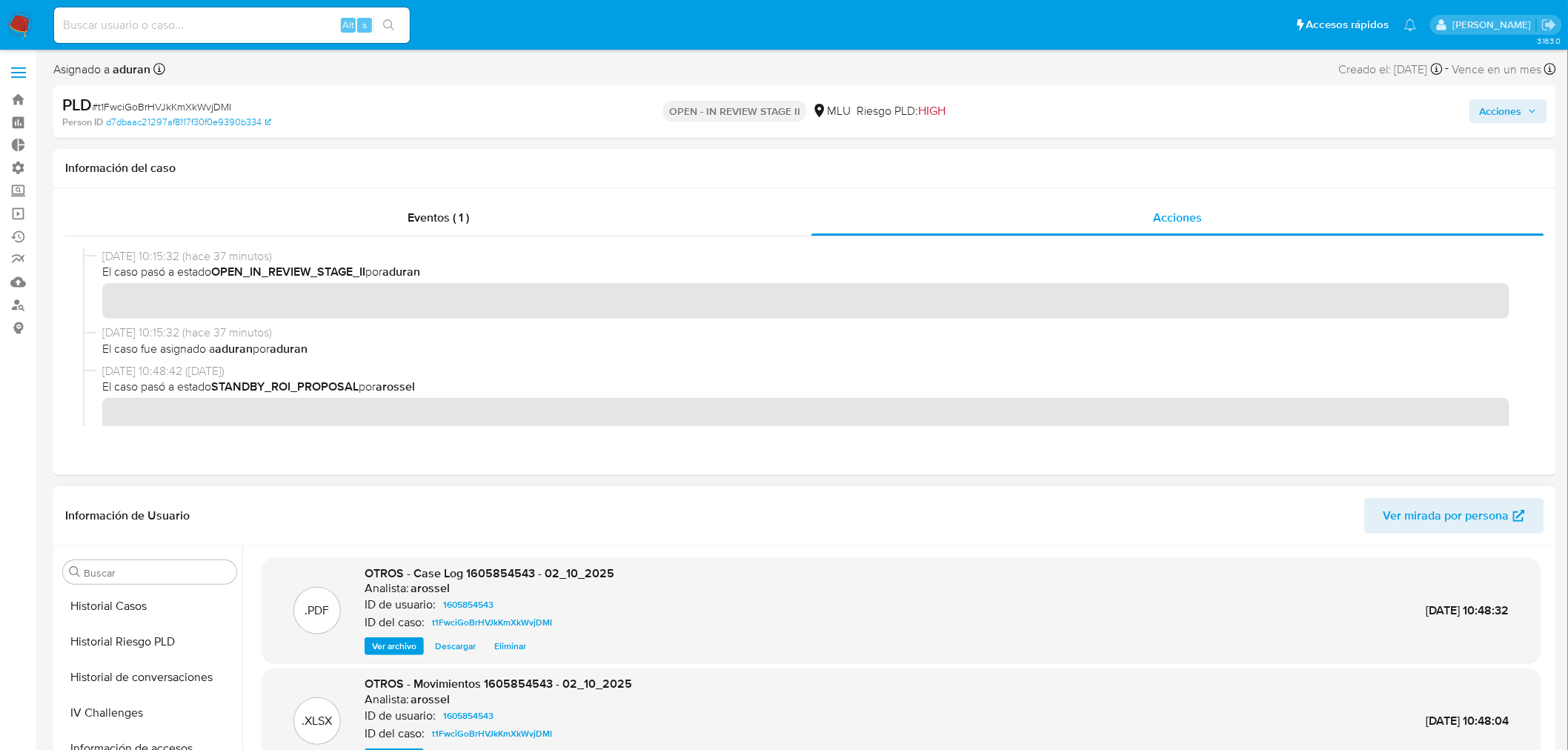
scroll to position [574, 0]
click at [142, 602] on button "Historial Casos" at bounding box center [143, 602] width 173 height 36
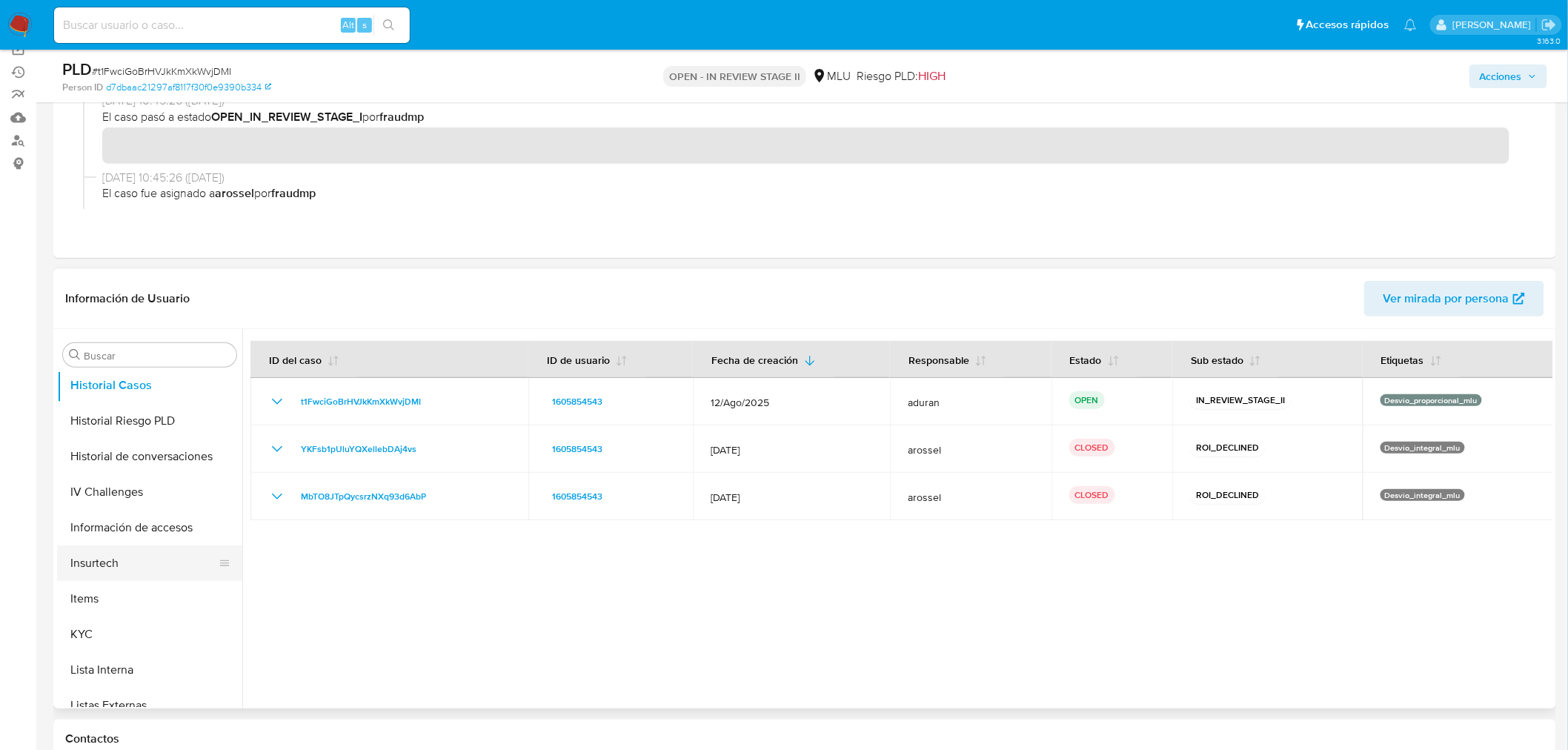
scroll to position [769, 0]
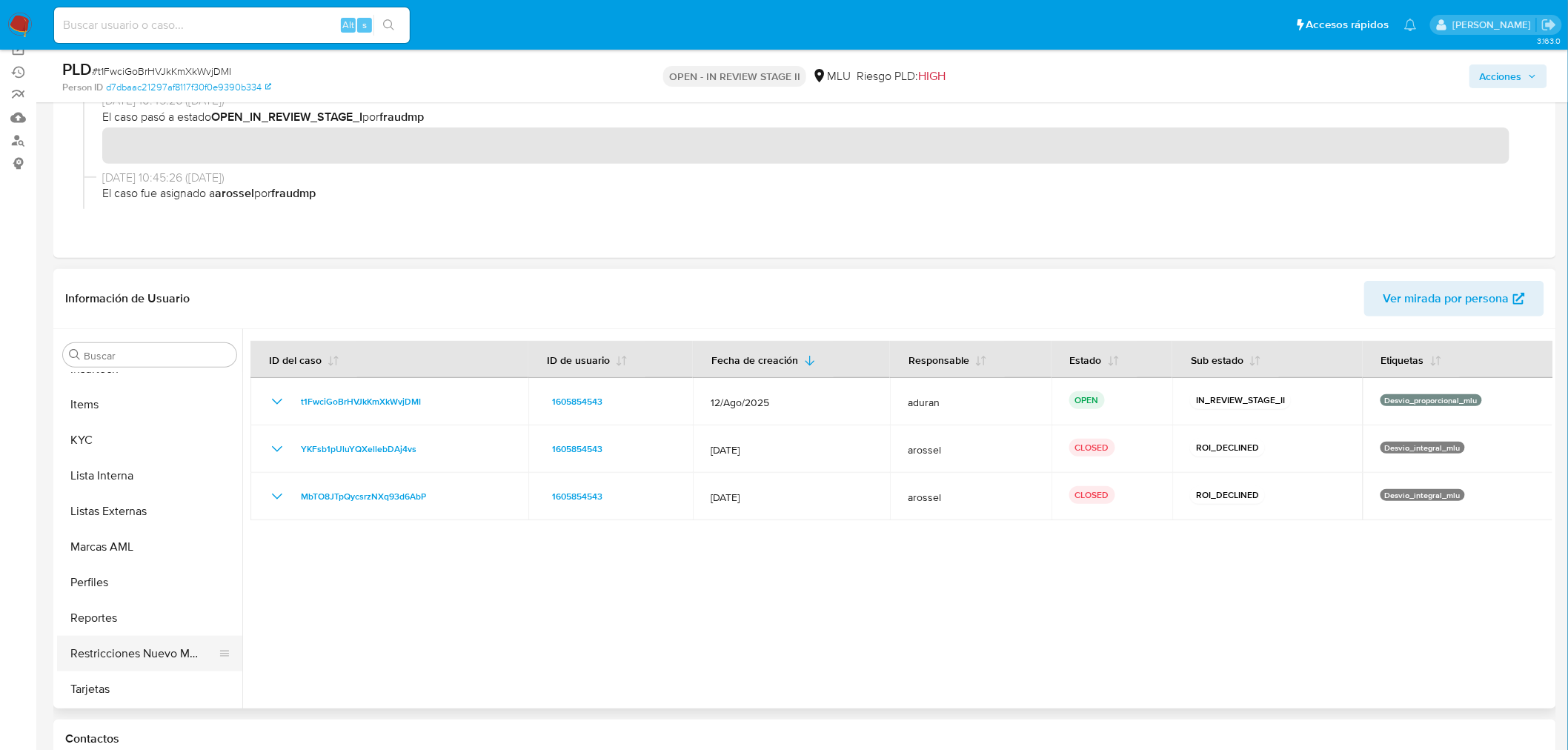
click at [156, 662] on button "Restricciones Nuevo Mundo" at bounding box center [143, 653] width 173 height 36
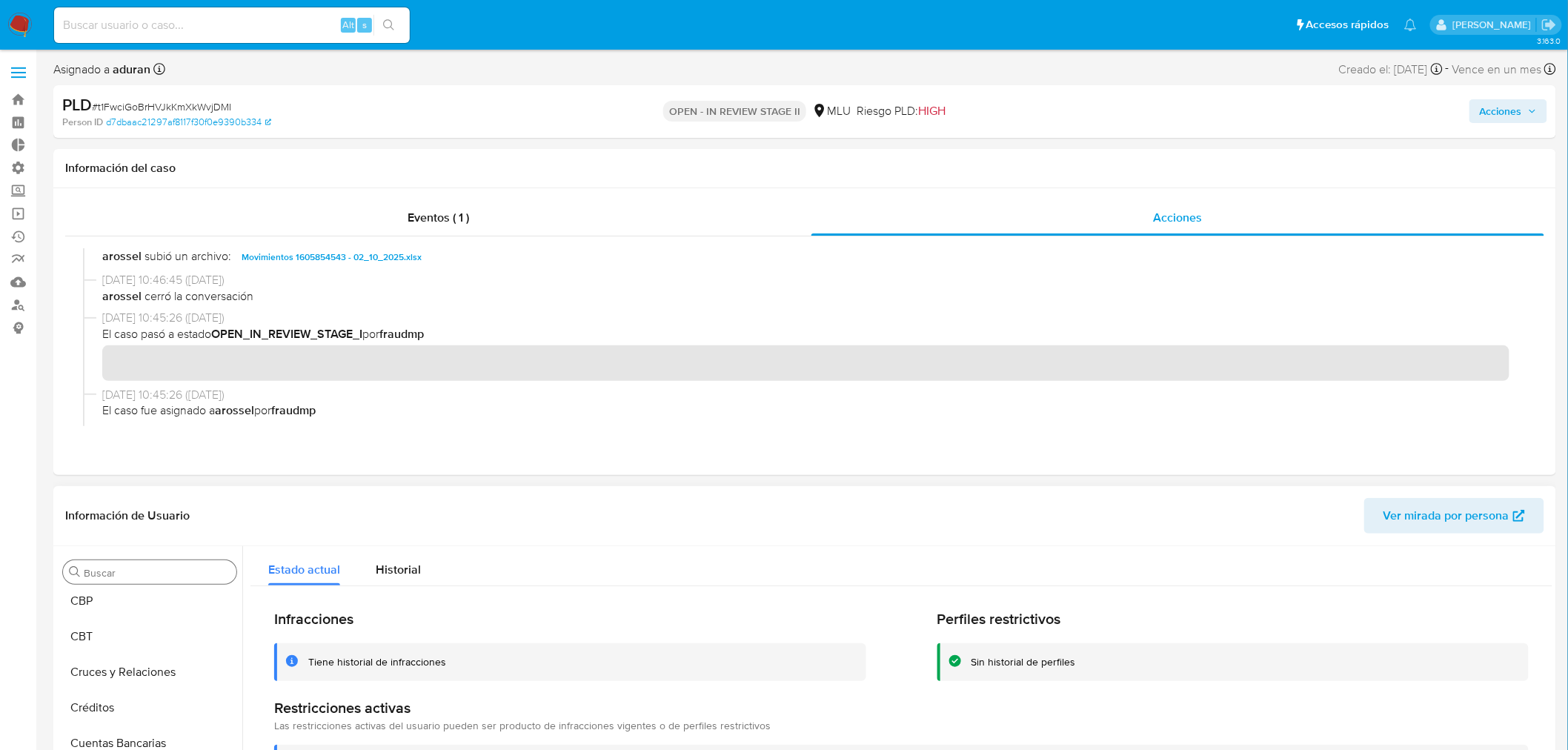
scroll to position [0, 0]
drag, startPoint x: 262, startPoint y: 109, endPoint x: 98, endPoint y: 114, distance: 164.1
click at [98, 114] on div "PLD # t1FwciGoBrHVJkKmXkWvjDMI" at bounding box center [306, 105] width 490 height 22
copy span "t1FwciGoBrHVJkKmXkWvjDMI"
click at [108, 656] on button "KYC" at bounding box center [143, 657] width 173 height 36
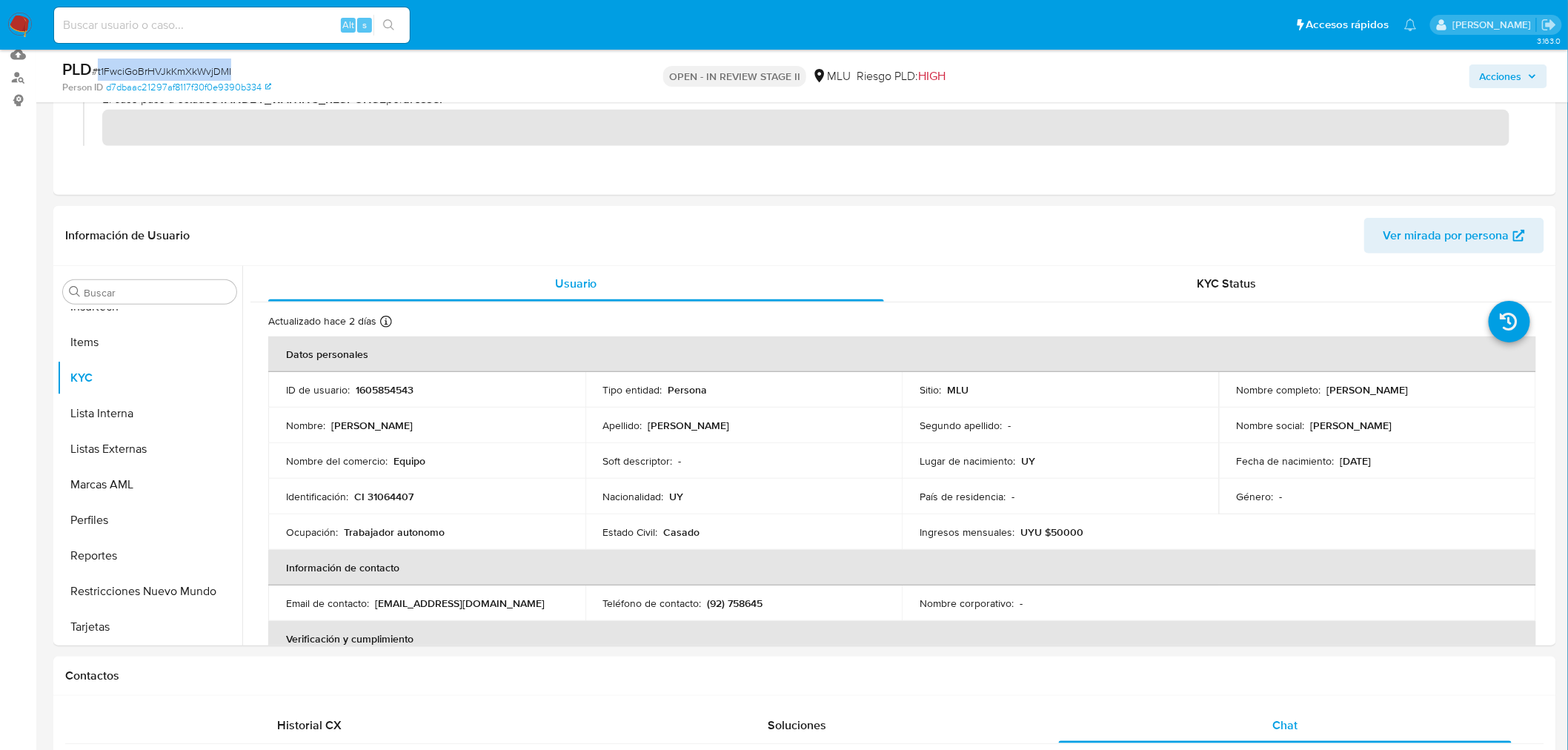
scroll to position [247, 0]
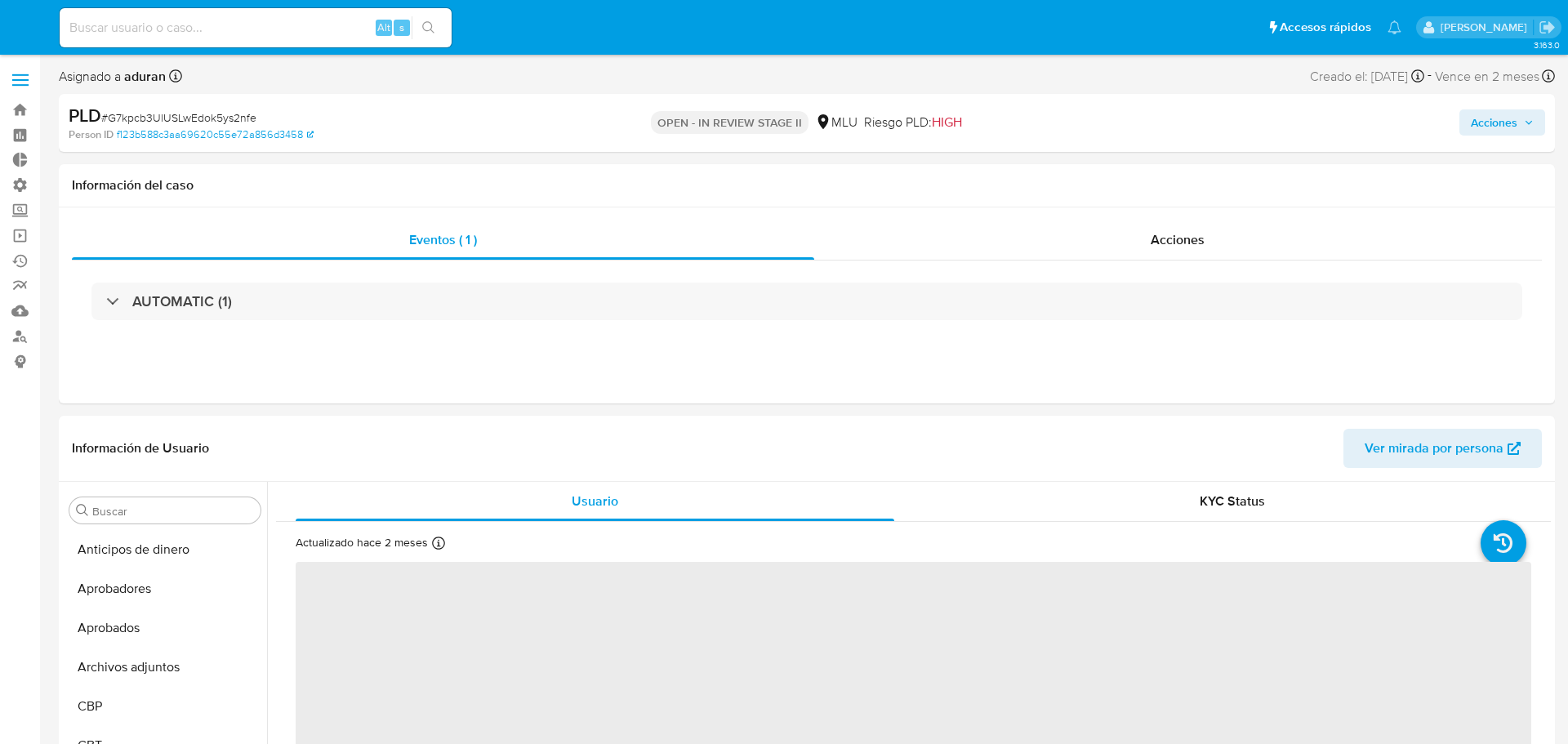
select select "10"
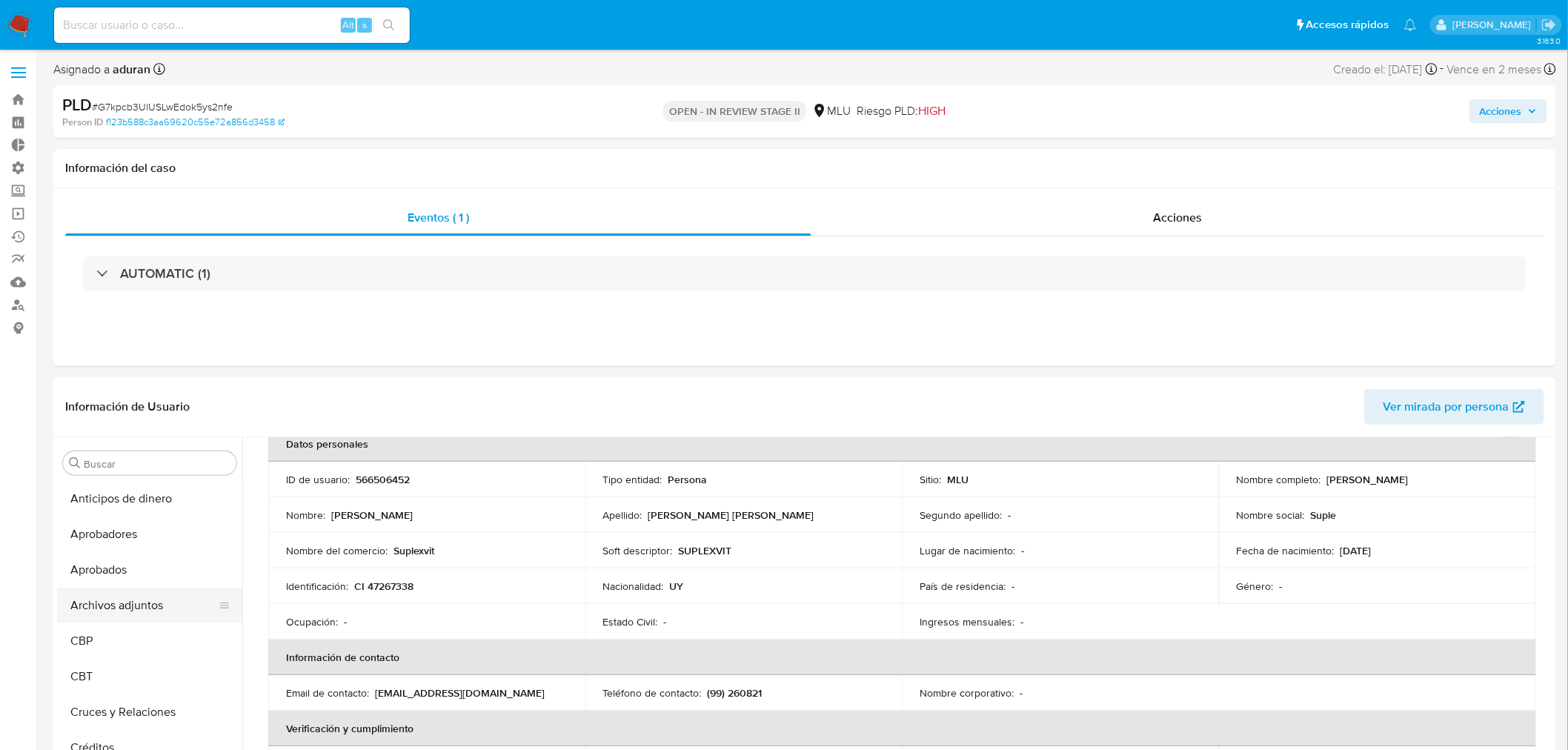
click at [141, 600] on button "Archivos adjuntos" at bounding box center [143, 605] width 173 height 36
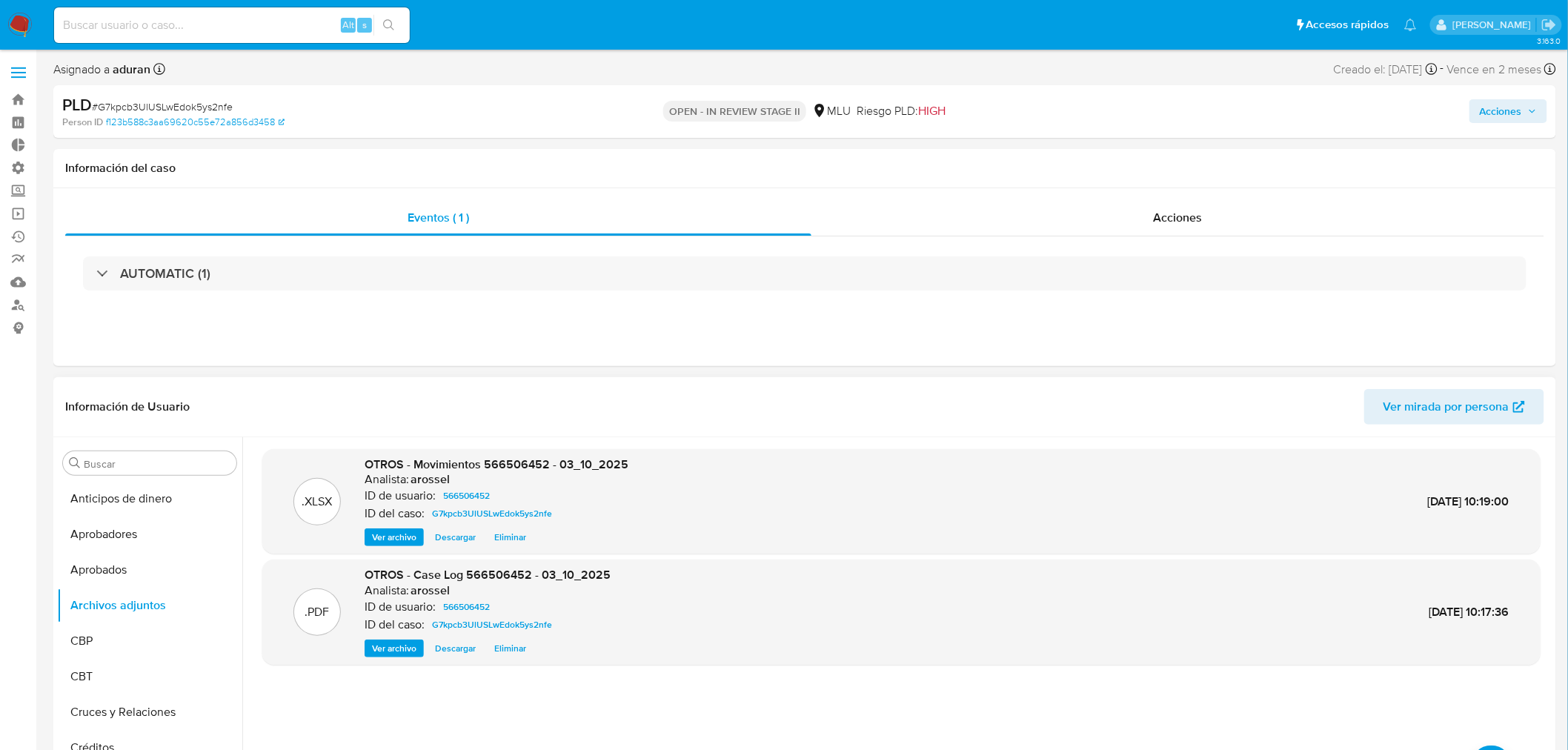
click at [452, 653] on span "Descargar" at bounding box center [455, 649] width 41 height 15
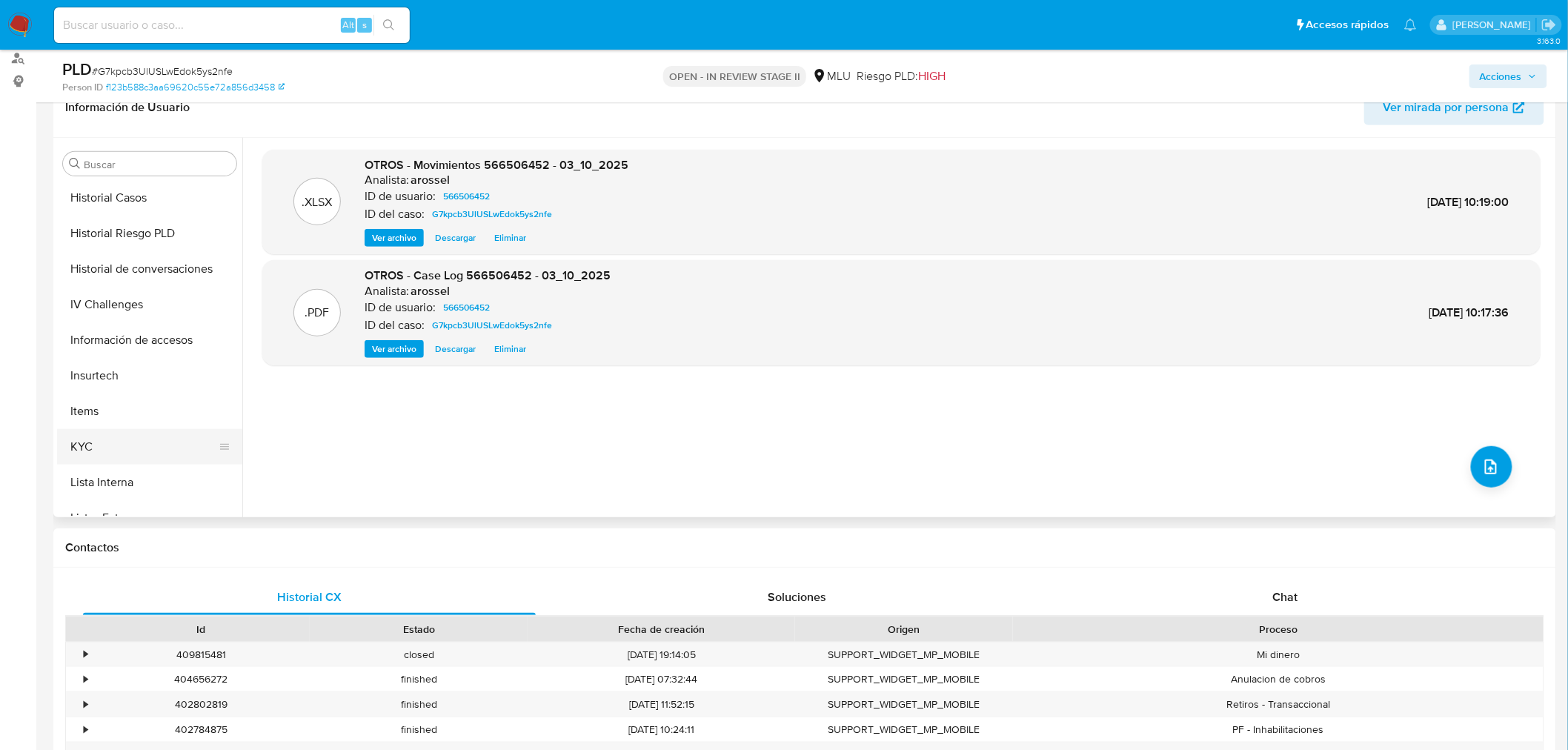
scroll to position [576, 0]
click at [117, 433] on button "KYC" at bounding box center [143, 442] width 173 height 36
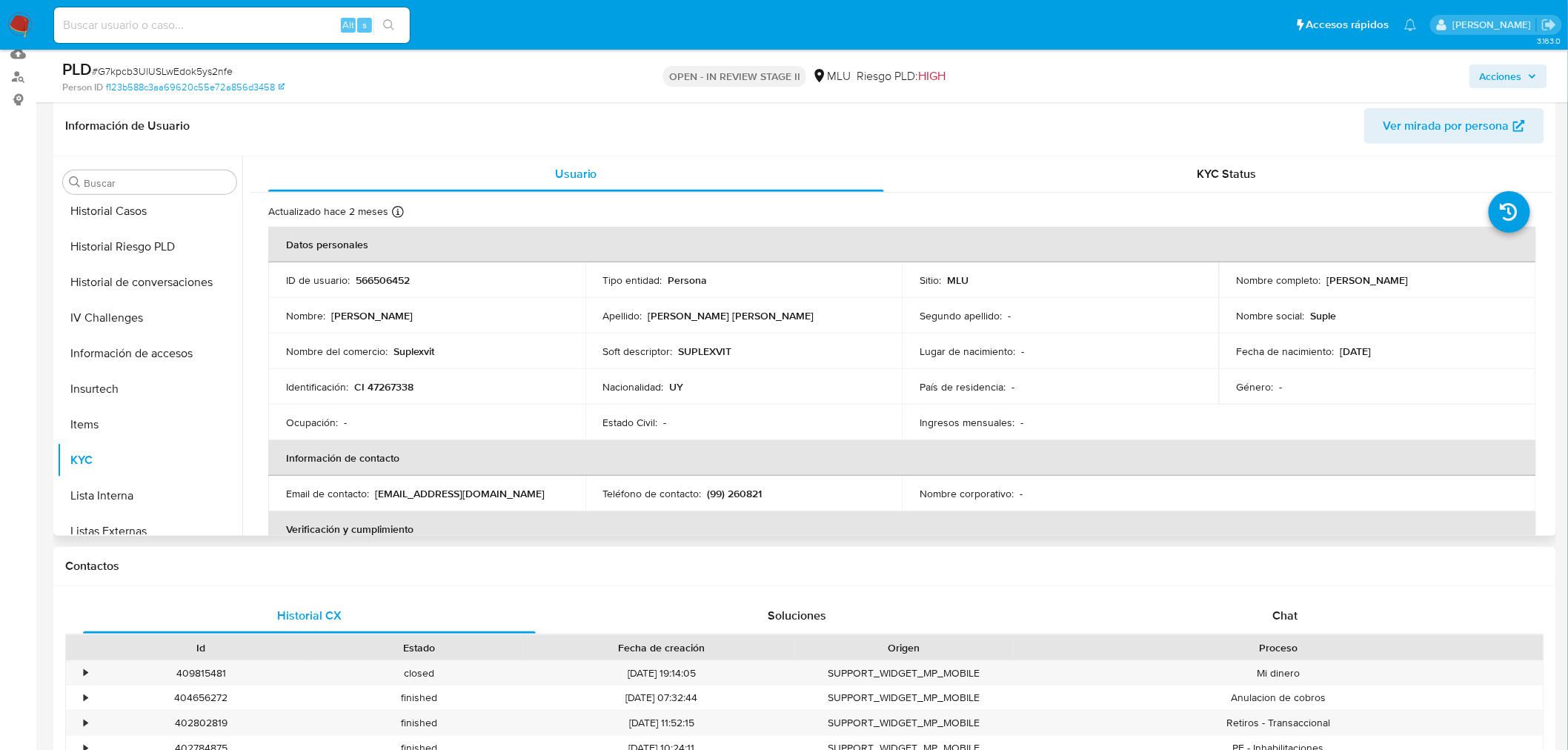
scroll to position [247, 0]
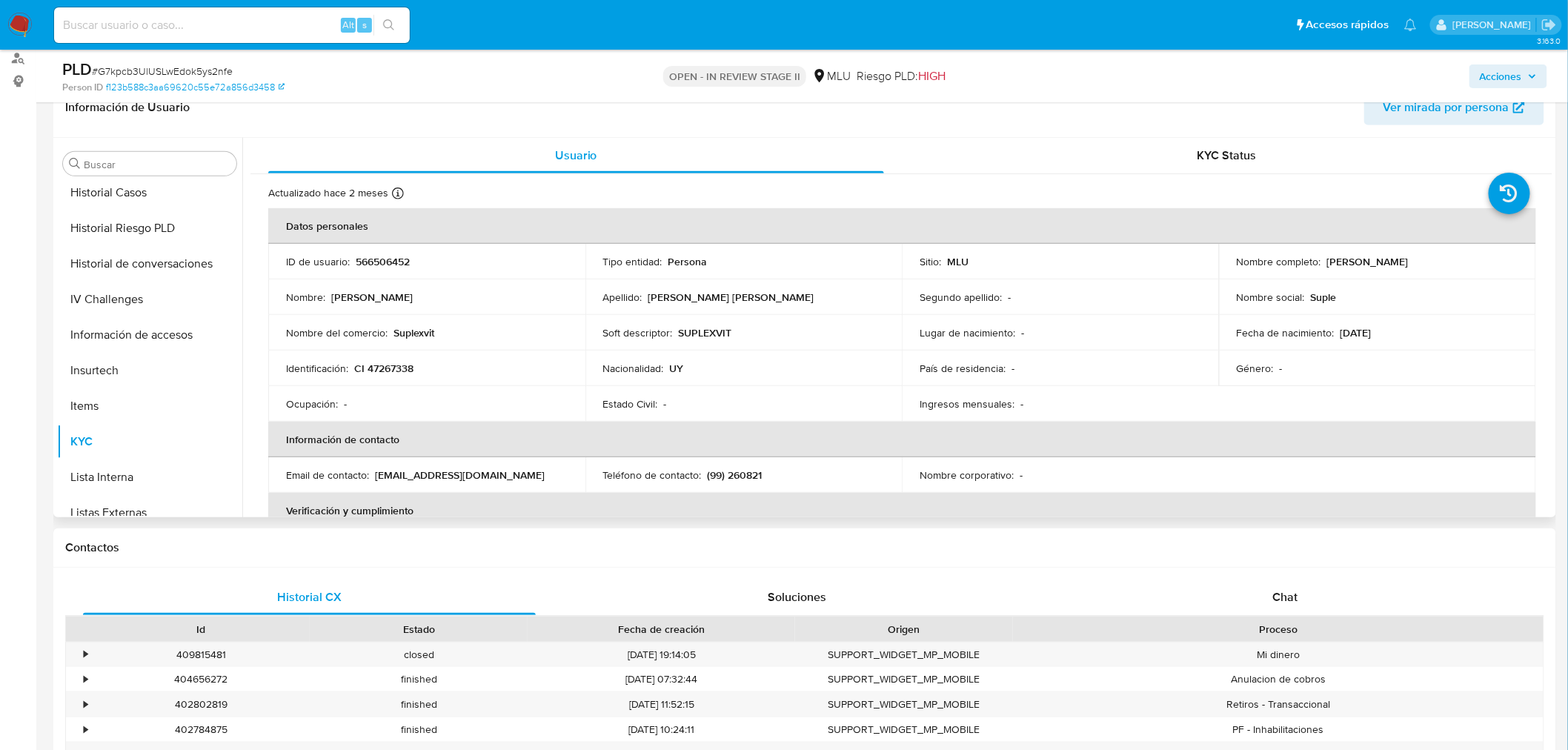
drag, startPoint x: 1478, startPoint y: 259, endPoint x: 1323, endPoint y: 264, distance: 155.1
click at [1323, 264] on div "Nombre completo : Maria Angelly Clavijo Bertazzi" at bounding box center [1377, 262] width 282 height 13
copy p "Maria Angelly Clavijo Bertazzi"
click at [1421, 74] on span "Acciones" at bounding box center [1500, 76] width 42 height 24
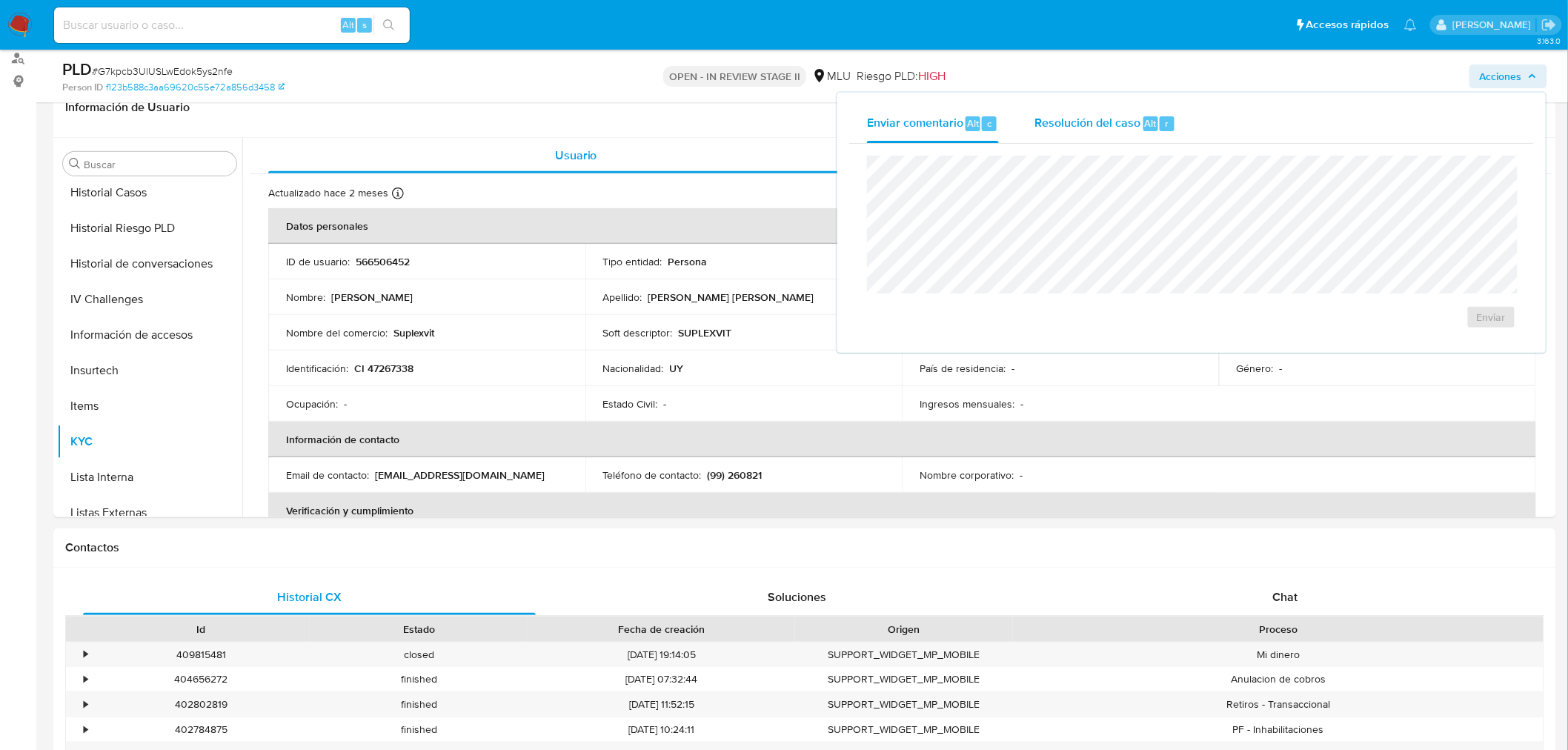
click at [1145, 130] on div "Resolución del caso Alt r" at bounding box center [1105, 123] width 142 height 39
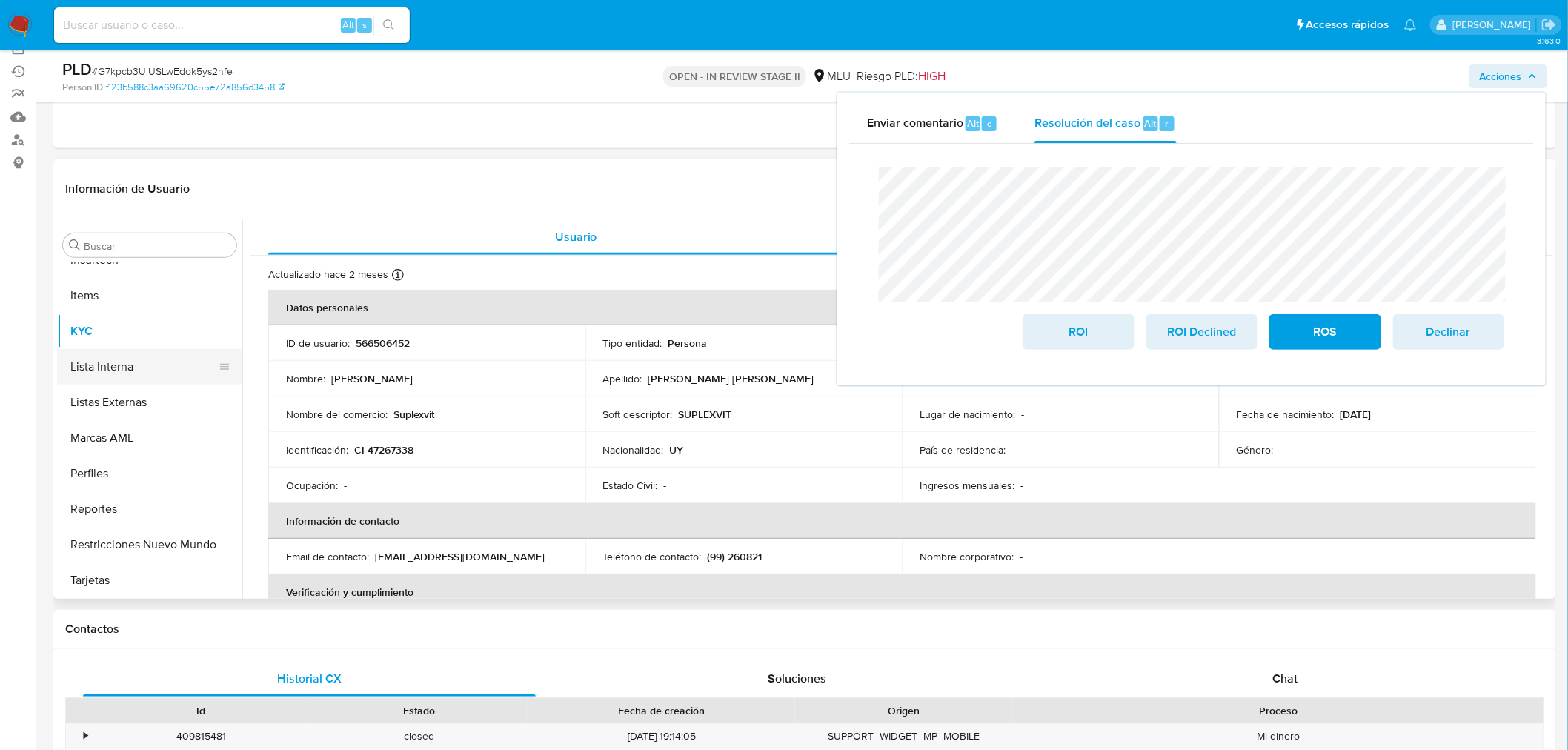
scroll to position [769, 0]
click at [142, 434] on button "Marcas AML" at bounding box center [143, 438] width 173 height 36
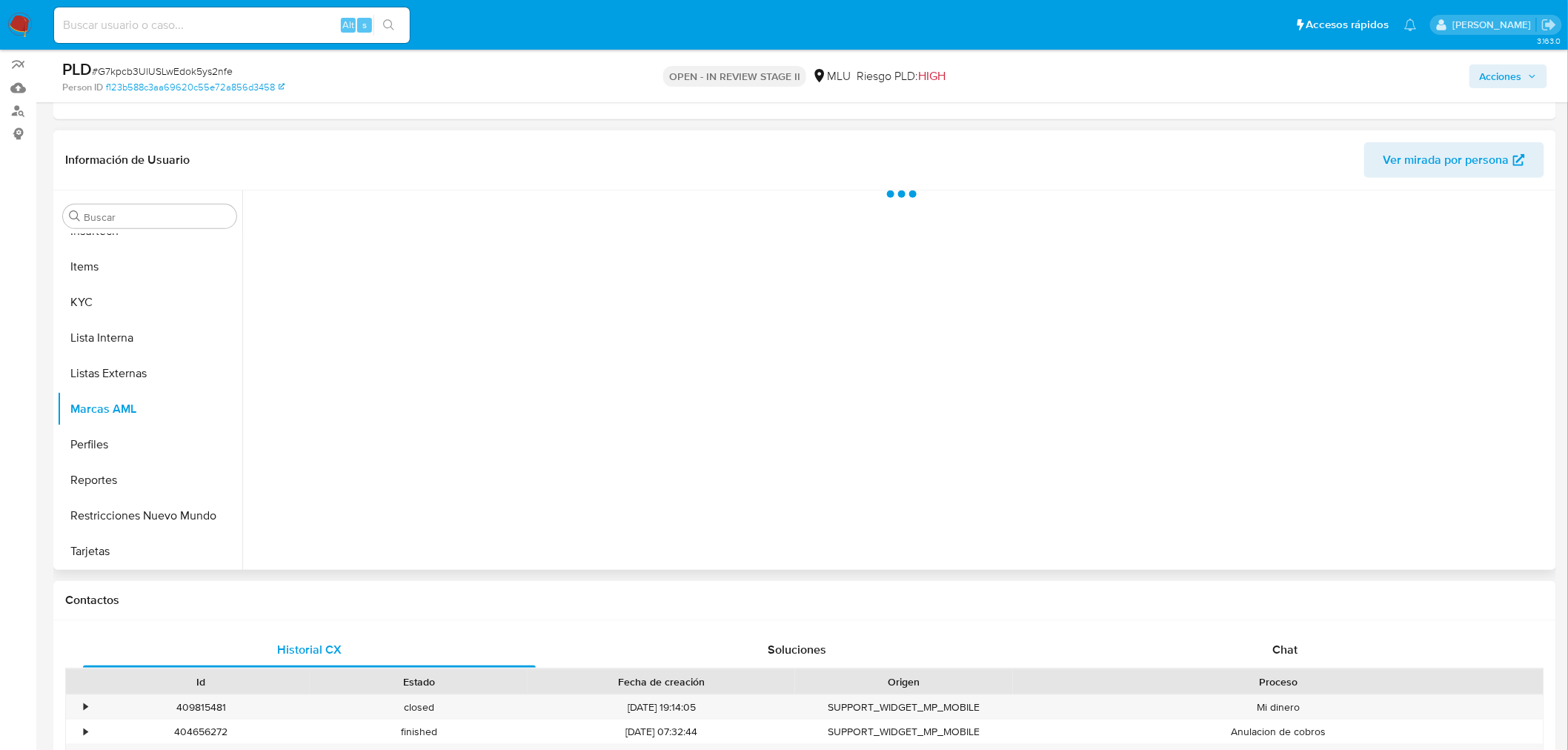
scroll to position [165, 0]
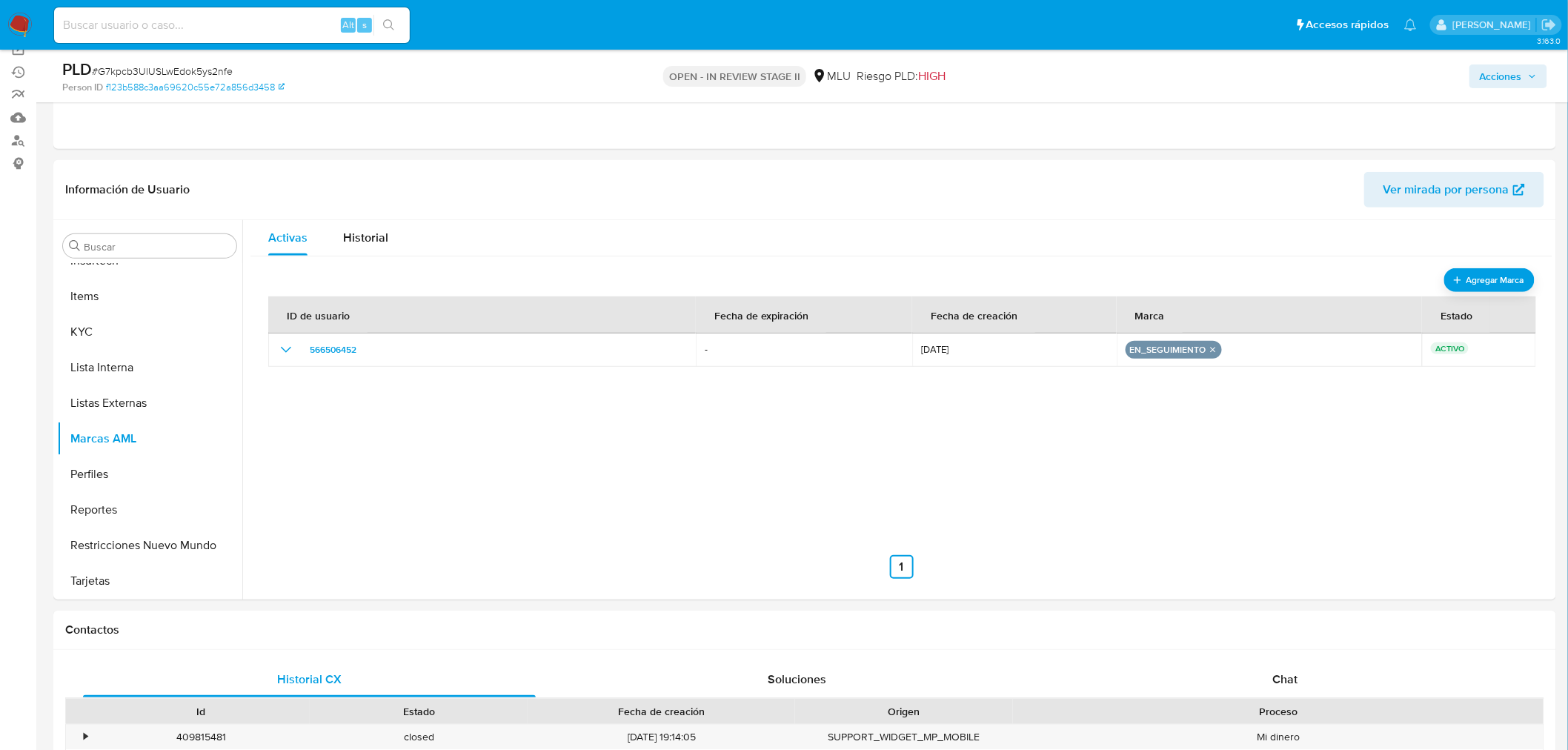
click at [1421, 82] on span "Acciones" at bounding box center [1500, 76] width 42 height 24
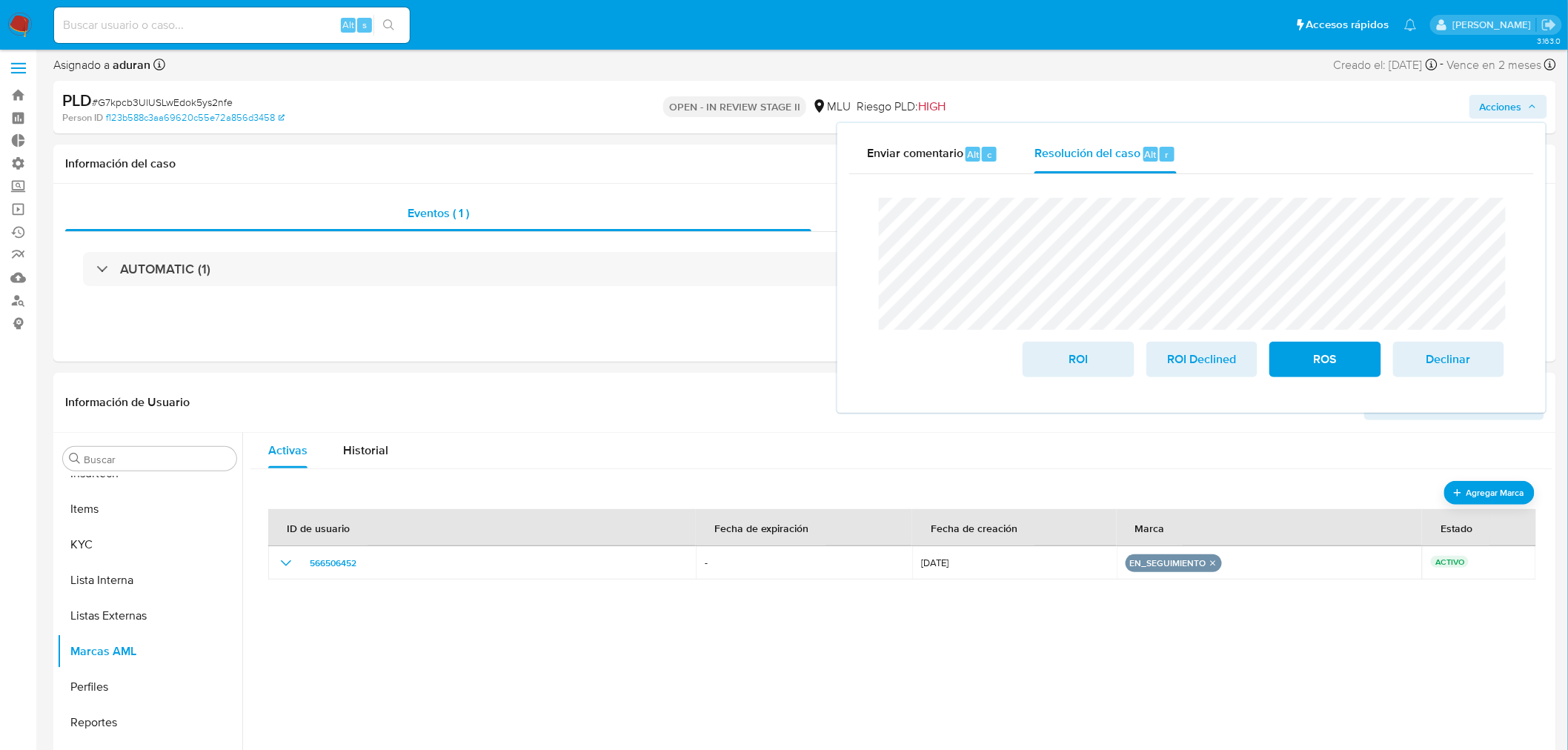
scroll to position [0, 0]
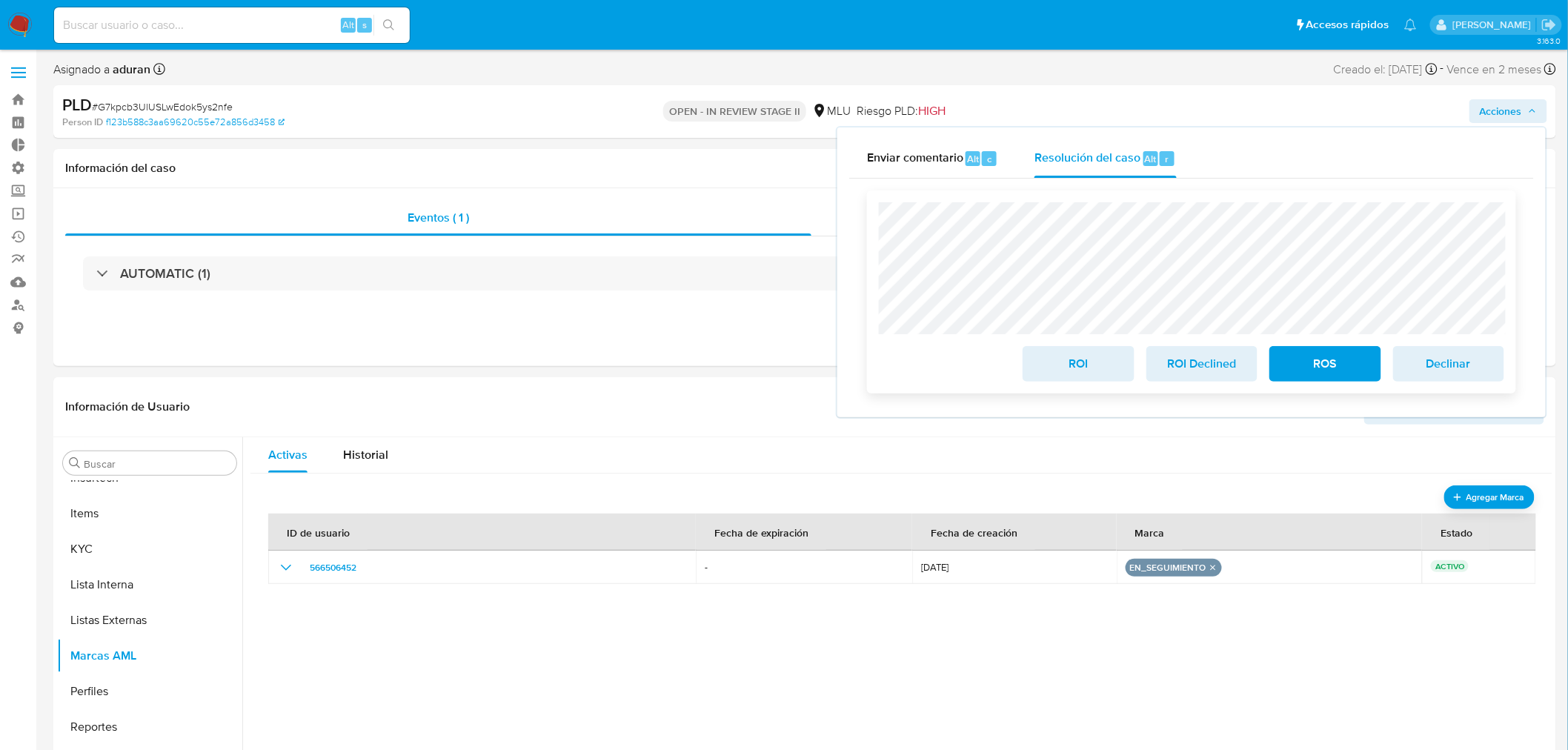
click at [1223, 365] on span "ROI Declined" at bounding box center [1202, 363] width 73 height 32
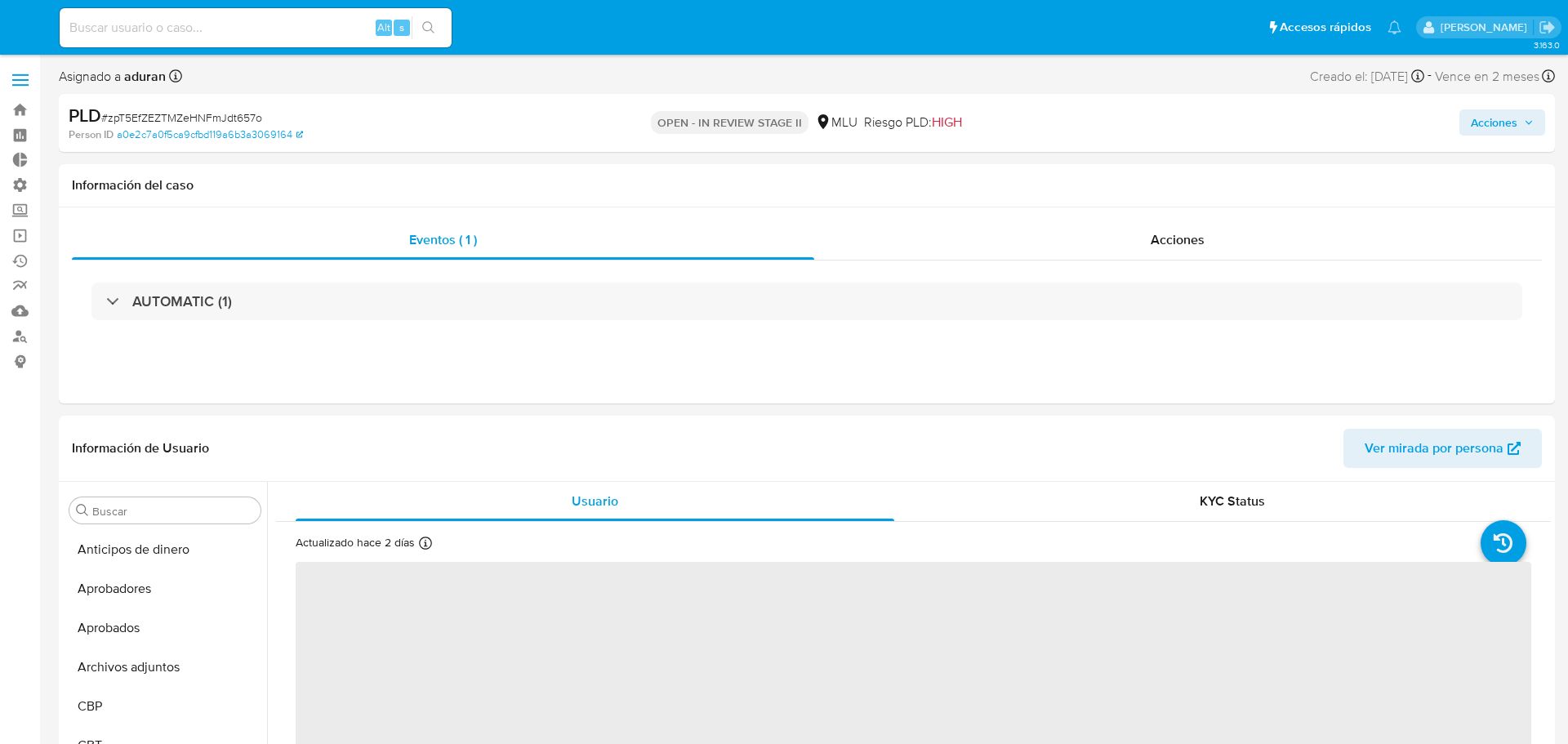
select select "10"
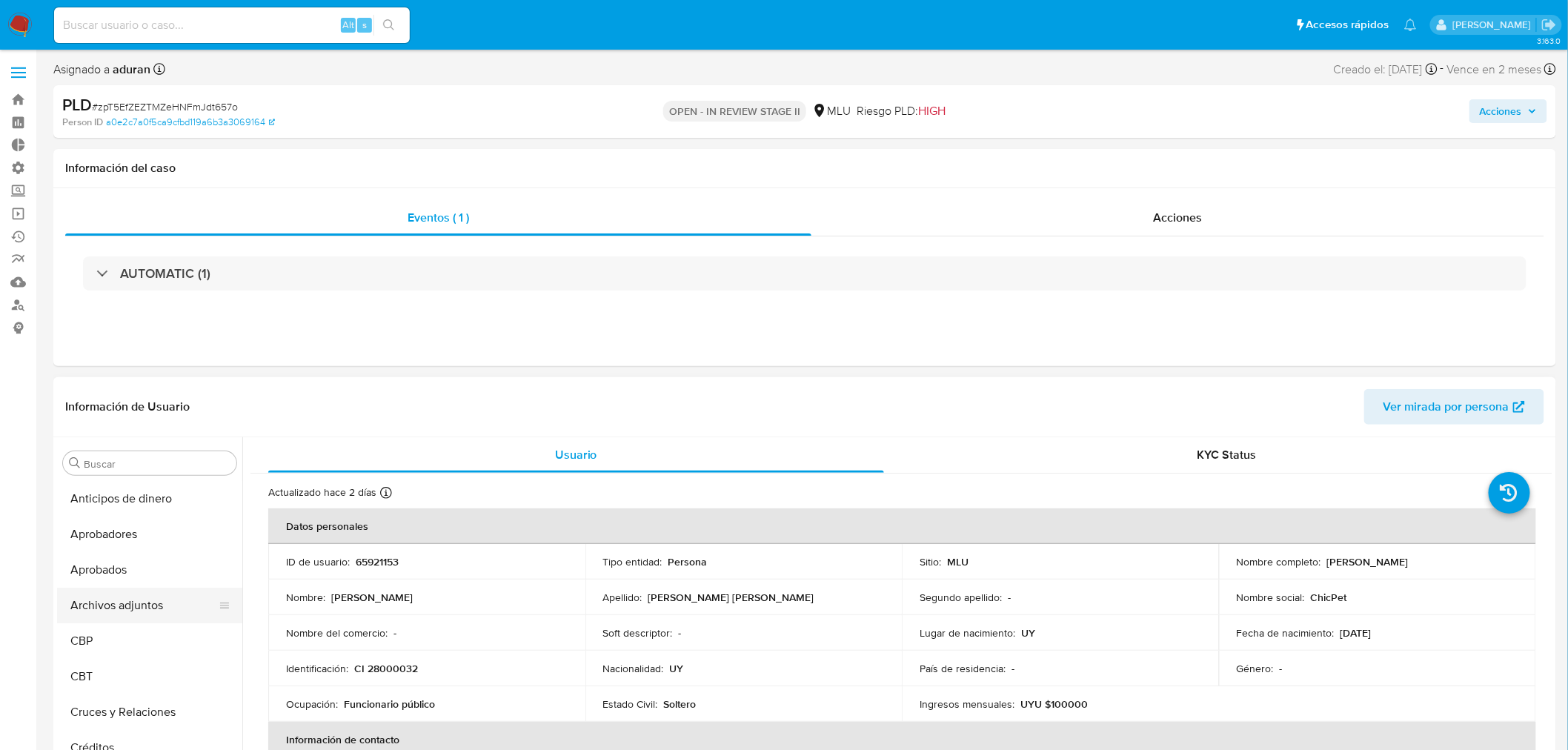
click at [147, 602] on button "Archivos adjuntos" at bounding box center [143, 605] width 173 height 36
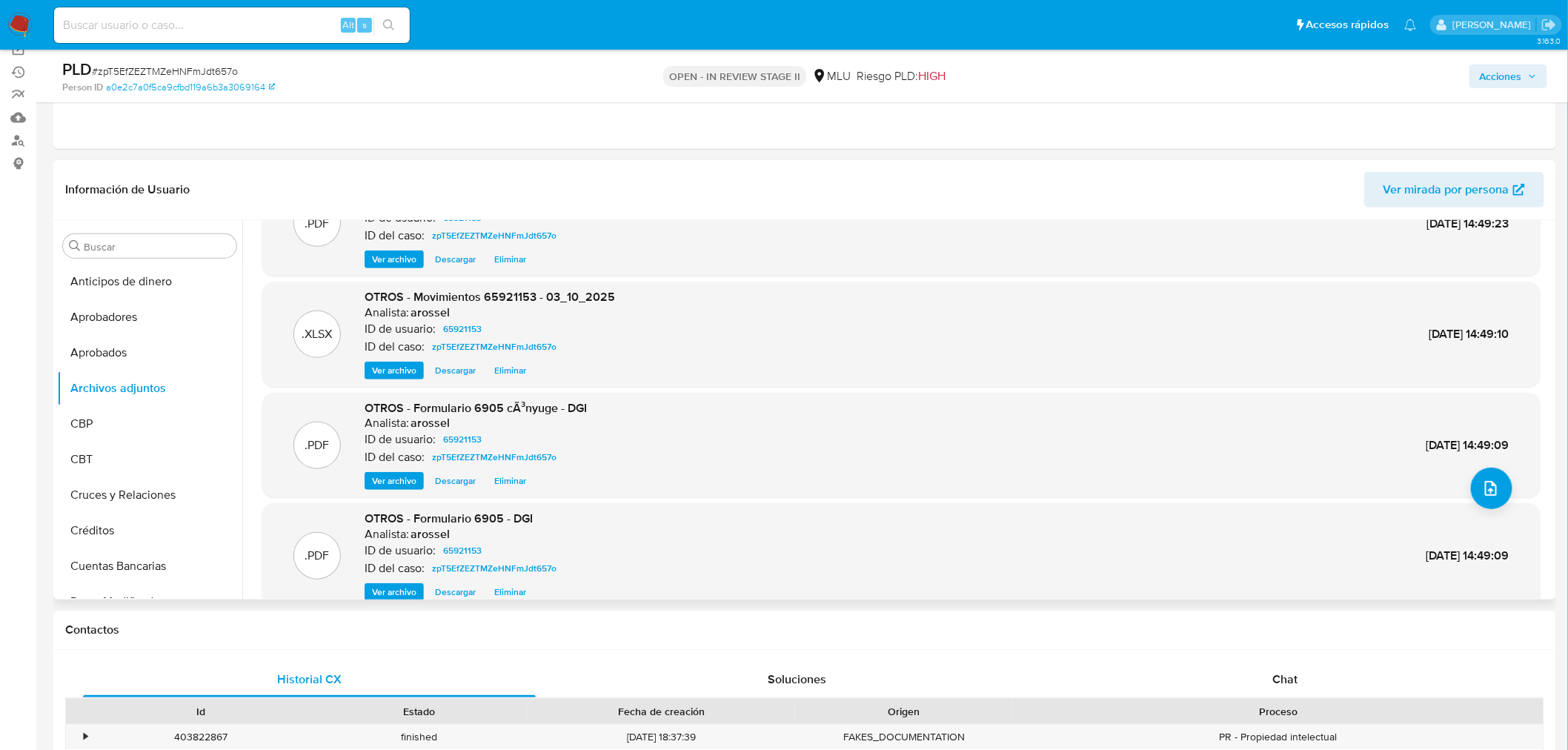
scroll to position [123, 0]
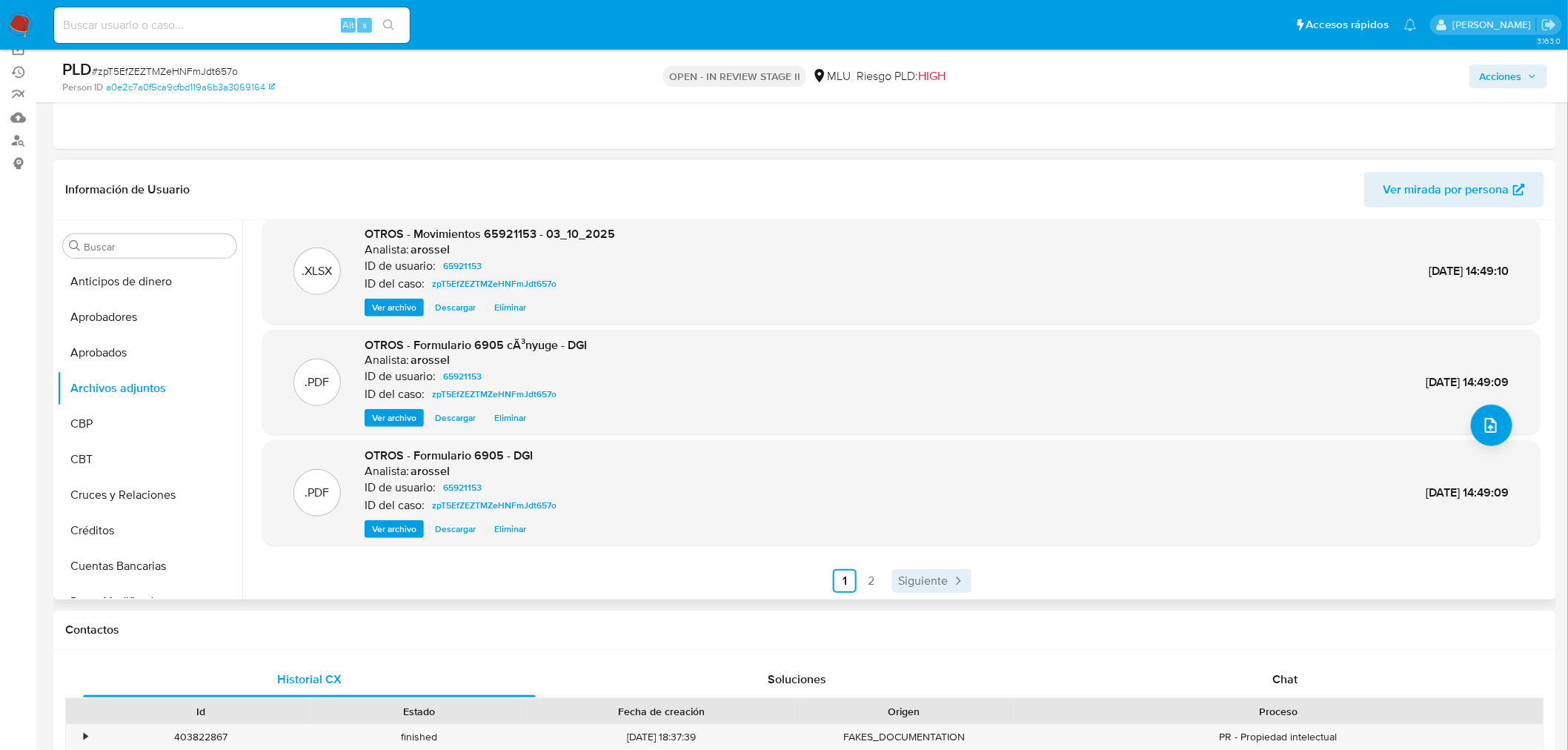
click at [931, 580] on span "Siguiente" at bounding box center [923, 581] width 50 height 12
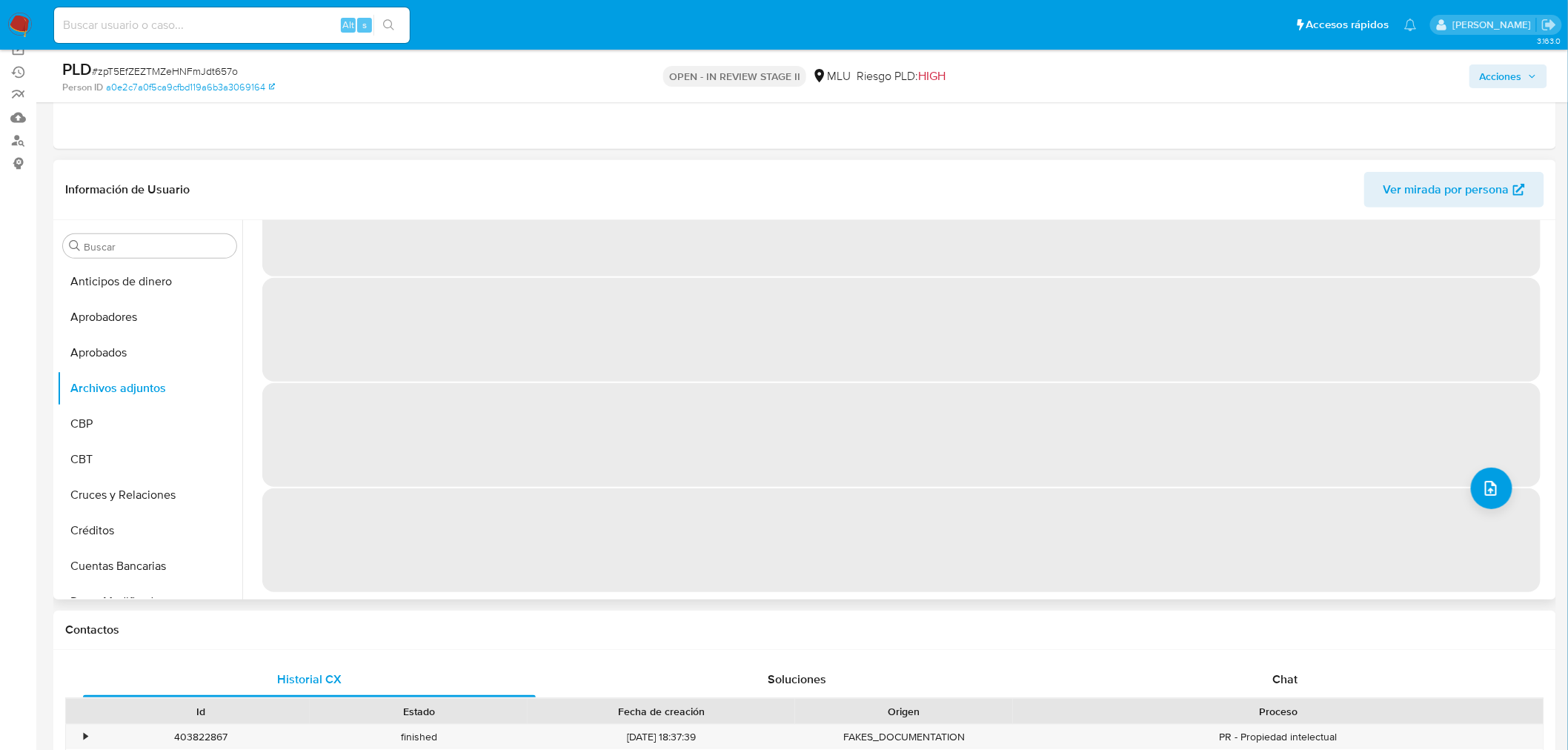
scroll to position [0, 0]
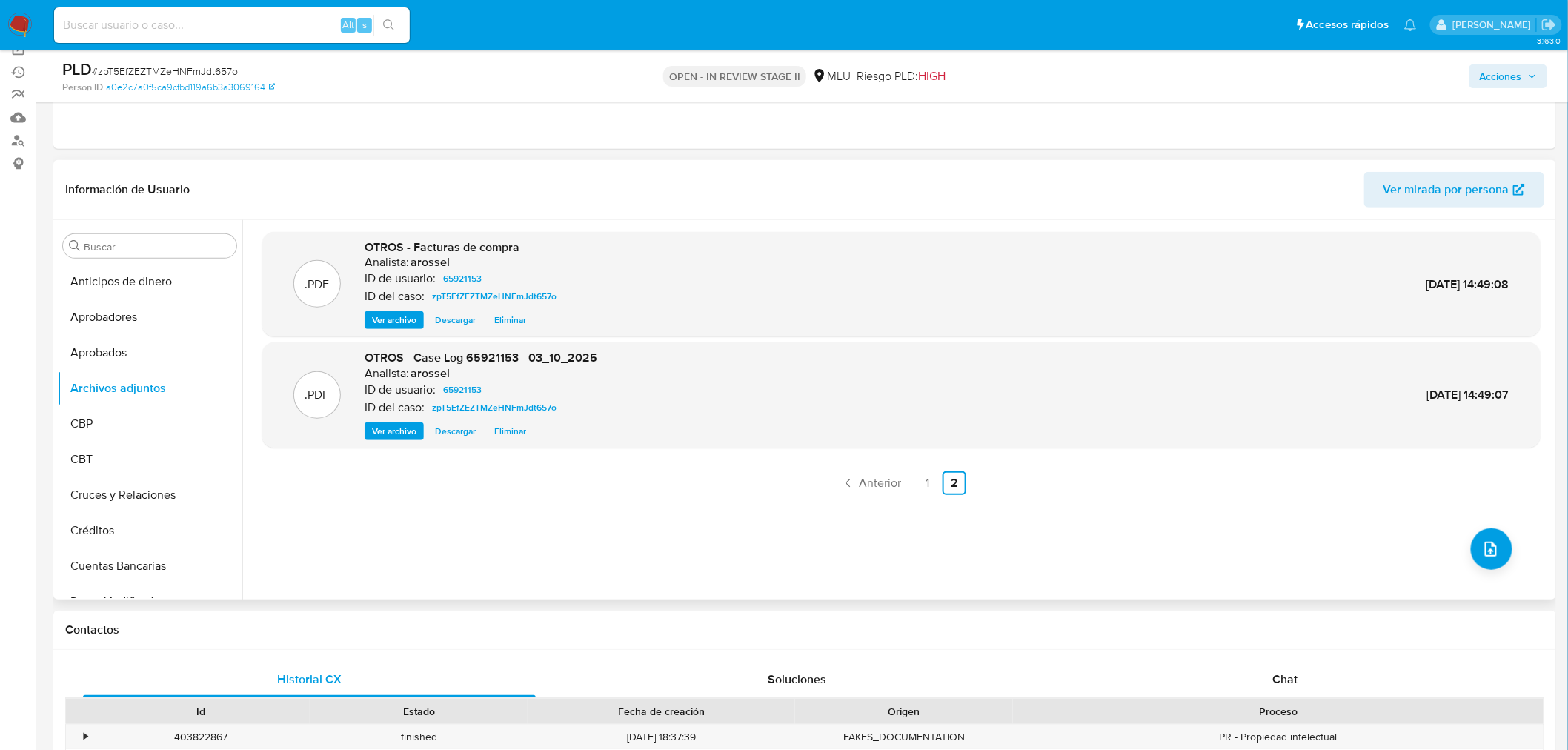
click at [467, 439] on span "Descargar" at bounding box center [455, 432] width 41 height 15
click at [923, 488] on link "1" at bounding box center [928, 483] width 24 height 24
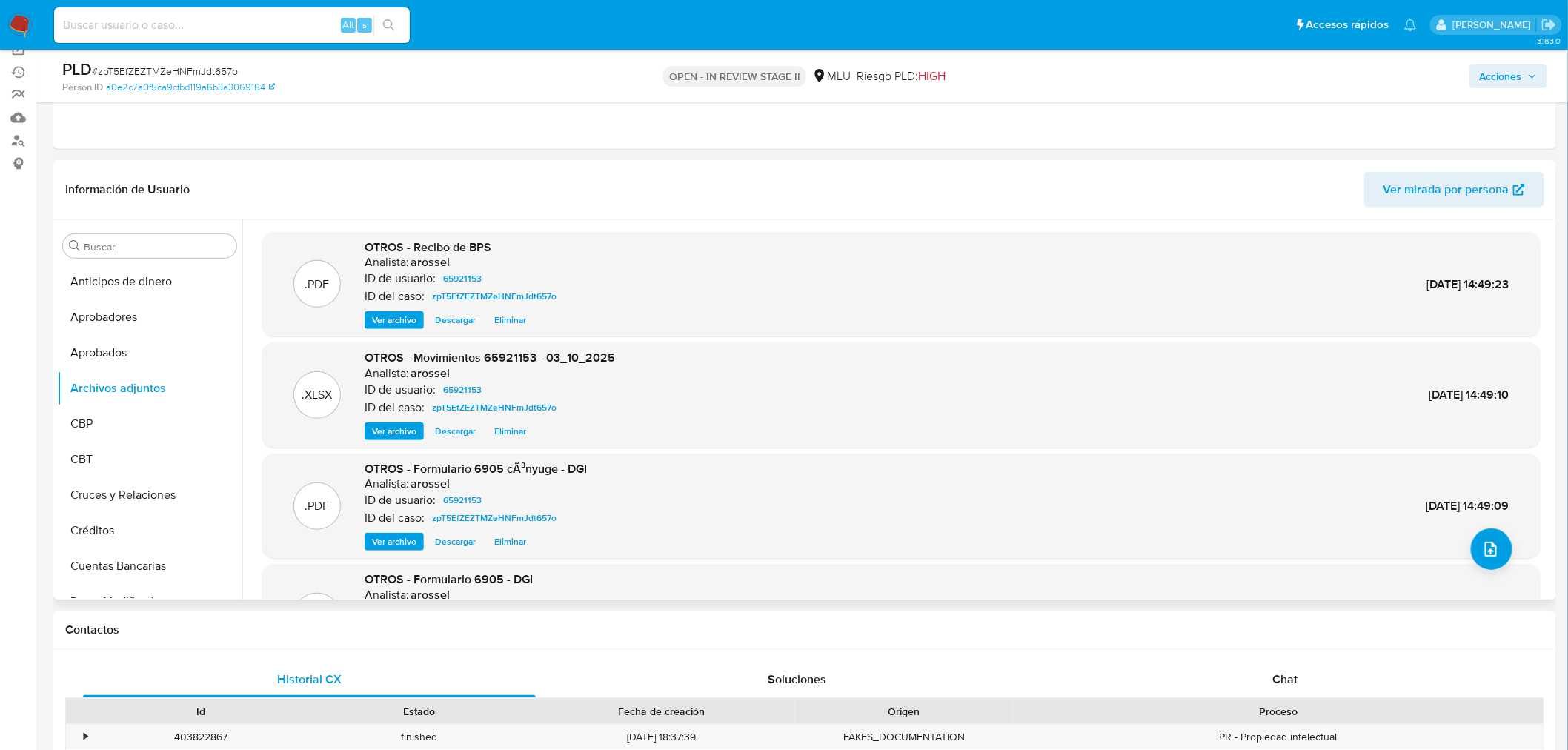
click at [1421, 74] on span "Acciones" at bounding box center [1500, 76] width 42 height 24
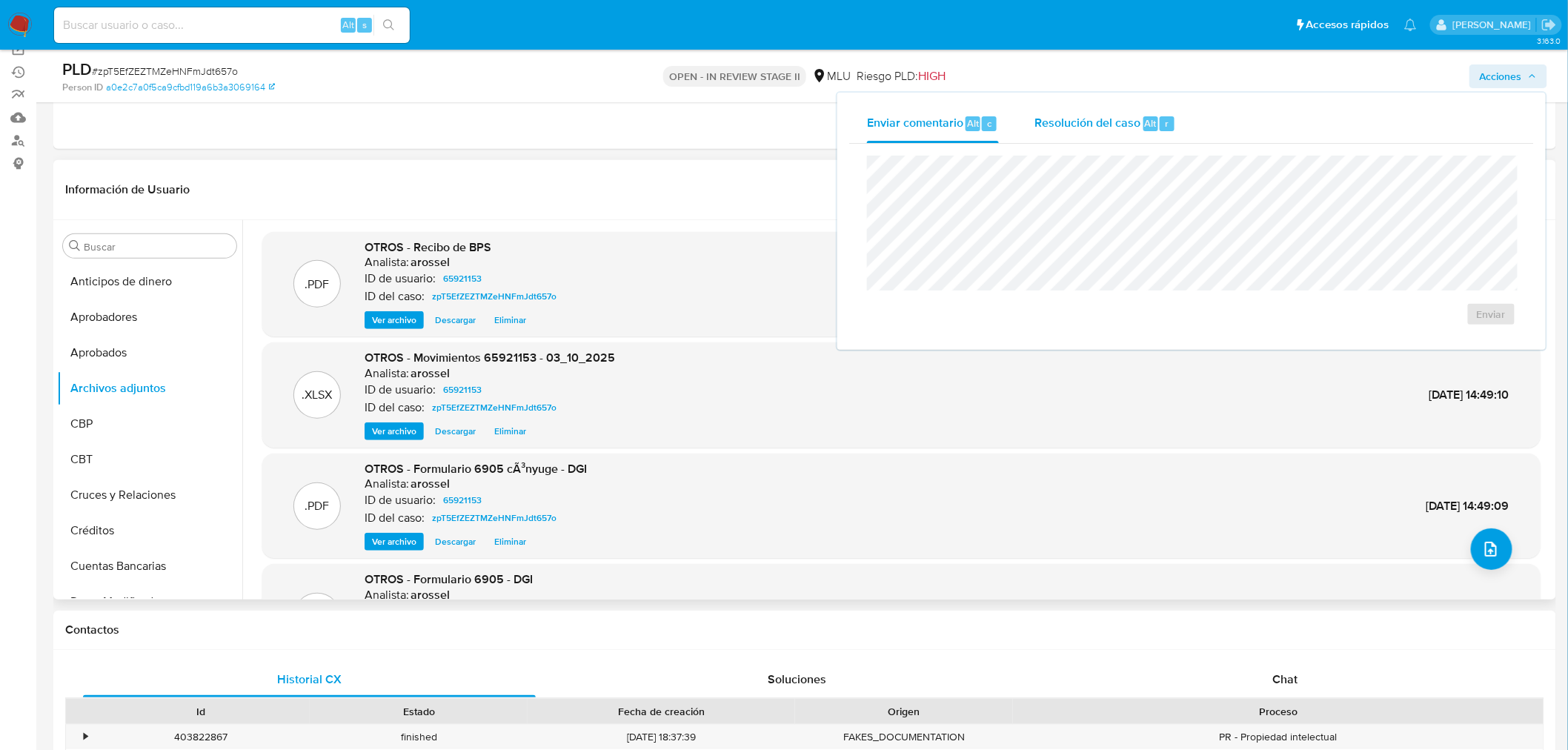
click at [1097, 137] on div "Resolución del caso Alt r" at bounding box center [1105, 123] width 142 height 39
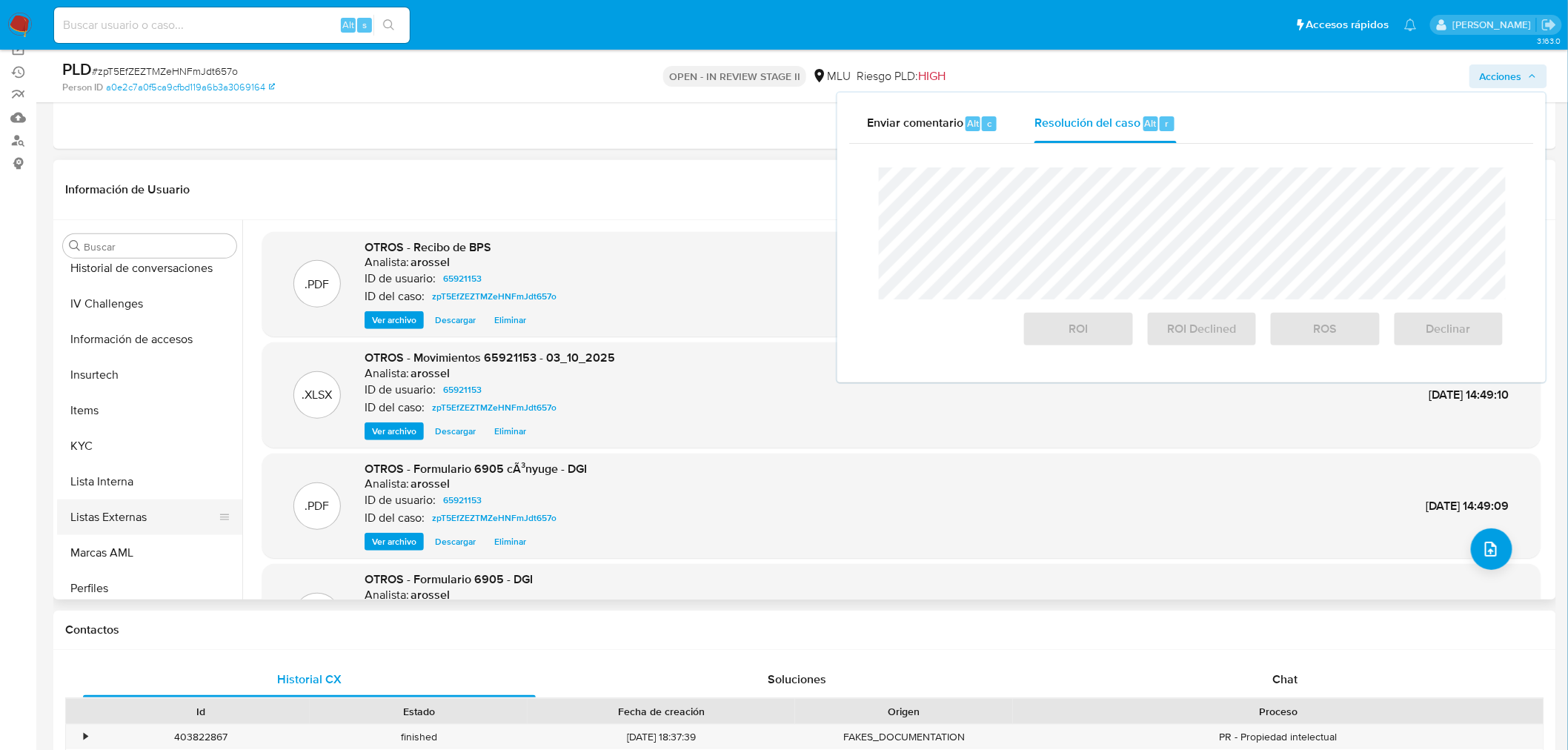
scroll to position [657, 0]
click at [111, 453] on button "KYC" at bounding box center [143, 443] width 173 height 36
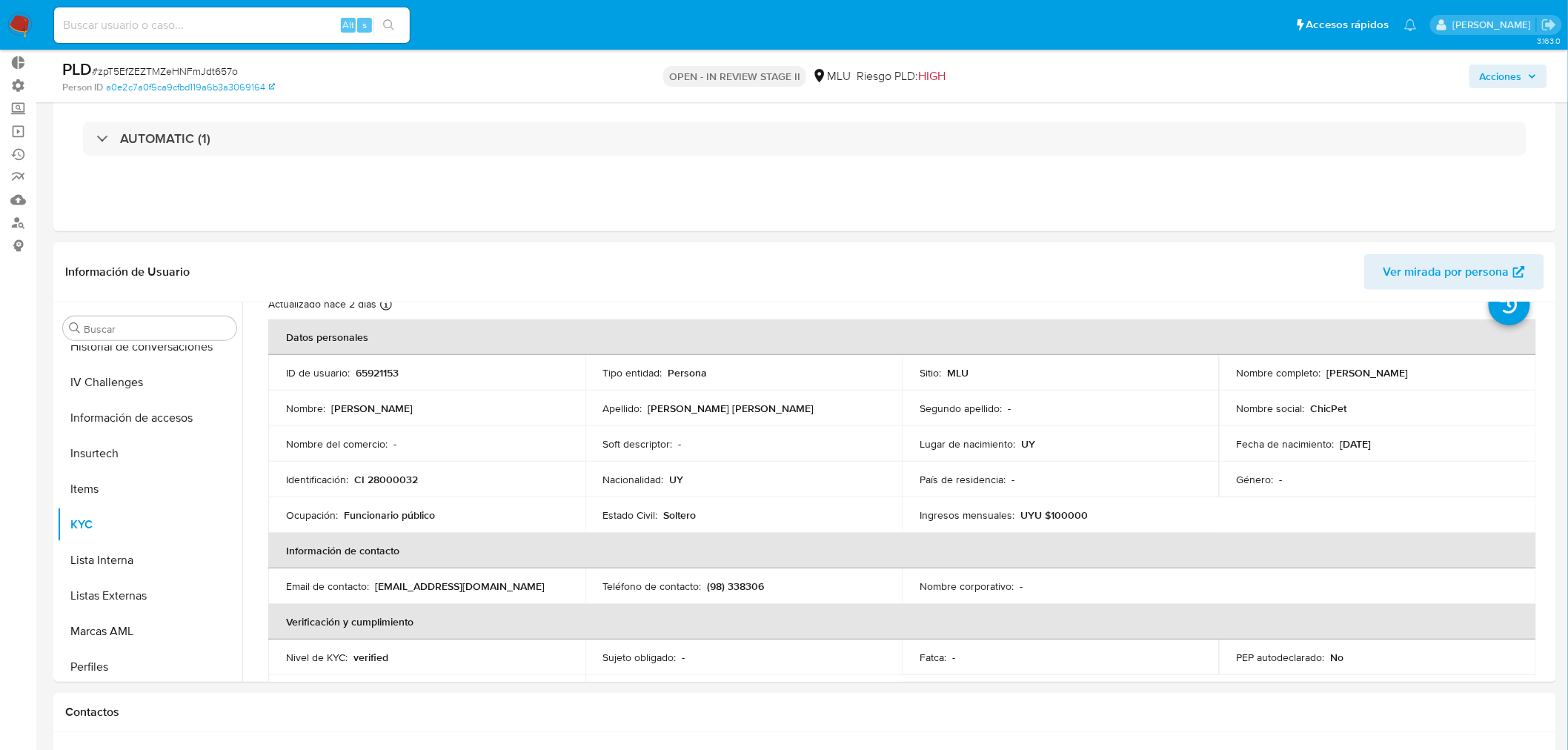
scroll to position [82, 0]
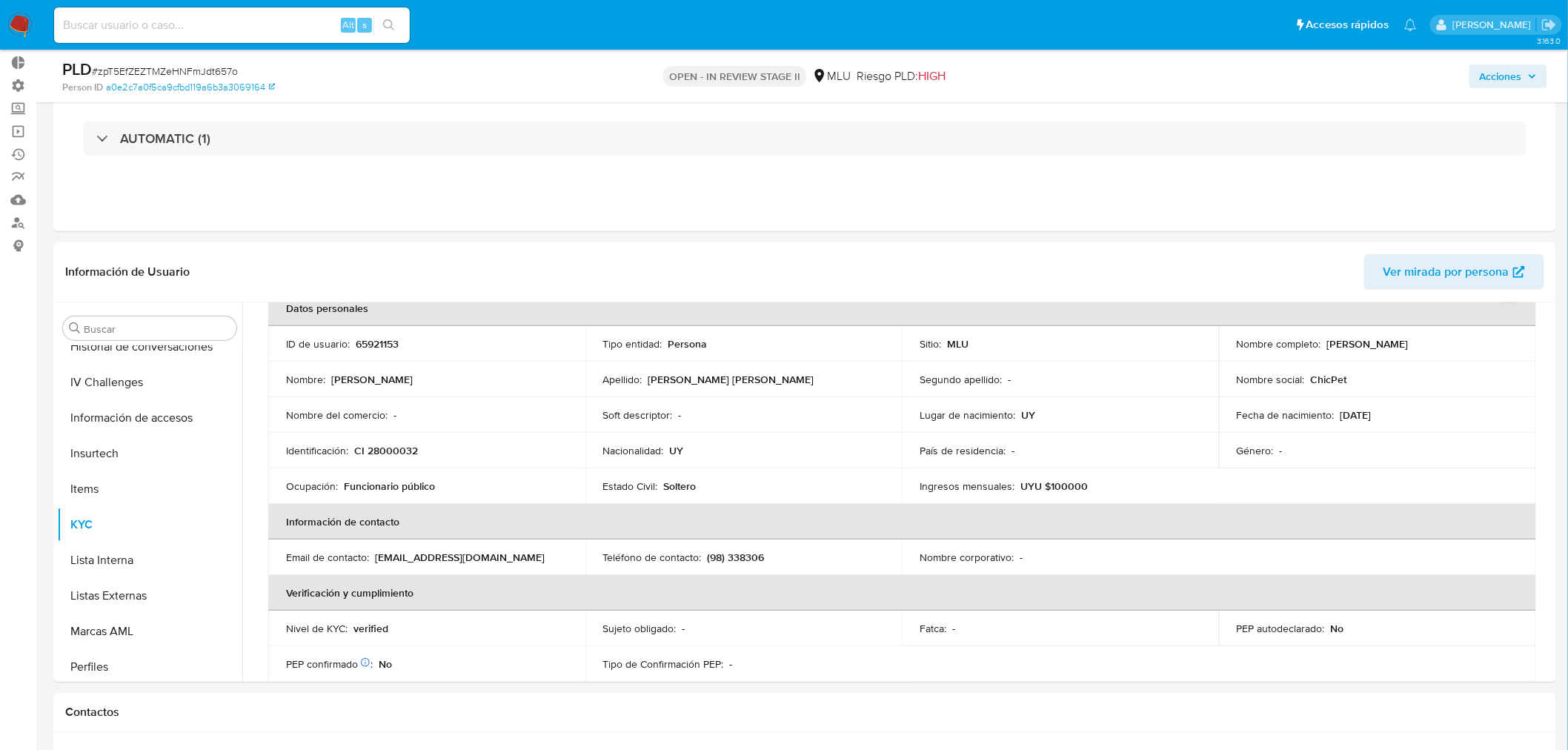
drag, startPoint x: 1320, startPoint y: 365, endPoint x: 1336, endPoint y: 347, distance: 24.1
click at [1337, 349] on tbody "ID de usuario : 65921153 Tipo entidad : Persona Sitio : MLU Nombre completo : J…" at bounding box center [902, 415] width 1267 height 178
click at [1327, 343] on p "Jorge Ismael Sosa Sarmiento" at bounding box center [1368, 344] width 81 height 13
drag, startPoint x: 1324, startPoint y: 342, endPoint x: 1489, endPoint y: 336, distance: 165.1
click at [1421, 337] on div "Nombre completo : Jorge Ismael Sosa Sarmiento" at bounding box center [1377, 344] width 282 height 13
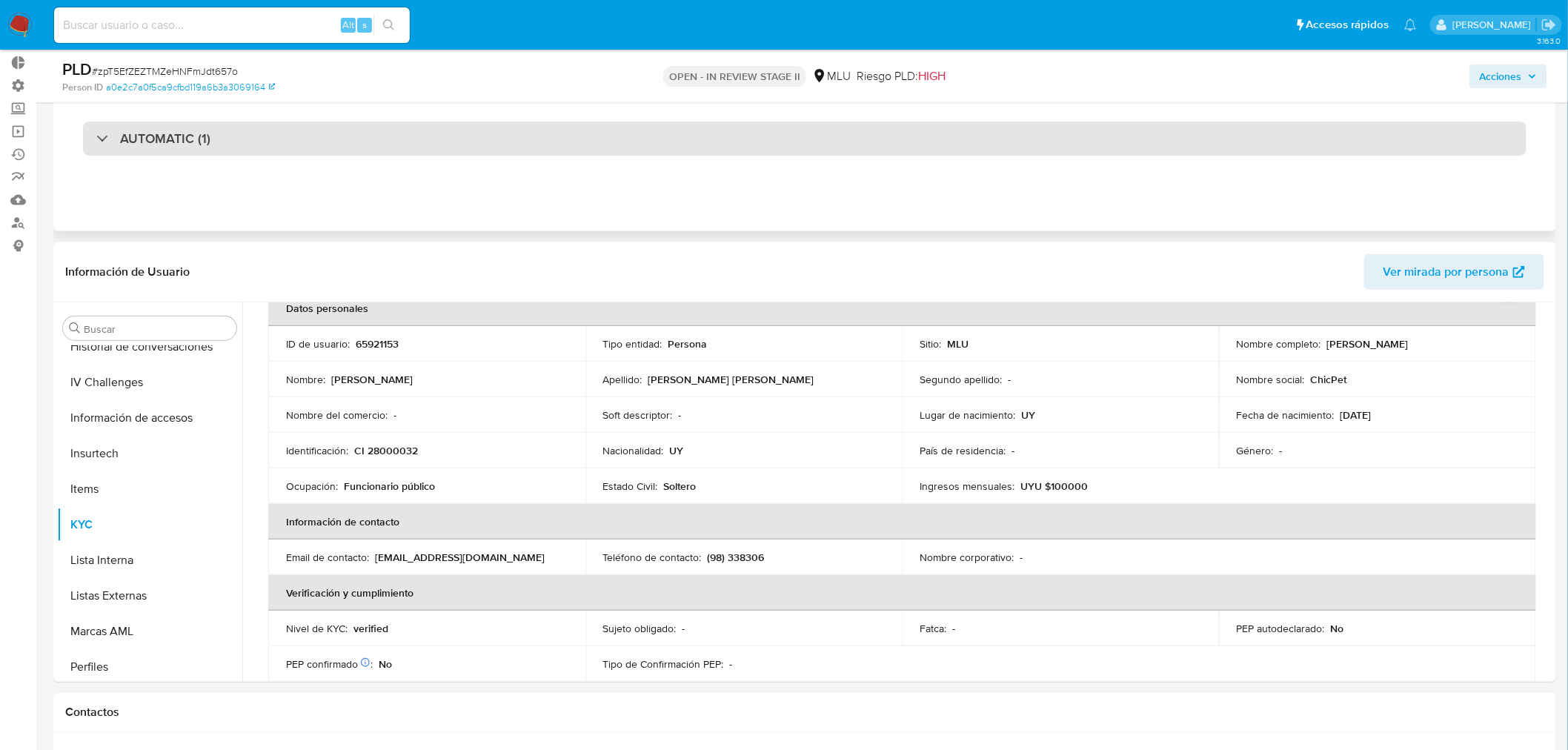
copy p "Jorge Ismael Sosa Sarmiento"
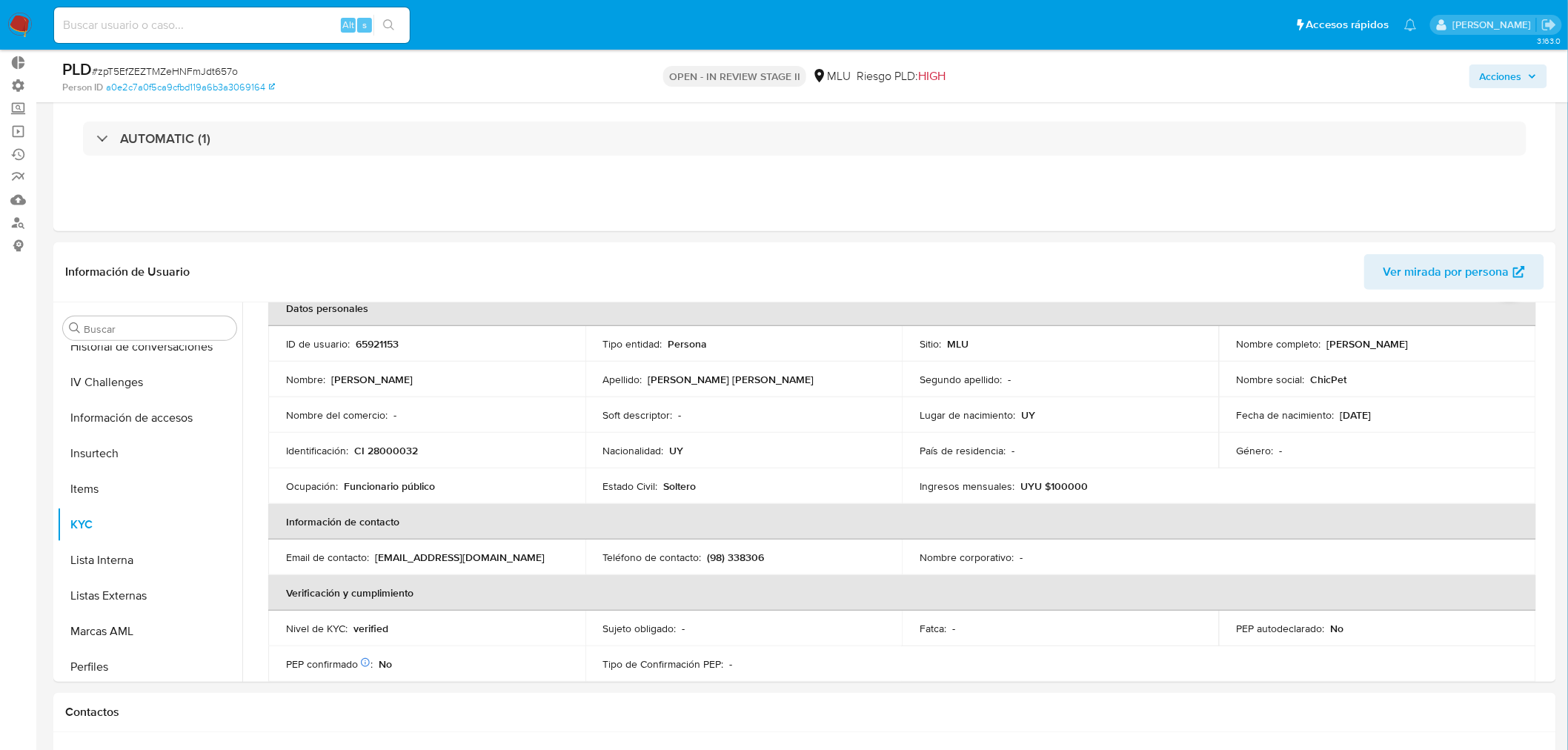
click at [1421, 80] on span "Acciones" at bounding box center [1500, 76] width 42 height 24
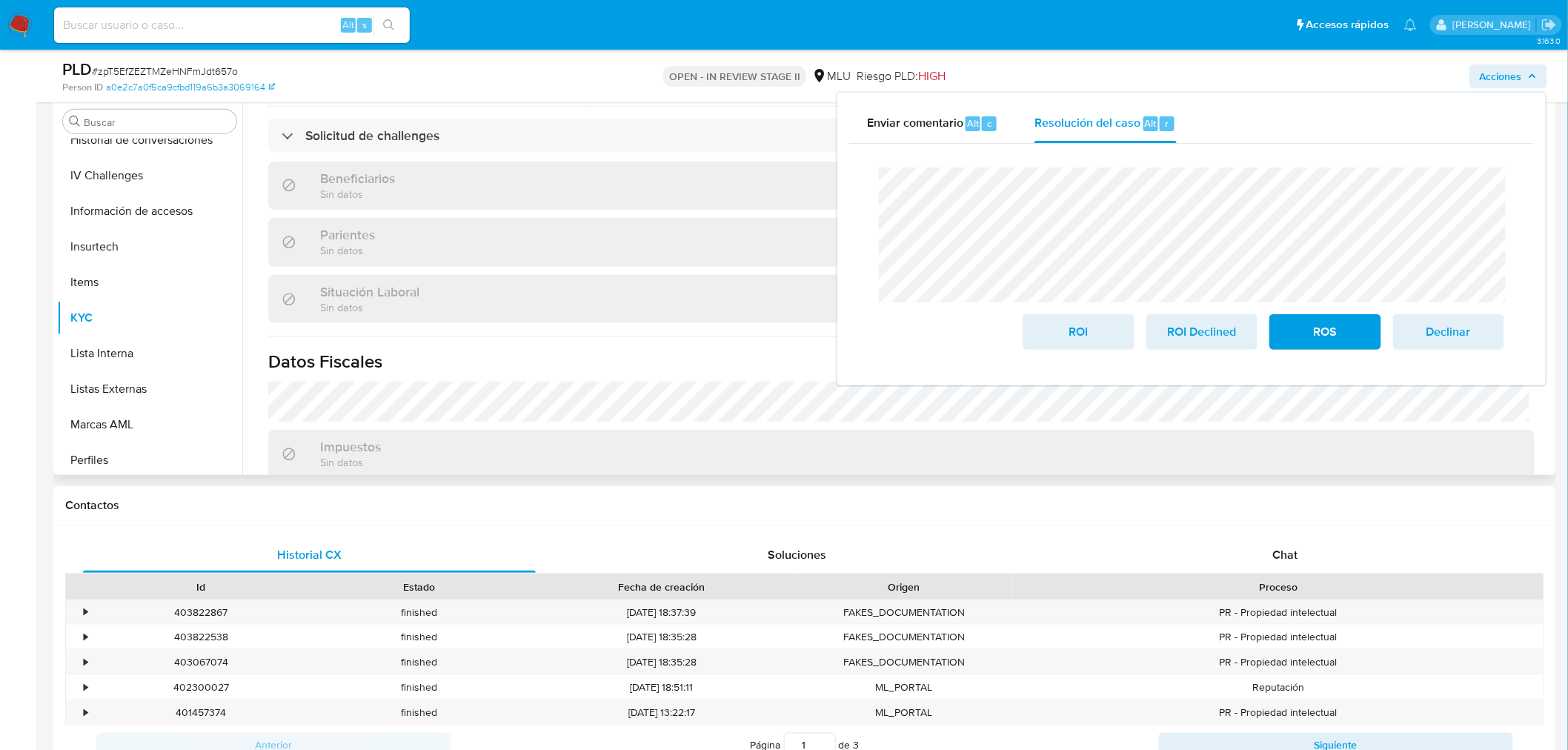
scroll to position [702, 0]
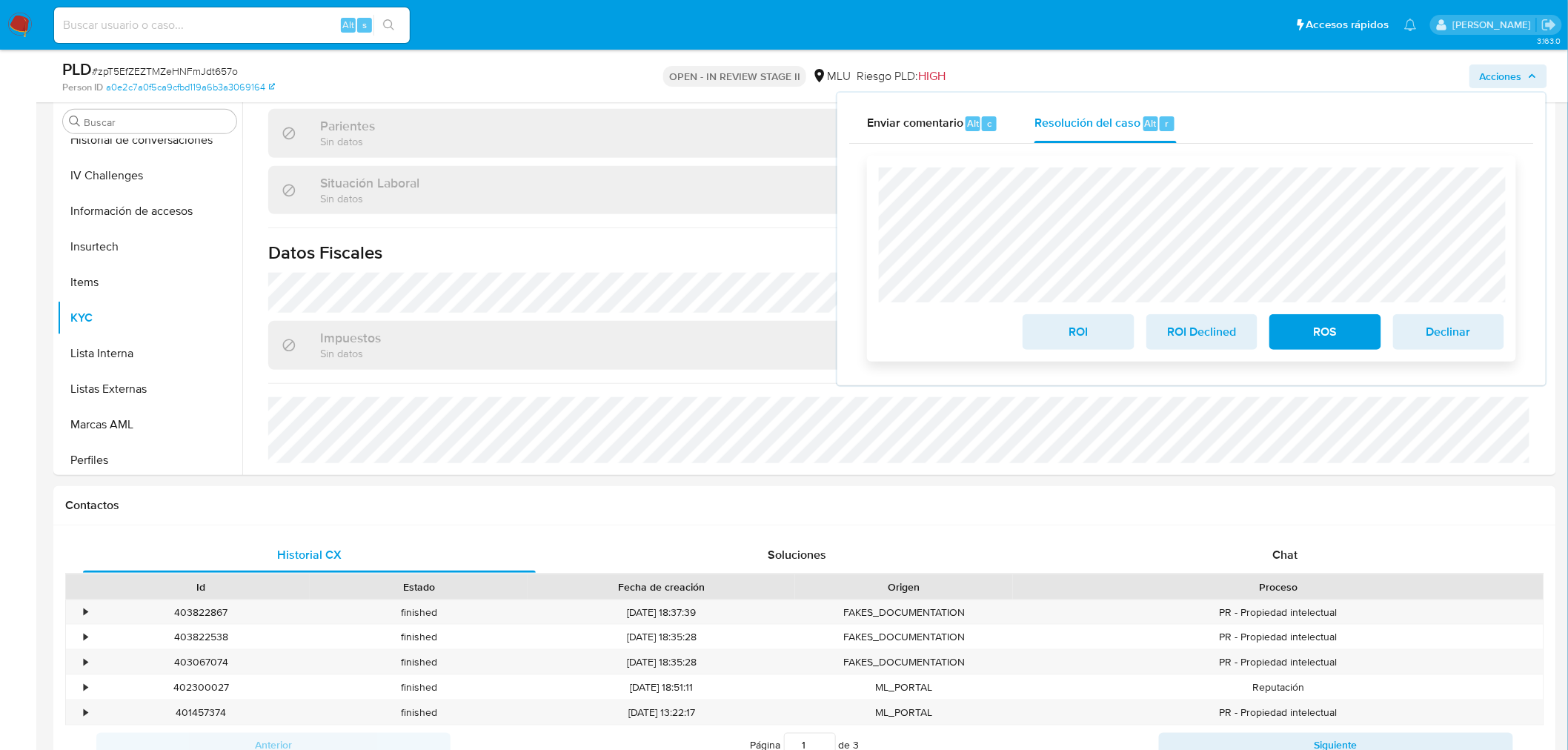
click at [1180, 327] on span "ROI Declined" at bounding box center [1202, 331] width 73 height 32
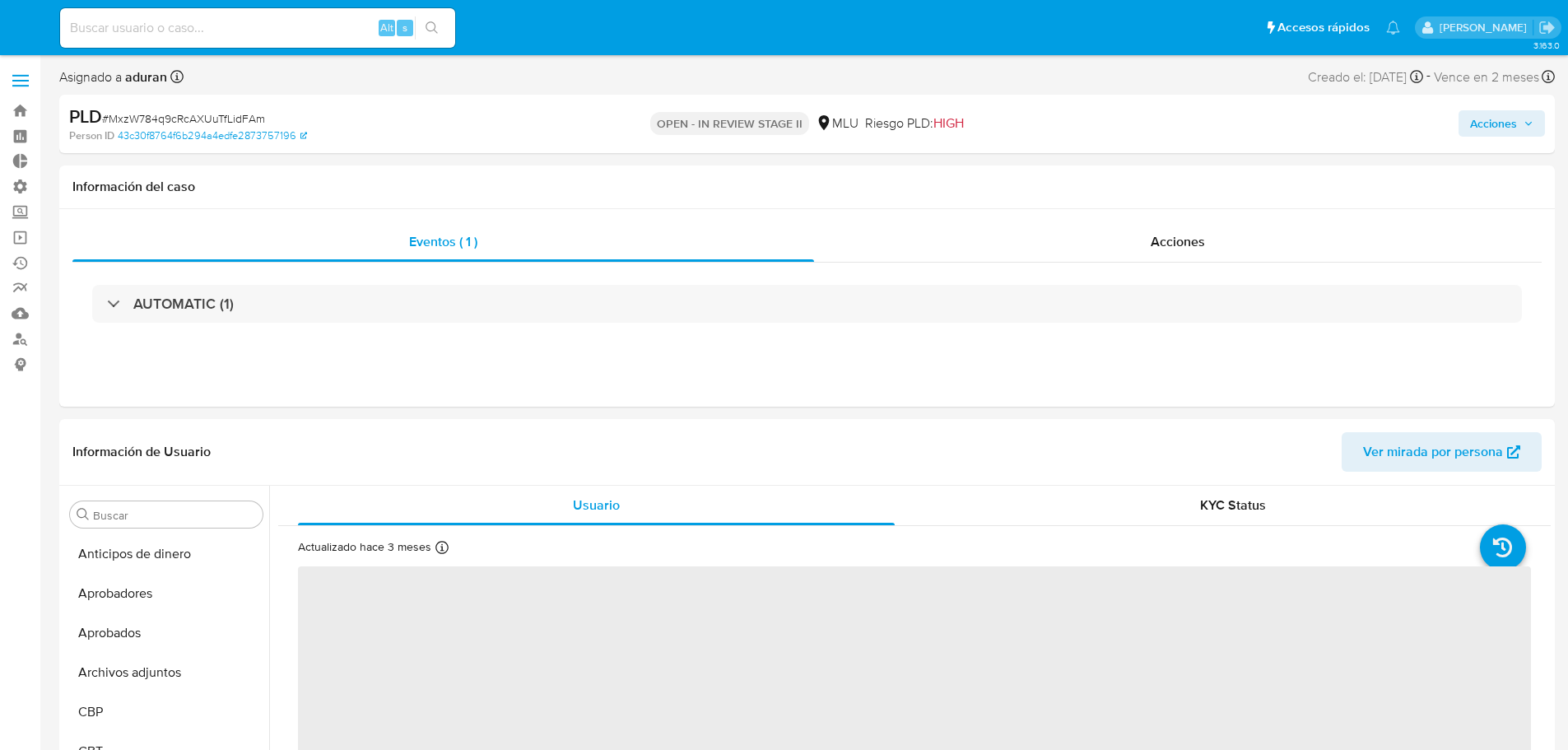
select select "10"
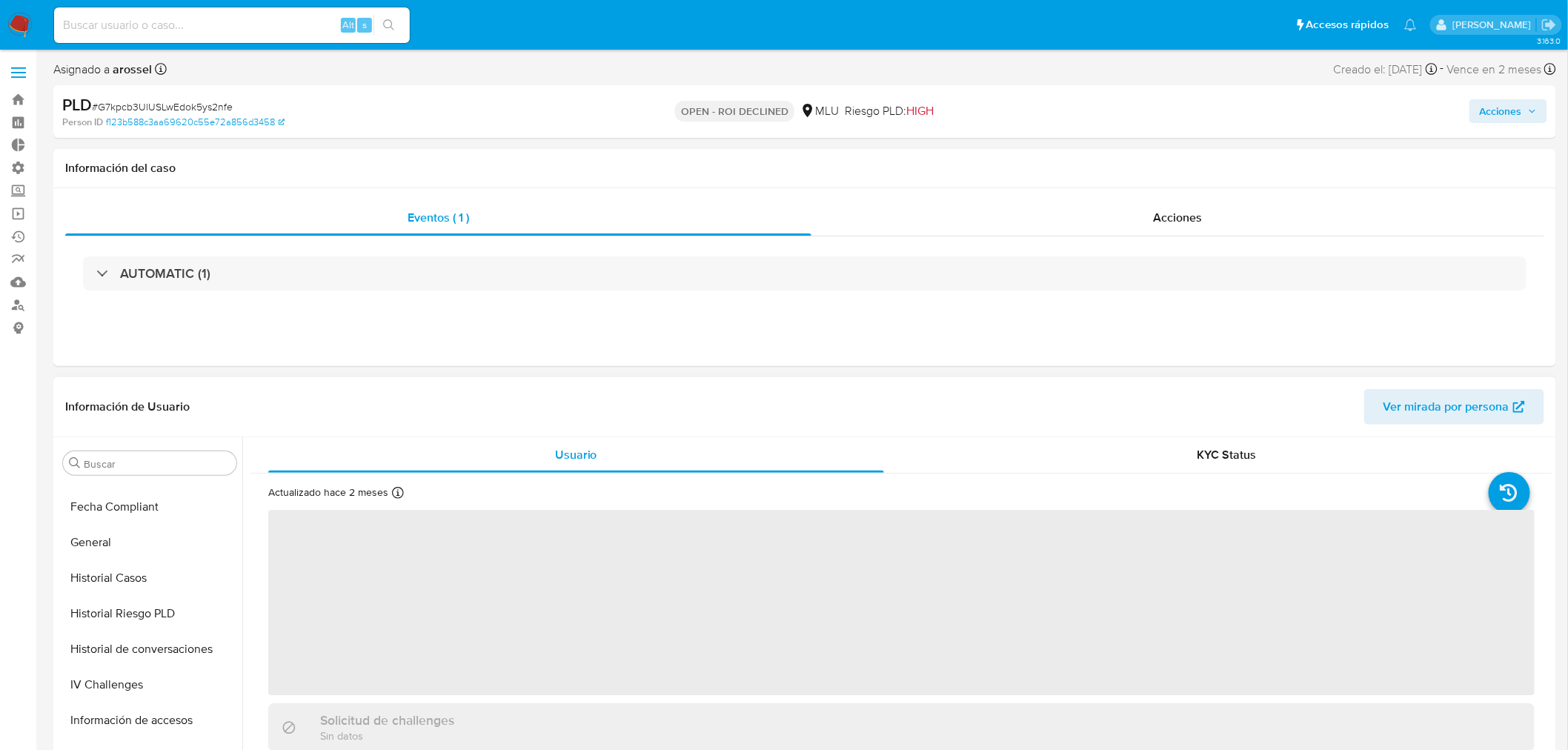
scroll to position [439, 0]
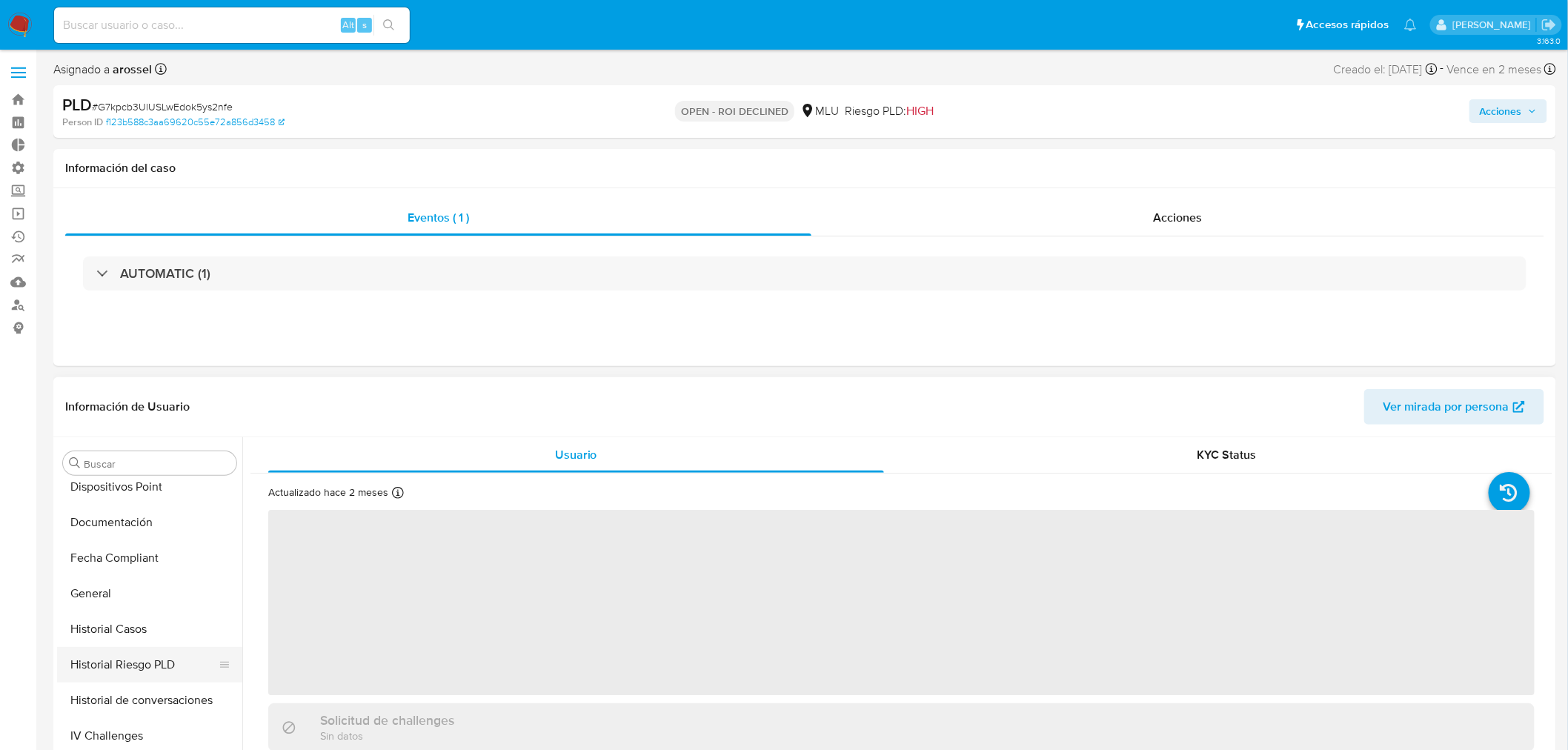
select select "10"
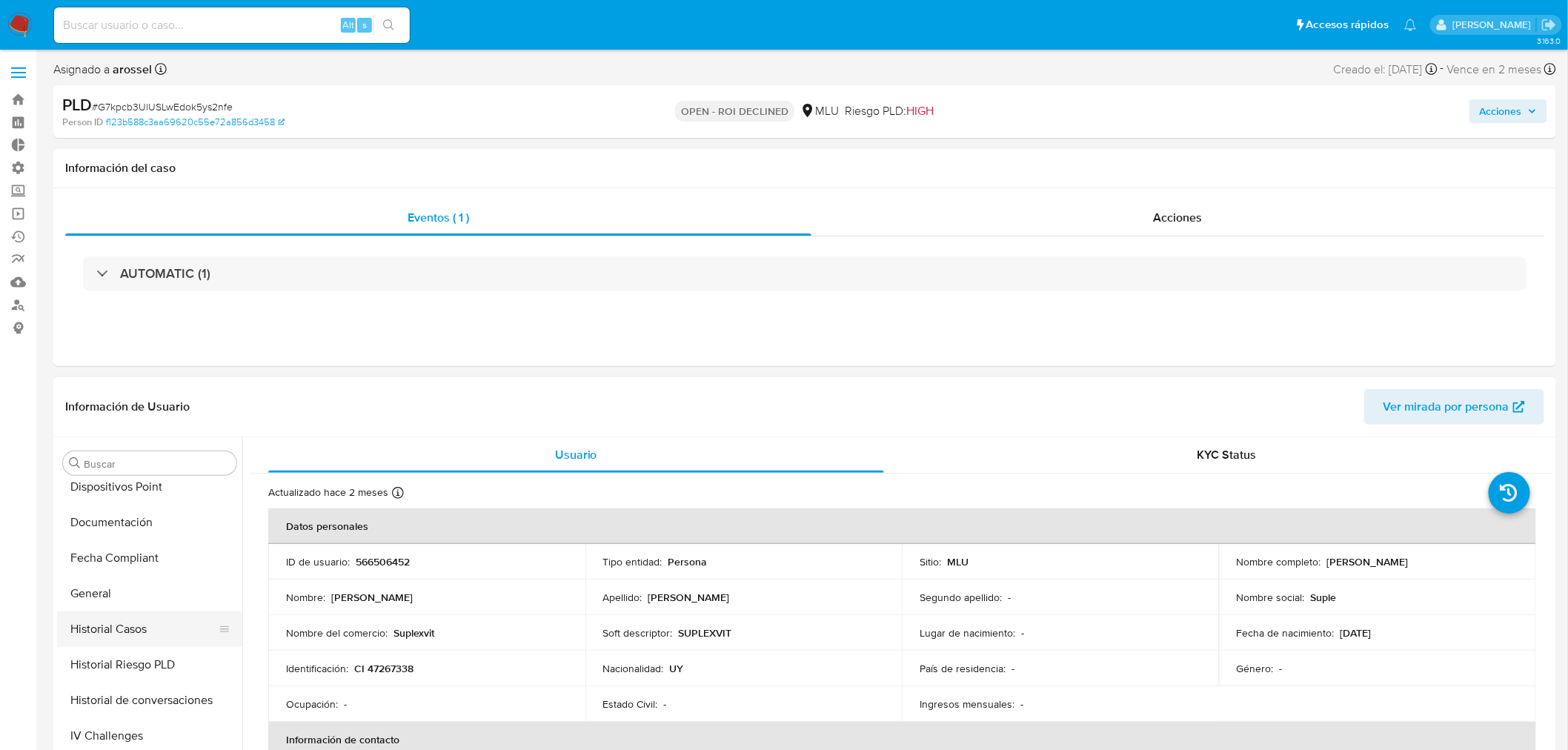
click at [143, 636] on button "Historial Casos" at bounding box center [143, 629] width 173 height 36
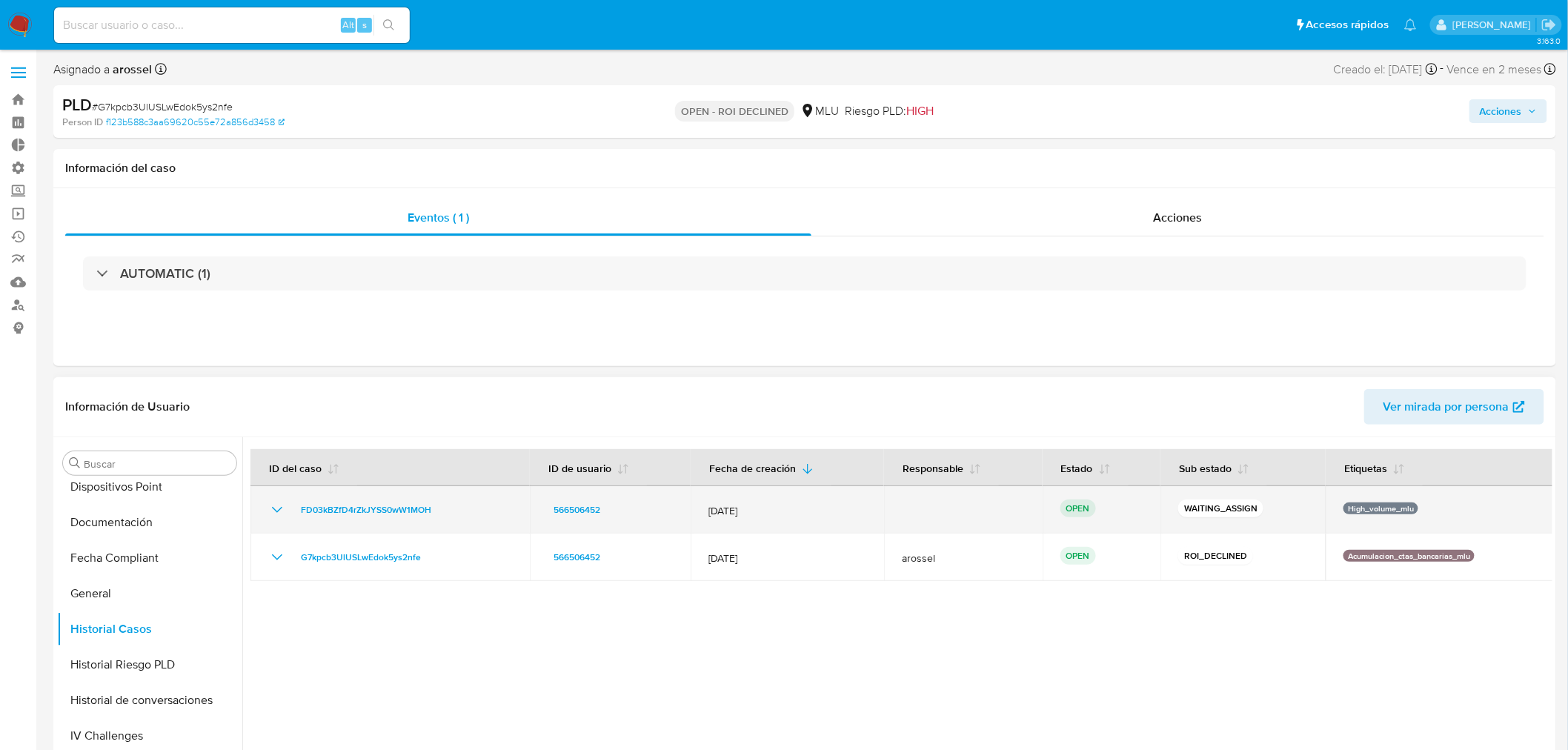
drag, startPoint x: 446, startPoint y: 512, endPoint x: 293, endPoint y: 510, distance: 153.0
click at [293, 510] on div "FD03kBZfD4rZkJYSS0wW1MOH" at bounding box center [390, 510] width 244 height 17
click at [454, 517] on div "FD03kBZfD4rZkJYSS0wW1MOH" at bounding box center [390, 510] width 244 height 17
drag, startPoint x: 445, startPoint y: 509, endPoint x: 297, endPoint y: 517, distance: 148.2
click at [297, 517] on div "FD03kBZfD4rZkJYSS0wW1MOH" at bounding box center [390, 510] width 244 height 17
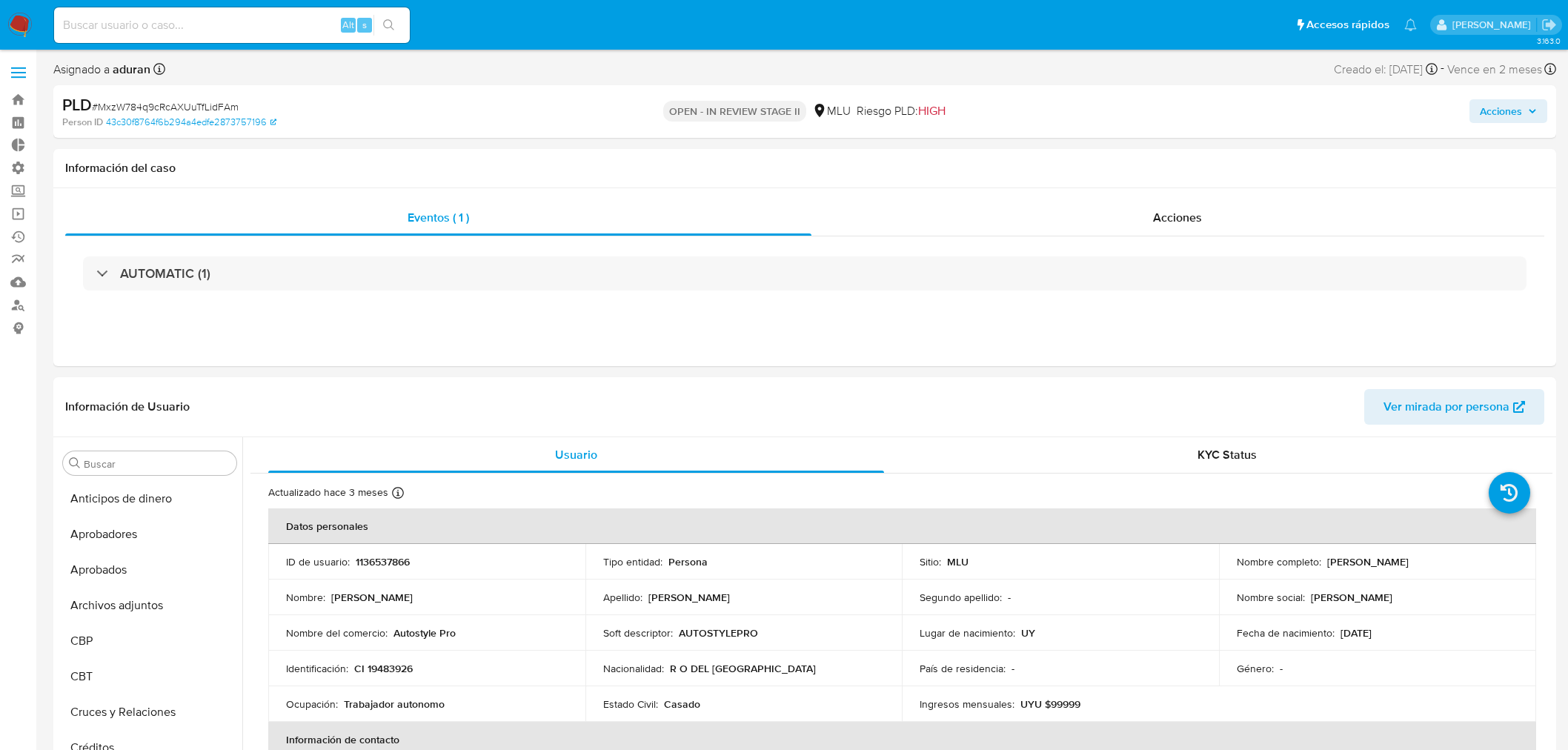
select select "10"
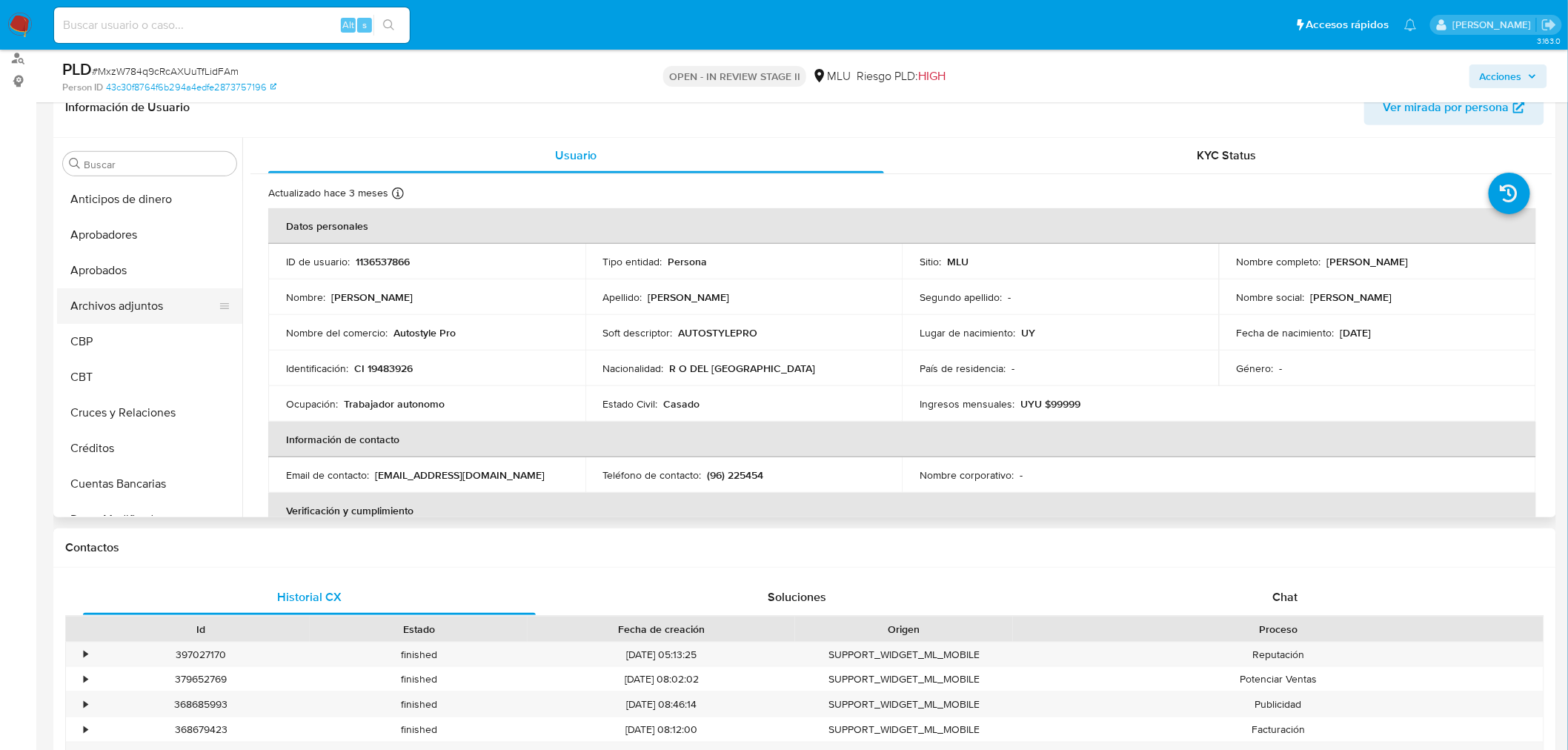
click at [127, 302] on button "Archivos adjuntos" at bounding box center [143, 306] width 173 height 36
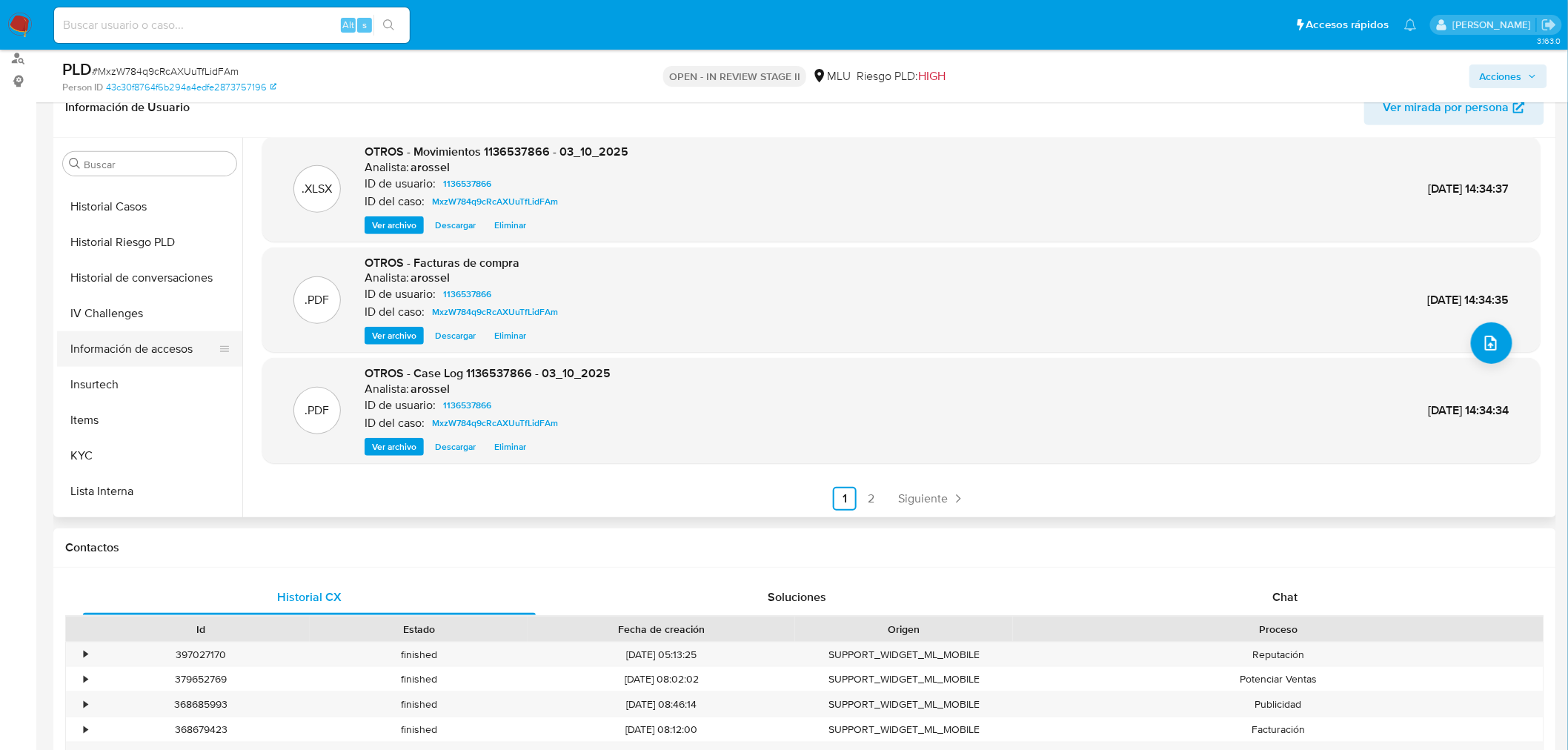
scroll to position [575, 0]
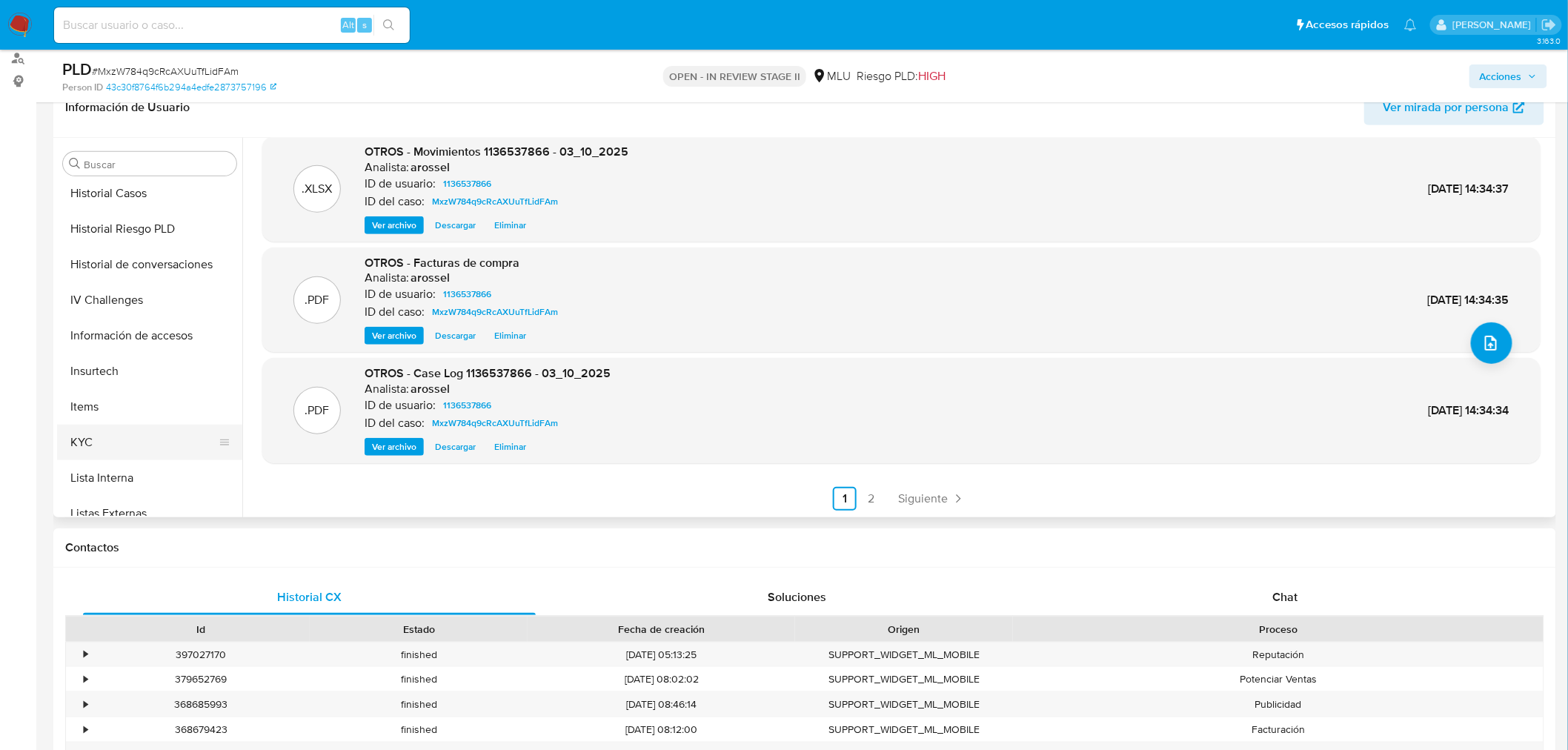
click at [130, 442] on button "KYC" at bounding box center [143, 443] width 173 height 36
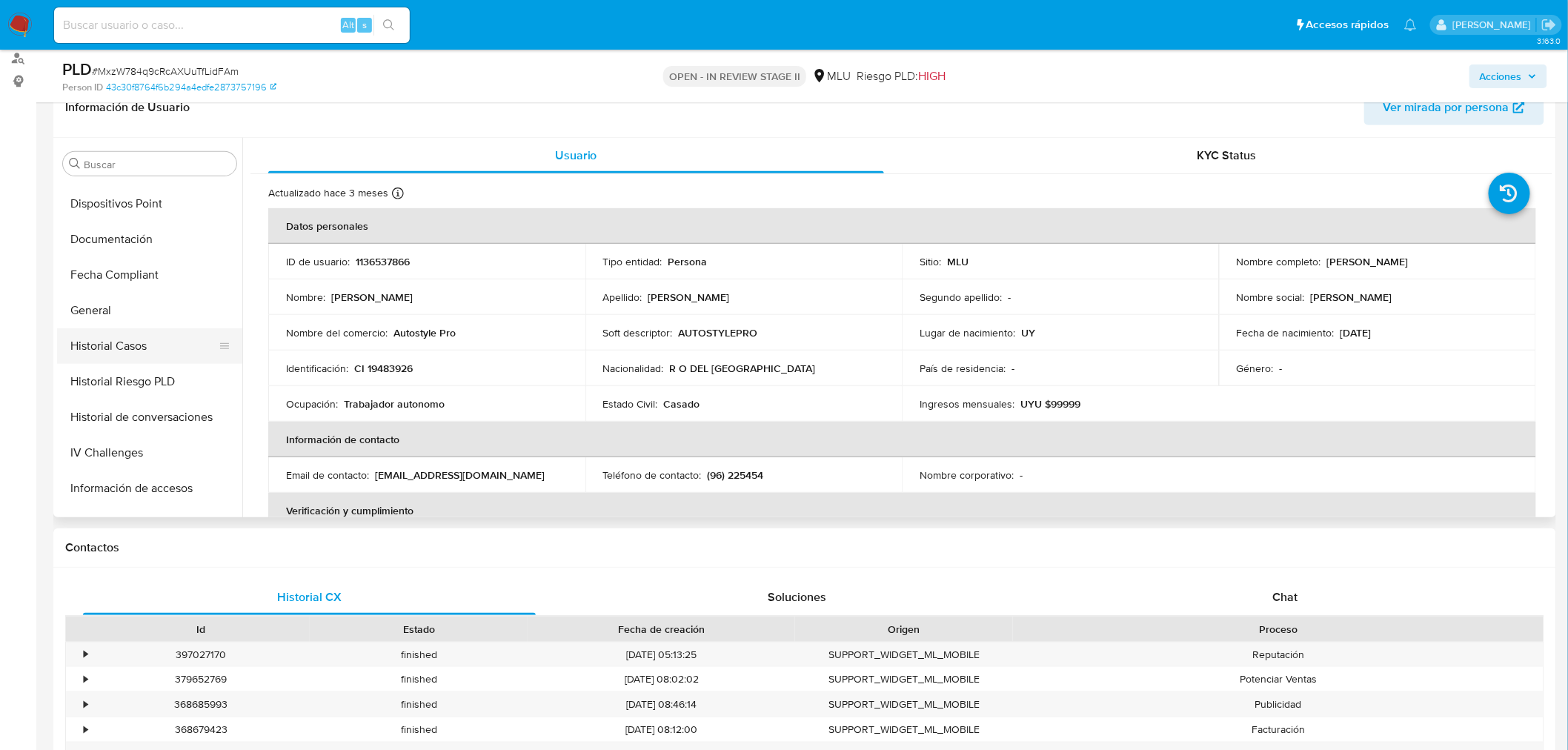
scroll to position [411, 0]
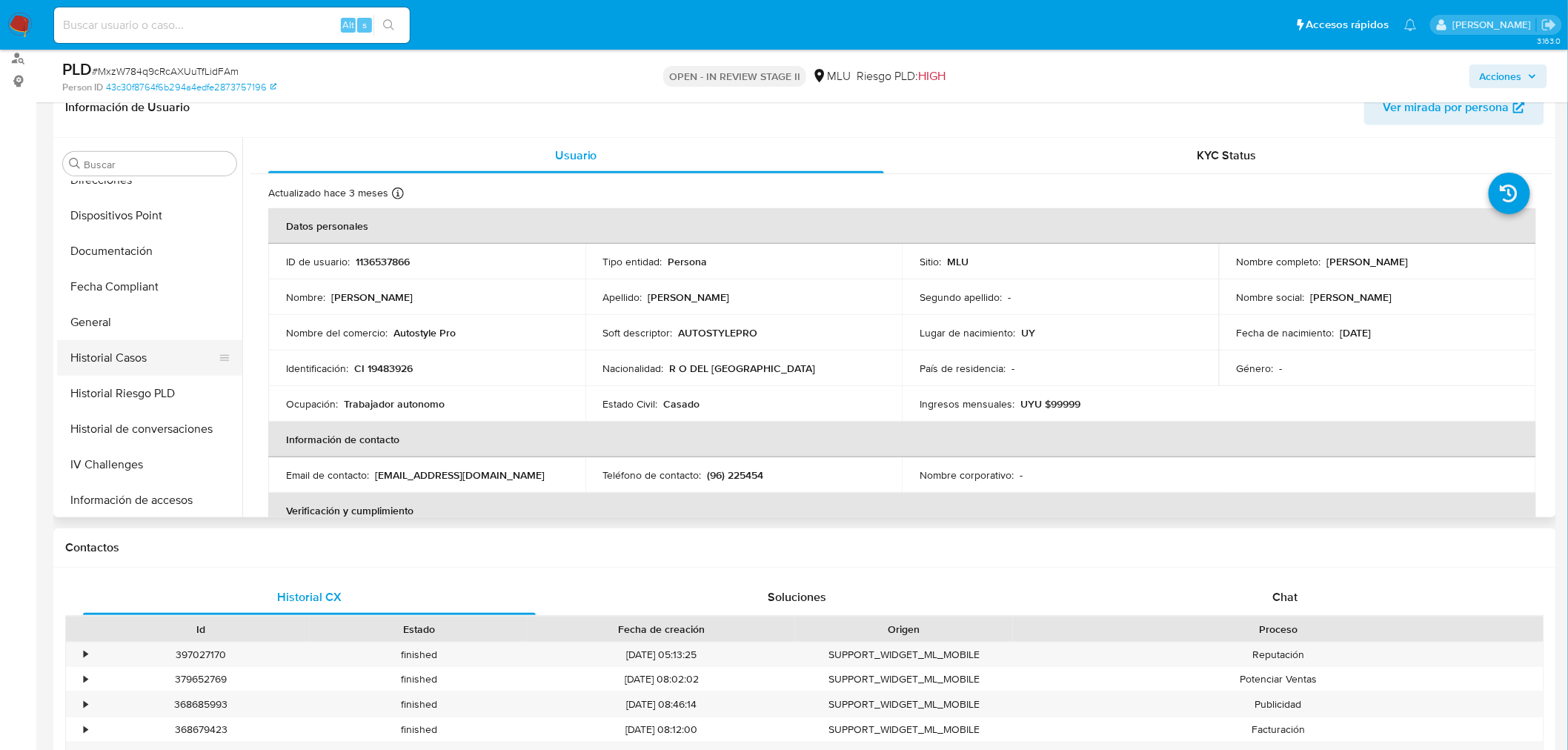
click at [146, 364] on button "Historial Casos" at bounding box center [143, 358] width 173 height 36
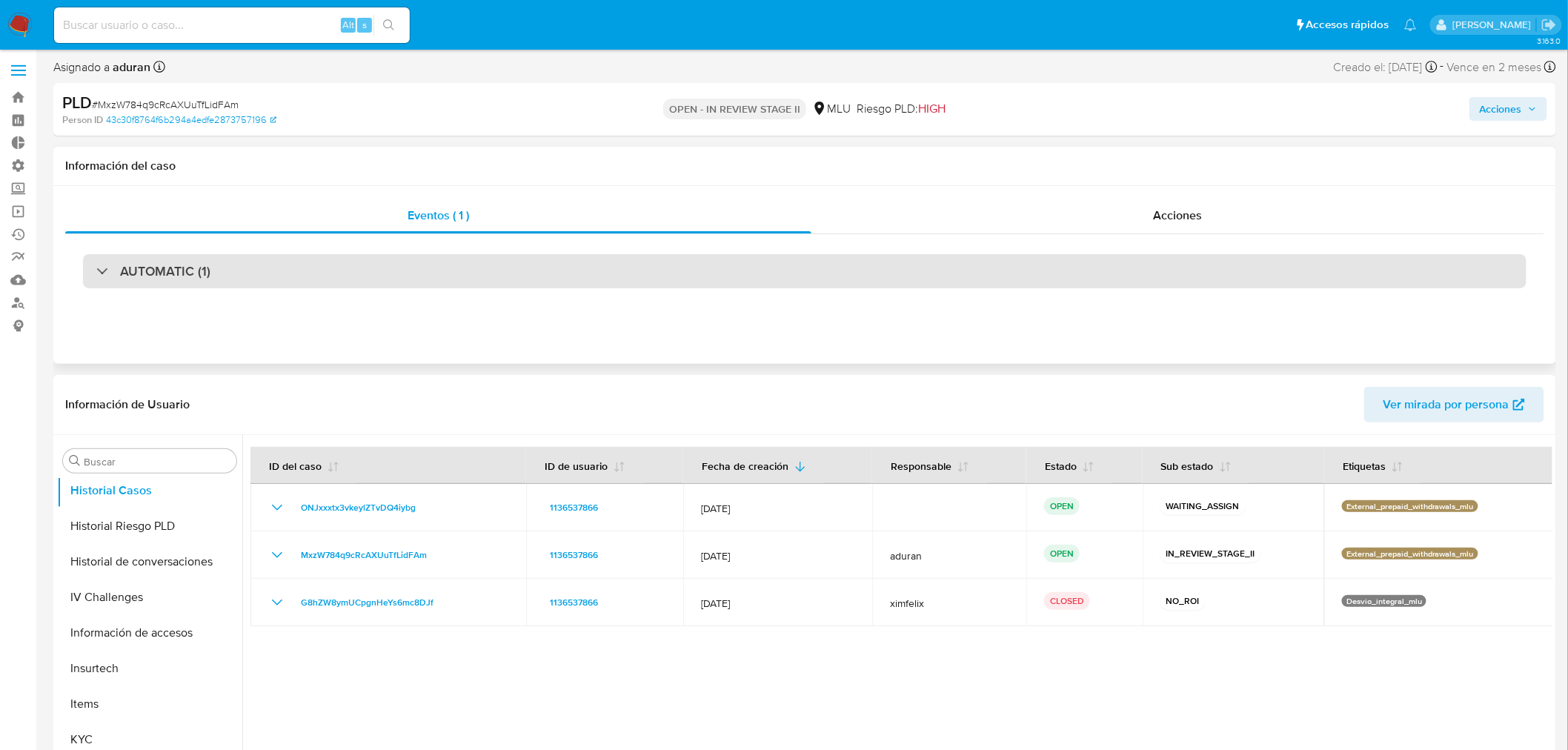
scroll to position [0, 0]
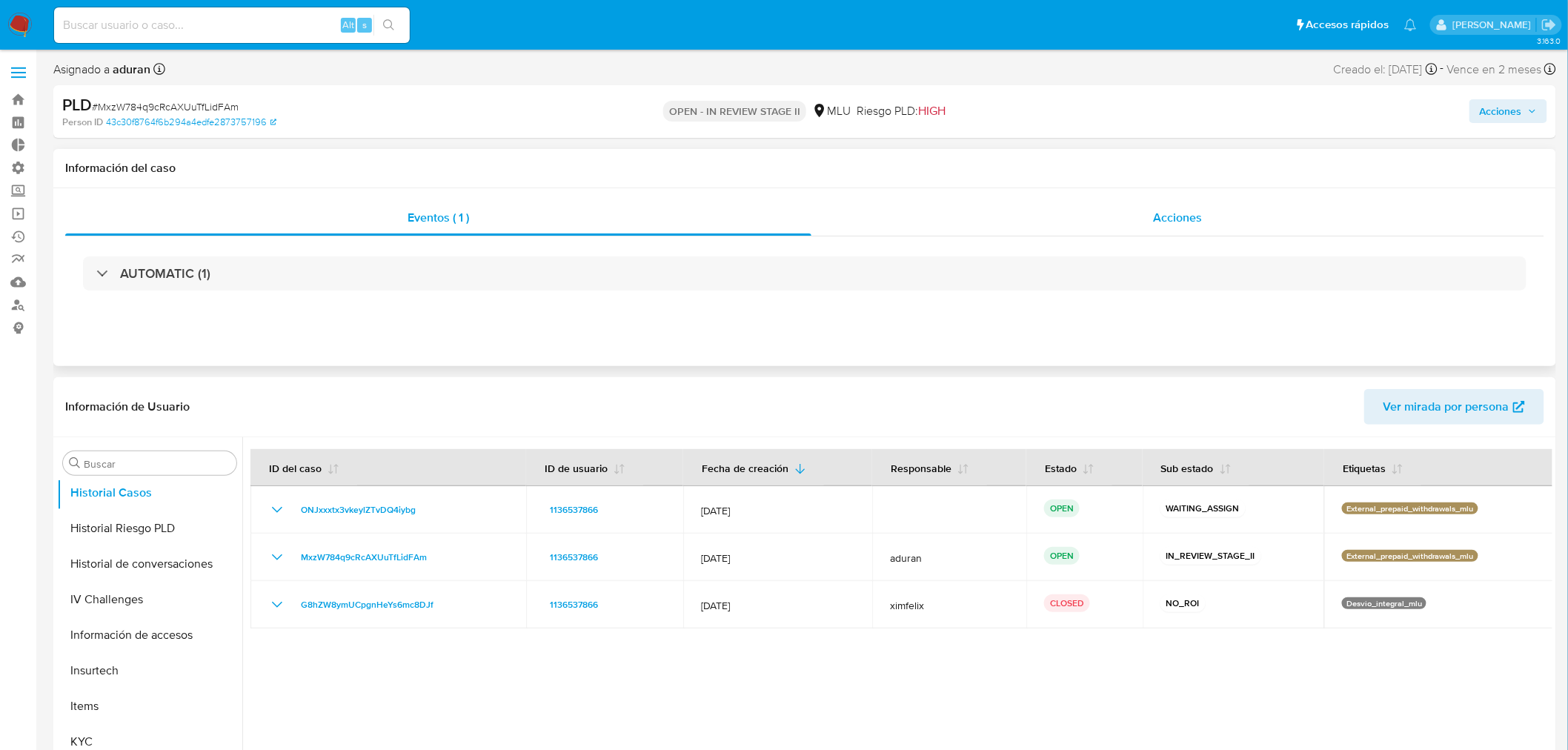
click at [1188, 204] on div "Acciones" at bounding box center [1178, 218] width 734 height 36
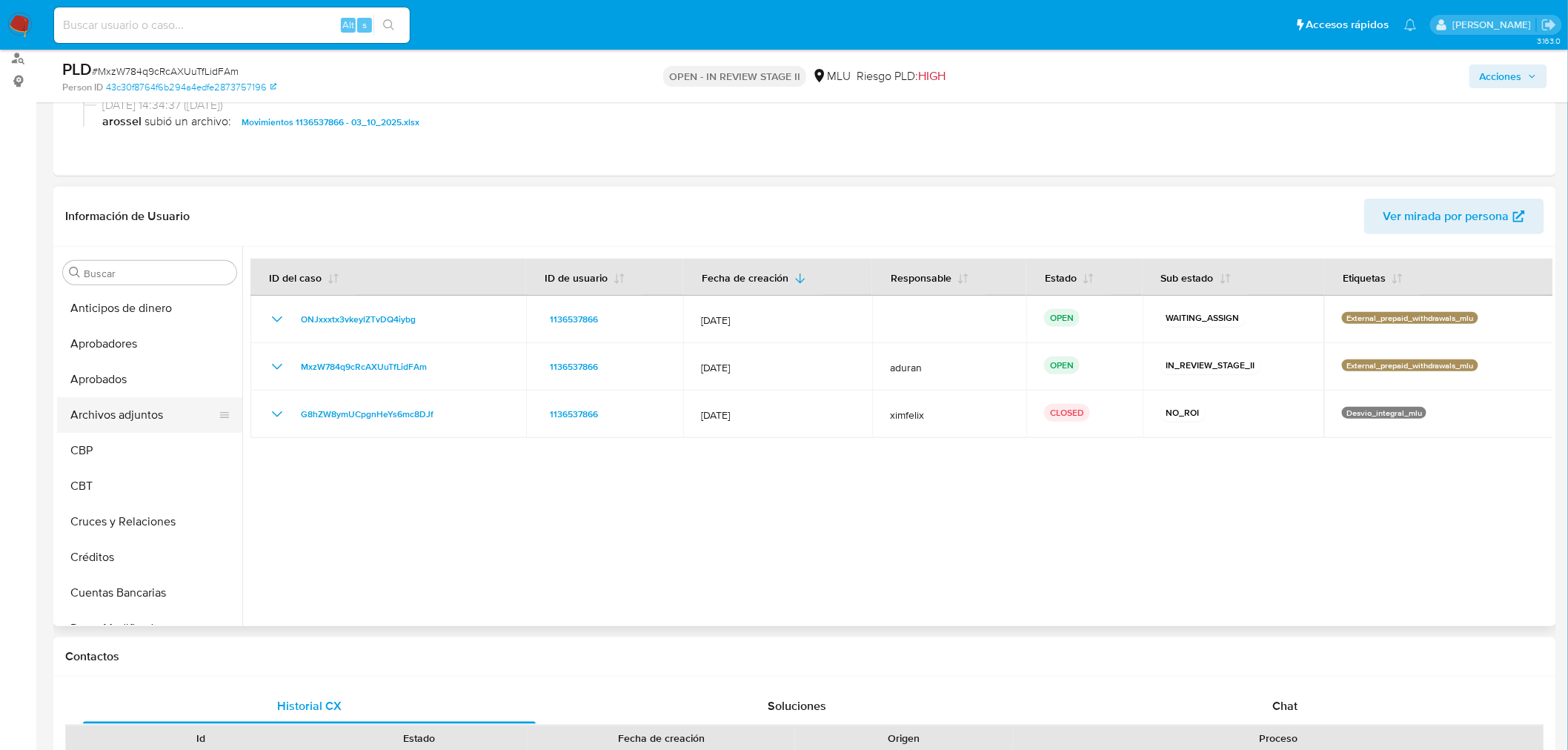
click at [130, 414] on button "Archivos adjuntos" at bounding box center [143, 414] width 173 height 36
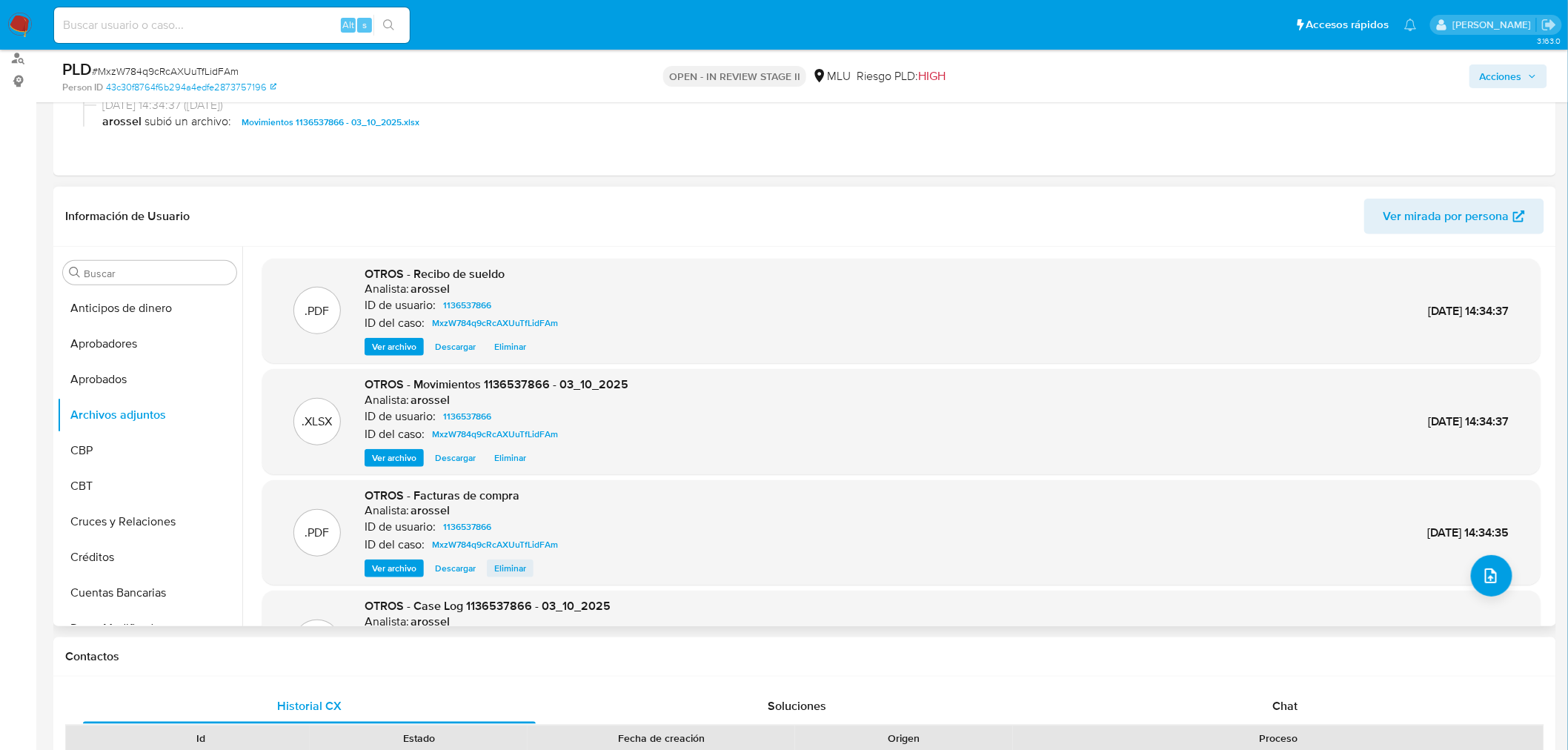
scroll to position [82, 0]
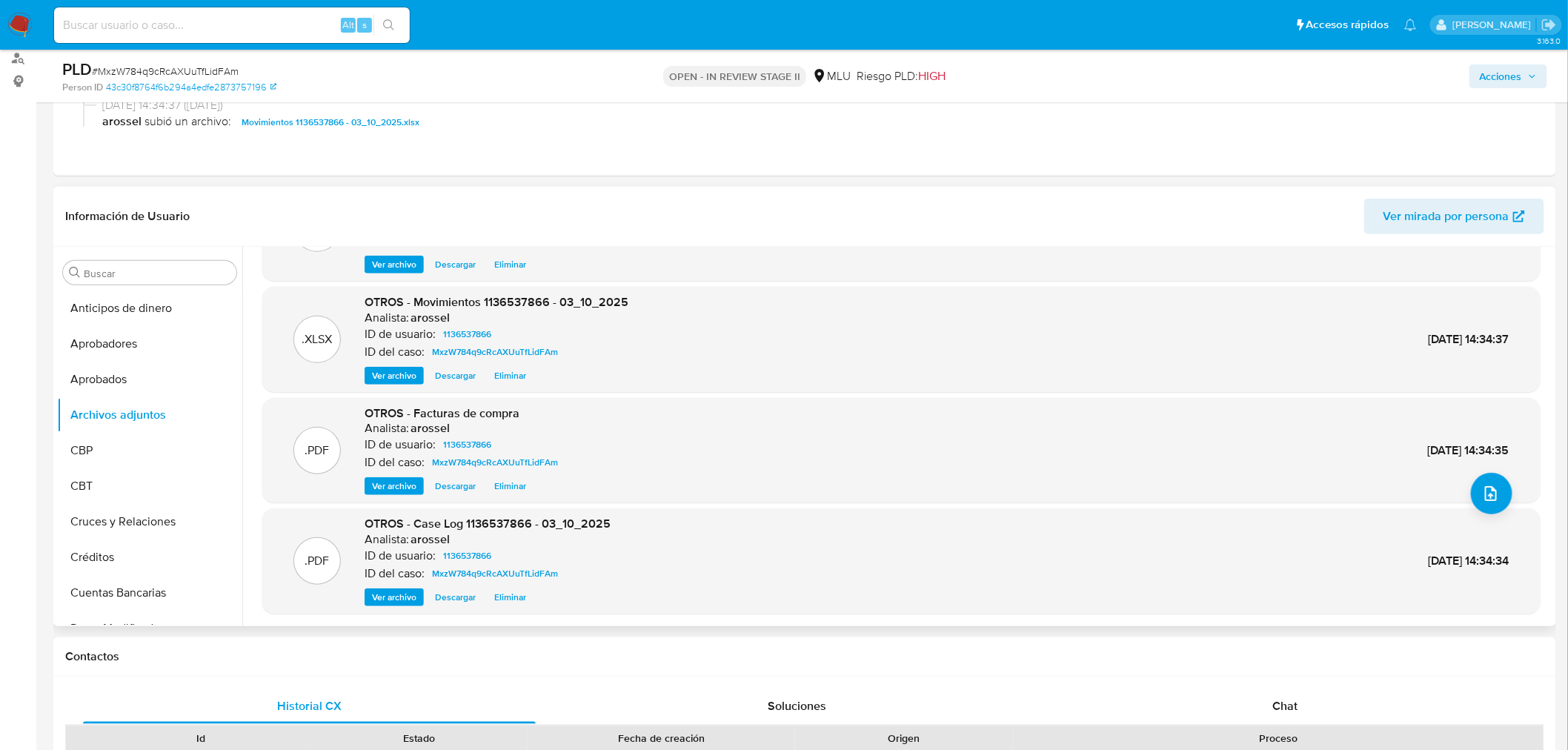
click at [456, 598] on span "Descargar" at bounding box center [455, 598] width 41 height 15
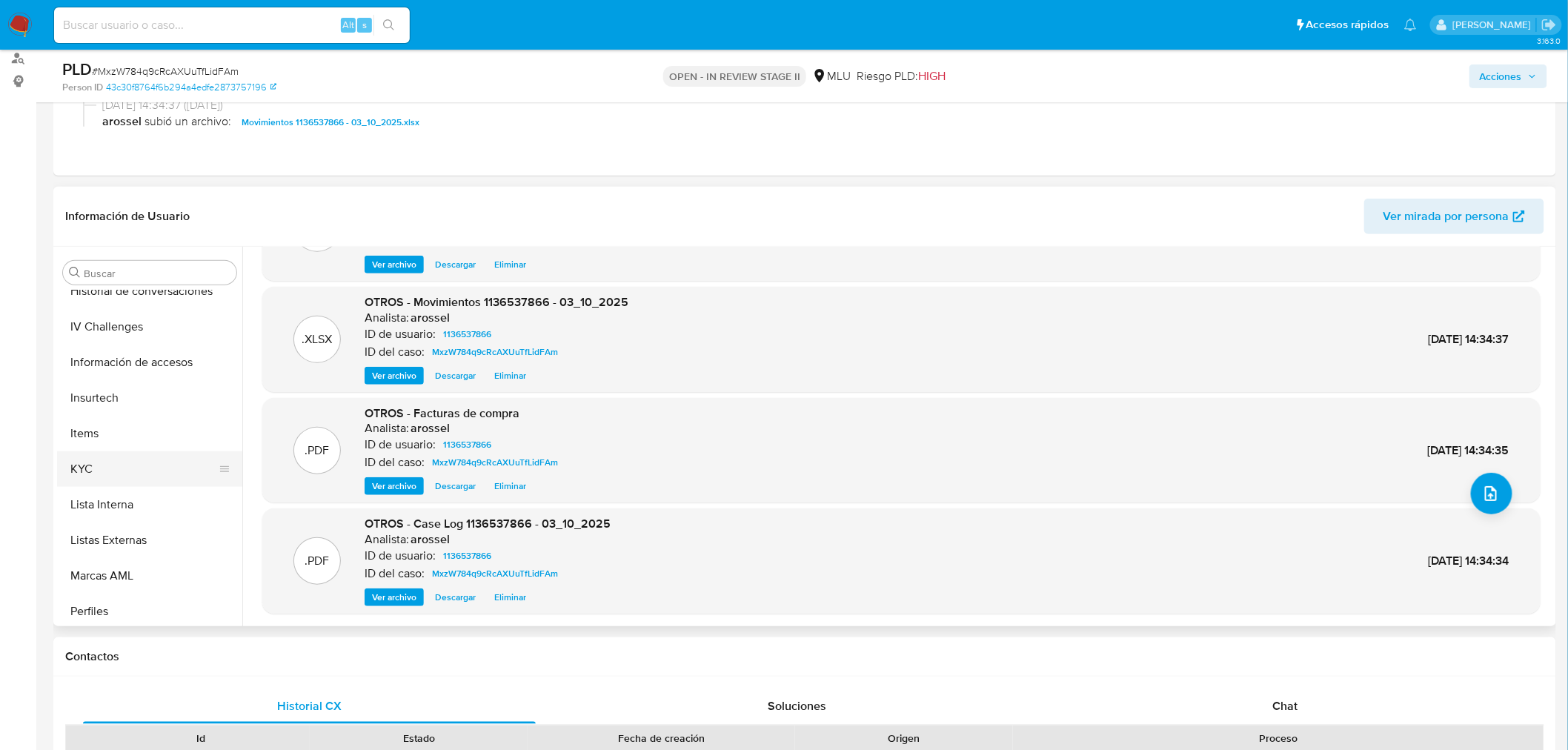
click at [99, 454] on button "KYC" at bounding box center [143, 469] width 173 height 36
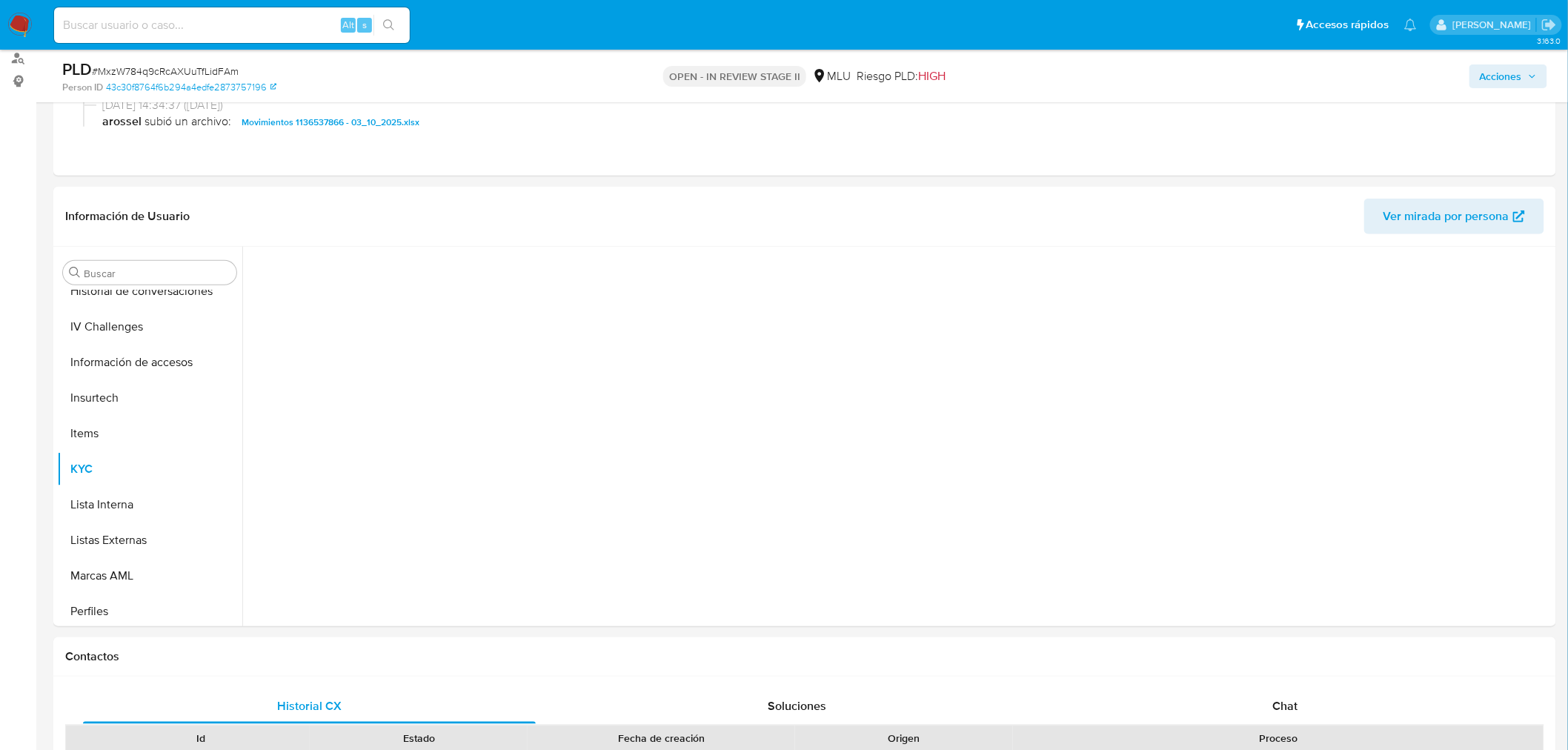
click at [1499, 60] on div "Acciones" at bounding box center [1301, 76] width 491 height 35
click at [1500, 72] on span "Acciones" at bounding box center [1500, 76] width 42 height 24
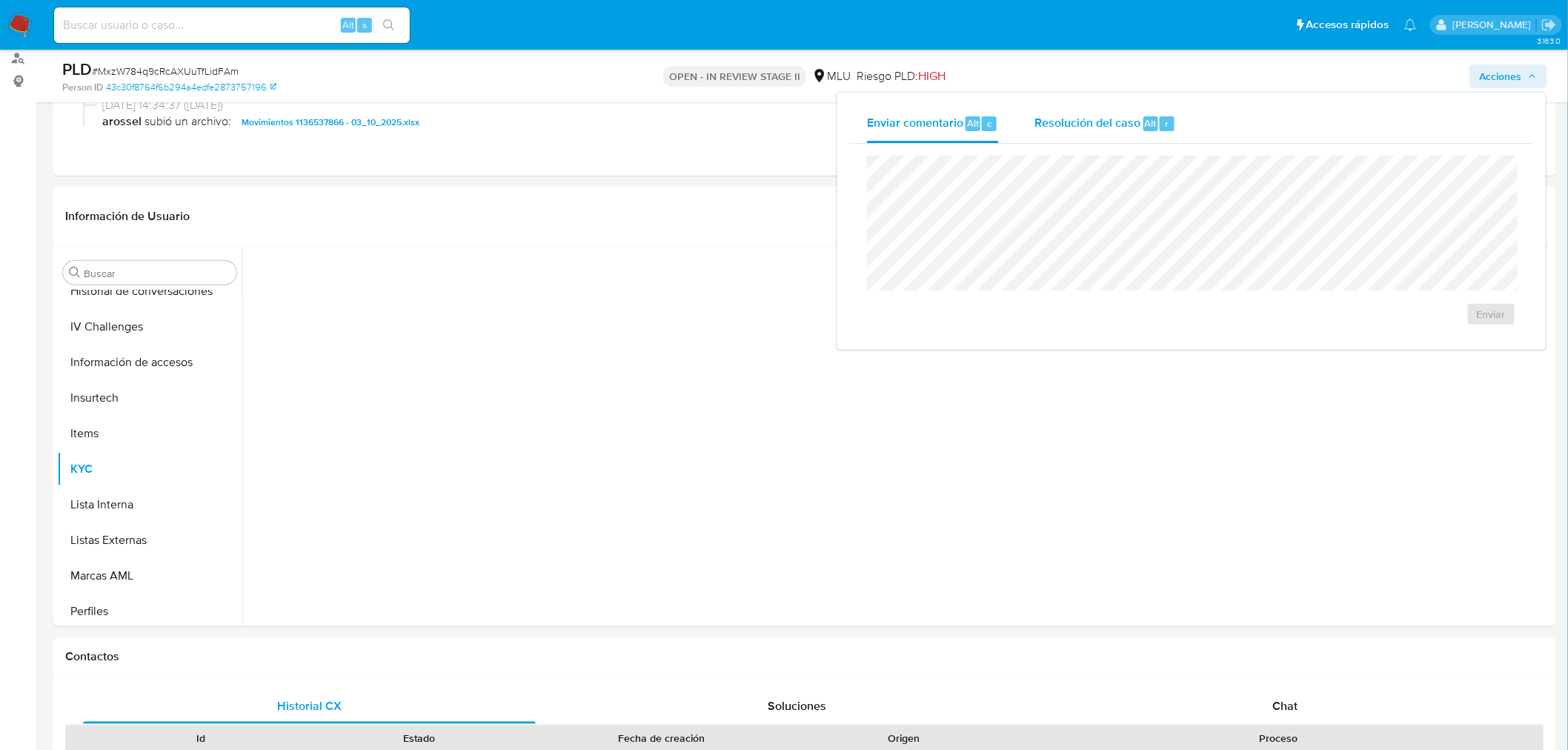
click at [1166, 119] on div "r" at bounding box center [1167, 123] width 15 height 15
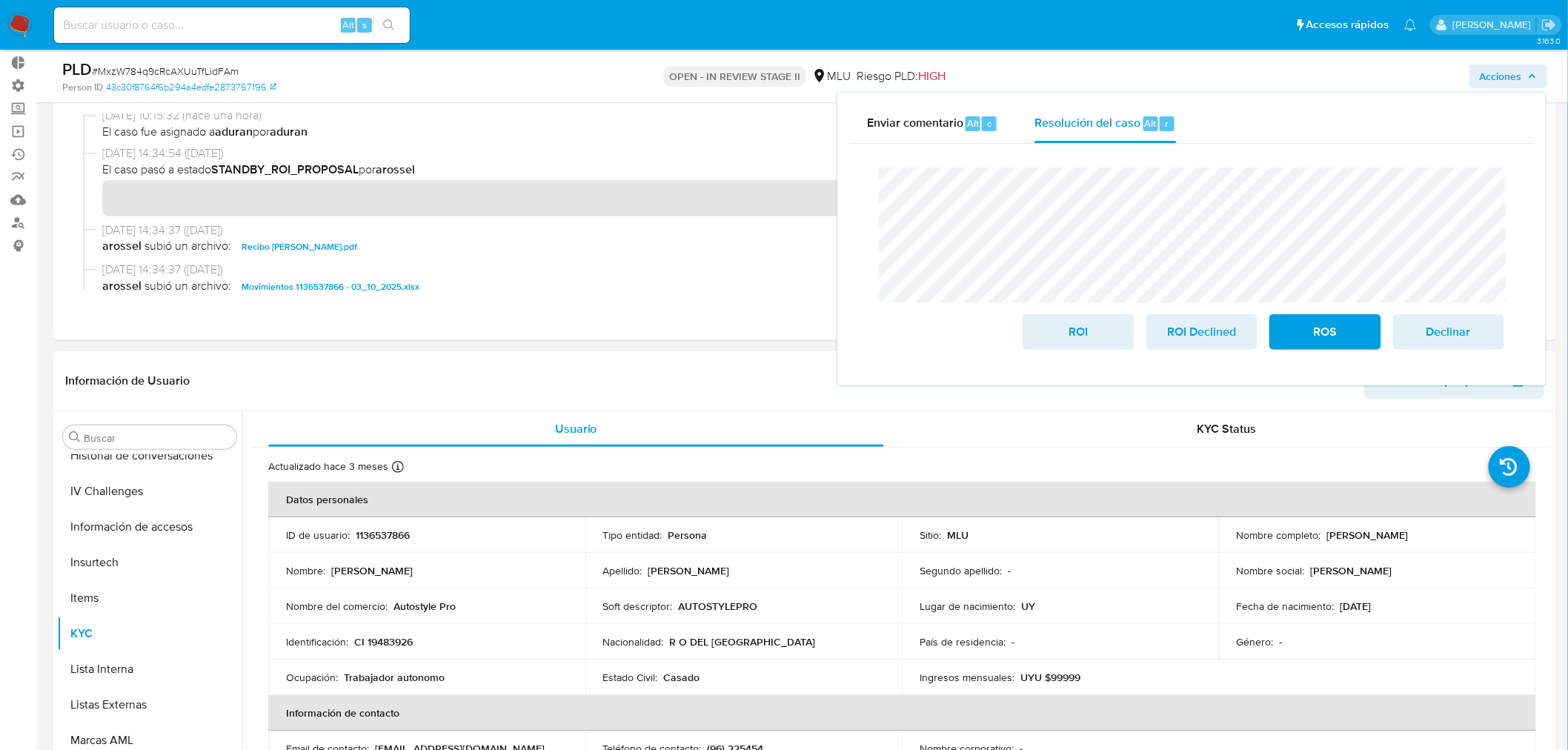
scroll to position [82, 0]
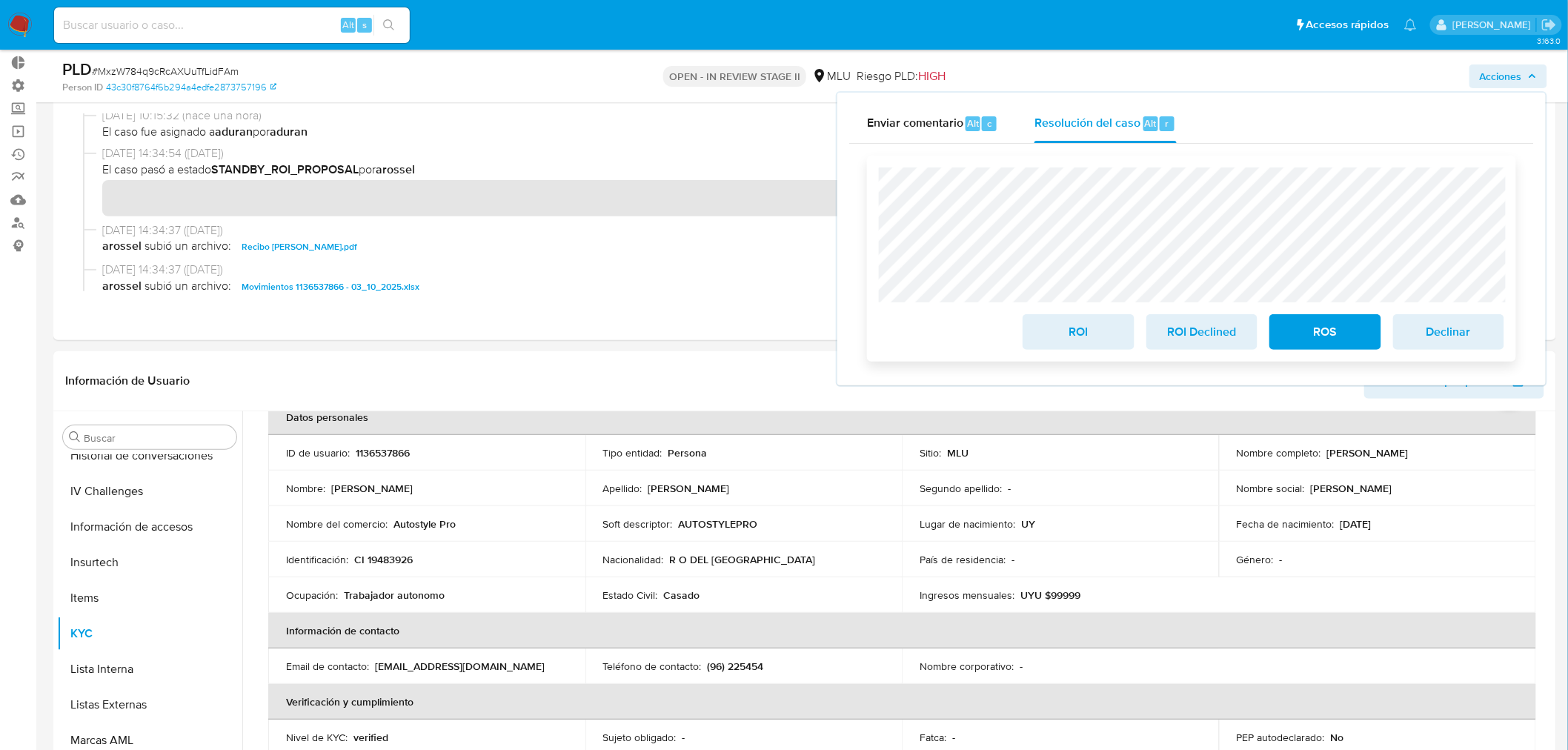
click at [1238, 331] on span "ROI Declined" at bounding box center [1202, 331] width 73 height 32
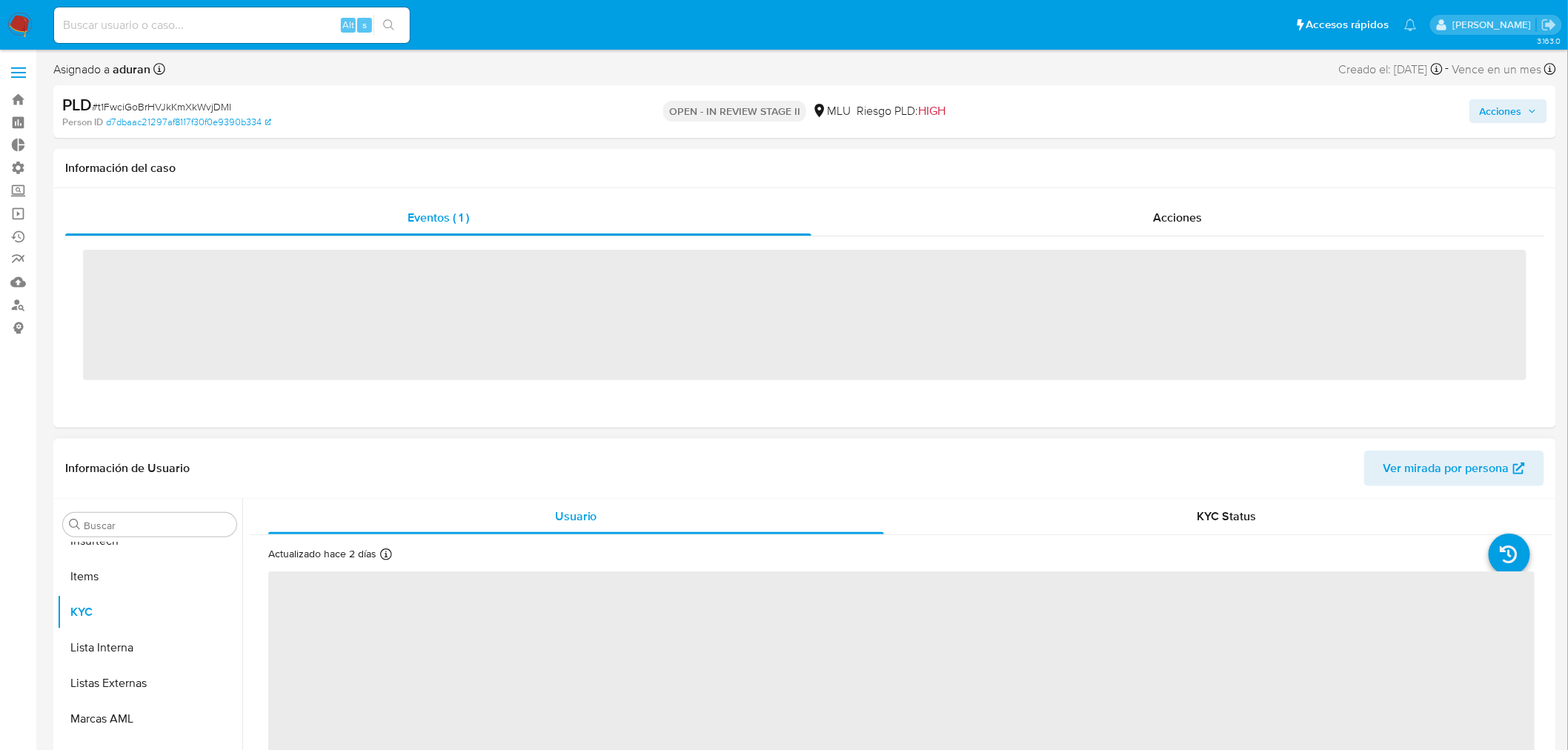
scroll to position [768, 0]
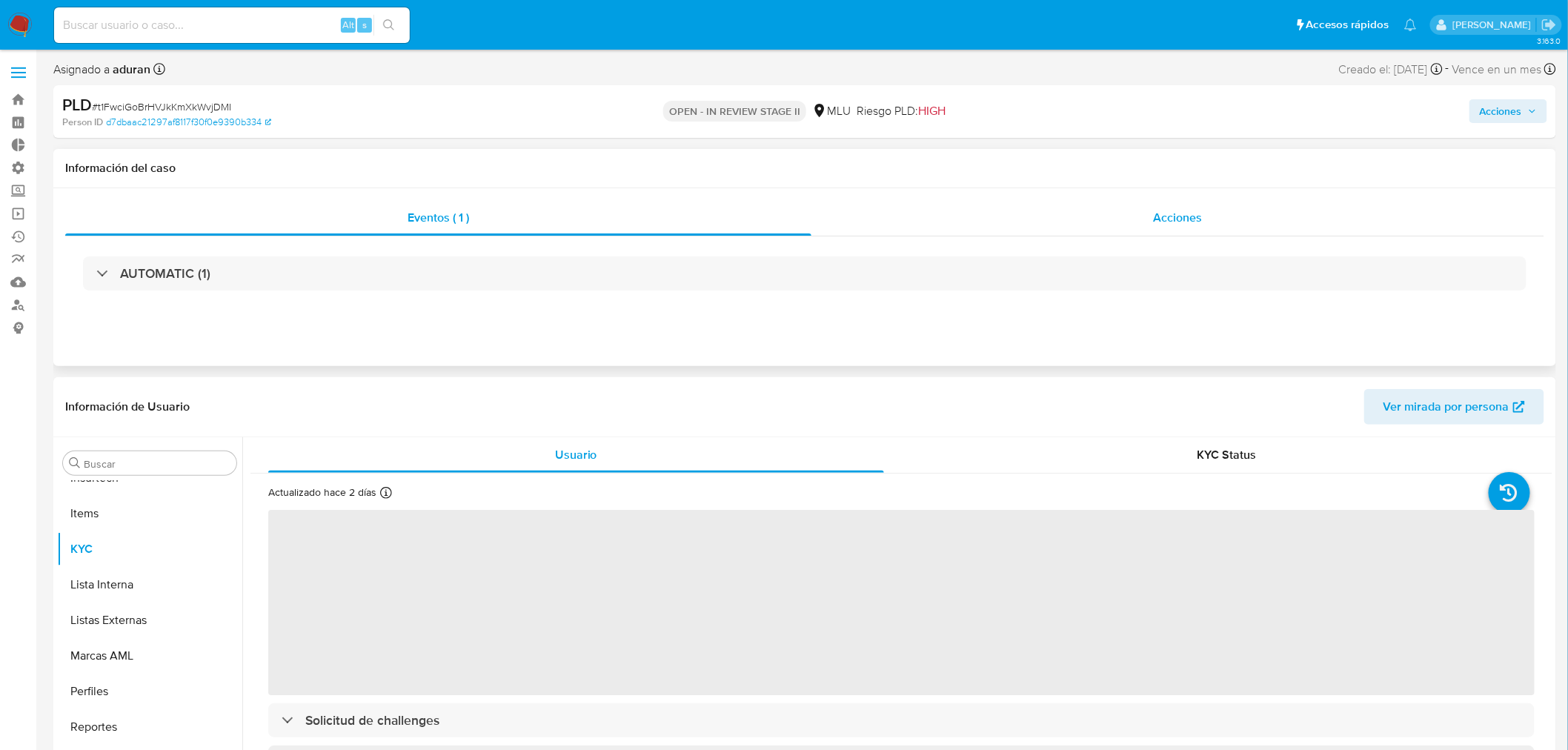
click at [1143, 214] on div "Acciones" at bounding box center [1178, 218] width 734 height 36
select select "10"
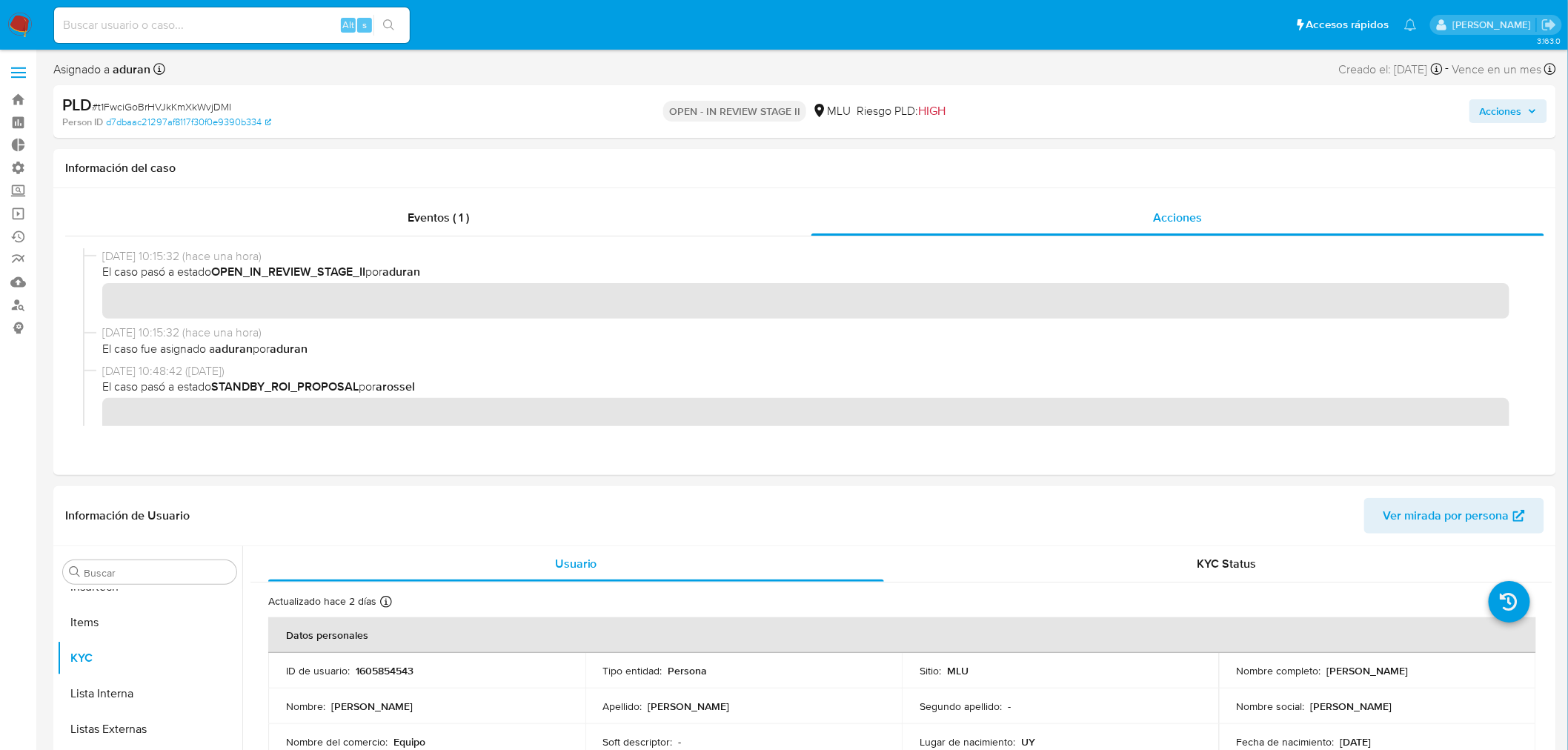
click at [1493, 101] on span "Acciones" at bounding box center [1500, 111] width 42 height 24
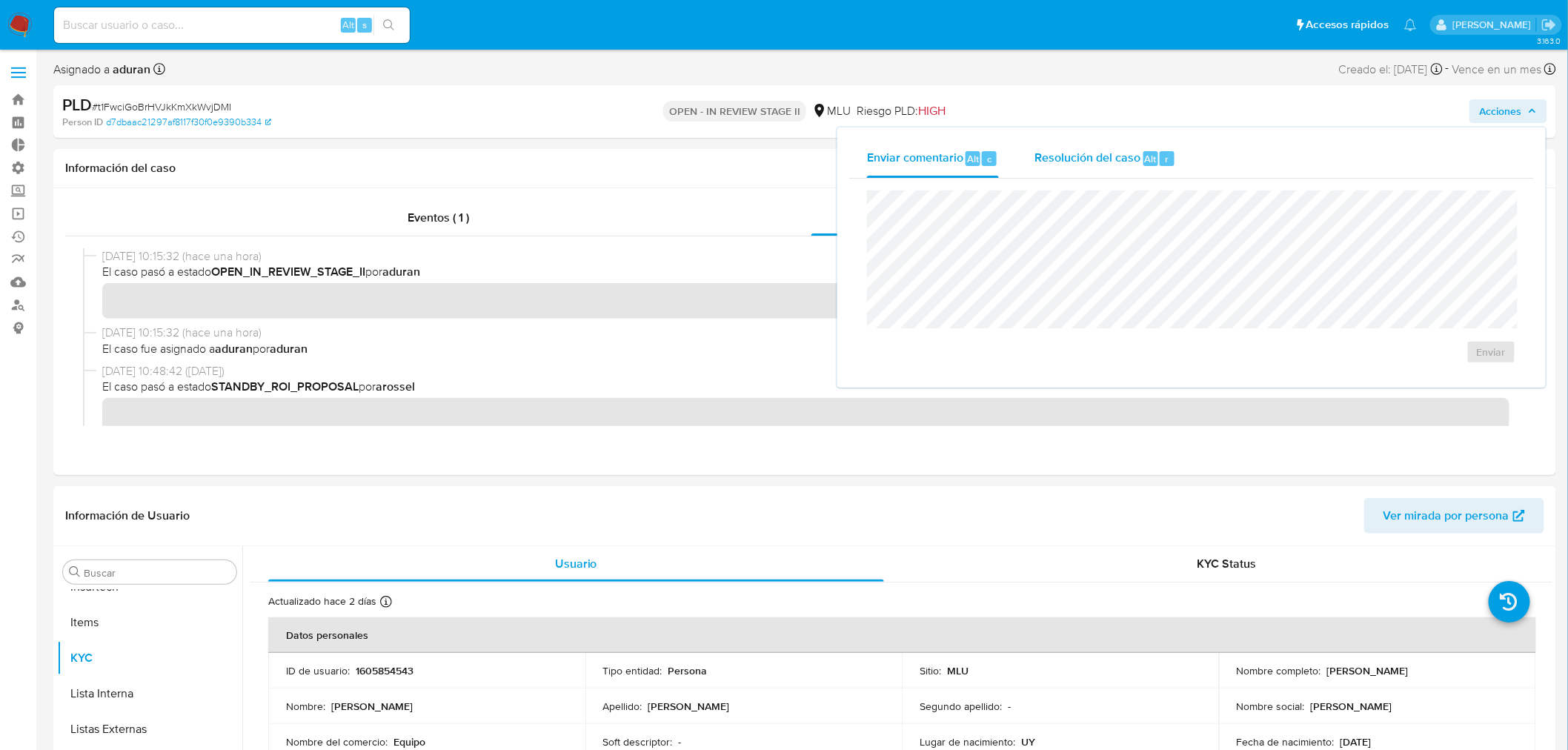
click at [1138, 161] on span "Resolución del caso" at bounding box center [1088, 158] width 106 height 17
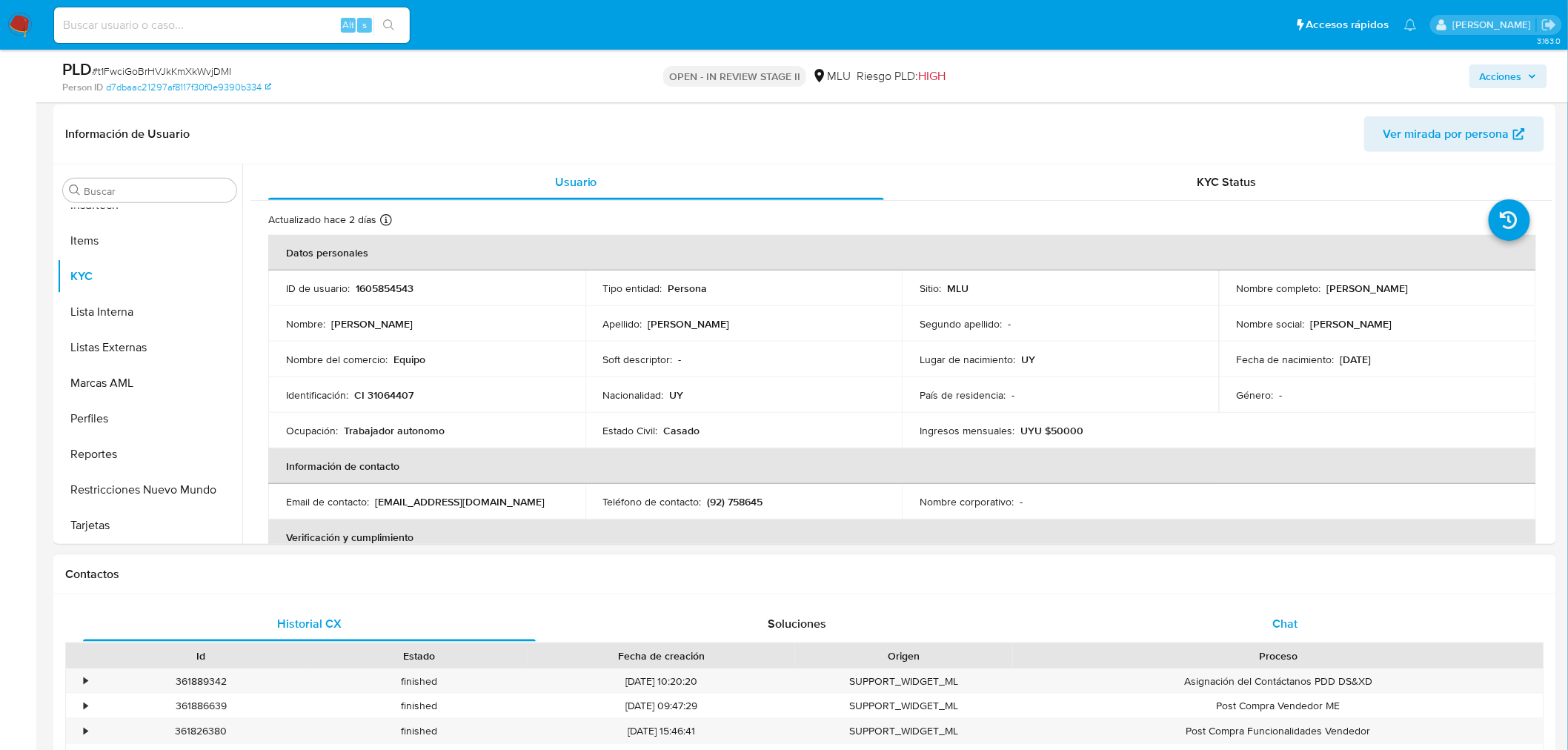
drag, startPoint x: 1248, startPoint y: 589, endPoint x: 1262, endPoint y: 615, distance: 29.5
click at [1253, 598] on div "Contactos Historial CX Soluciones Chat Id Estado Fecha de creación Origen Proce…" at bounding box center [804, 718] width 1503 height 326
click at [1262, 617] on div "Chat" at bounding box center [1285, 624] width 453 height 36
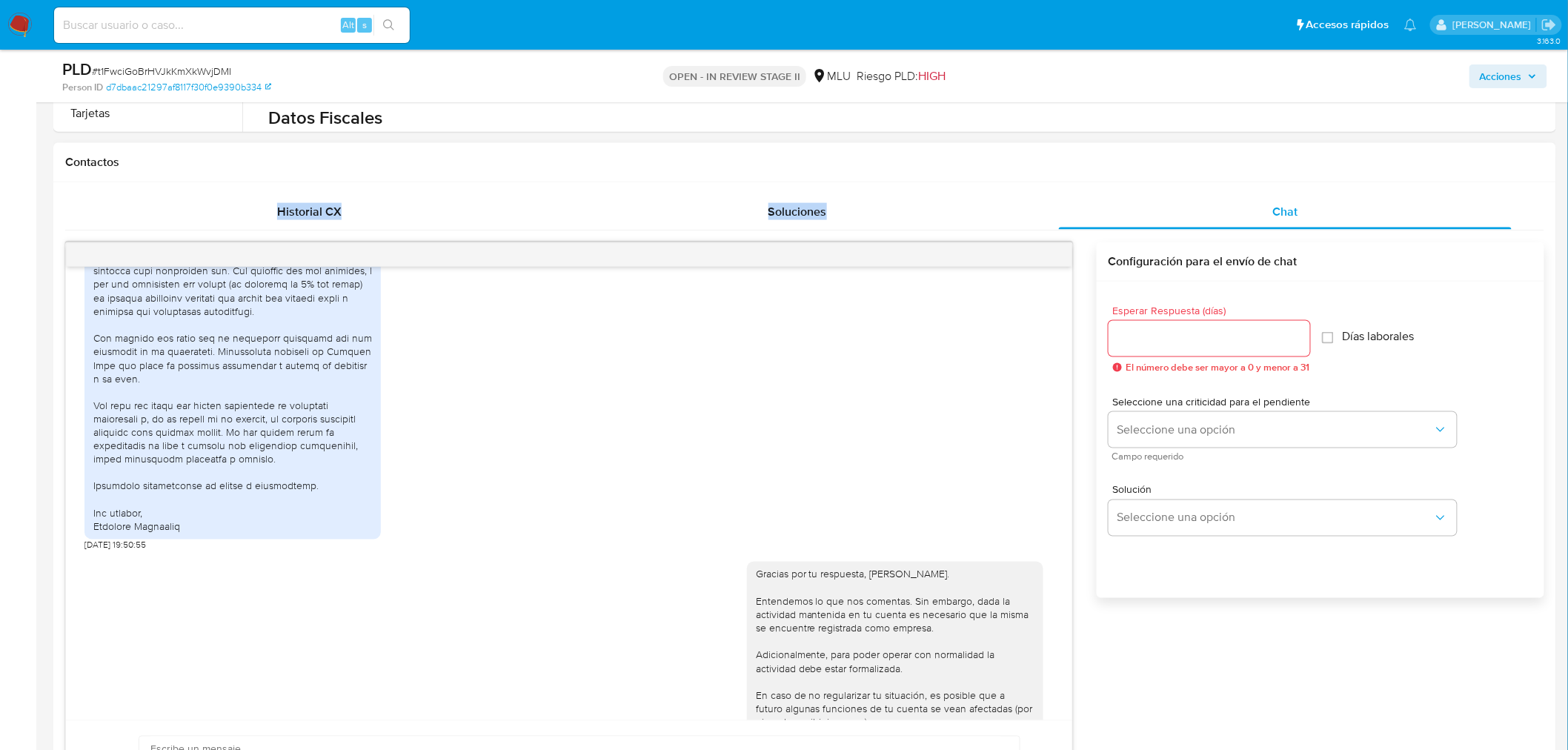
scroll to position [934, 0]
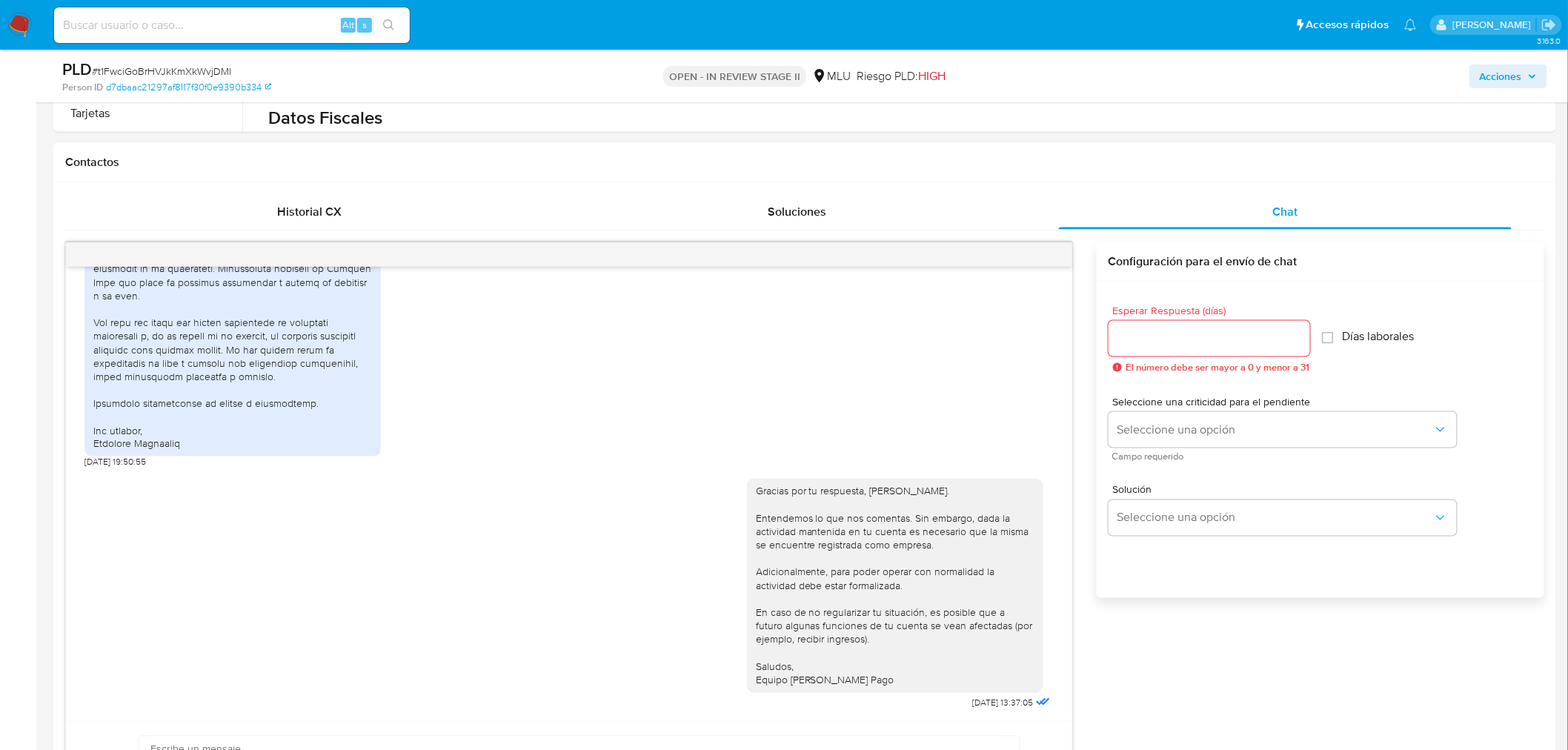
click at [759, 380] on div "08/10/2025 19:50:55" at bounding box center [569, 156] width 969 height 624
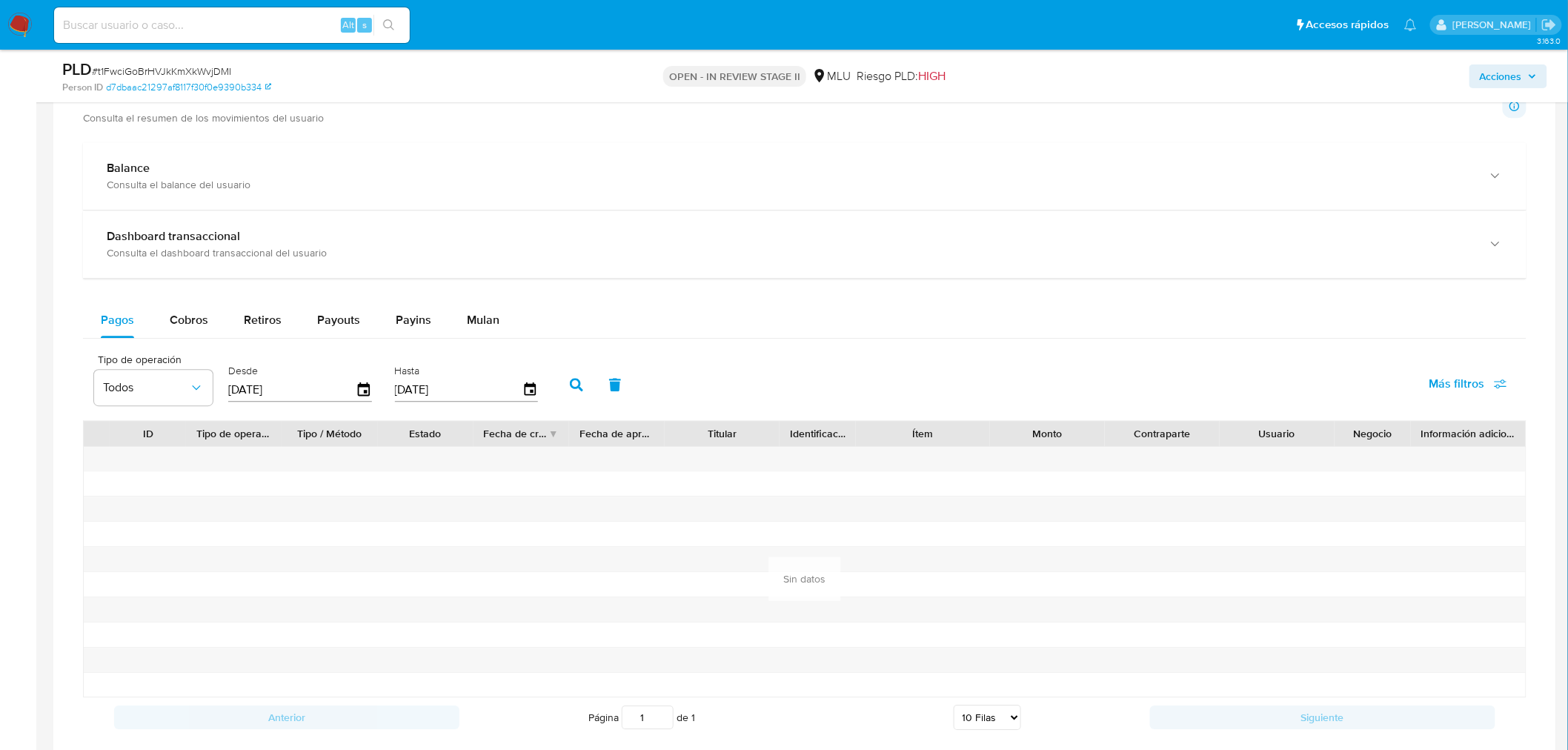
scroll to position [1565, 0]
click at [198, 324] on span "Cobros" at bounding box center [189, 322] width 39 height 17
select select "10"
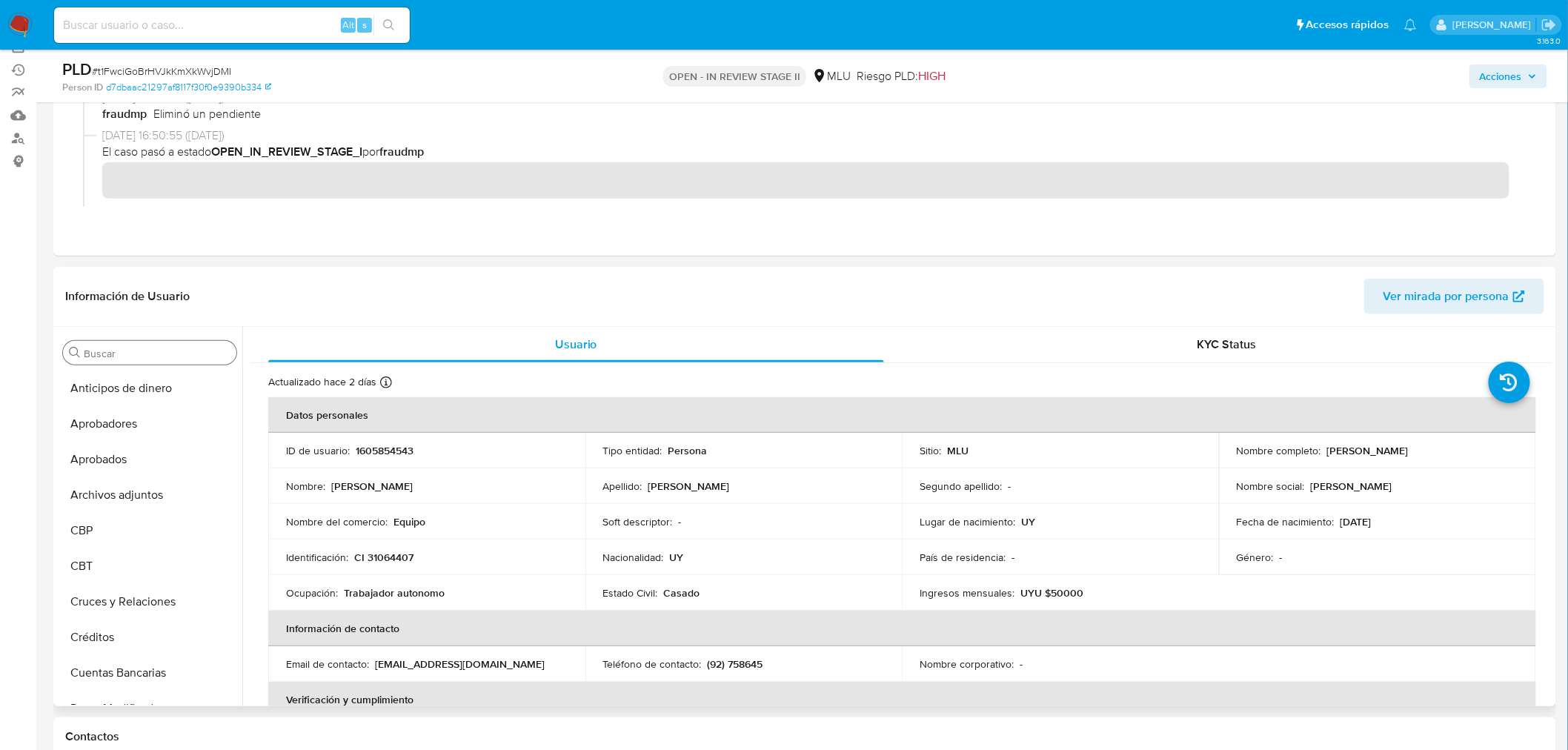
scroll to position [82, 0]
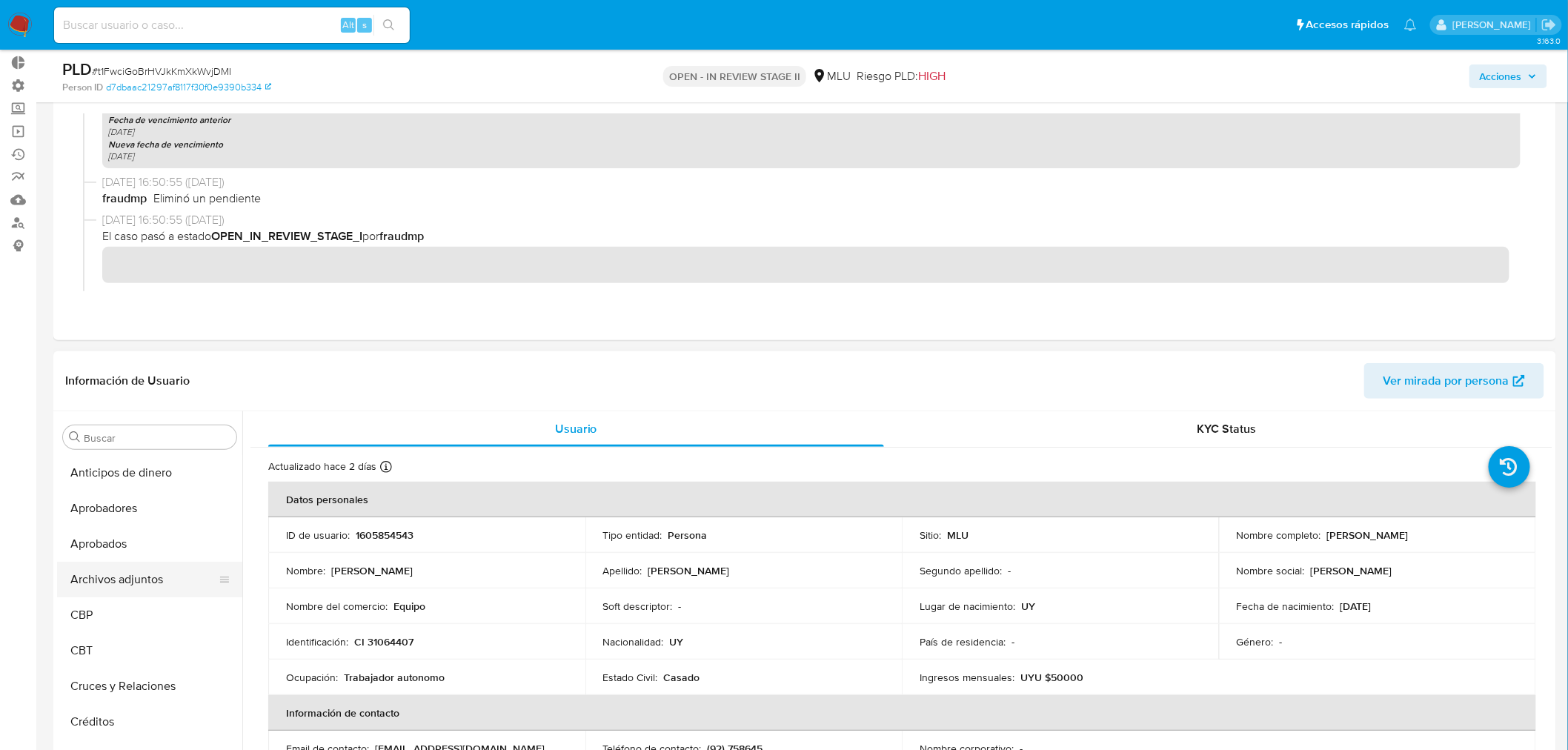
click at [121, 574] on button "Archivos adjuntos" at bounding box center [143, 579] width 173 height 36
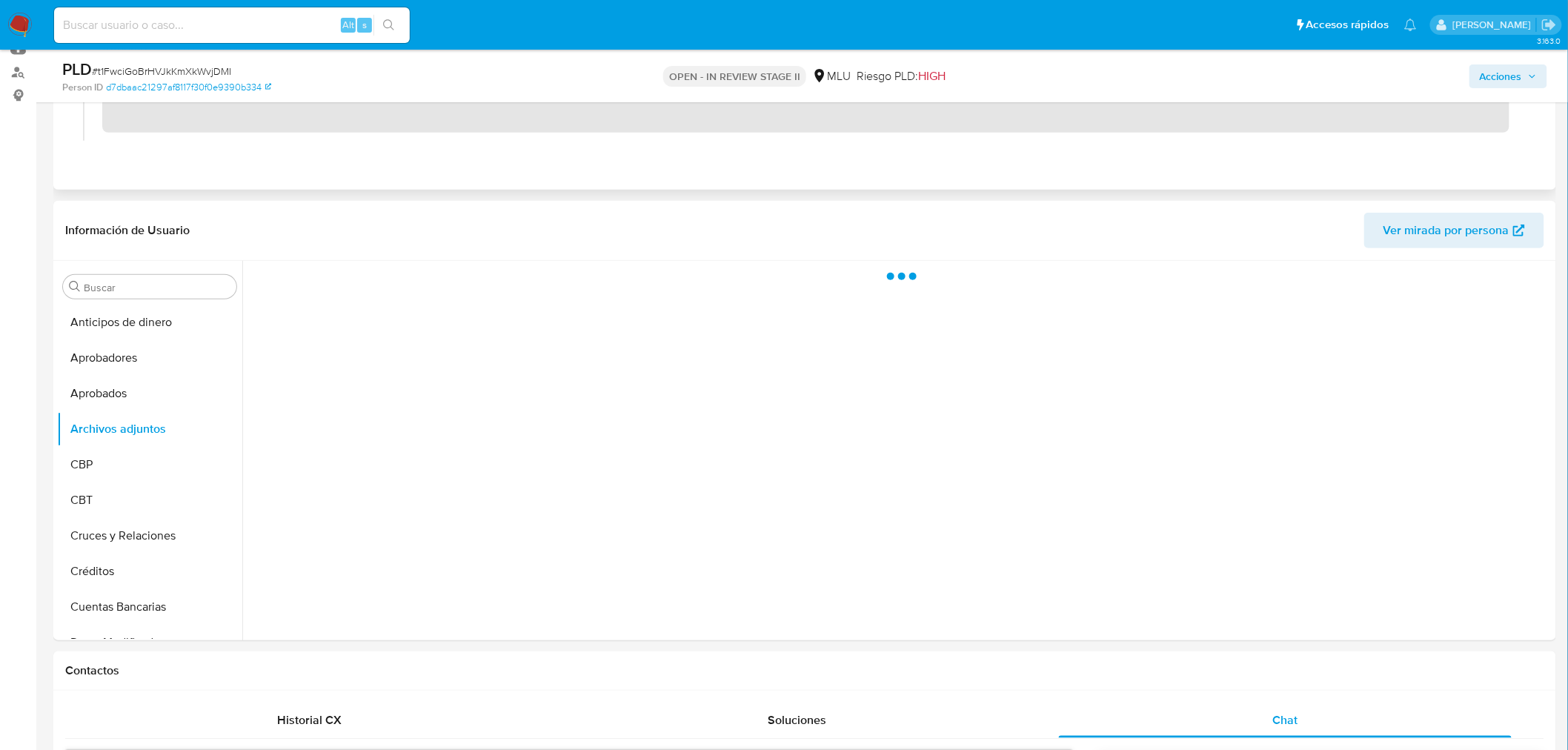
scroll to position [247, 0]
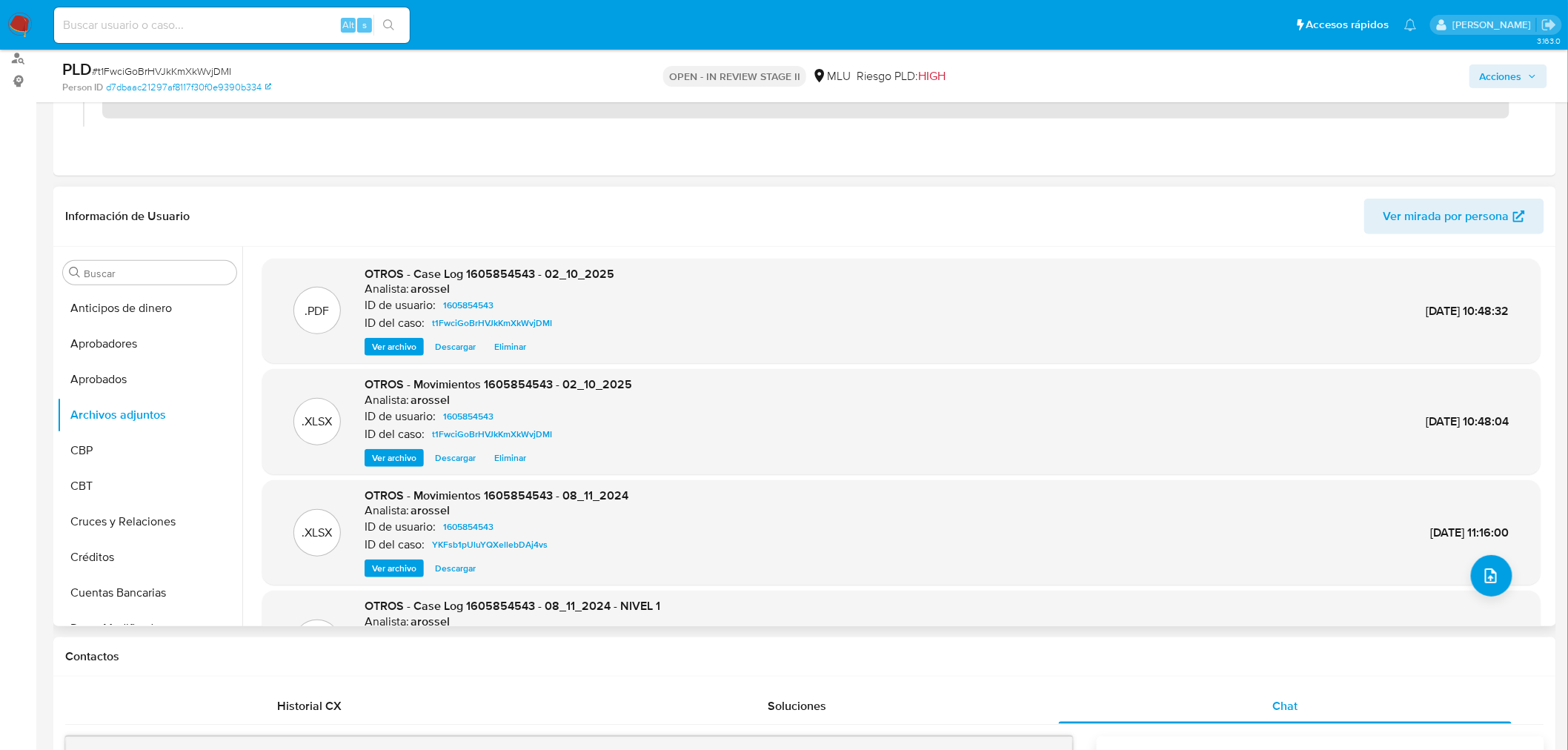
click at [454, 346] on span "Descargar" at bounding box center [455, 347] width 41 height 15
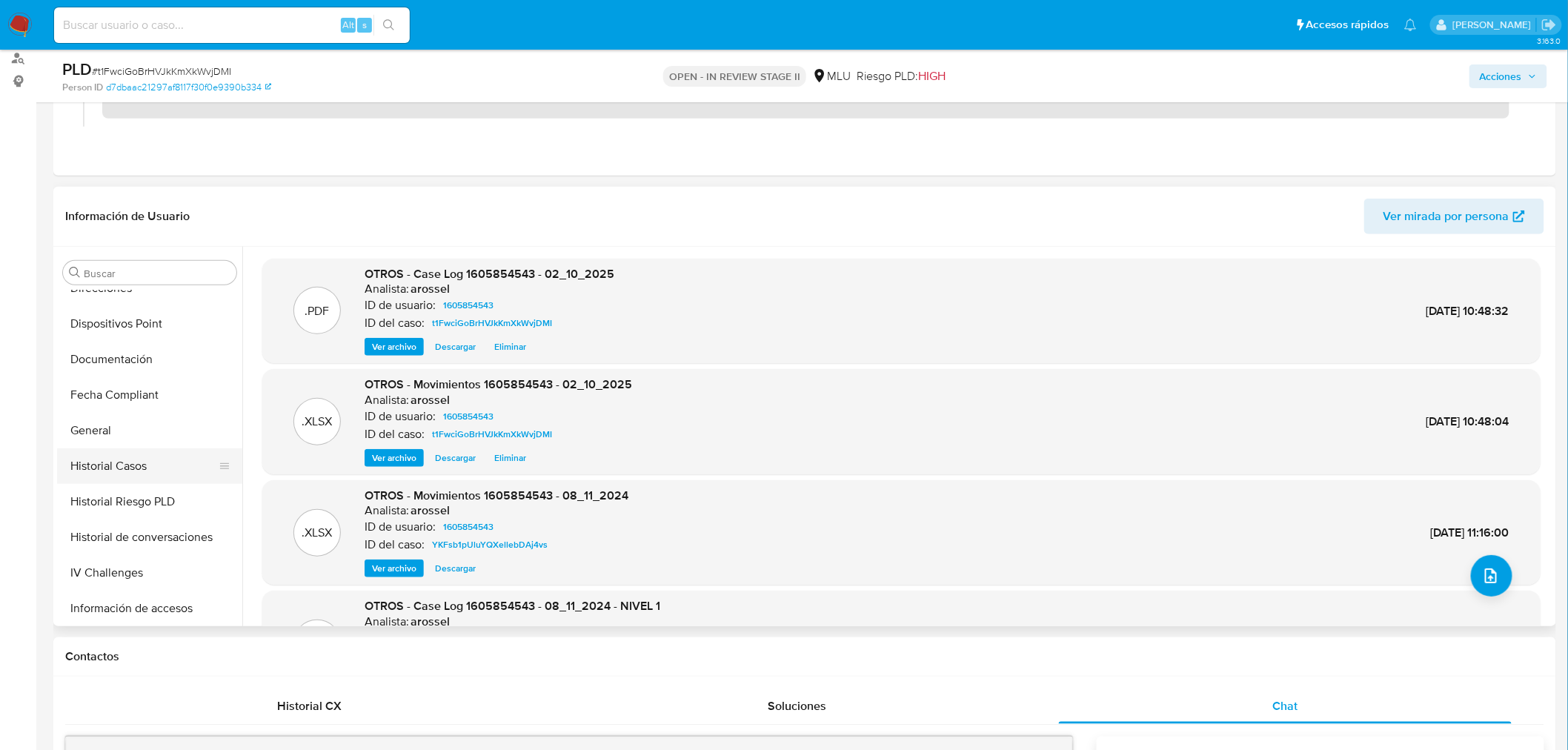
scroll to position [411, 0]
click at [138, 466] on button "Historial Casos" at bounding box center [143, 467] width 173 height 36
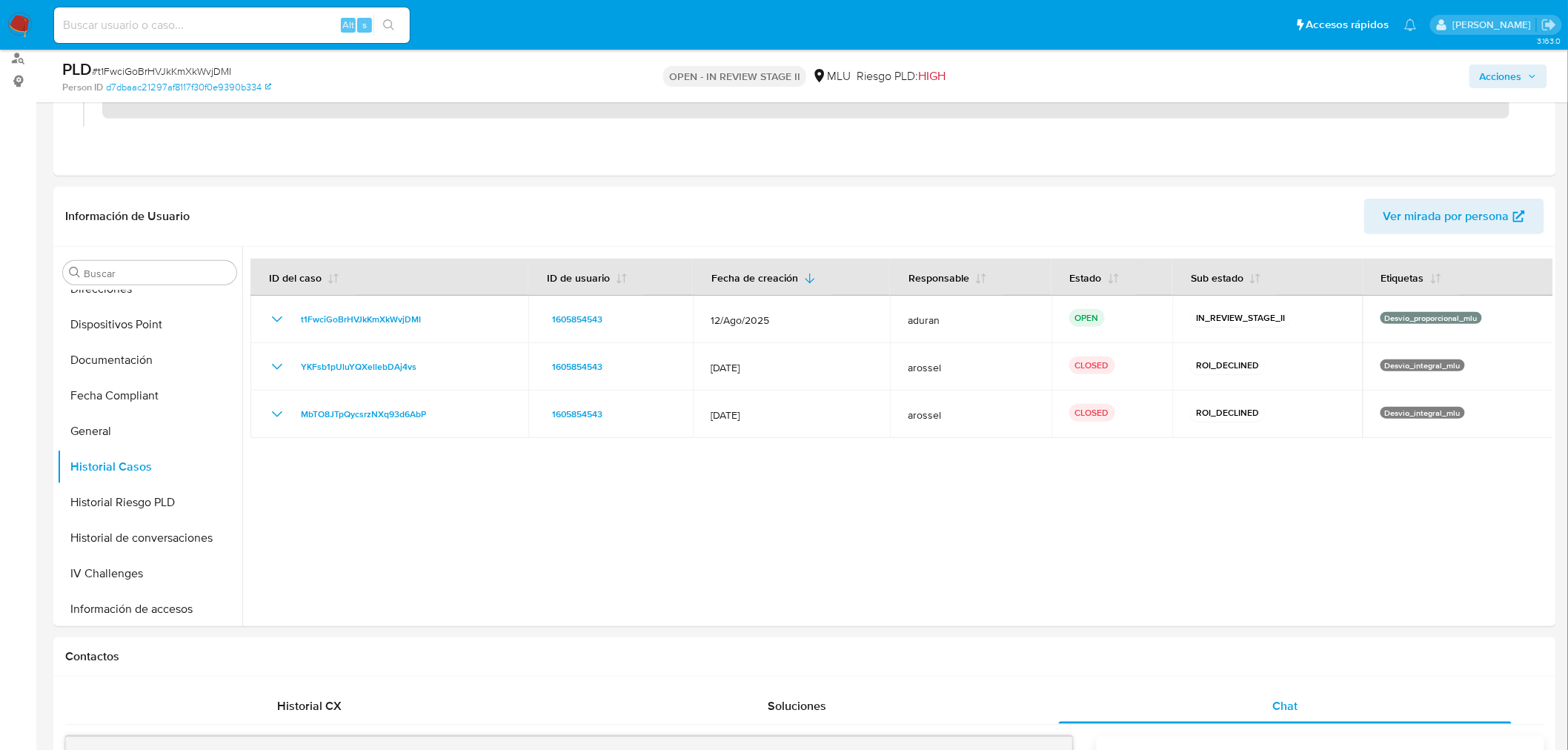
click at [1489, 61] on div "Acciones" at bounding box center [1301, 76] width 491 height 35
click at [1484, 80] on span "Acciones" at bounding box center [1500, 76] width 42 height 24
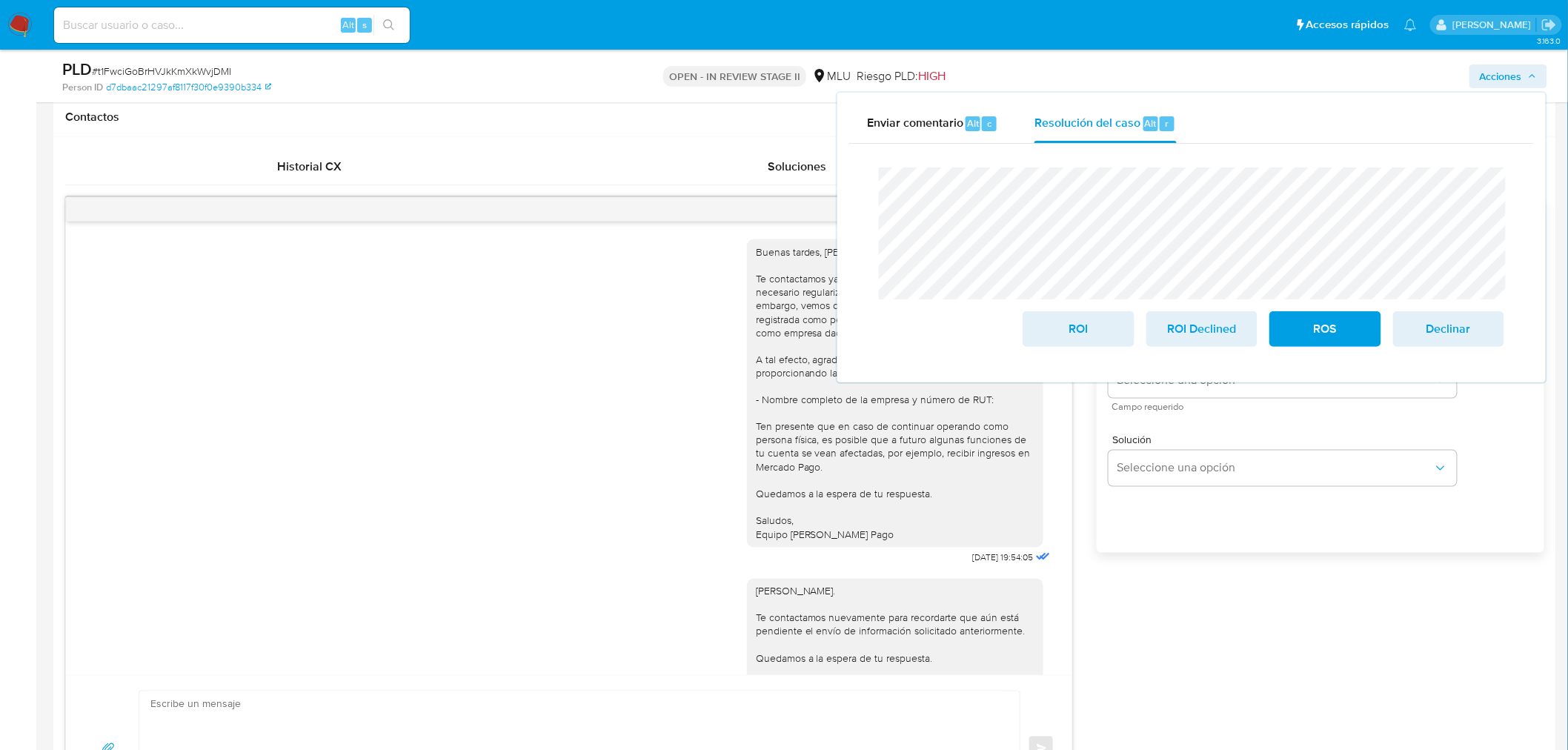
scroll to position [658, 0]
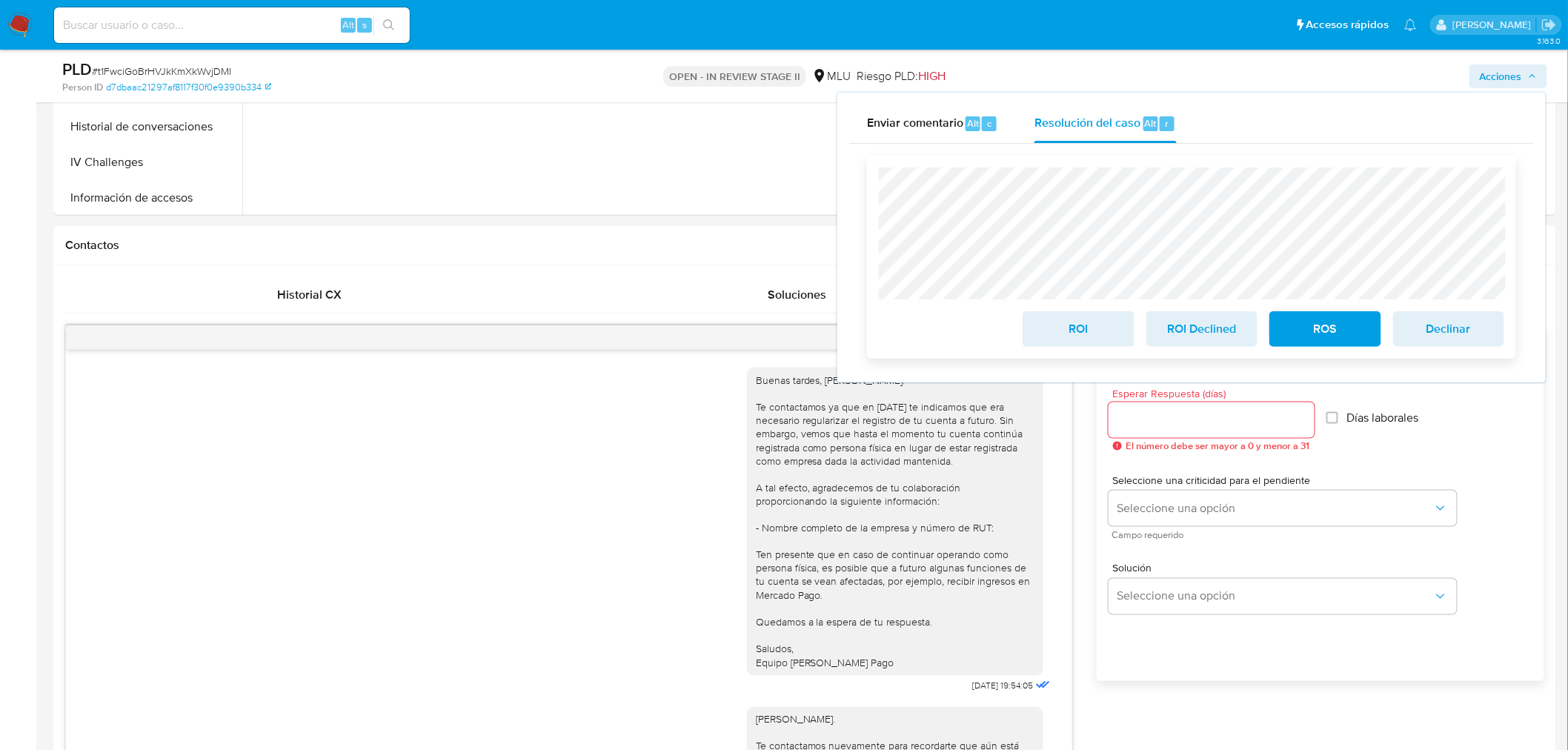
click at [1350, 329] on span "ROS" at bounding box center [1324, 328] width 73 height 32
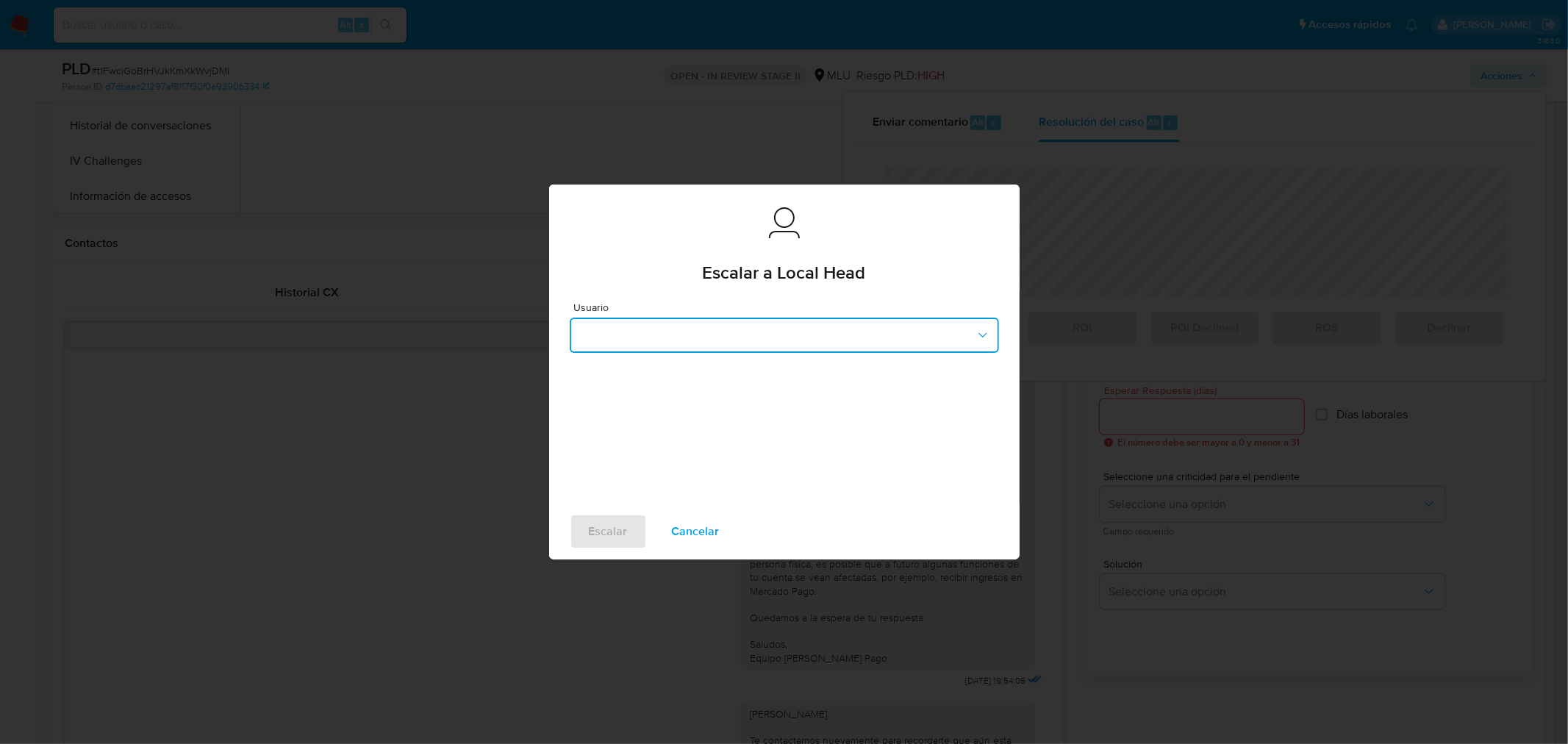
click at [743, 344] on button "button" at bounding box center [784, 335] width 429 height 35
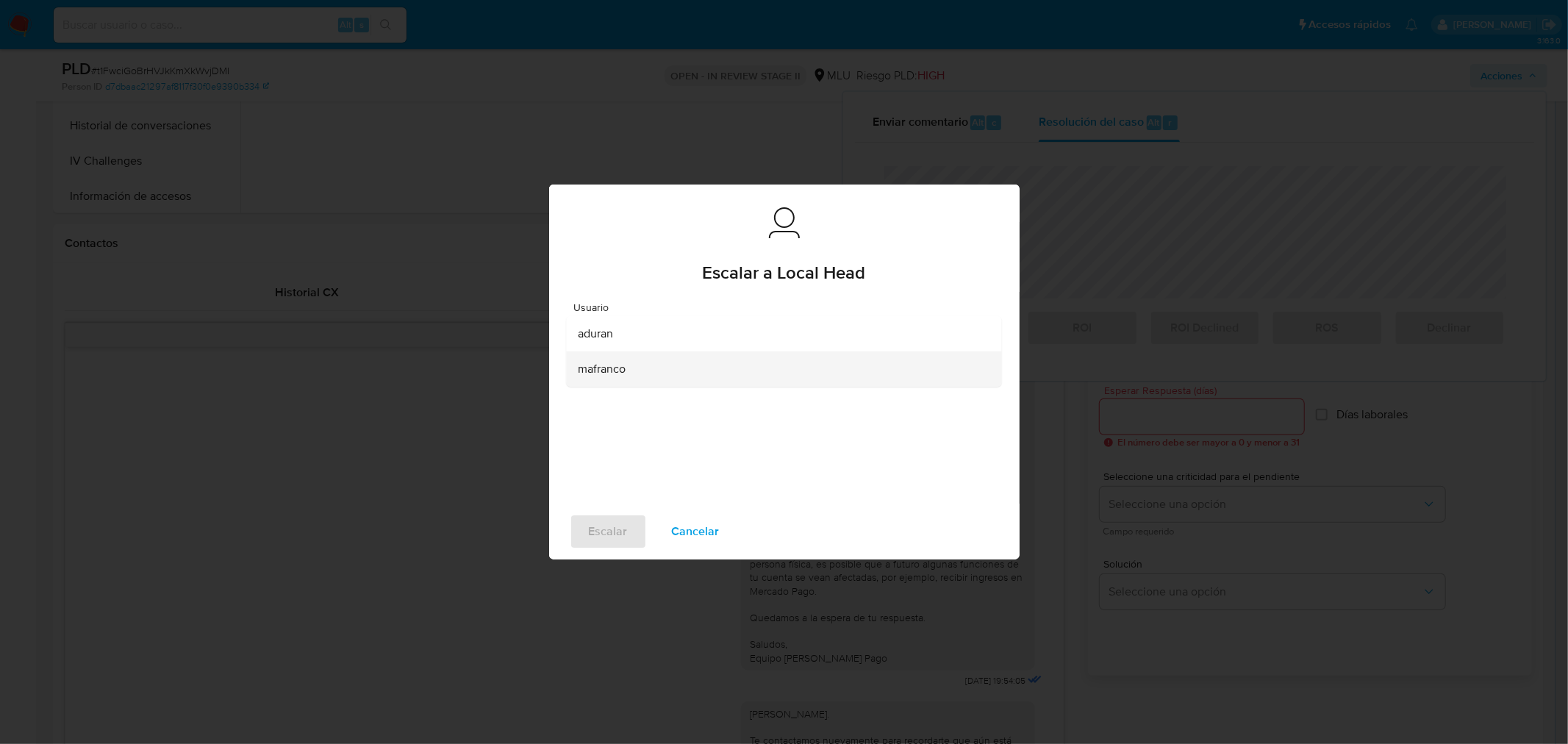
click at [625, 372] on span "mafranco" at bounding box center [602, 369] width 48 height 15
click at [602, 557] on div "Escalar Cancelar" at bounding box center [784, 532] width 470 height 56
click at [604, 534] on span "Escalar" at bounding box center [607, 531] width 39 height 32
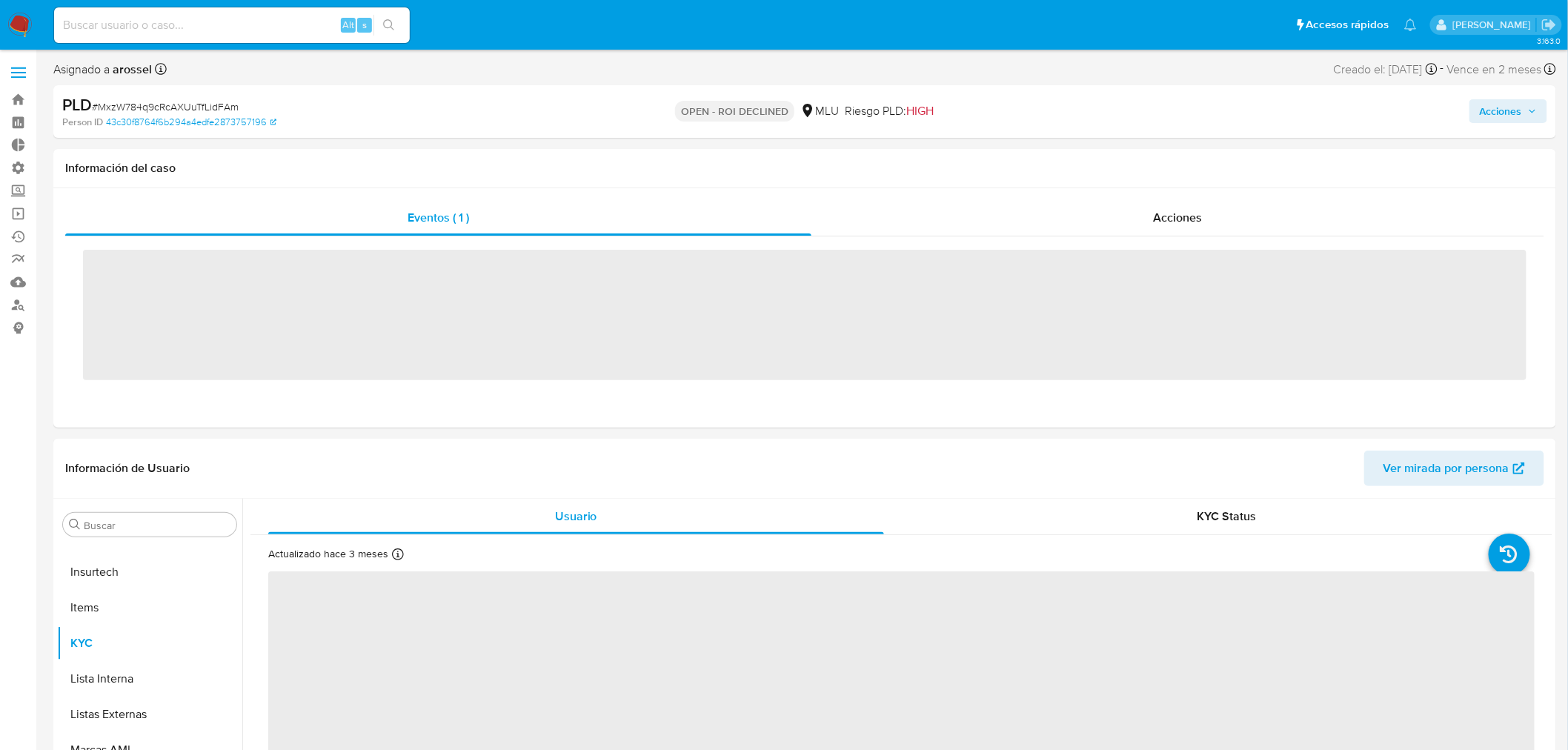
scroll to position [768, 0]
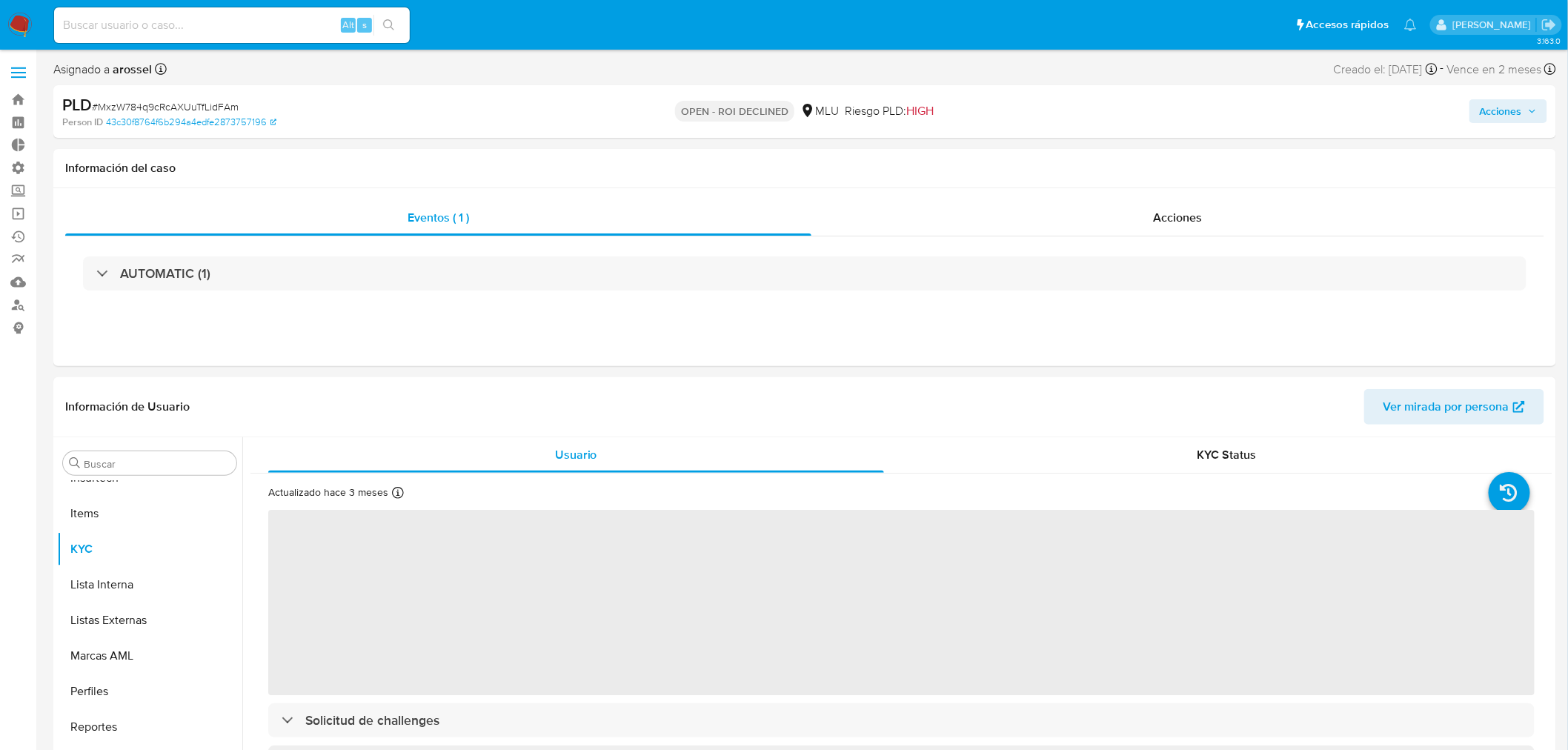
select select "10"
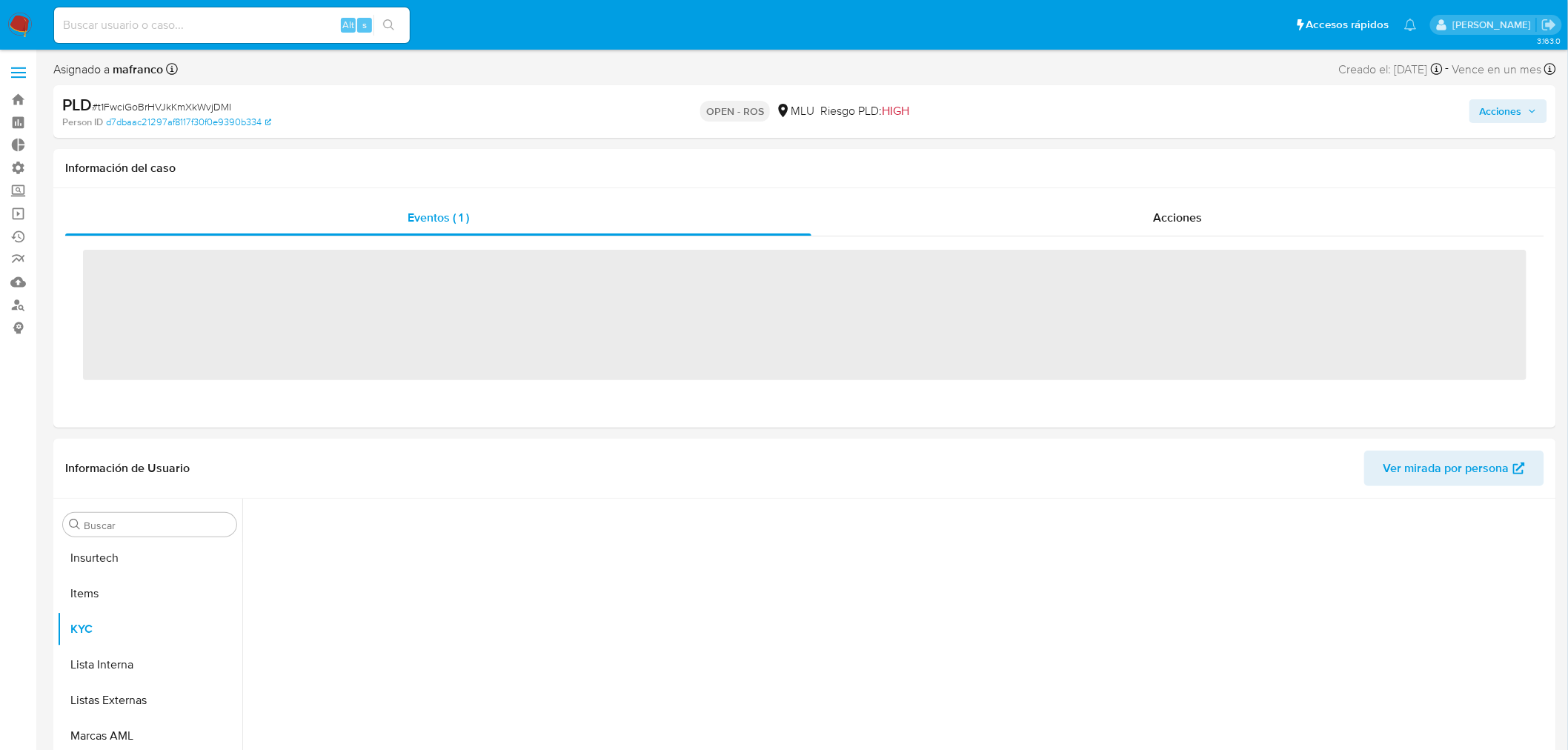
scroll to position [768, 0]
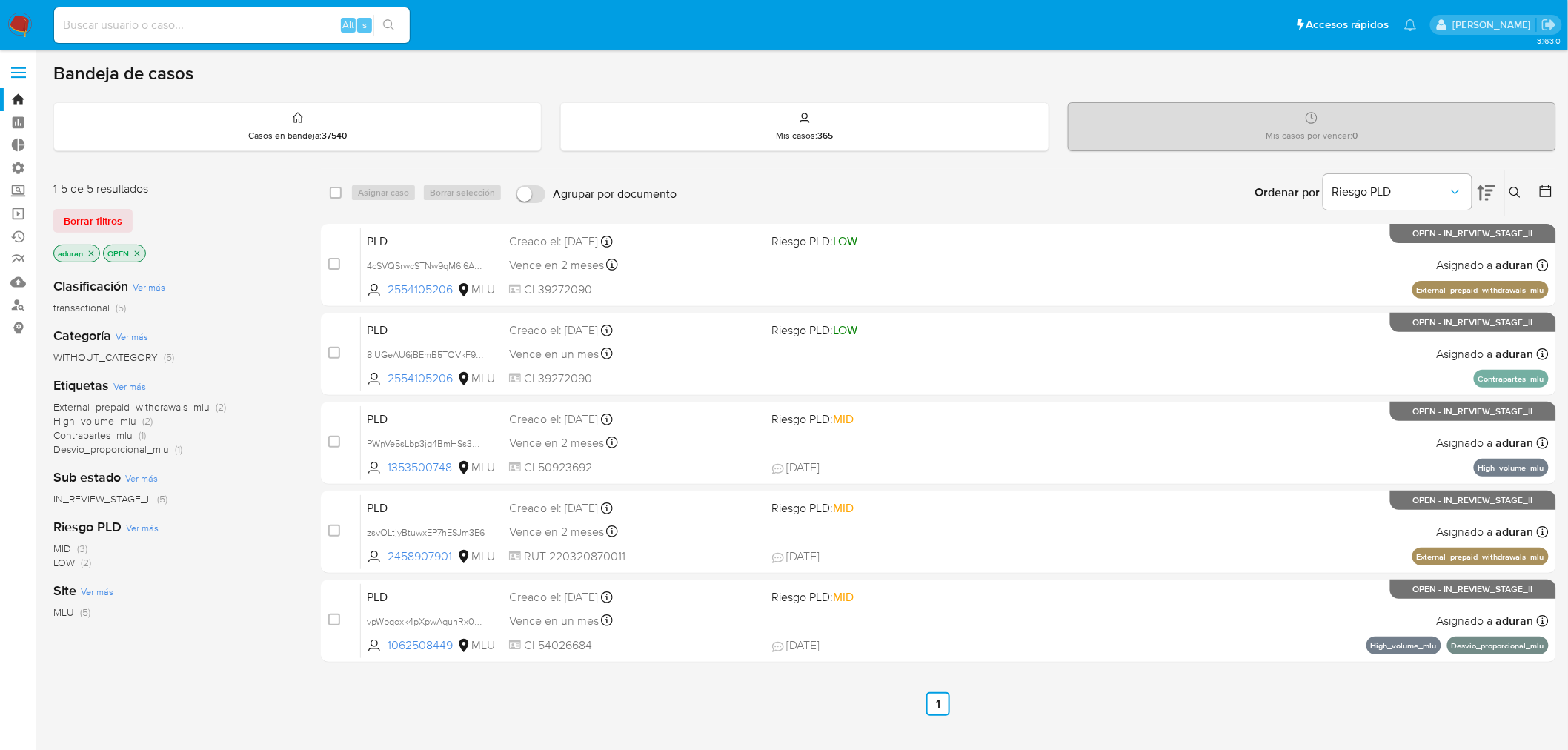
click at [1486, 195] on icon at bounding box center [1486, 193] width 17 height 16
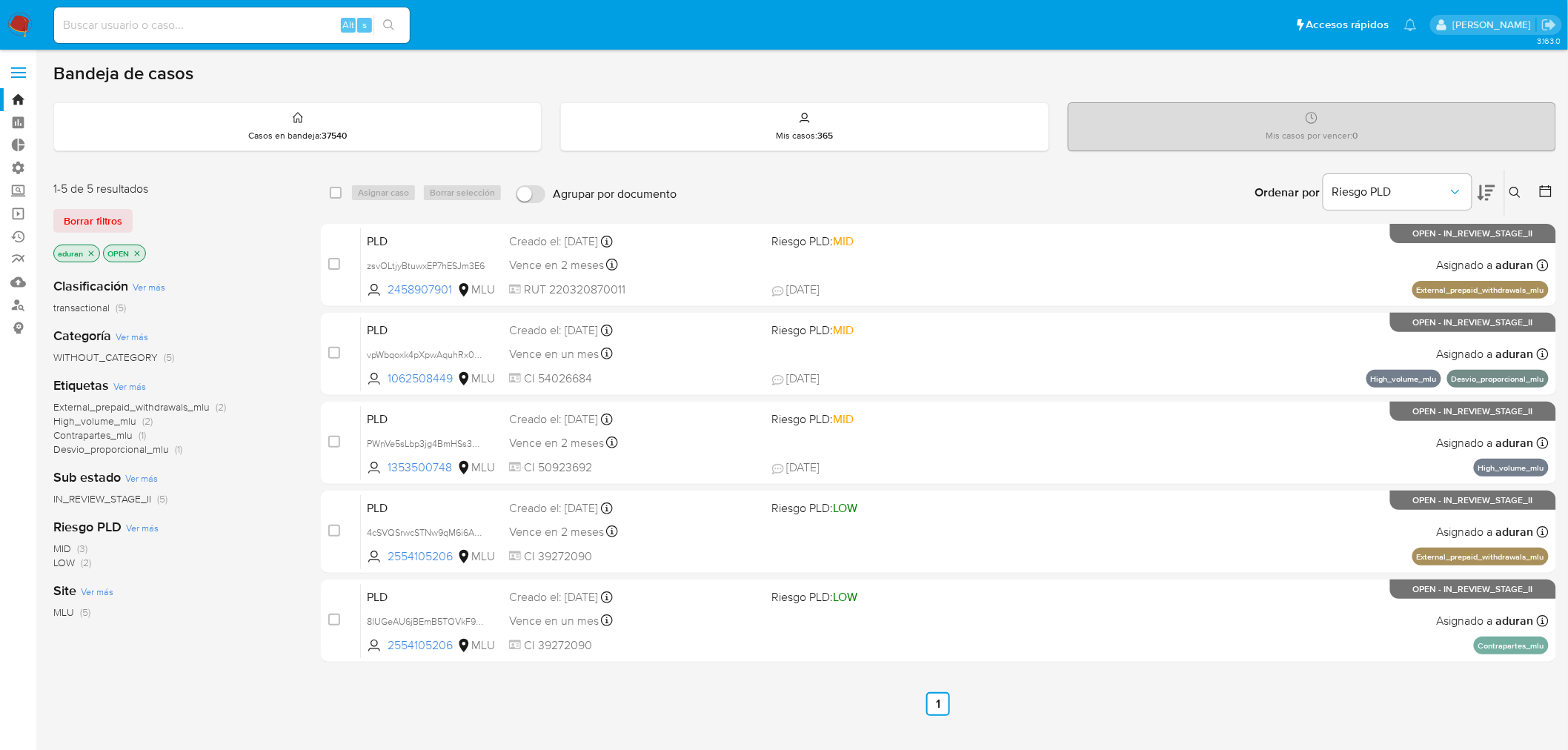
click at [1482, 193] on icon at bounding box center [1486, 193] width 17 height 16
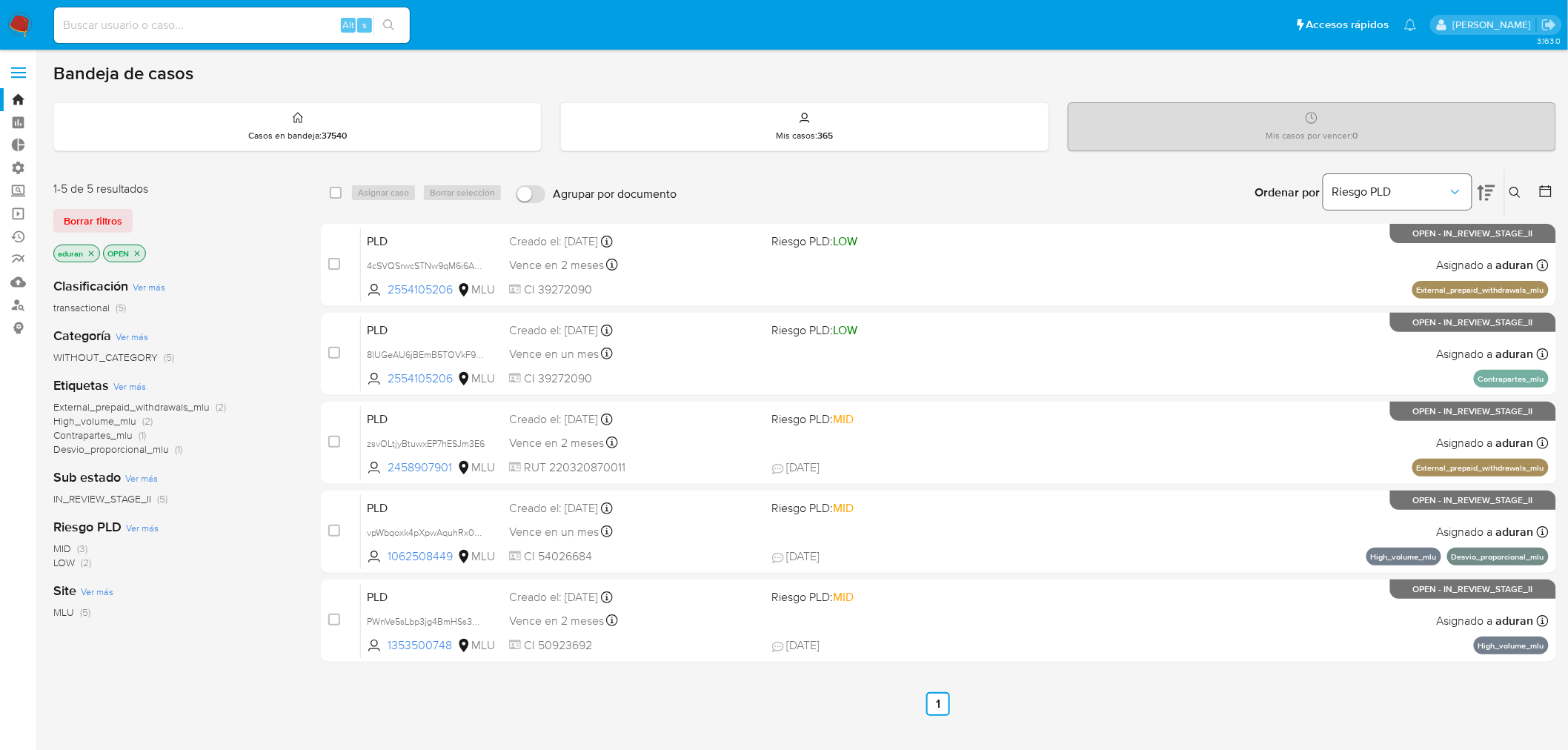
drag, startPoint x: 1359, startPoint y: 209, endPoint x: 1369, endPoint y: 194, distance: 18.0
click at [1359, 208] on div "Riesgo PLD" at bounding box center [1397, 192] width 148 height 46
click at [1369, 194] on span "Riesgo PLD" at bounding box center [1390, 192] width 116 height 15
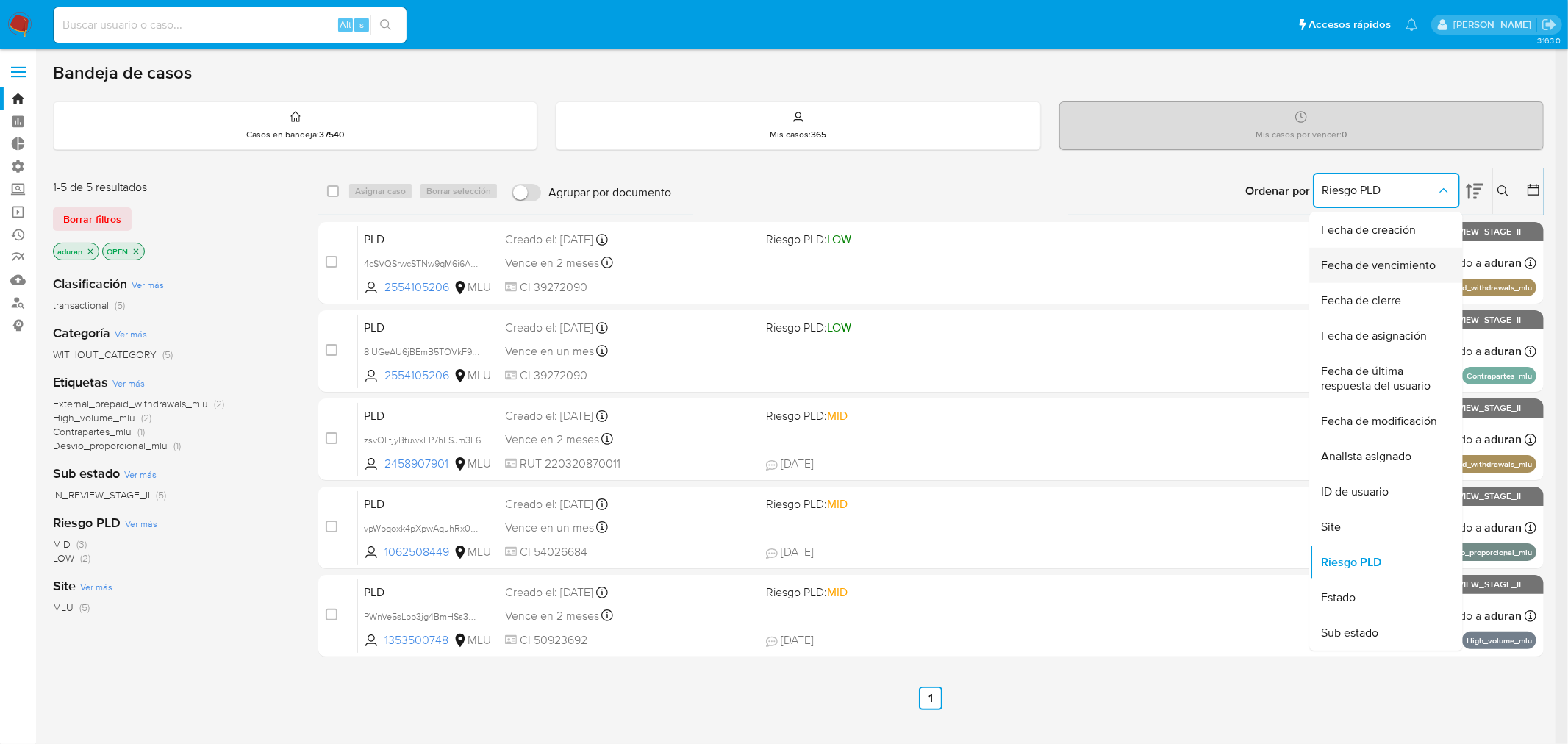
click at [1395, 268] on span "Fecha de vencimiento" at bounding box center [1379, 266] width 115 height 15
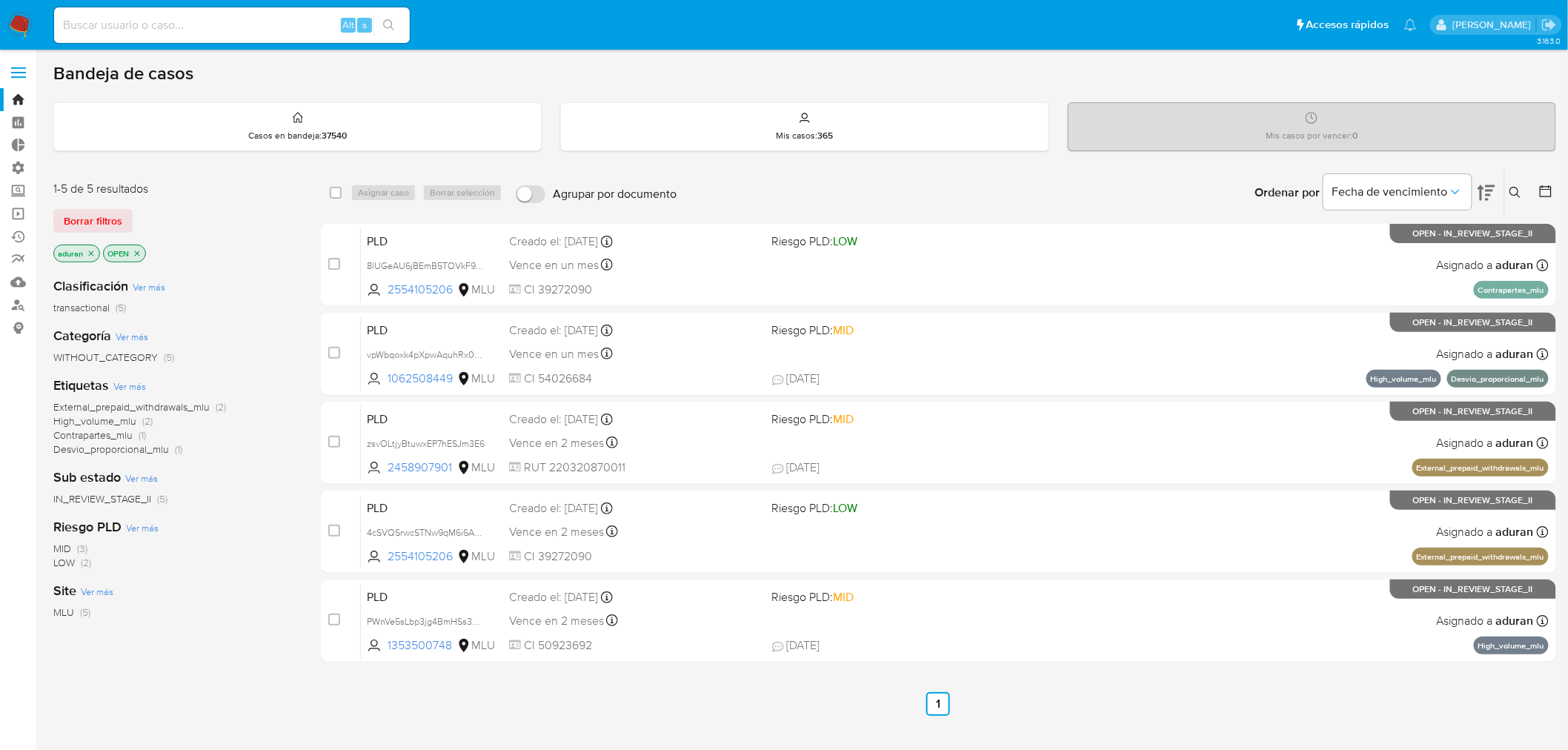
click at [1482, 198] on icon at bounding box center [1486, 193] width 17 height 16
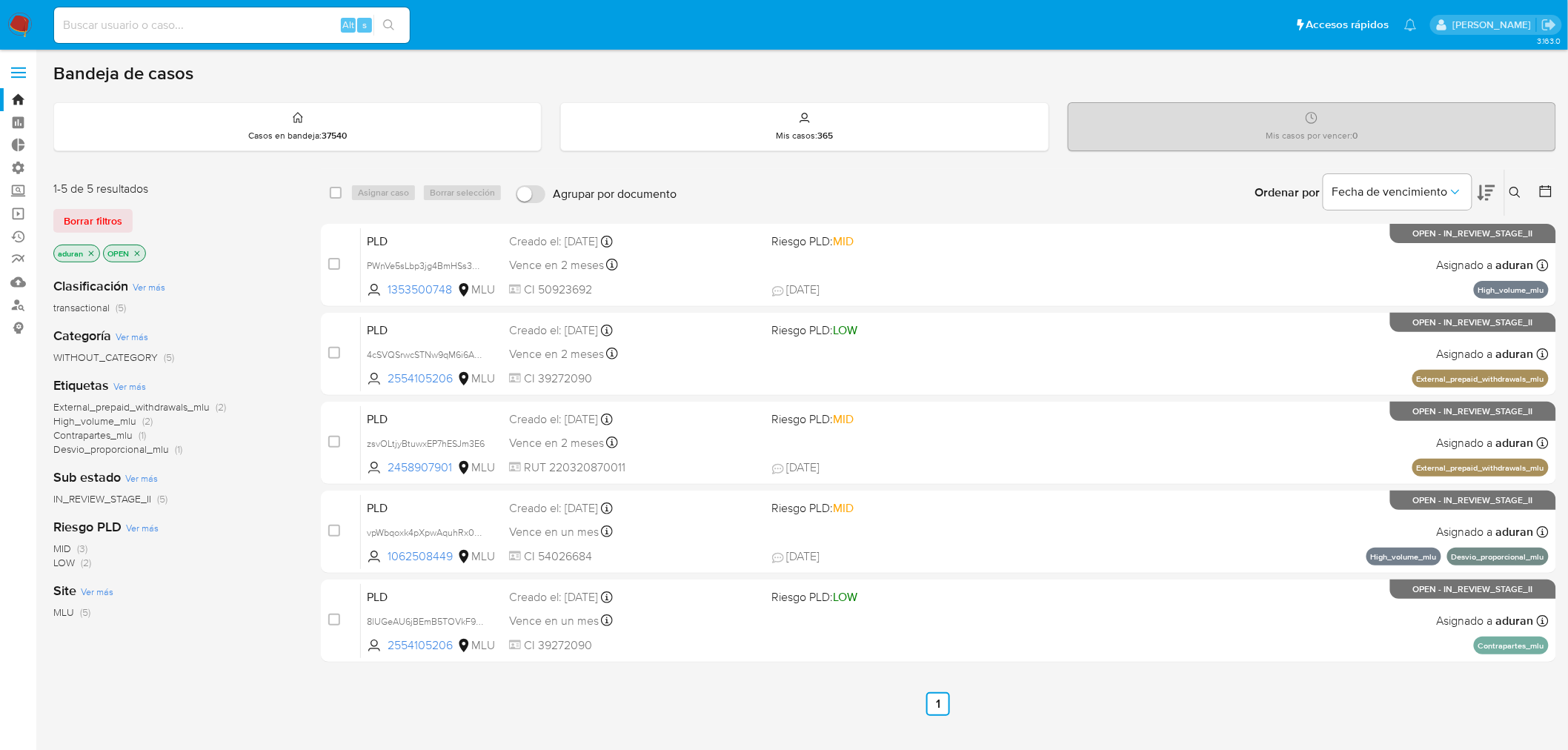
click at [1482, 198] on icon at bounding box center [1486, 193] width 17 height 16
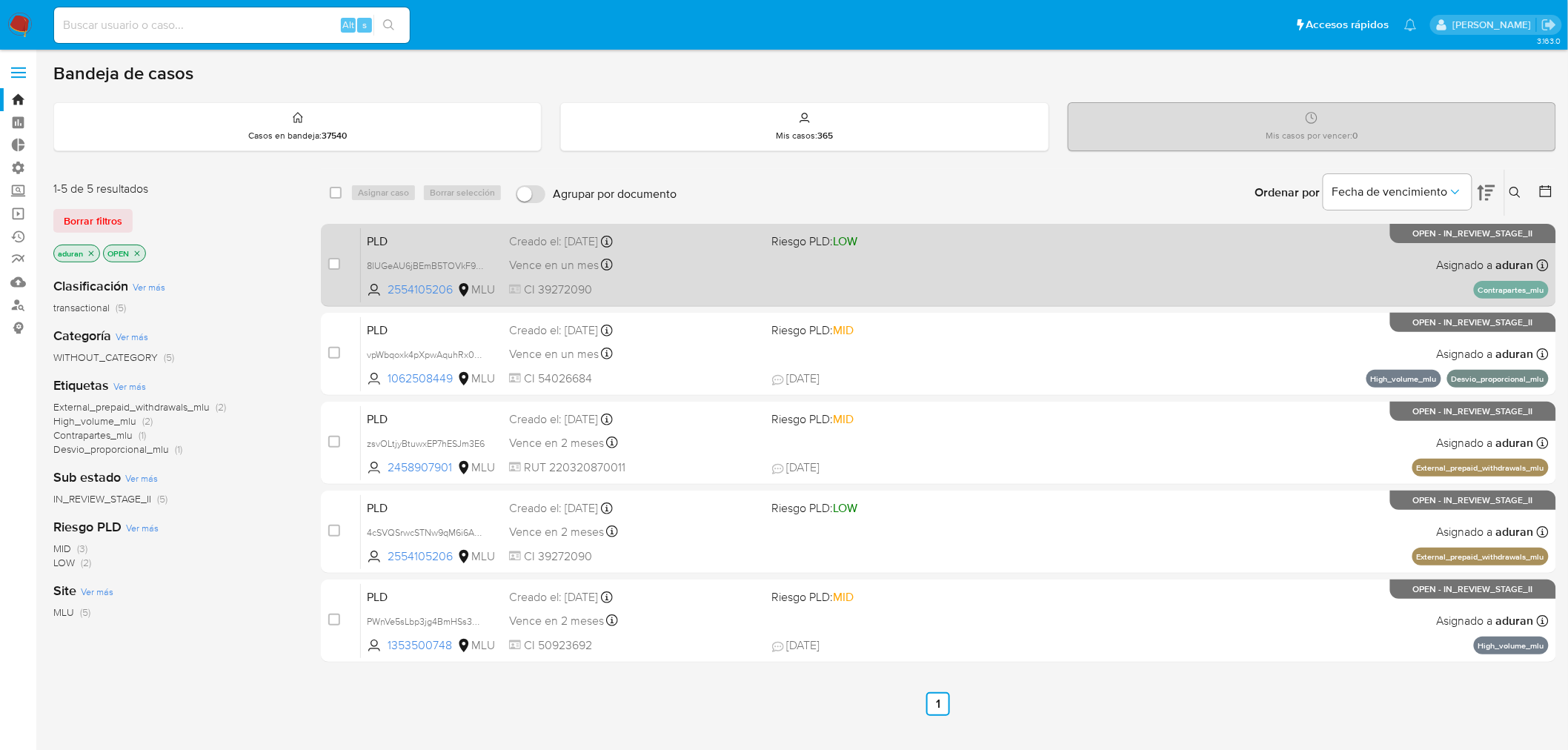
click at [931, 285] on div "PLD 8lUGeAU6jBEmB5TOVkF9N4q7 2554105206 MLU Riesgo PLD: LOW Creado el: [DATE] C…" at bounding box center [955, 265] width 1188 height 75
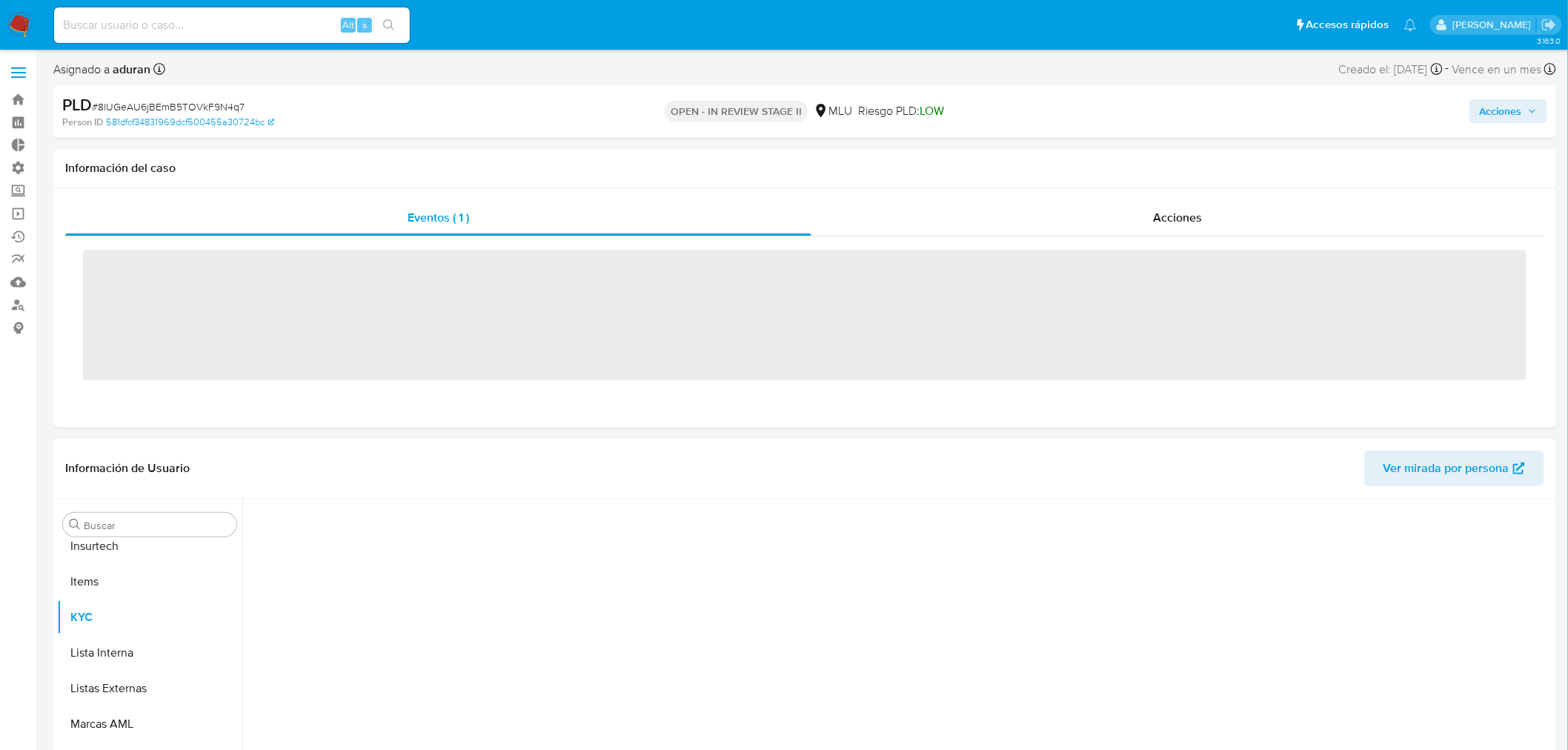
scroll to position [768, 0]
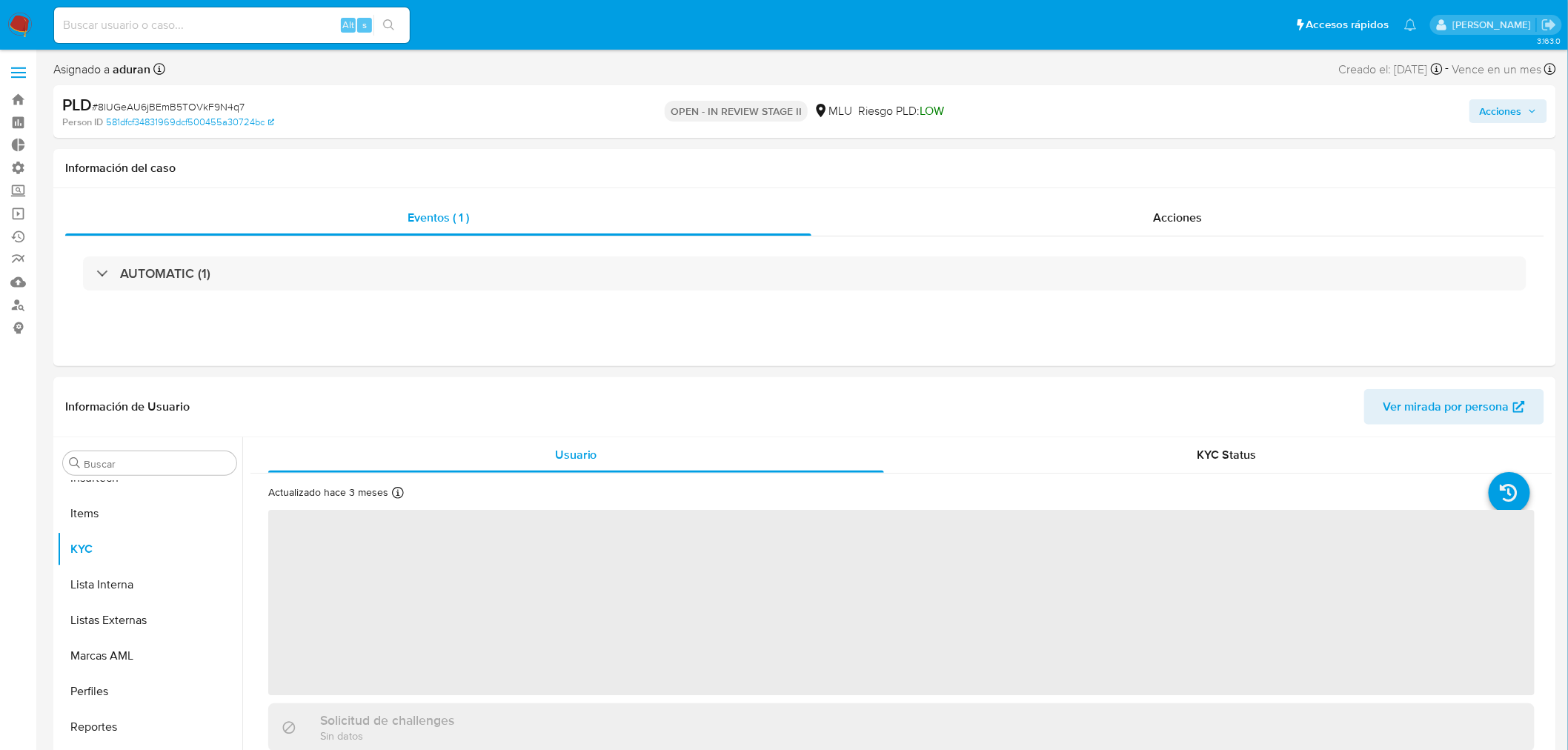
select select "10"
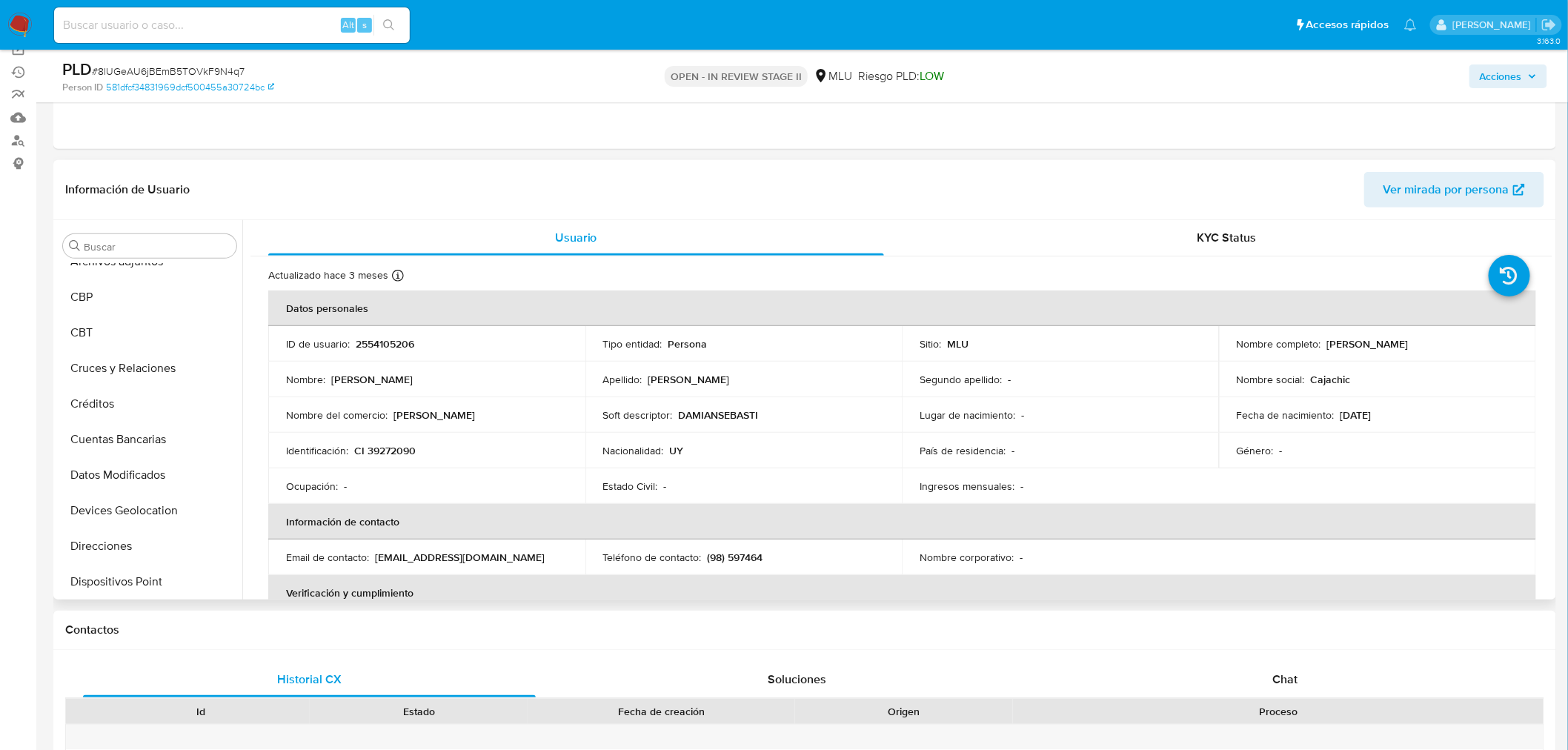
scroll to position [356, 0]
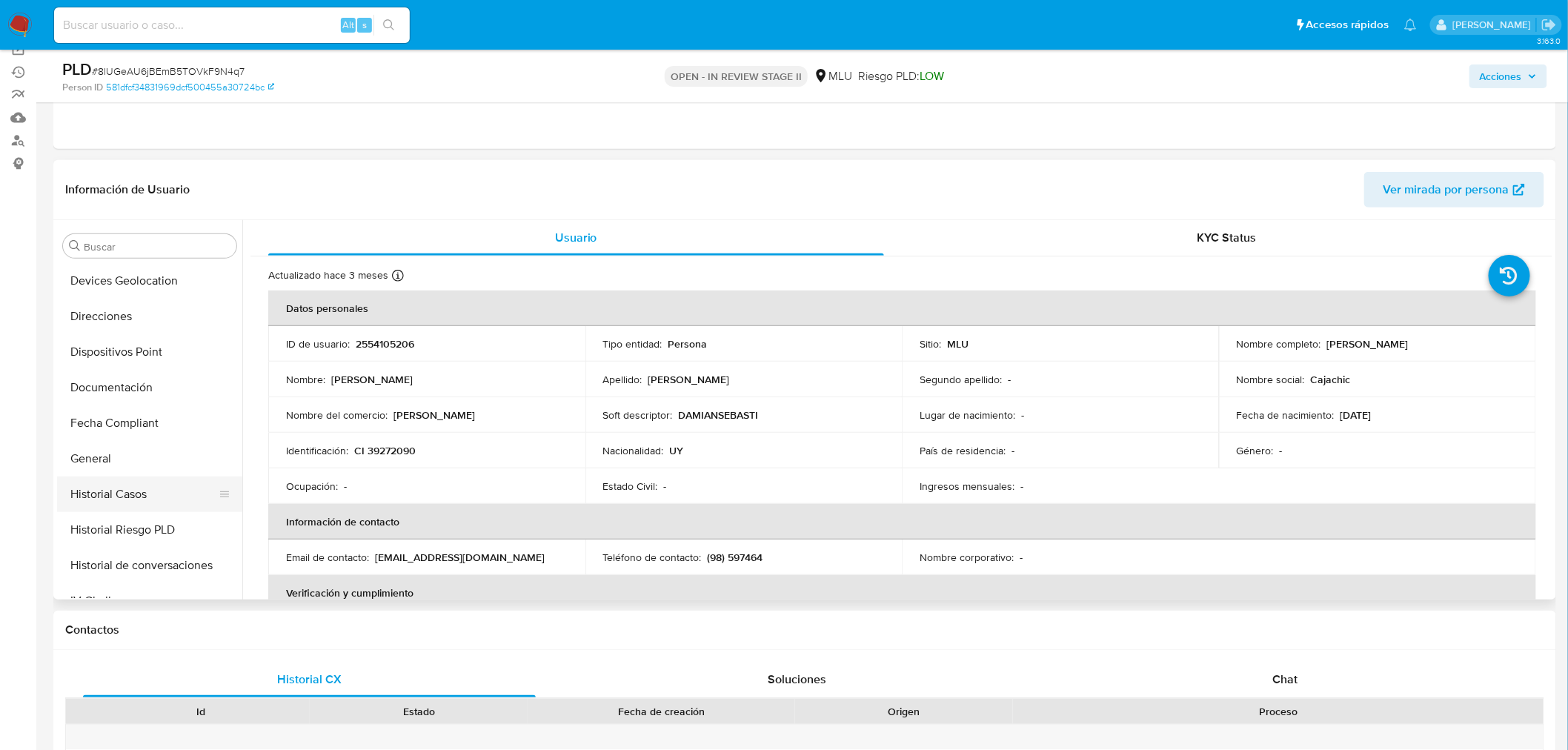
click at [151, 495] on button "Historial Casos" at bounding box center [143, 494] width 173 height 36
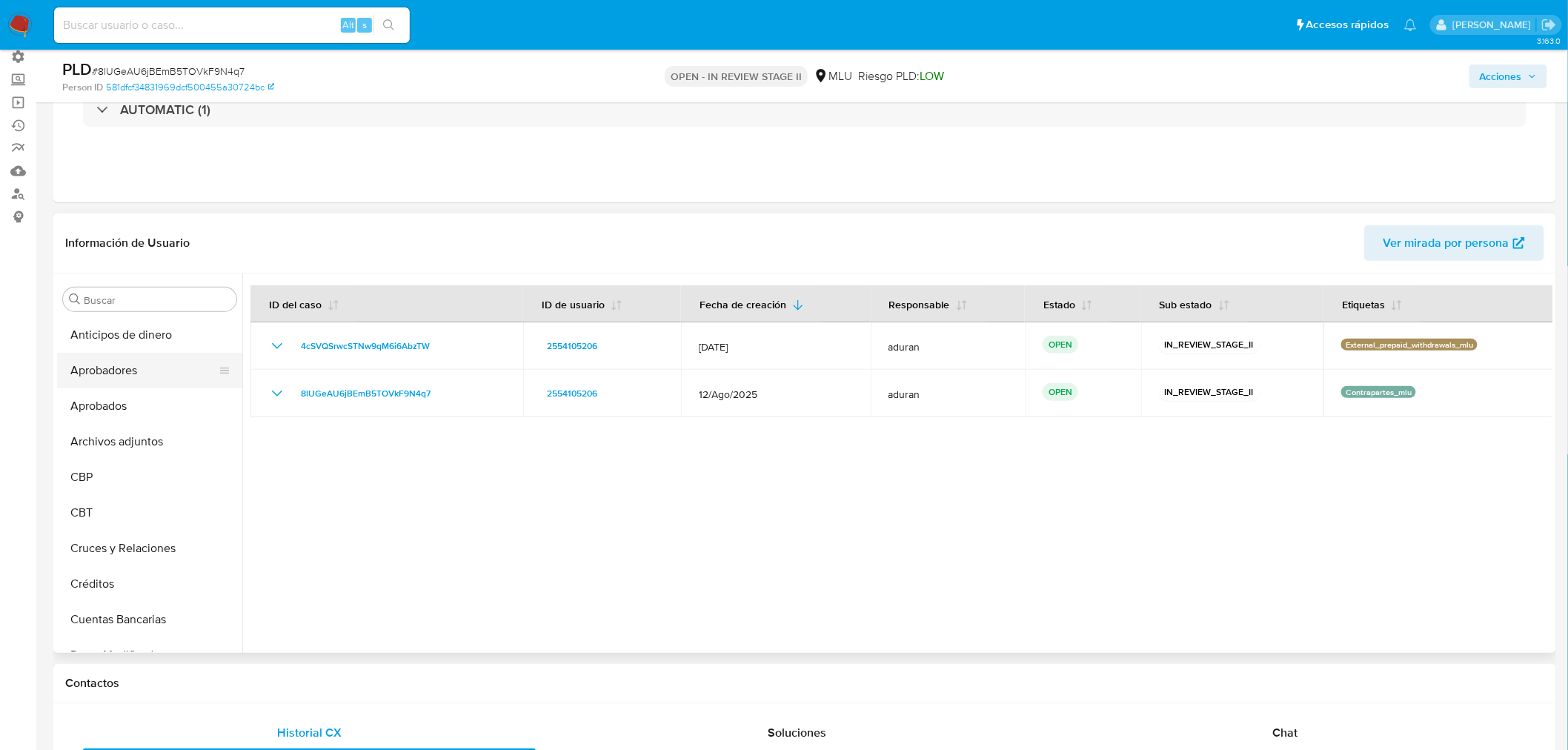
scroll to position [82, 0]
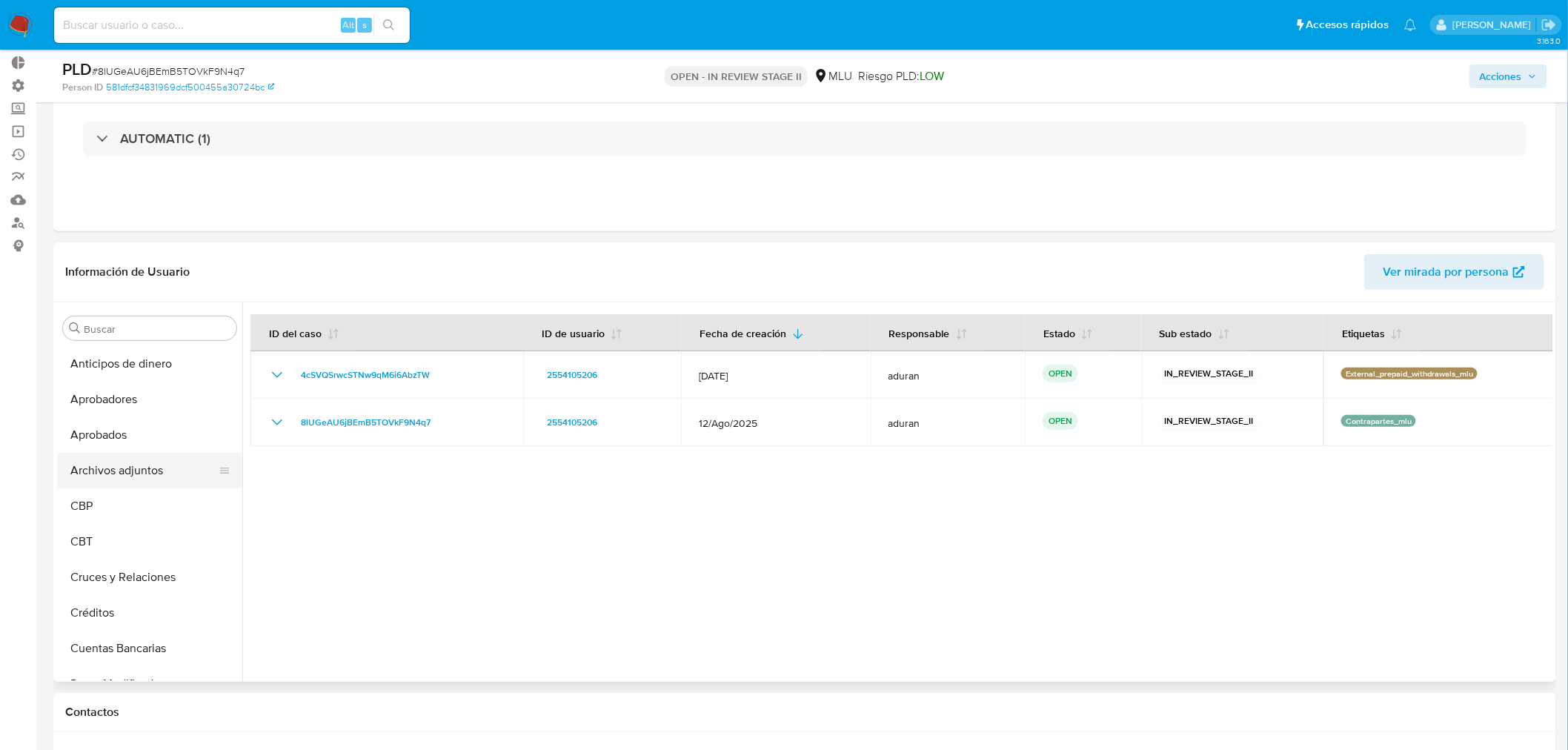
click at [129, 465] on button "Archivos adjuntos" at bounding box center [143, 471] width 173 height 36
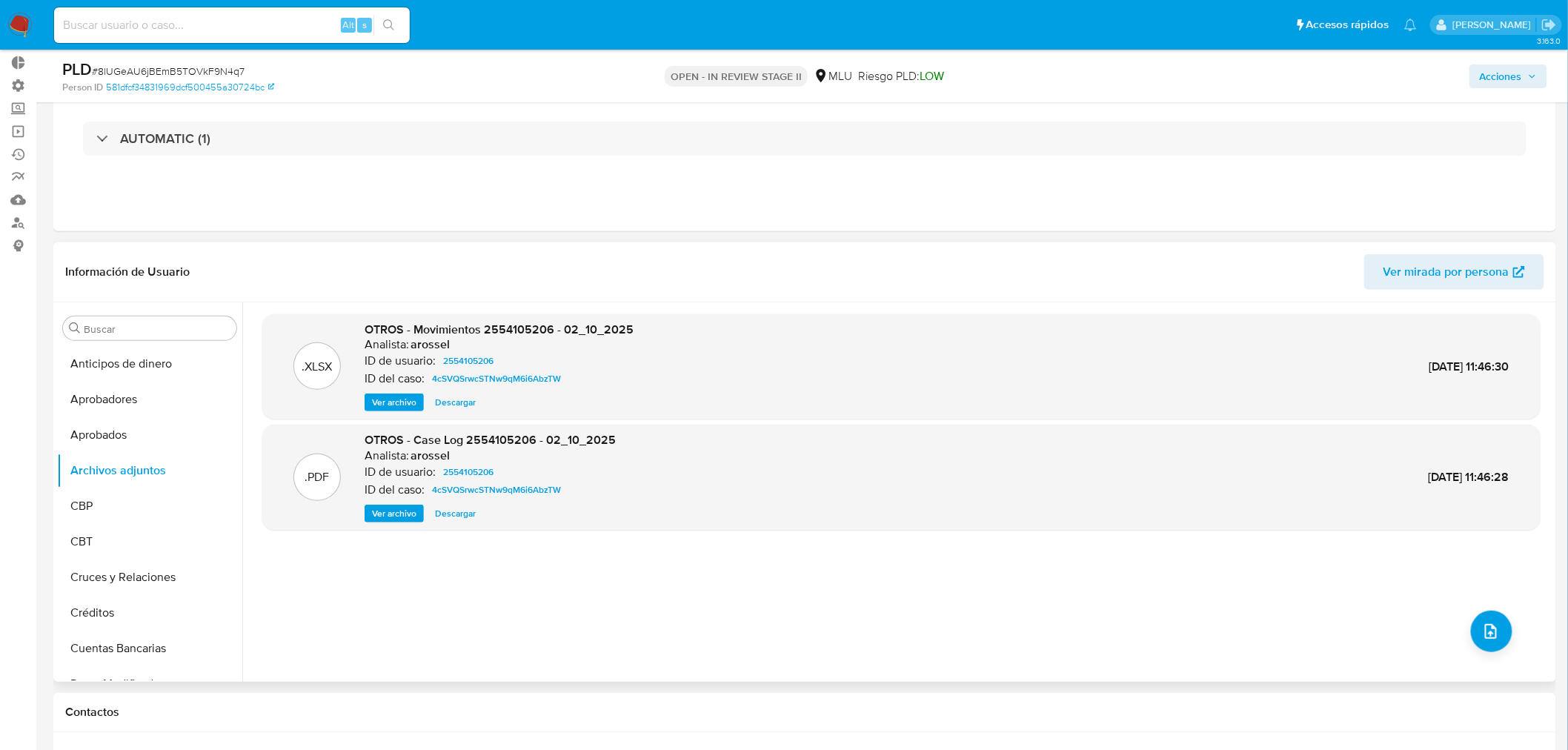
click at [451, 515] on span "Descargar" at bounding box center [455, 514] width 41 height 15
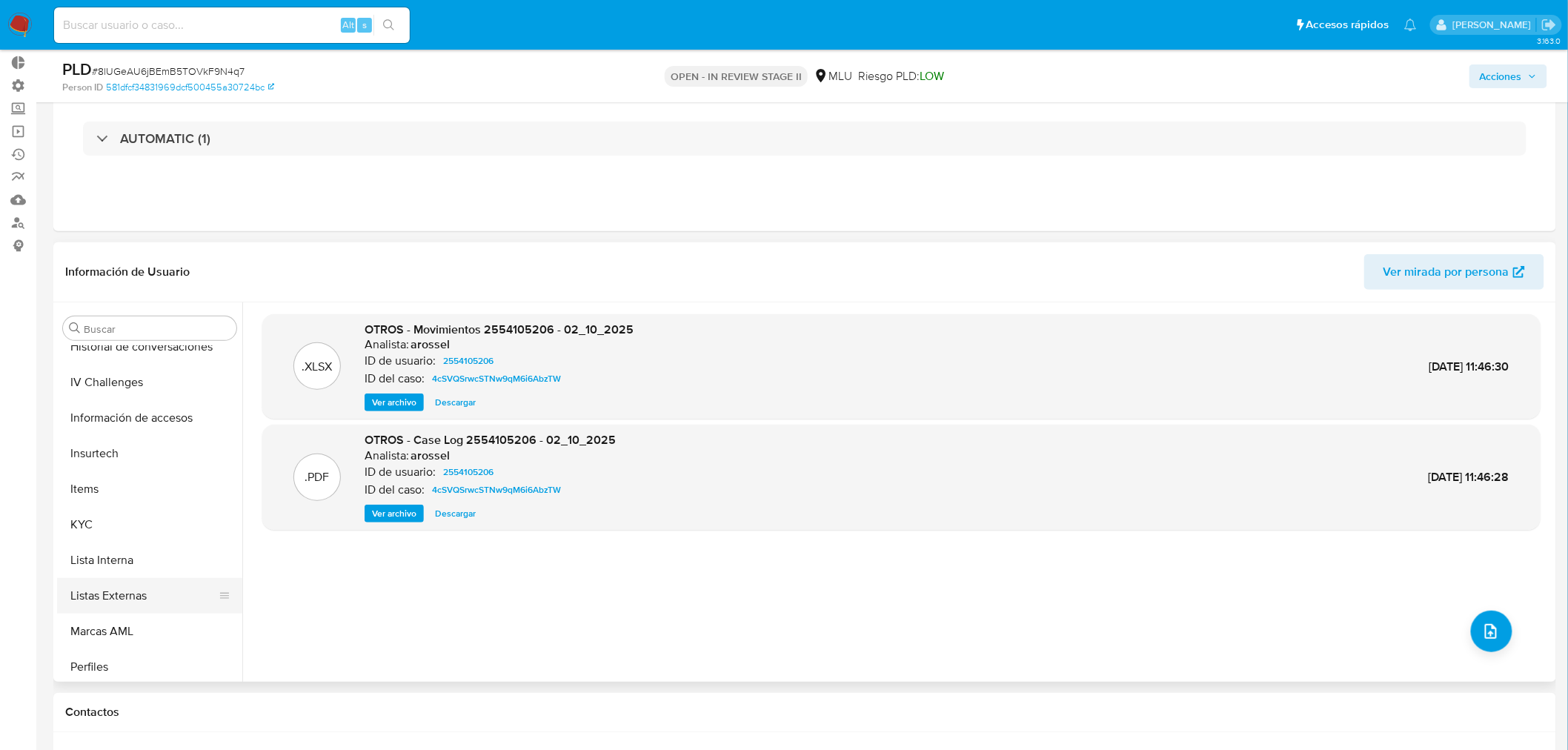
scroll to position [658, 0]
click at [136, 521] on button "KYC" at bounding box center [143, 524] width 173 height 36
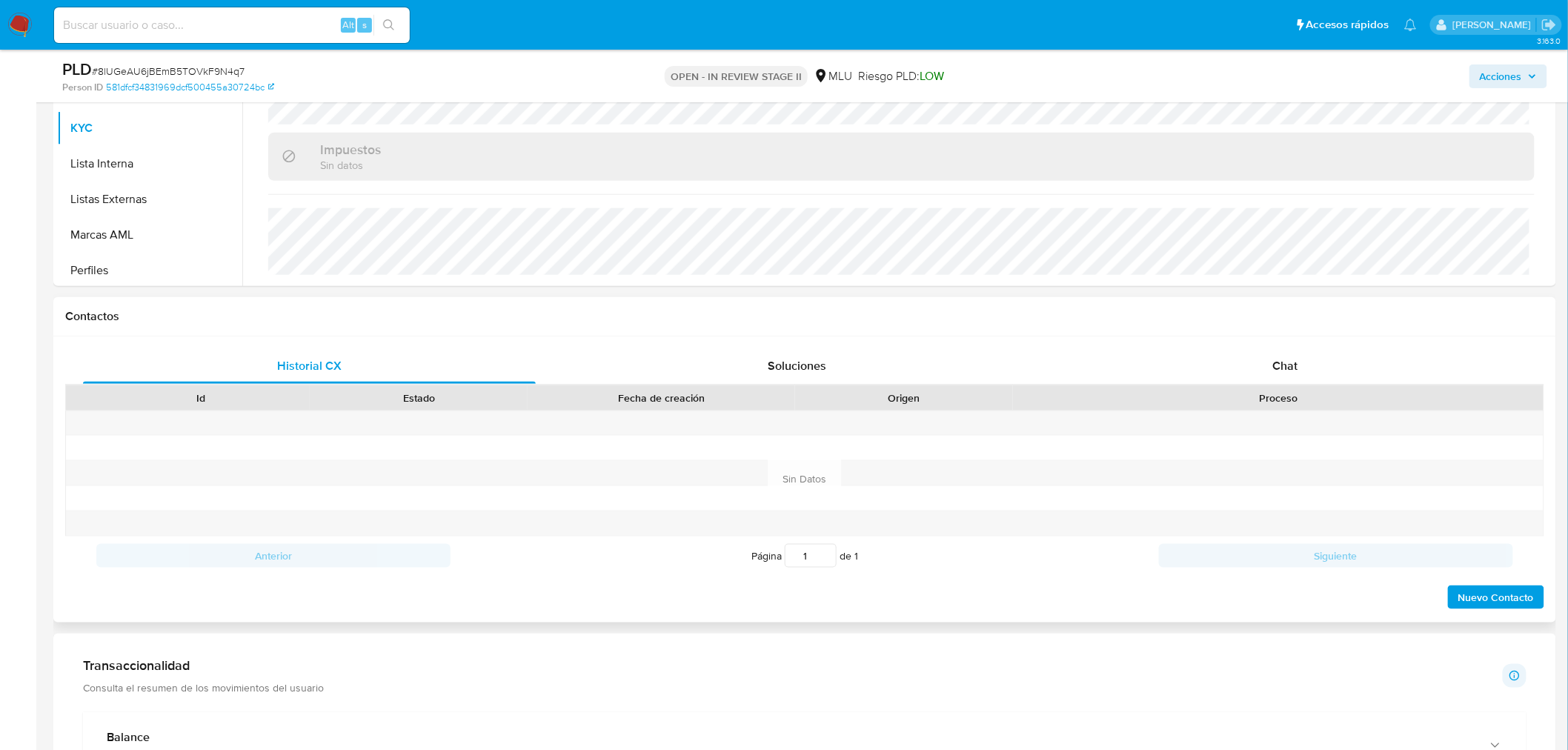
scroll to position [411, 0]
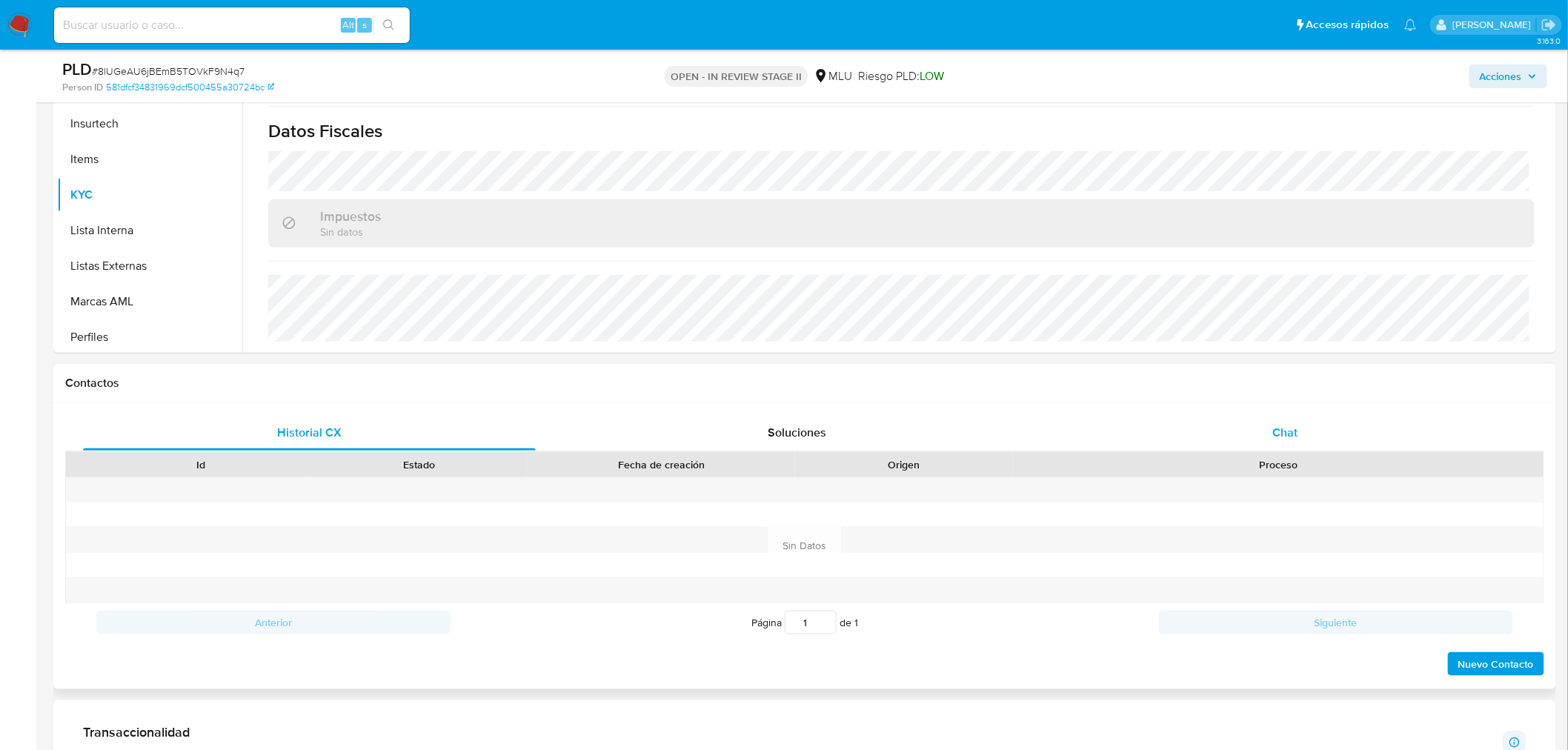
click at [1291, 420] on div "Chat" at bounding box center [1285, 433] width 453 height 36
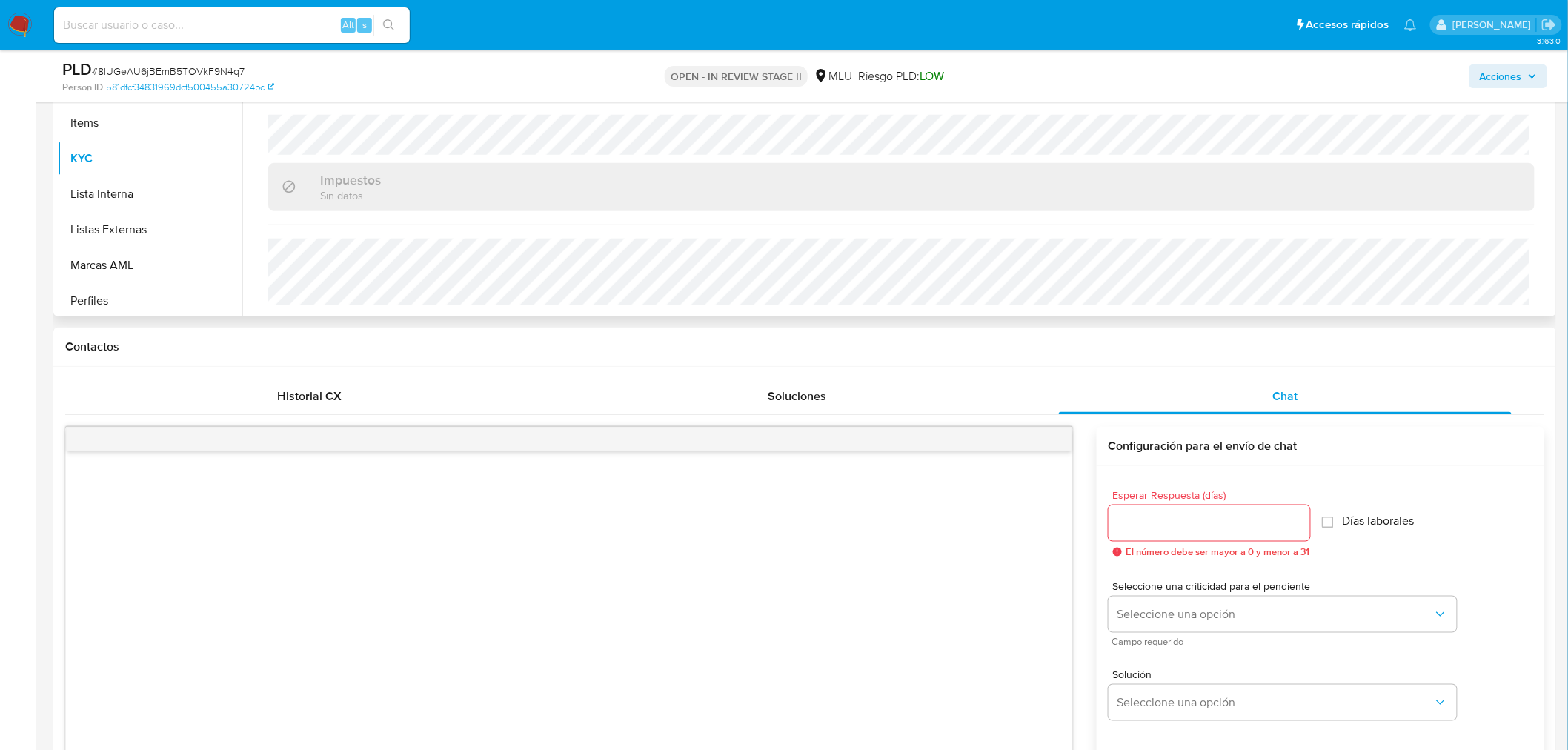
scroll to position [329, 0]
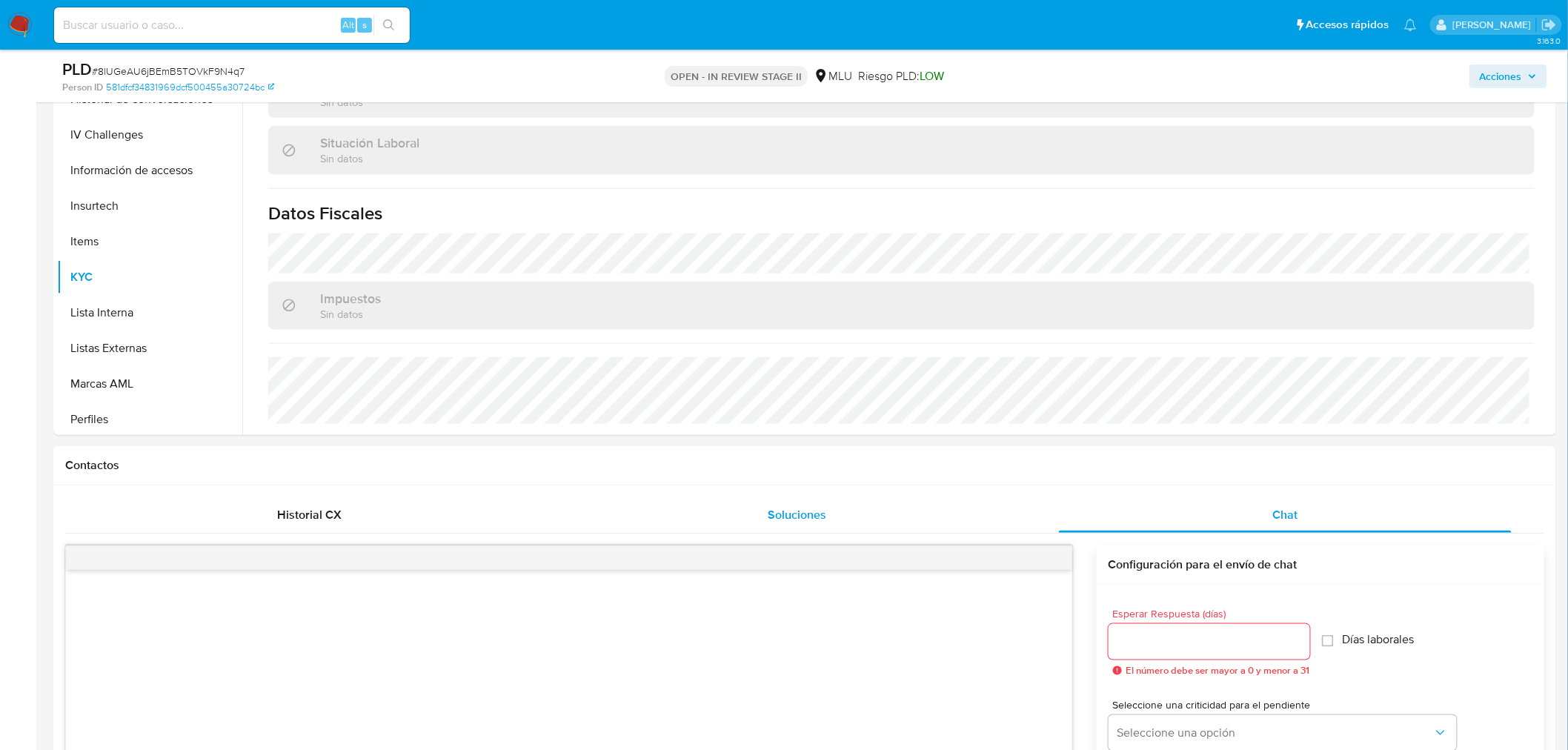
click at [779, 508] on span "Soluciones" at bounding box center [798, 515] width 59 height 17
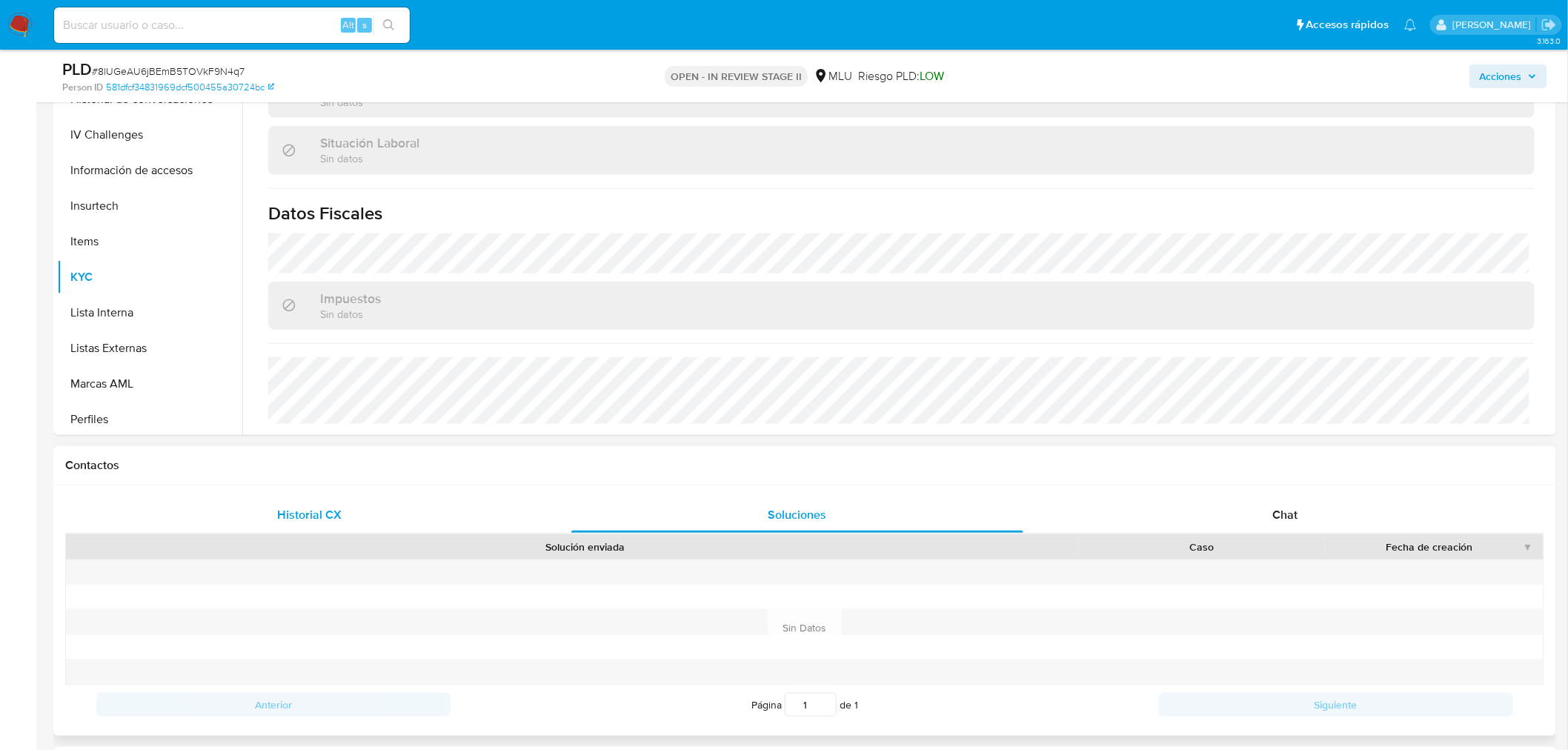
click at [379, 507] on div "Historial CX" at bounding box center [309, 515] width 453 height 36
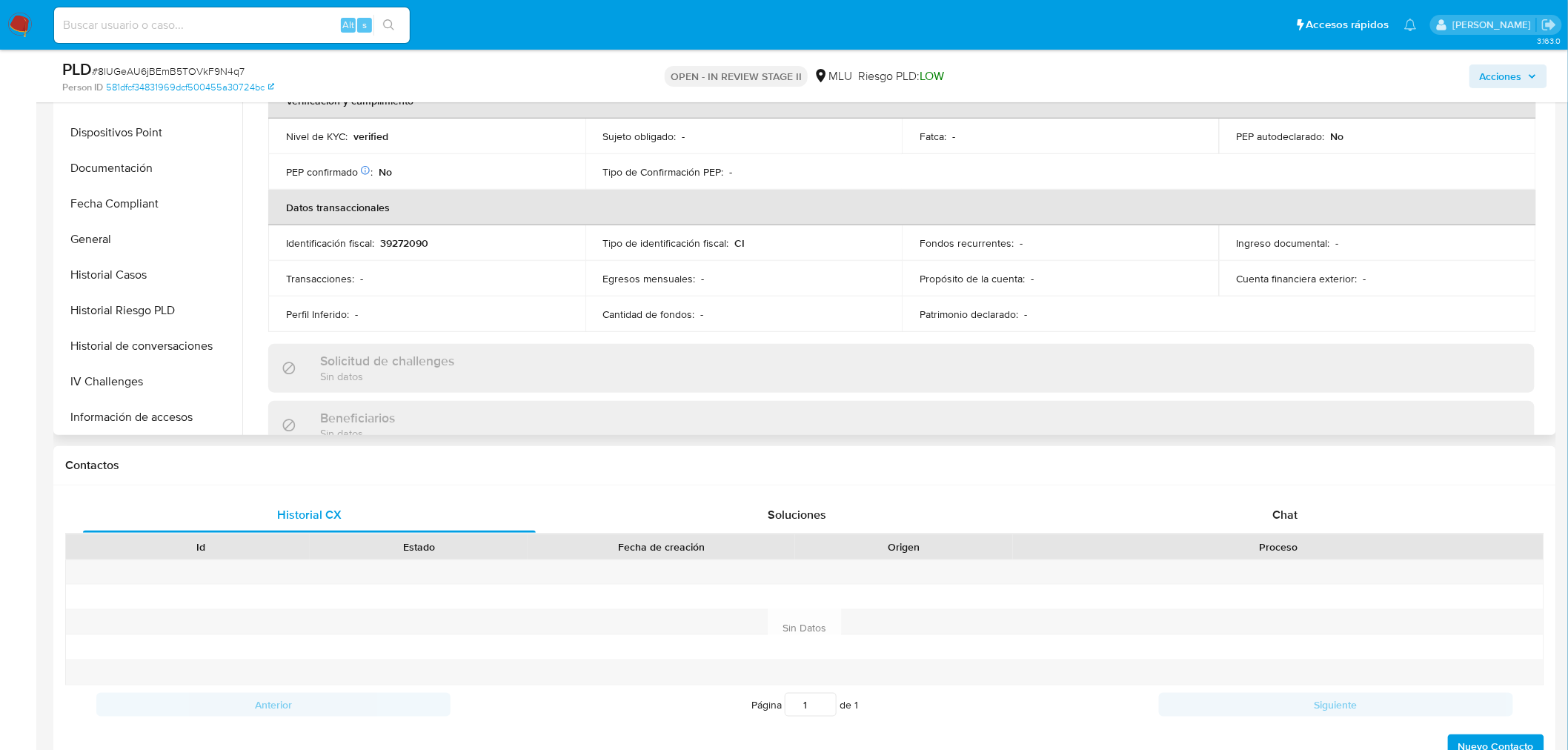
scroll to position [0, 0]
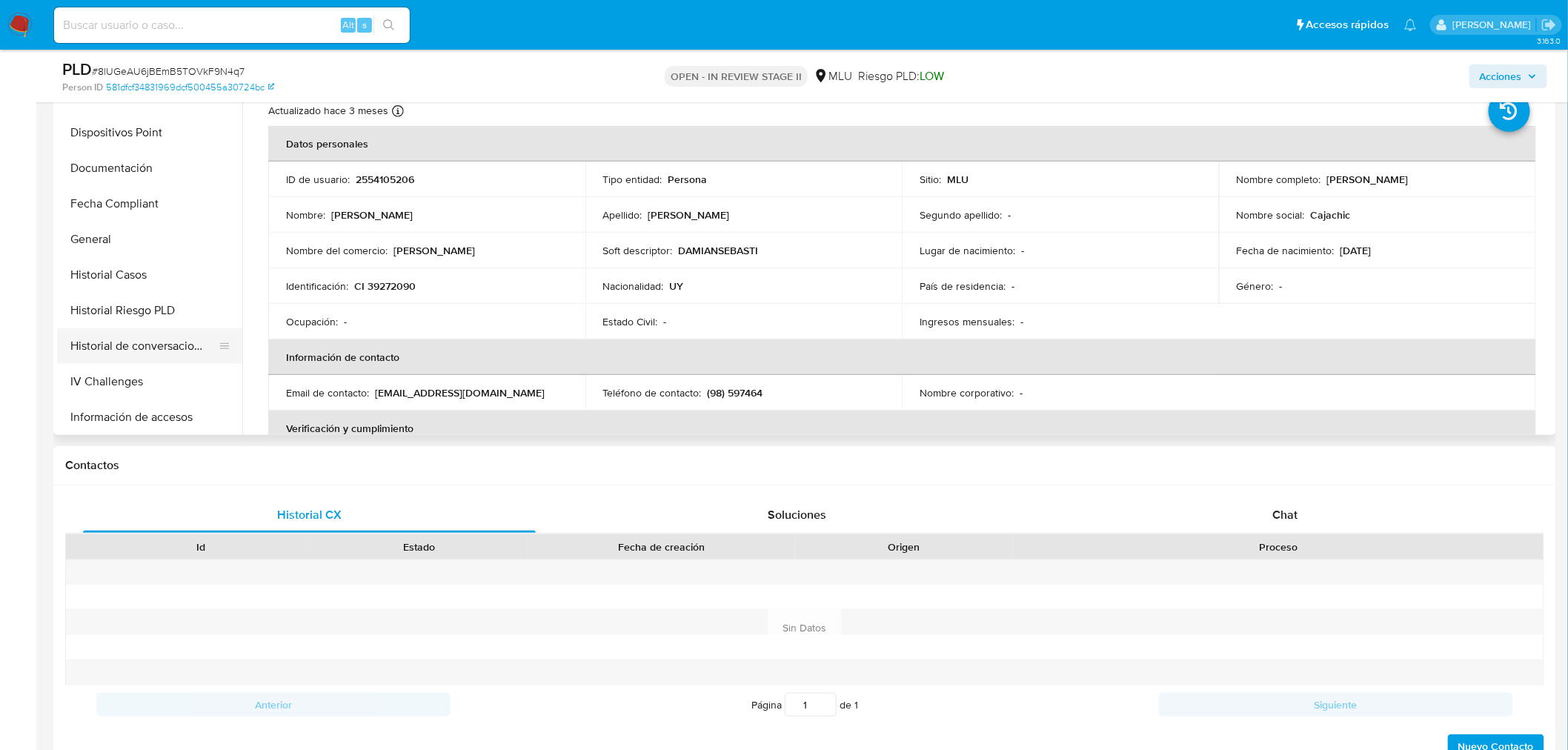
click at [138, 346] on button "Historial de conversaciones" at bounding box center [143, 346] width 173 height 36
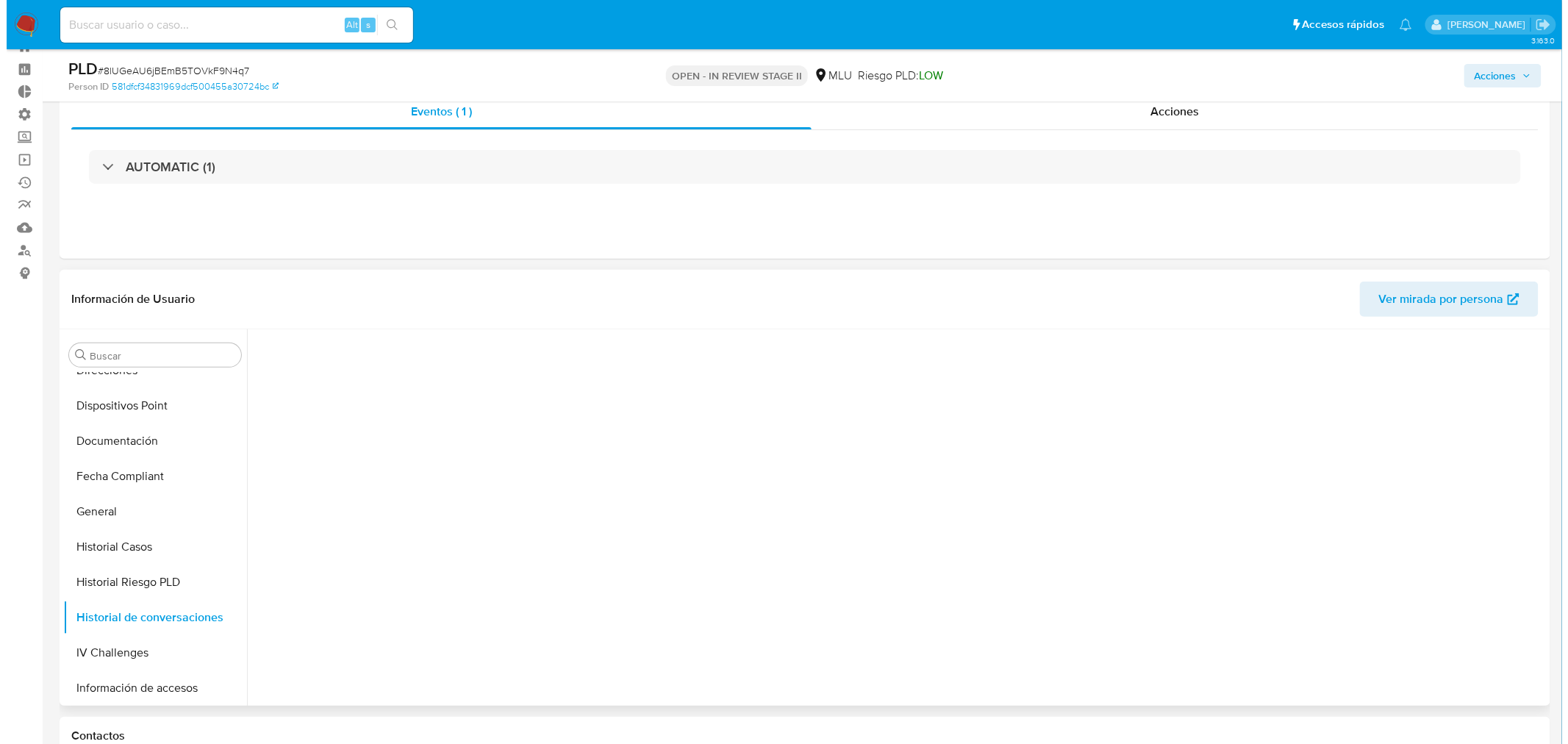
scroll to position [81, 0]
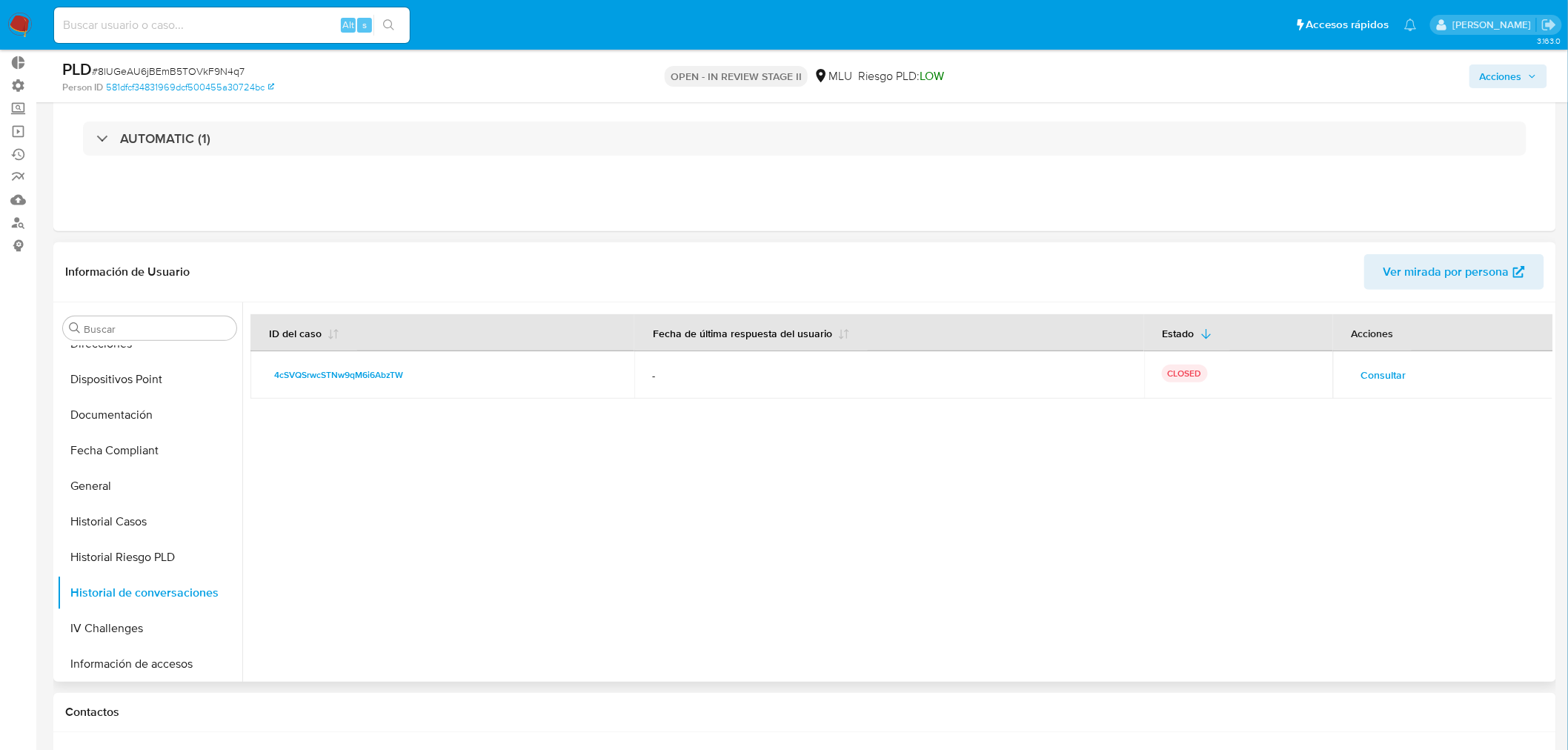
click at [1357, 367] on button "Consultar" at bounding box center [1384, 375] width 66 height 24
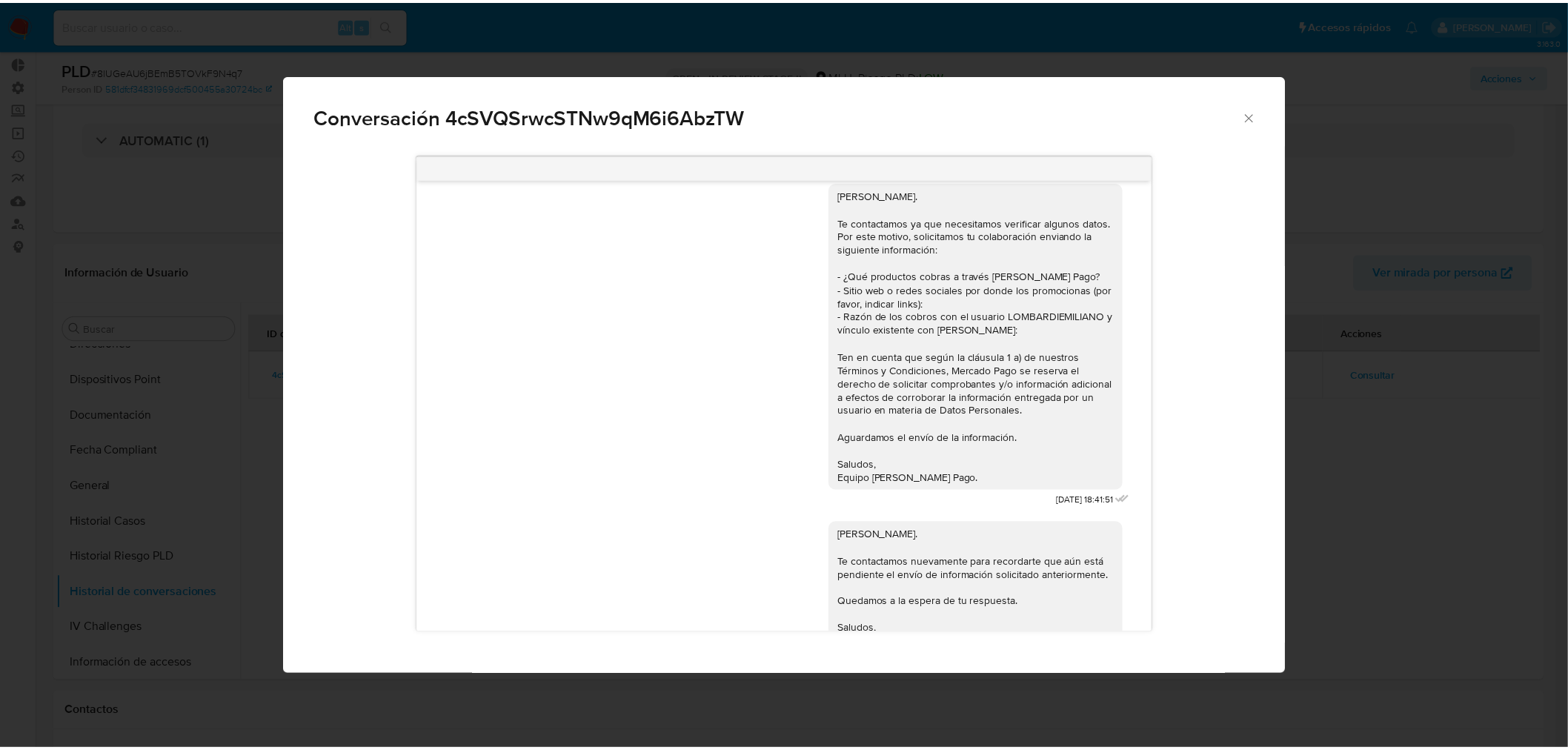
scroll to position [0, 0]
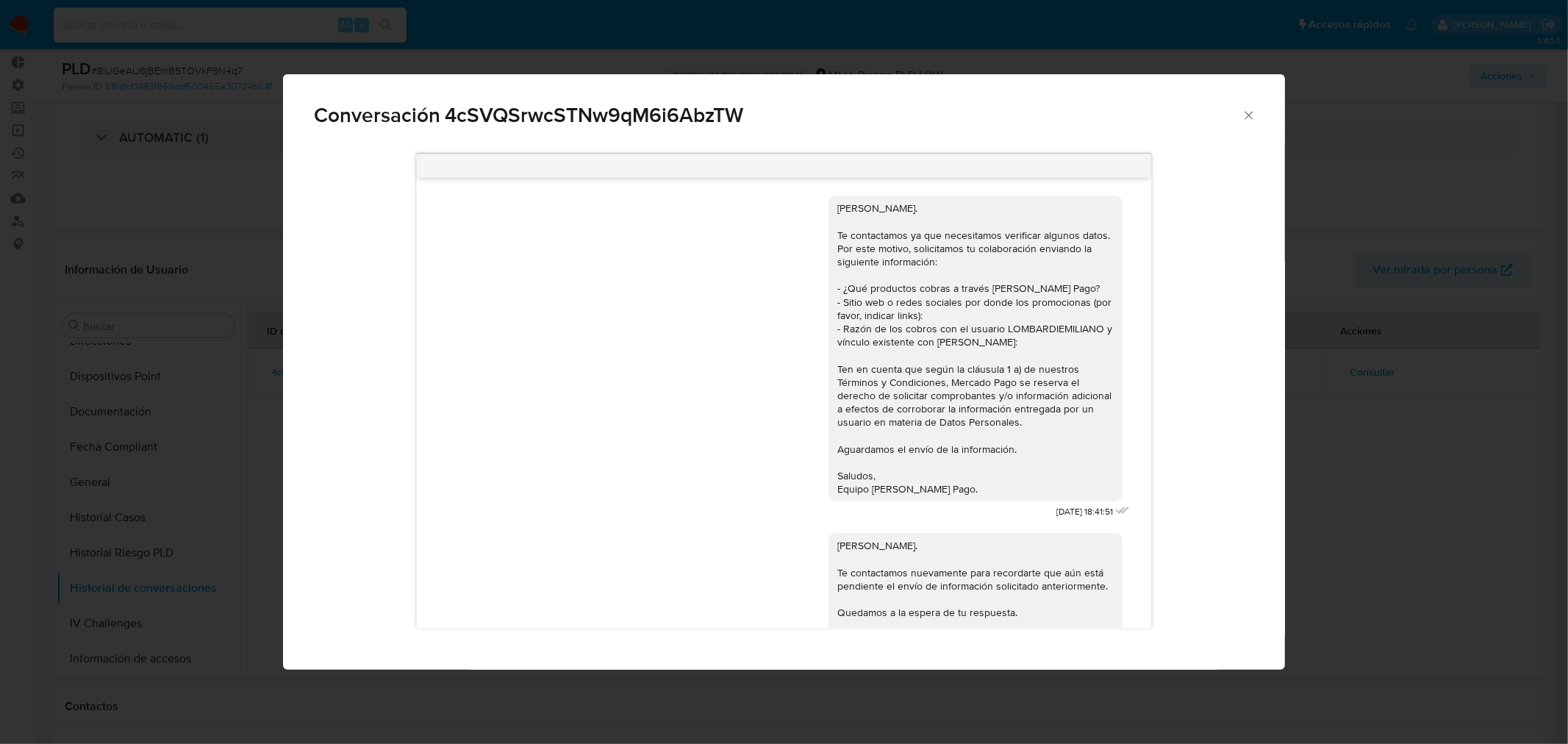
click at [1340, 493] on div "Conversación 4cSVQSrwcSTNw9qM6i6AbzTW Hola, [PERSON_NAME]. Te contactamos ya qu…" at bounding box center [784, 372] width 1568 height 744
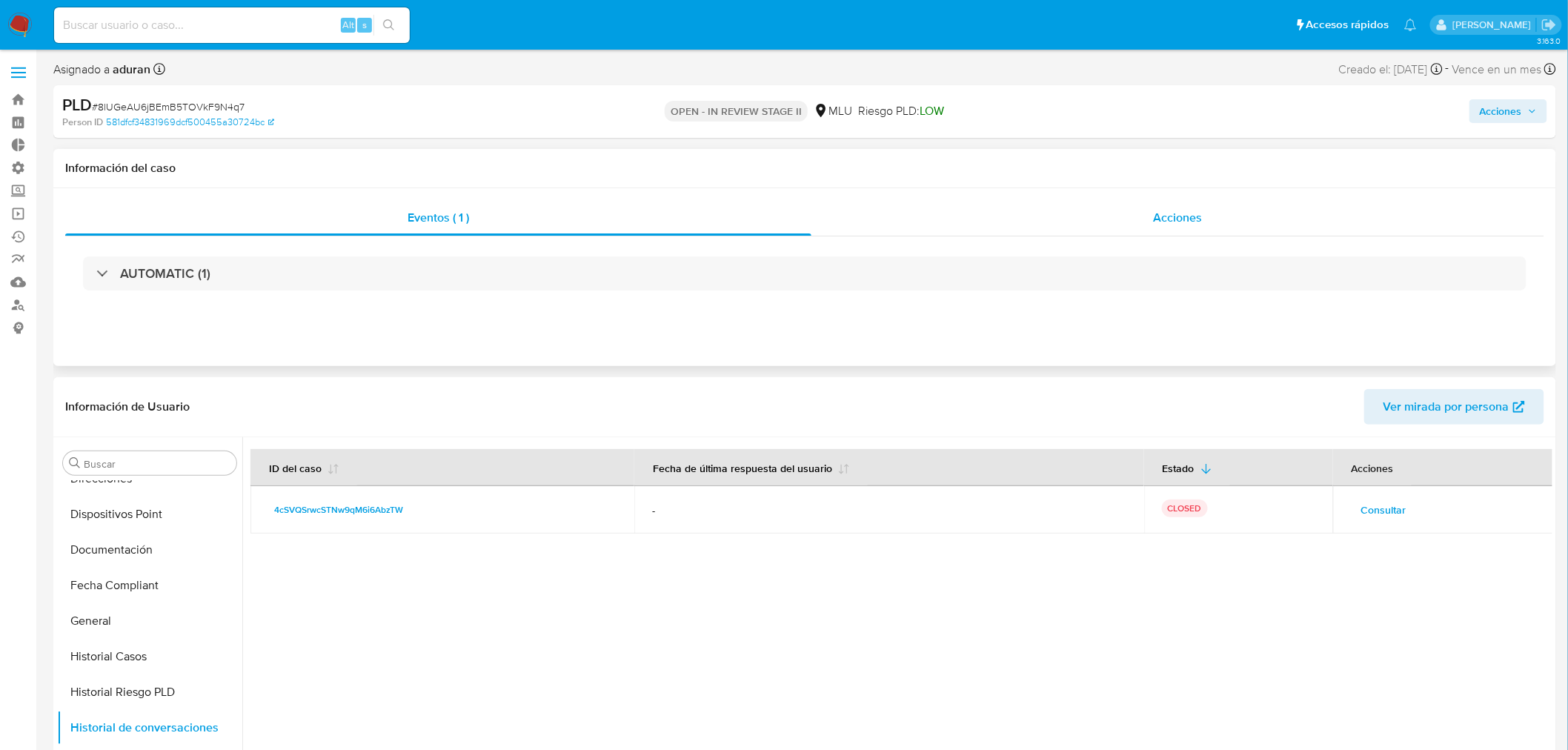
click at [1151, 222] on div "Acciones" at bounding box center [1178, 218] width 734 height 36
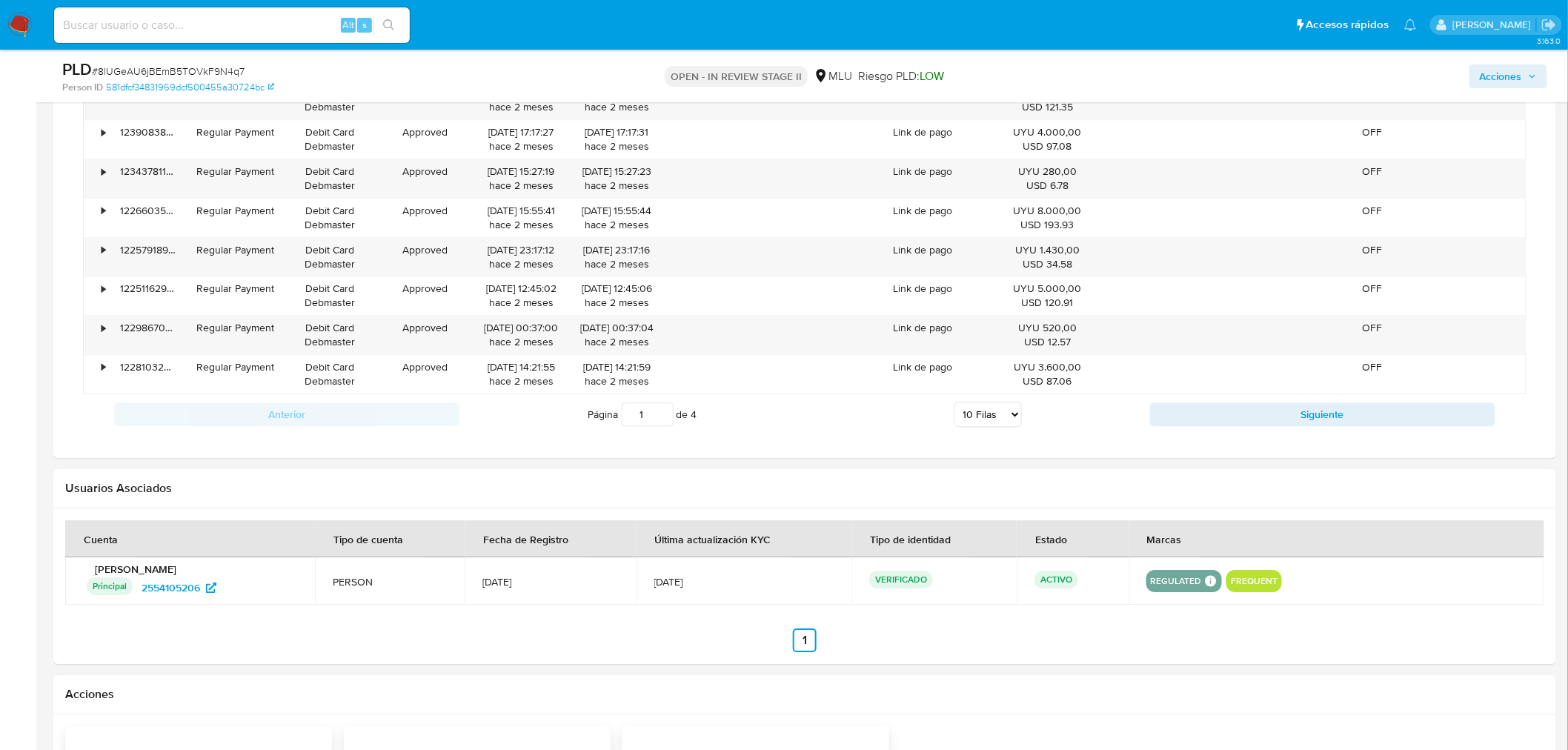
scroll to position [1227, 0]
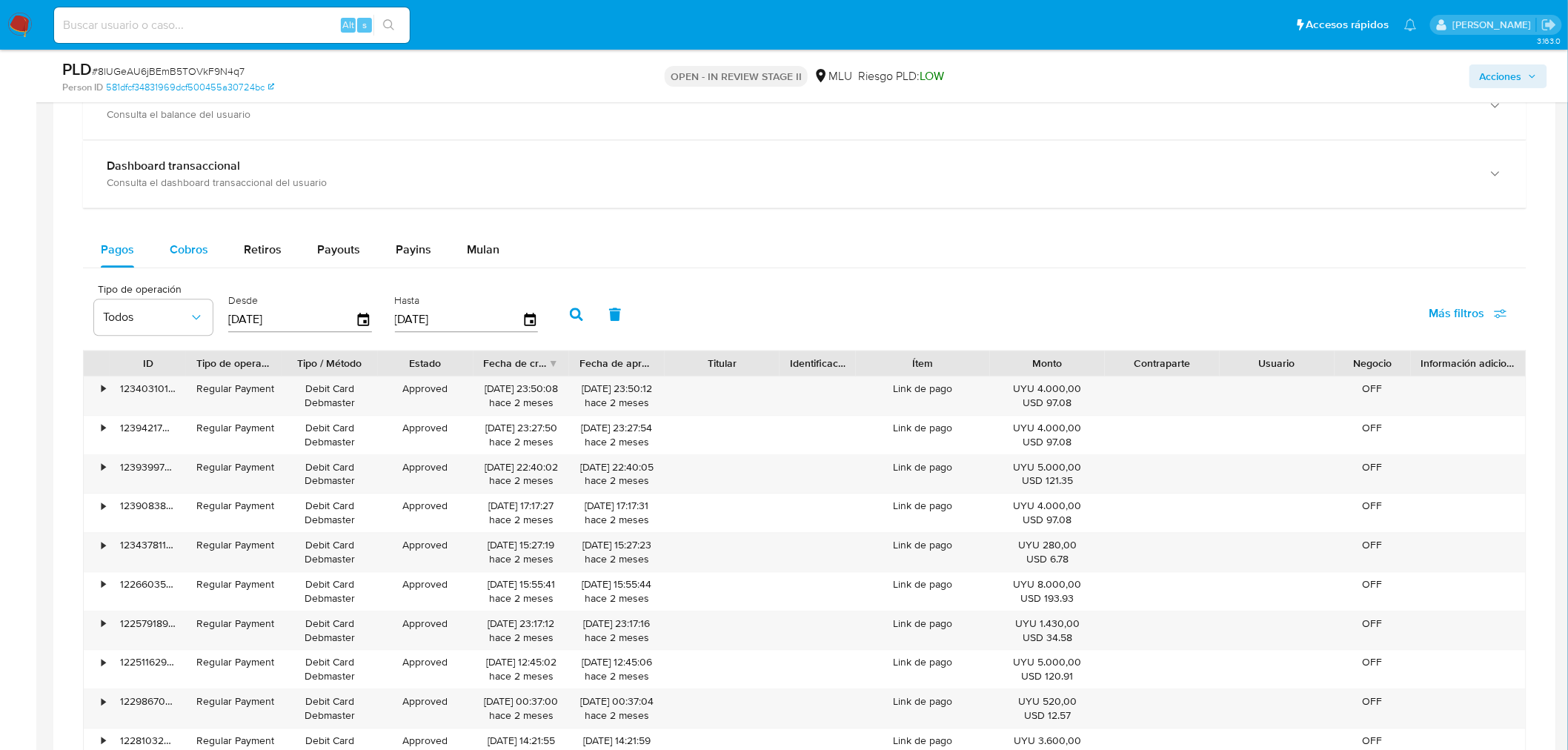
click at [182, 254] on span "Cobros" at bounding box center [189, 249] width 39 height 17
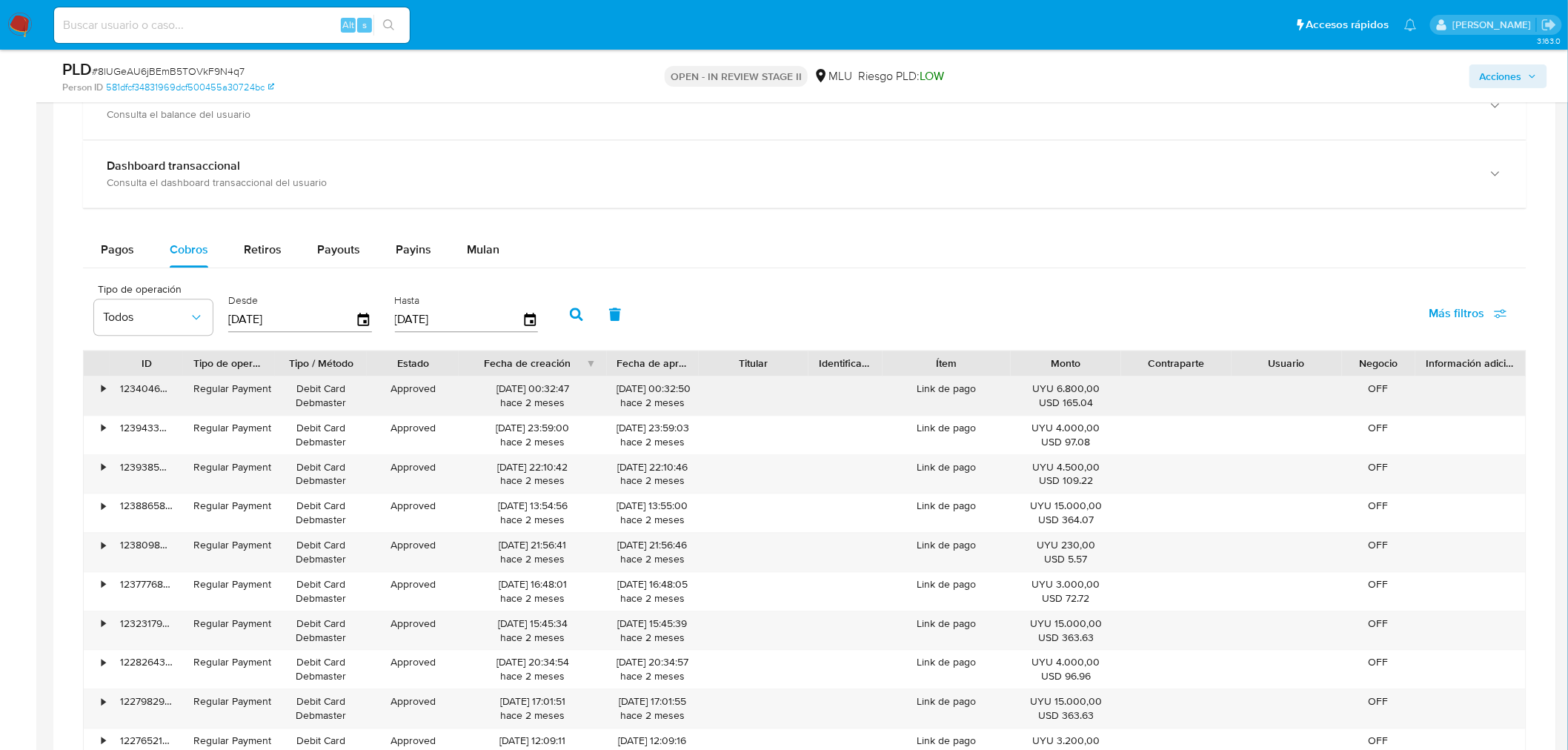
drag, startPoint x: 557, startPoint y: 371, endPoint x: 613, endPoint y: 379, distance: 56.6
click at [613, 379] on div "ID Tipo de operación Tipo / Método Estado Fecha de creación Fecha de aprobación…" at bounding box center [804, 559] width 1443 height 418
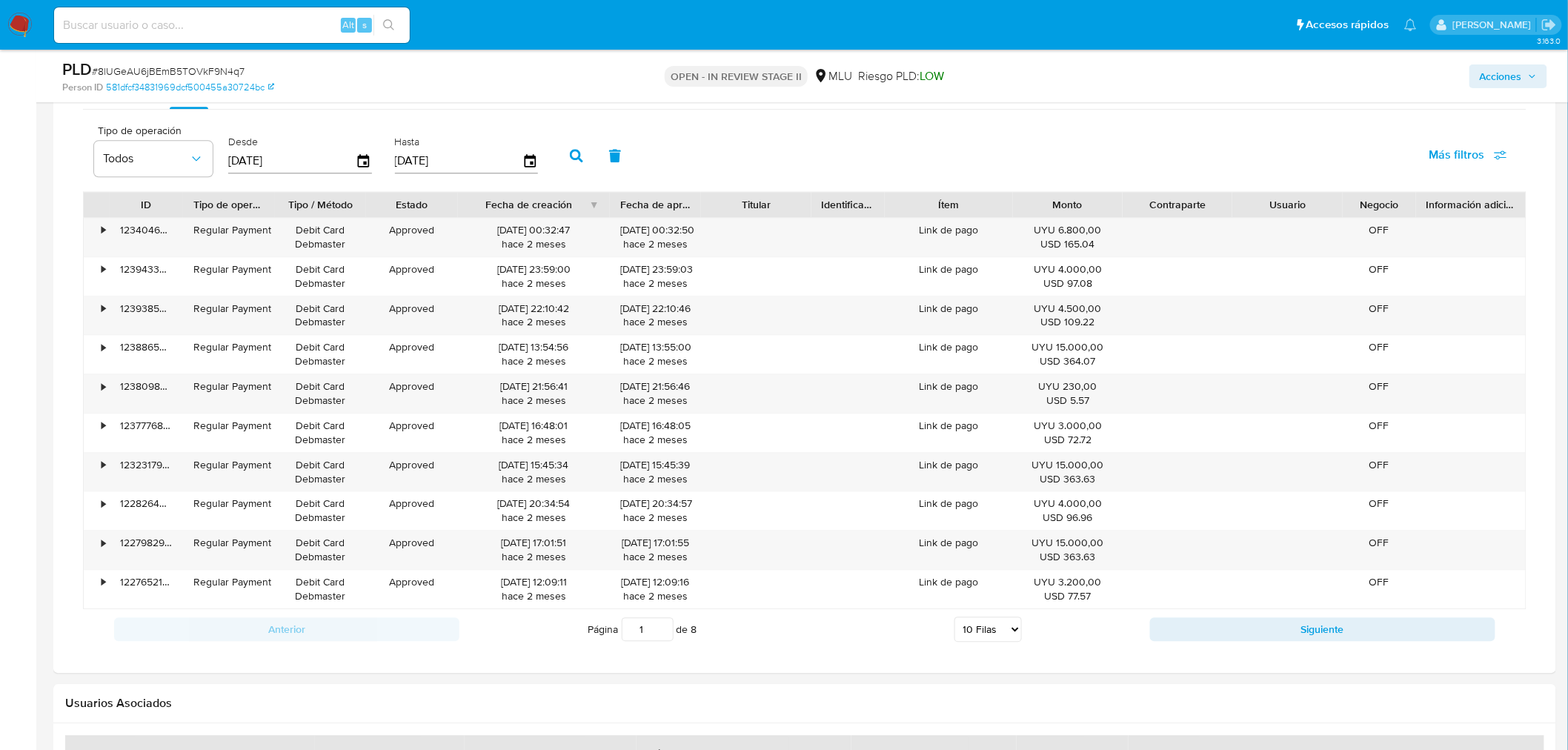
scroll to position [1557, 0]
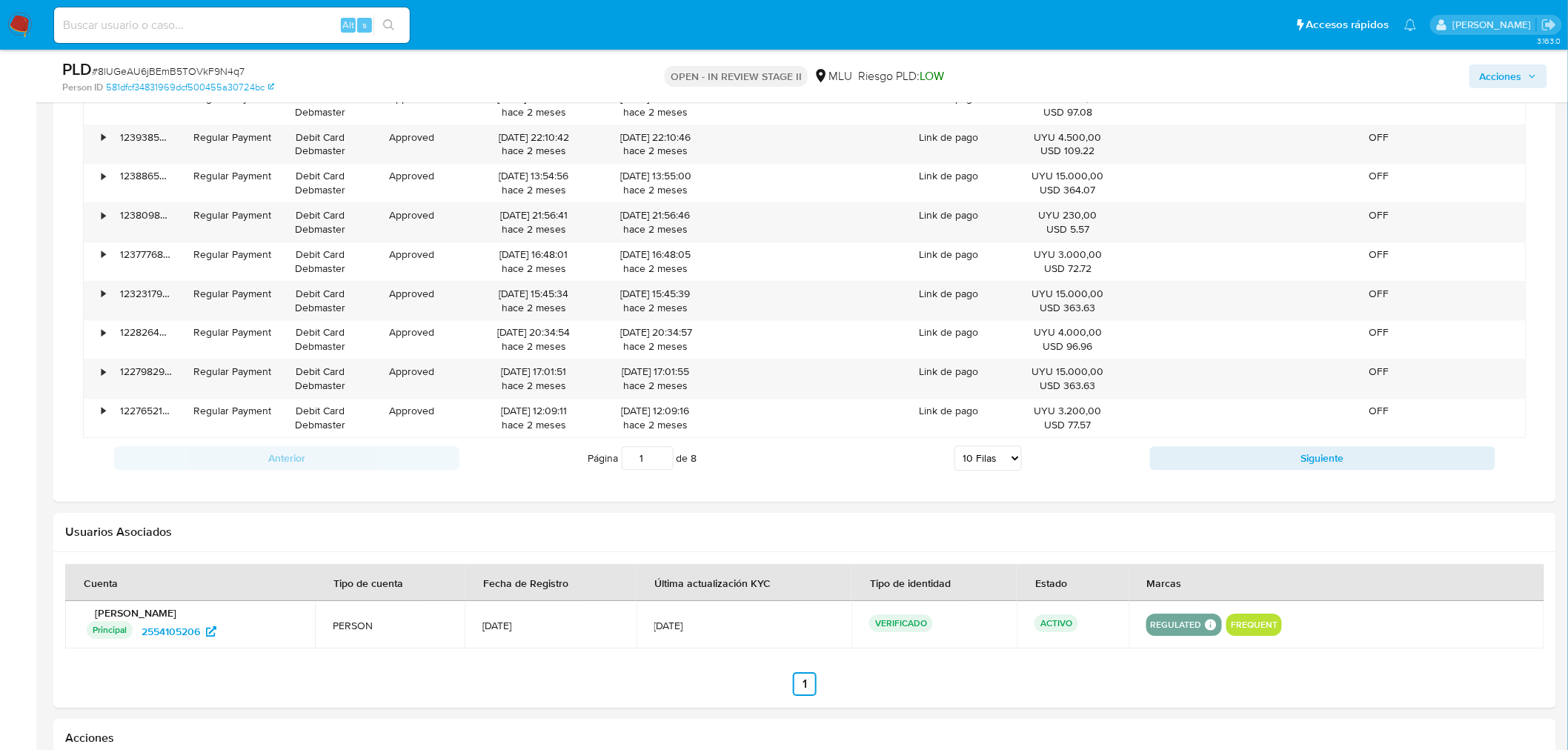
drag, startPoint x: 643, startPoint y: 457, endPoint x: 552, endPoint y: 455, distance: 91.0
click at [552, 455] on div "Página 1 de 8 5 Filas 10 Filas 20 Filas 25 Filas 50 Filas 100 Filas" at bounding box center [805, 458] width 691 height 30
click at [967, 457] on select "5 Filas 10 Filas 20 Filas 25 Filas 50 Filas 100 Filas" at bounding box center [987, 458] width 67 height 25
select select "100"
click at [954, 448] on select "5 Filas 10 Filas 20 Filas 25 Filas 50 Filas 100 Filas" at bounding box center [987, 458] width 67 height 25
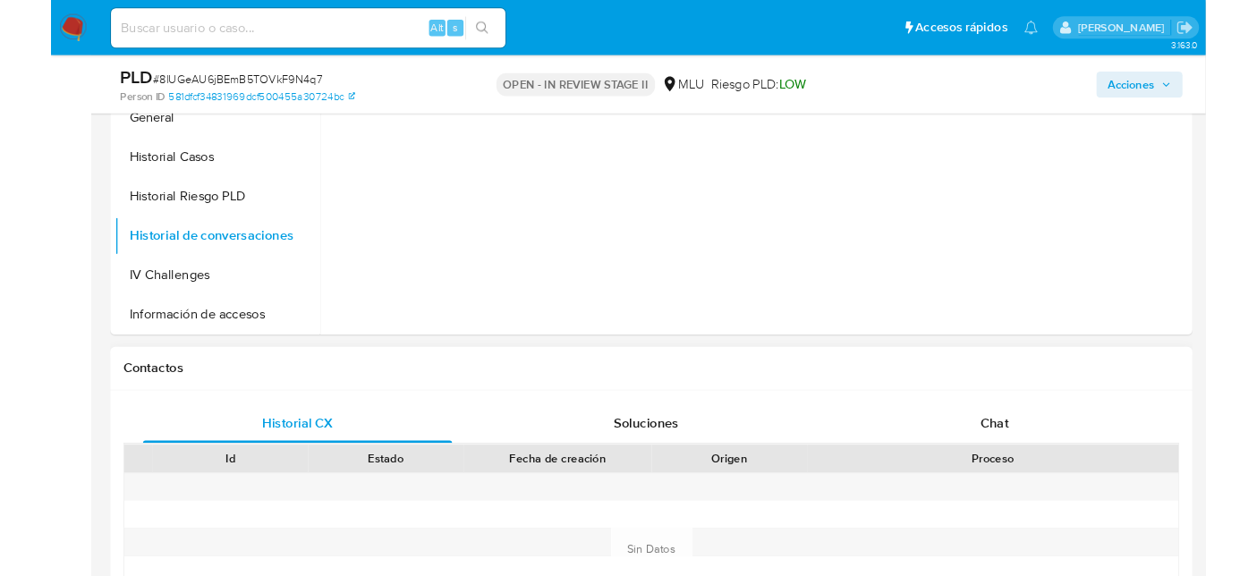
scroll to position [496, 0]
